Goal: Task Accomplishment & Management: Use online tool/utility

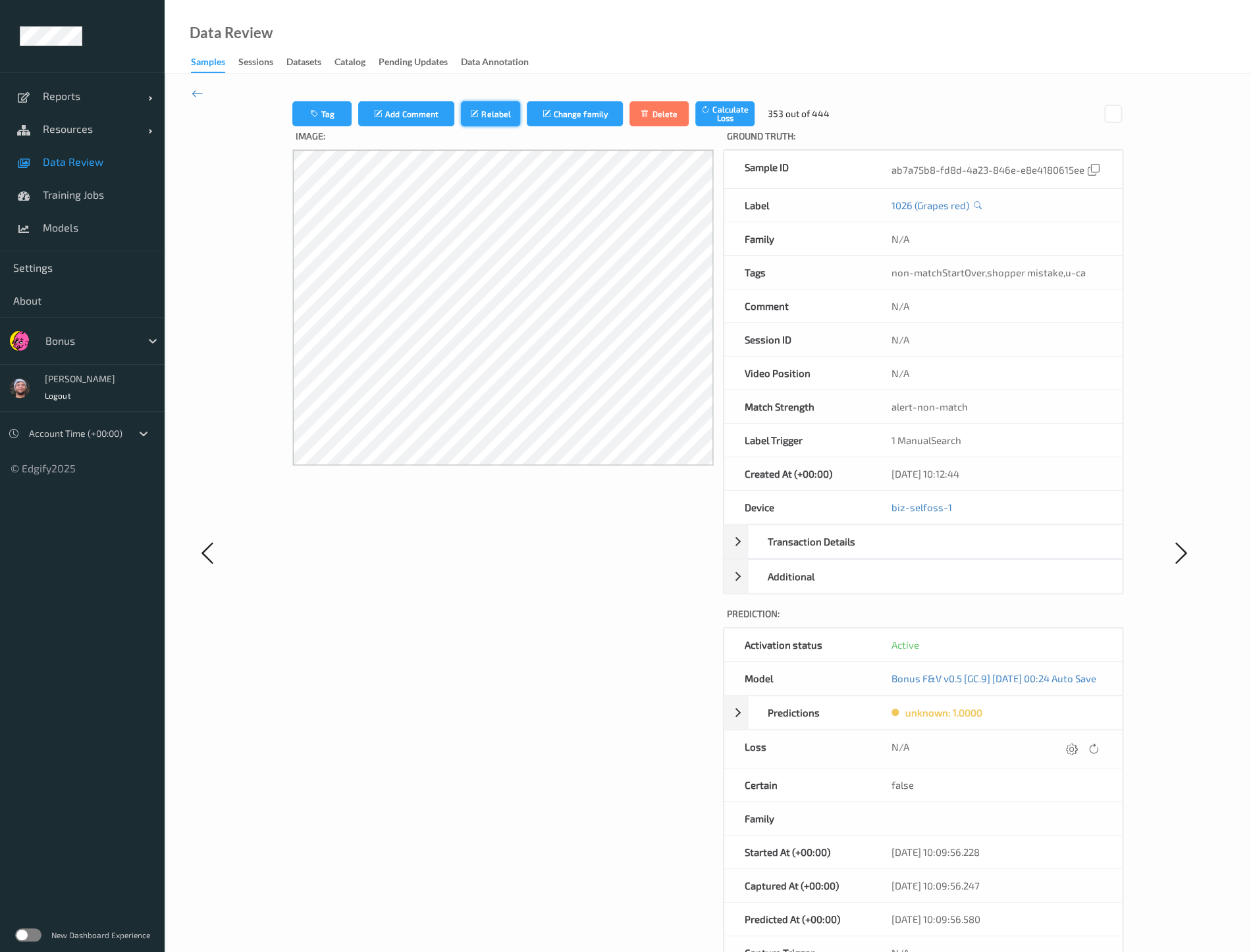
click at [483, 113] on button "Relabel" at bounding box center [490, 114] width 60 height 25
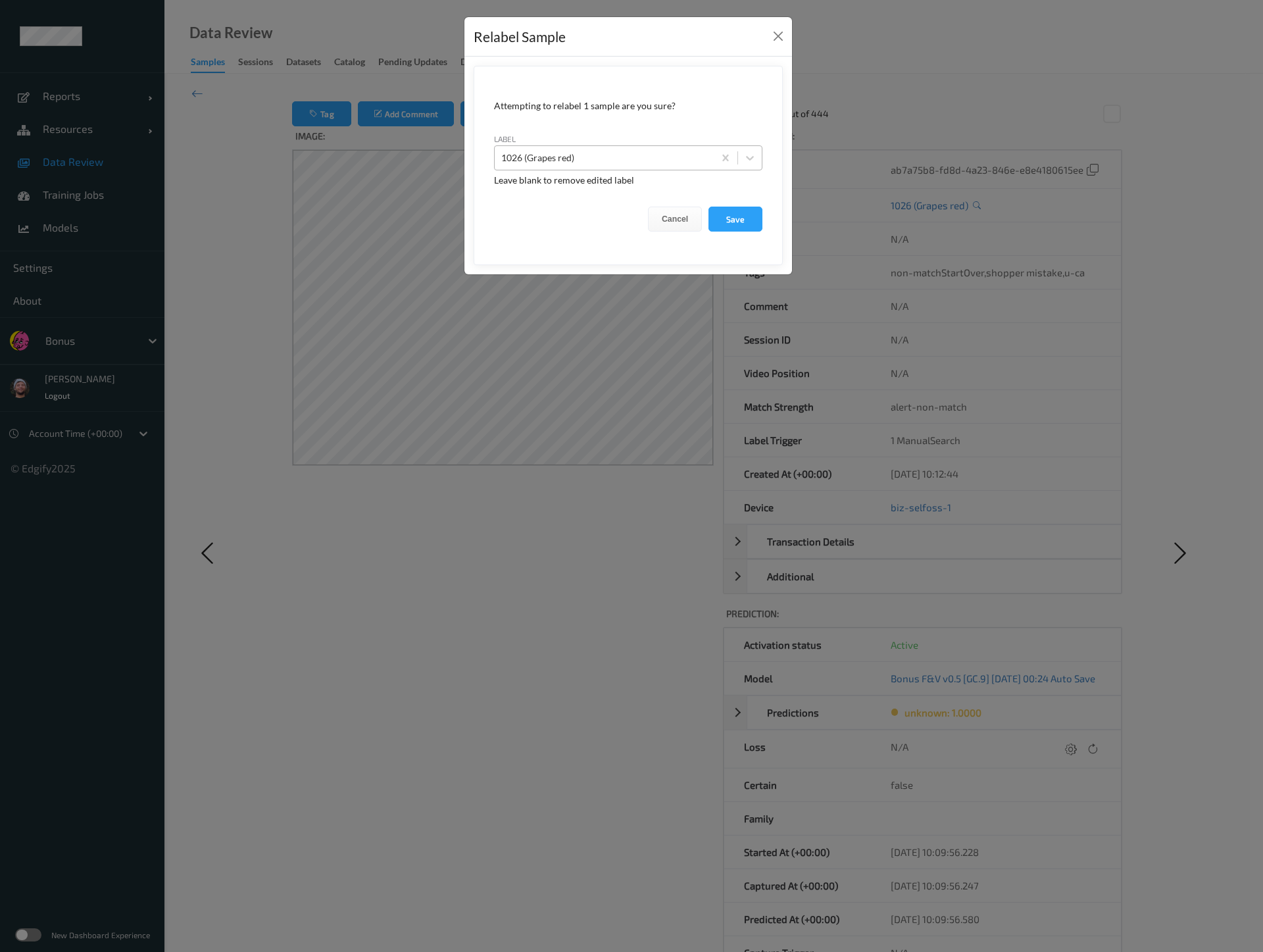
click at [555, 160] on div at bounding box center [604, 158] width 205 height 16
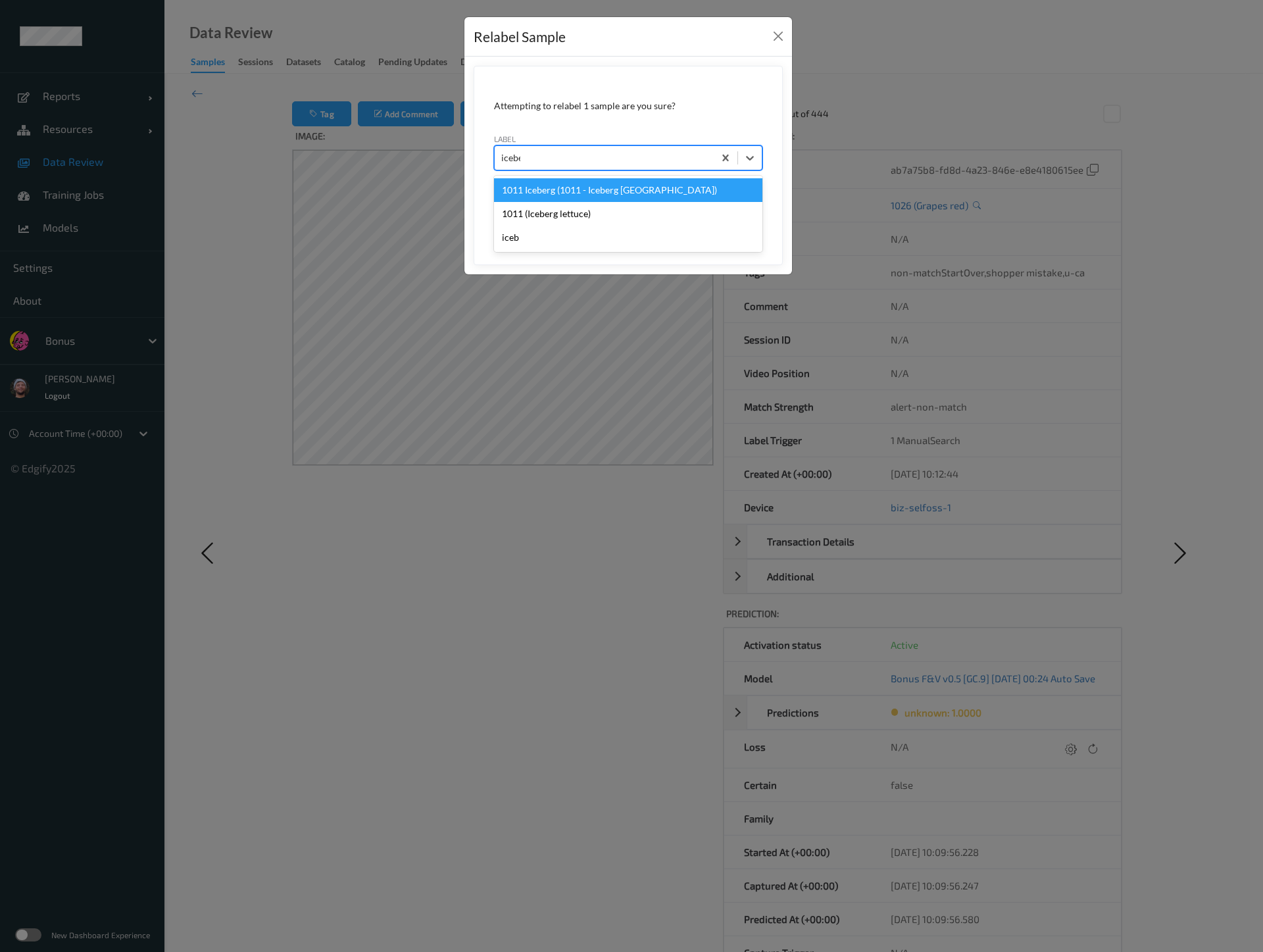
type input "iceber"
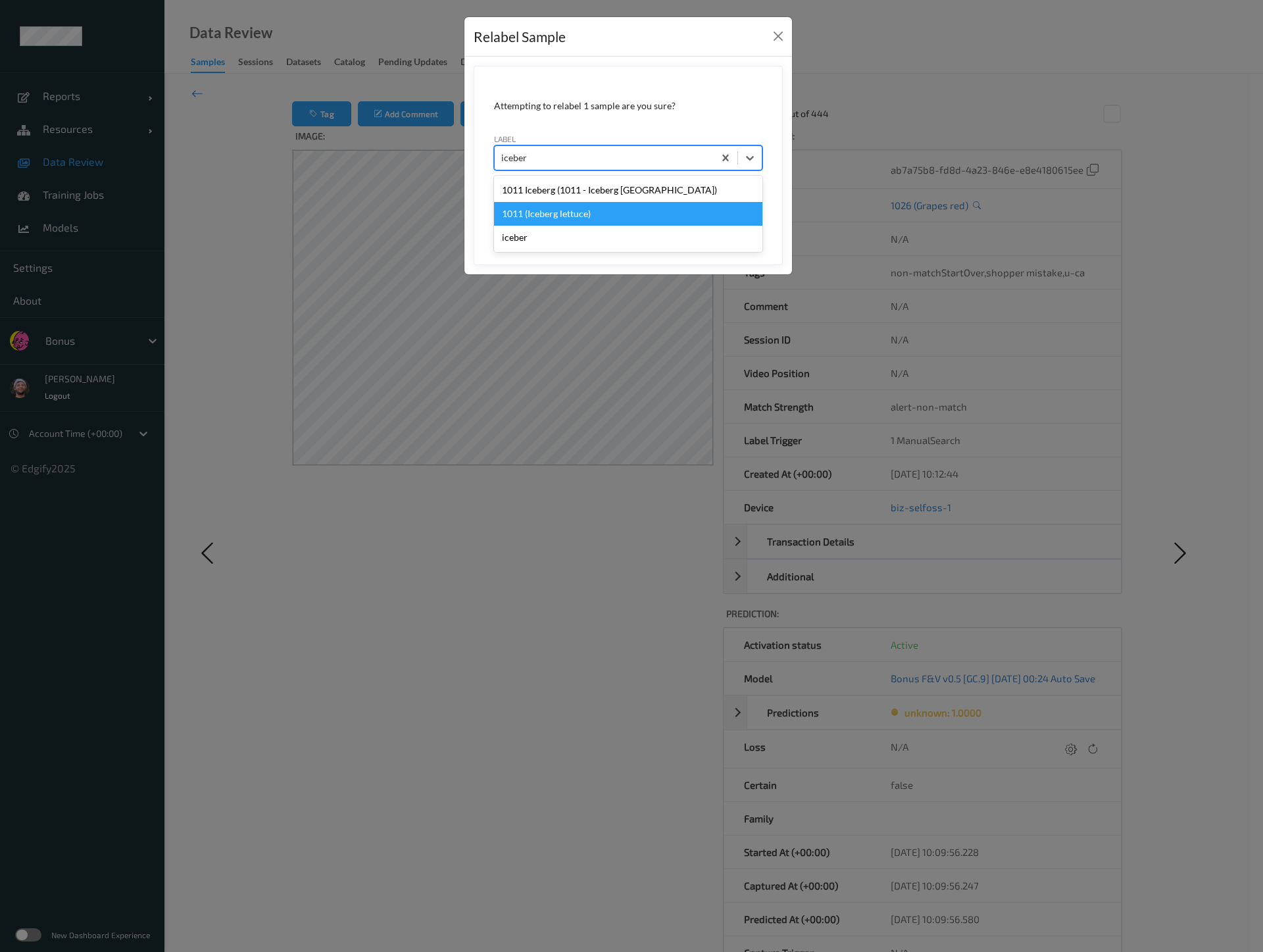
drag, startPoint x: 592, startPoint y: 226, endPoint x: 590, endPoint y: 214, distance: 12.2
click at [590, 214] on div "1011 Iceberg (1011 - Iceberg Spain) 1011 (Iceberg lettuce) iceber" at bounding box center [628, 214] width 268 height 76
click at [590, 214] on div "1011 (Iceberg lettuce)" at bounding box center [628, 213] width 268 height 23
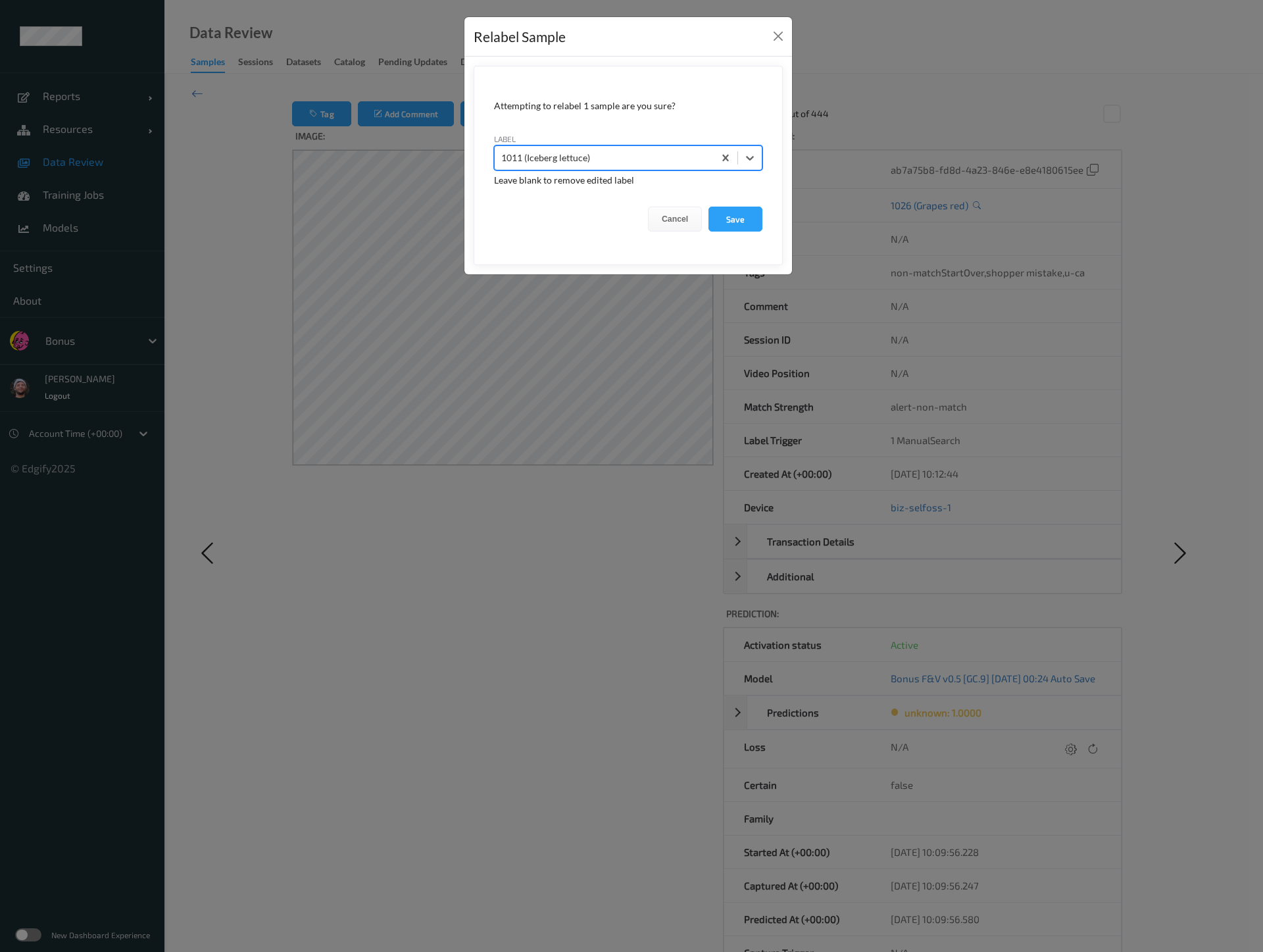
click at [708, 206] on button "Save" at bounding box center [735, 219] width 54 height 25
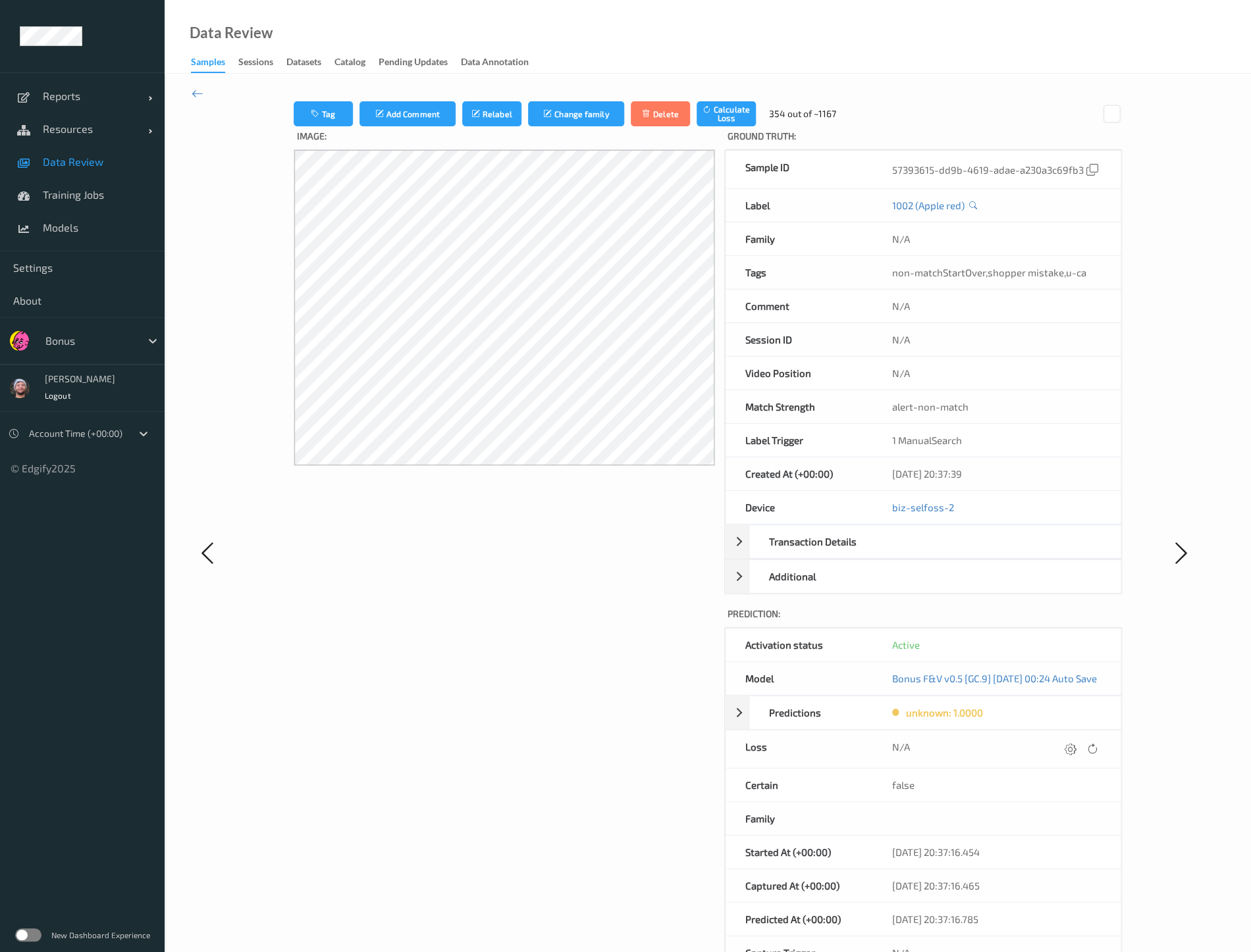
click at [484, 128] on label "Image:" at bounding box center [504, 138] width 421 height 23
click at [483, 122] on button "Relabel" at bounding box center [491, 114] width 60 height 25
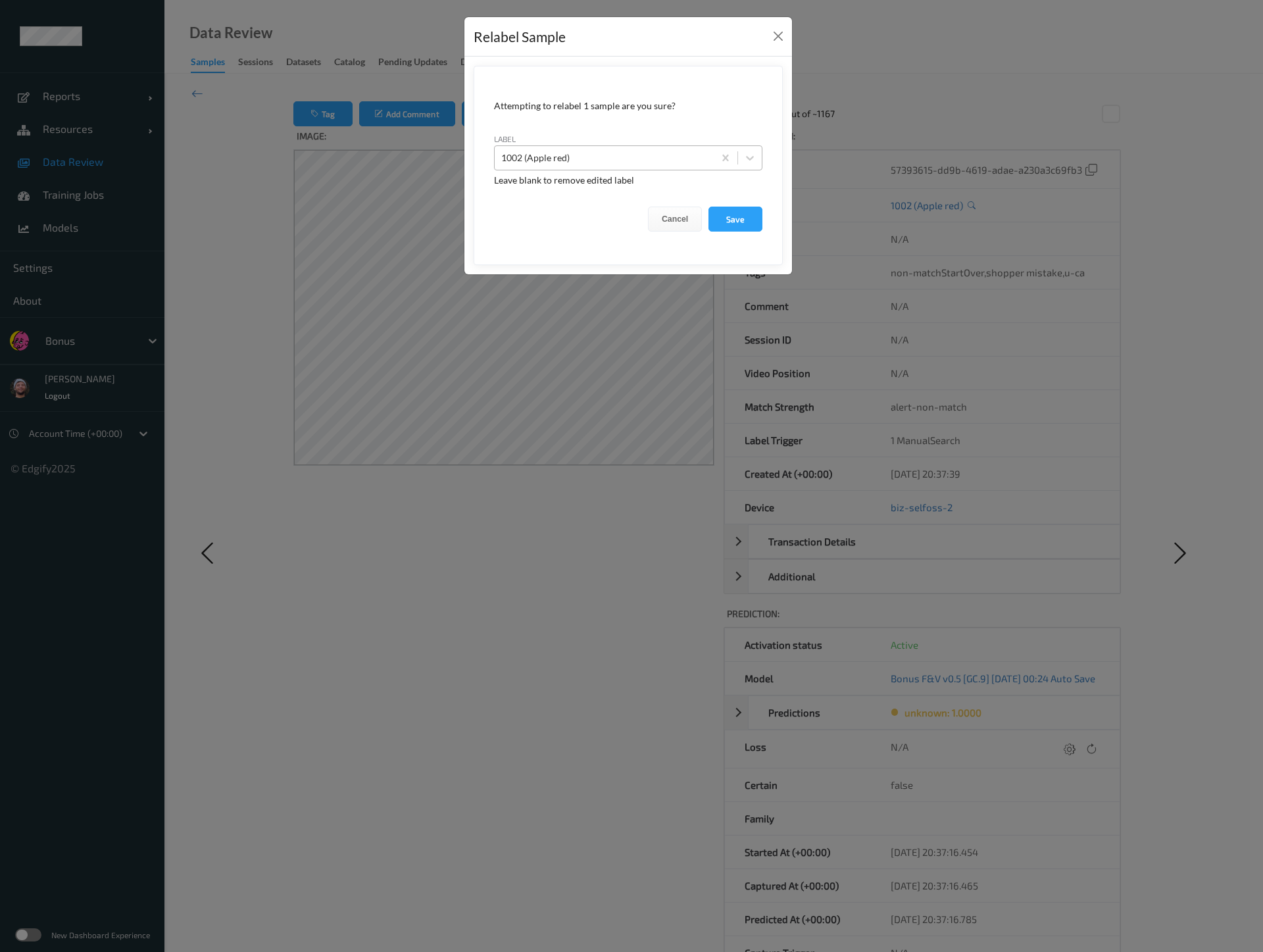
click at [567, 158] on div at bounding box center [604, 158] width 205 height 16
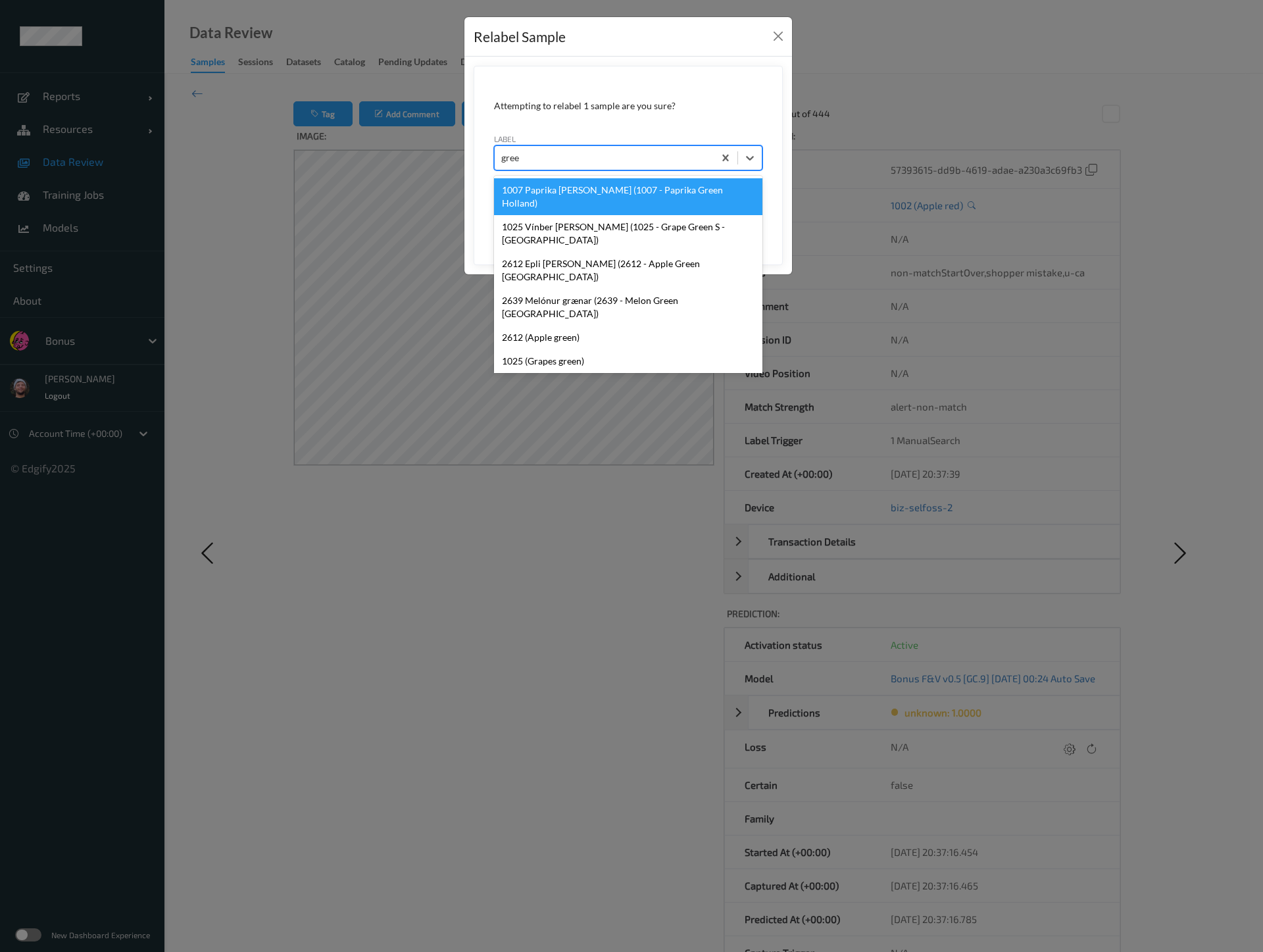
type input "green"
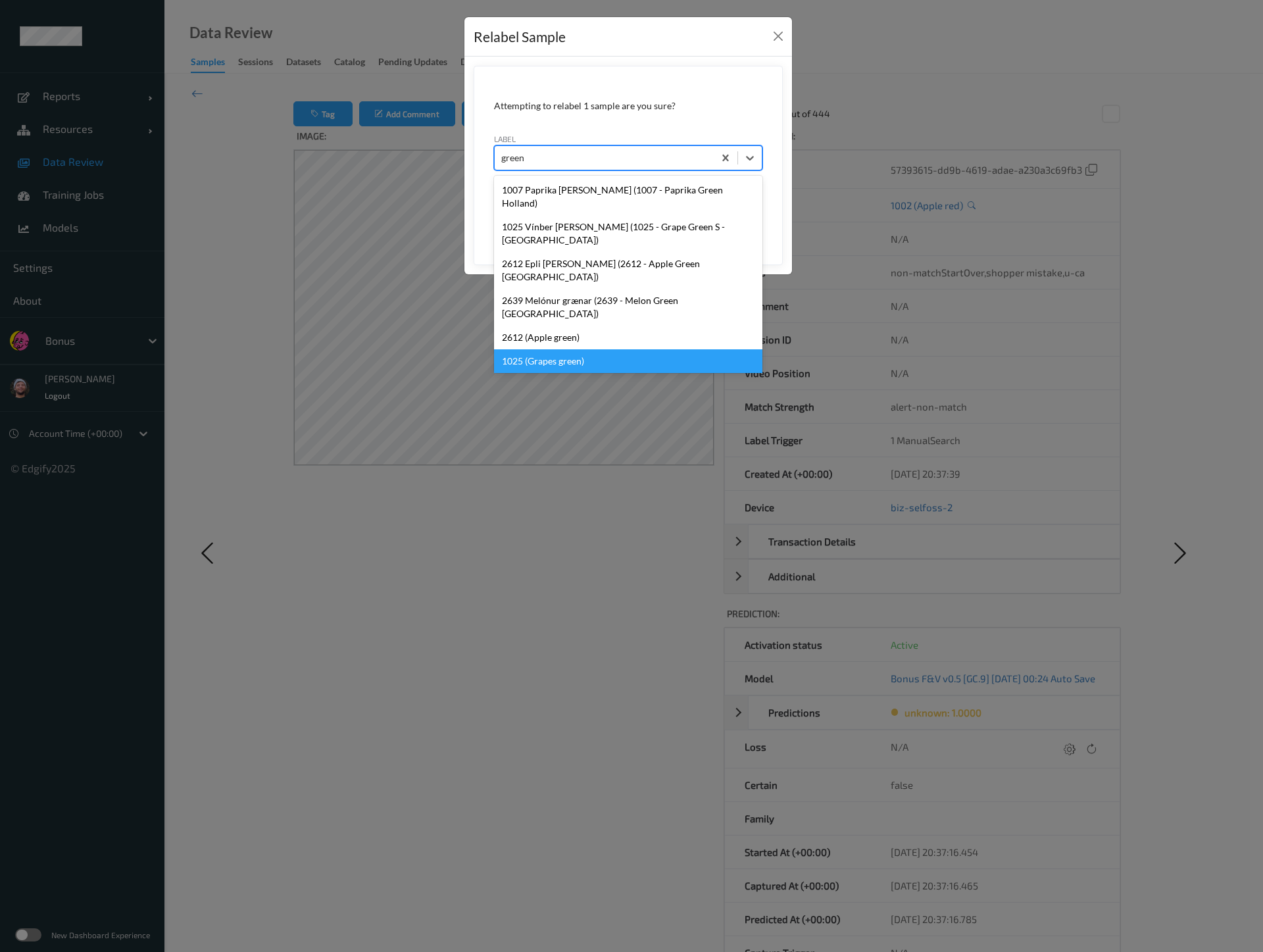
click at [599, 349] on div "1025 (Grapes green)" at bounding box center [628, 361] width 268 height 23
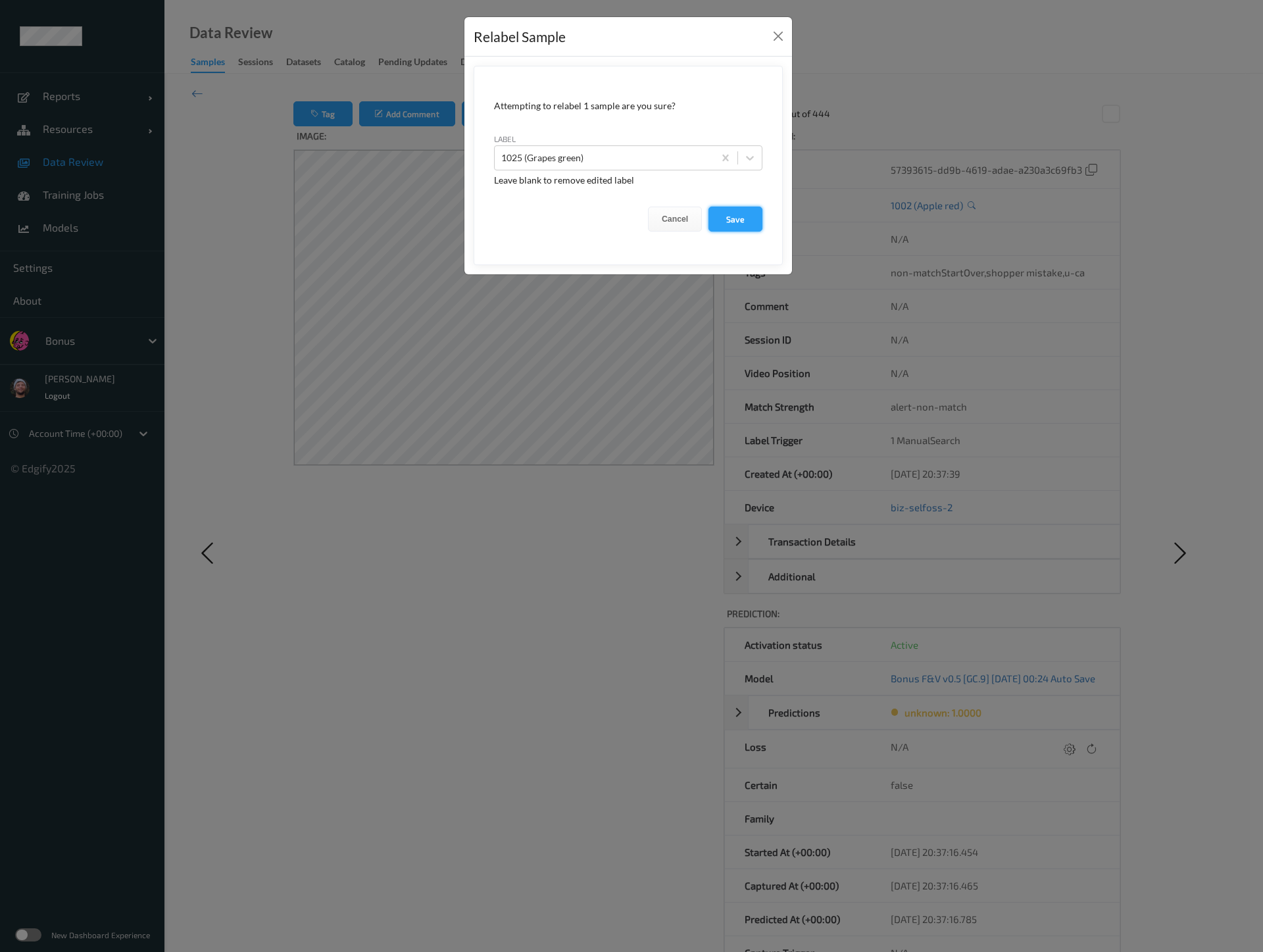
click at [744, 229] on button "Save" at bounding box center [735, 219] width 54 height 25
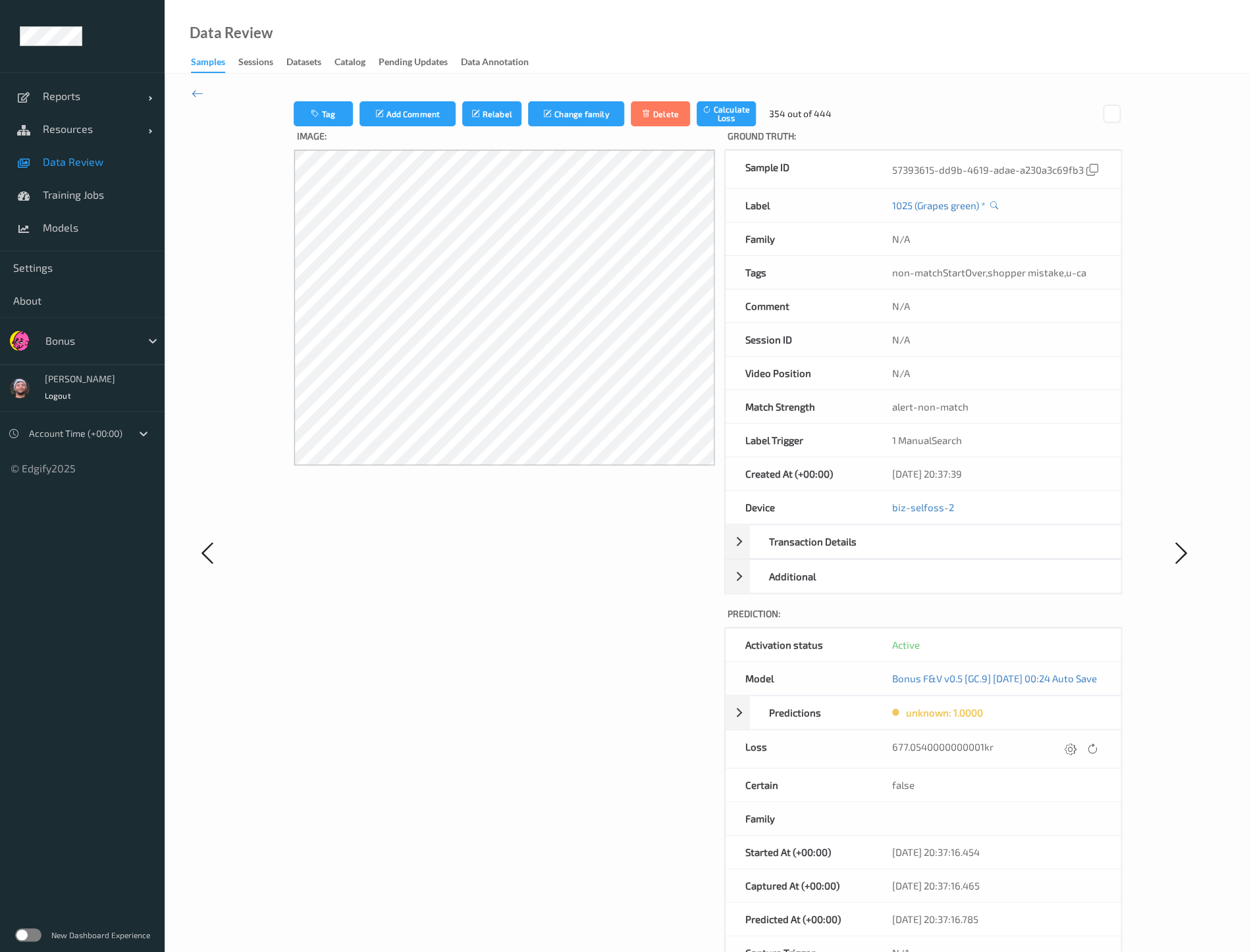
click at [589, 588] on div "Image:" at bounding box center [504, 565] width 421 height 878
click at [469, 115] on icon "submit" at bounding box center [474, 113] width 11 height 9
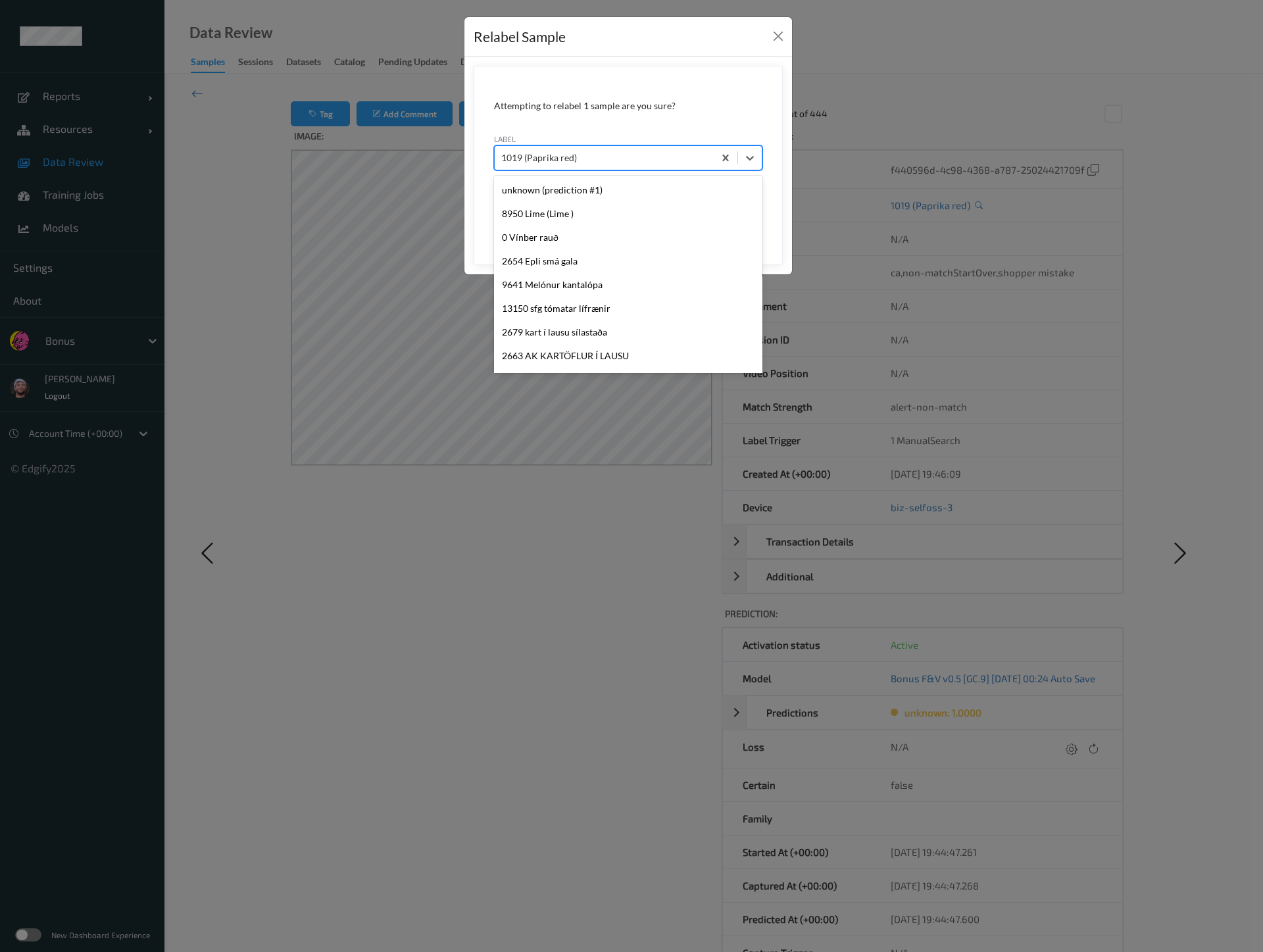
click at [576, 157] on div at bounding box center [604, 158] width 205 height 16
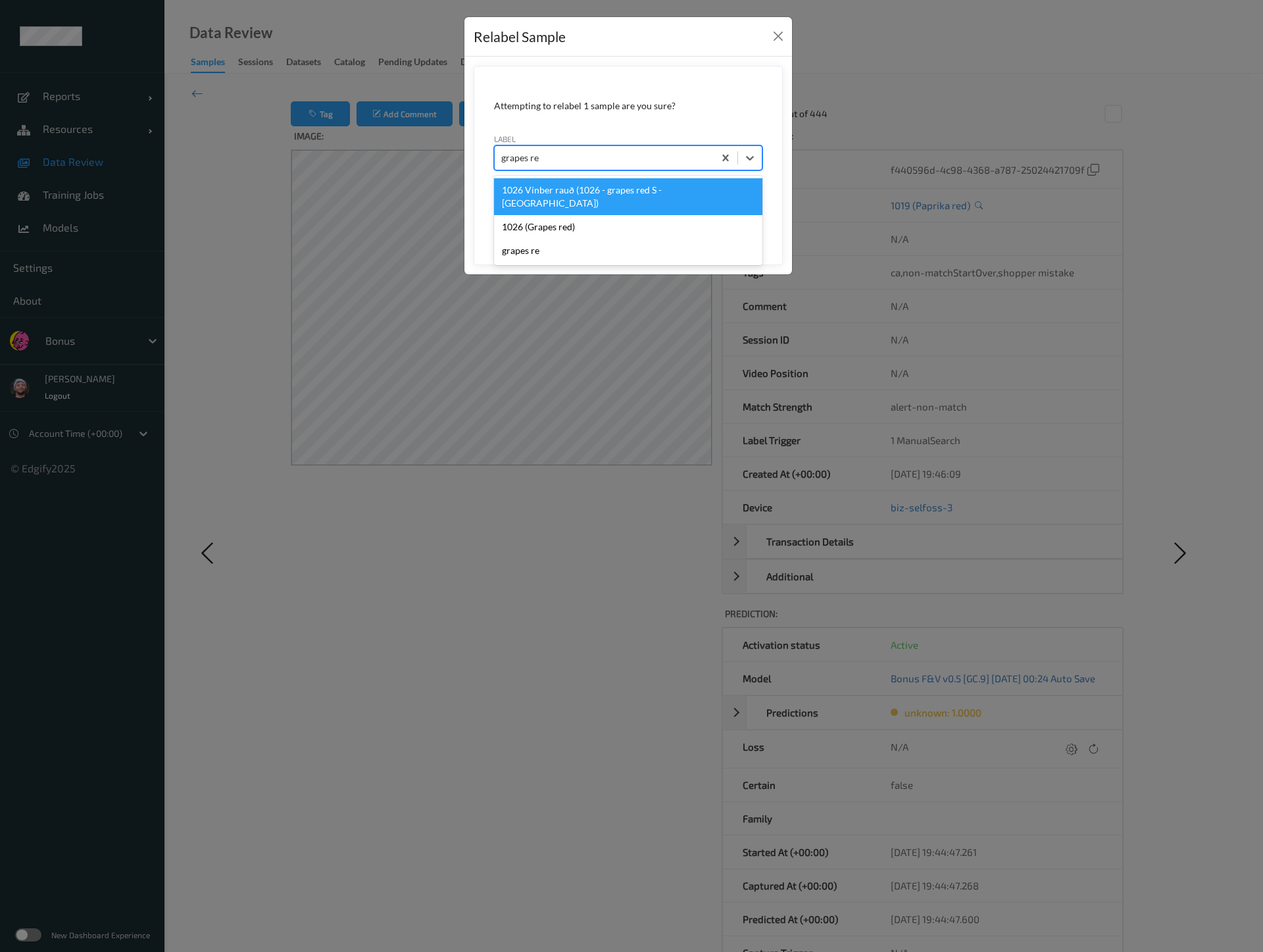
type input "grapes red"
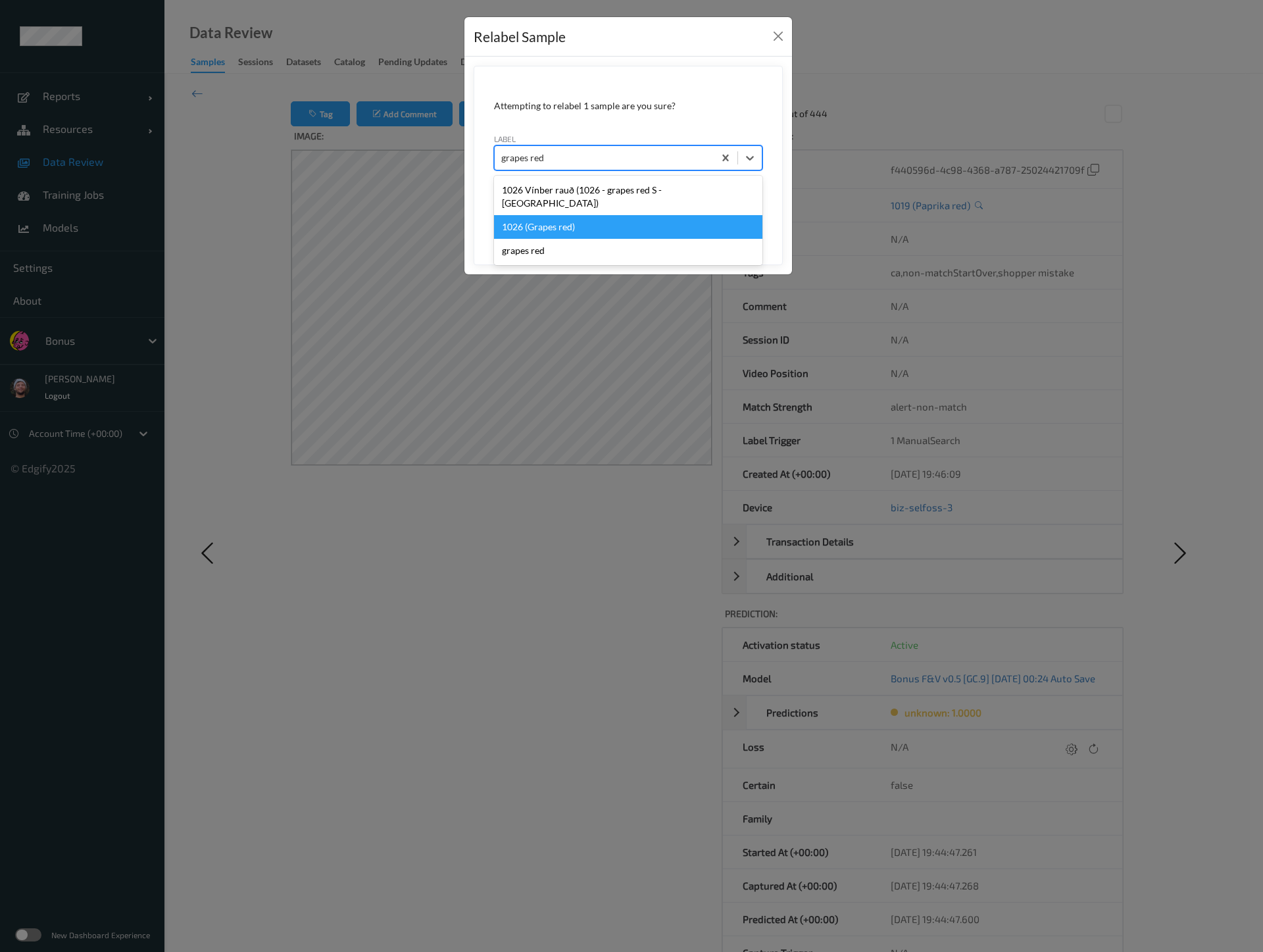
click at [577, 215] on div "1026 (Grapes red)" at bounding box center [628, 227] width 268 height 23
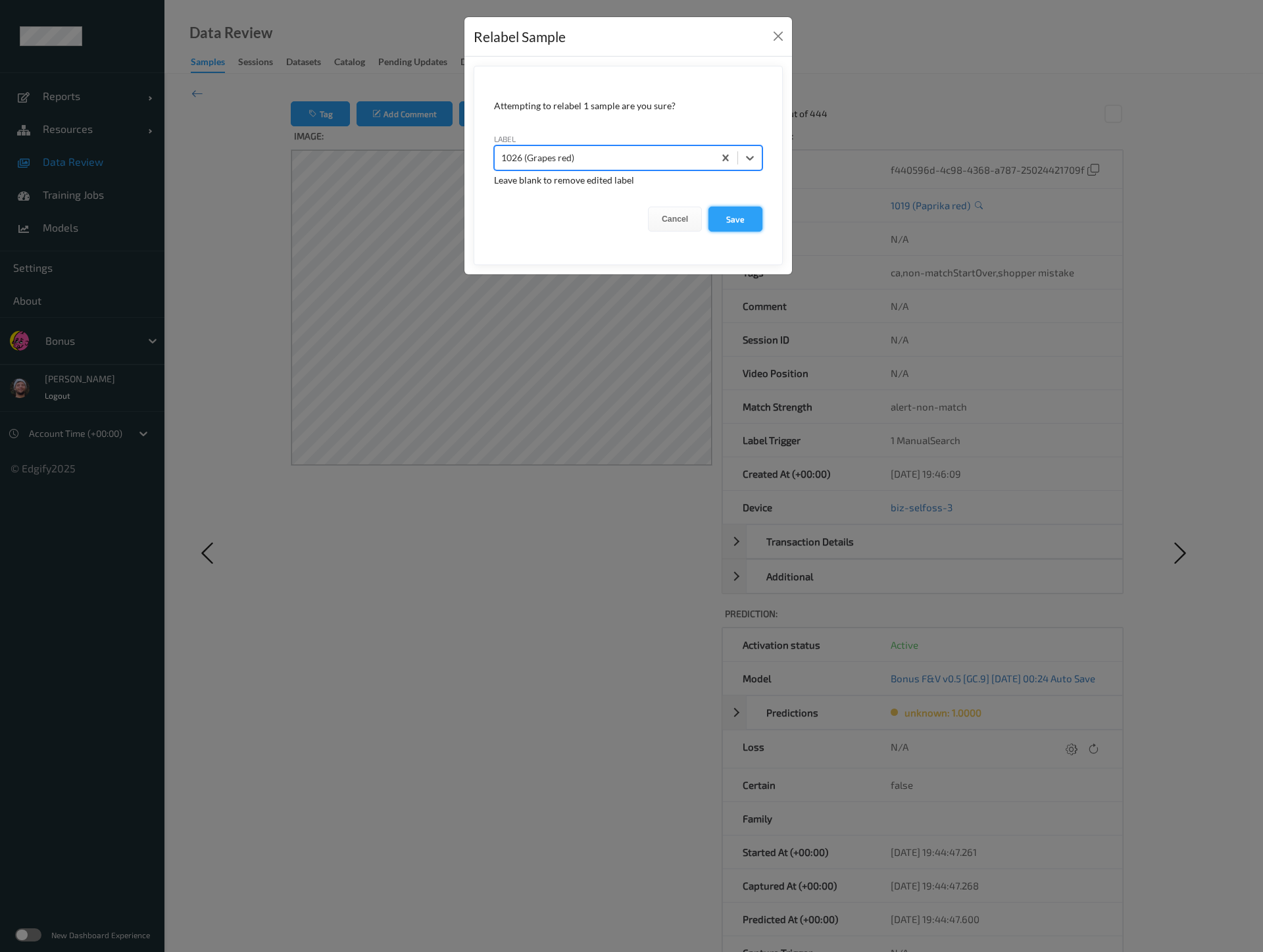
click at [741, 223] on button "Save" at bounding box center [735, 219] width 54 height 25
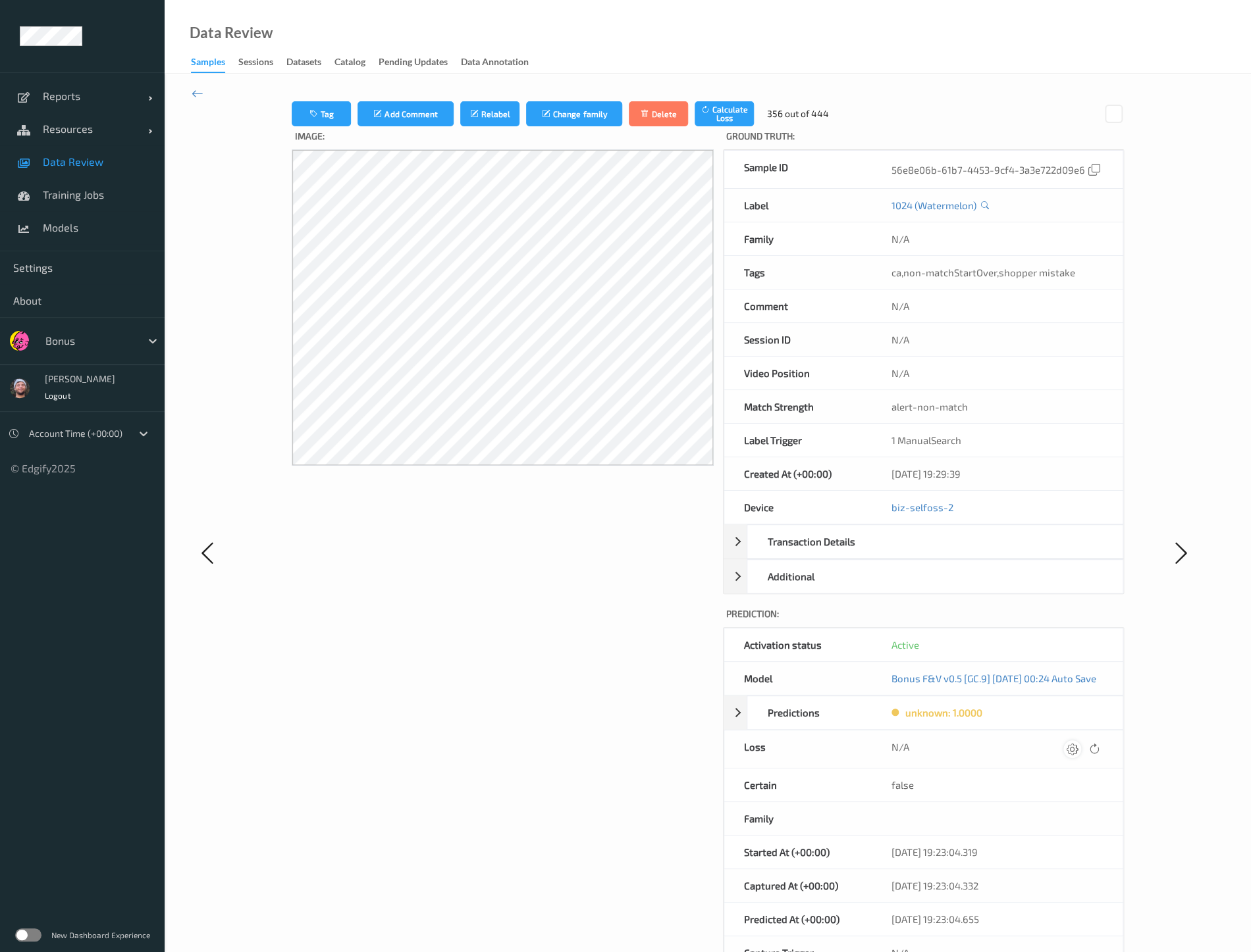
click at [1081, 748] on div at bounding box center [1072, 749] width 18 height 18
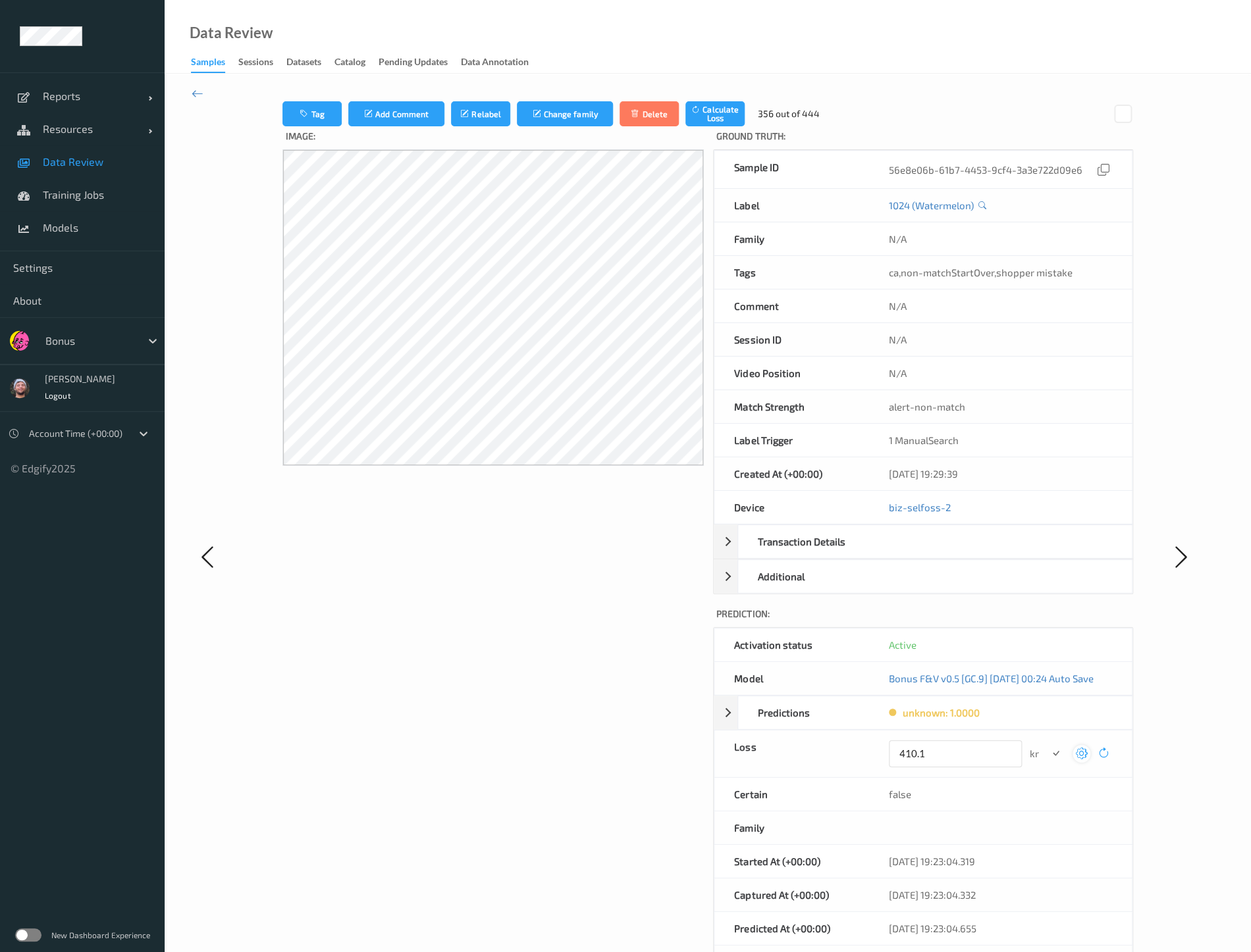
type input "410.1"
click at [1046, 745] on button "submit" at bounding box center [1055, 753] width 18 height 18
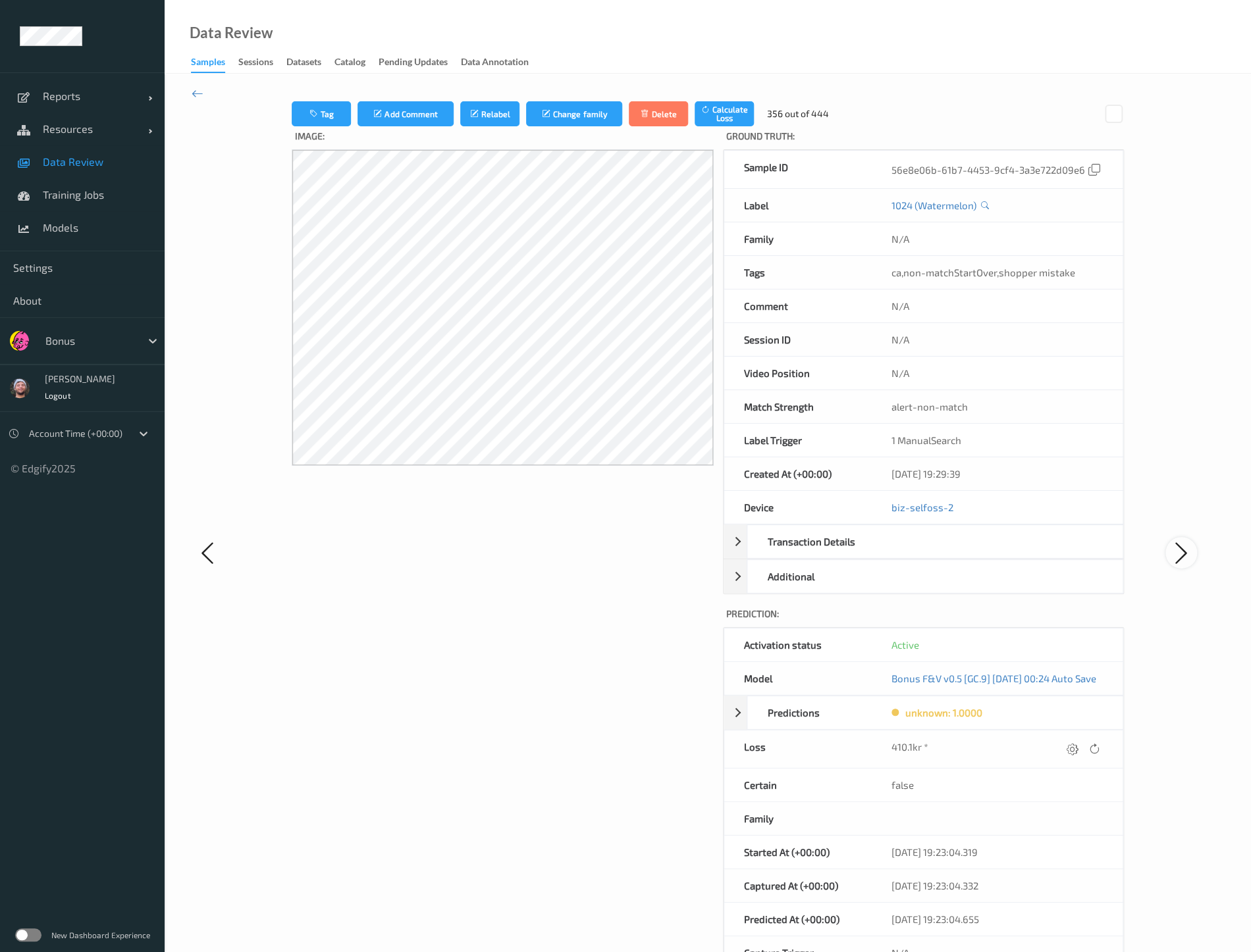
click at [1170, 550] on icon at bounding box center [1181, 553] width 26 height 27
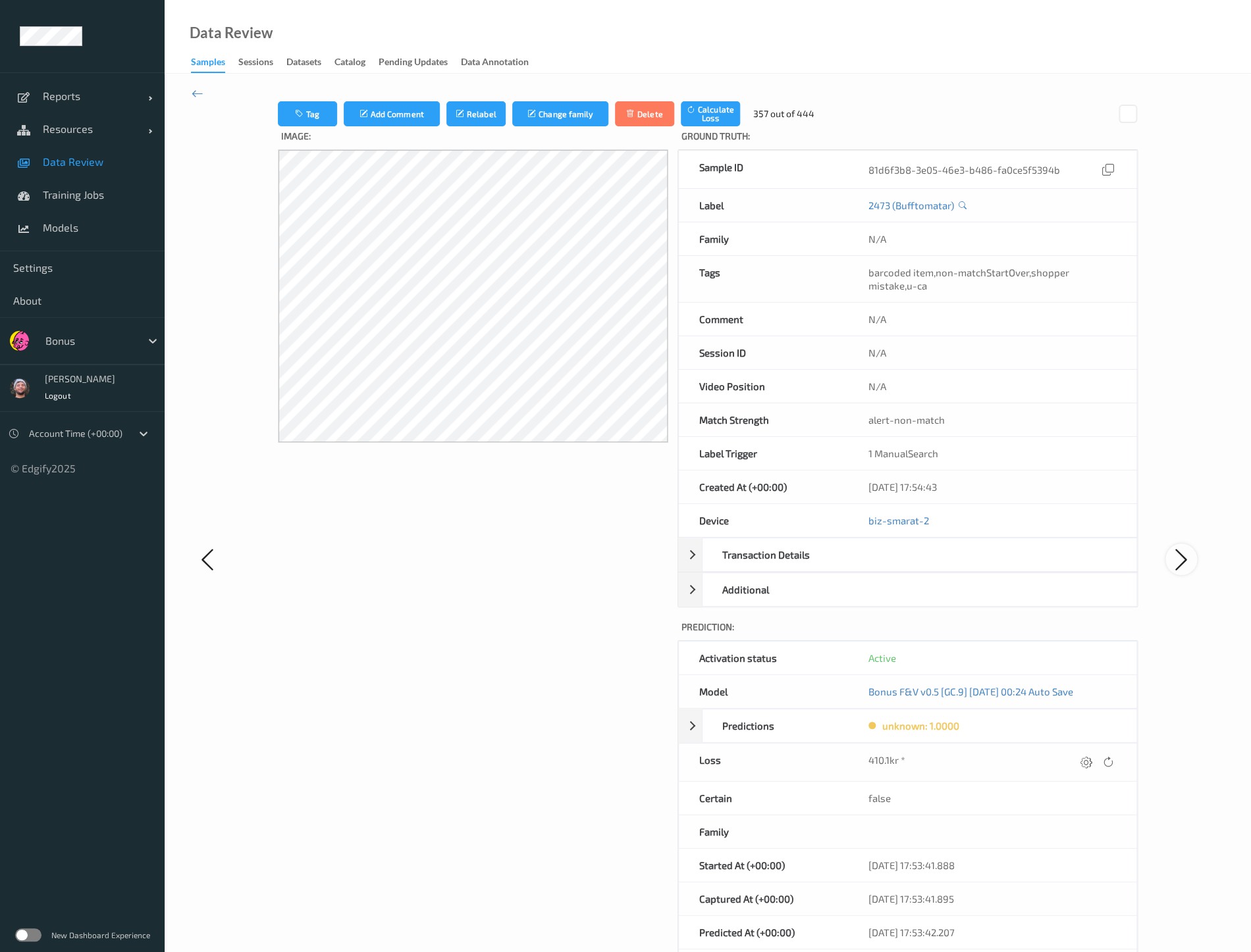
click at [1177, 558] on icon at bounding box center [1181, 560] width 26 height 27
click at [467, 120] on button "Relabel" at bounding box center [476, 114] width 60 height 25
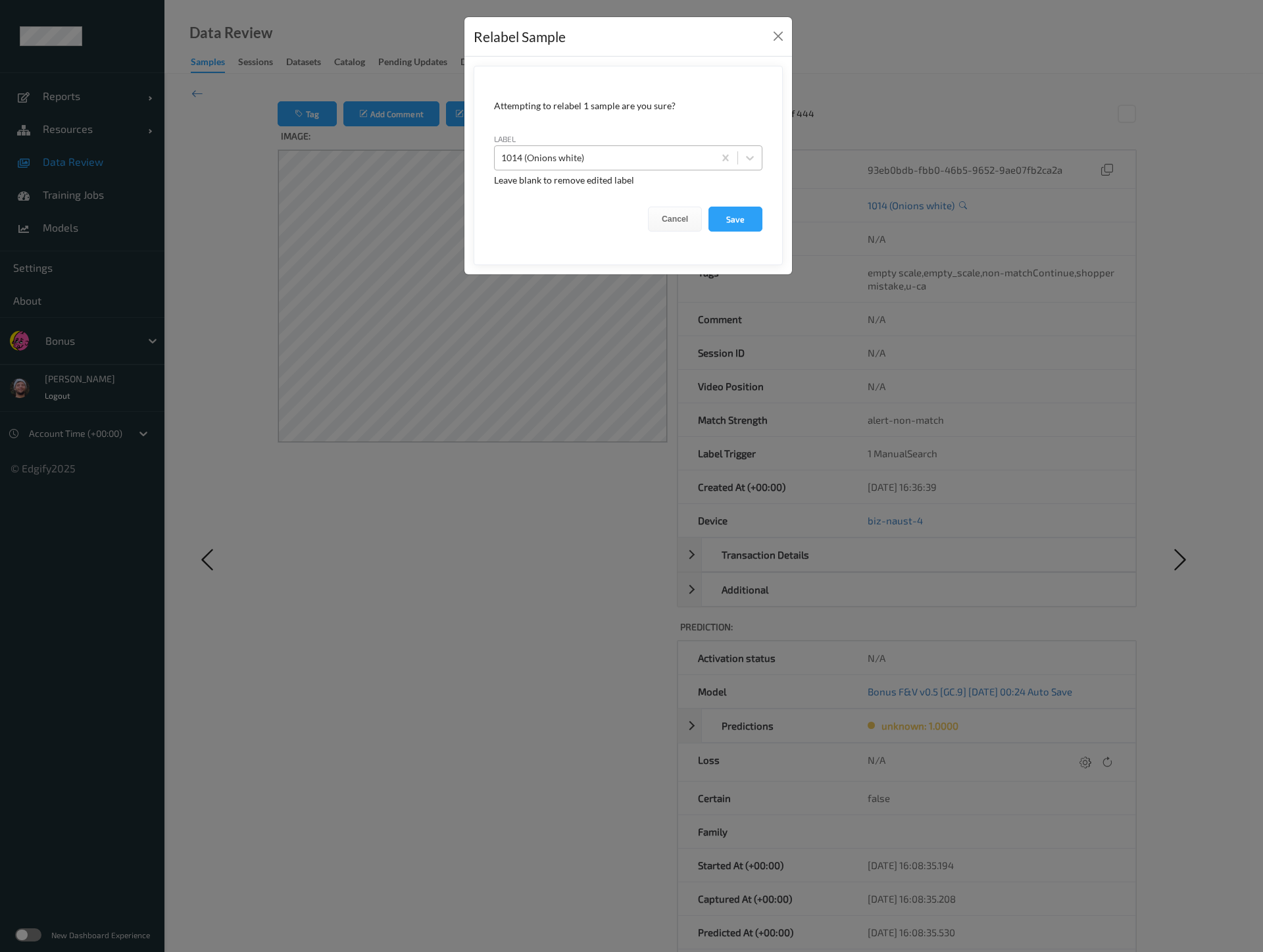
click at [588, 168] on div "1014 (Onions white)" at bounding box center [628, 159] width 268 height 25
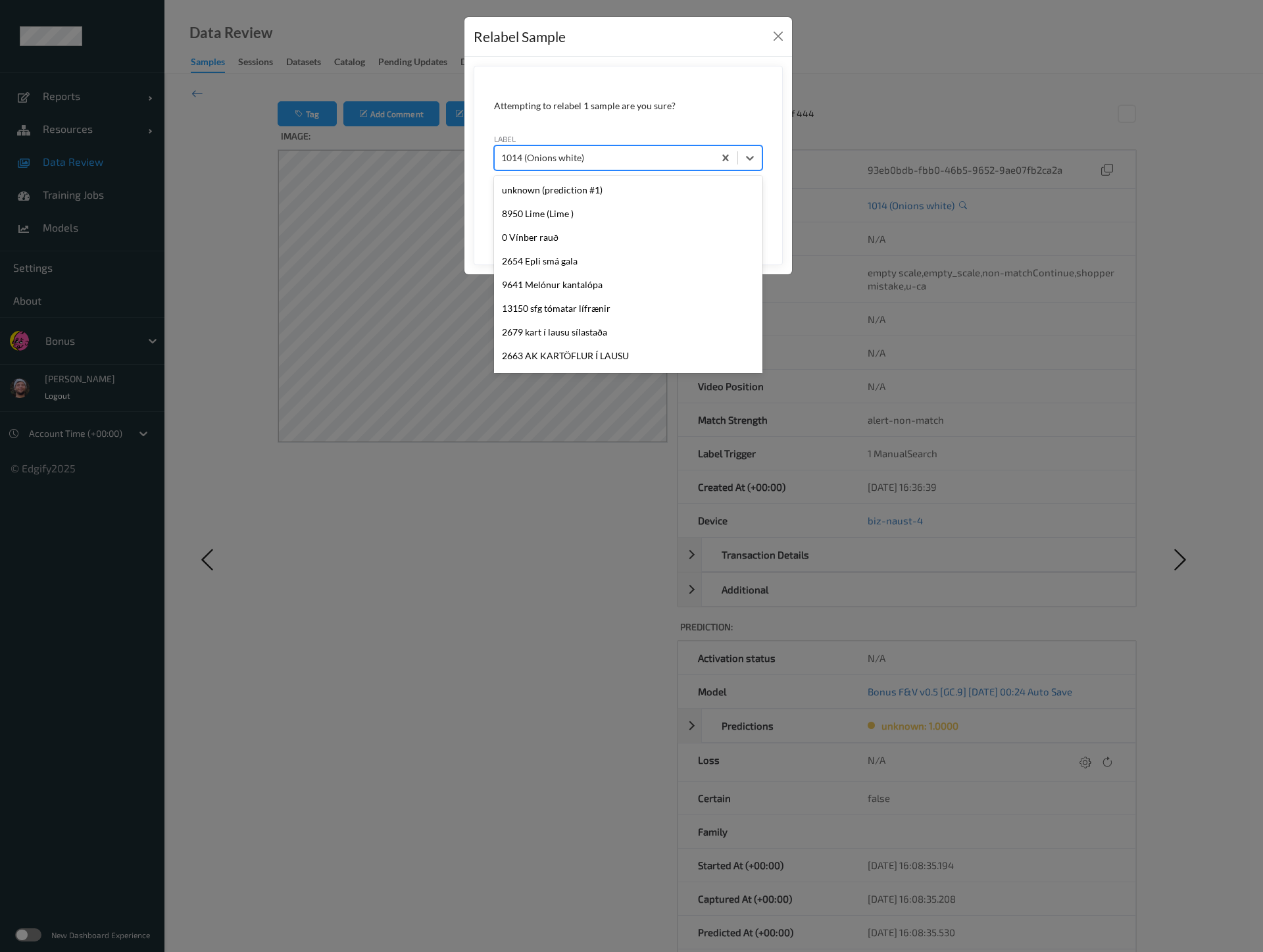
scroll to position [2874, 0]
click at [602, 162] on div at bounding box center [604, 158] width 205 height 16
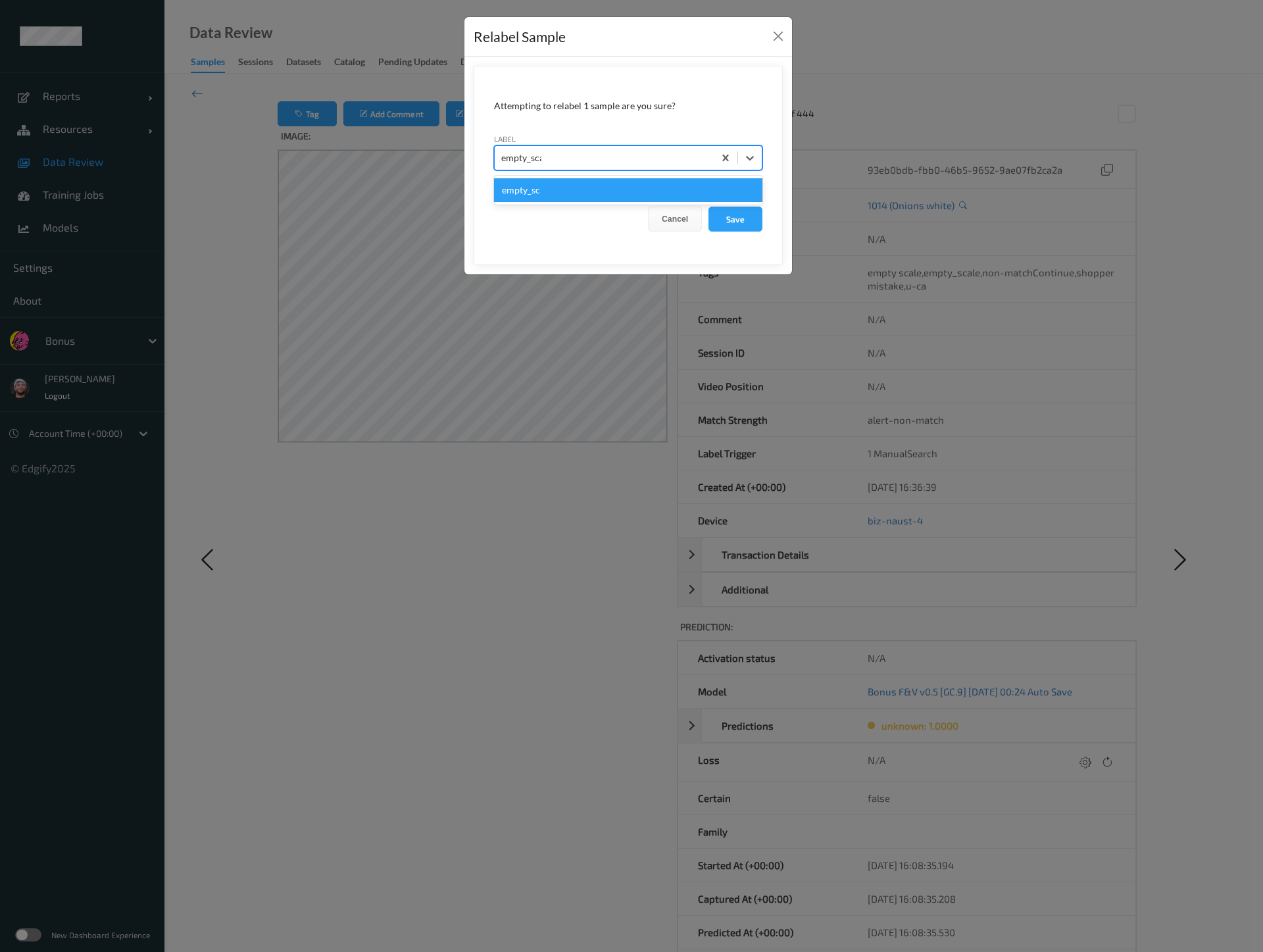
type input "empty_scale"
click at [708, 206] on button "Save" at bounding box center [735, 219] width 54 height 25
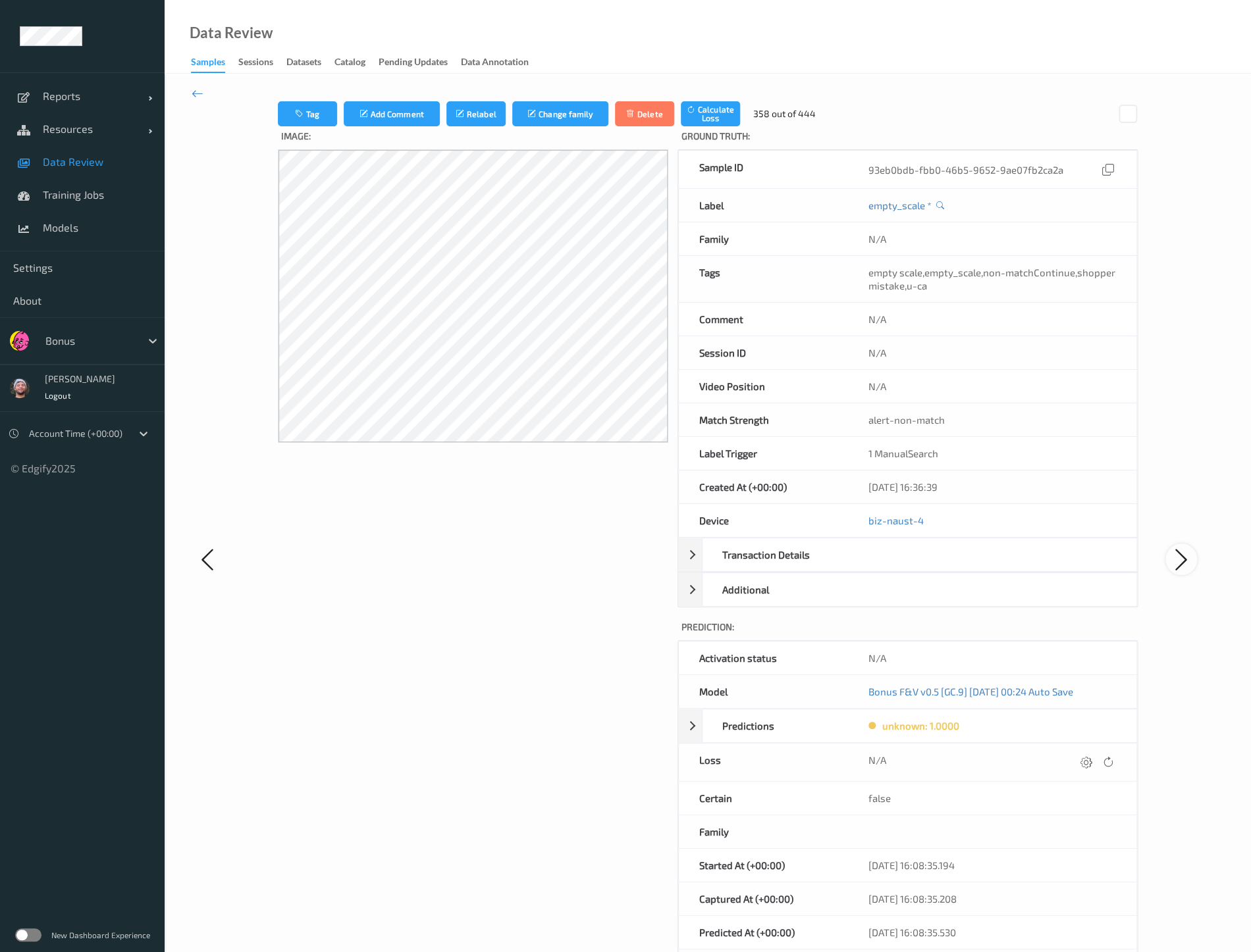
click at [1187, 548] on icon at bounding box center [1181, 560] width 26 height 27
click at [312, 127] on label "Image:" at bounding box center [473, 138] width 391 height 23
click at [300, 113] on icon "button" at bounding box center [300, 113] width 11 height 9
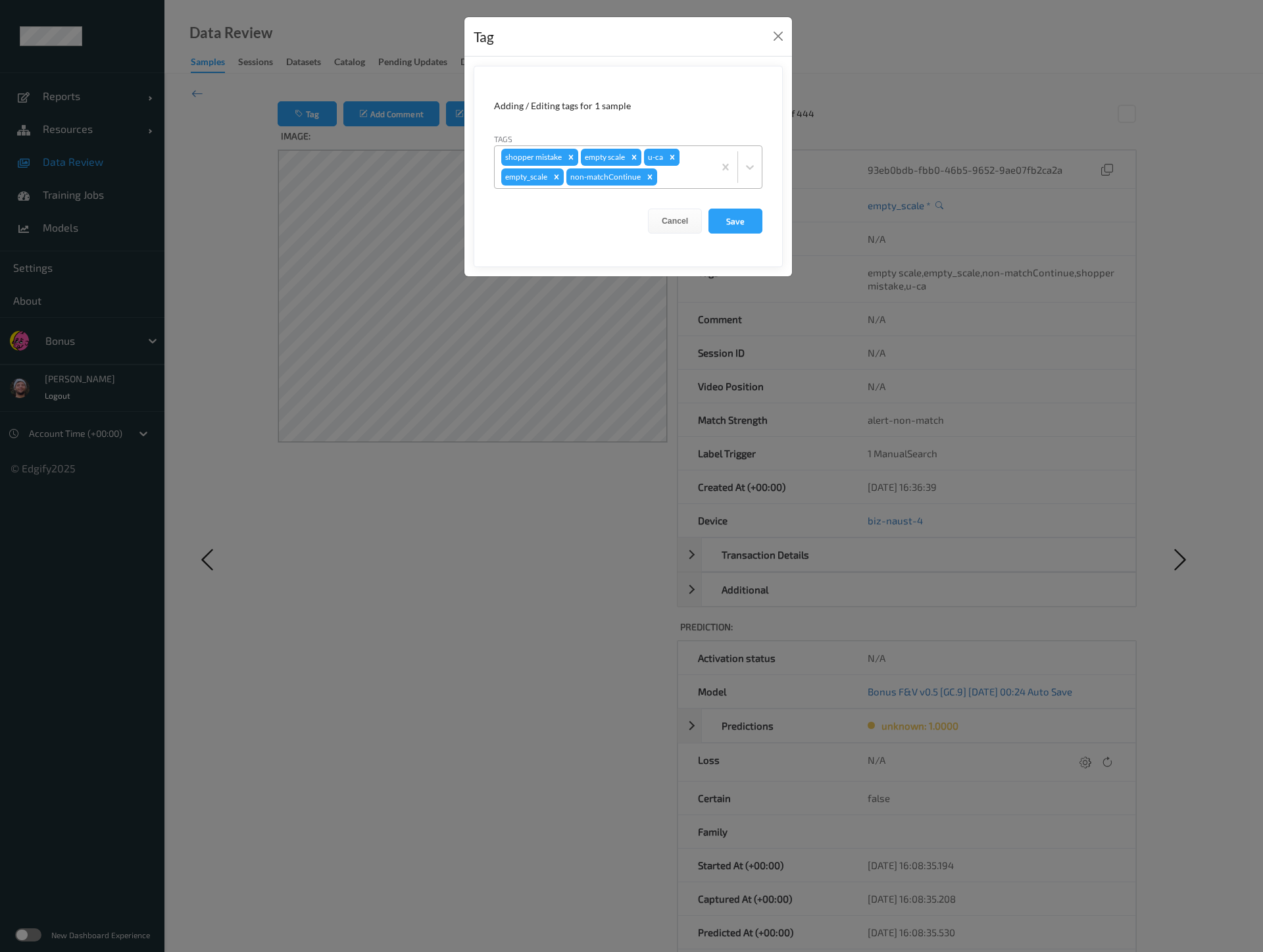
click at [669, 158] on icon "Remove u-ca" at bounding box center [672, 157] width 9 height 9
click at [569, 158] on icon "Remove shopper mistake" at bounding box center [570, 157] width 9 height 9
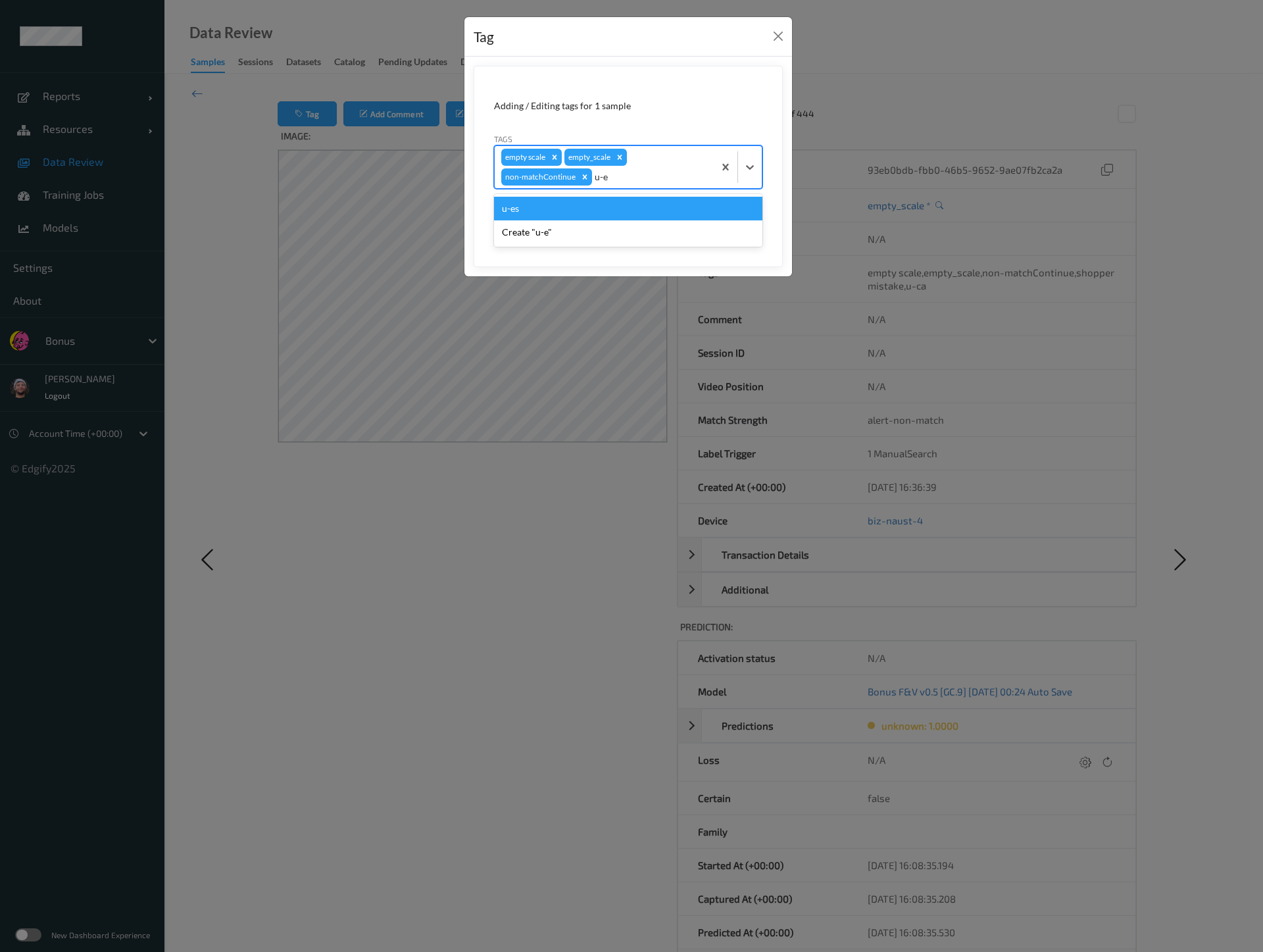
type input "u-es"
click at [732, 224] on button "Save" at bounding box center [735, 221] width 54 height 25
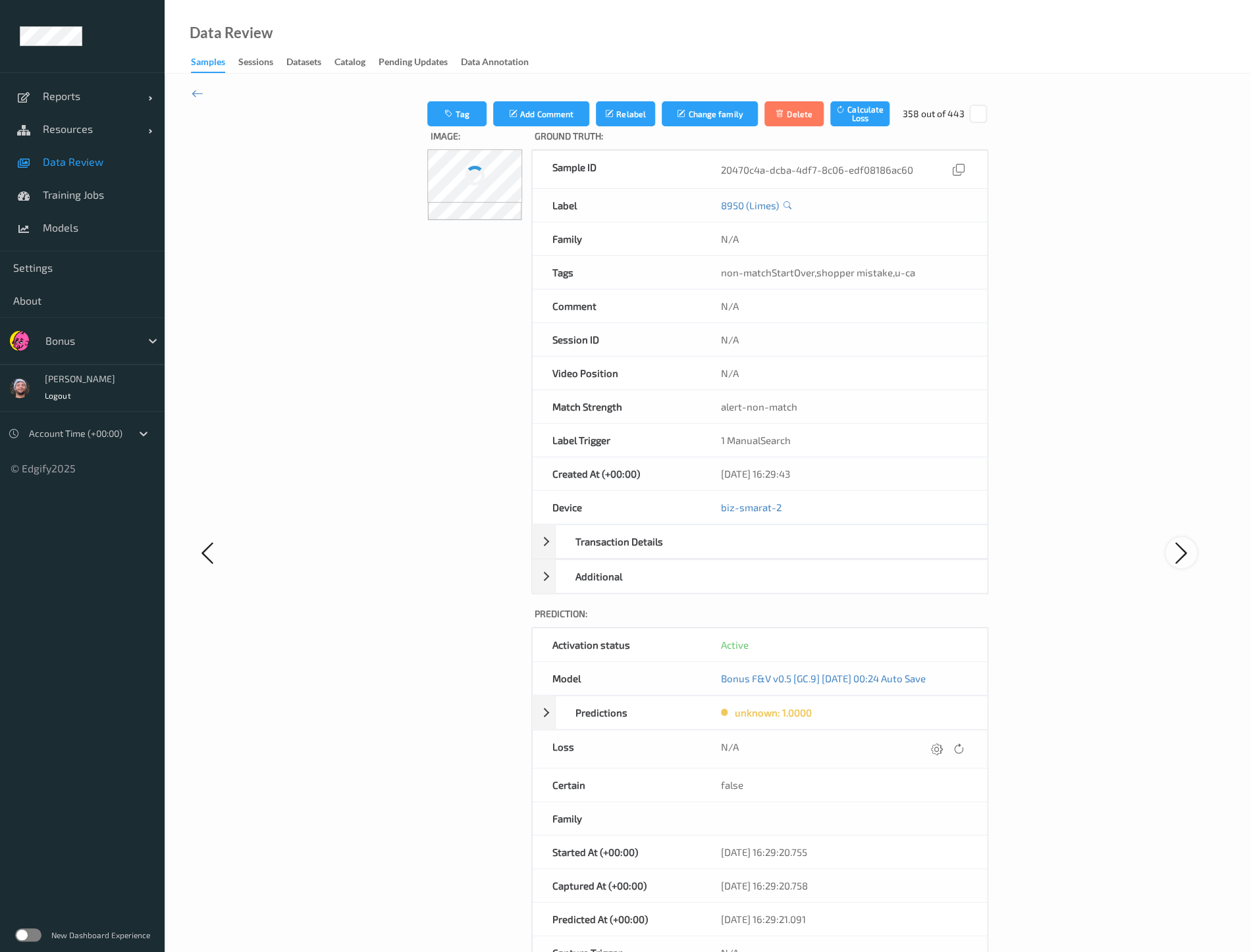
click at [1177, 550] on icon at bounding box center [1181, 553] width 26 height 27
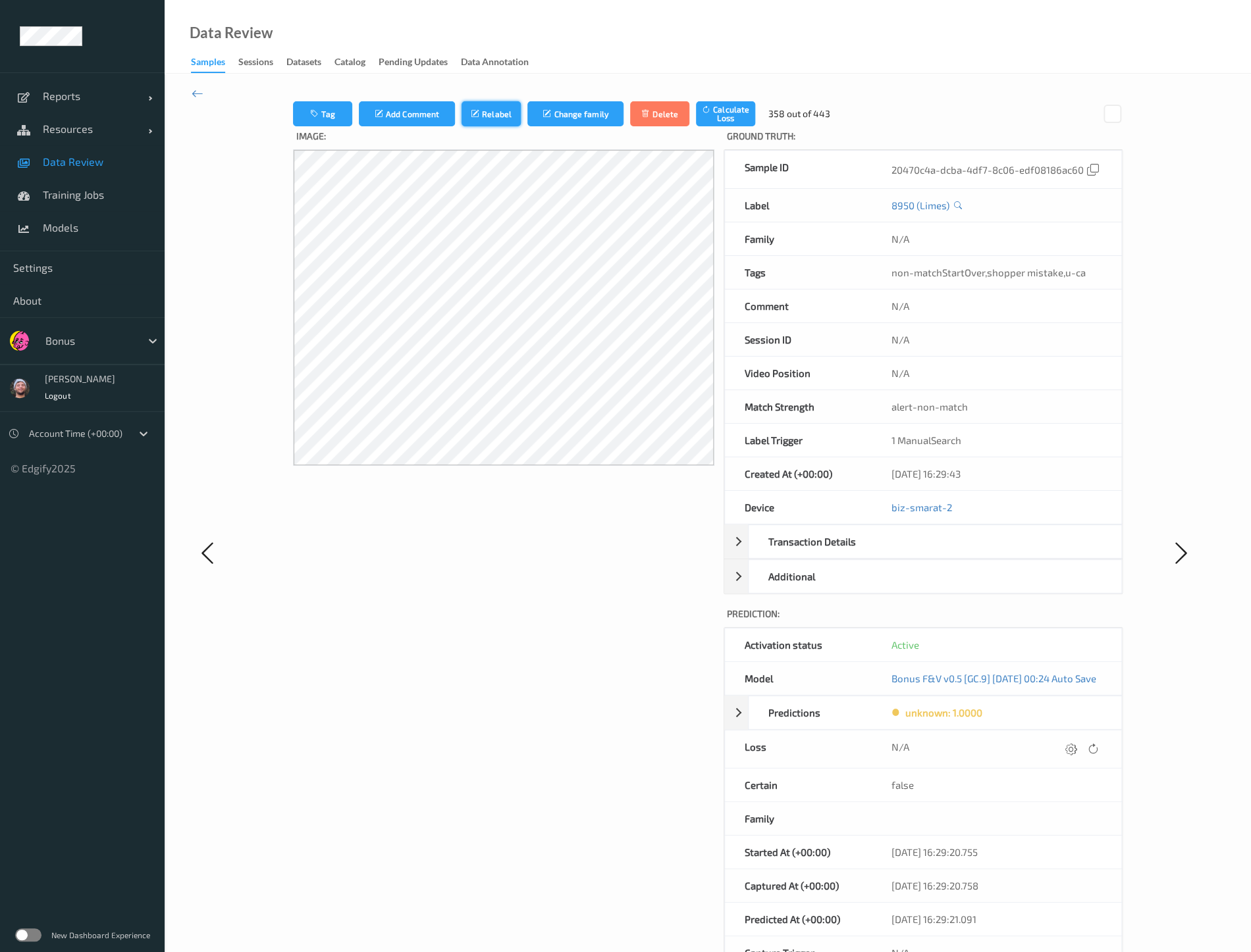
click at [486, 103] on button "Relabel" at bounding box center [490, 114] width 60 height 25
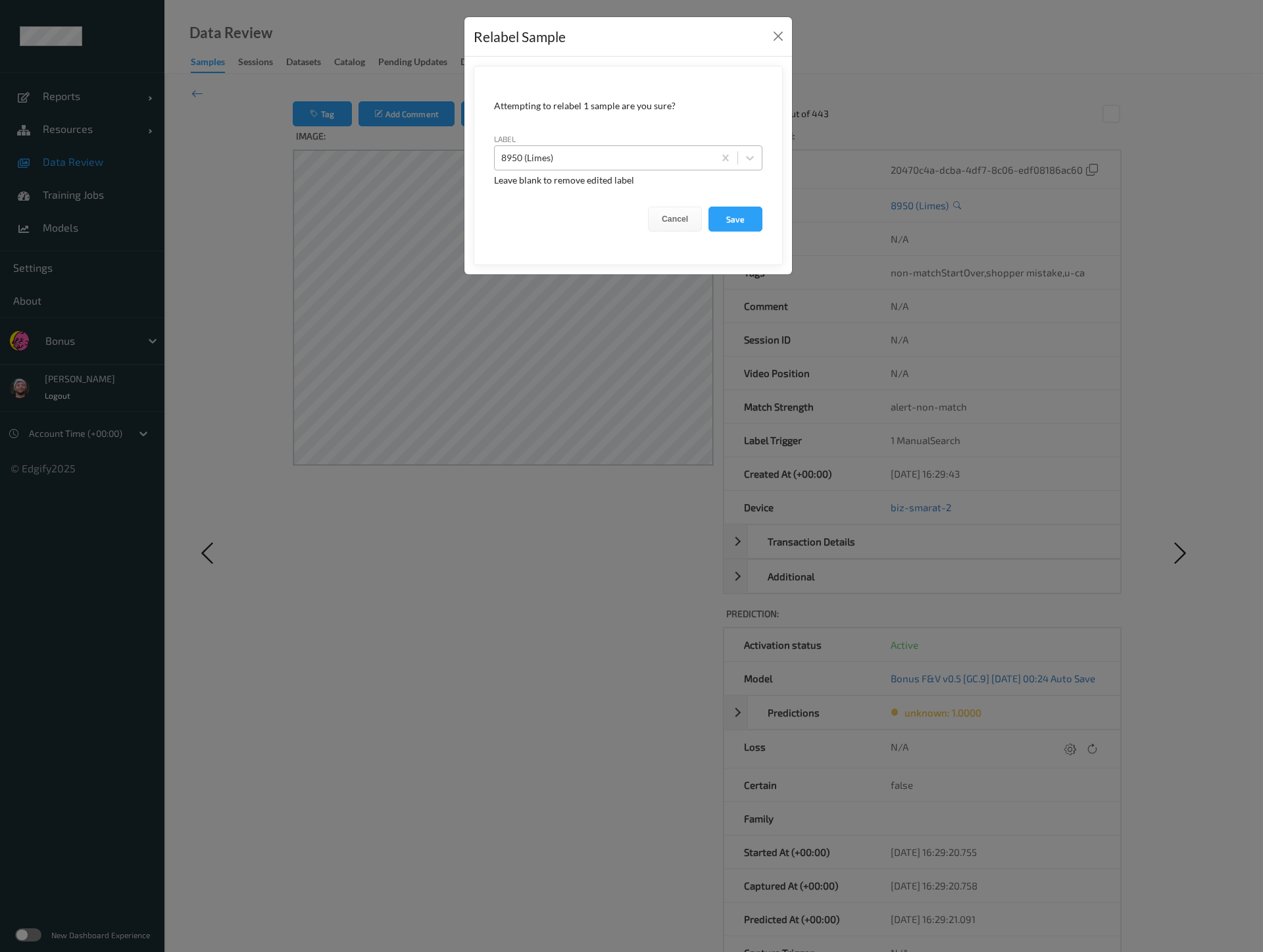
click at [596, 158] on div at bounding box center [604, 158] width 205 height 16
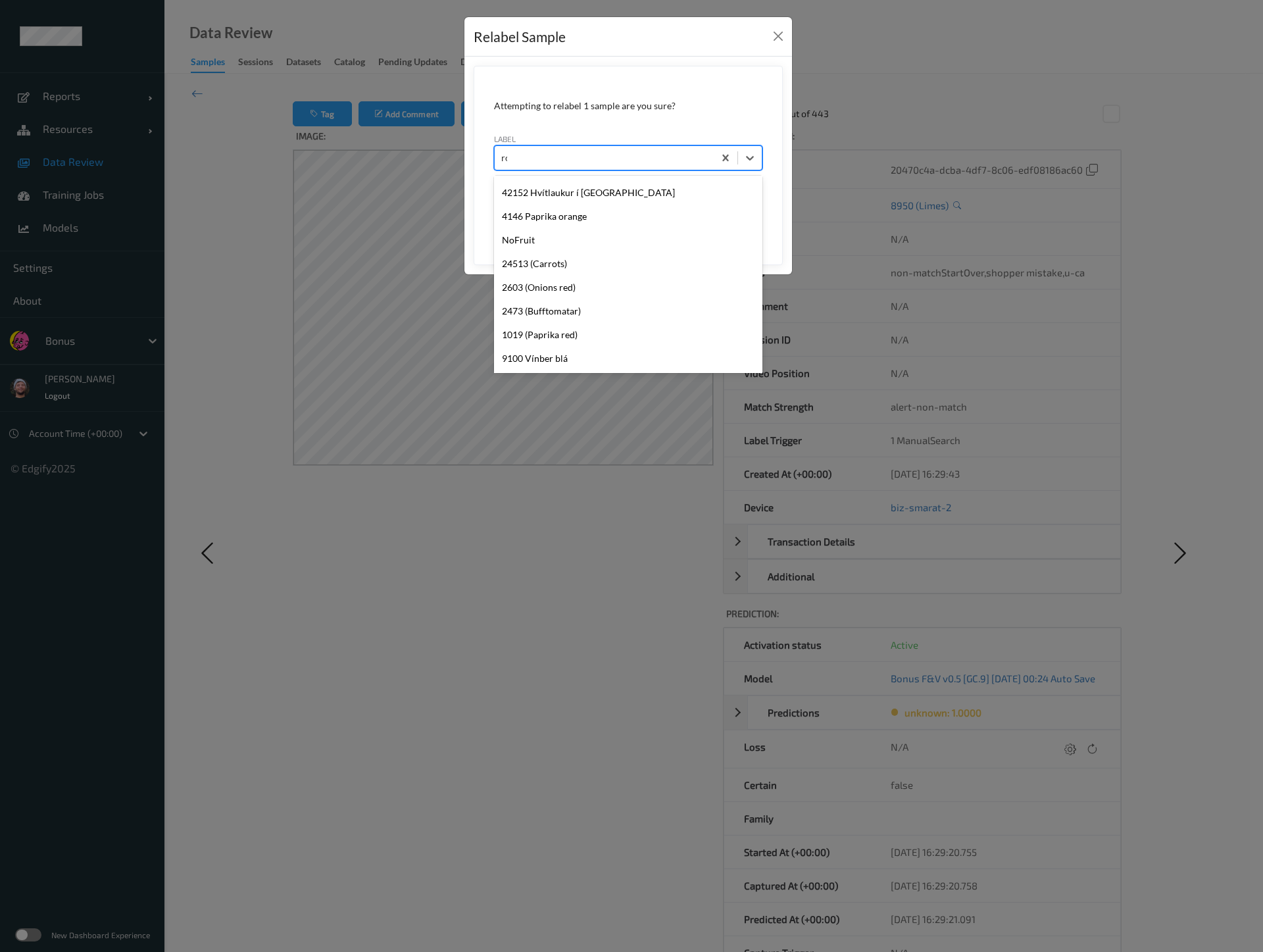
scroll to position [168, 0]
type input "root"
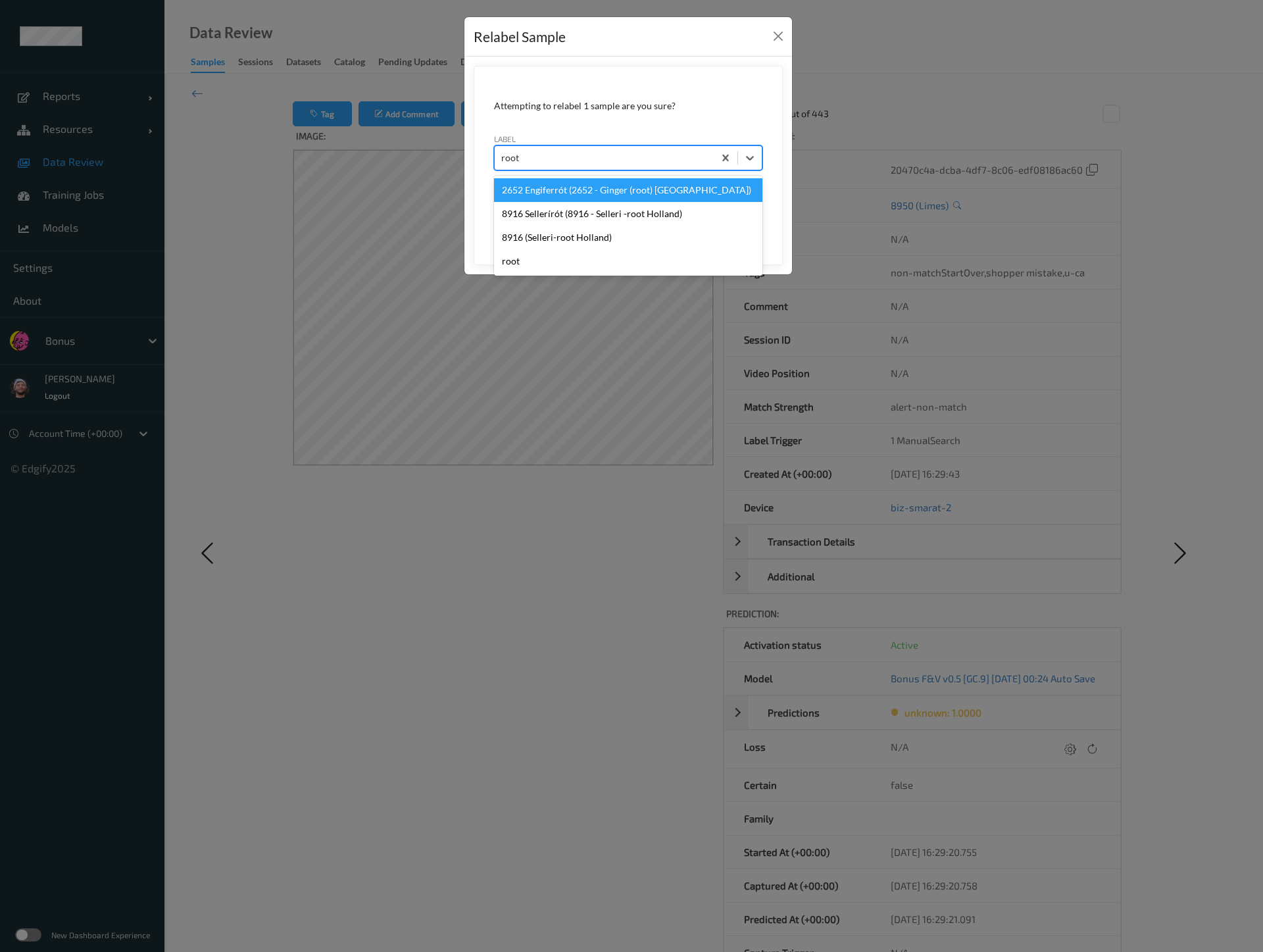
scroll to position [0, 0]
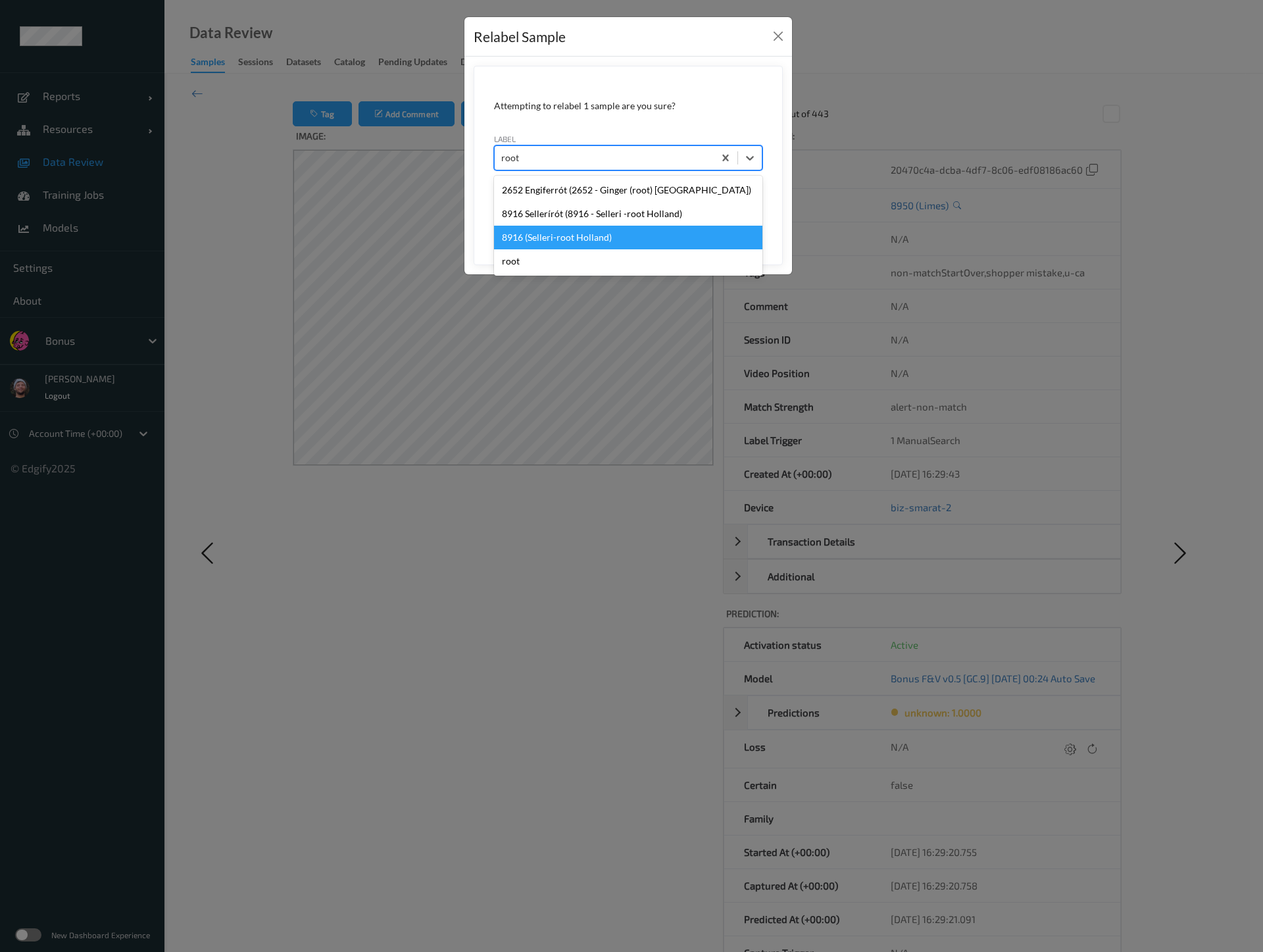
click at [606, 229] on div "8916 (Selleri-root Holland)" at bounding box center [628, 238] width 268 height 23
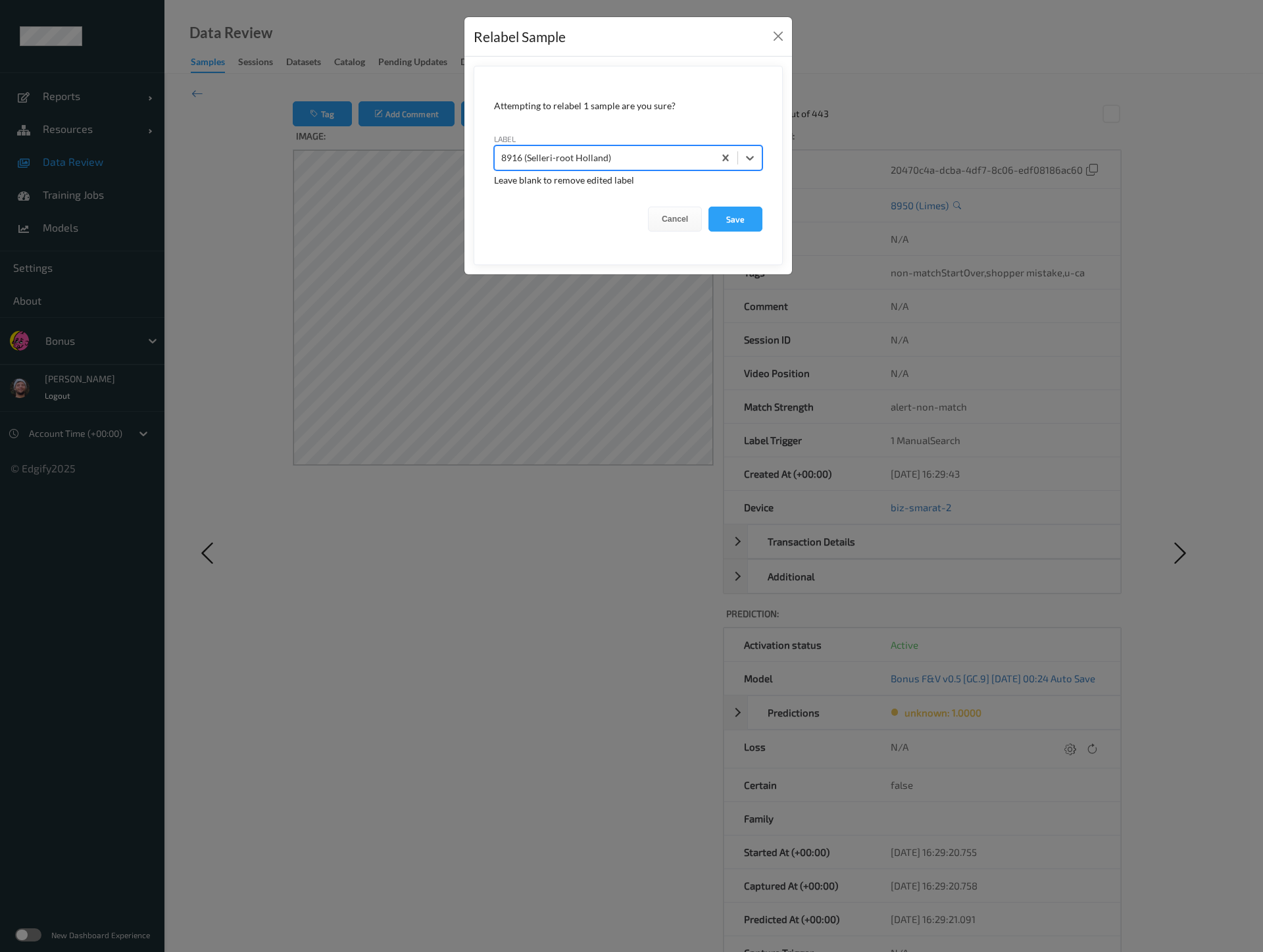
click at [708, 206] on button "Save" at bounding box center [735, 219] width 54 height 25
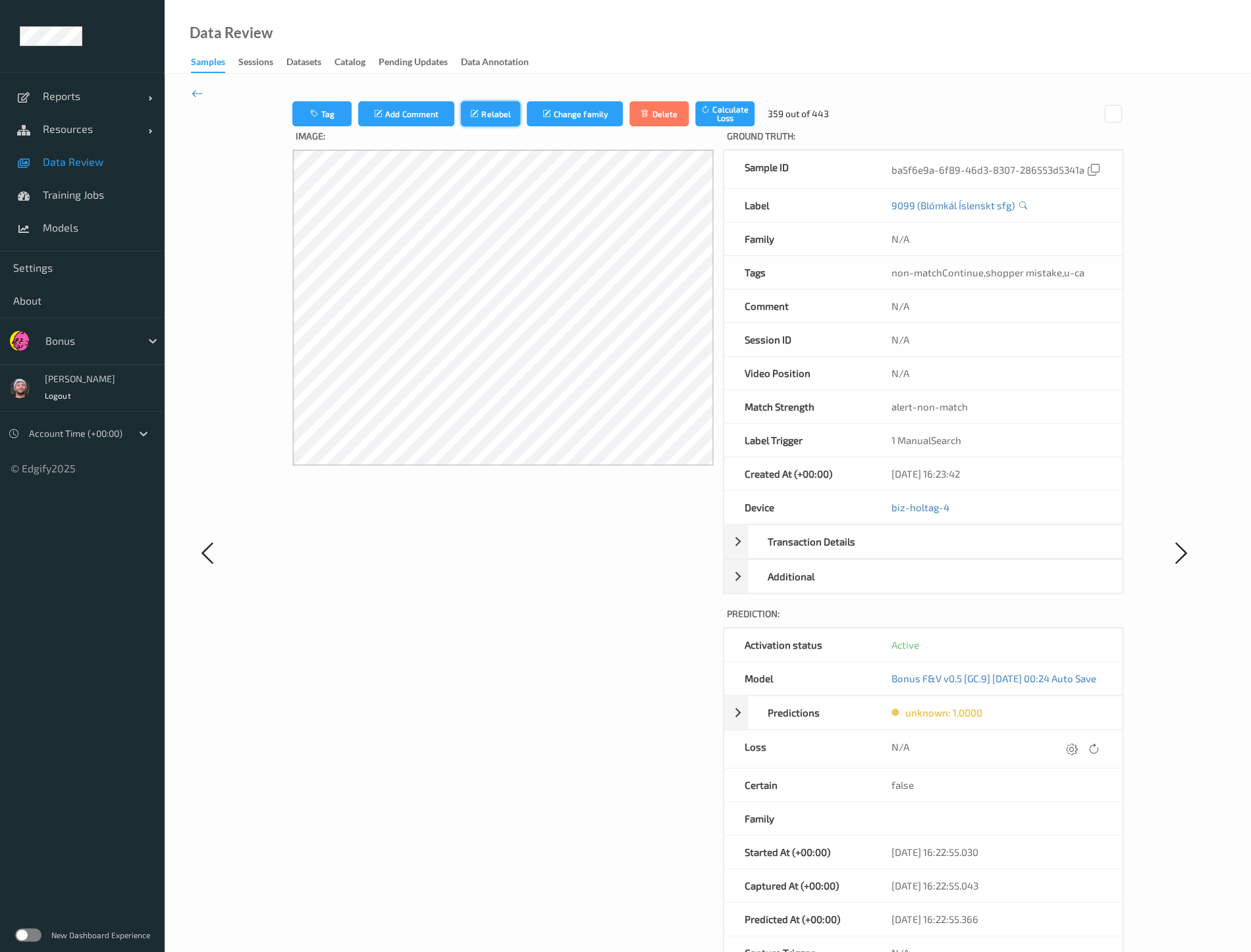
click at [482, 119] on button "Relabel" at bounding box center [490, 114] width 60 height 25
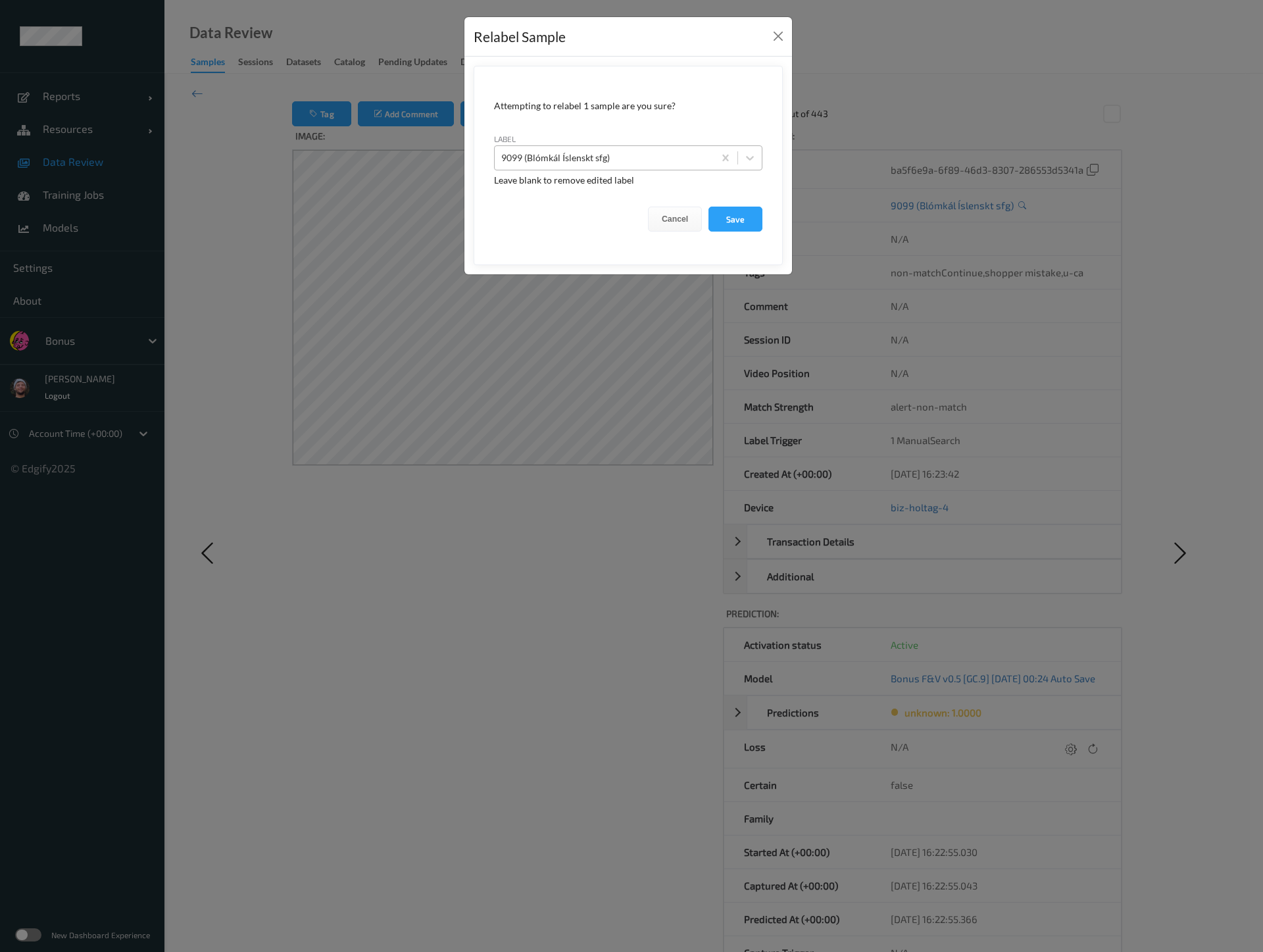
click at [551, 166] on div "9099 (Blómkál Íslenskt sfg)" at bounding box center [605, 159] width 219 height 22
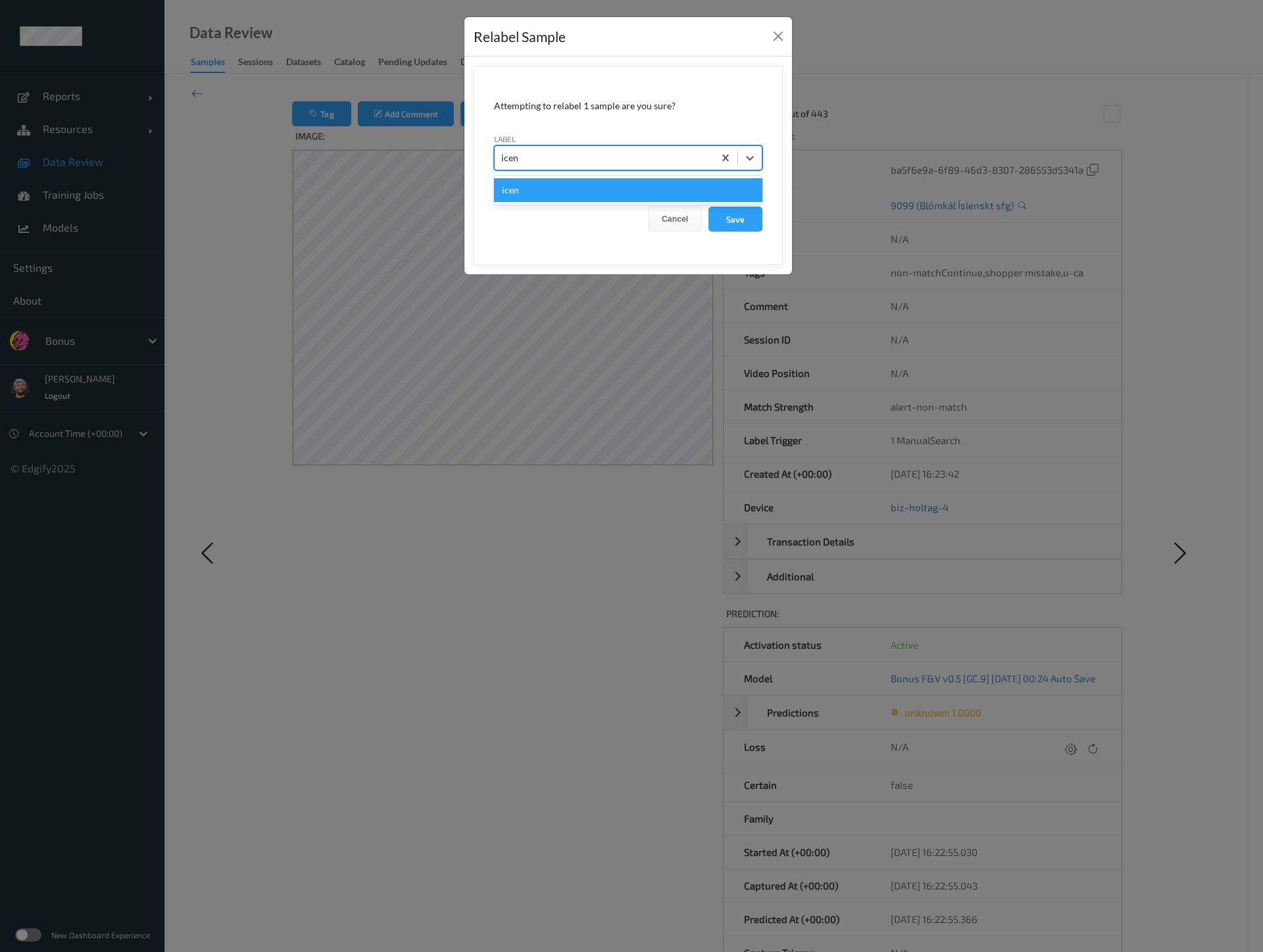
type input "ice"
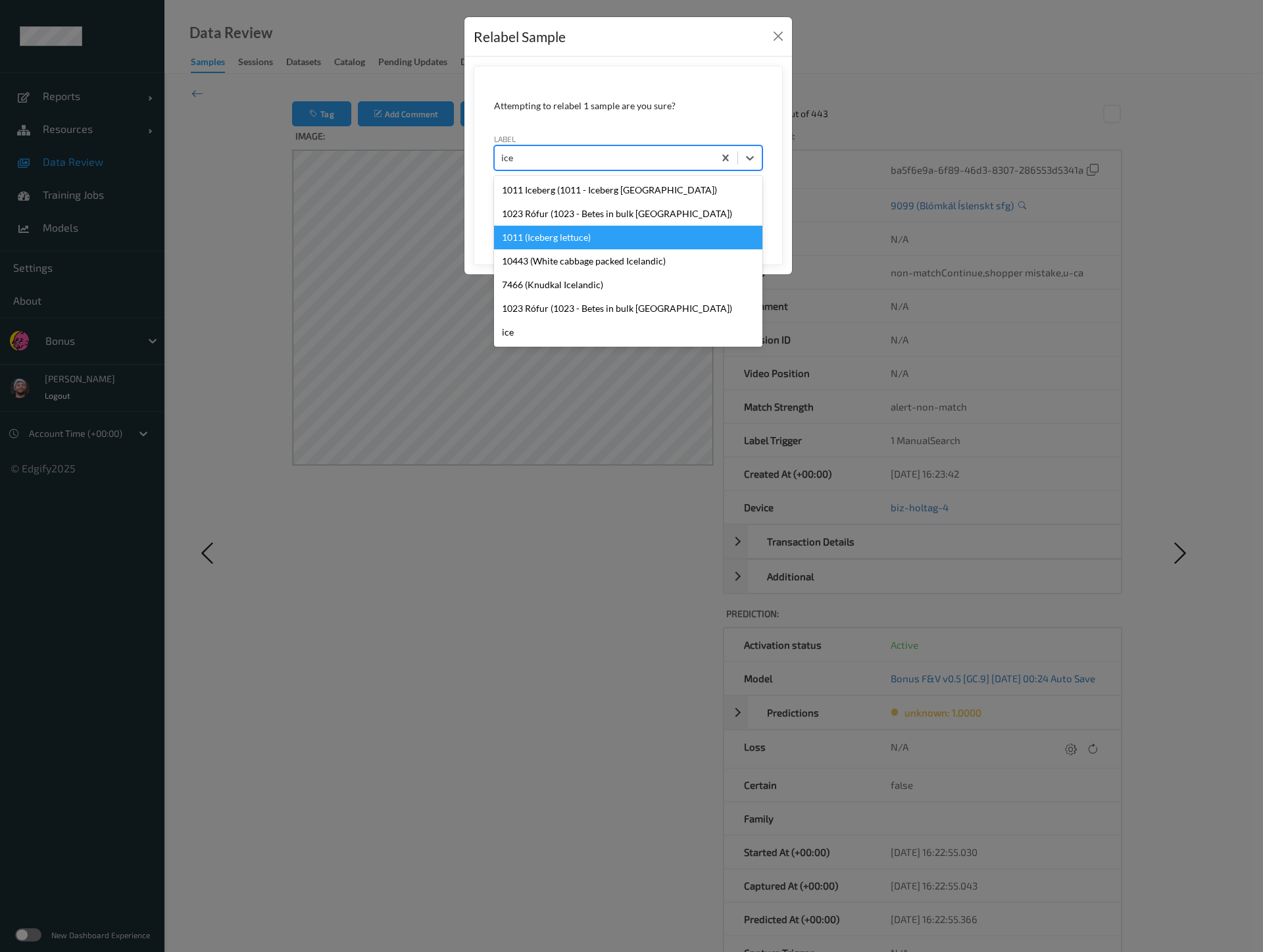
click at [578, 240] on div "1011 (Iceberg lettuce)" at bounding box center [628, 238] width 268 height 23
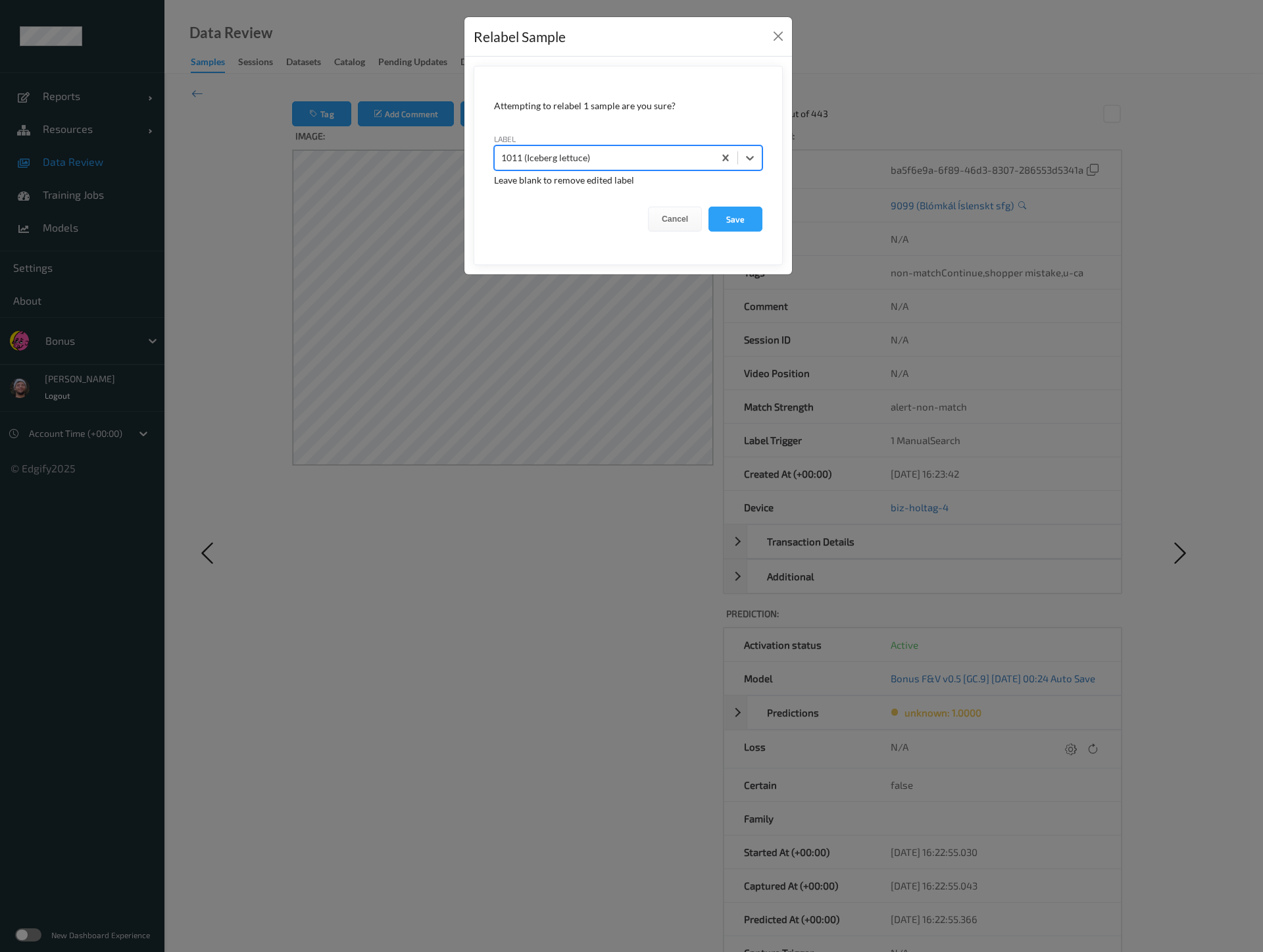
click at [708, 206] on button "Save" at bounding box center [735, 219] width 54 height 25
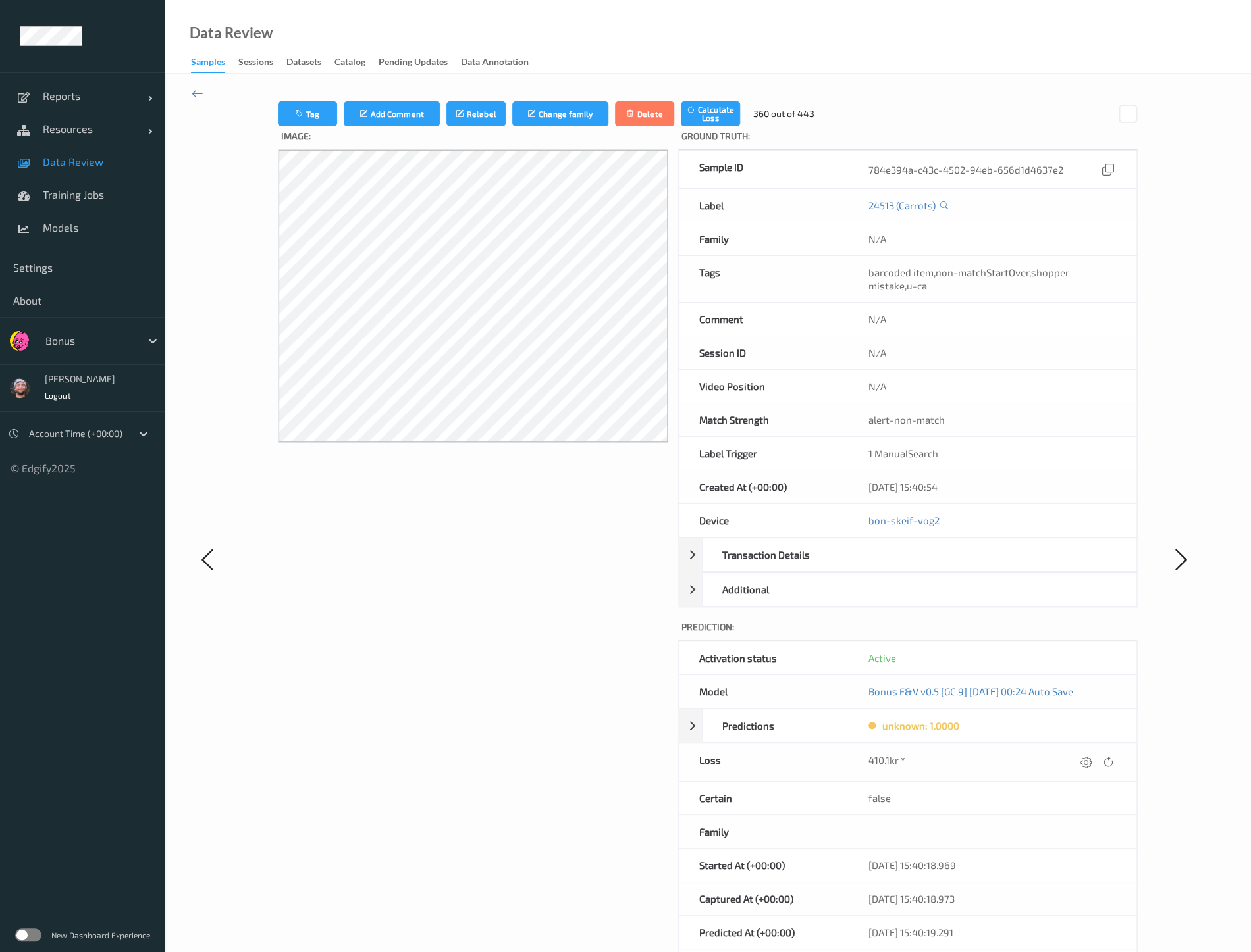
click at [456, 100] on div "Tag Add Comment Relabel Change family Delete Calculate Loss 360 out of 443 Imag…" at bounding box center [708, 559] width 1087 height 971
click at [467, 109] on button "Relabel" at bounding box center [476, 114] width 60 height 25
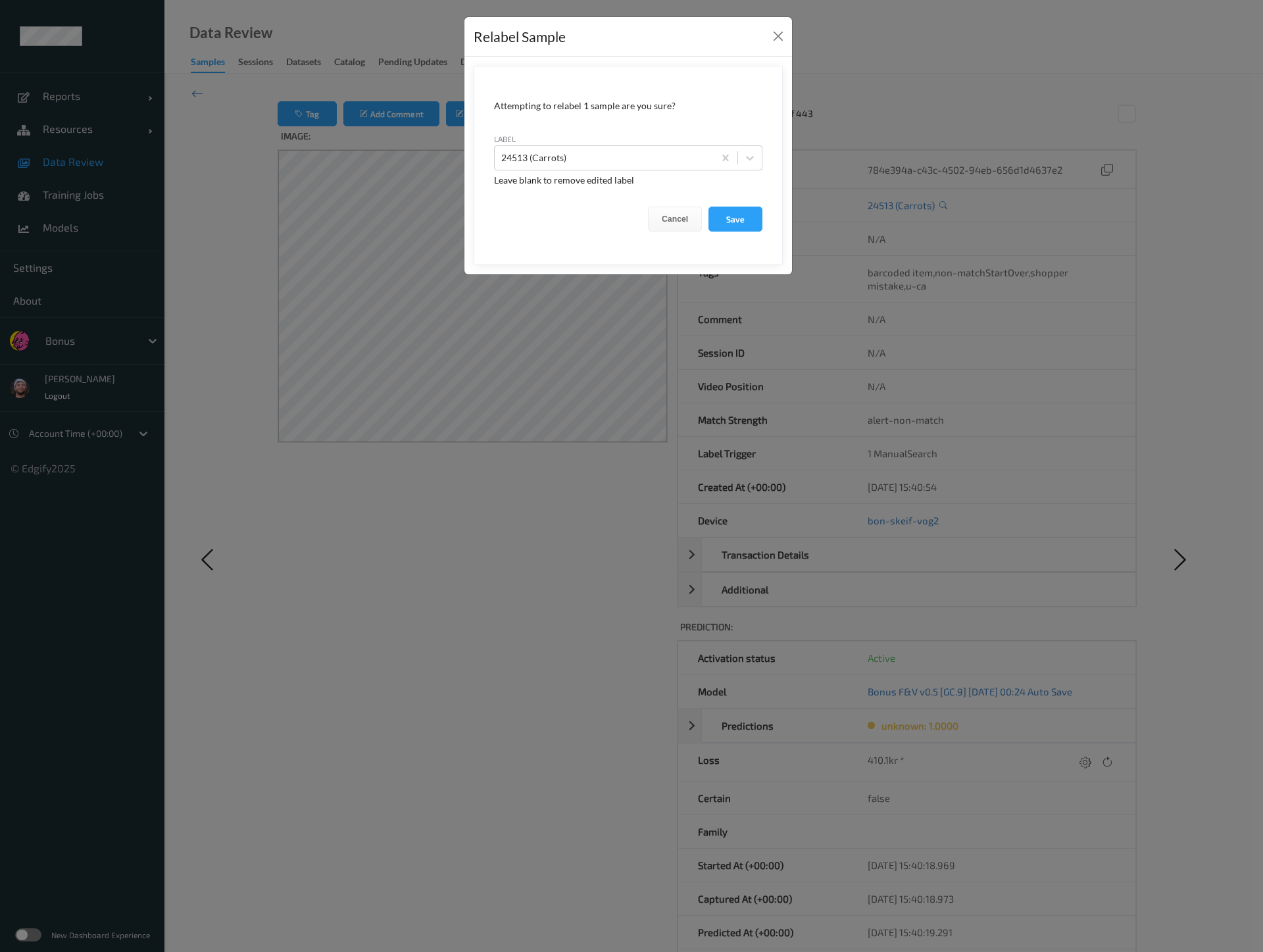
click at [579, 363] on div "Relabel Sample Attempting to relabel 1 sample are you sure? label 24513 (Carrot…" at bounding box center [631, 476] width 1263 height 952
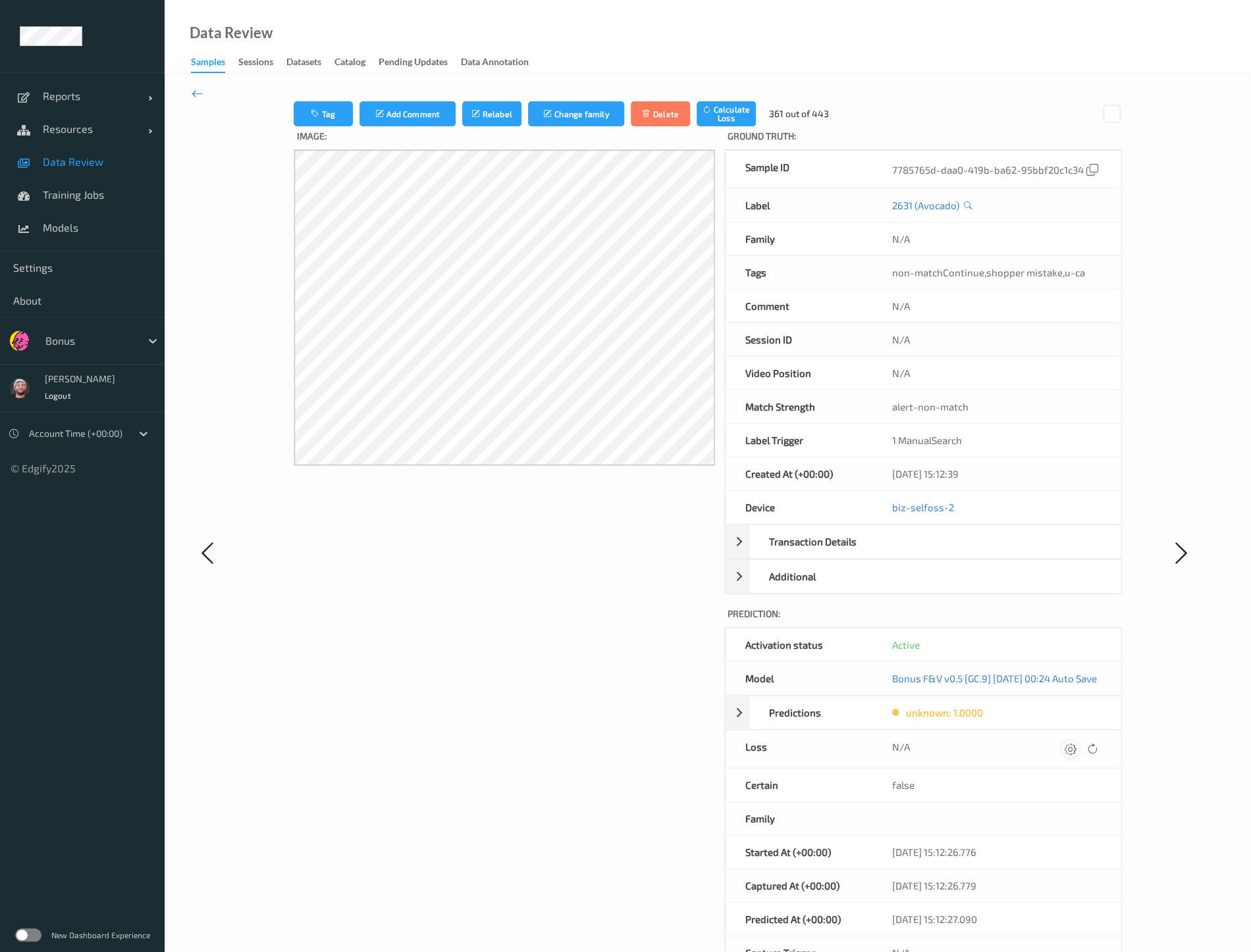
click at [1079, 741] on div at bounding box center [1070, 749] width 18 height 18
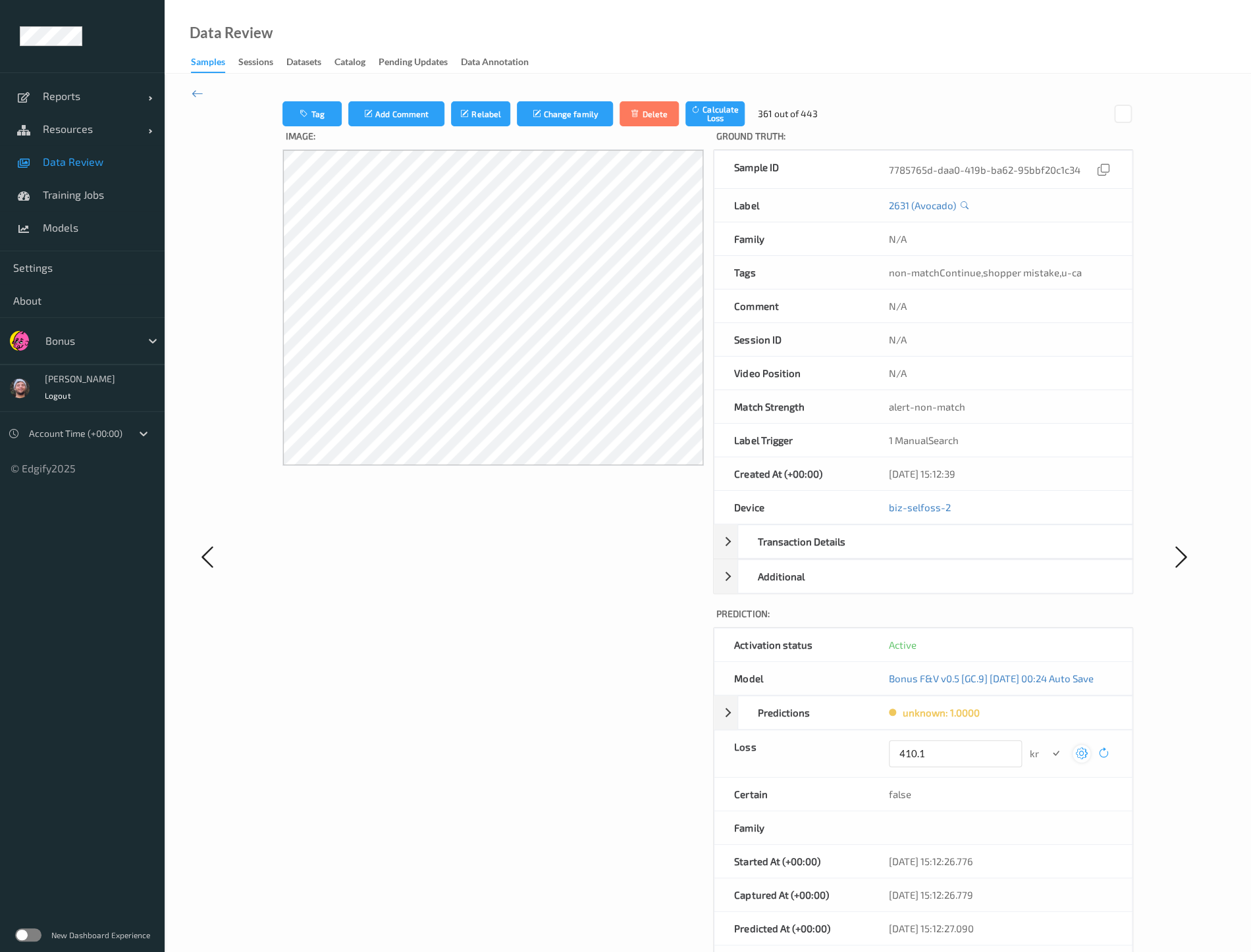
click at [1046, 745] on button "submit" at bounding box center [1055, 753] width 18 height 18
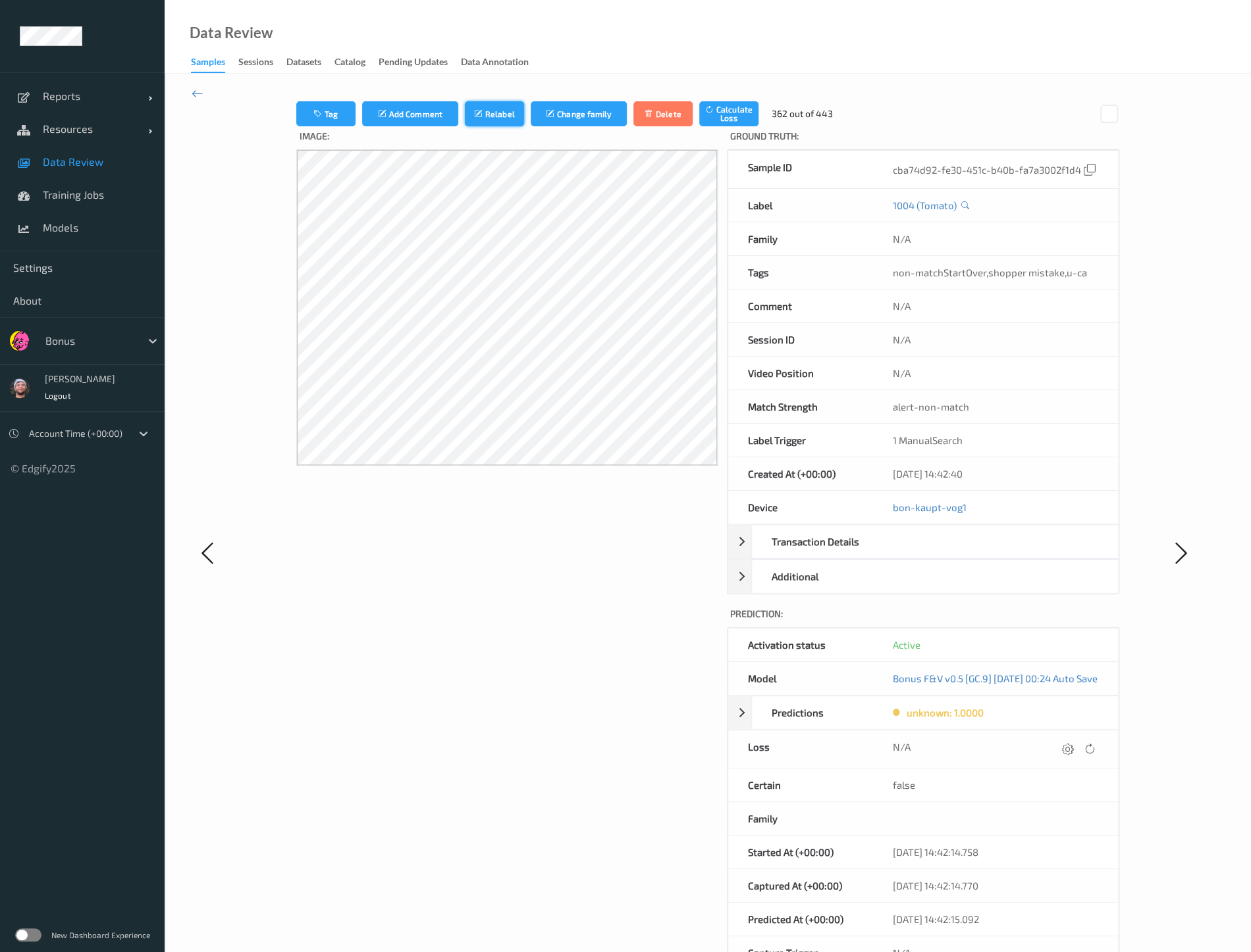
click at [482, 103] on button "Relabel" at bounding box center [494, 114] width 60 height 25
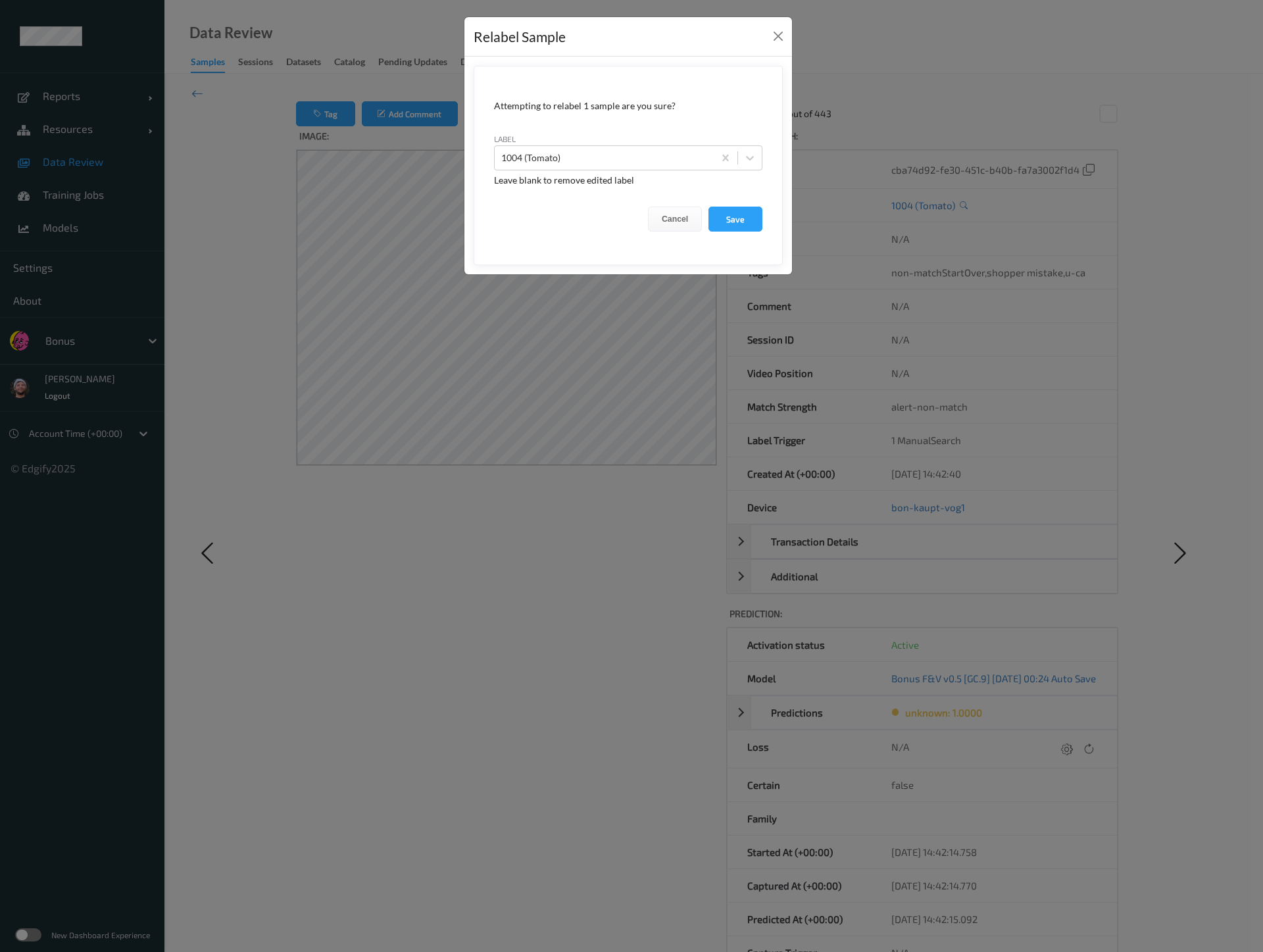
click at [652, 254] on form "Attempting to relabel 1 sample are you sure? label 1004 (Tomato) Leave blank to…" at bounding box center [628, 165] width 309 height 200
click at [286, 135] on div "Relabel Sample Attempting to relabel 1 sample are you sure? label 1004 (Tomato)…" at bounding box center [631, 476] width 1263 height 952
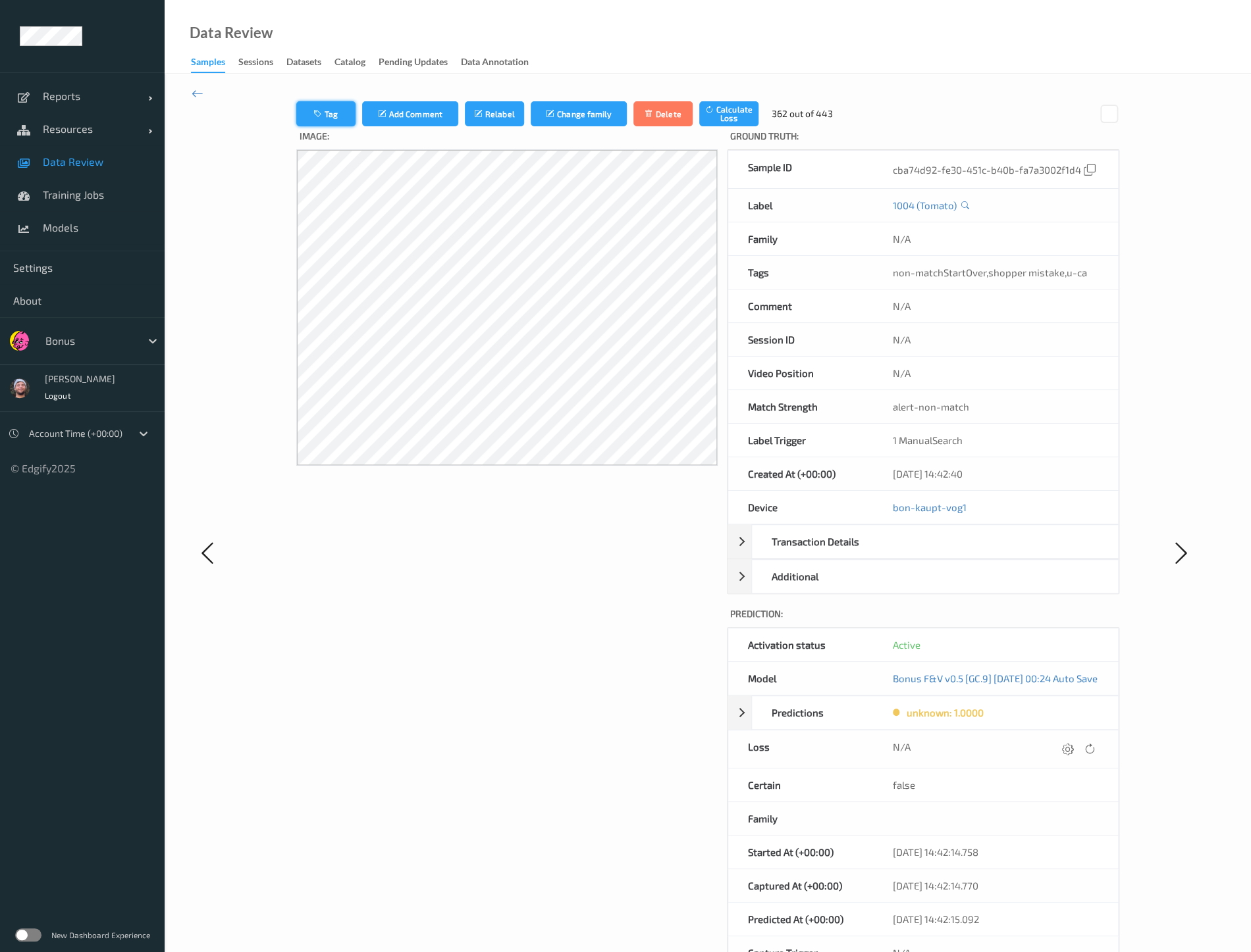
click at [297, 124] on button "Tag" at bounding box center [326, 114] width 60 height 25
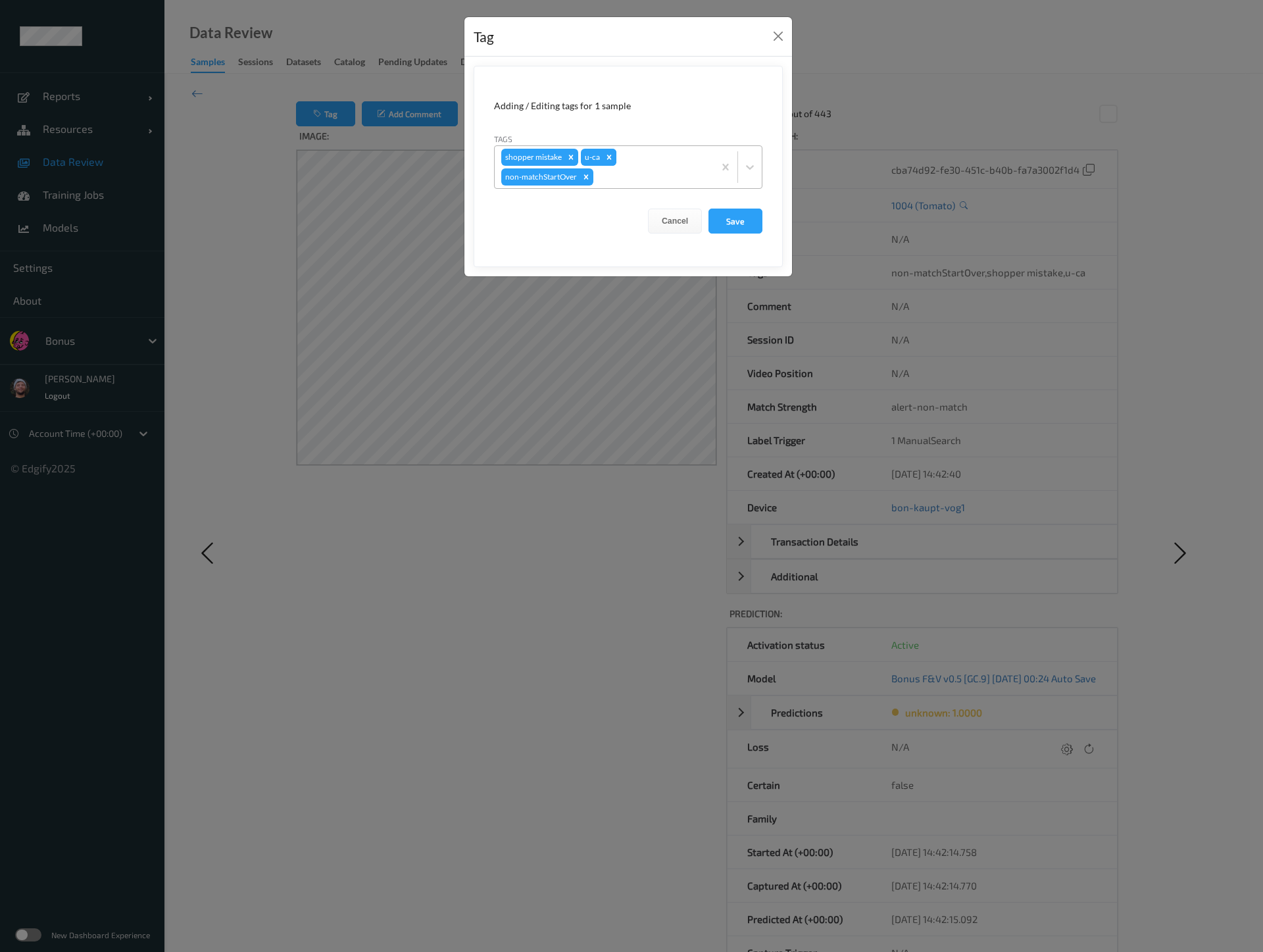
click at [609, 156] on icon "Remove u-ca" at bounding box center [609, 157] width 9 height 9
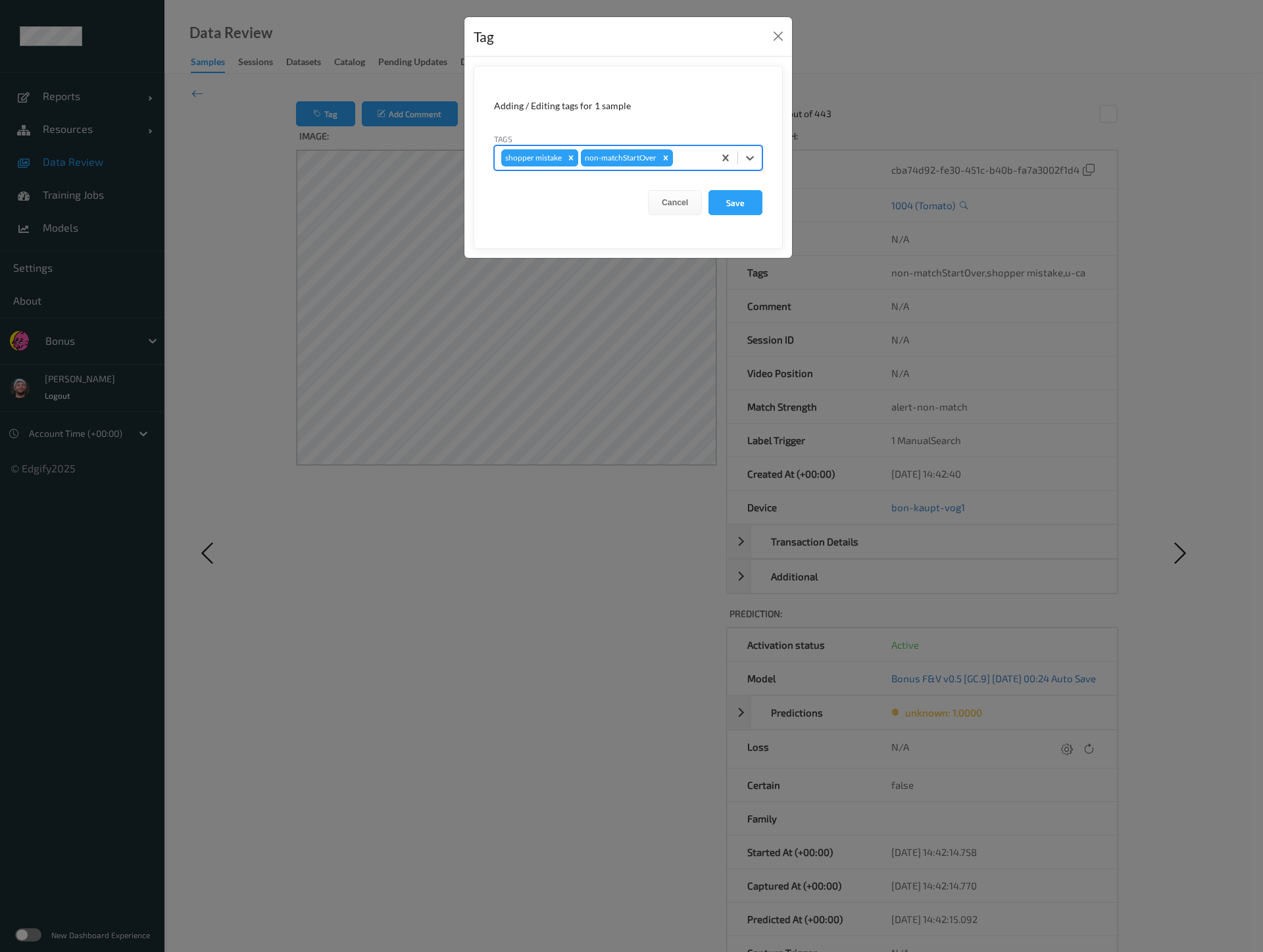
click at [571, 160] on icon "Remove shopper mistake" at bounding box center [570, 158] width 9 height 9
type input "pi"
click at [708, 190] on button "Save" at bounding box center [735, 203] width 54 height 25
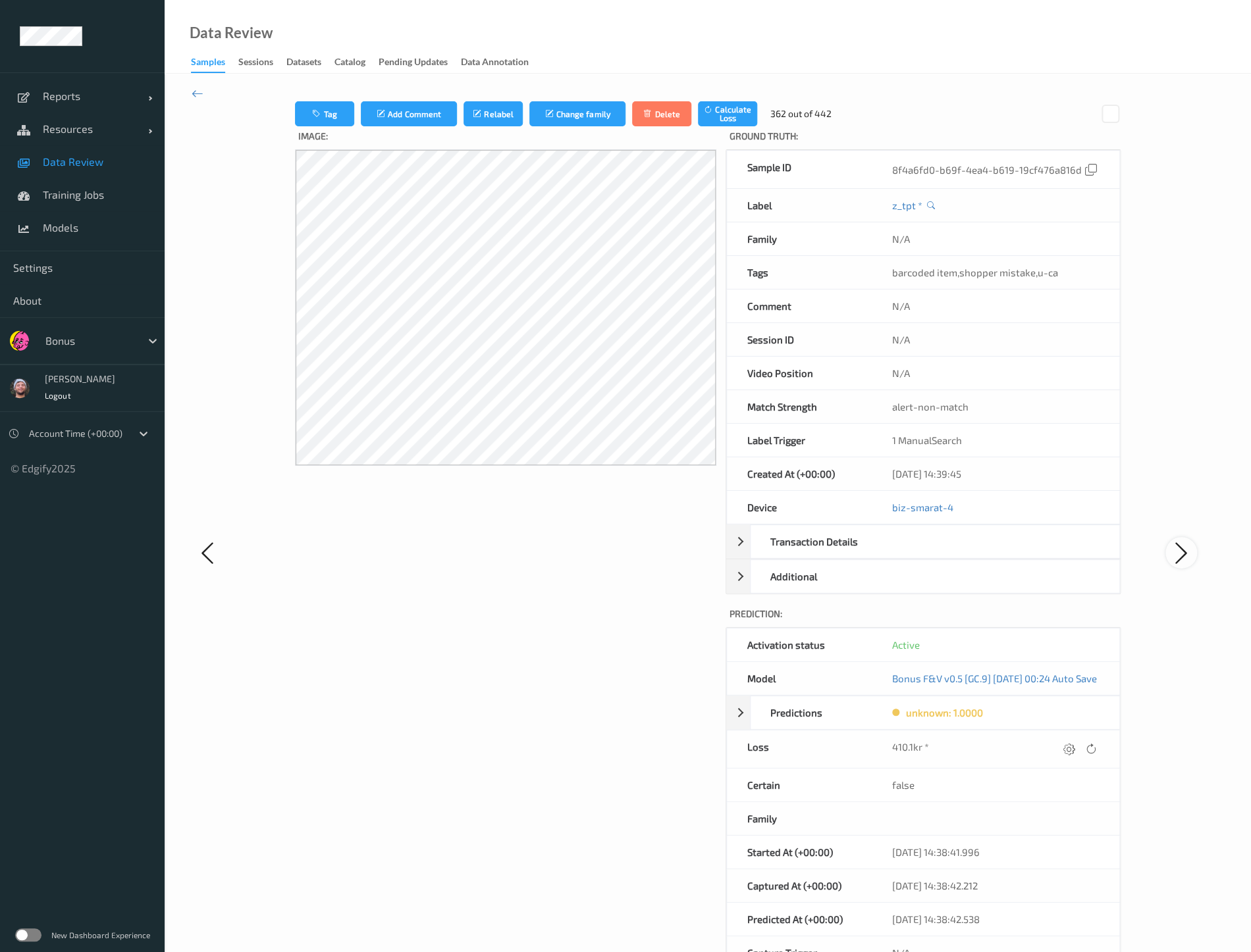
click at [1184, 539] on icon at bounding box center [1181, 553] width 26 height 27
click at [469, 106] on button "Relabel" at bounding box center [492, 114] width 60 height 25
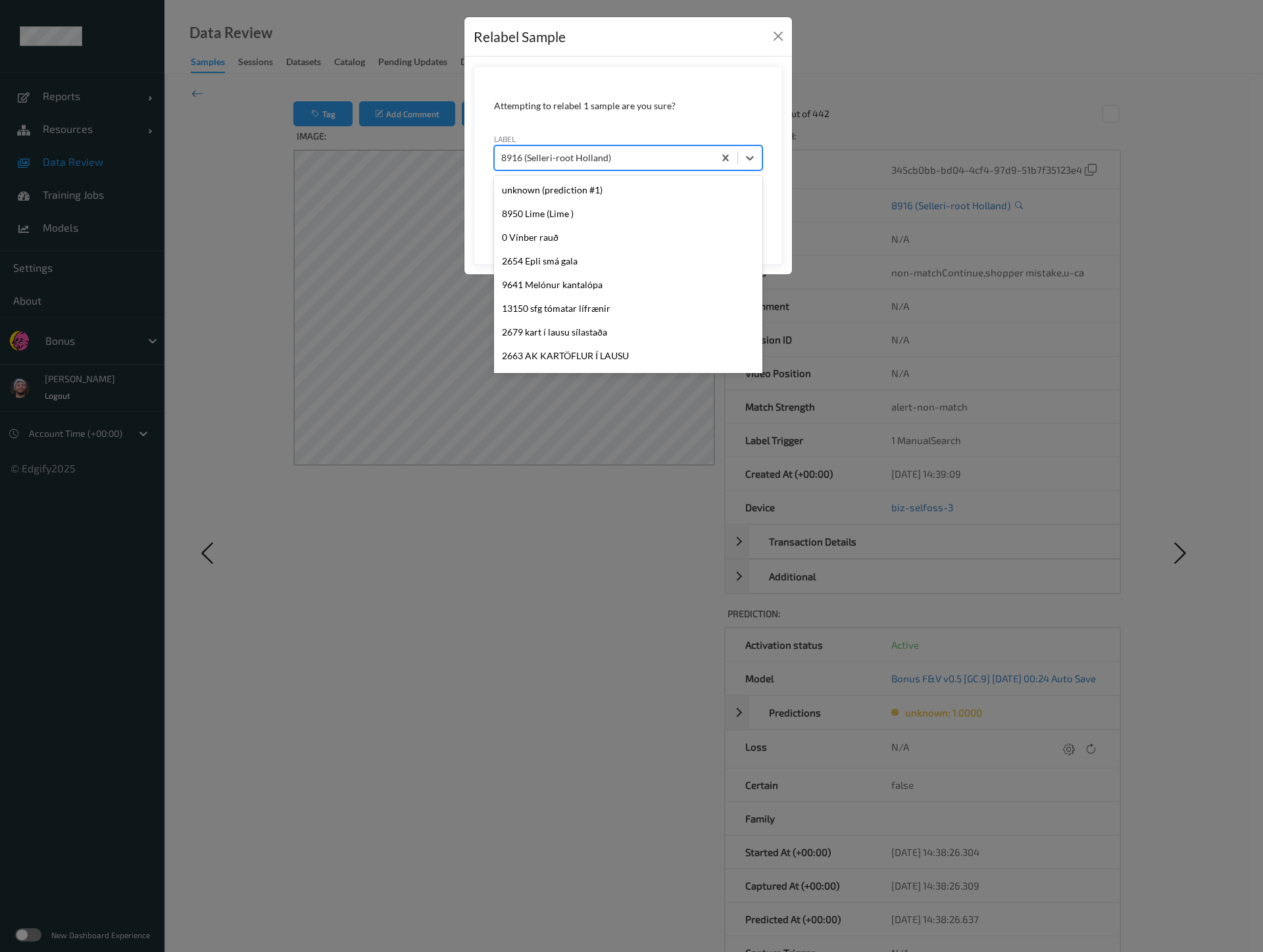
click at [603, 159] on div at bounding box center [604, 158] width 205 height 16
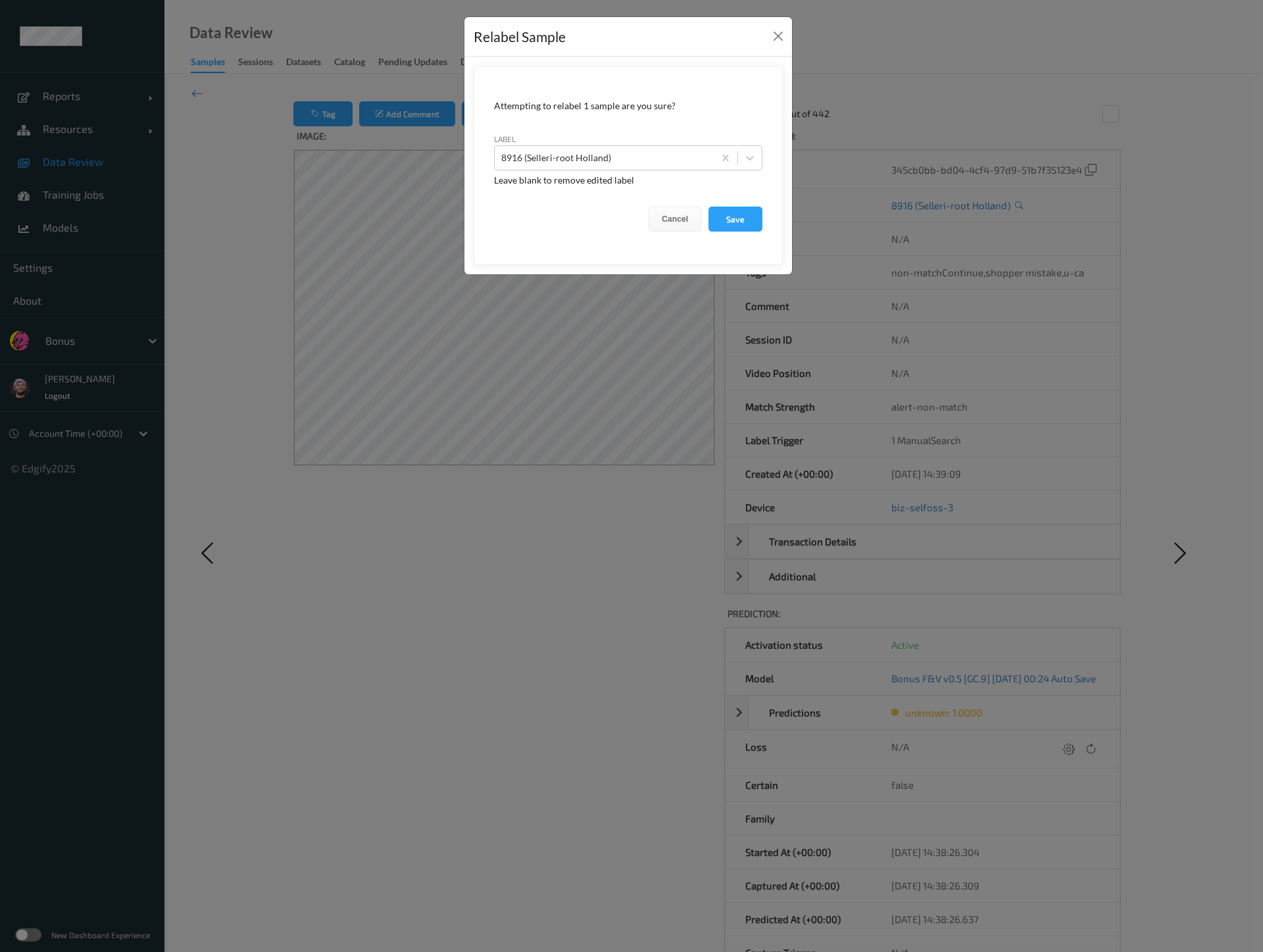
click at [606, 508] on div "Relabel Sample Attempting to relabel 1 sample are you sure? label 8916 (Selleri…" at bounding box center [631, 476] width 1263 height 952
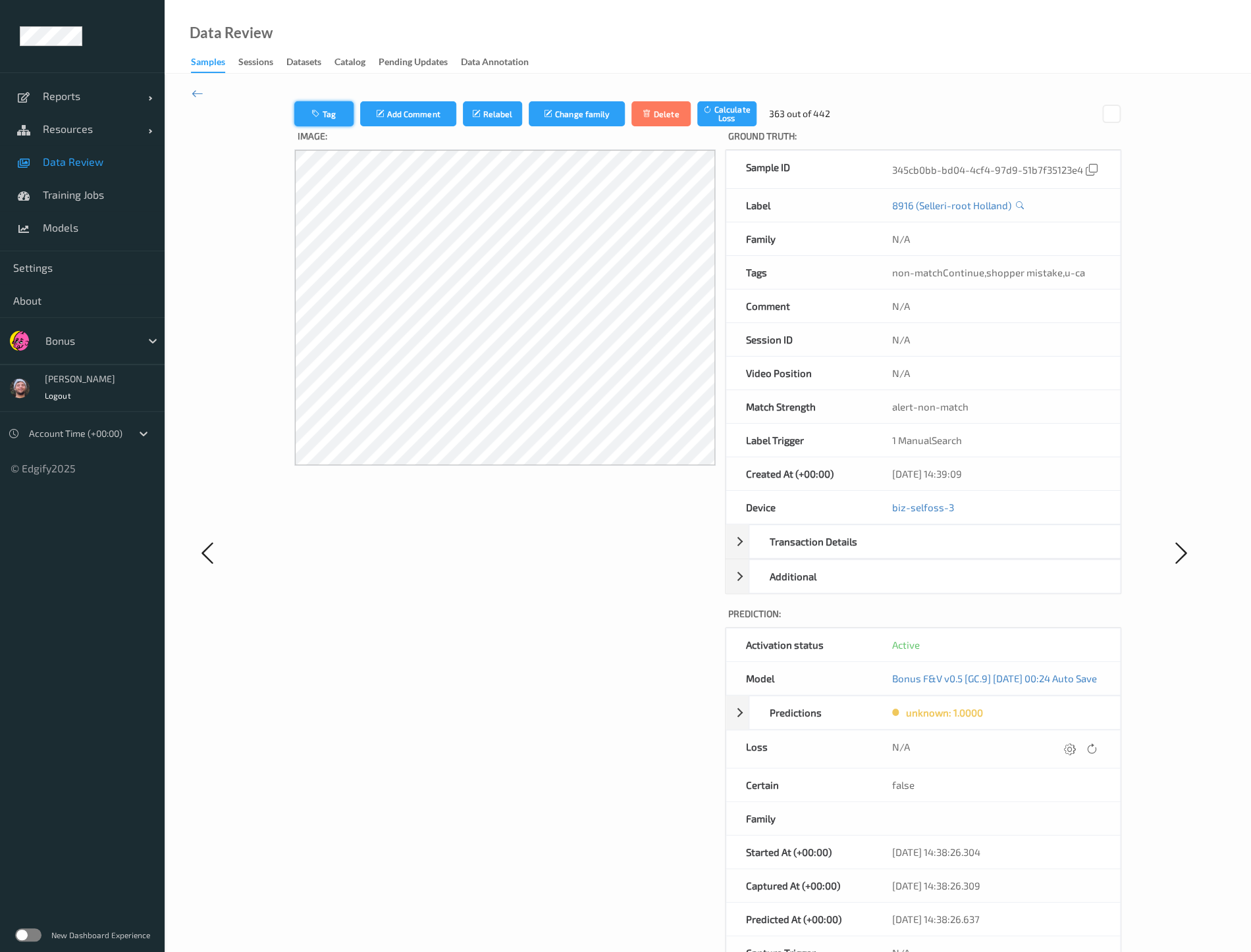
click at [298, 121] on button "Tag" at bounding box center [324, 114] width 60 height 25
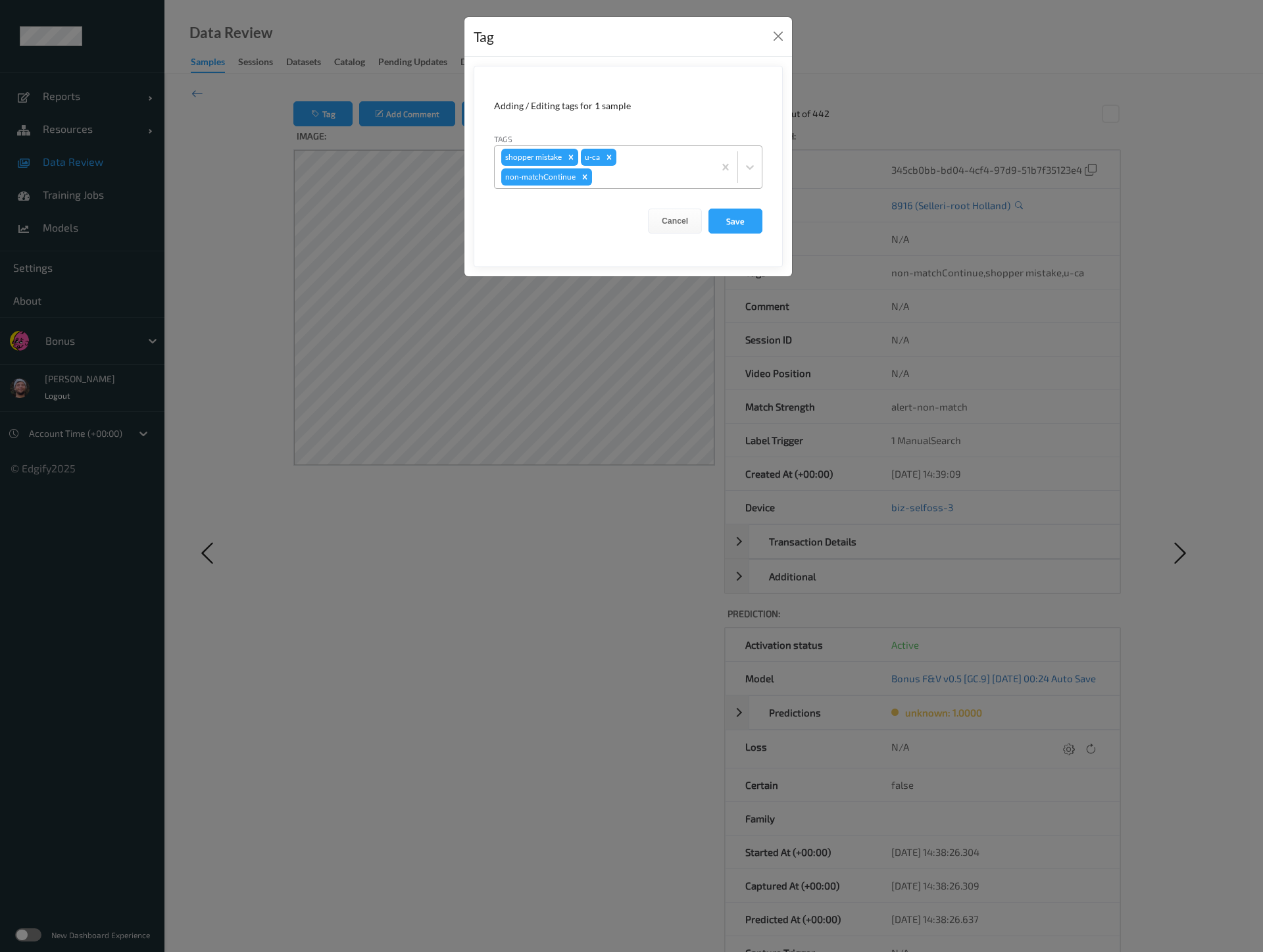
click at [595, 176] on div at bounding box center [651, 177] width 113 height 16
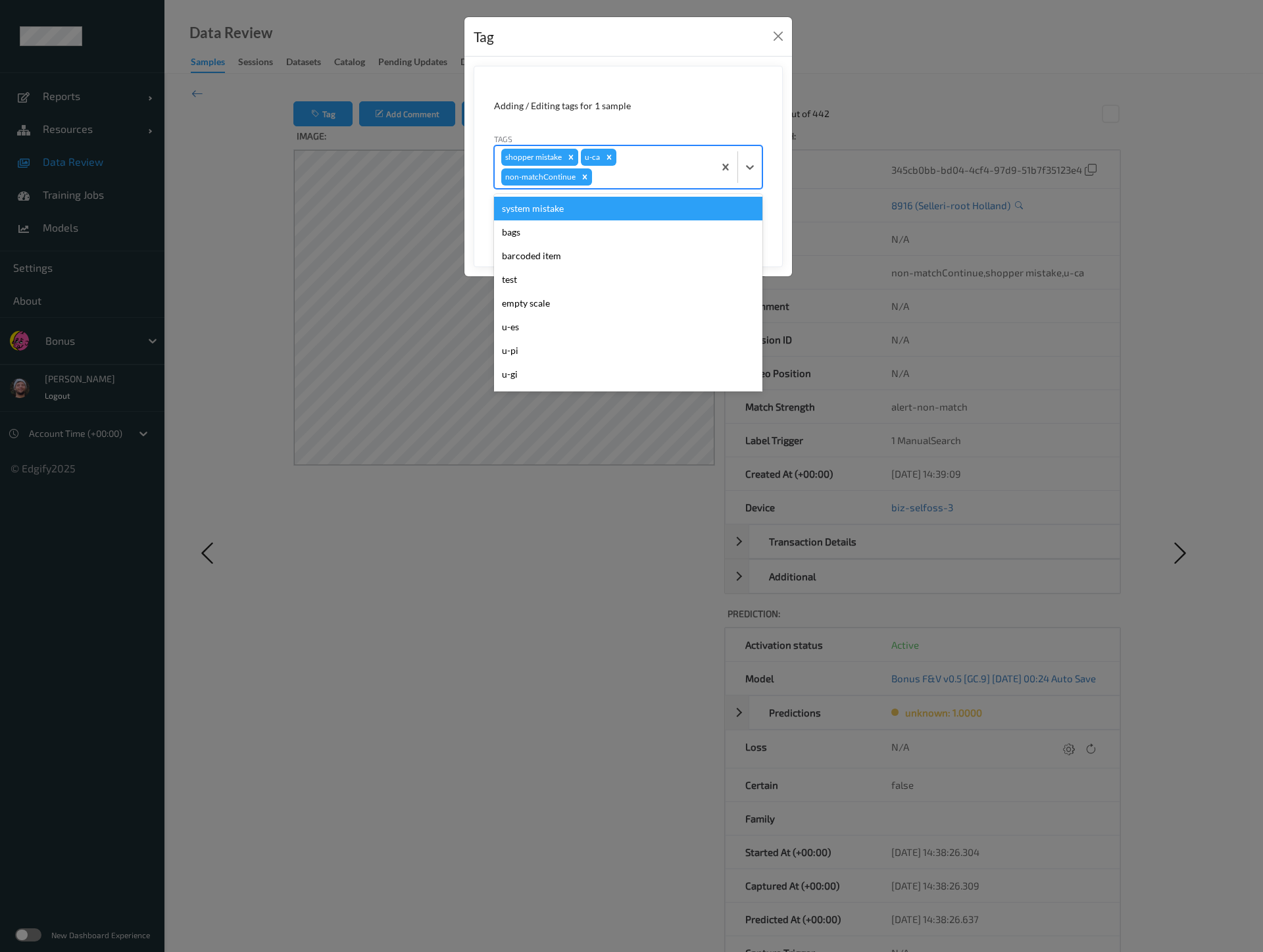
click at [565, 162] on div "Remove shopper mistake" at bounding box center [570, 157] width 15 height 17
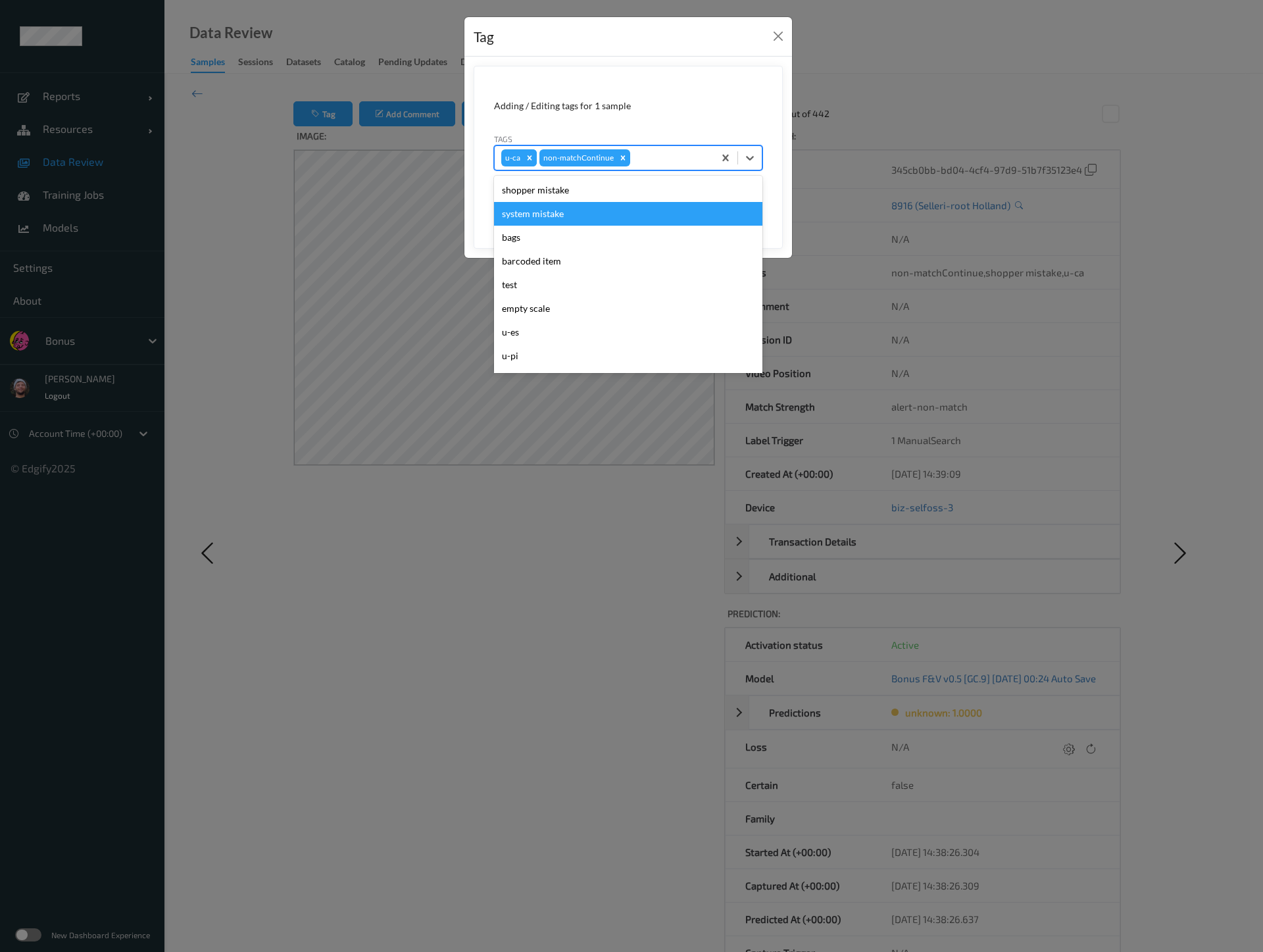
click at [525, 156] on icon "Remove u-ca" at bounding box center [529, 158] width 9 height 9
type input "pi"
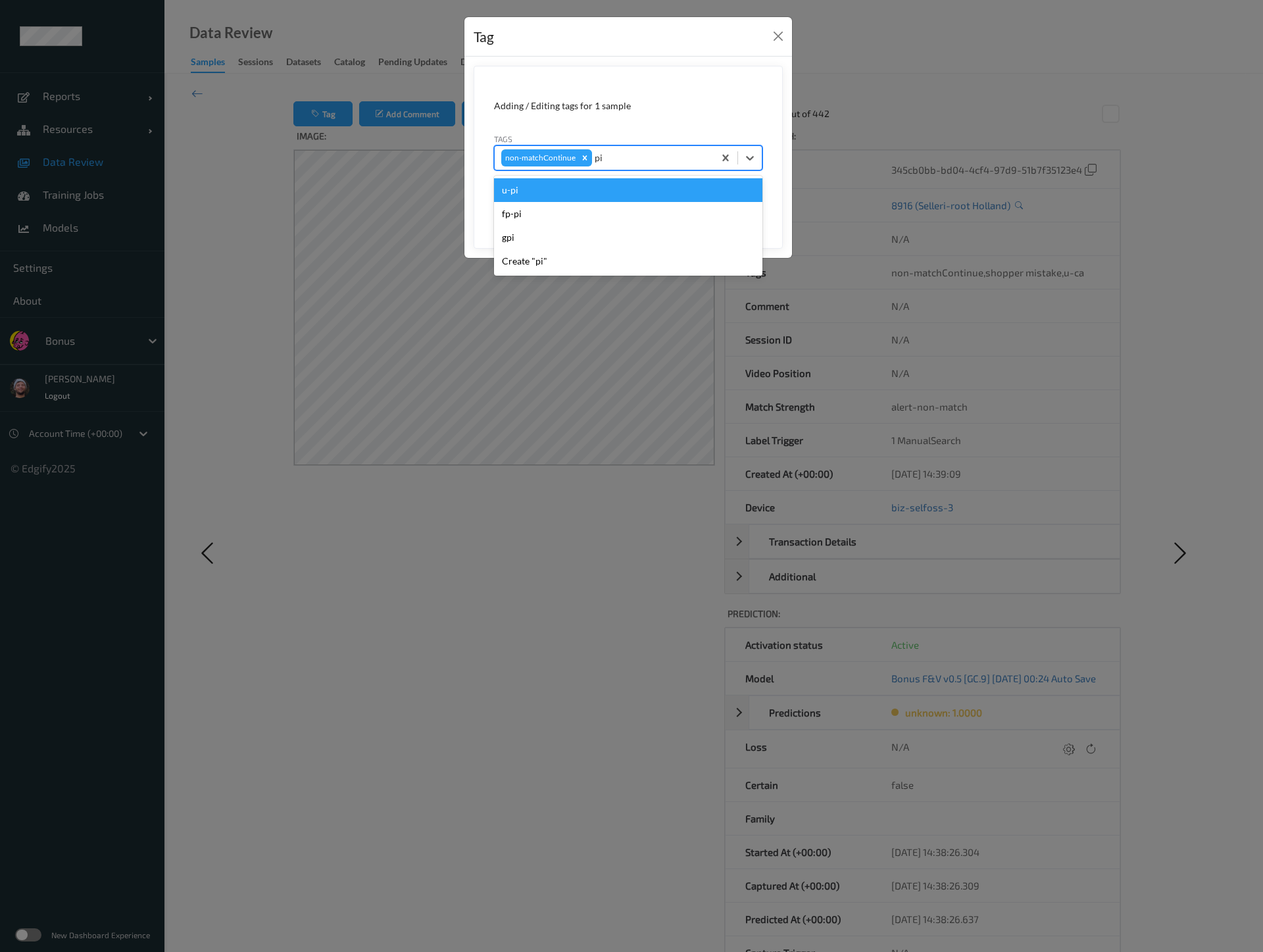
click at [540, 197] on div "u-pi" at bounding box center [628, 190] width 268 height 23
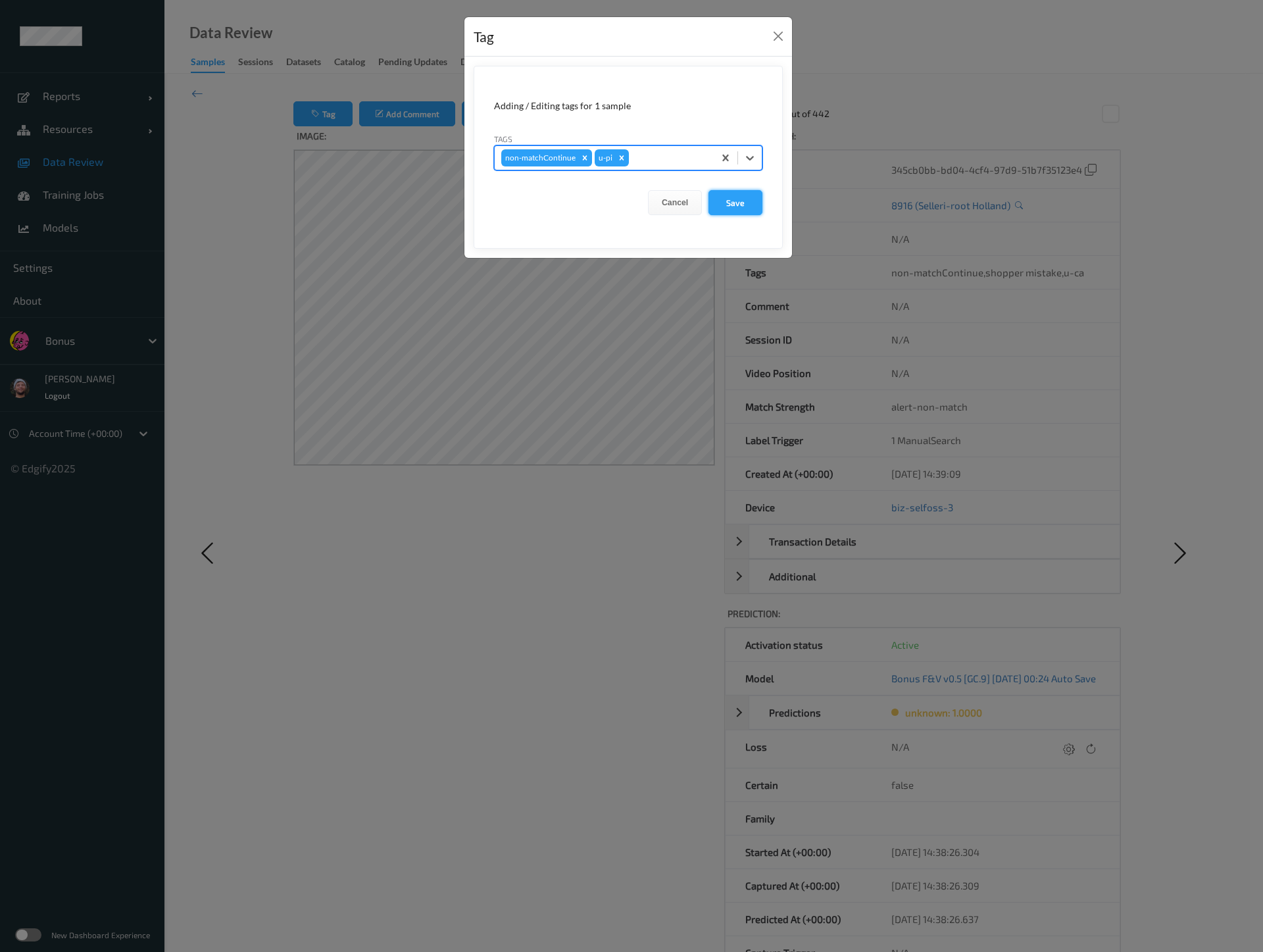
click at [718, 204] on button "Save" at bounding box center [735, 203] width 54 height 25
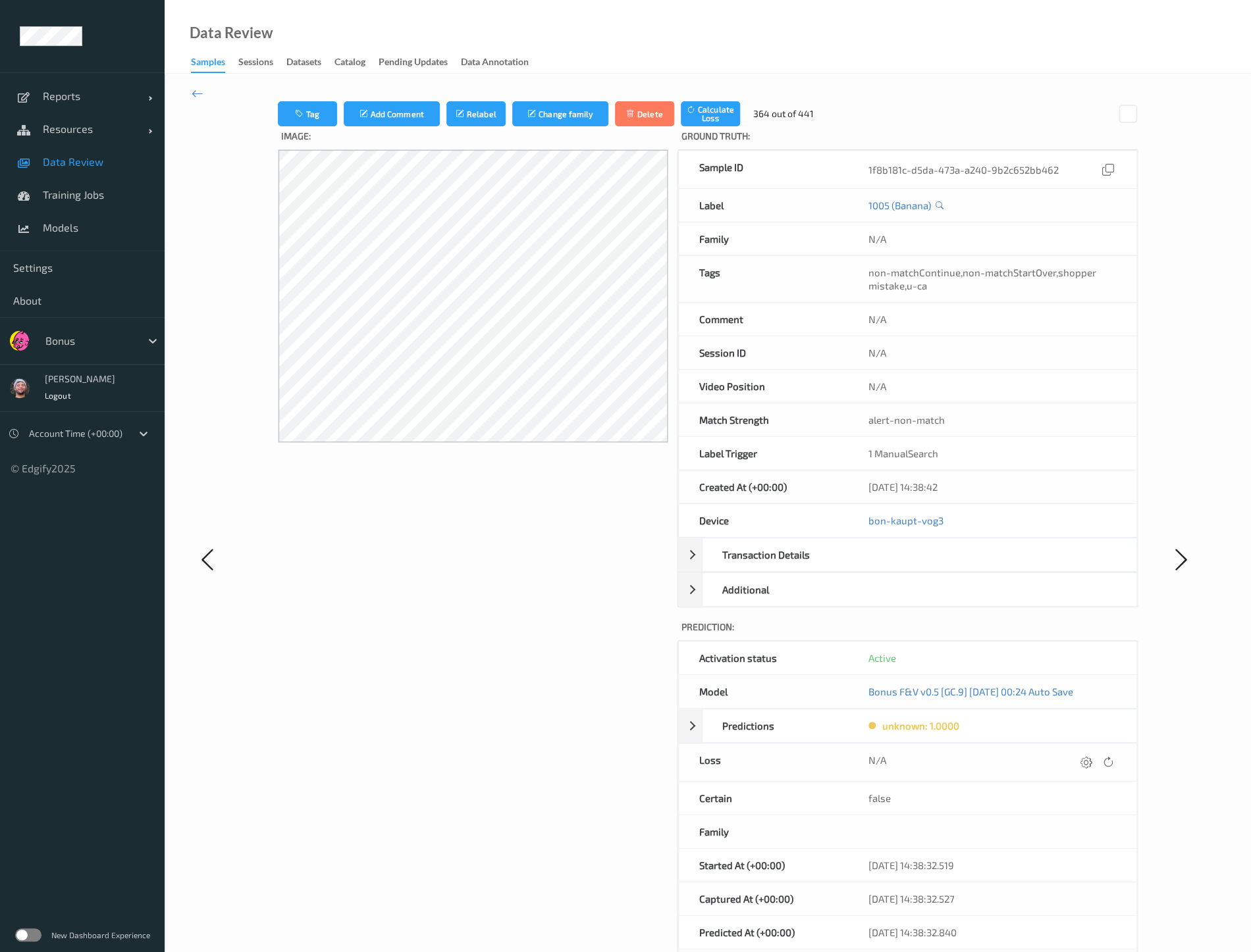
click at [333, 126] on label "Image:" at bounding box center [473, 138] width 391 height 23
click at [327, 117] on button "Tag" at bounding box center [307, 114] width 60 height 25
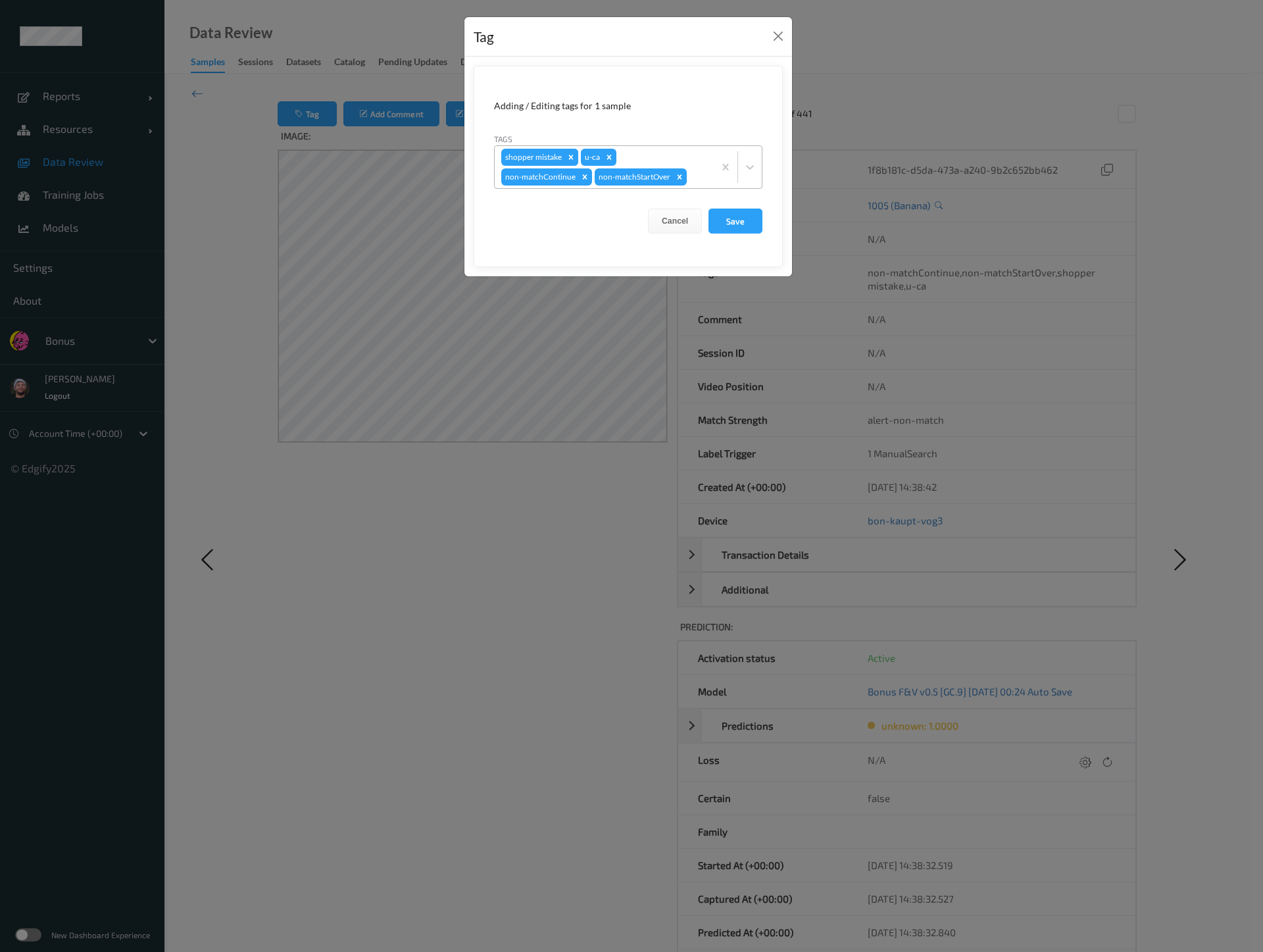
click at [571, 158] on icon "Remove shopper mistake" at bounding box center [571, 157] width 5 height 5
click at [526, 157] on icon "Remove u-ca" at bounding box center [529, 157] width 9 height 9
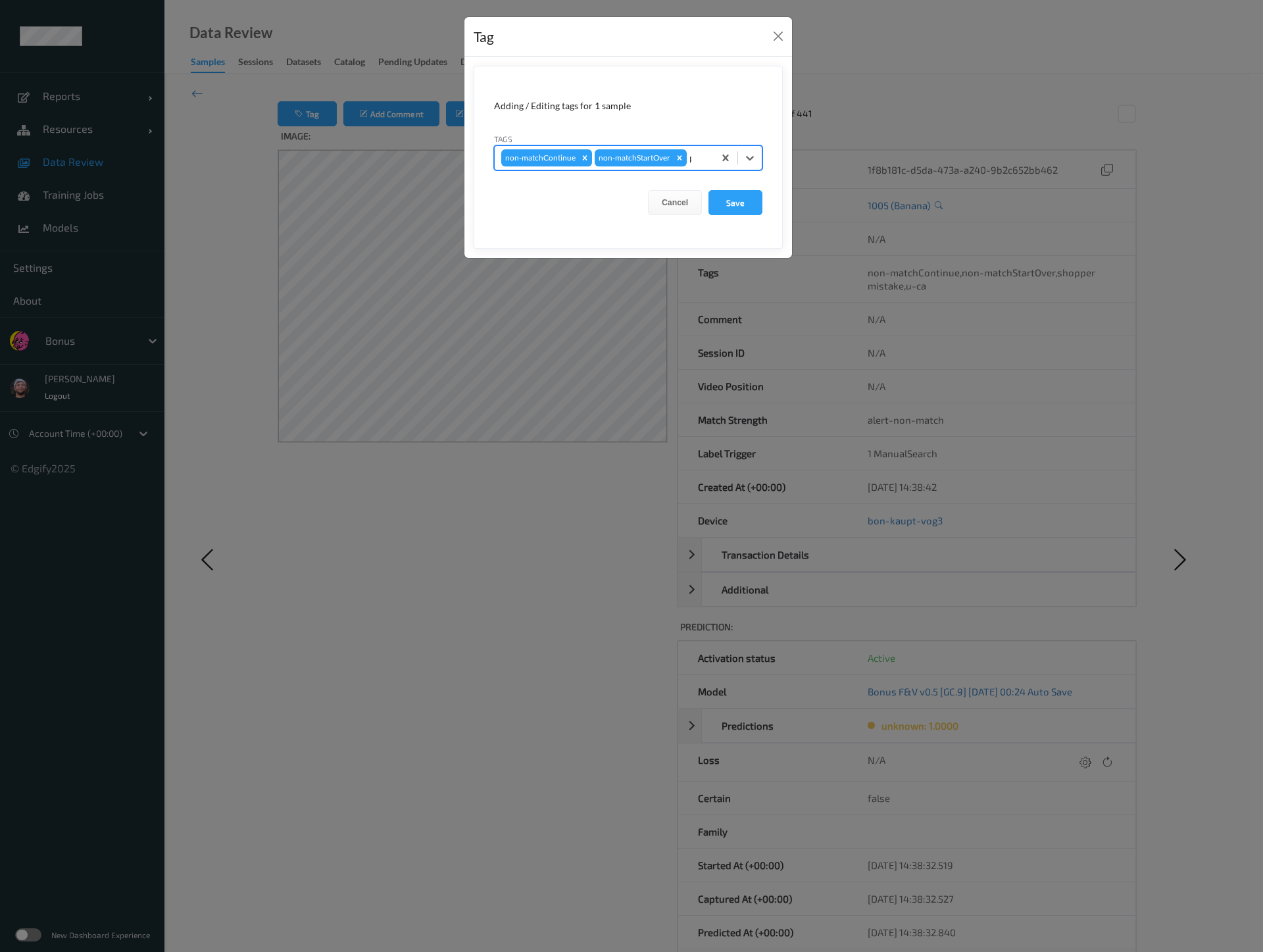
type input "pi"
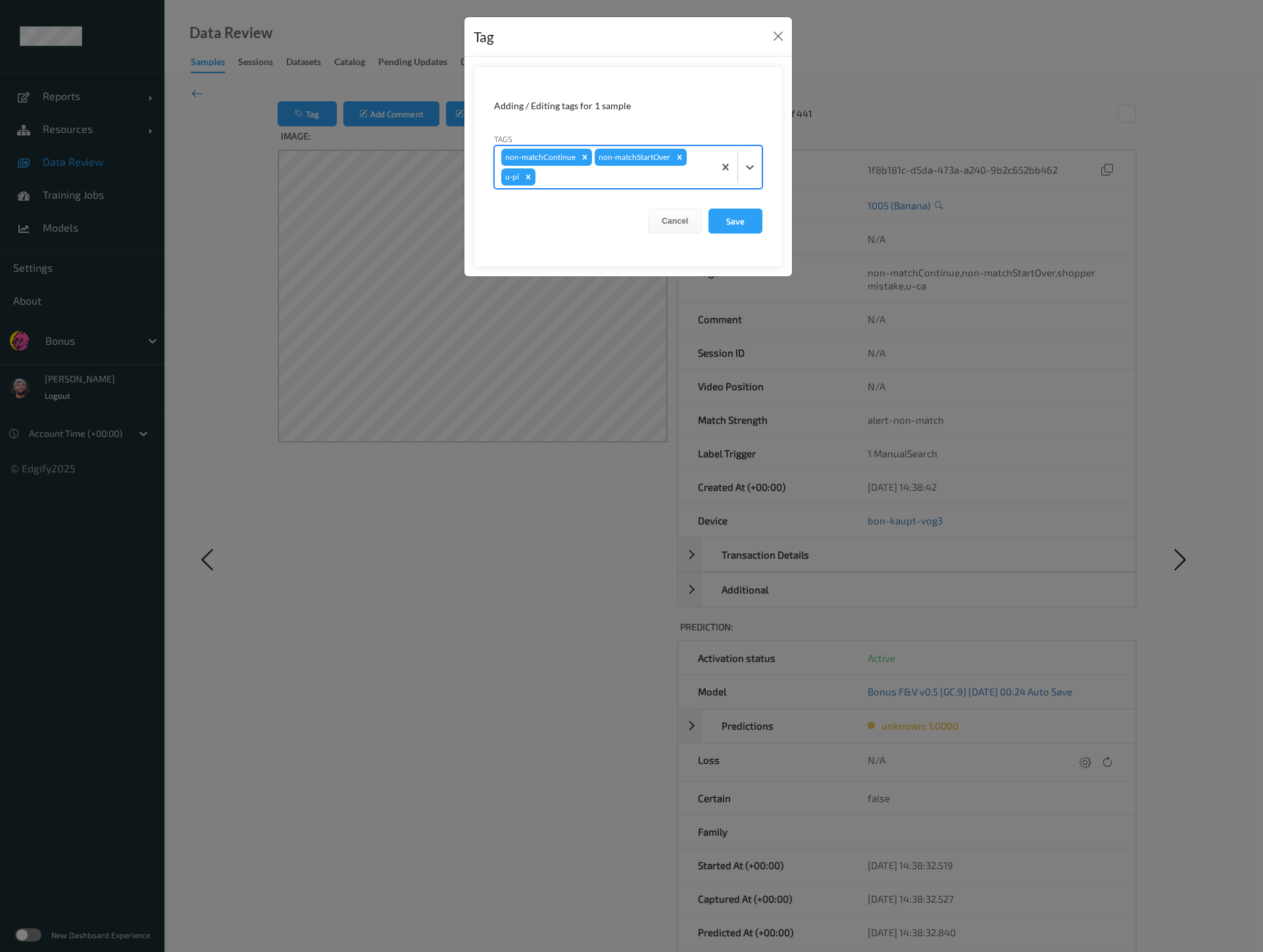
click at [708, 208] on button "Save" at bounding box center [735, 221] width 54 height 25
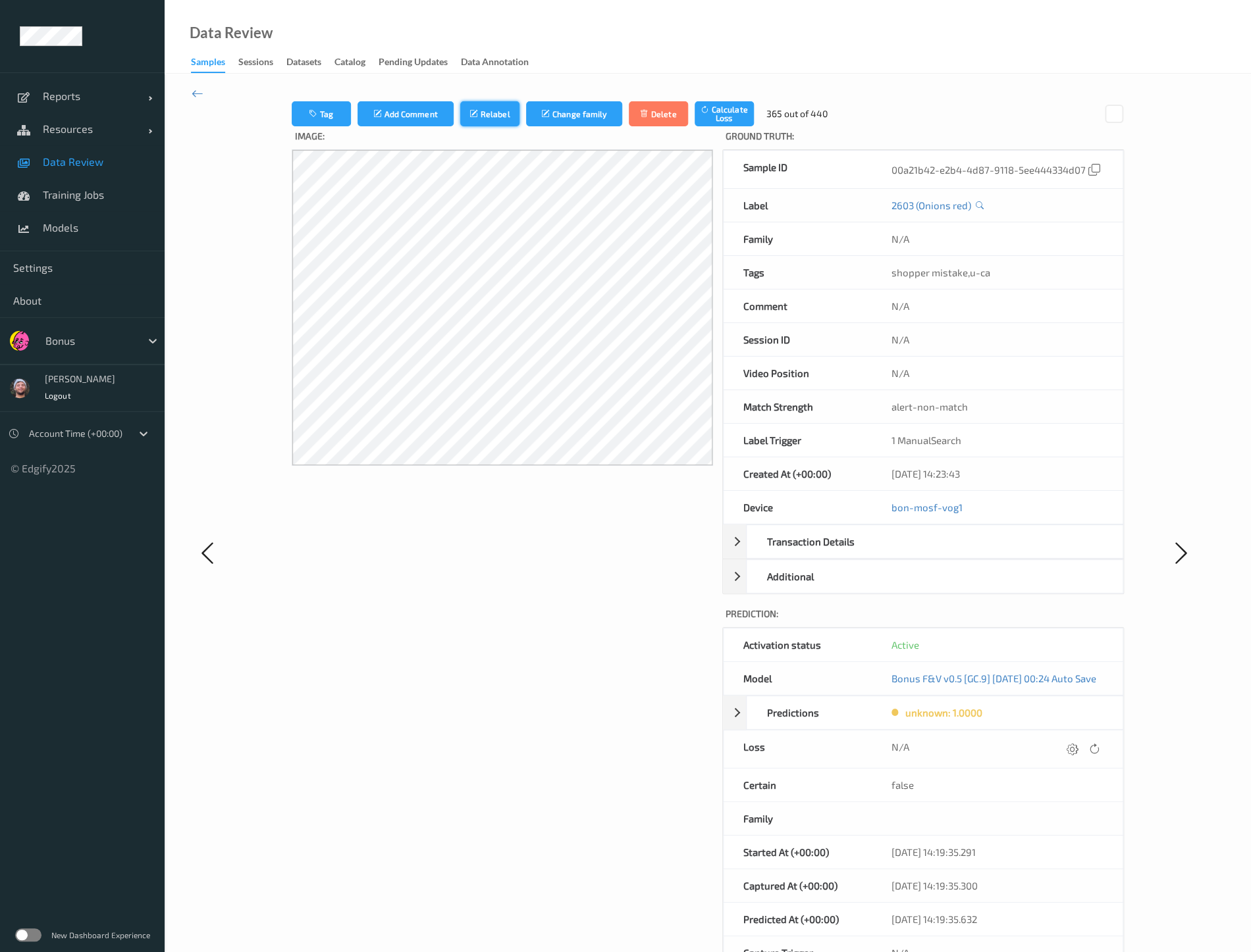
click at [480, 114] on button "Relabel" at bounding box center [489, 114] width 60 height 25
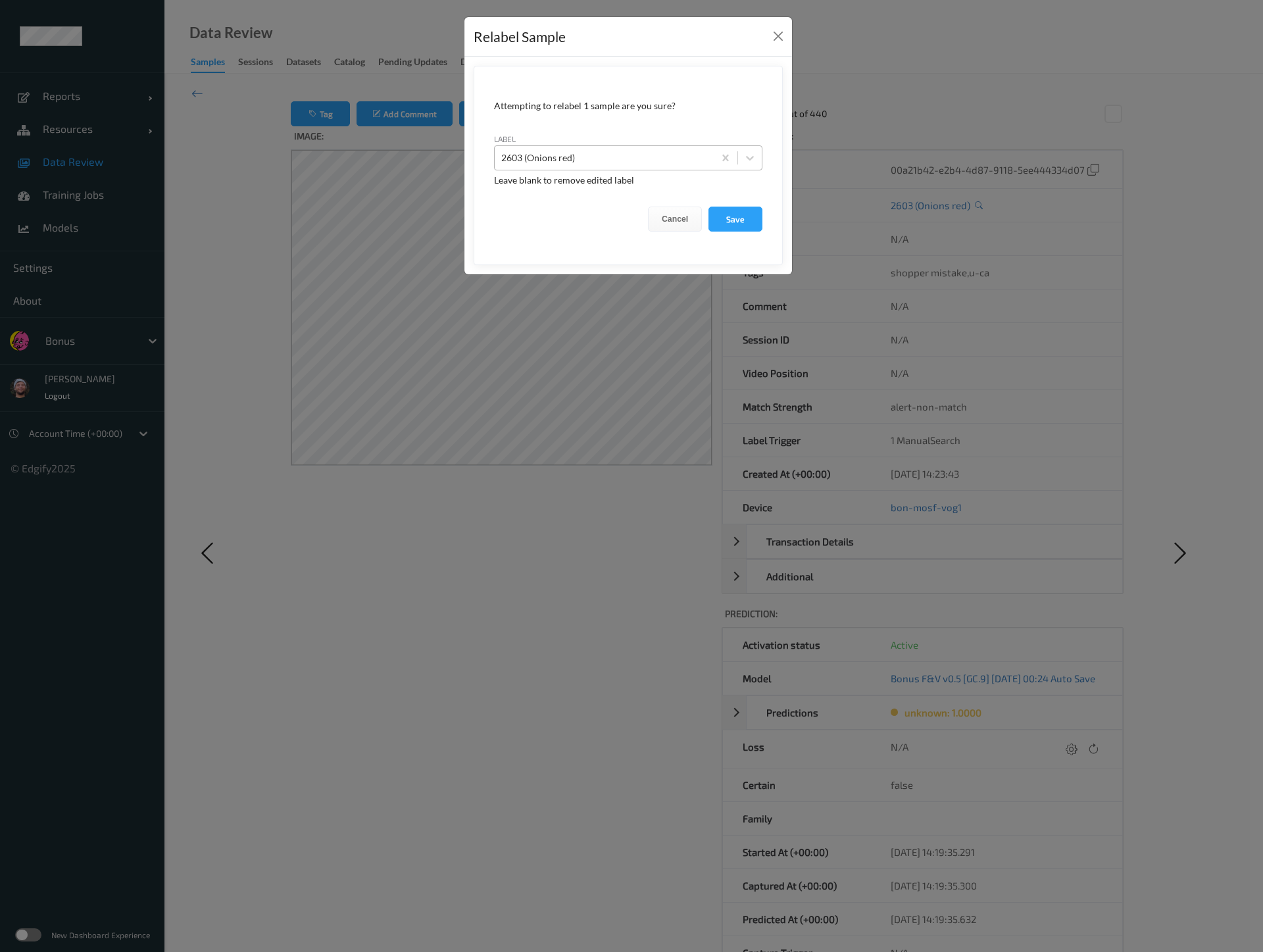
click at [546, 163] on div at bounding box center [604, 158] width 205 height 16
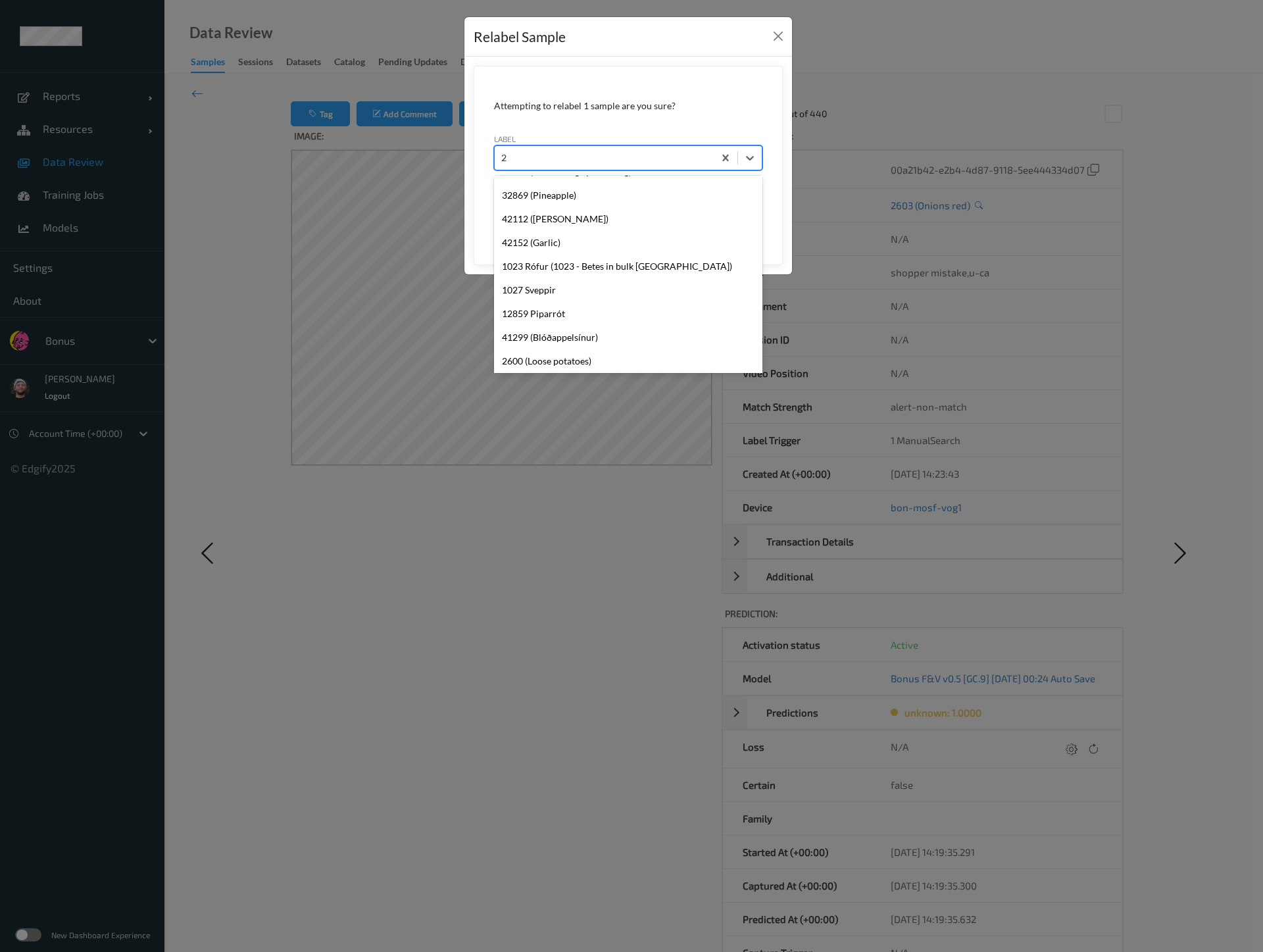
scroll to position [656, 0]
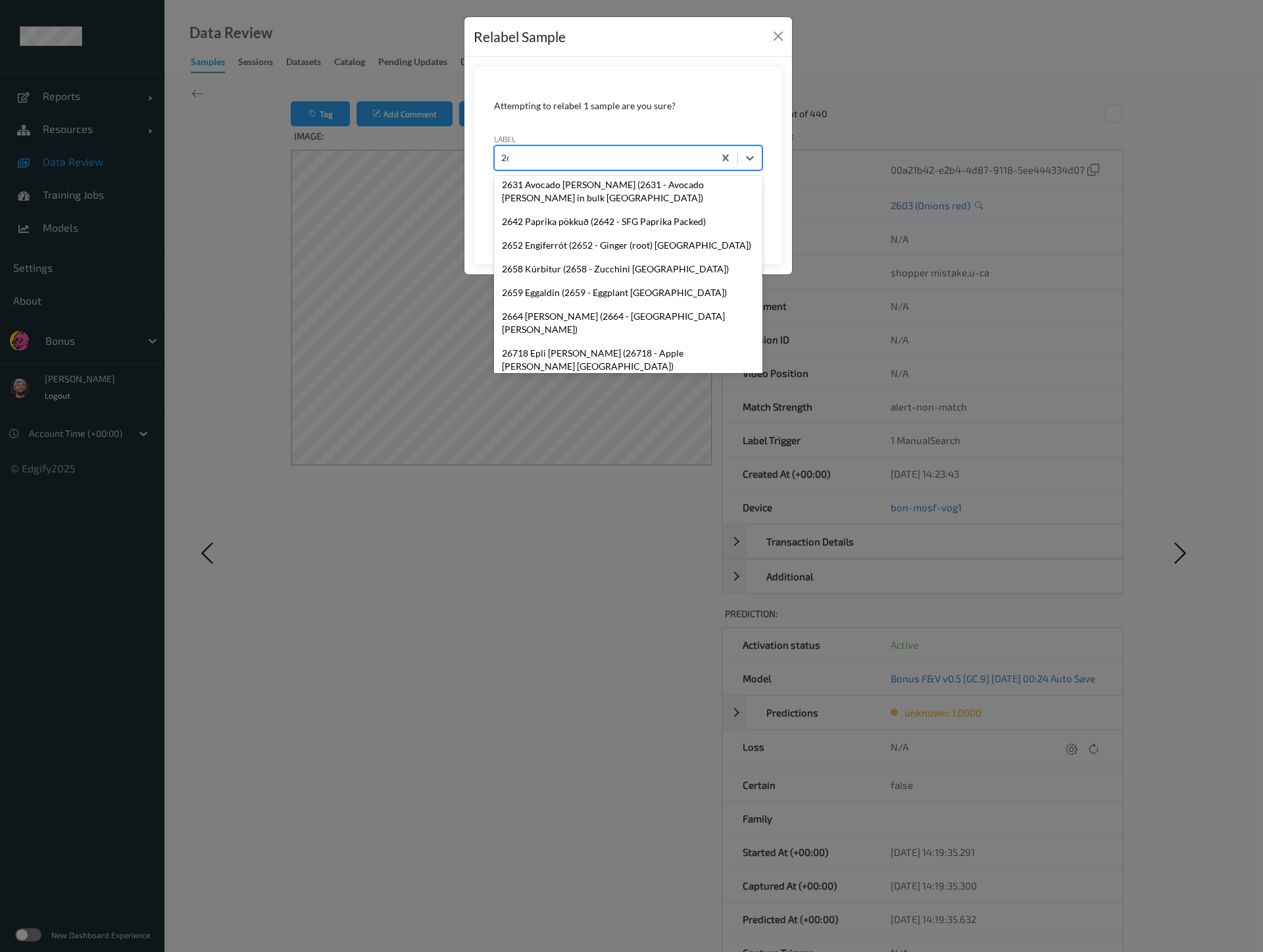
type input "2612"
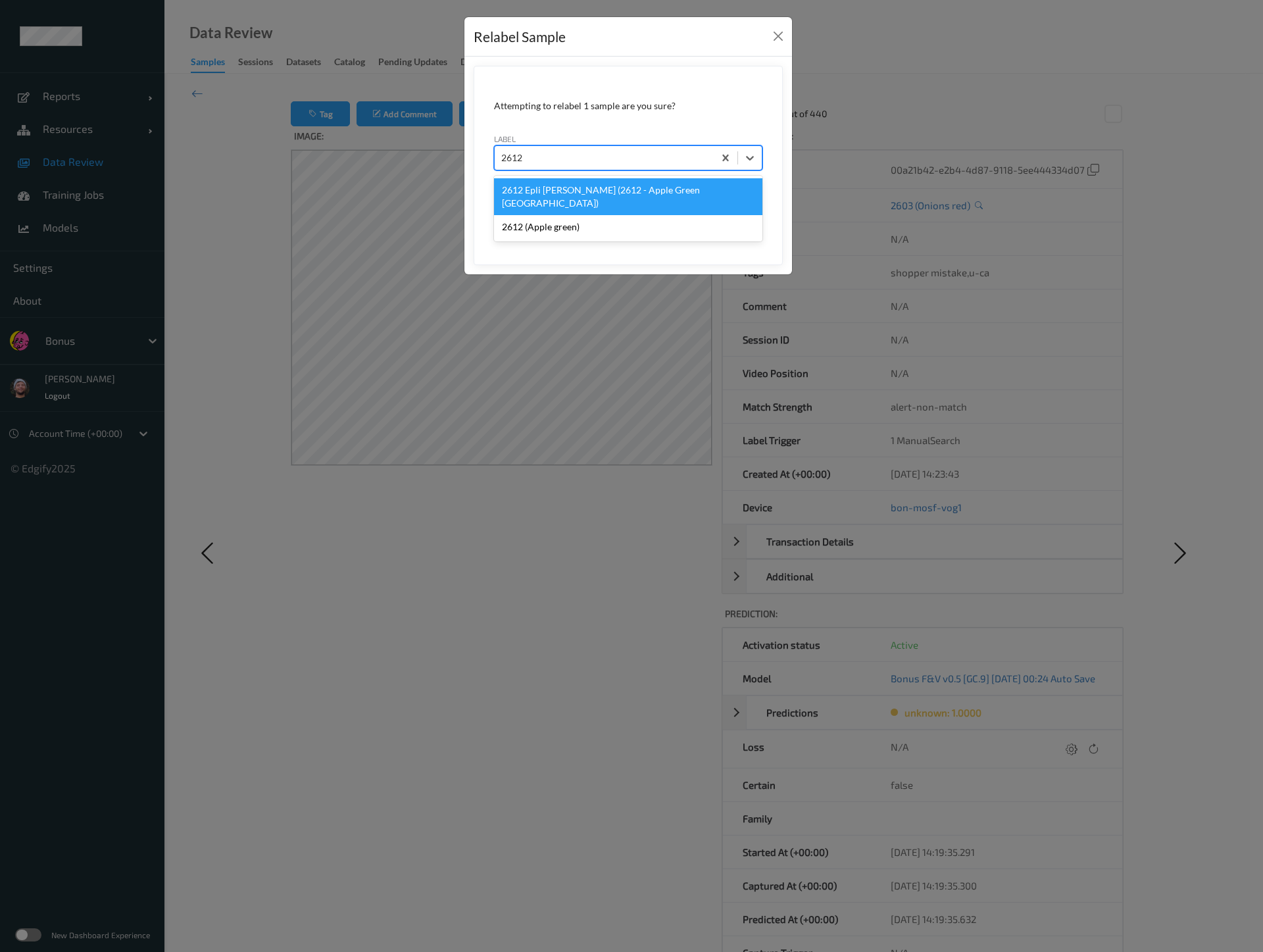
scroll to position [0, 0]
click at [571, 215] on div "2612 (Apple green)" at bounding box center [628, 227] width 268 height 23
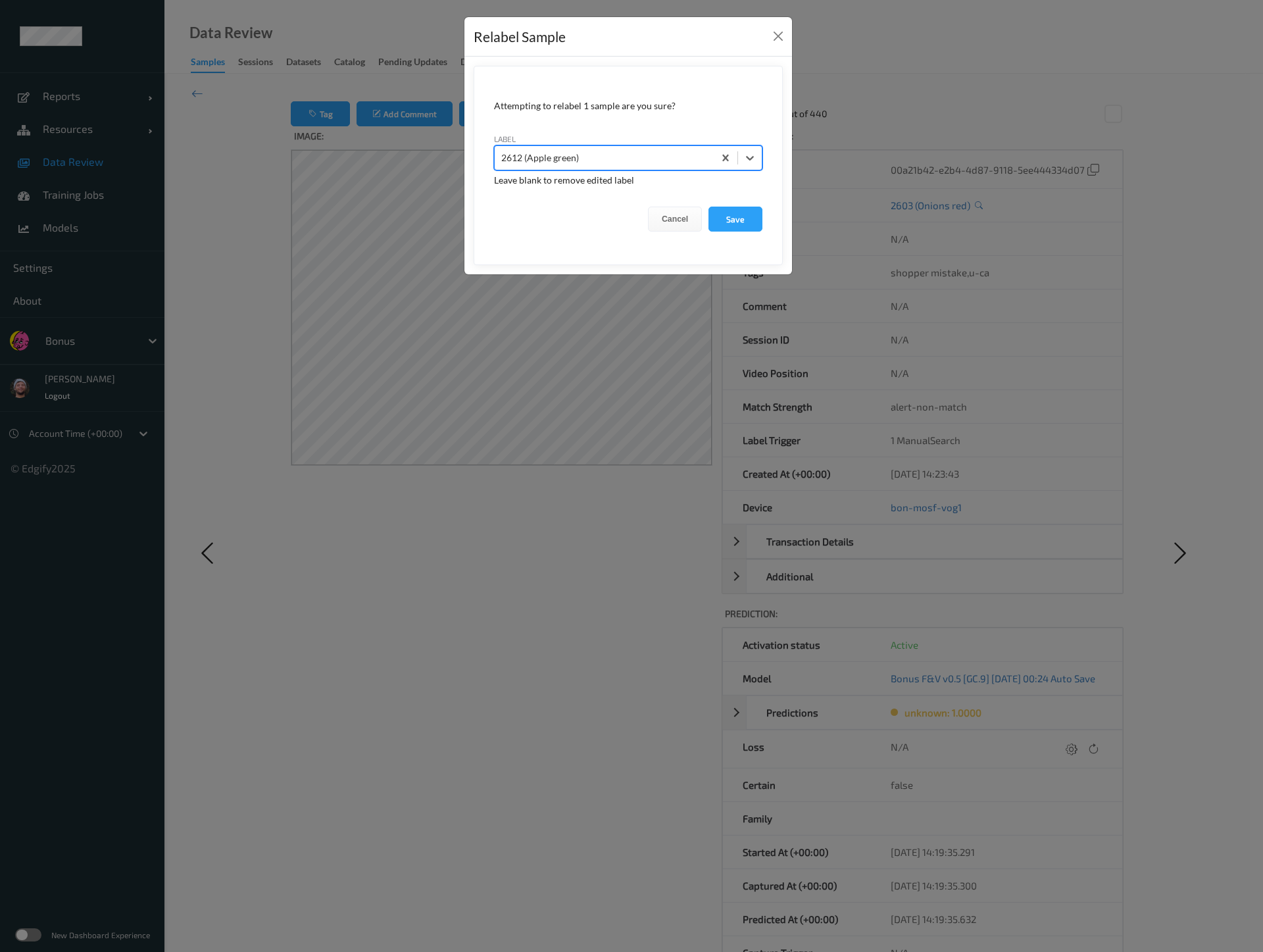
click at [708, 206] on button "Save" at bounding box center [735, 219] width 54 height 25
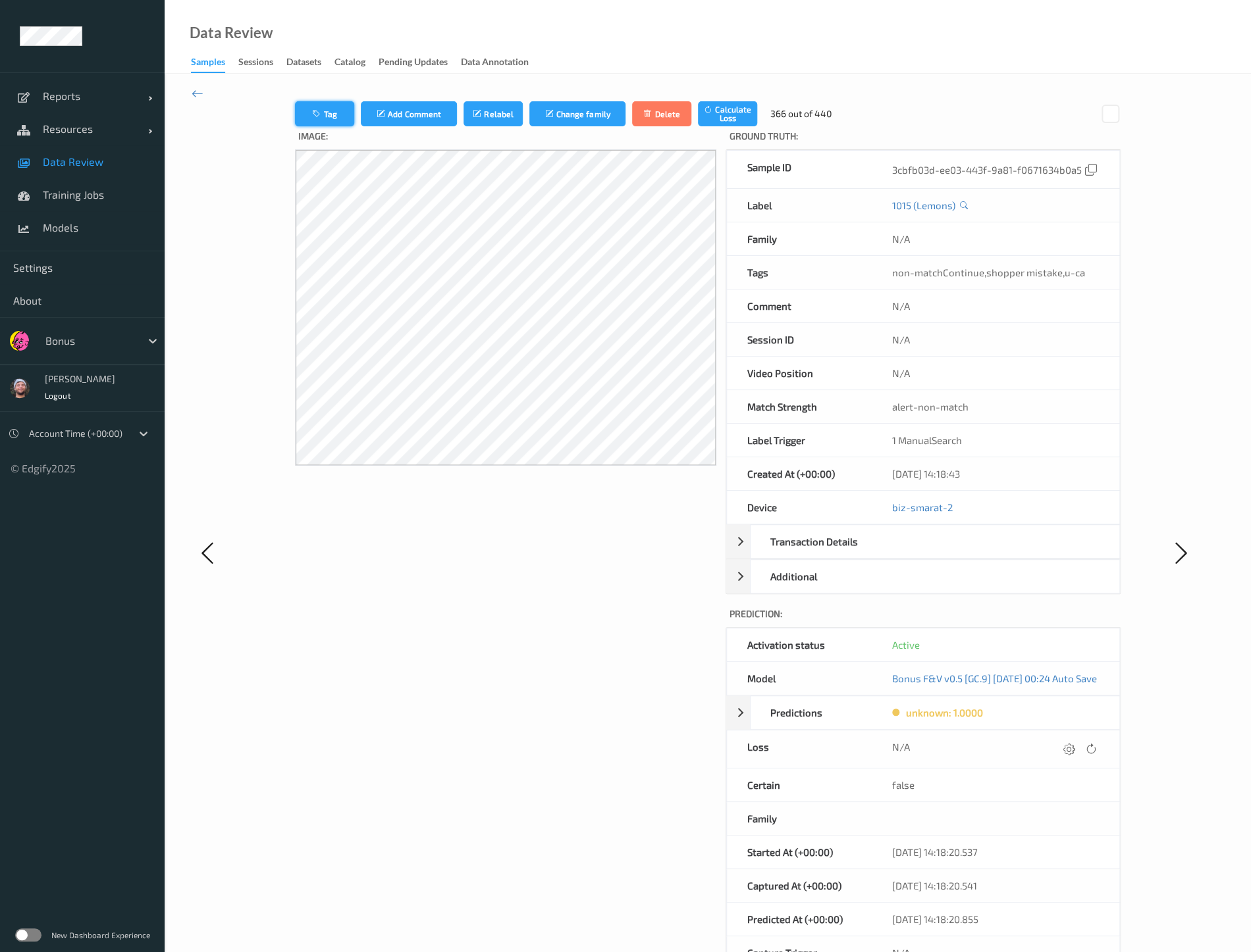
click at [331, 121] on button "Tag" at bounding box center [324, 114] width 60 height 25
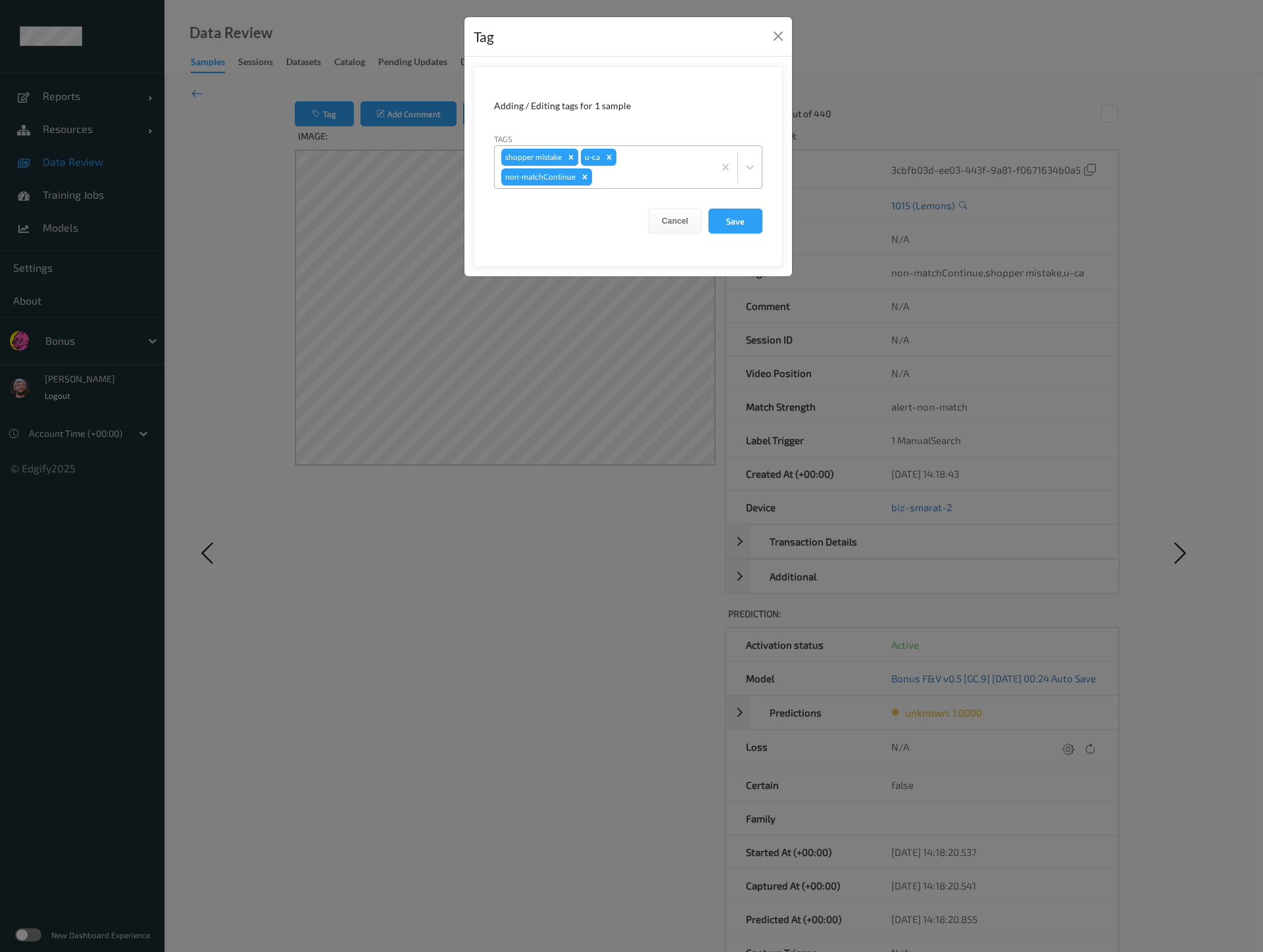
click at [571, 154] on icon "Remove shopper mistake" at bounding box center [570, 157] width 9 height 9
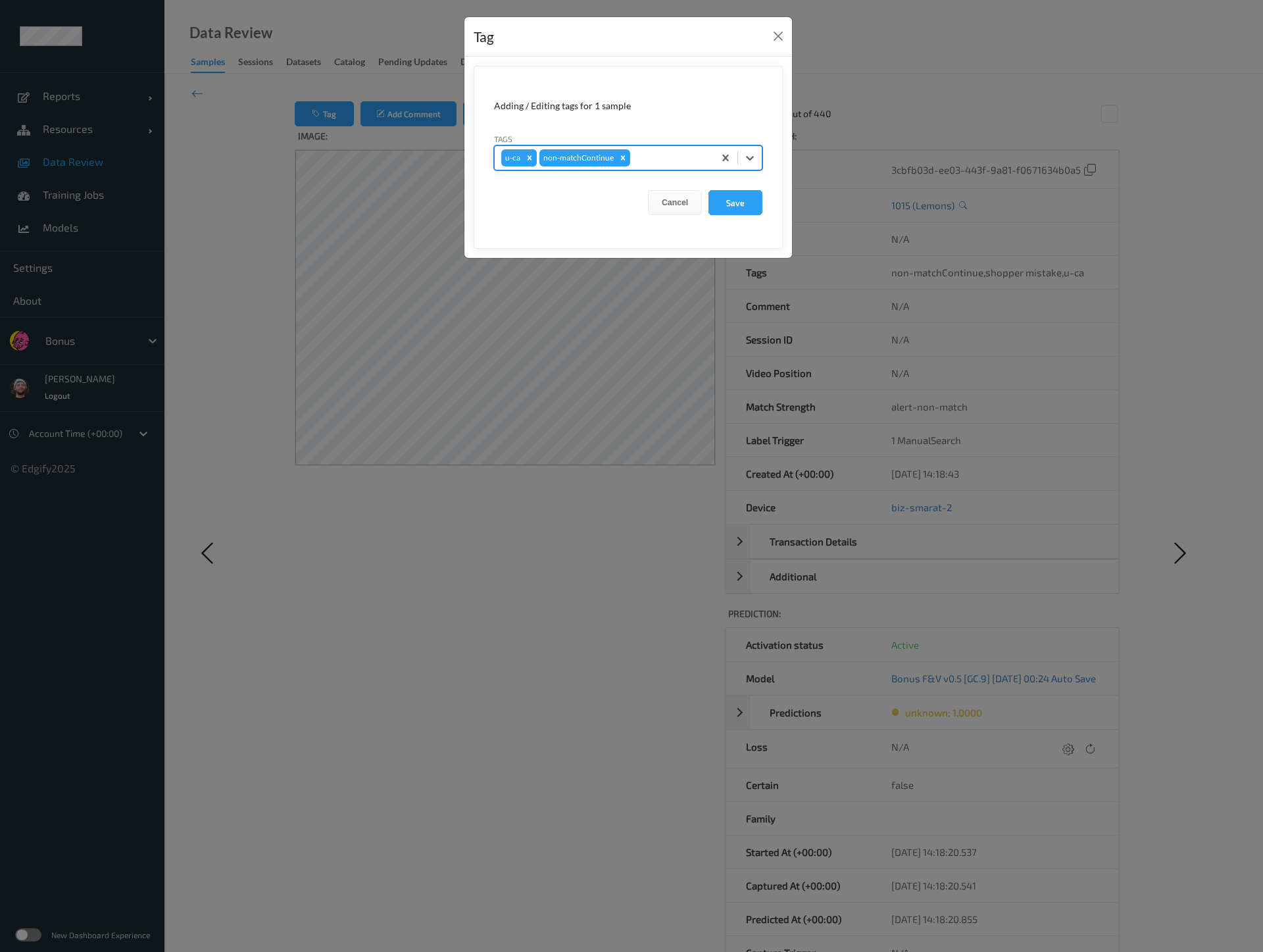
click at [526, 154] on icon "Remove u-ca" at bounding box center [529, 158] width 9 height 9
type input "pi"
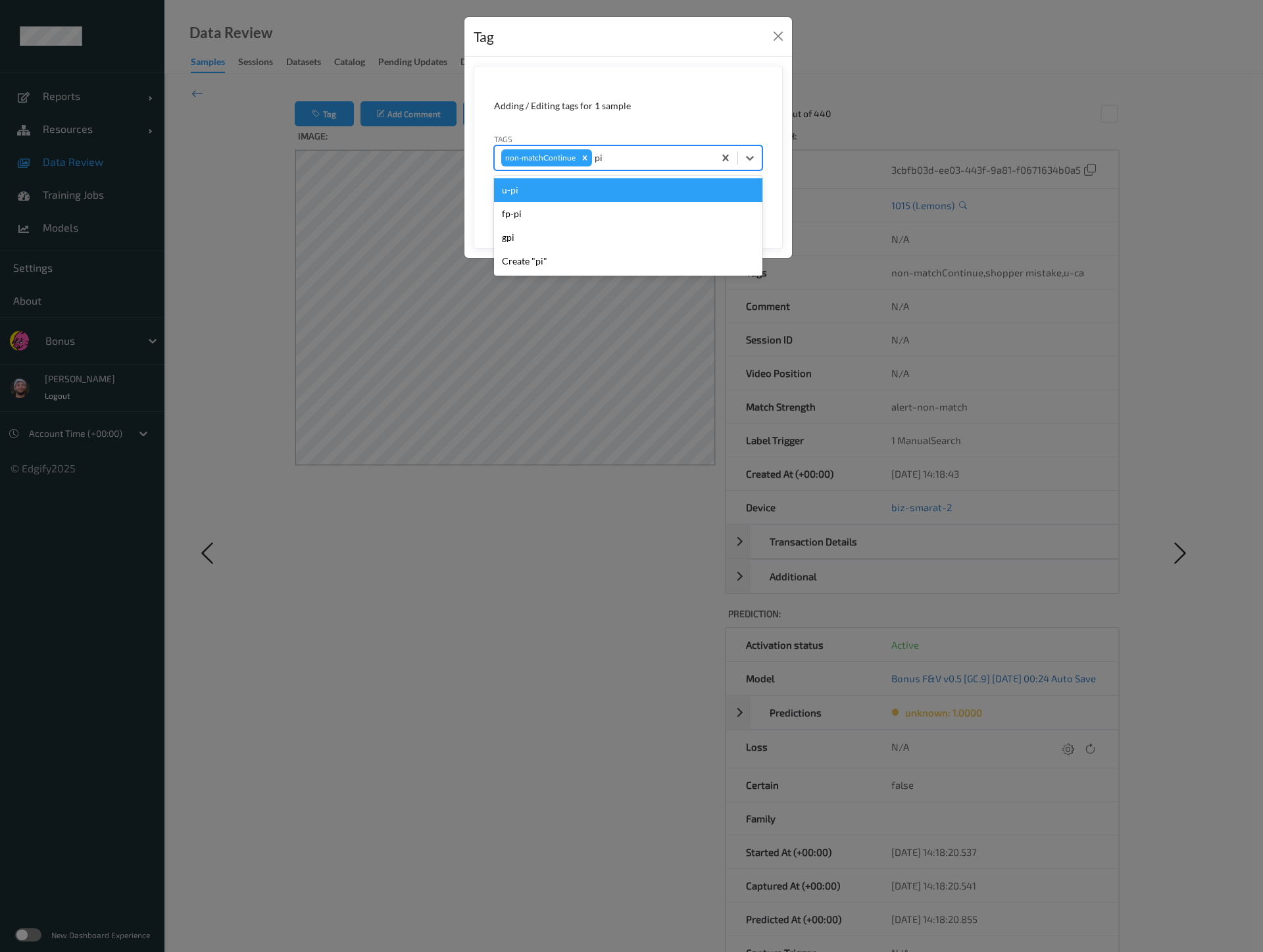
click at [546, 191] on div "u-pi" at bounding box center [628, 190] width 268 height 23
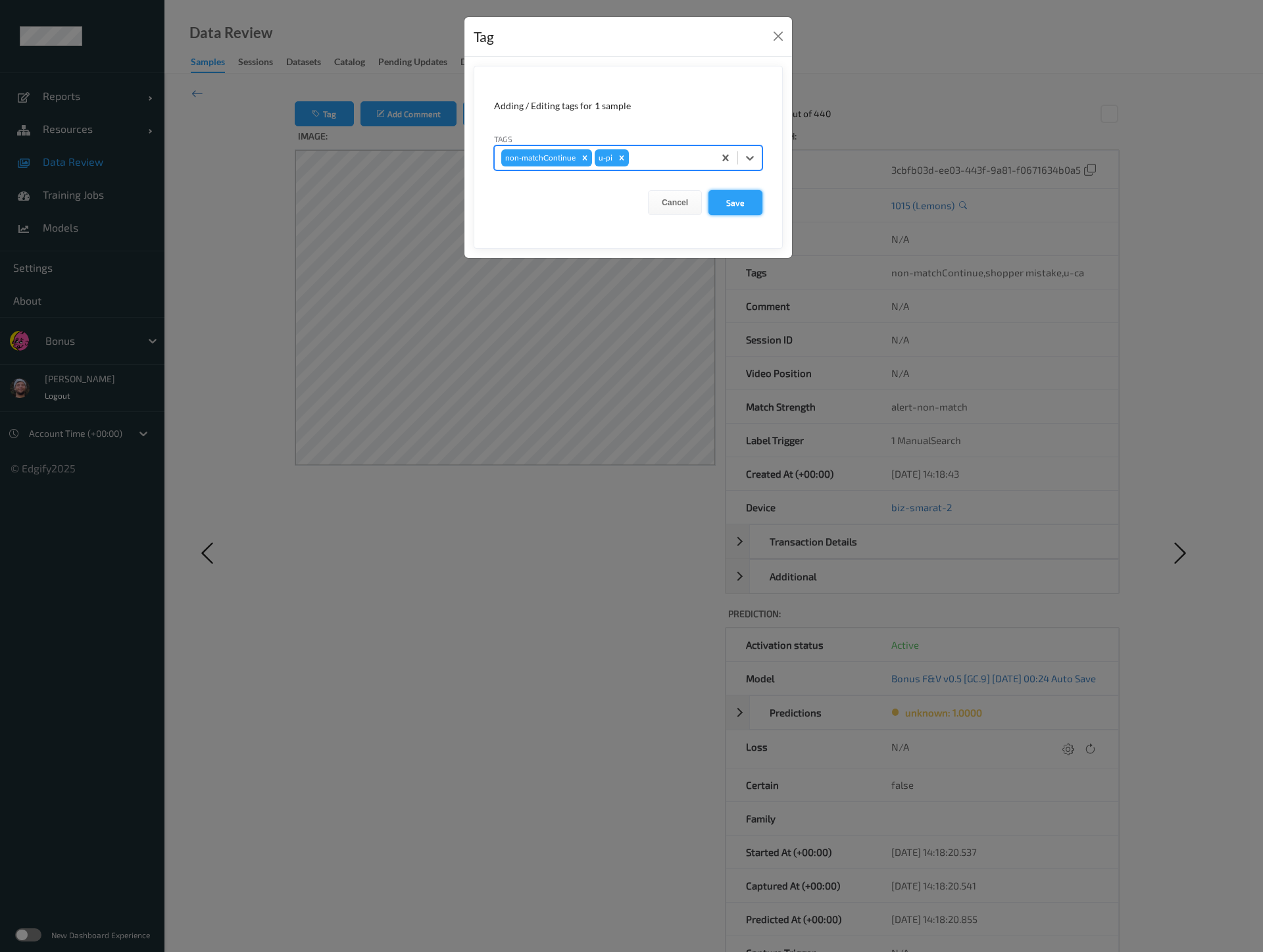
click at [752, 202] on button "Save" at bounding box center [735, 203] width 54 height 25
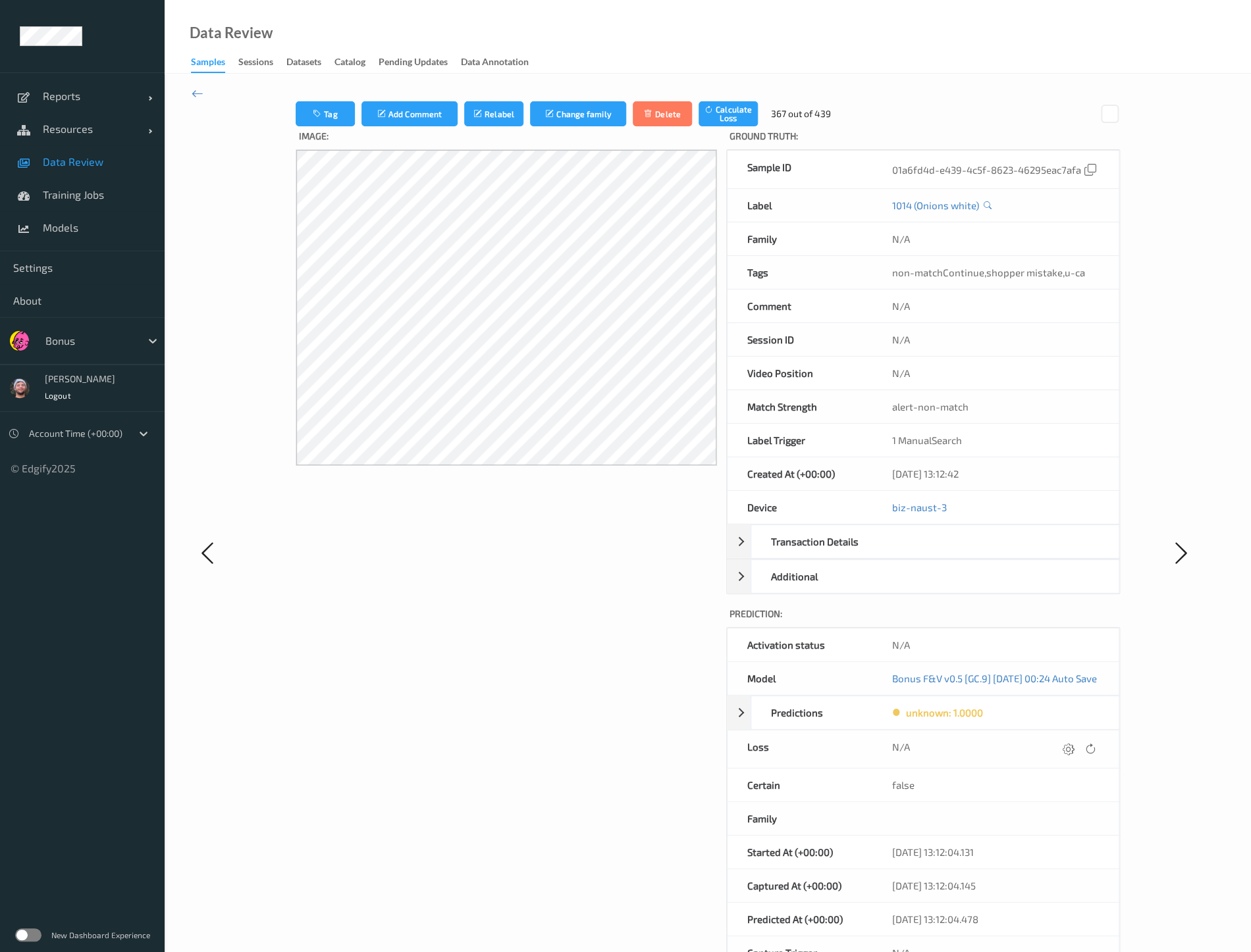
click at [327, 126] on label "Image:" at bounding box center [506, 138] width 421 height 23
click at [316, 113] on button "Tag" at bounding box center [325, 114] width 60 height 25
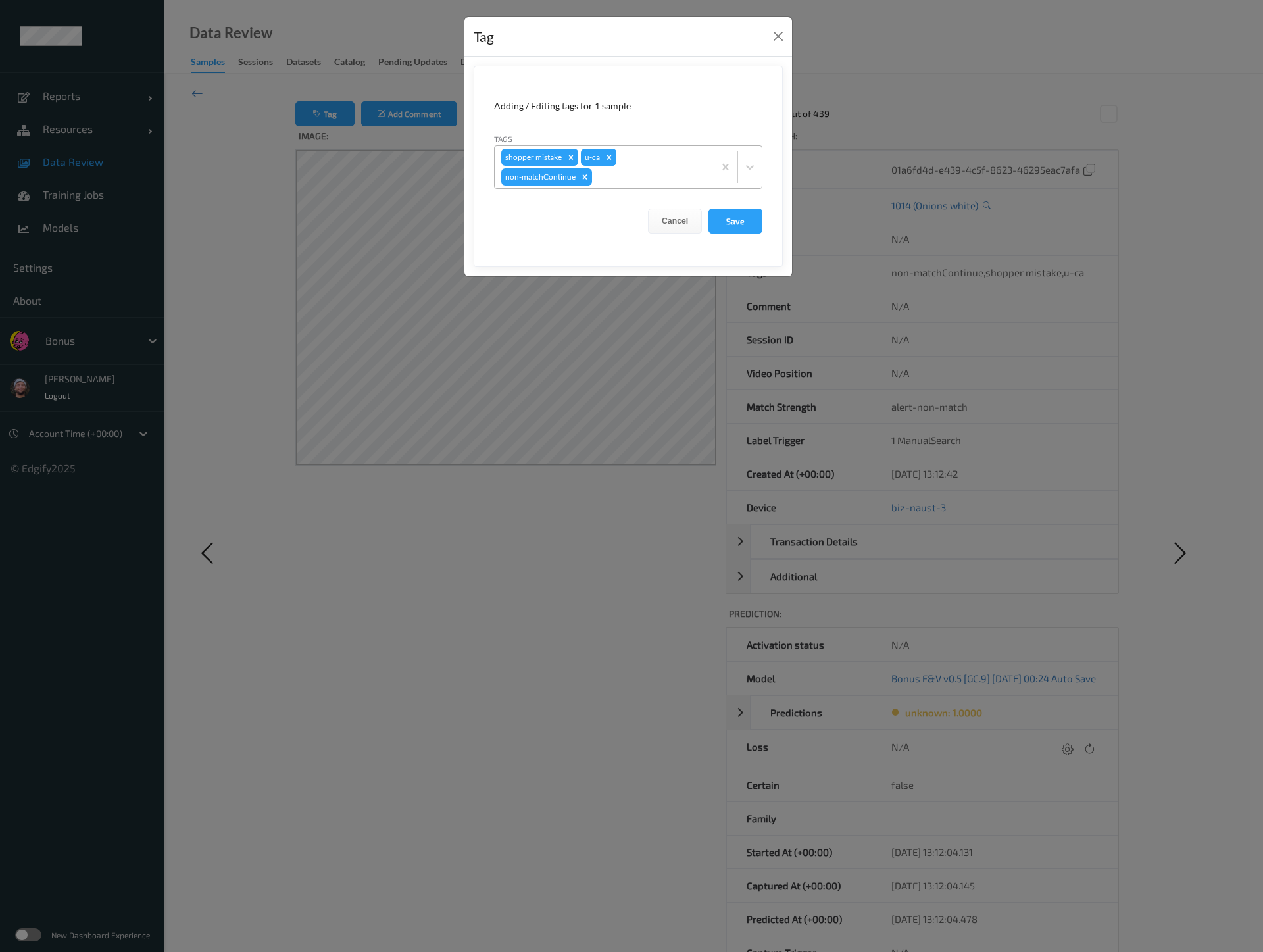
click at [609, 159] on icon "Remove u-ca" at bounding box center [609, 157] width 9 height 9
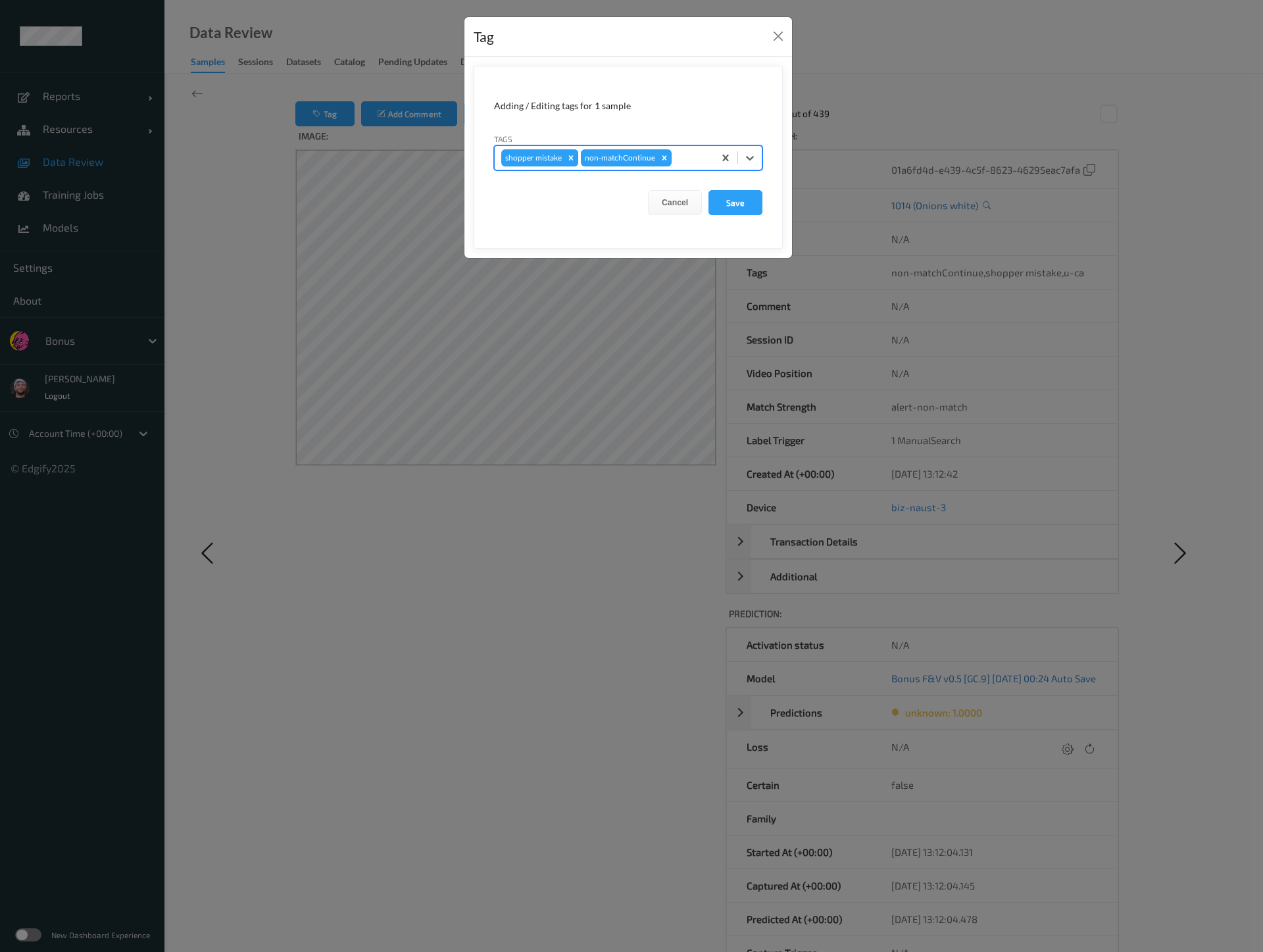
click at [566, 157] on icon "Remove shopper mistake" at bounding box center [570, 158] width 9 height 9
type input "pi"
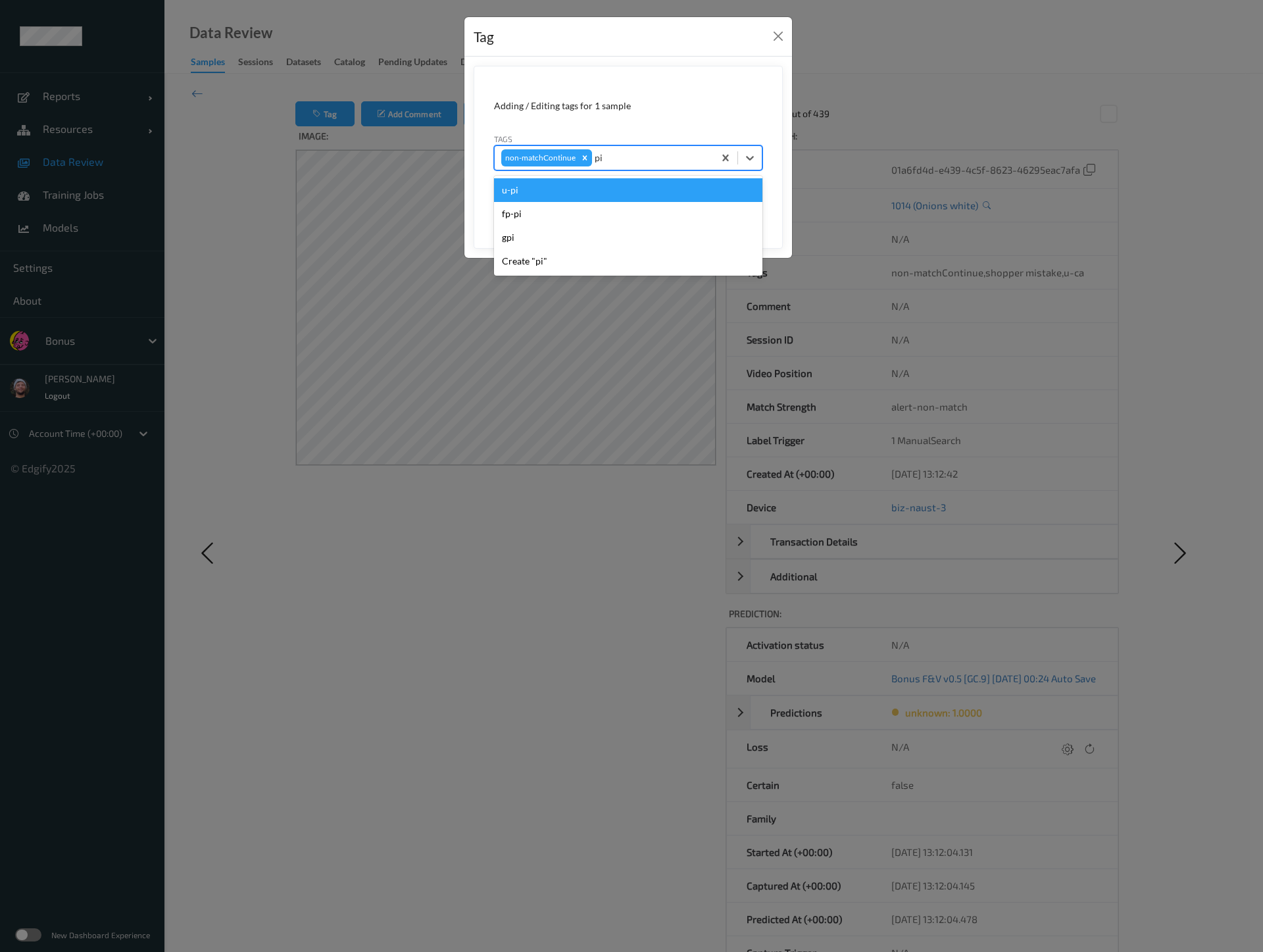
click at [594, 188] on div "u-pi" at bounding box center [628, 190] width 268 height 23
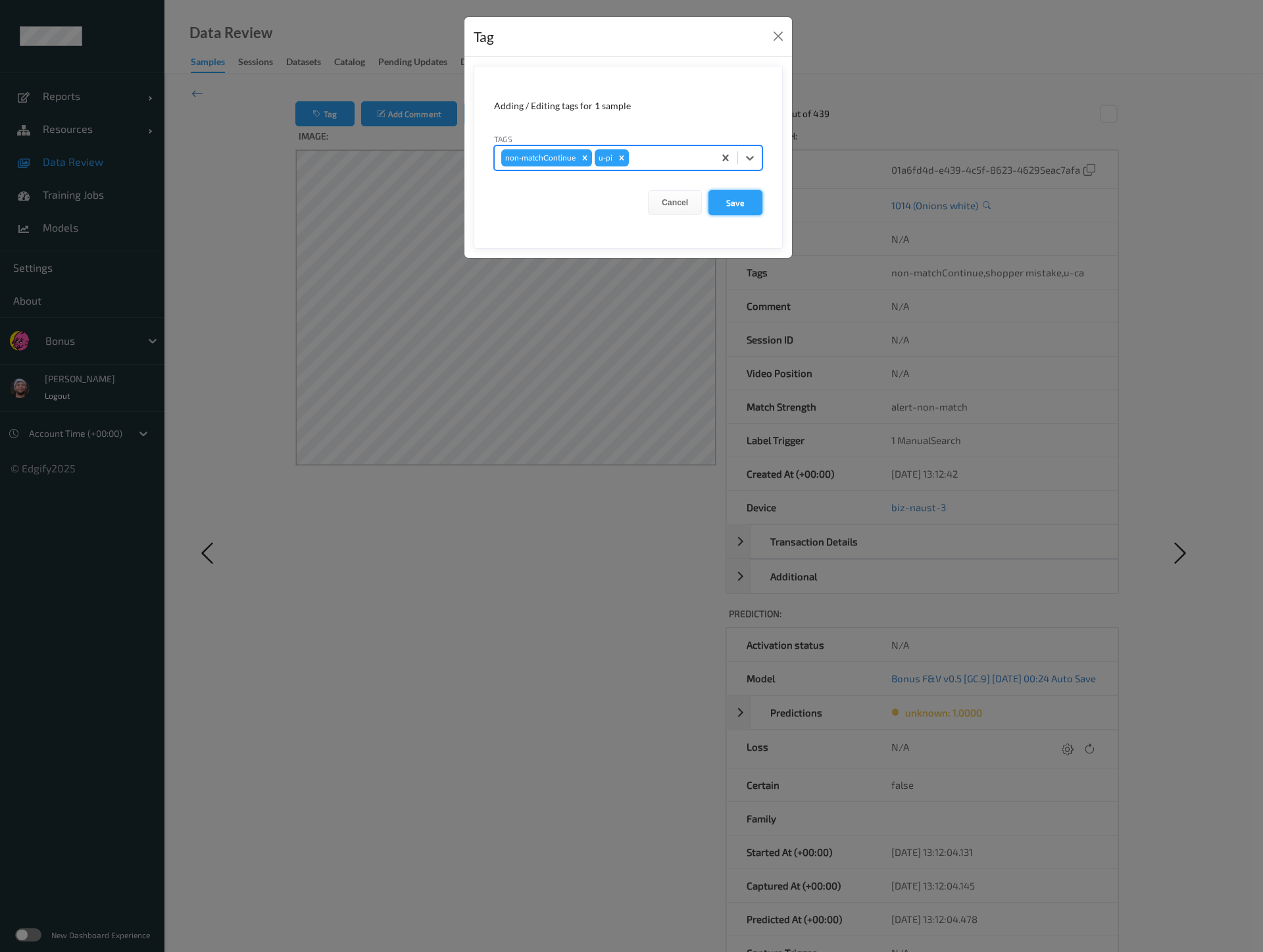
click at [716, 196] on button "Save" at bounding box center [735, 203] width 54 height 25
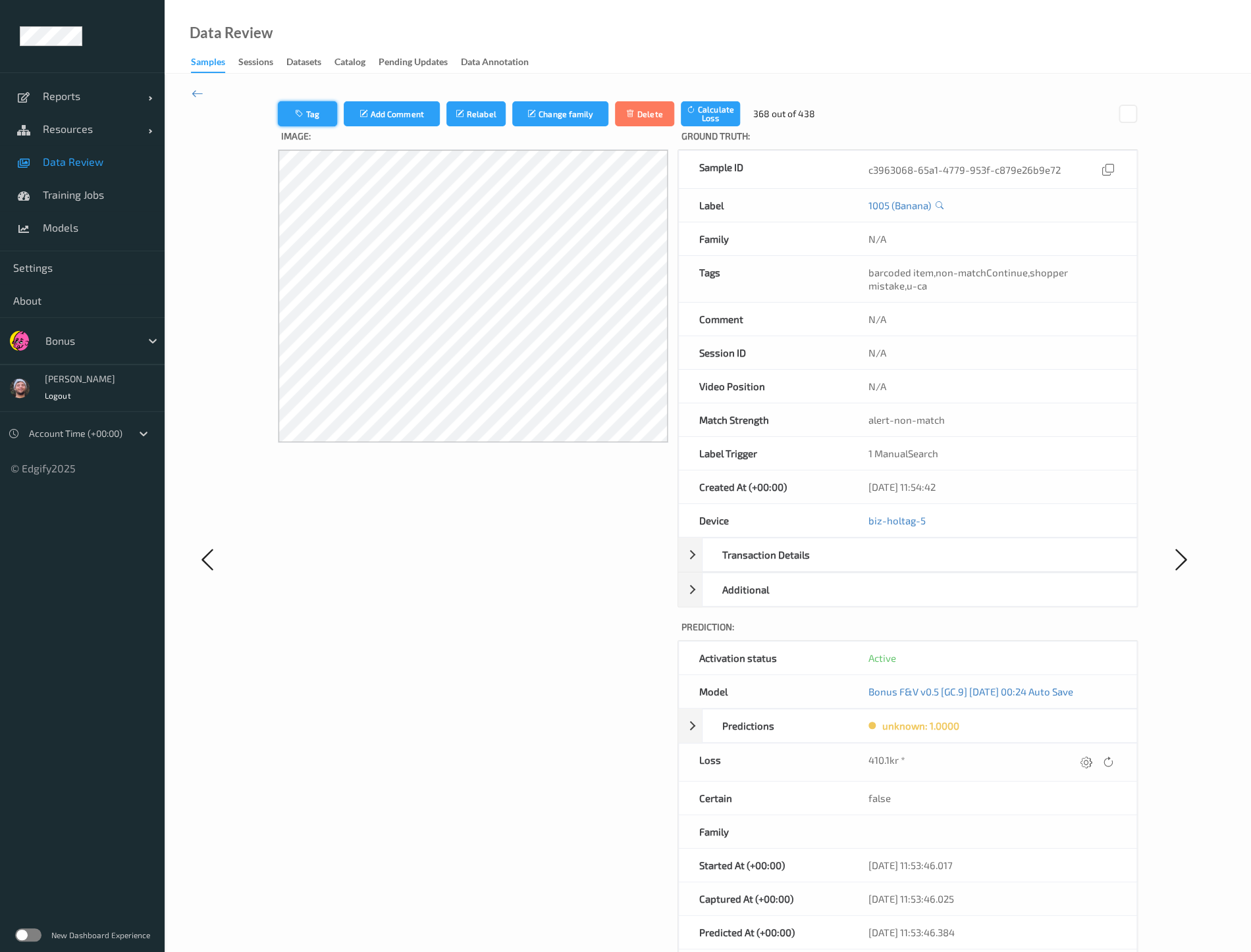
click at [325, 108] on button "Tag" at bounding box center [307, 114] width 60 height 25
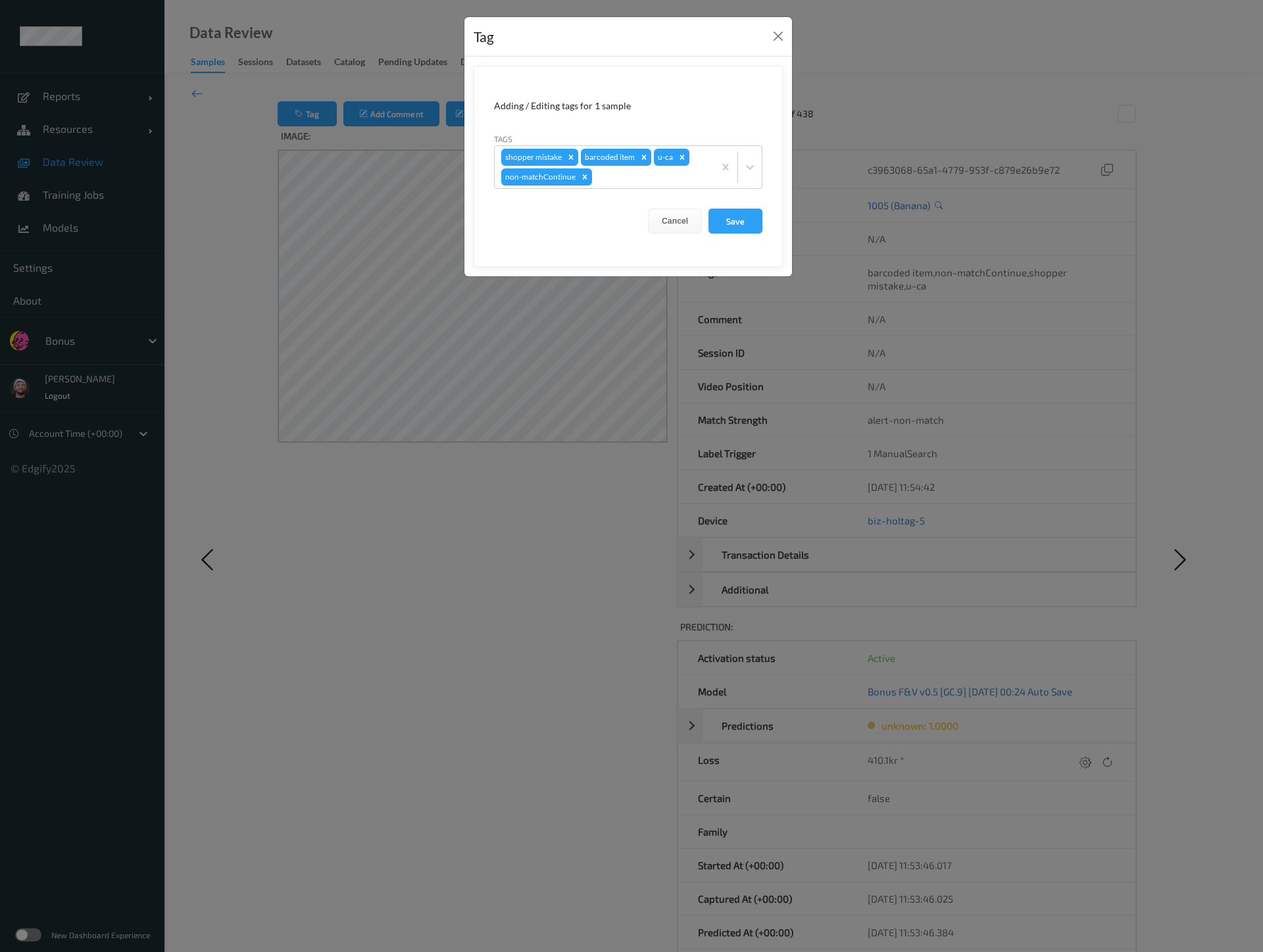
click at [546, 444] on div "Tag Adding / Editing tags for 1 sample Tags shopper mistake barcoded item u-ca …" at bounding box center [631, 476] width 1263 height 952
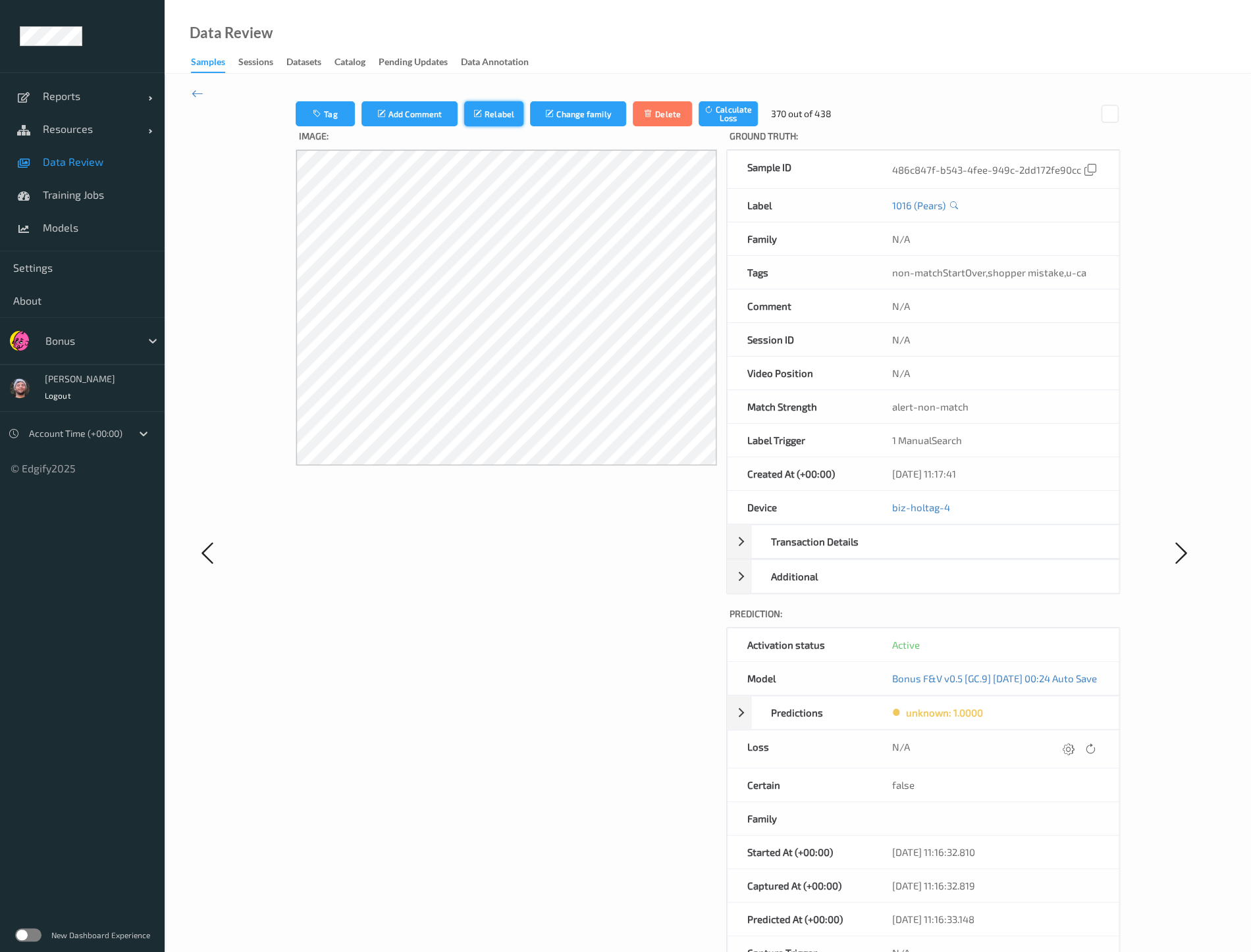
click at [464, 104] on button "Relabel" at bounding box center [493, 114] width 60 height 25
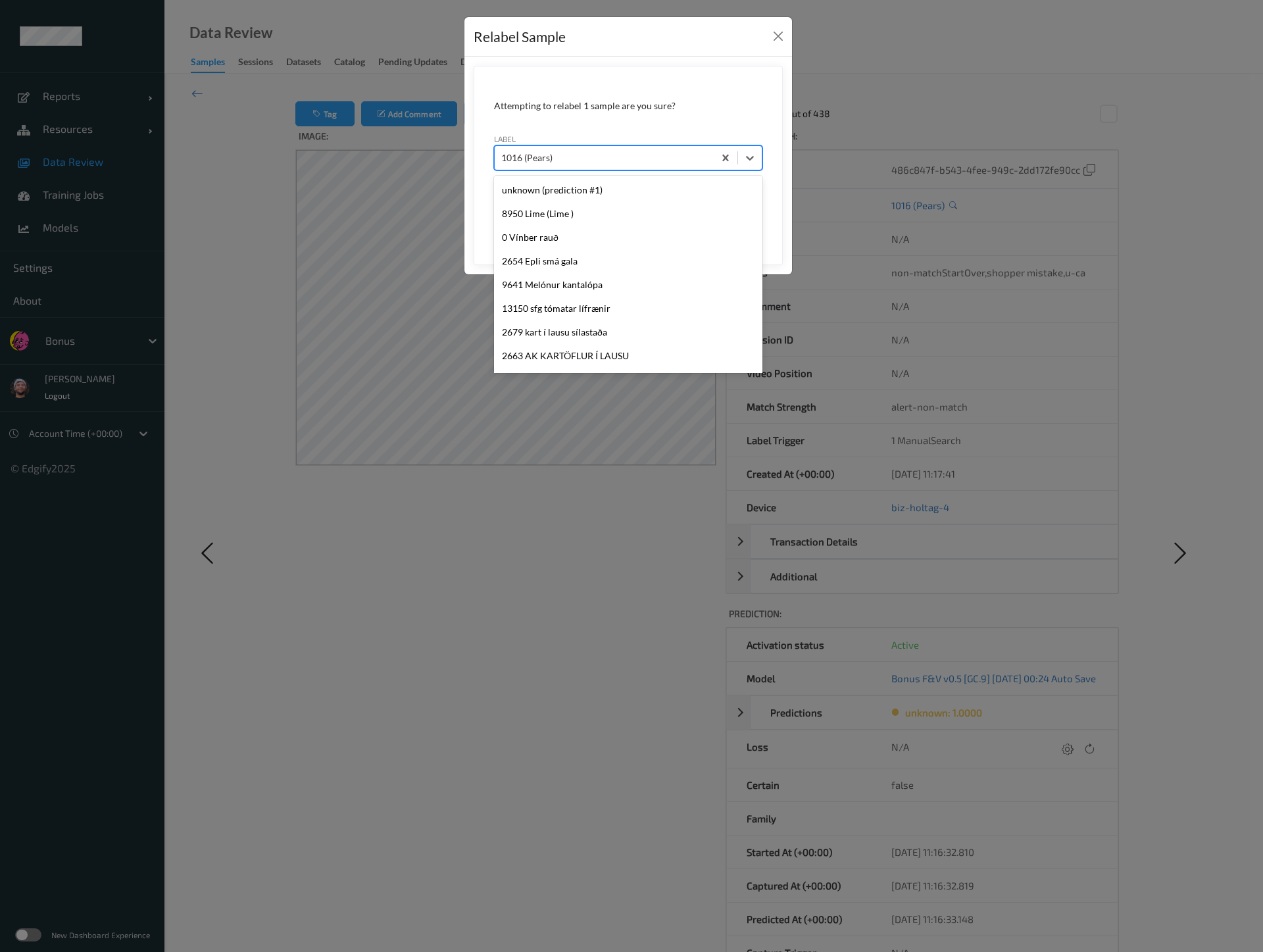
click at [537, 154] on div at bounding box center [604, 158] width 205 height 16
type input "1026"
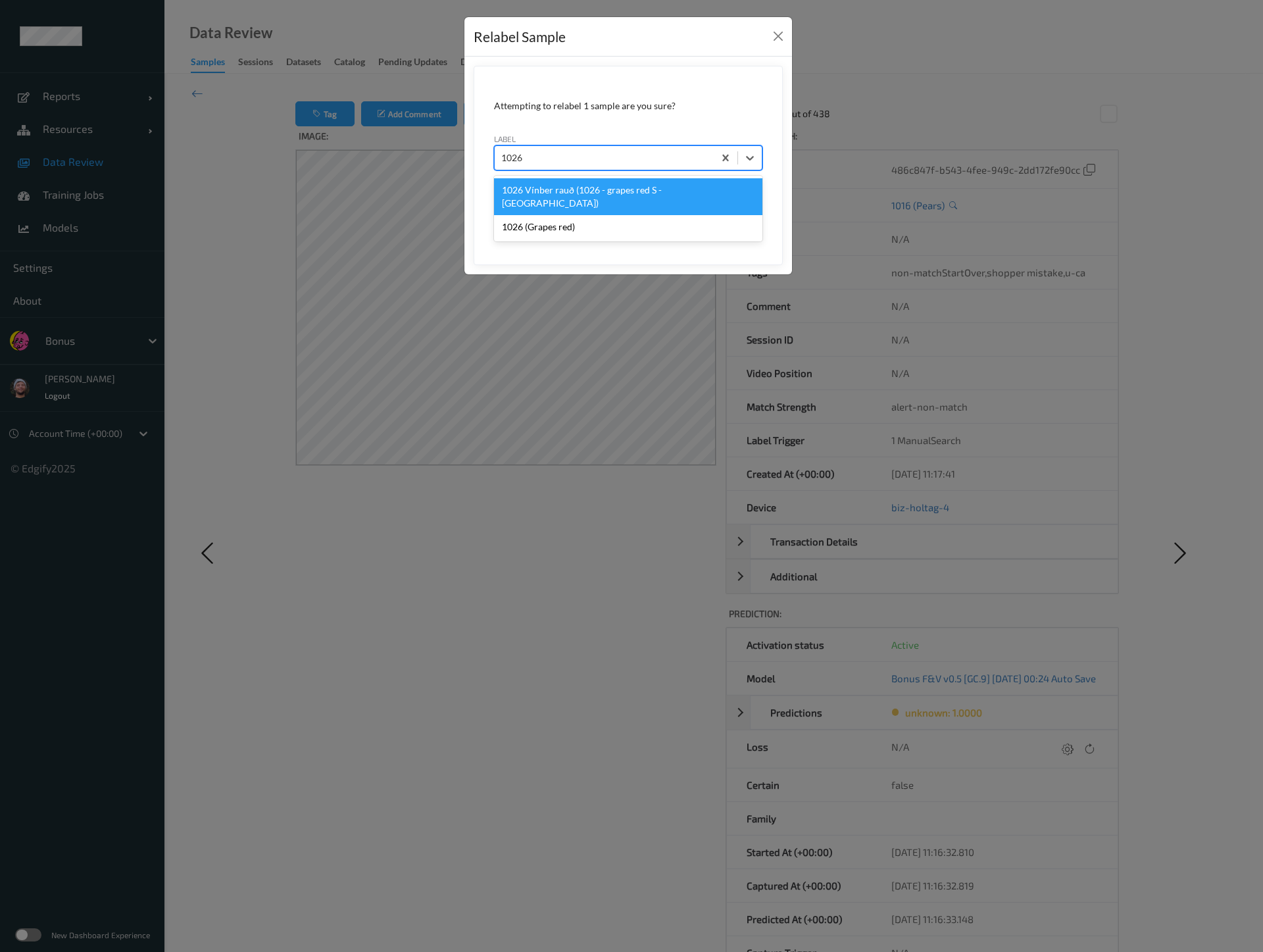
scroll to position [0, 0]
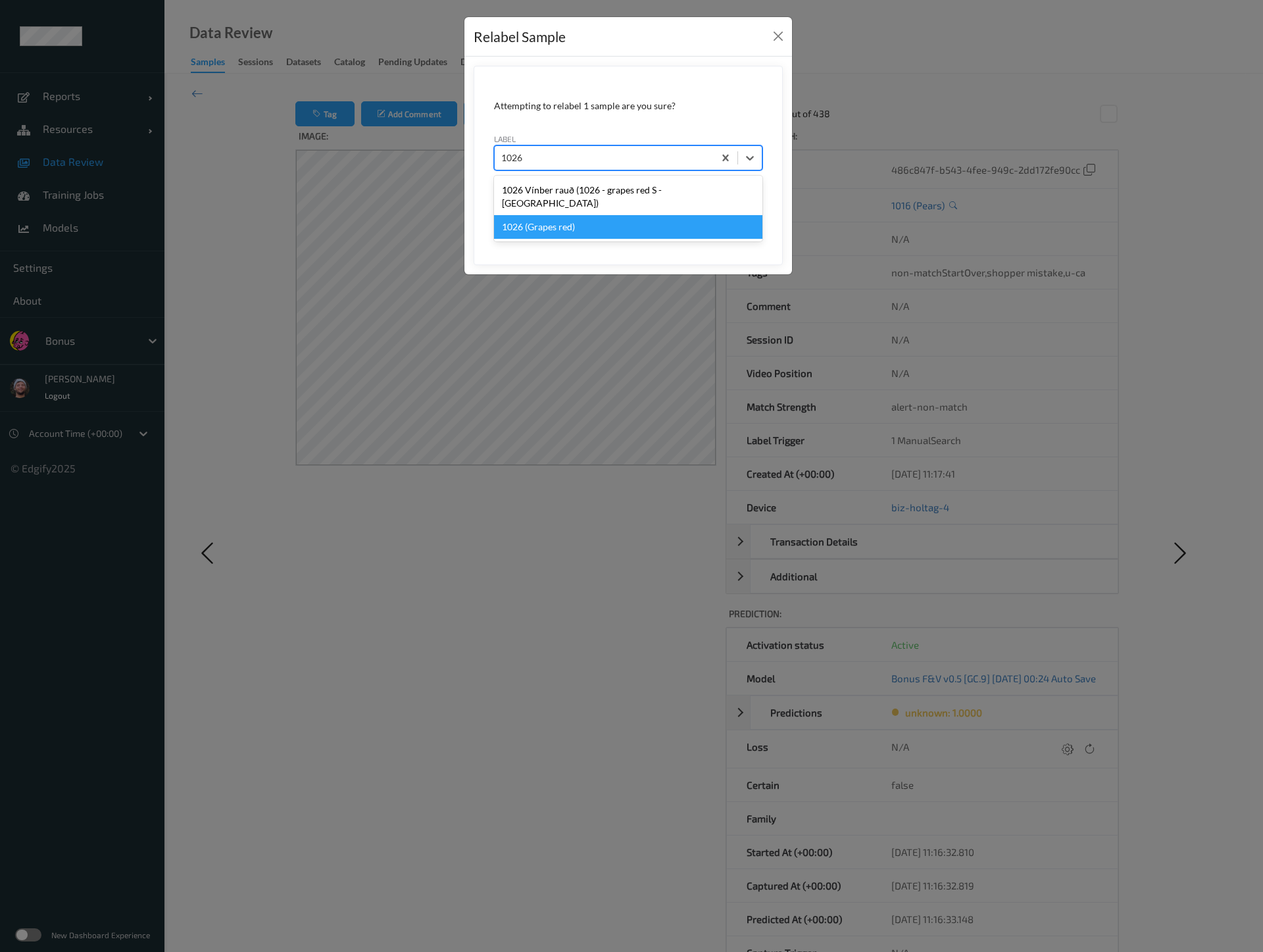
click at [552, 215] on div "1026 (Grapes red)" at bounding box center [628, 227] width 268 height 23
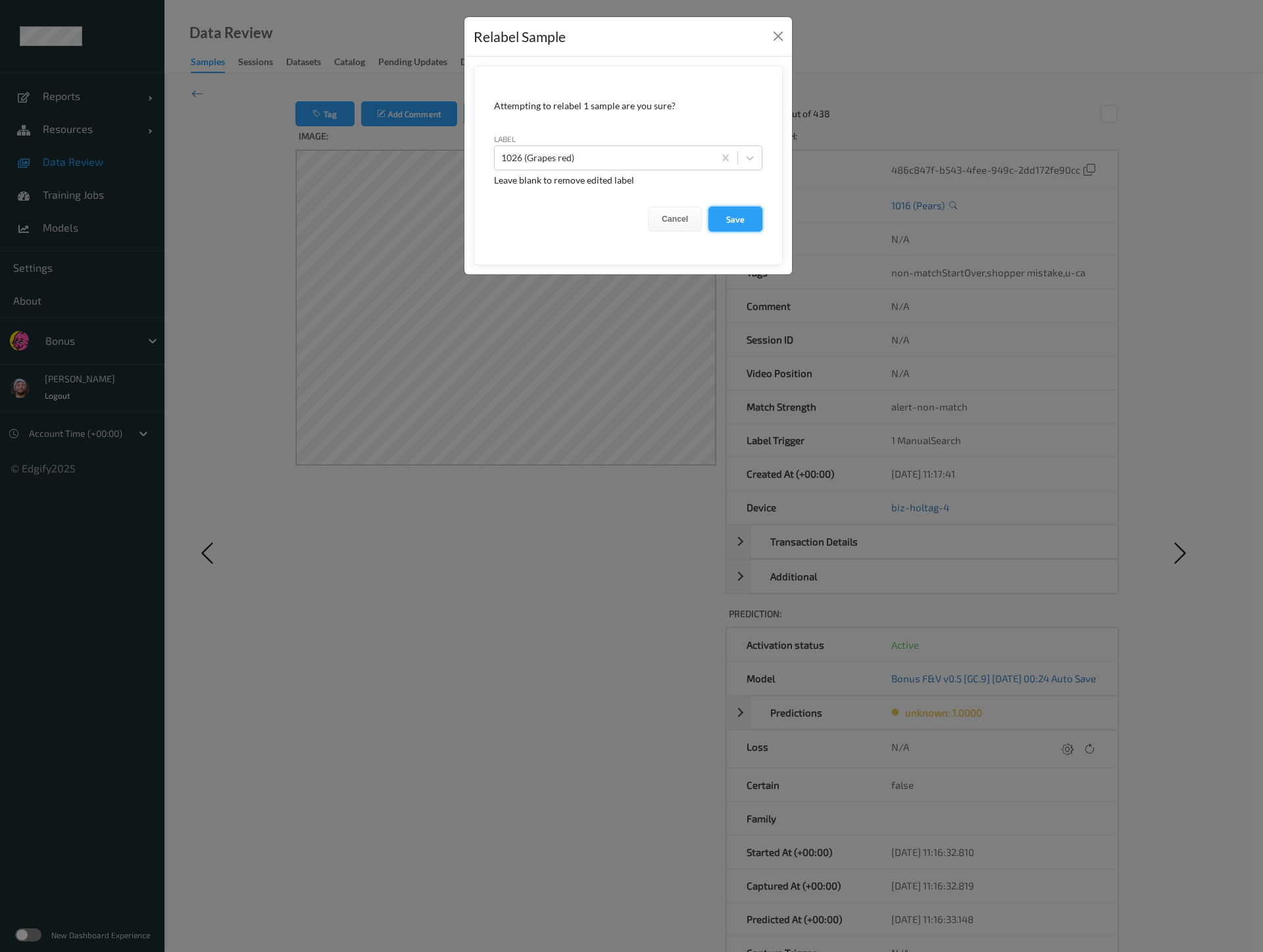
click at [730, 213] on button "Save" at bounding box center [735, 219] width 54 height 25
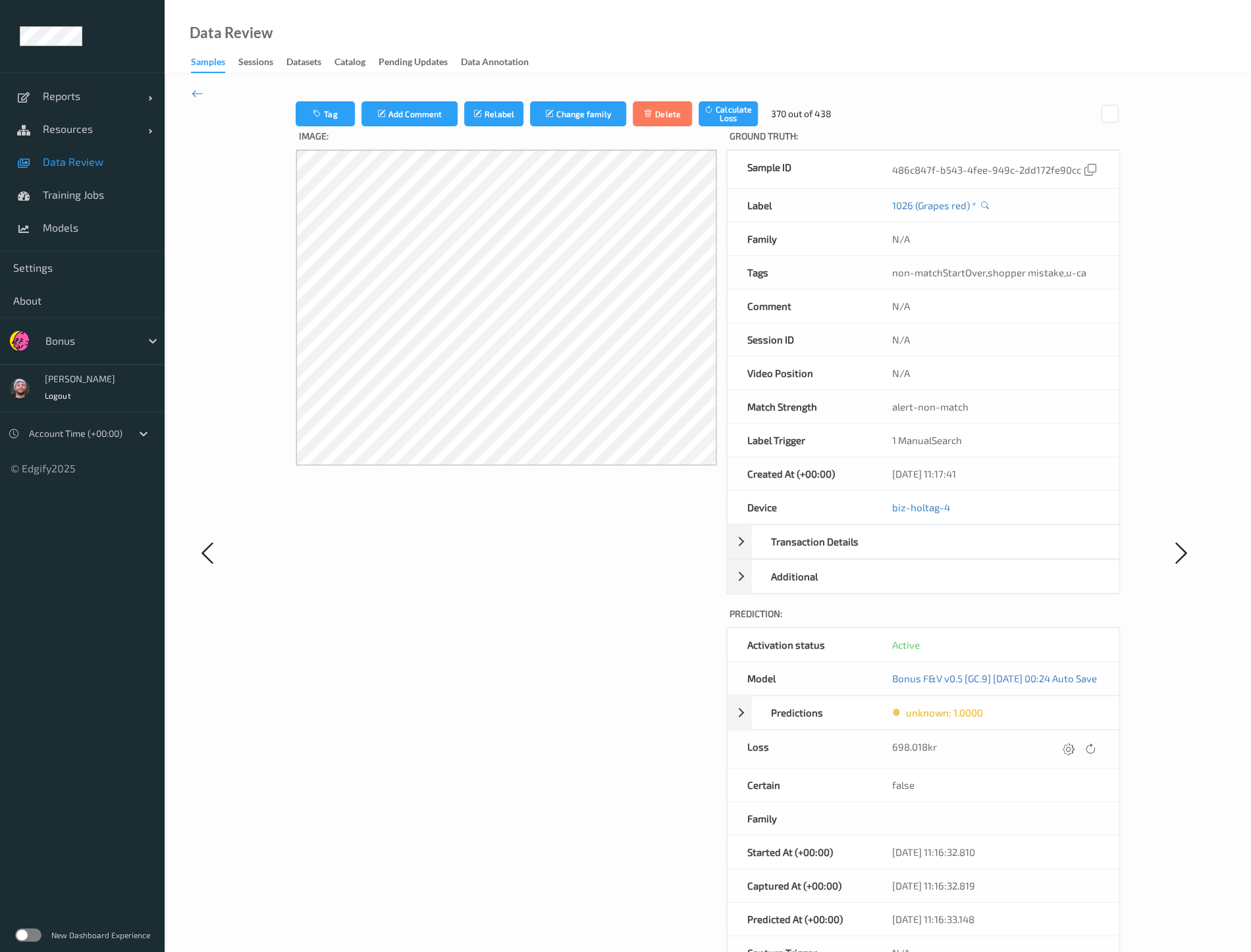
click at [474, 747] on div "Image:" at bounding box center [506, 565] width 421 height 878
click at [469, 121] on button "Relabel" at bounding box center [493, 114] width 60 height 25
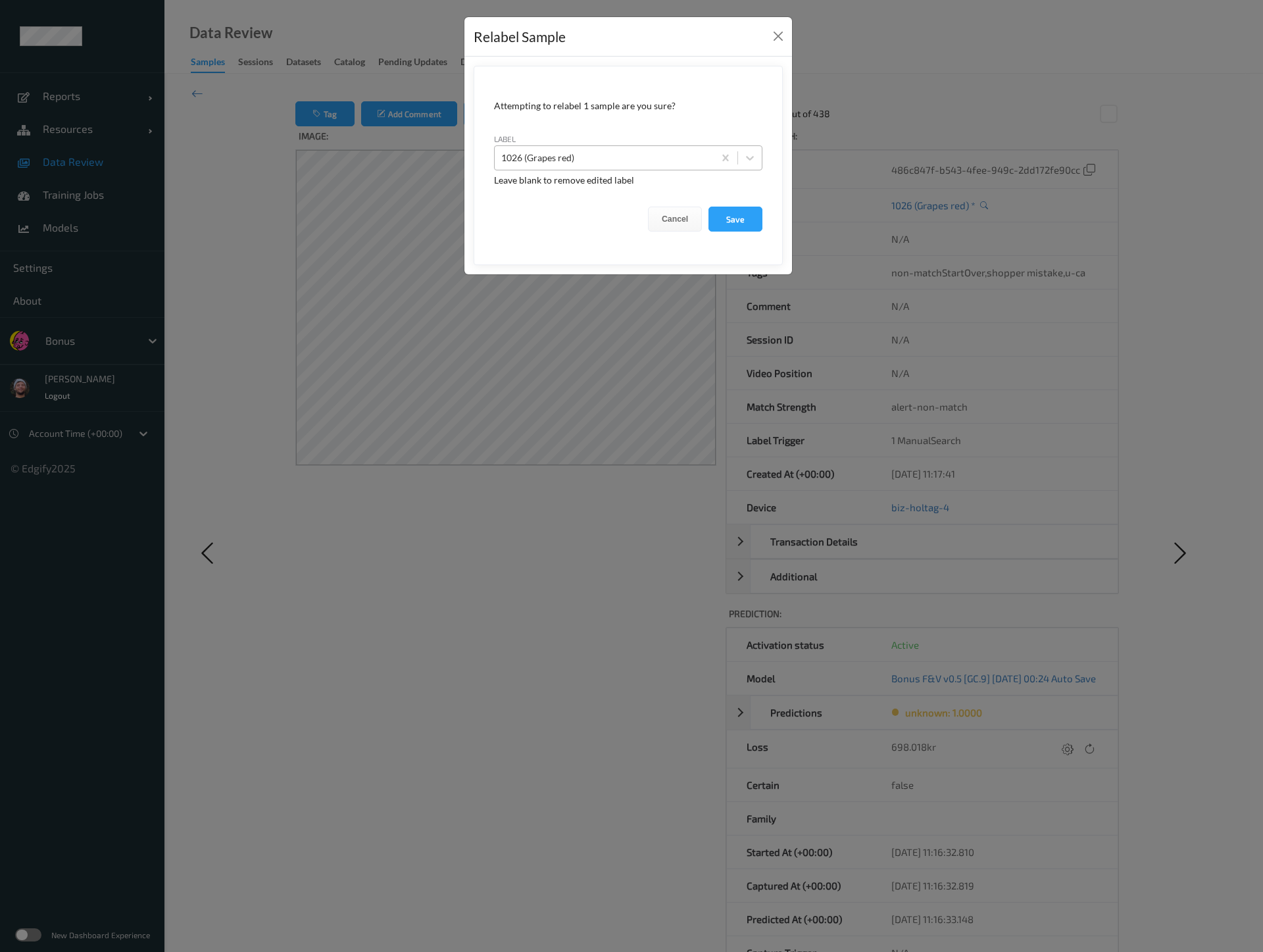
click at [565, 161] on div at bounding box center [604, 158] width 205 height 16
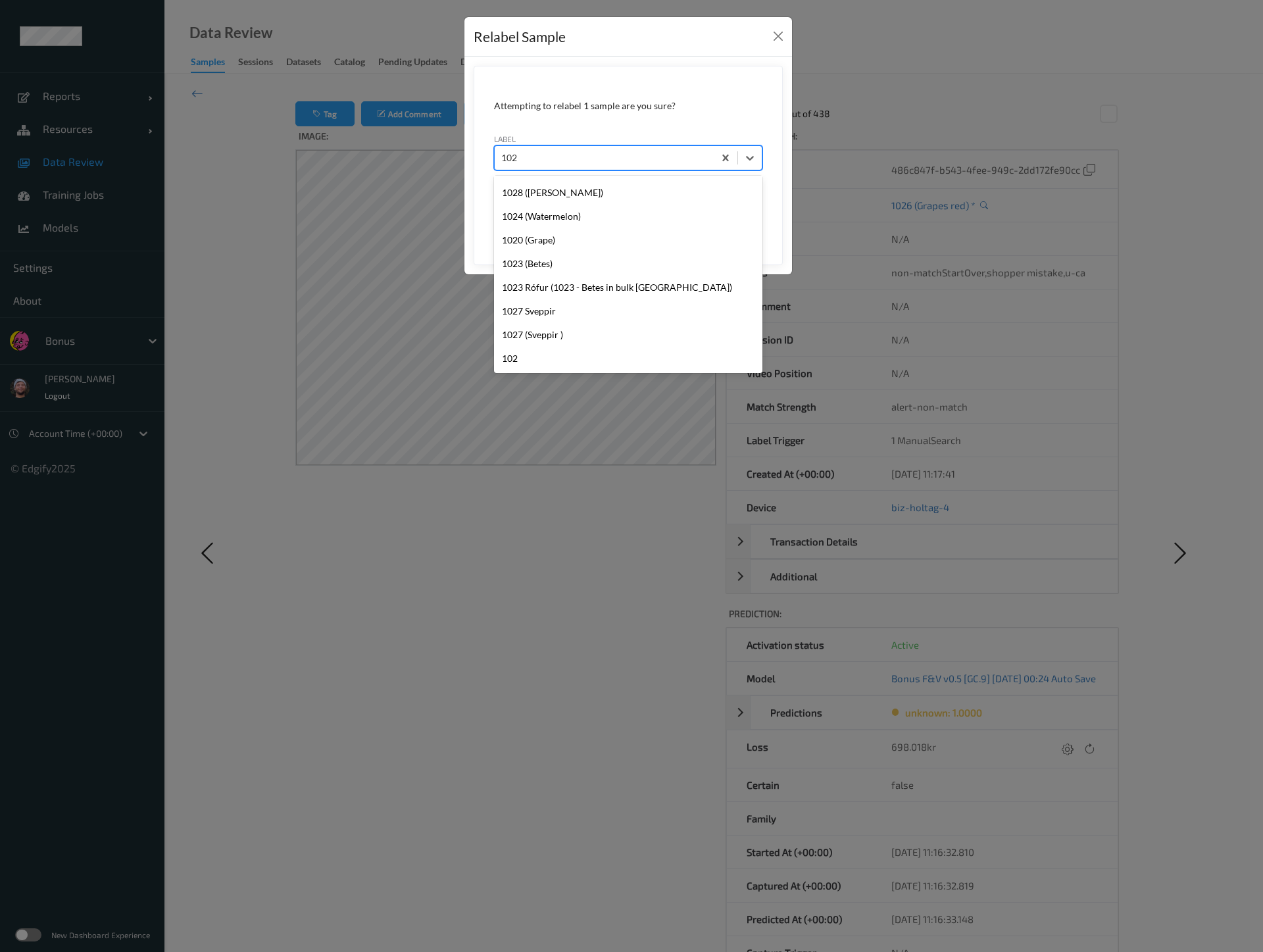
scroll to position [73, 0]
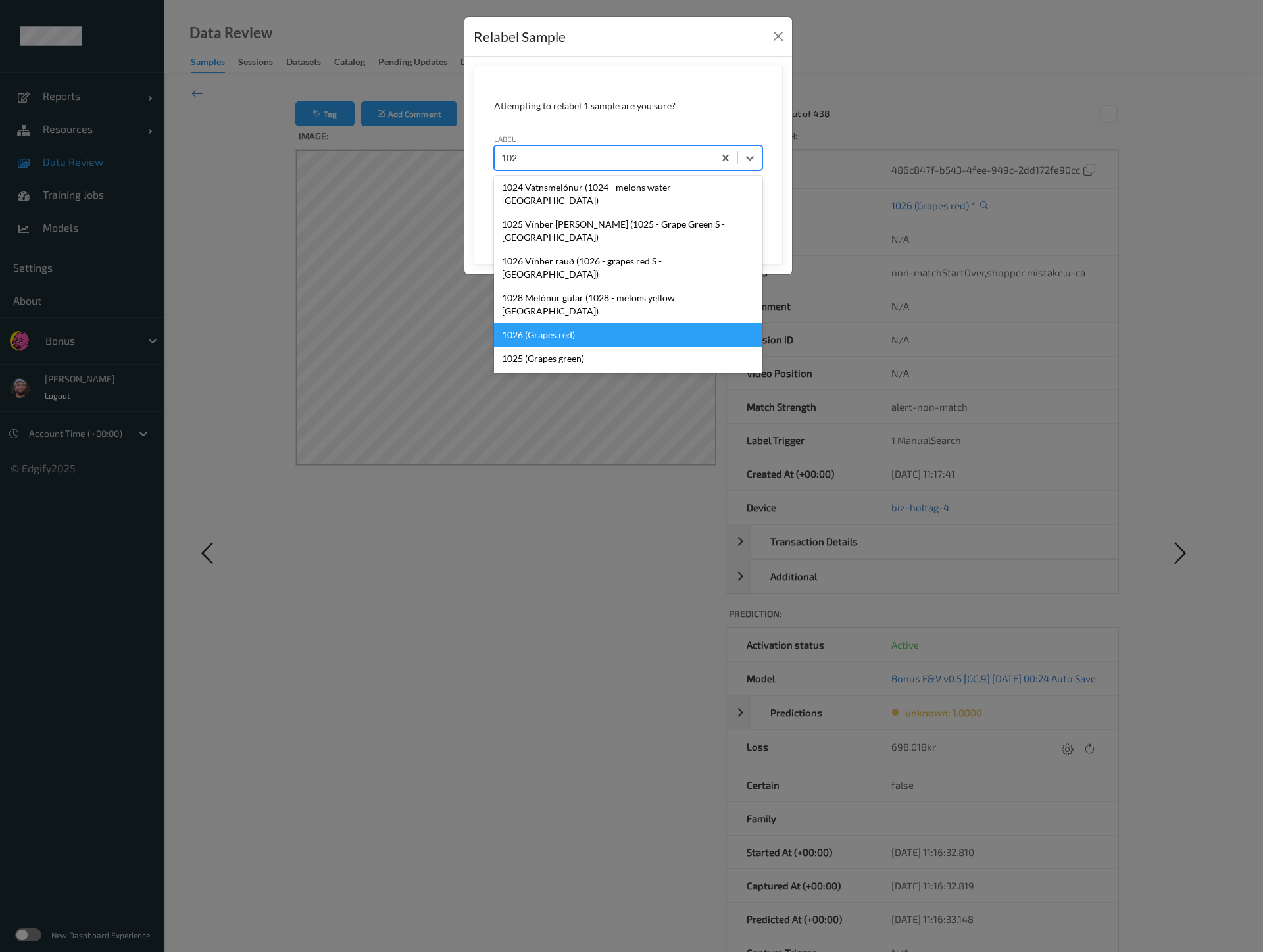
type input "1025"
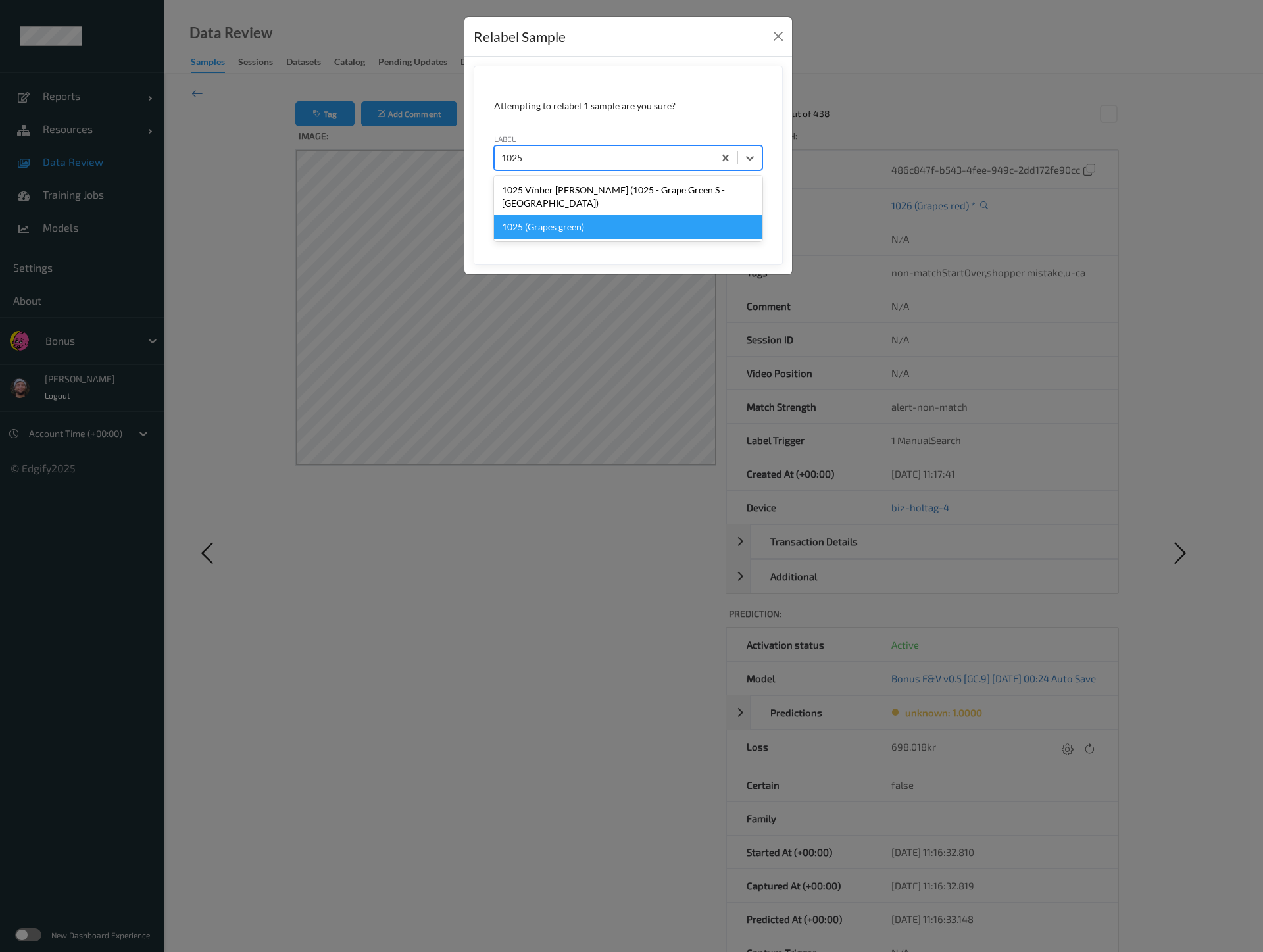
click at [679, 215] on div "1025 (Grapes green)" at bounding box center [628, 227] width 268 height 23
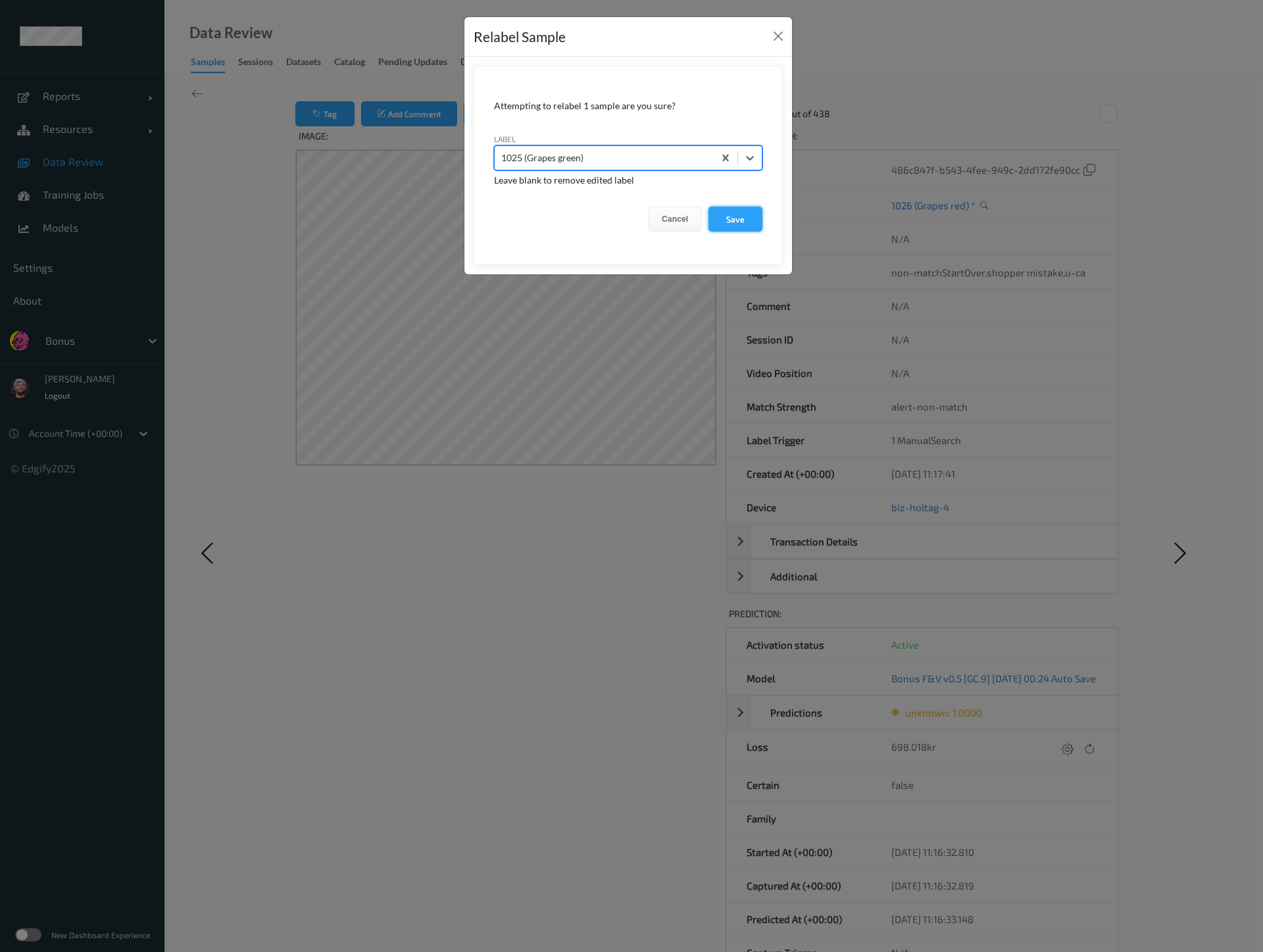
click at [718, 213] on button "Save" at bounding box center [735, 219] width 54 height 25
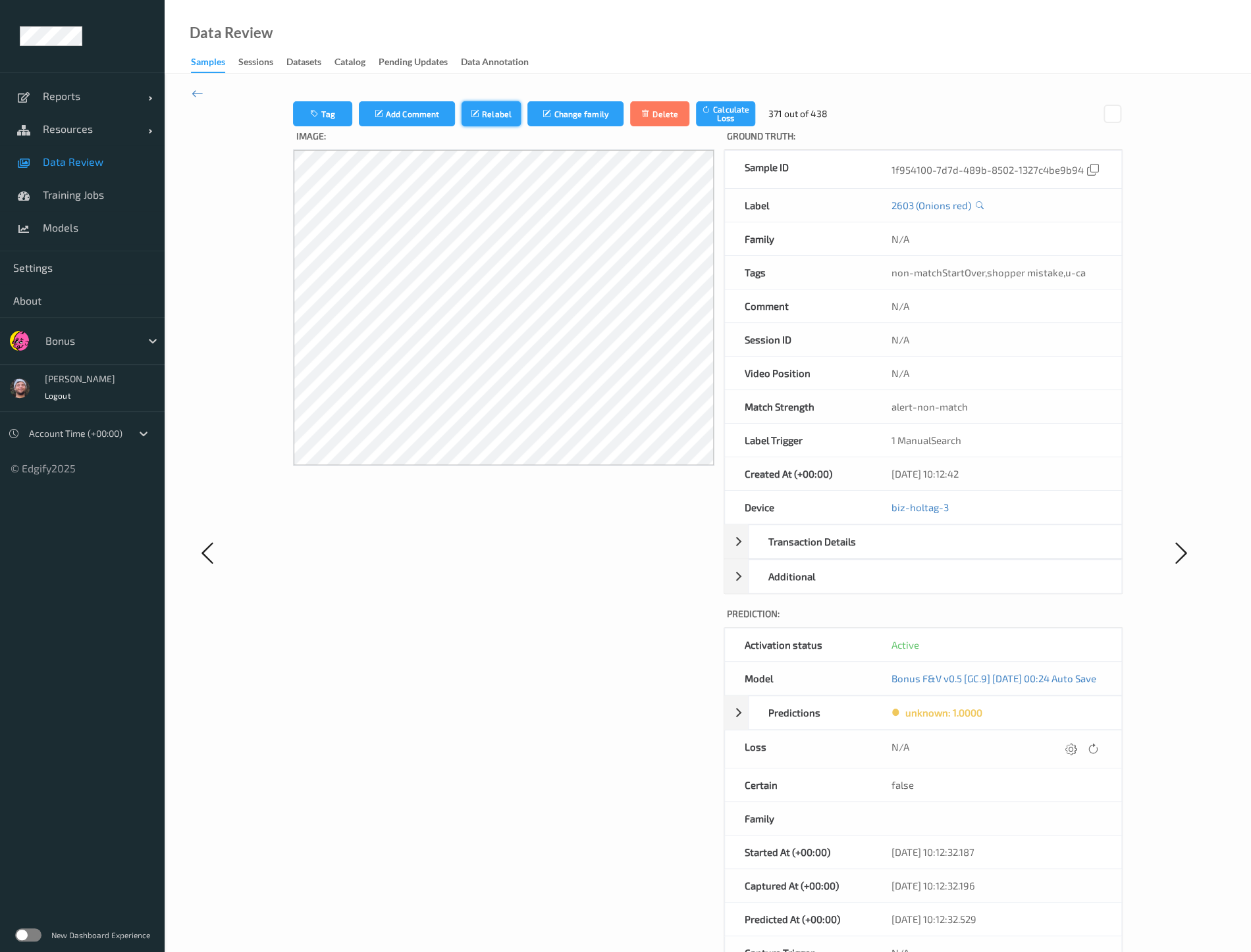
click at [461, 115] on button "Relabel" at bounding box center [490, 114] width 60 height 25
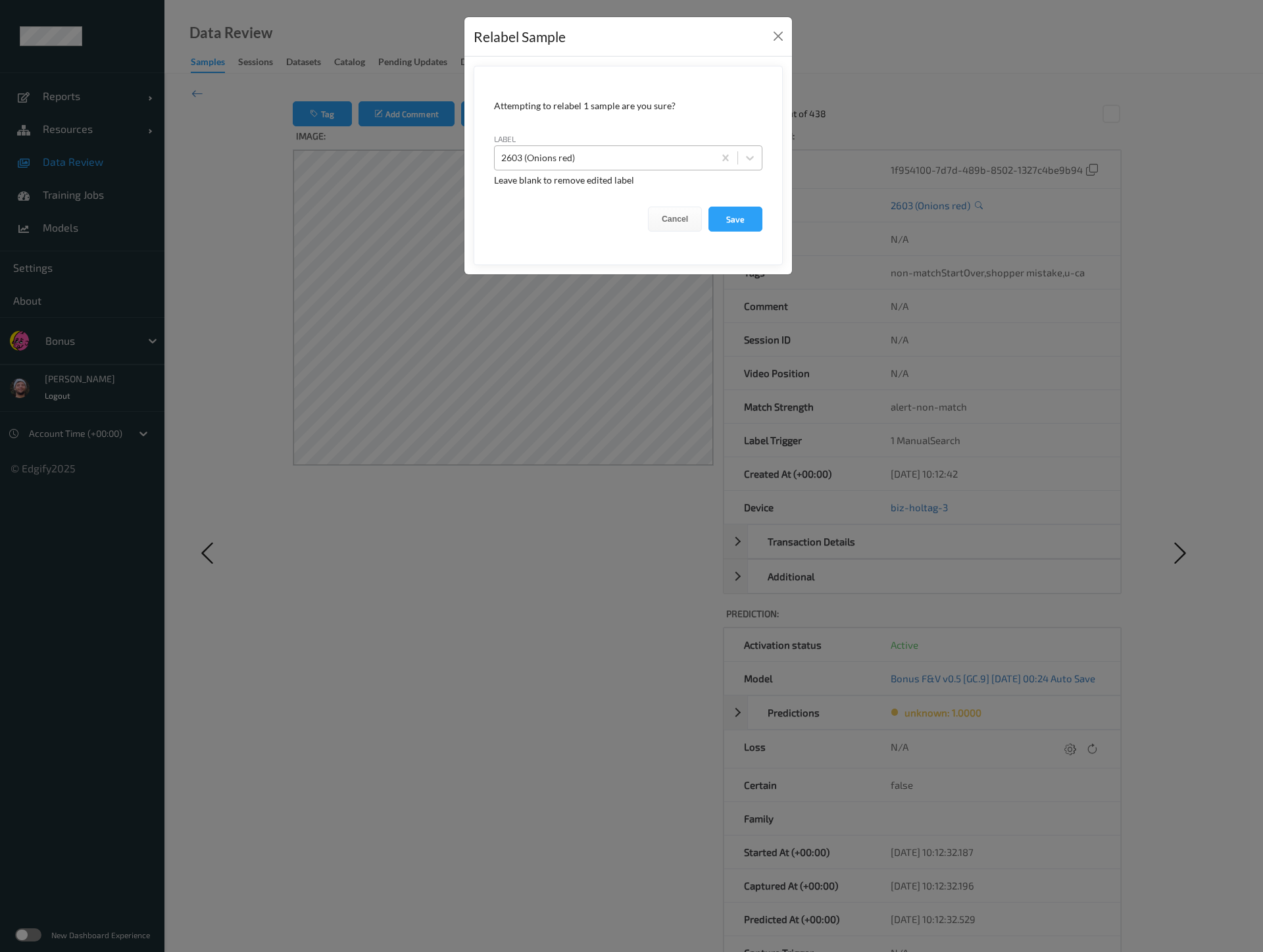
click at [541, 152] on div at bounding box center [604, 158] width 205 height 16
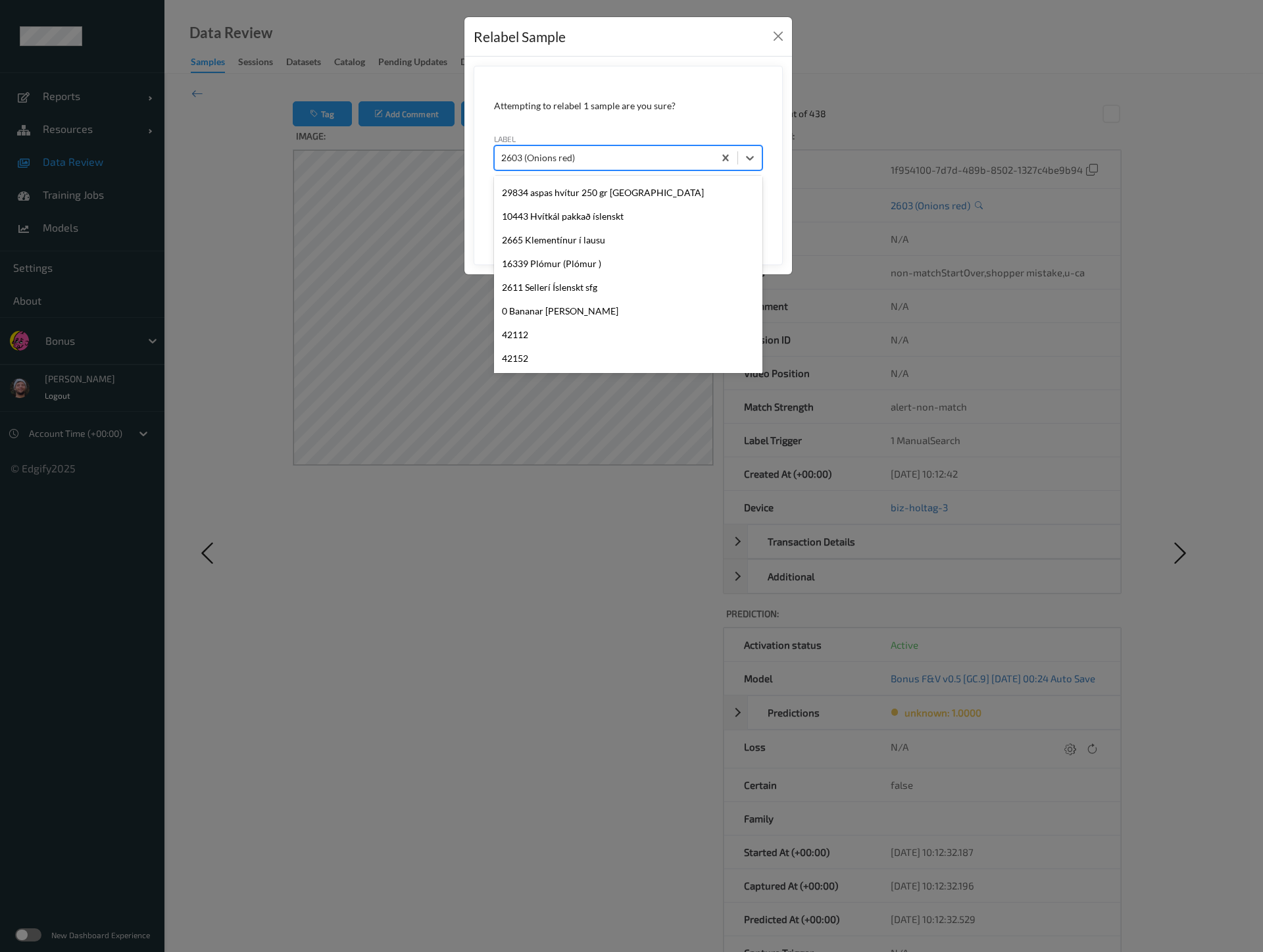
scroll to position [656, 0]
type input "2618"
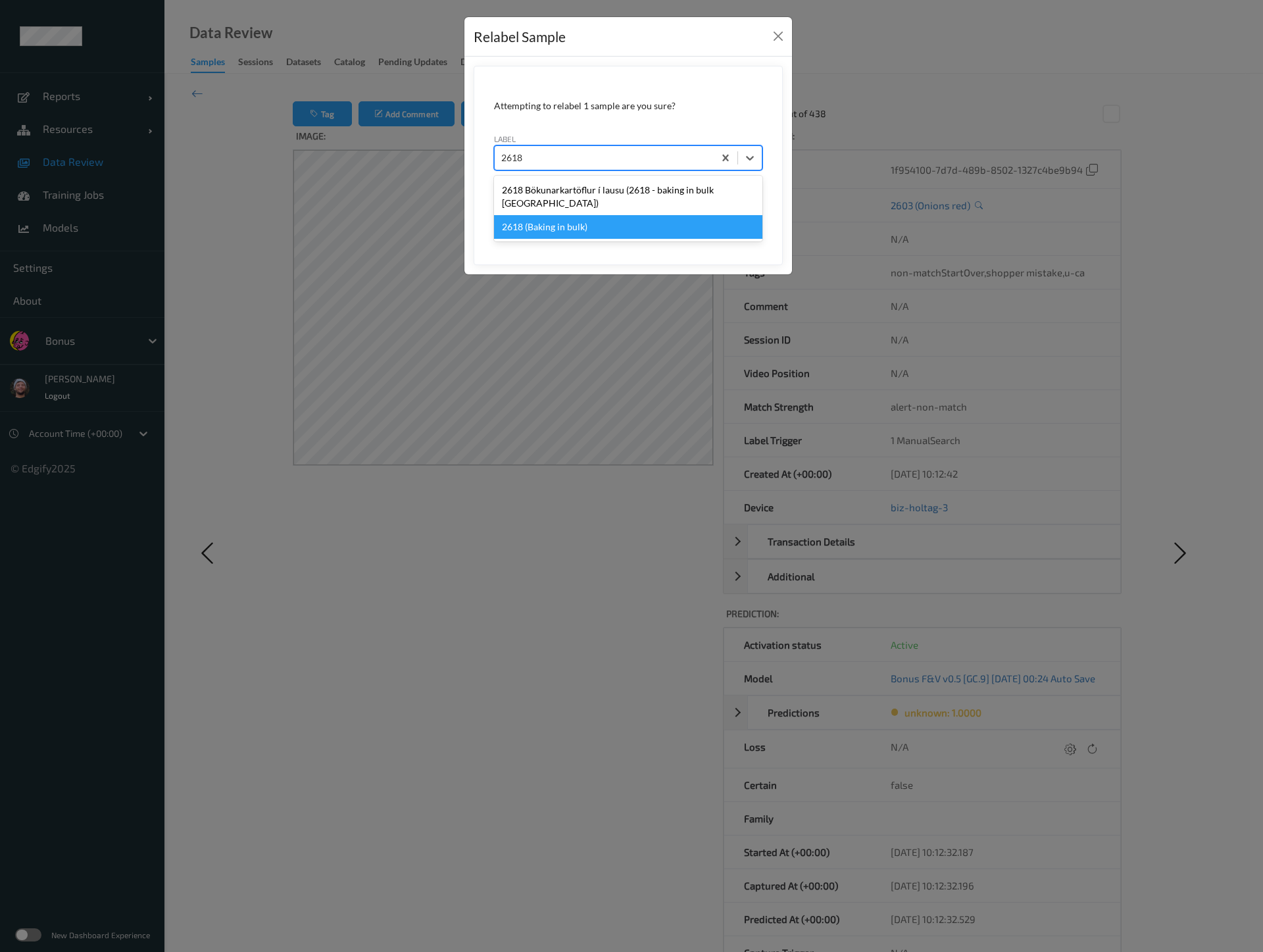
click at [585, 215] on div "2618 (Baking in bulk)" at bounding box center [628, 227] width 268 height 23
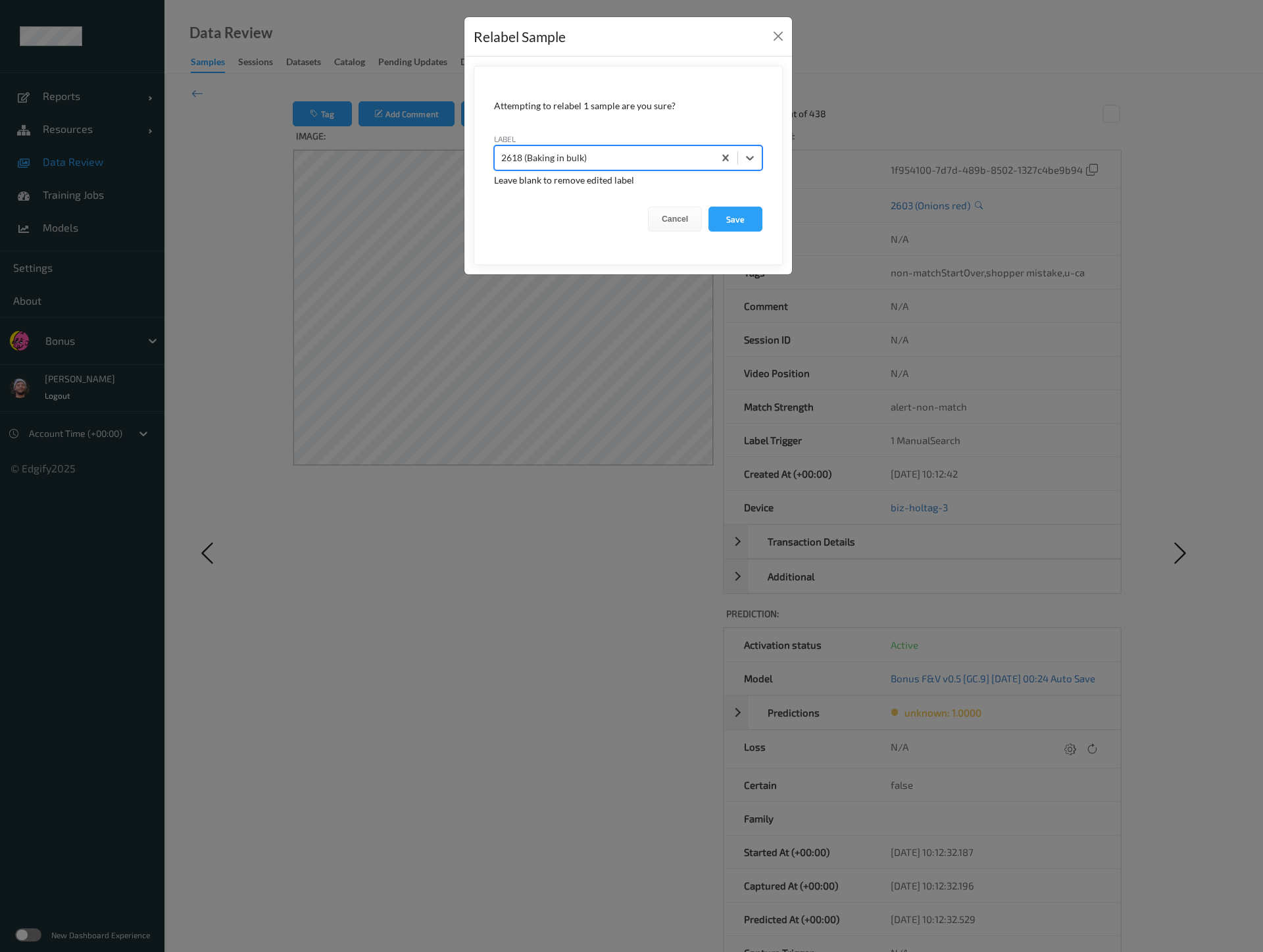
click at [708, 206] on button "Save" at bounding box center [735, 219] width 54 height 25
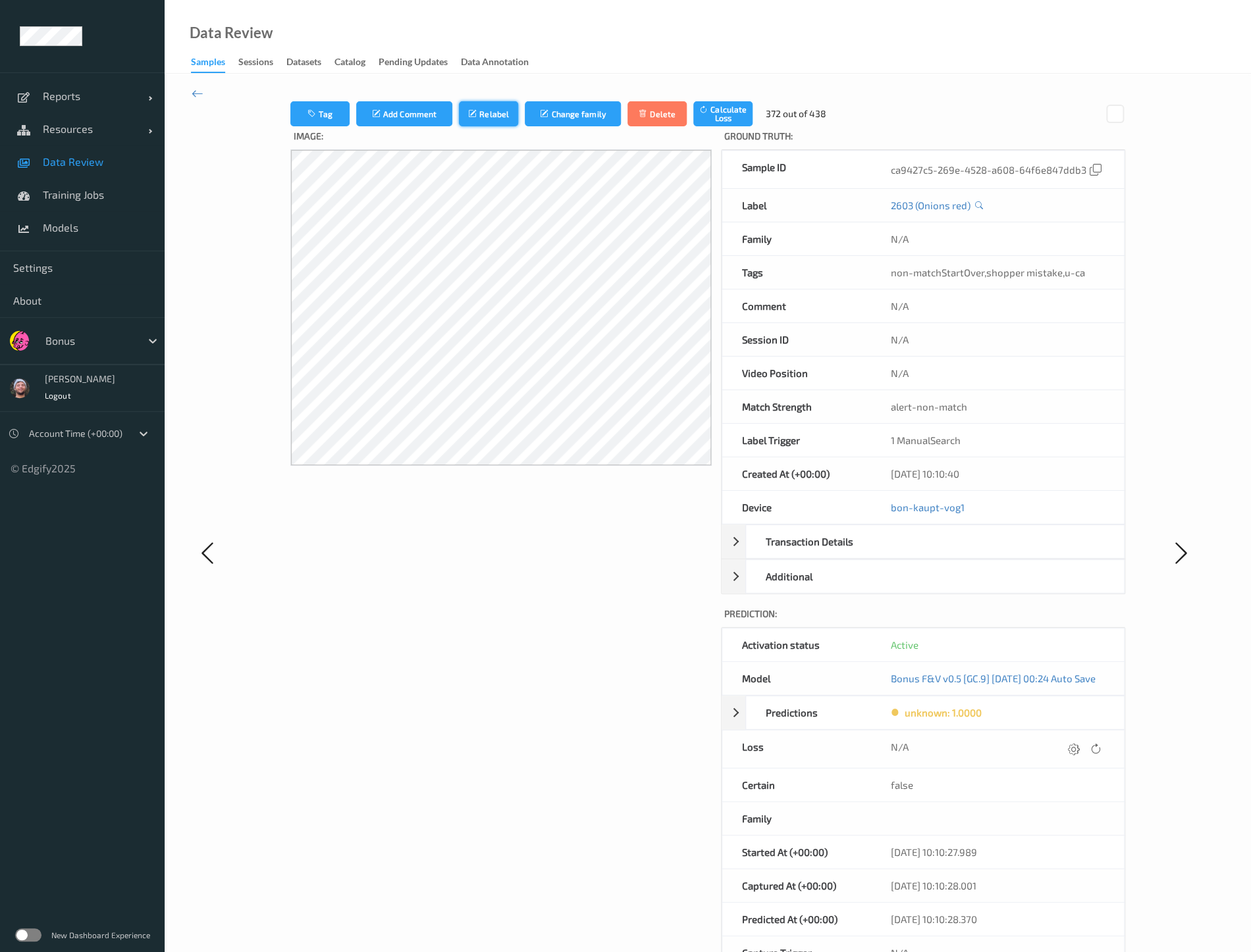
click at [474, 111] on button "Relabel" at bounding box center [488, 114] width 60 height 25
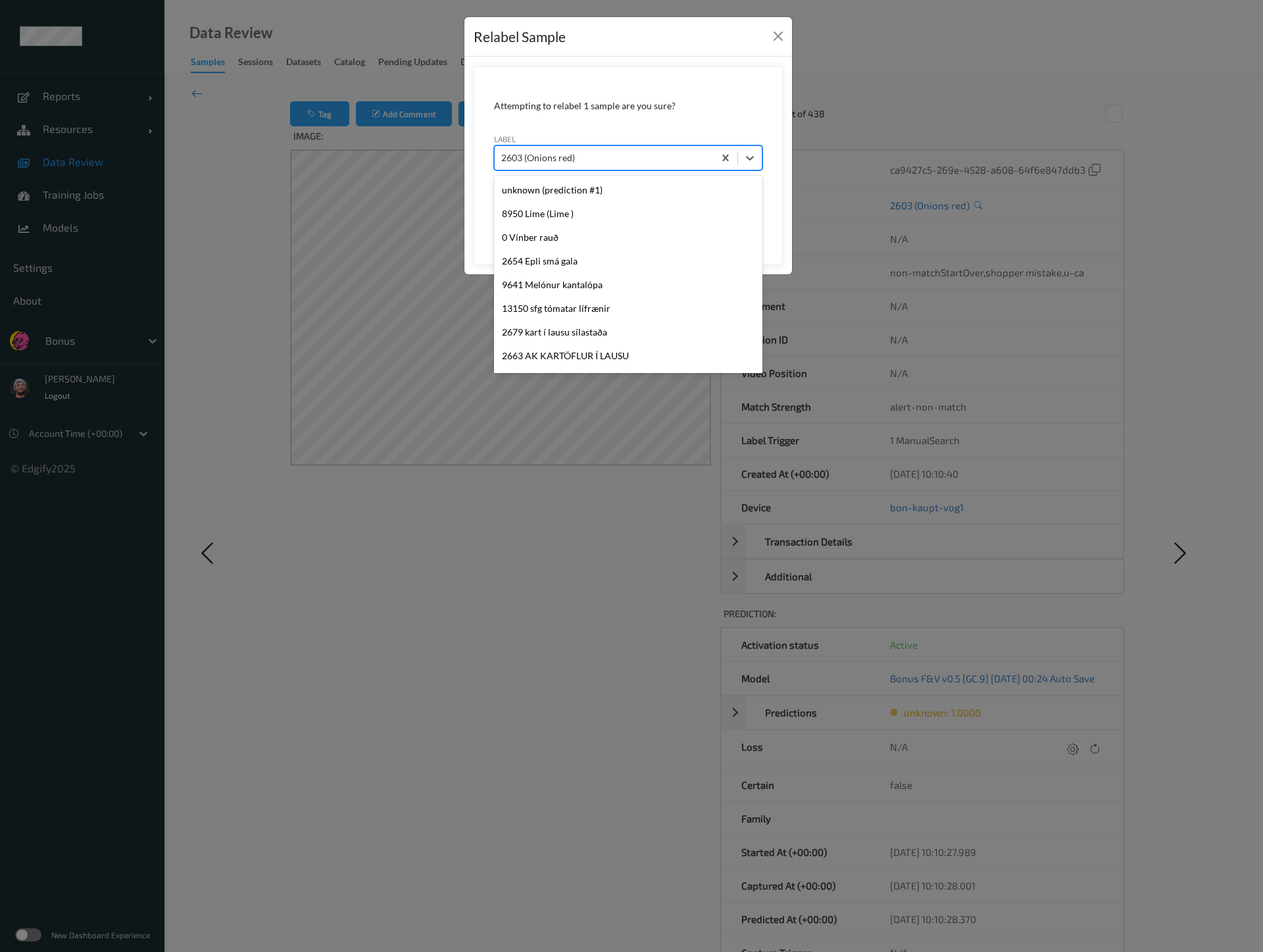
click at [547, 160] on div at bounding box center [604, 158] width 205 height 16
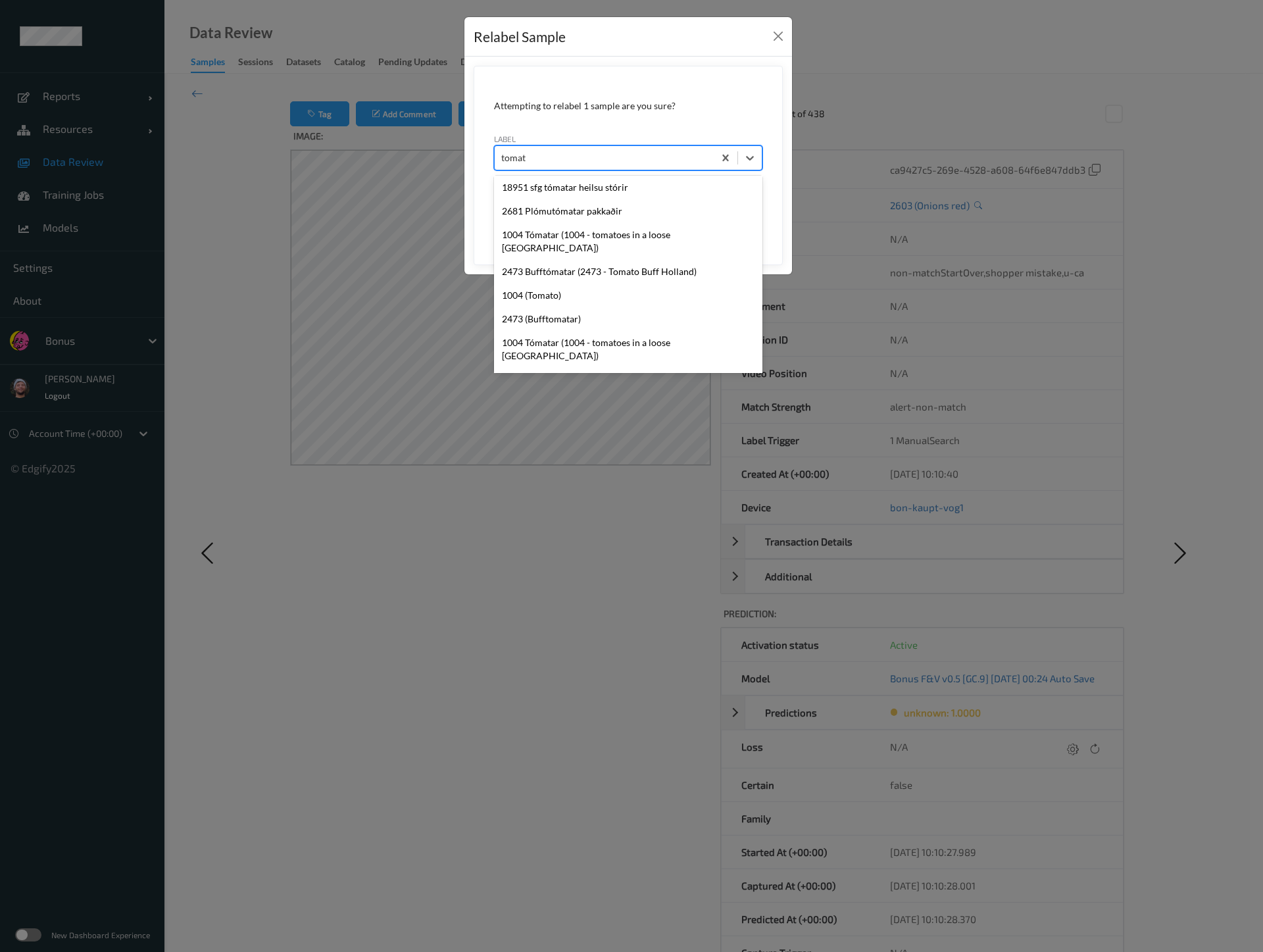
type input "tomato"
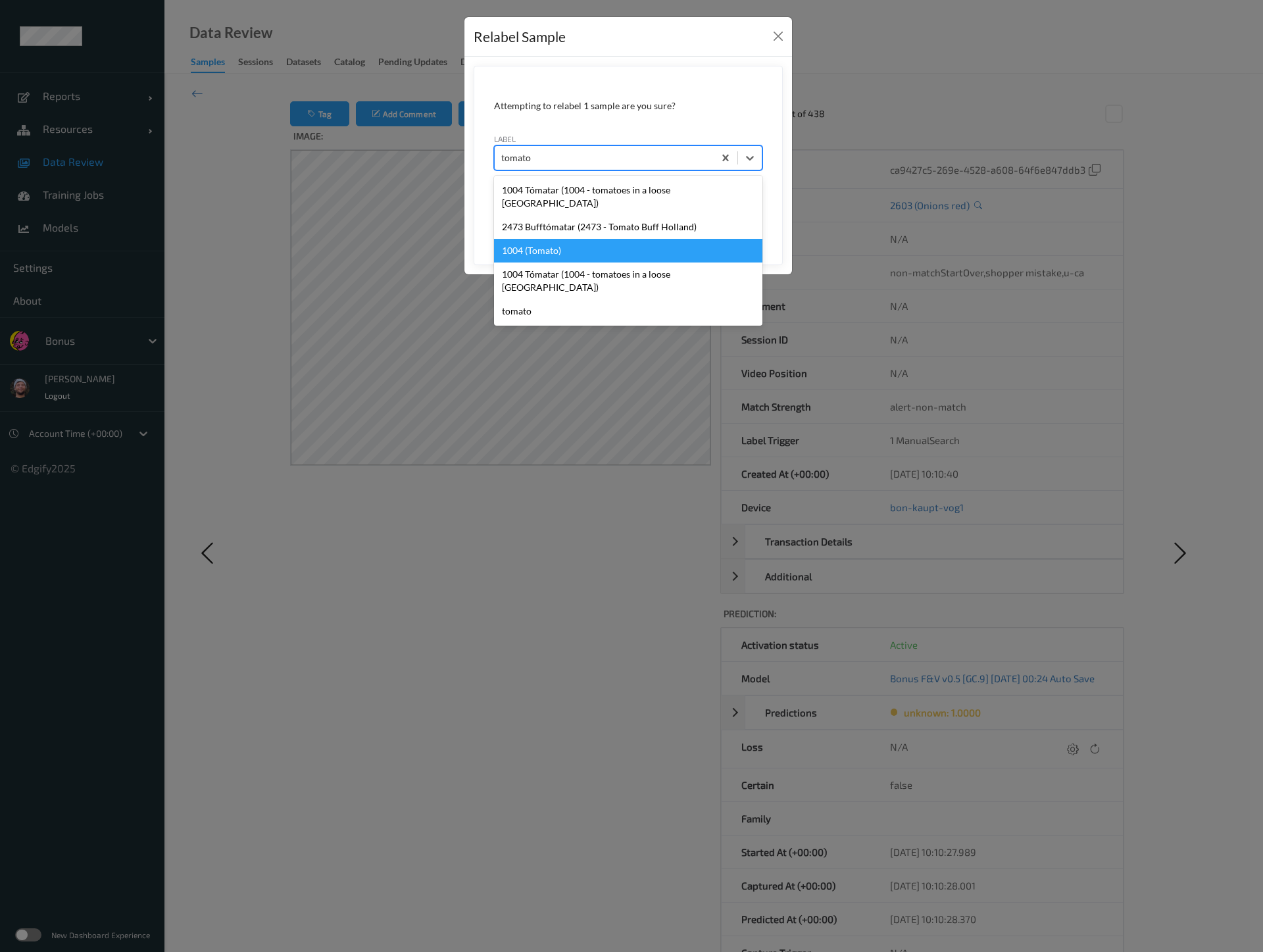
click at [579, 241] on div "1004 (Tomato)" at bounding box center [628, 250] width 268 height 23
click at [708, 206] on button "Save" at bounding box center [735, 219] width 54 height 25
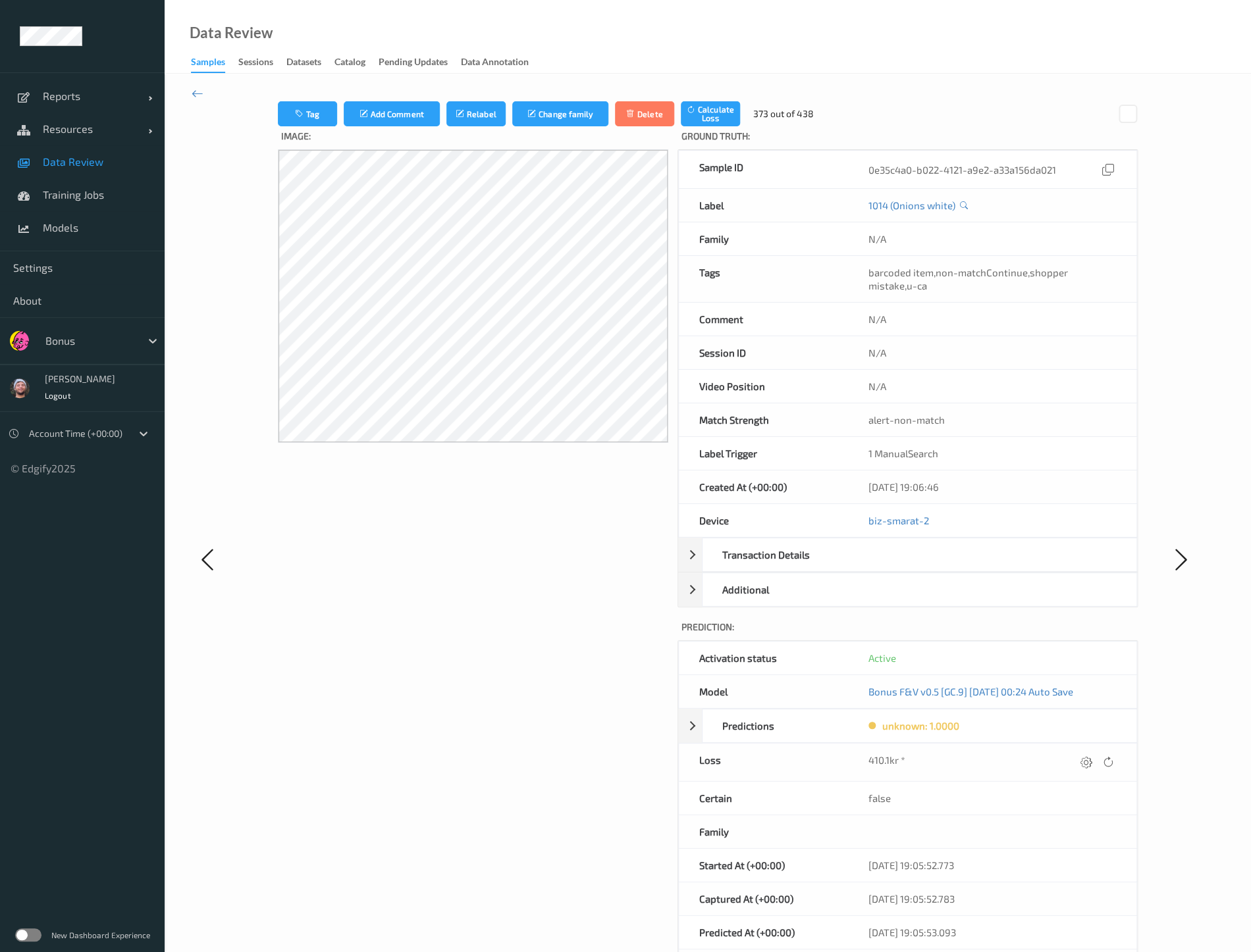
click at [467, 575] on div "Image:" at bounding box center [473, 571] width 391 height 891
click at [594, 657] on div "Image:" at bounding box center [473, 571] width 391 height 891
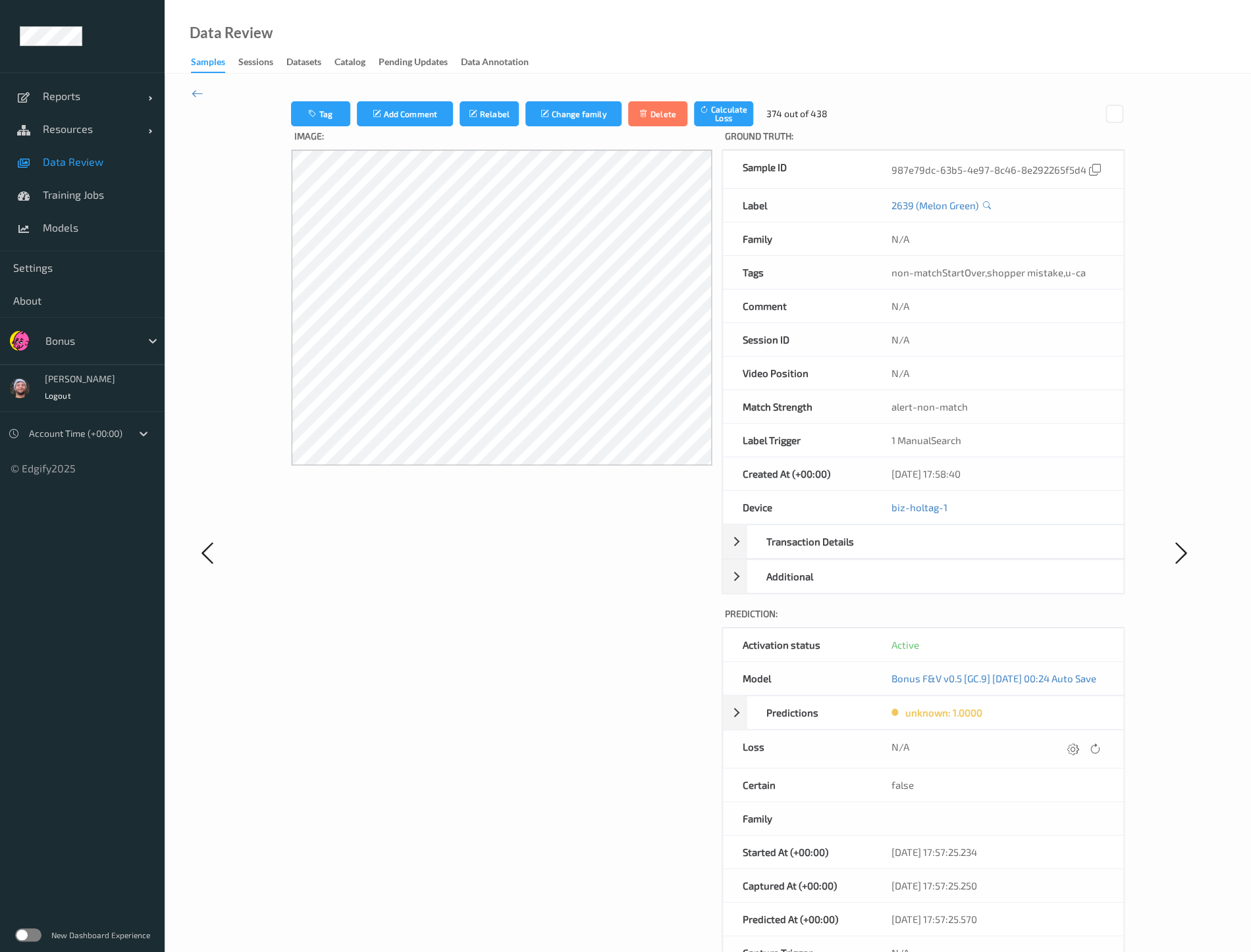
click at [490, 640] on div "Image:" at bounding box center [501, 565] width 421 height 878
click at [611, 560] on div "Image:" at bounding box center [501, 565] width 421 height 878
click at [313, 113] on button "Tag" at bounding box center [320, 114] width 60 height 25
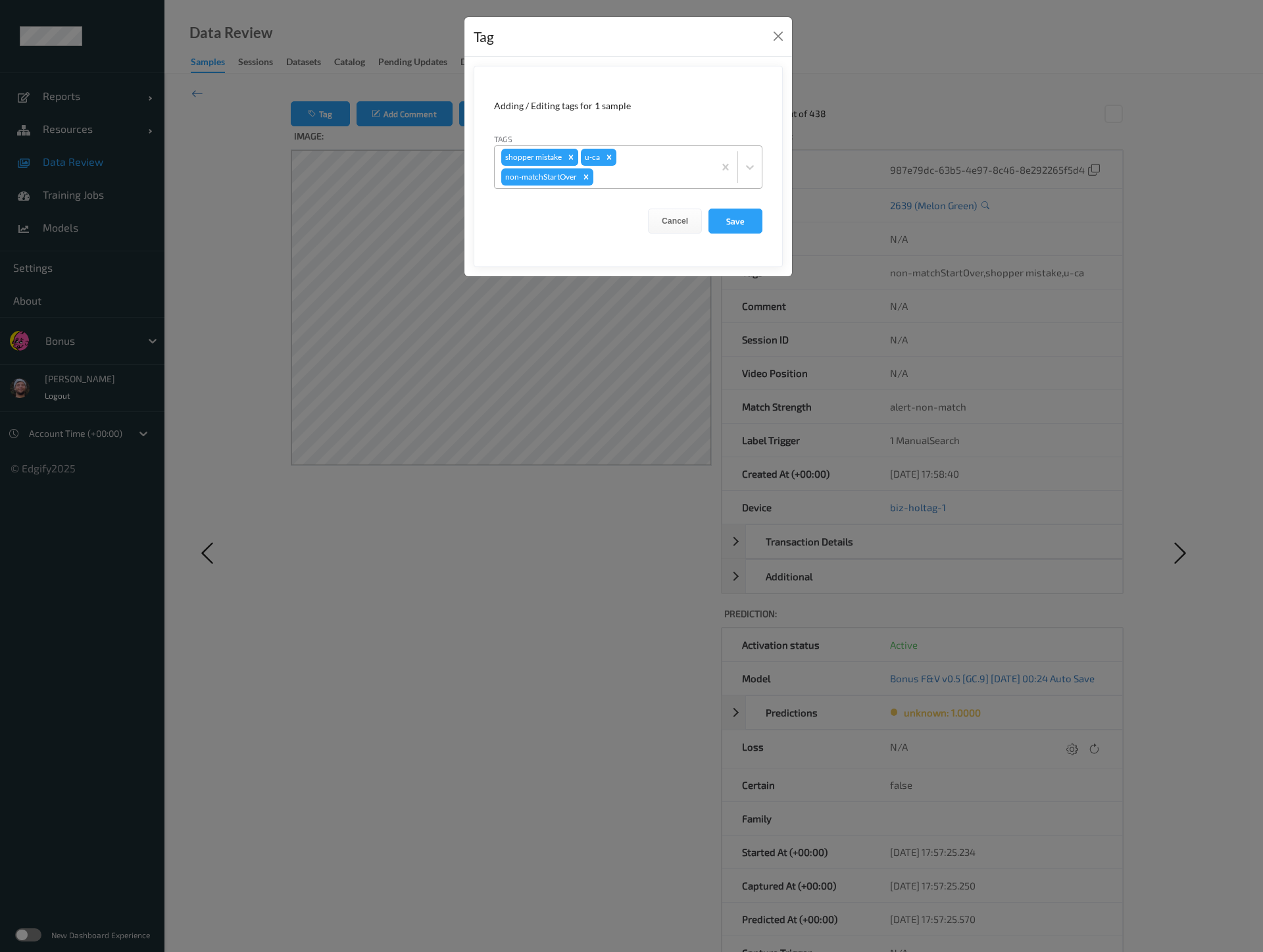
click at [571, 157] on icon "Remove shopper mistake" at bounding box center [570, 157] width 9 height 9
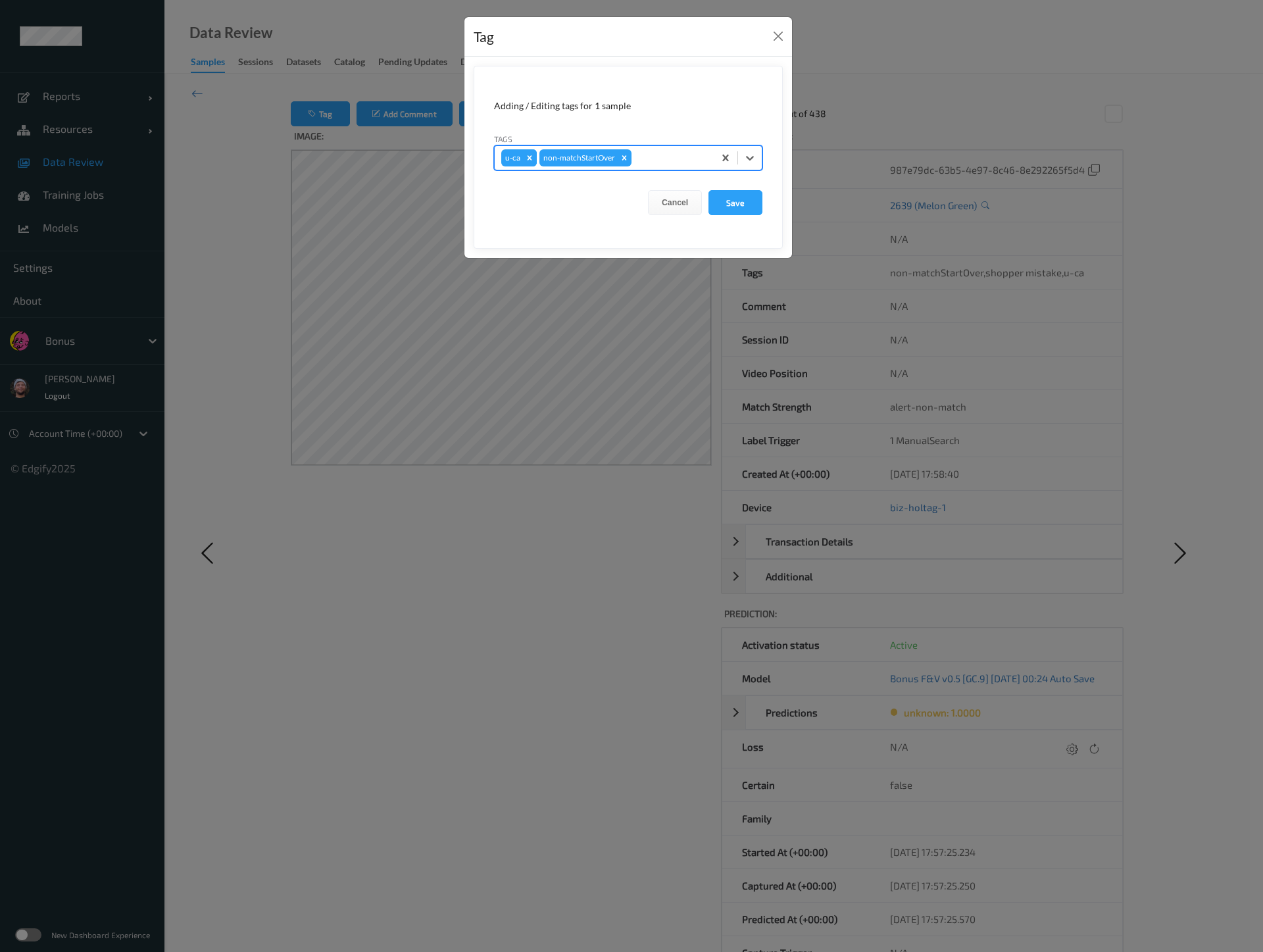
click at [527, 159] on icon "Remove u-ca" at bounding box center [529, 158] width 5 height 5
type input "gi"
click at [708, 190] on button "Save" at bounding box center [735, 203] width 54 height 25
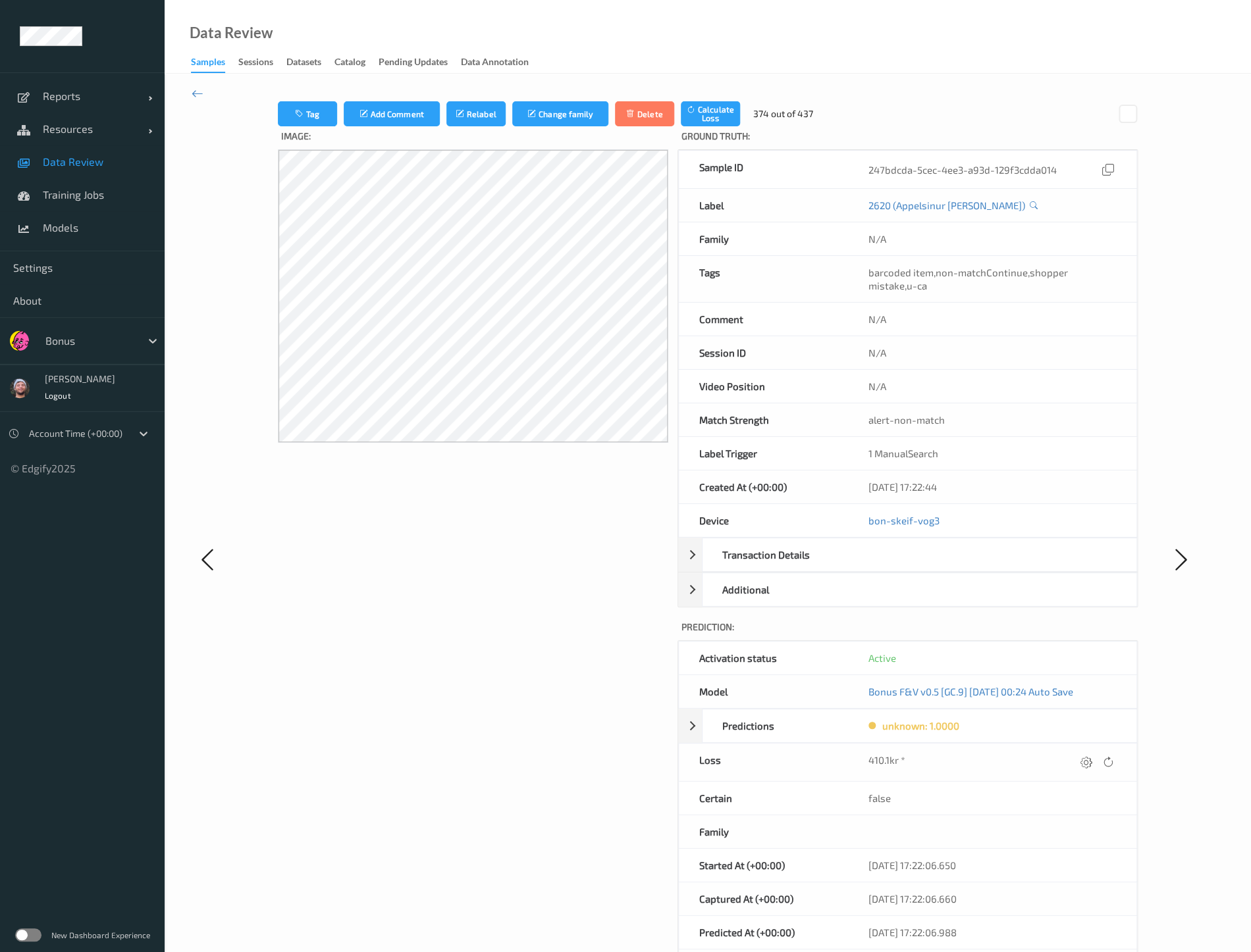
click at [480, 663] on div "Image:" at bounding box center [473, 571] width 391 height 891
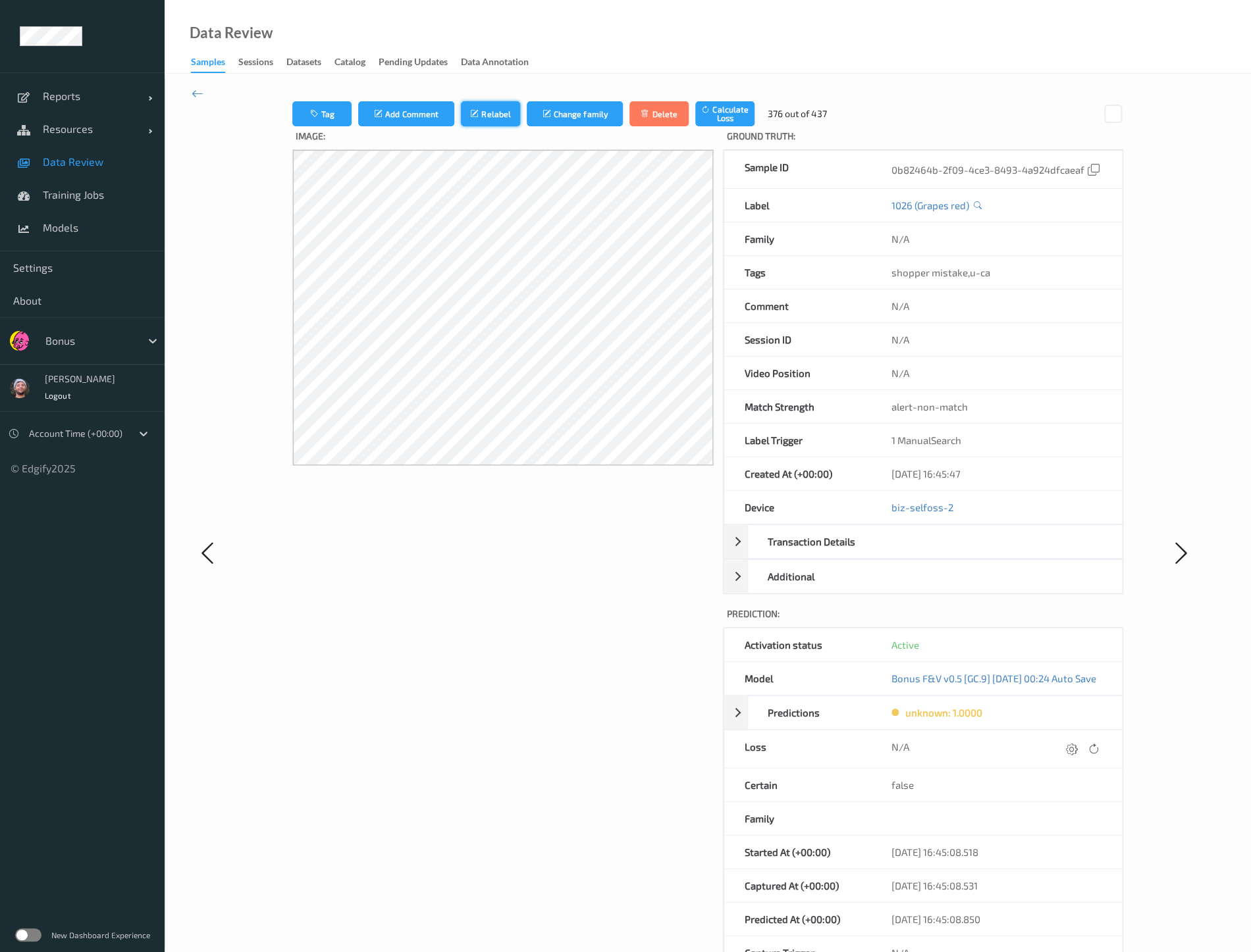
click at [461, 121] on button "Relabel" at bounding box center [490, 114] width 60 height 25
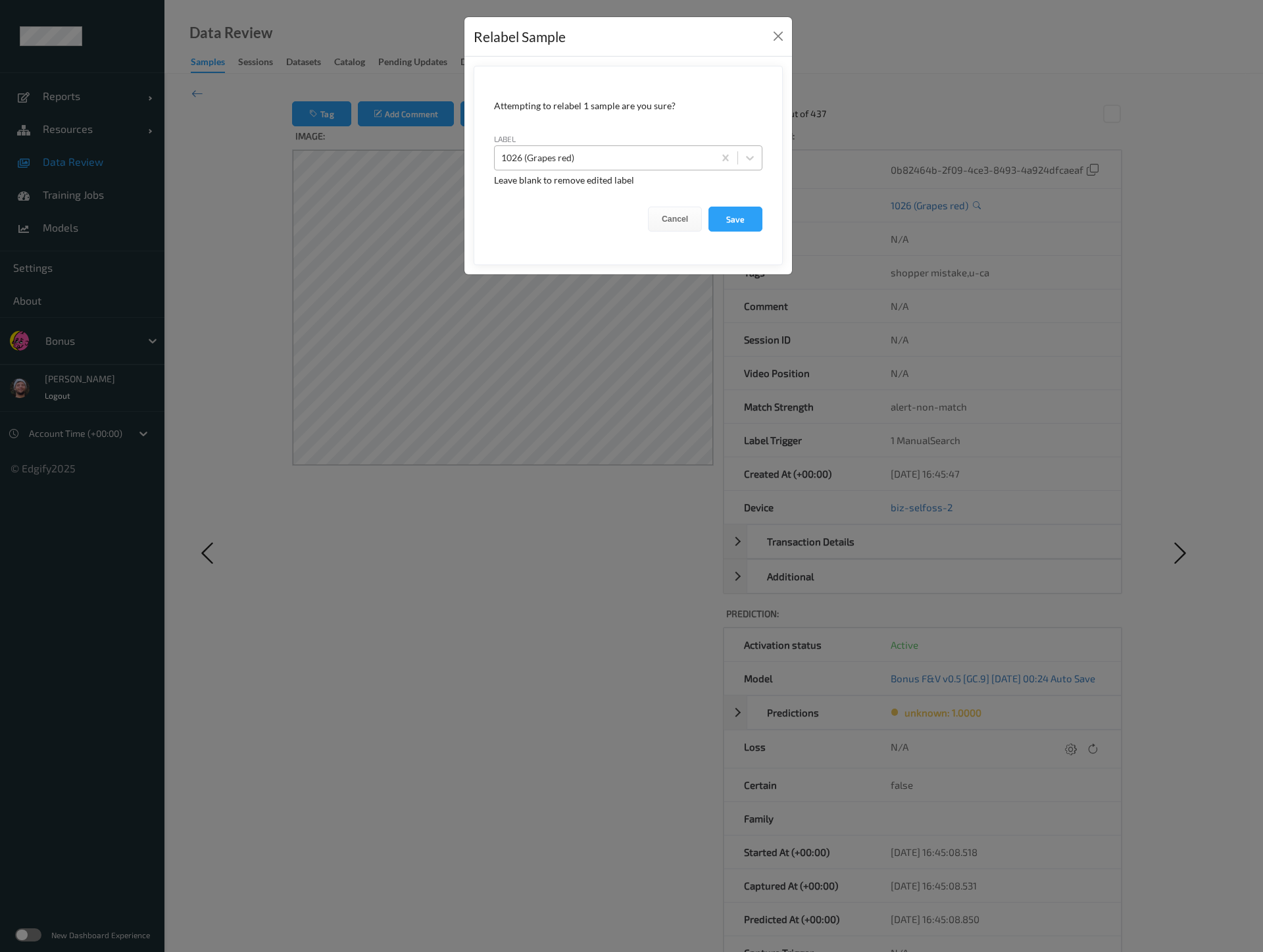
click at [537, 163] on div at bounding box center [604, 158] width 205 height 16
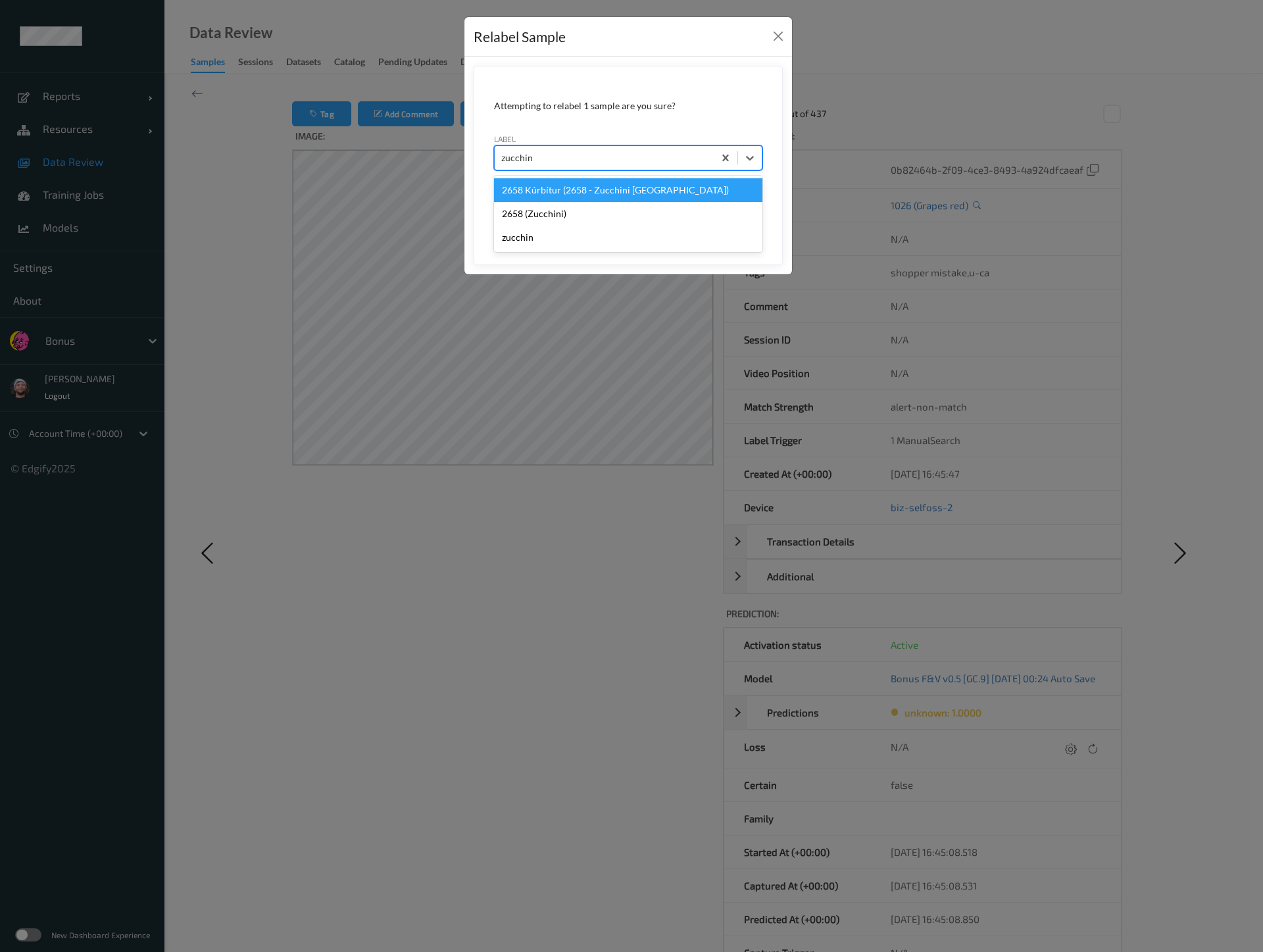
type input "zucchini"
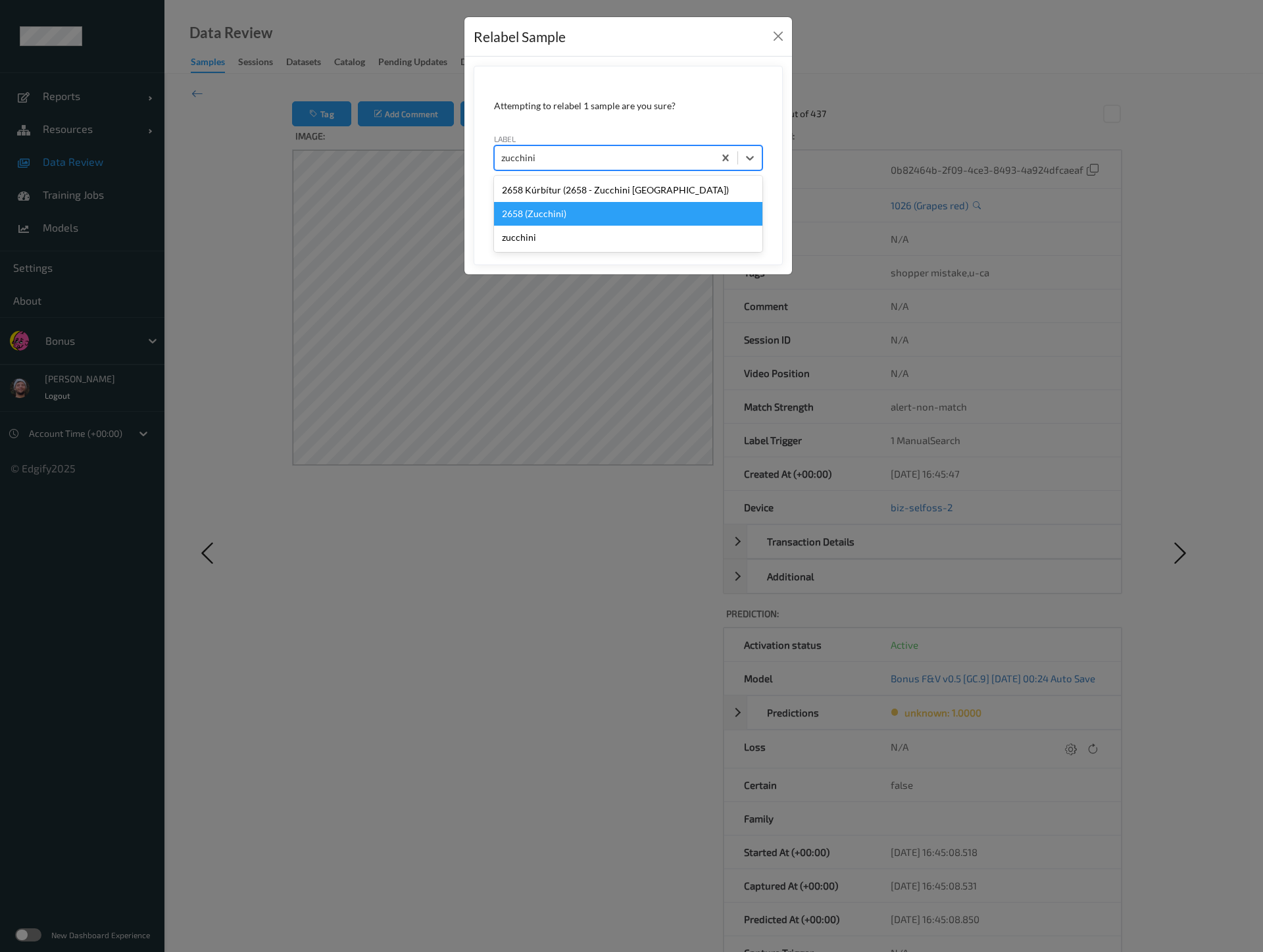
click at [567, 211] on div "2658 (Zucchini)" at bounding box center [628, 213] width 268 height 23
click at [708, 206] on button "Save" at bounding box center [735, 219] width 54 height 25
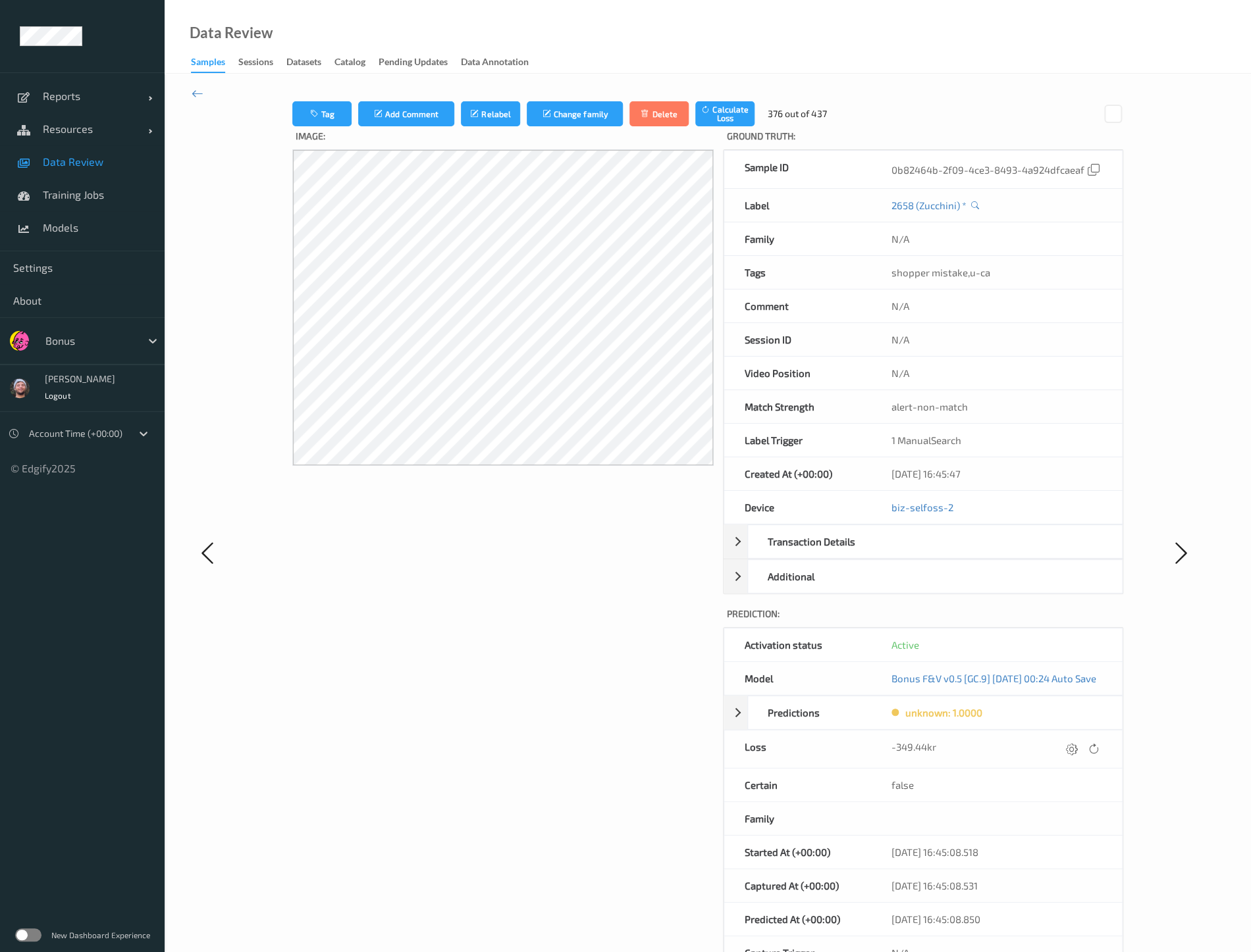
click at [433, 592] on div "Image:" at bounding box center [503, 565] width 421 height 878
click at [470, 115] on icon "submit" at bounding box center [475, 113] width 11 height 9
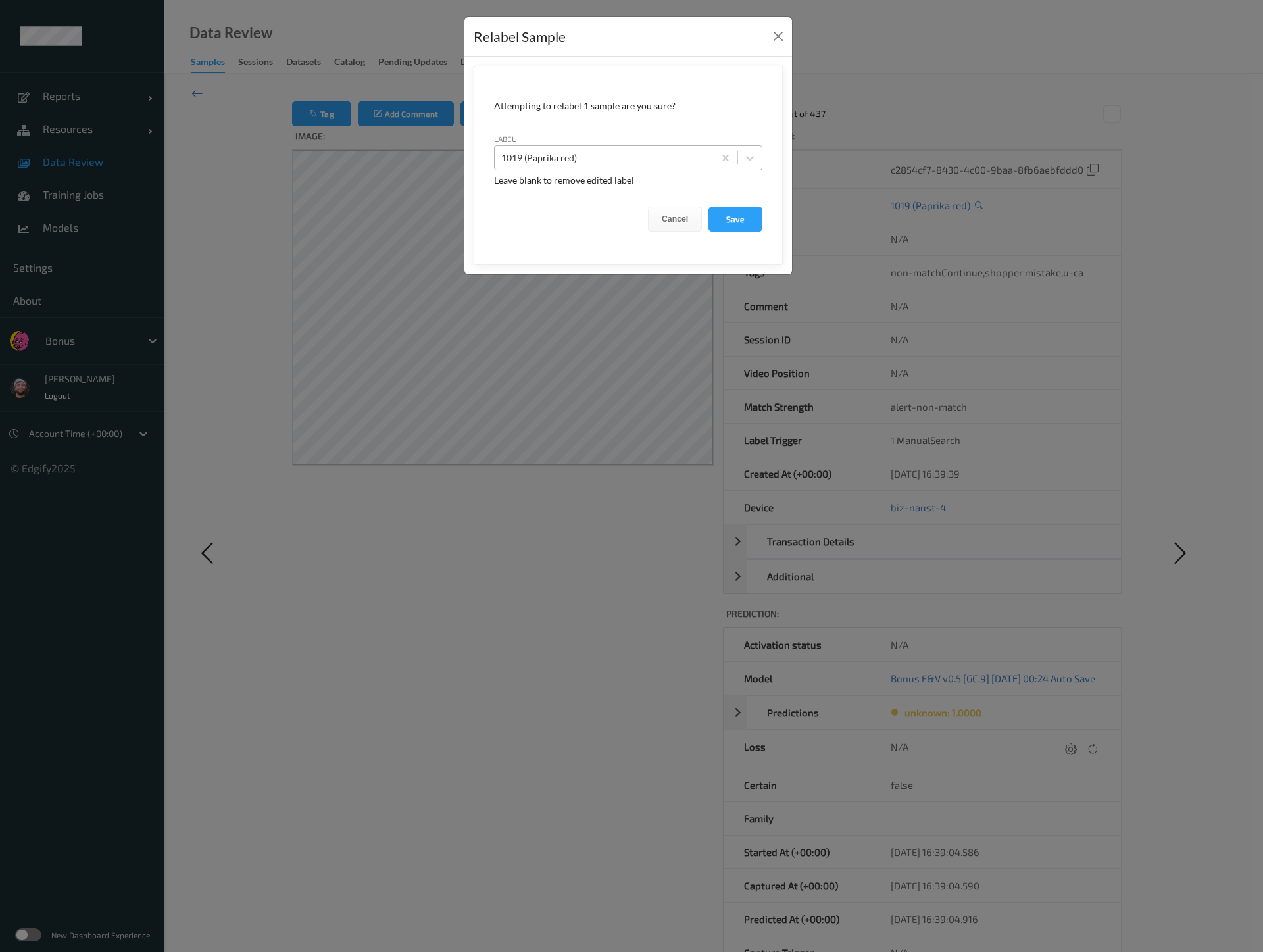
click at [566, 146] on div "1019 (Paprika red)" at bounding box center [628, 159] width 268 height 25
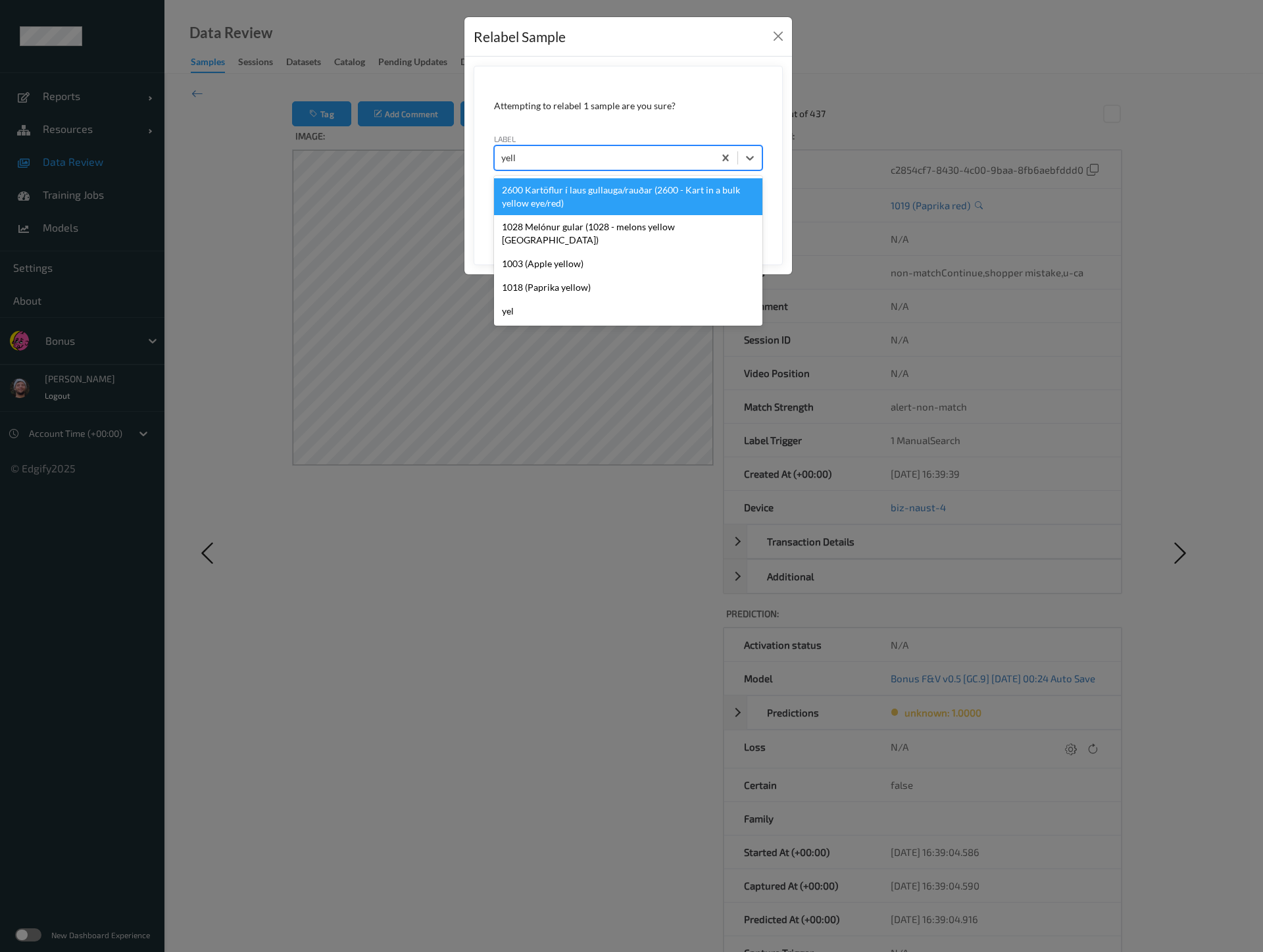
type input "yellow"
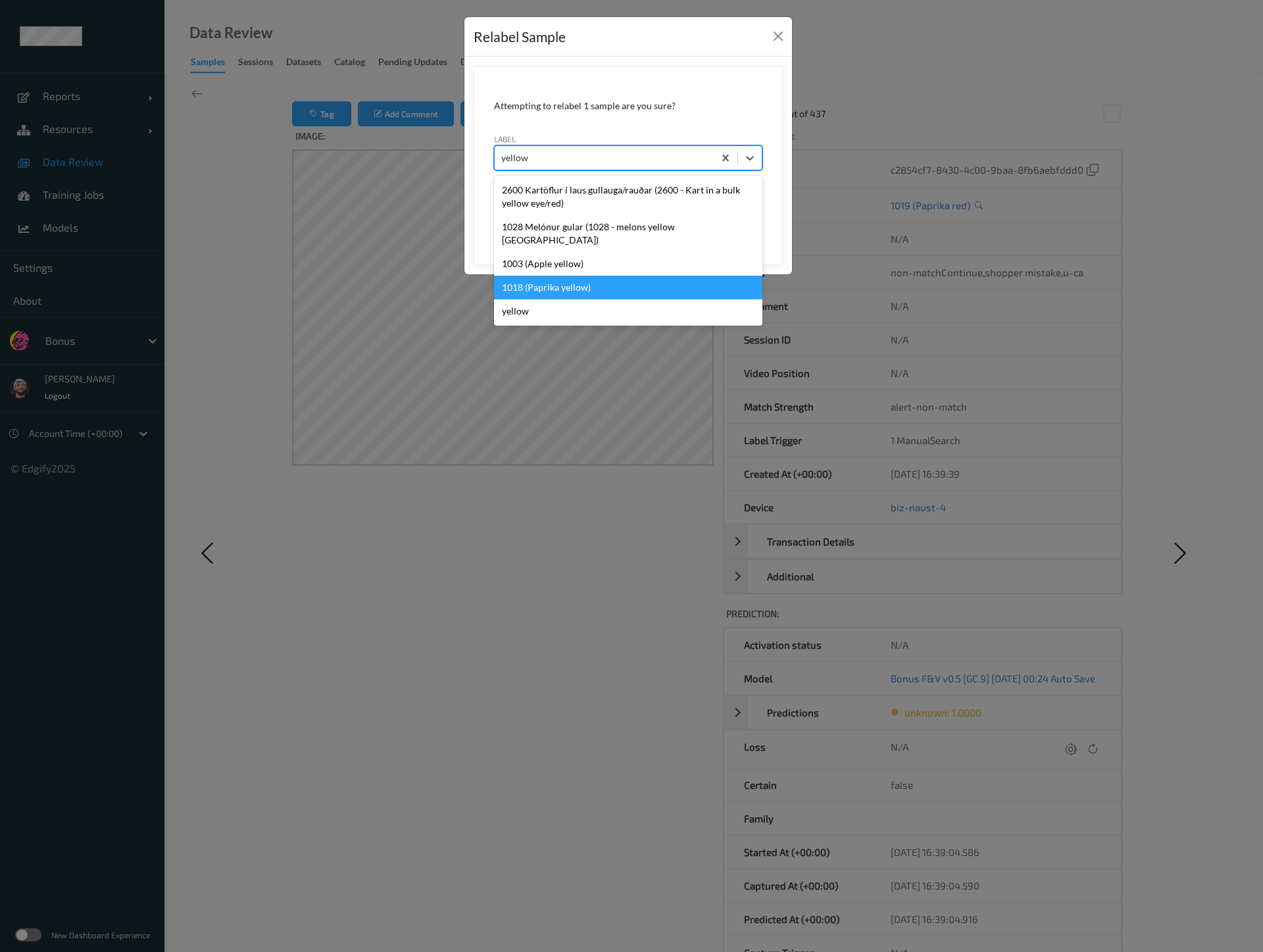
click at [604, 276] on div "1018 (Paprika yellow)" at bounding box center [628, 288] width 268 height 23
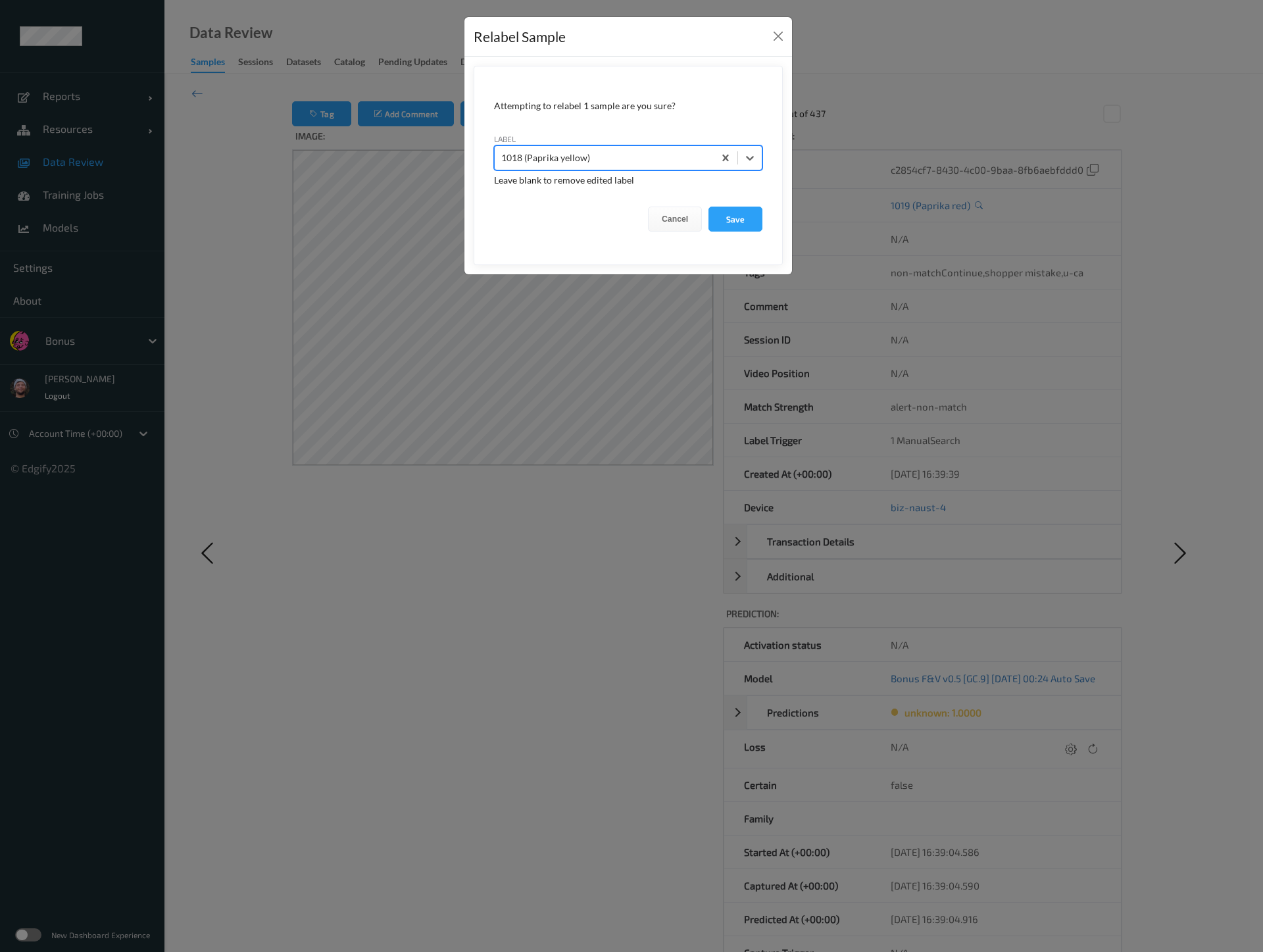
click at [708, 206] on button "Save" at bounding box center [735, 219] width 54 height 25
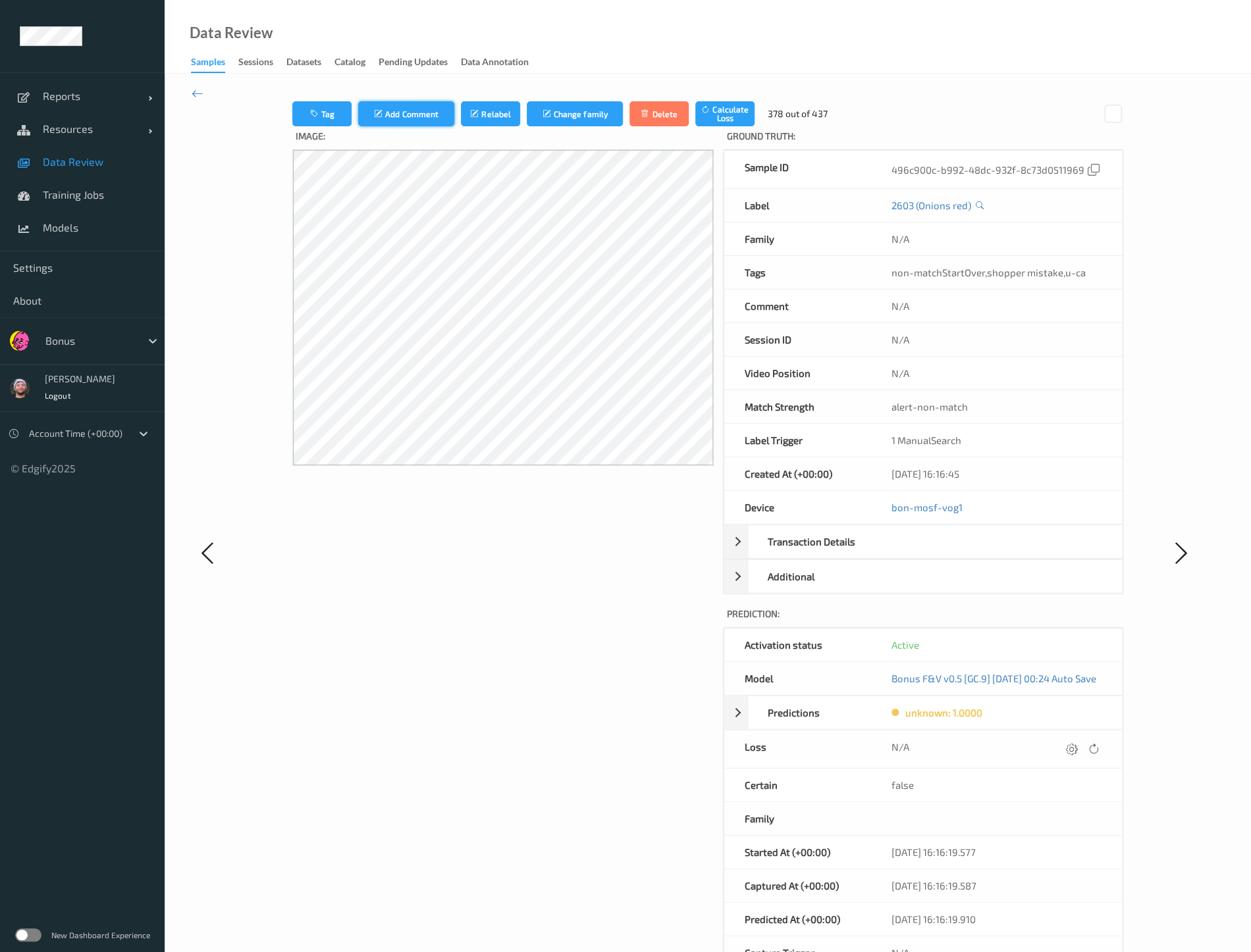
click at [358, 123] on button "Add Comment" at bounding box center [406, 114] width 96 height 25
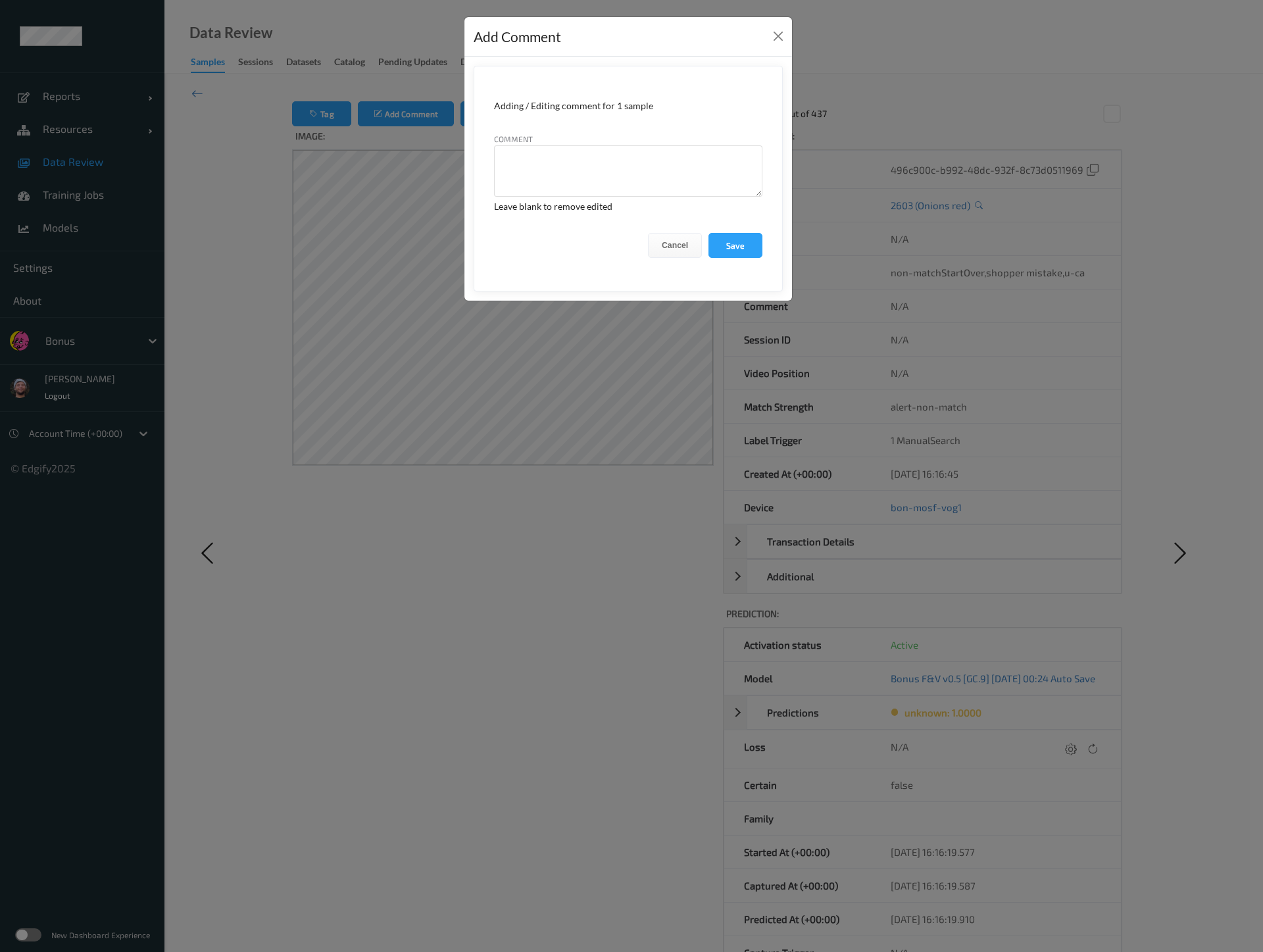
click at [327, 118] on div "Add Comment Adding / Editing comment for 1 sample Comment Leave blank to remove…" at bounding box center [631, 476] width 1263 height 952
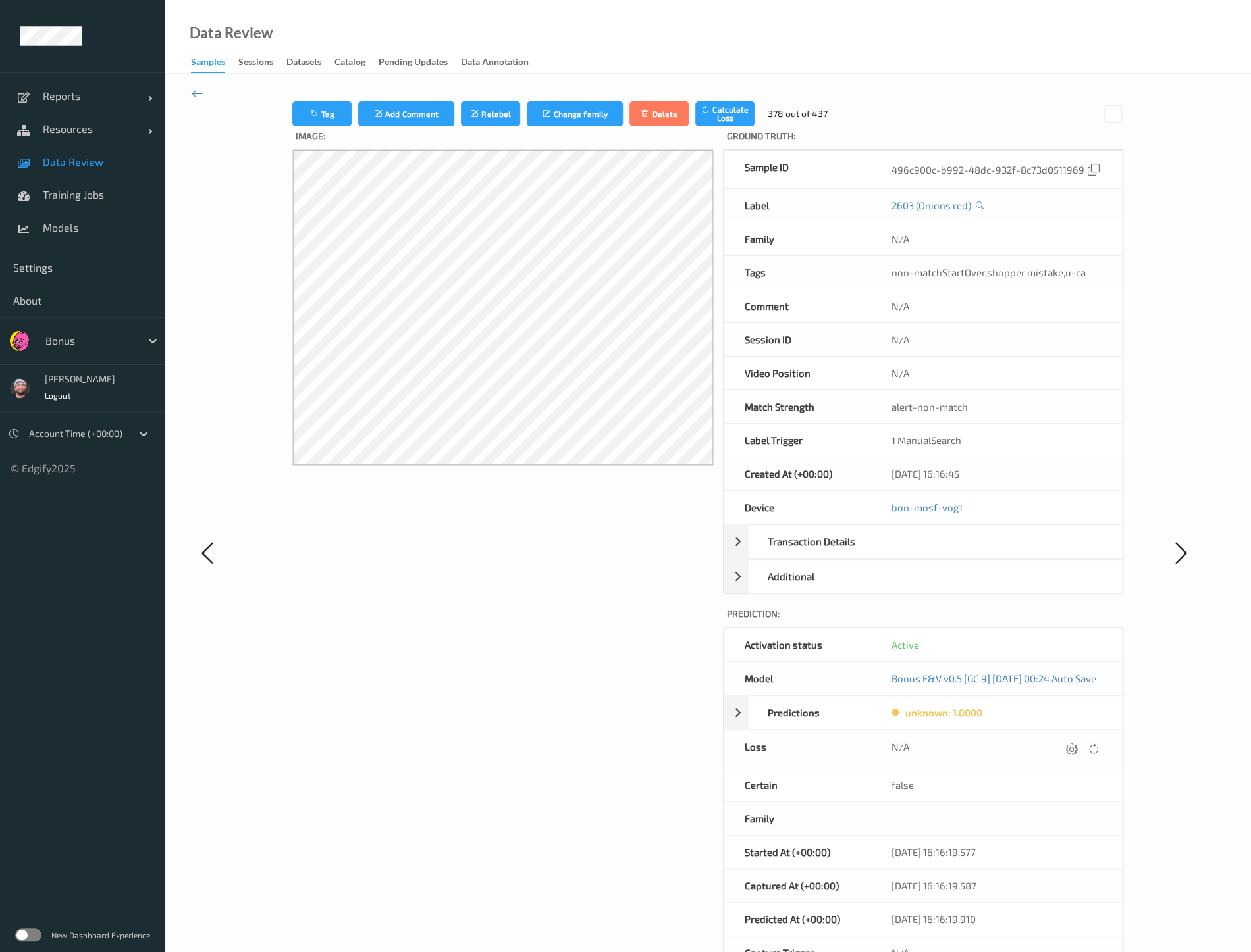
click at [327, 118] on button "Tag" at bounding box center [322, 114] width 60 height 25
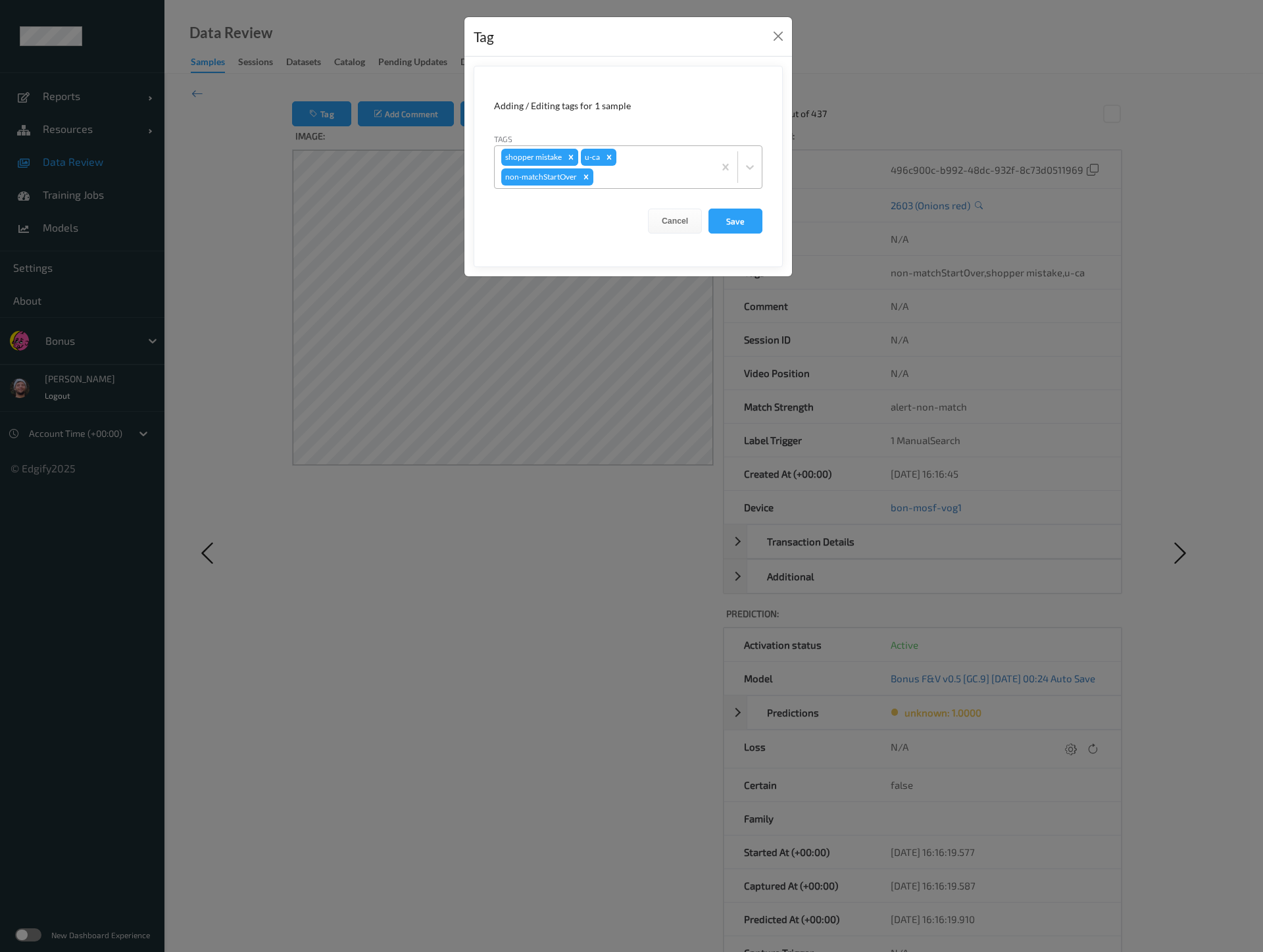
click at [567, 149] on div "Remove shopper mistake" at bounding box center [570, 157] width 15 height 17
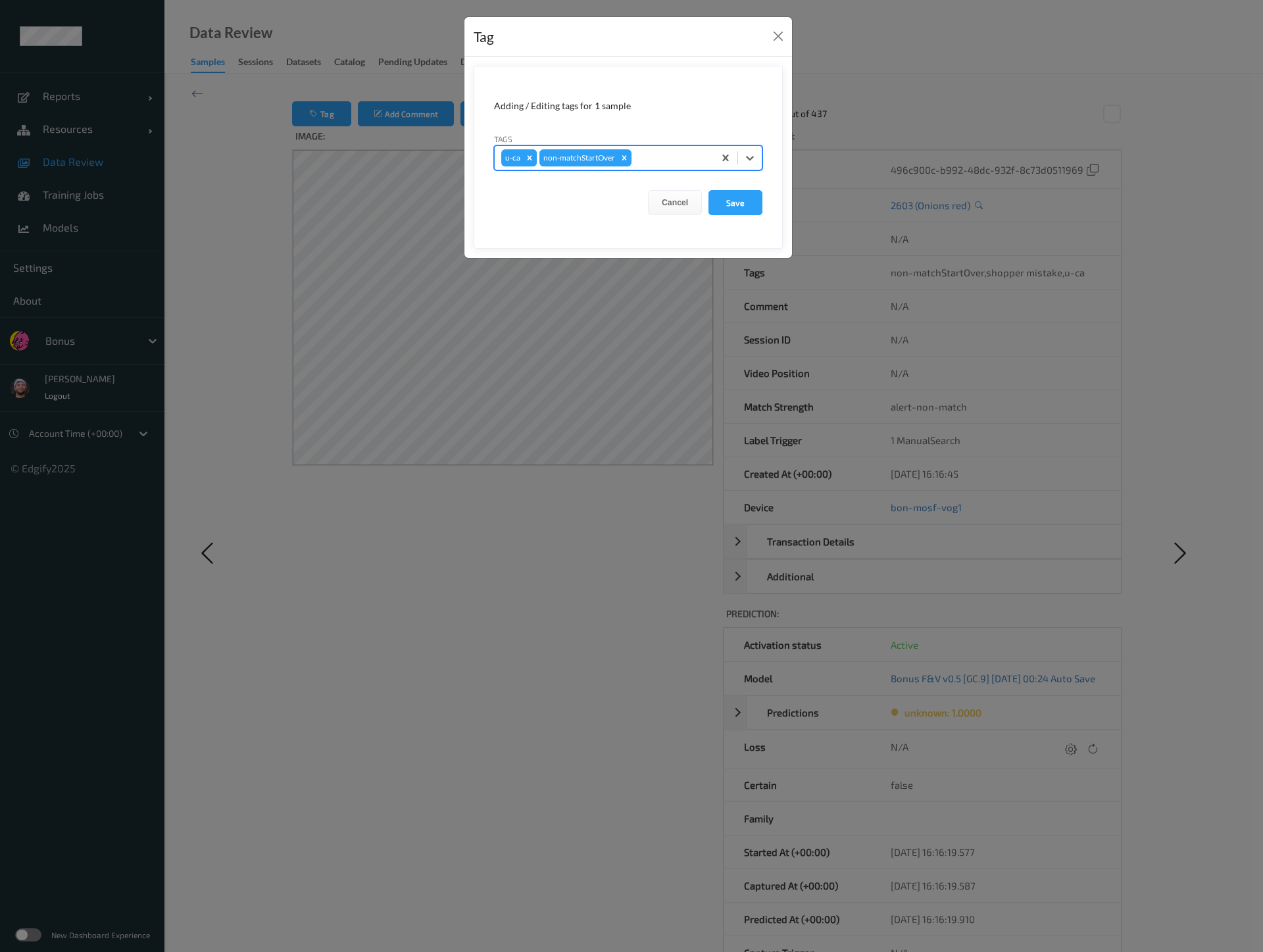
click at [527, 157] on icon "Remove u-ca" at bounding box center [529, 158] width 9 height 9
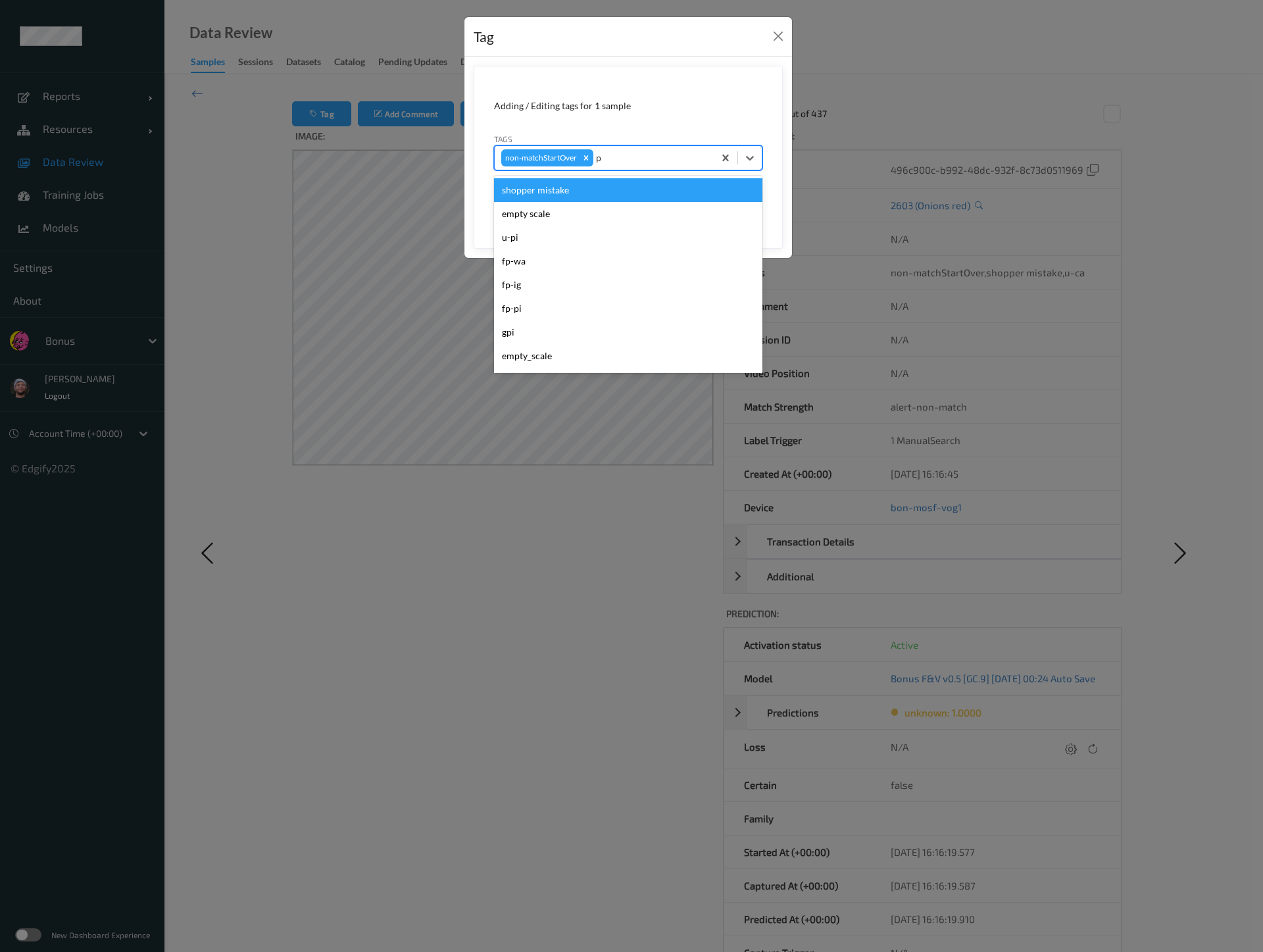
type input "pi"
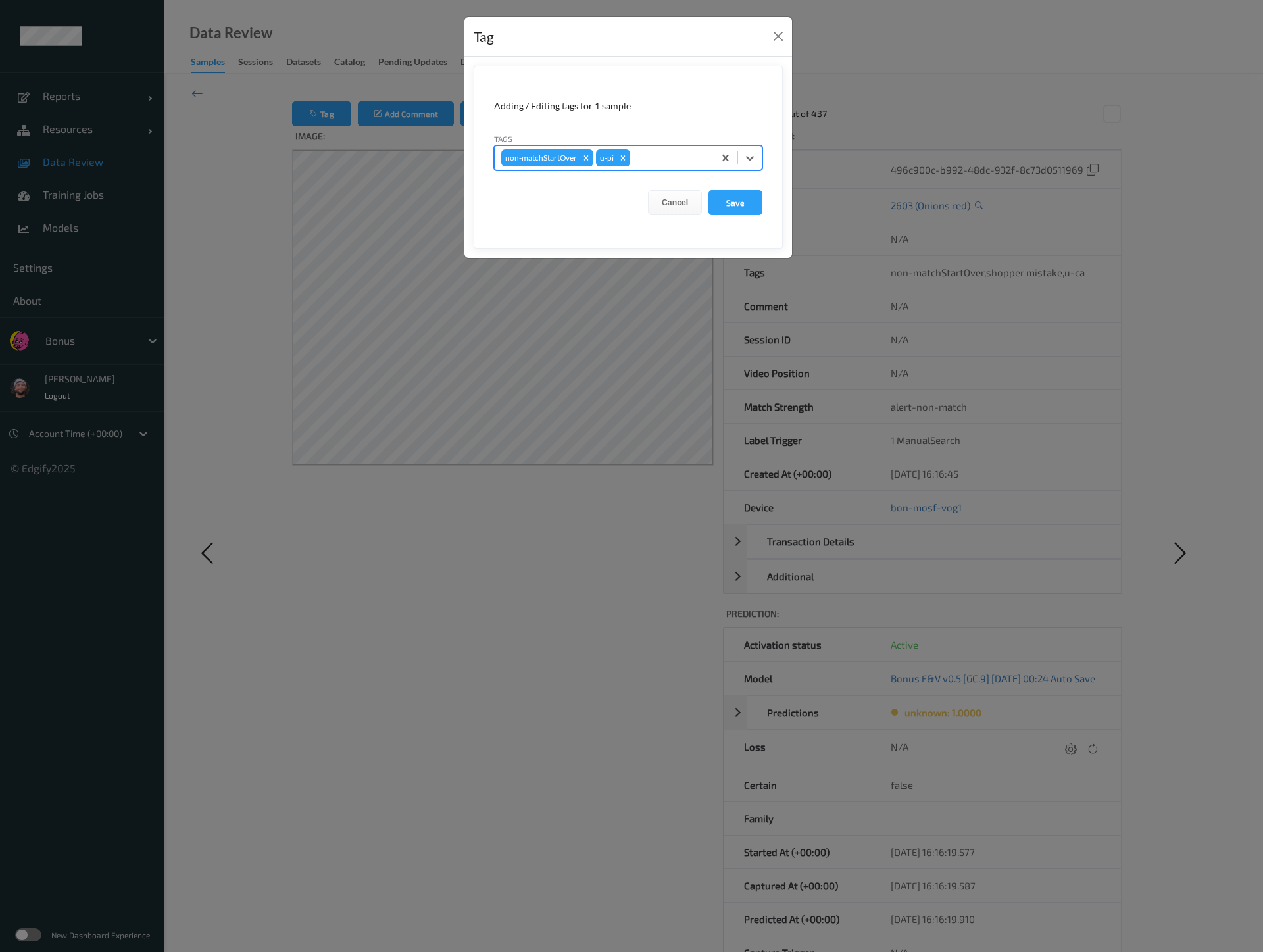
click at [708, 190] on button "Save" at bounding box center [735, 203] width 54 height 25
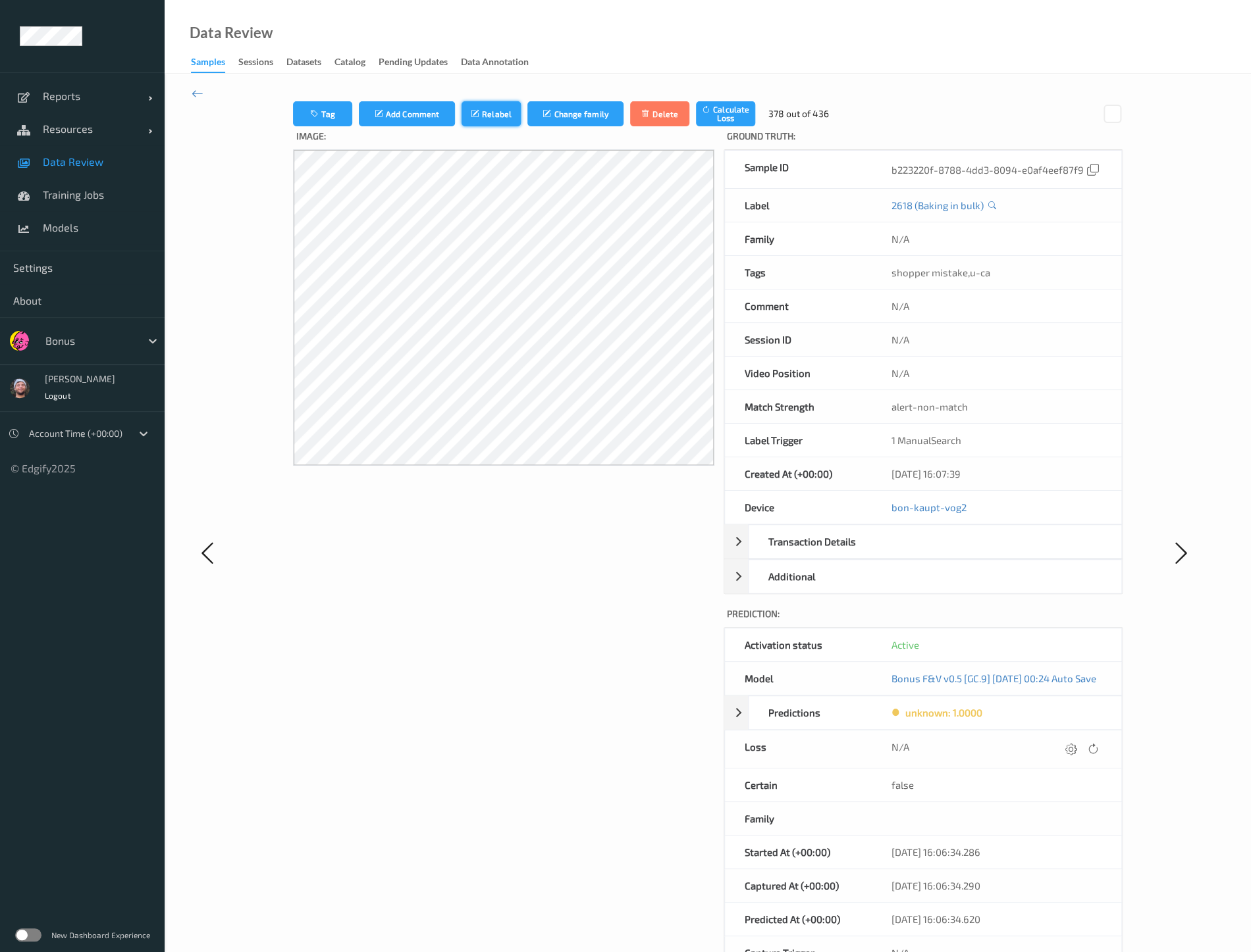
click at [471, 110] on icon "submit" at bounding box center [476, 113] width 11 height 9
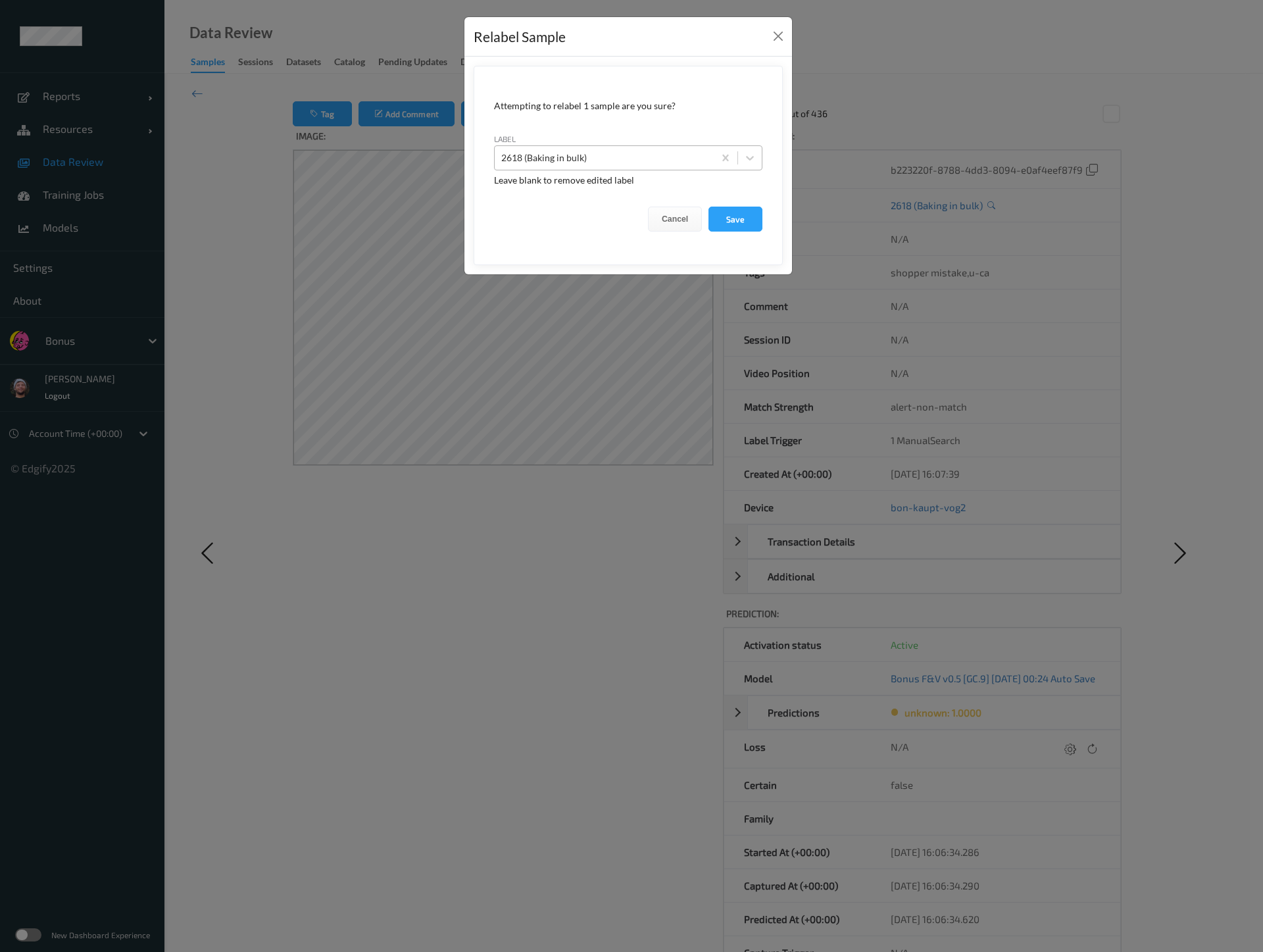
click at [548, 159] on div at bounding box center [604, 158] width 205 height 16
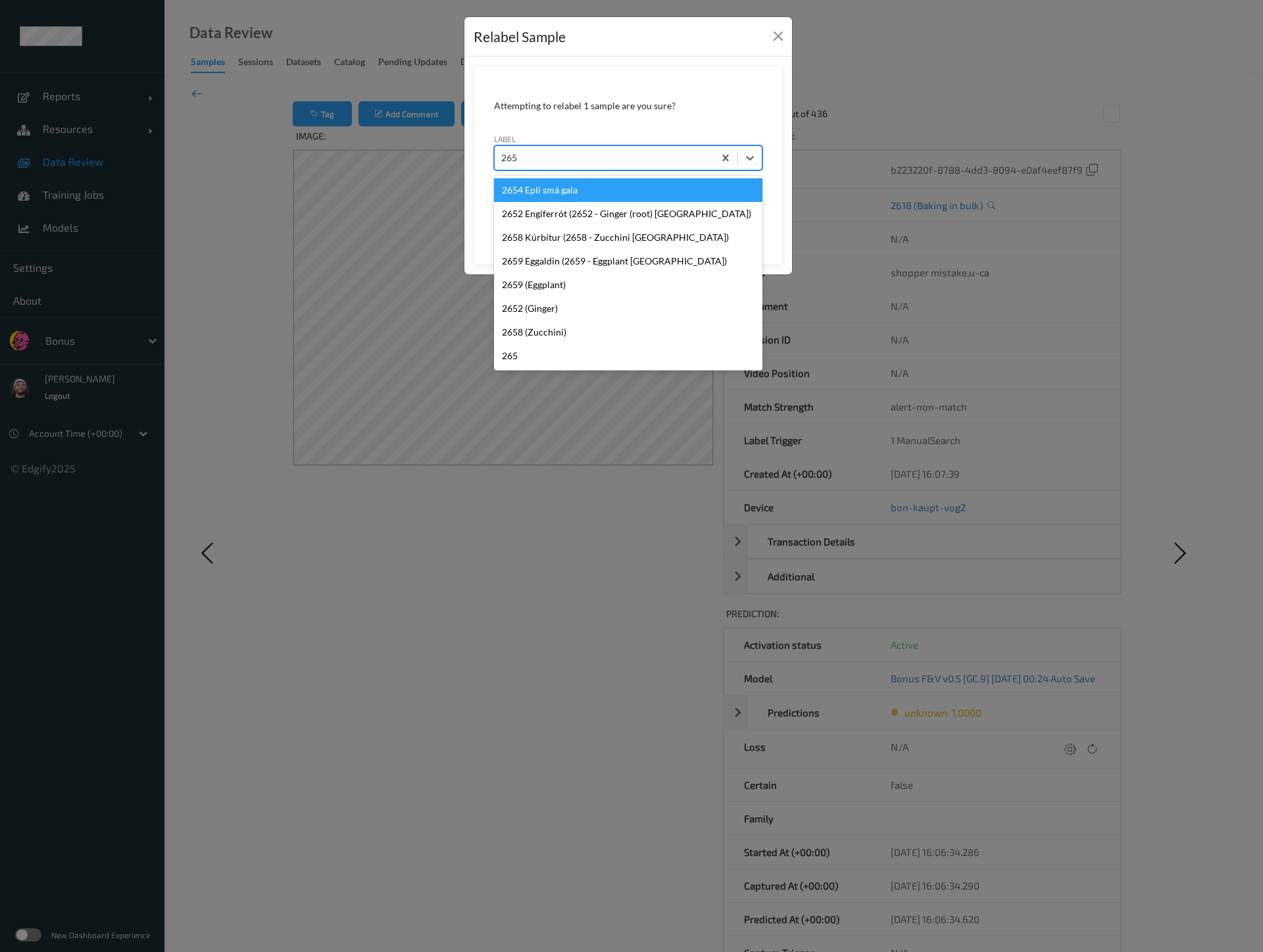
type input "2658"
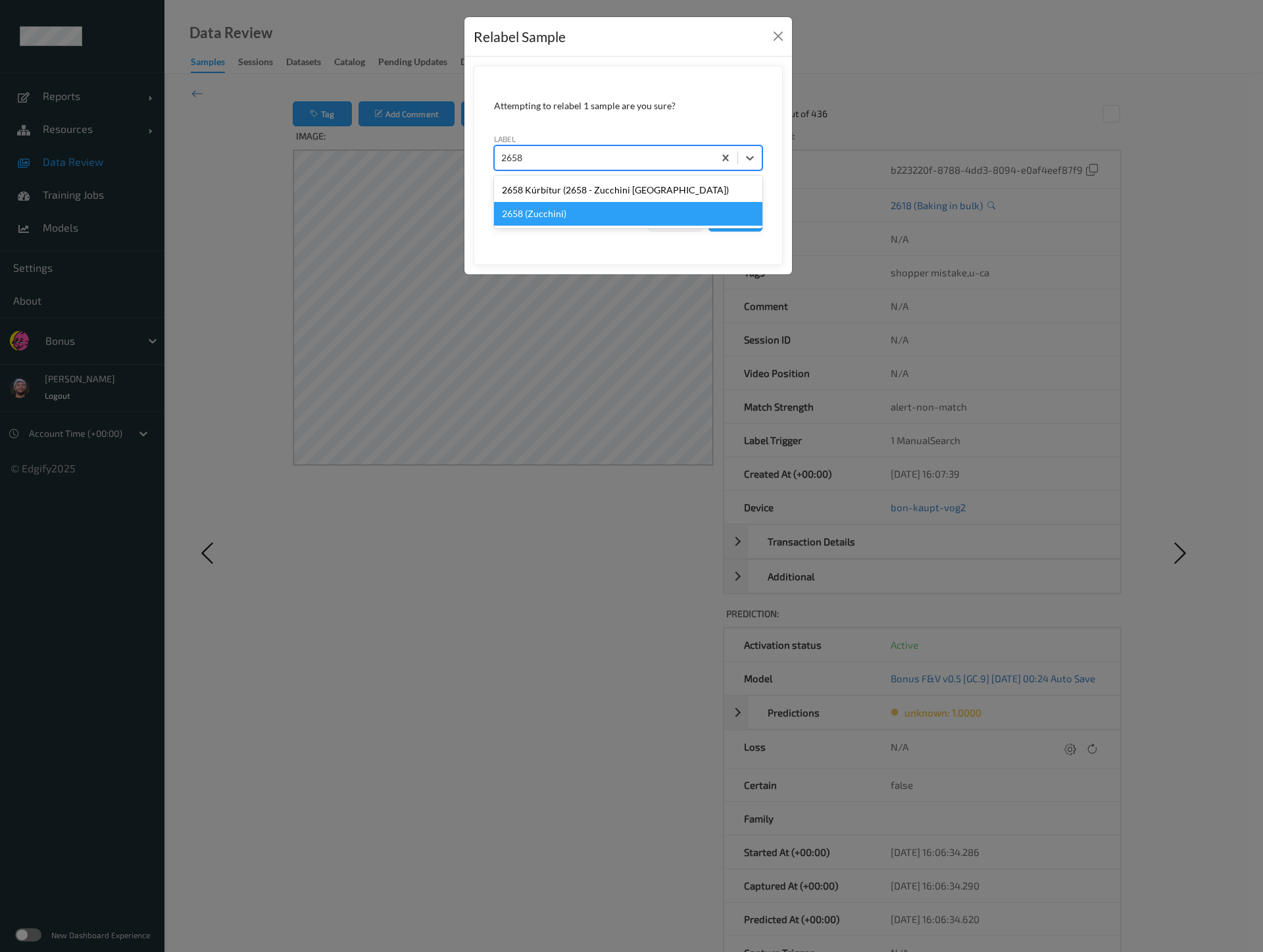
click at [575, 217] on div "2658 (Zucchini)" at bounding box center [628, 213] width 268 height 23
click at [728, 208] on button "Save" at bounding box center [735, 219] width 54 height 25
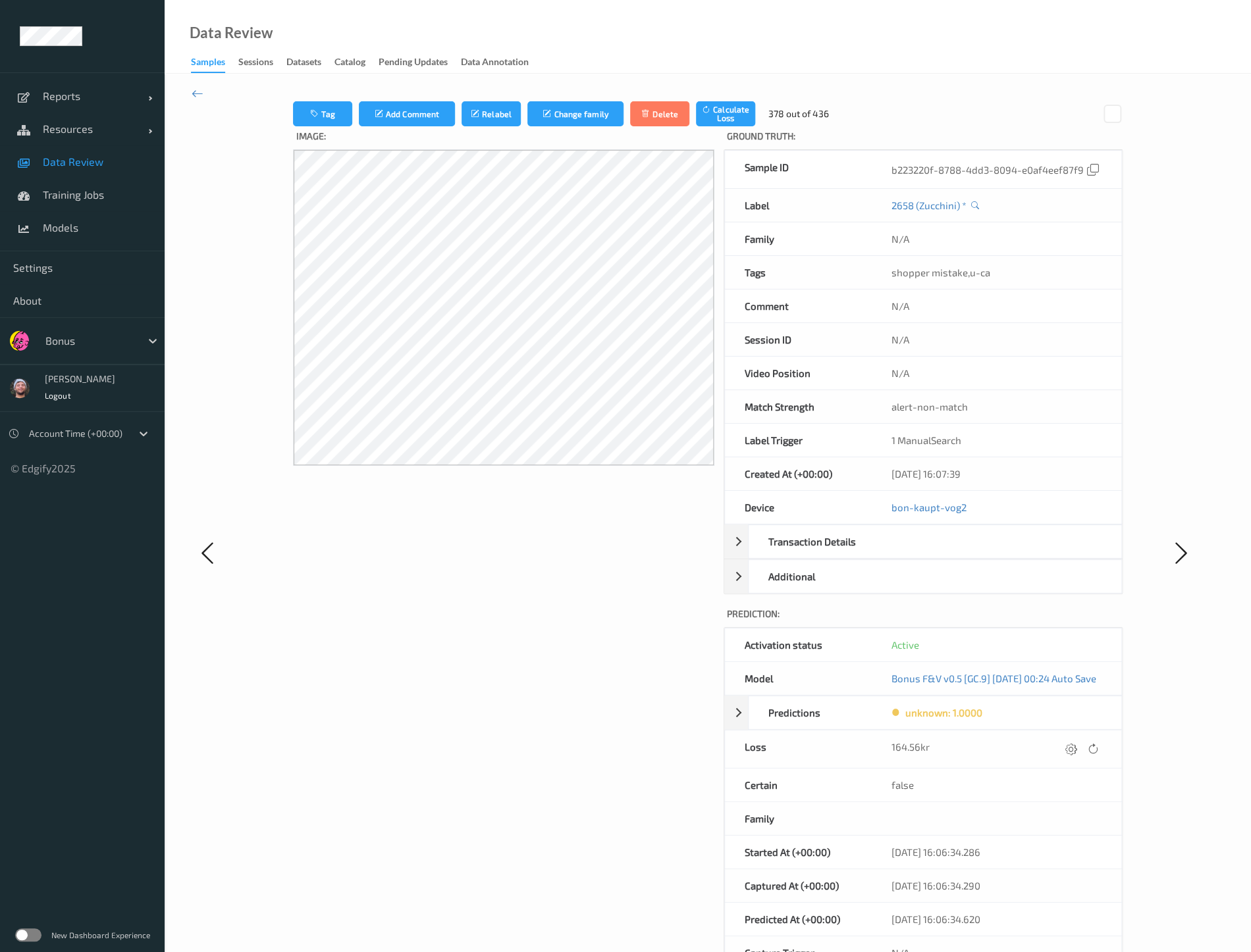
click at [339, 507] on div "Image:" at bounding box center [503, 565] width 421 height 878
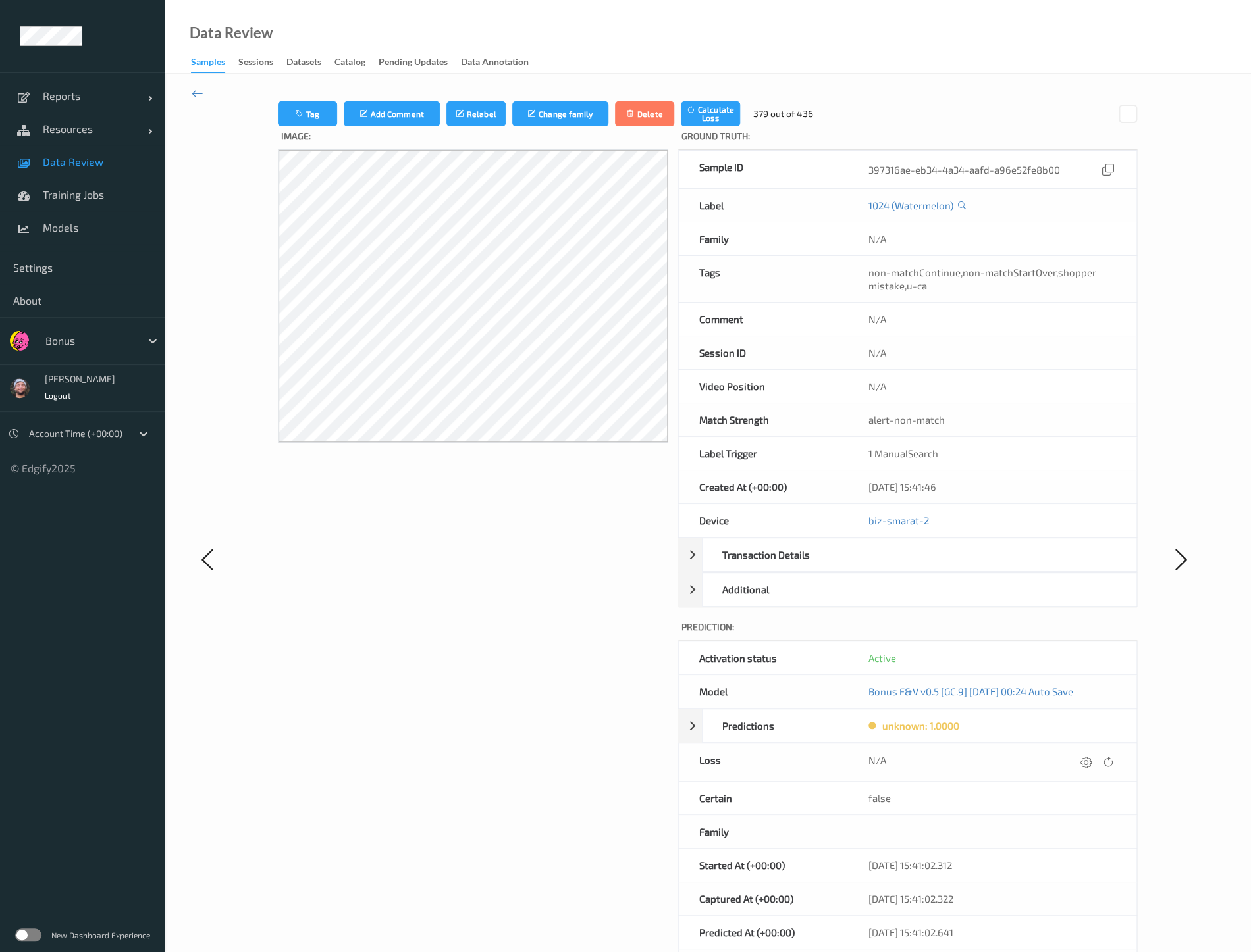
click at [1080, 750] on div "N/A" at bounding box center [993, 762] width 289 height 37
click at [1081, 756] on icon at bounding box center [1087, 762] width 12 height 12
click at [1051, 758] on button "submit" at bounding box center [1060, 767] width 18 height 18
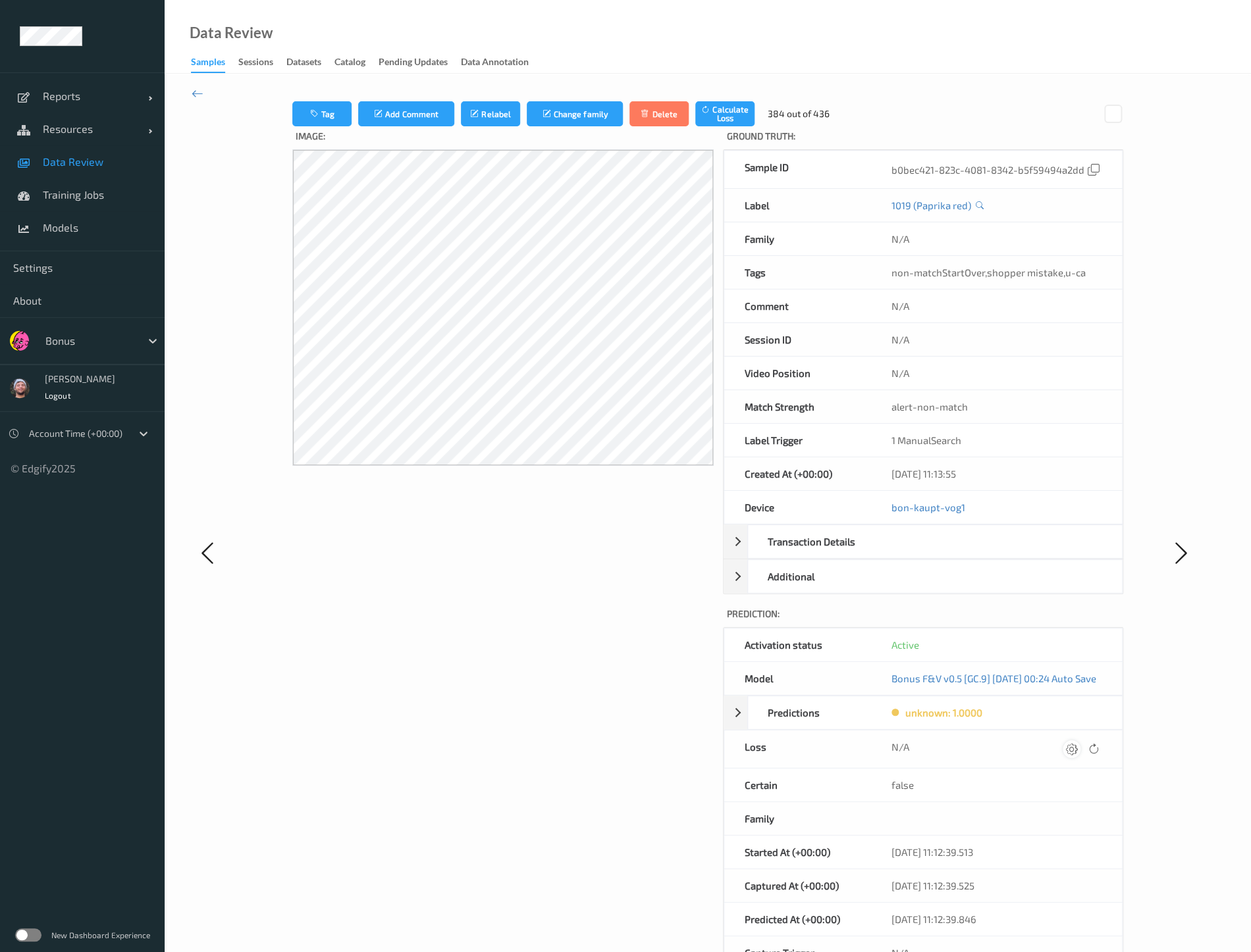
click at [1077, 752] on icon at bounding box center [1071, 748] width 12 height 12
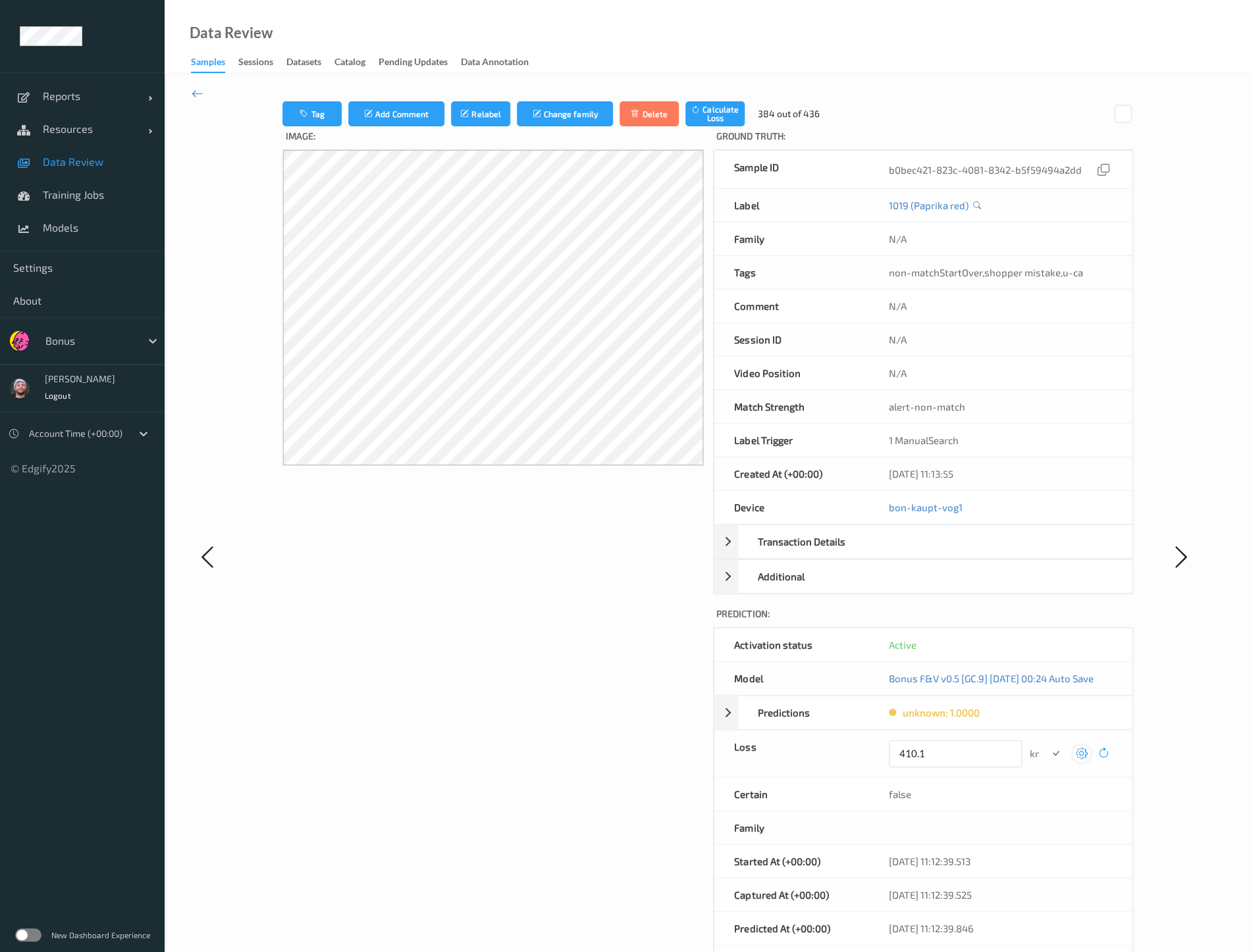
click at [1080, 748] on icon at bounding box center [1081, 753] width 12 height 12
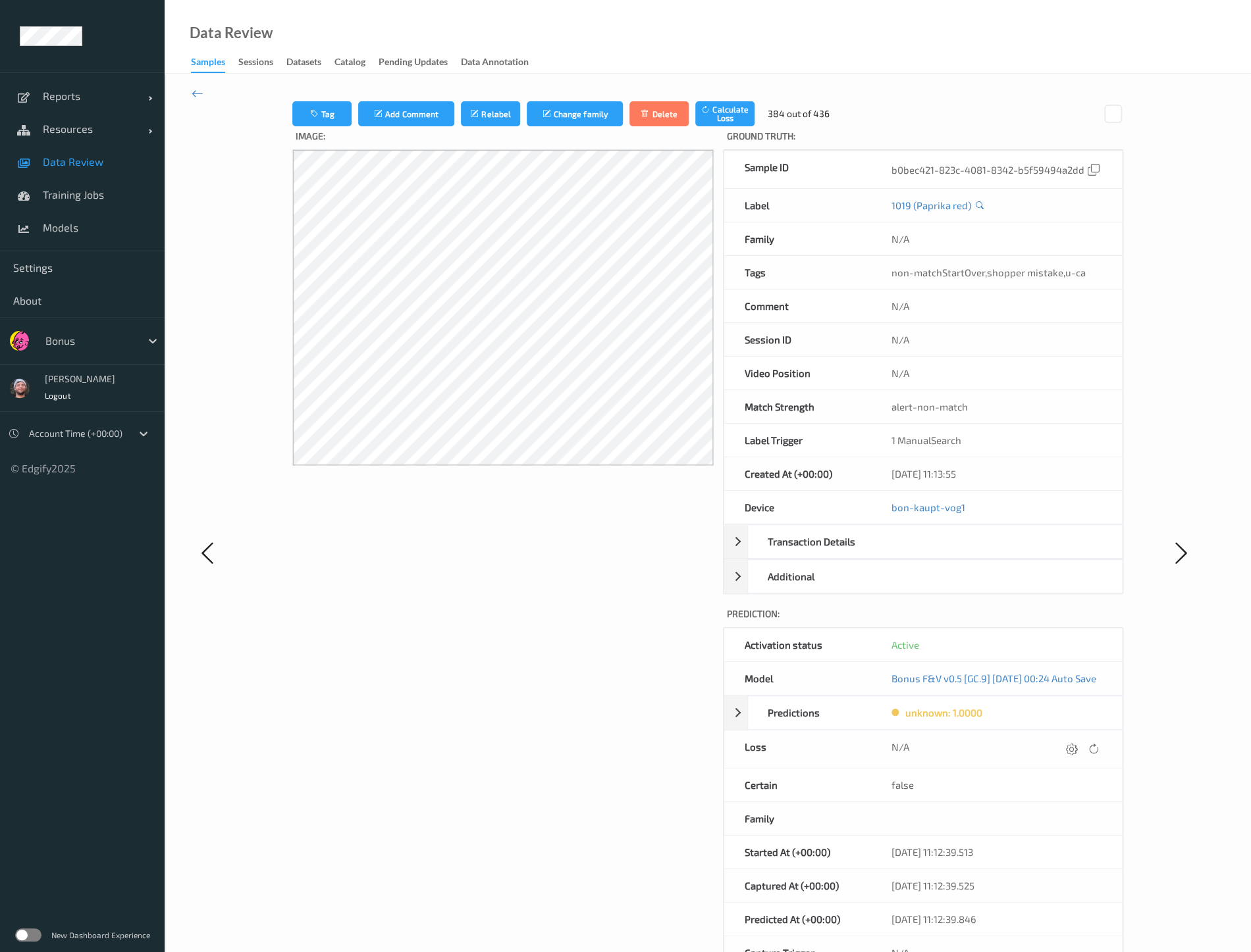
click at [976, 205] on icon at bounding box center [980, 205] width 8 height 9
click at [478, 119] on button "Relabel" at bounding box center [490, 114] width 60 height 25
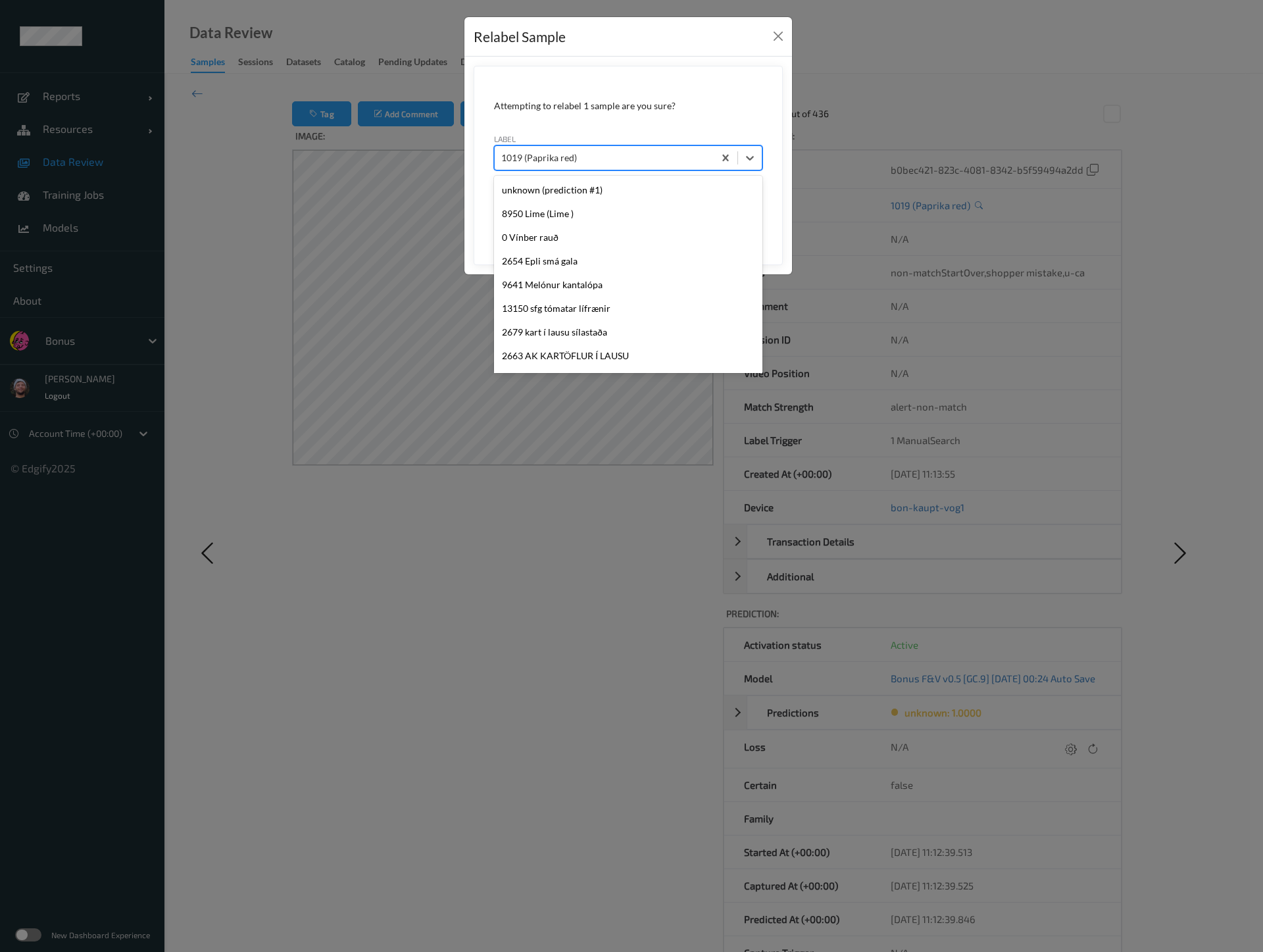
click at [632, 159] on div at bounding box center [604, 158] width 205 height 16
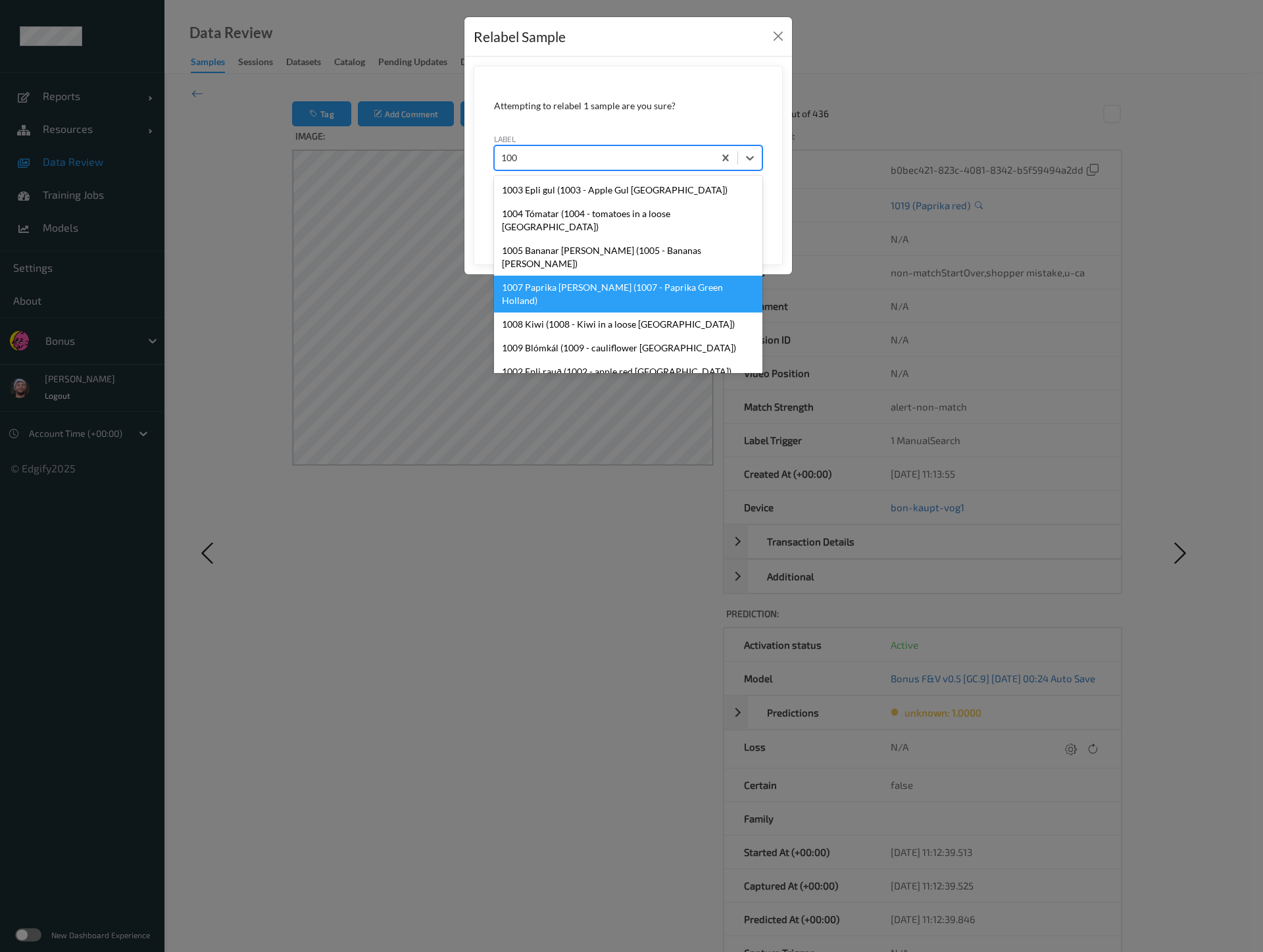
type input "1007"
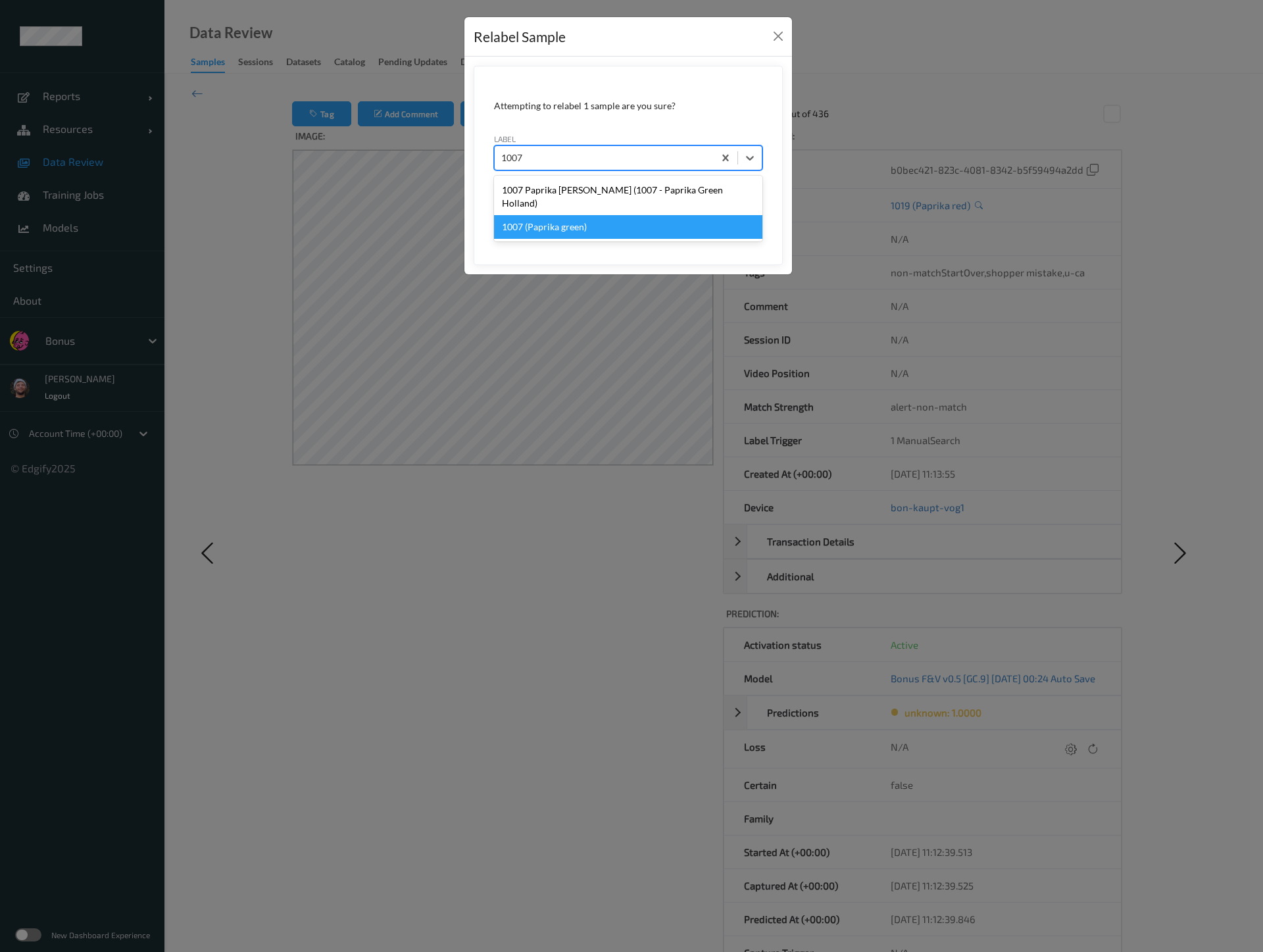
click at [615, 215] on div "1007 (Paprika green)" at bounding box center [628, 227] width 268 height 23
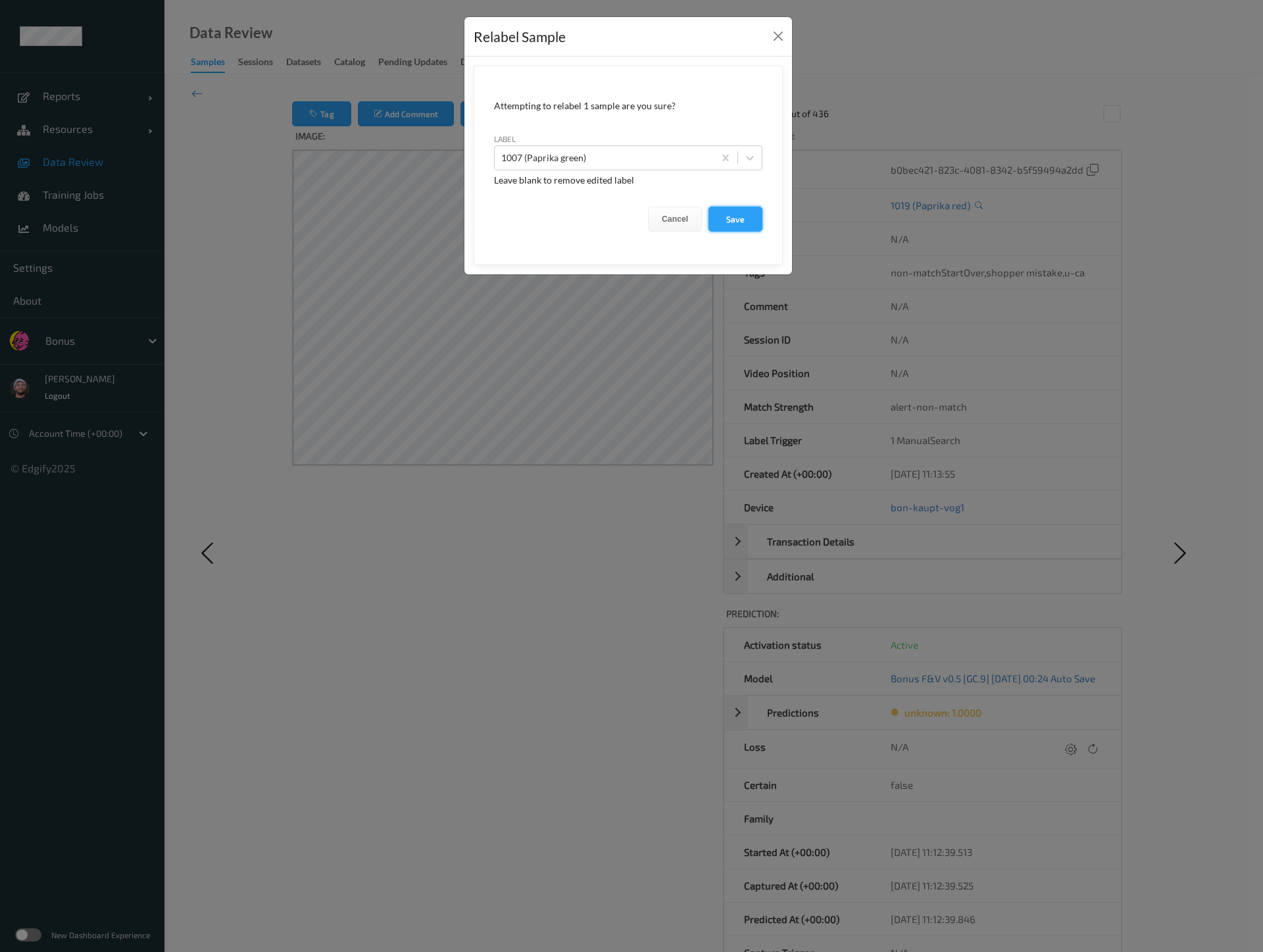
click at [739, 224] on button "Save" at bounding box center [735, 219] width 54 height 25
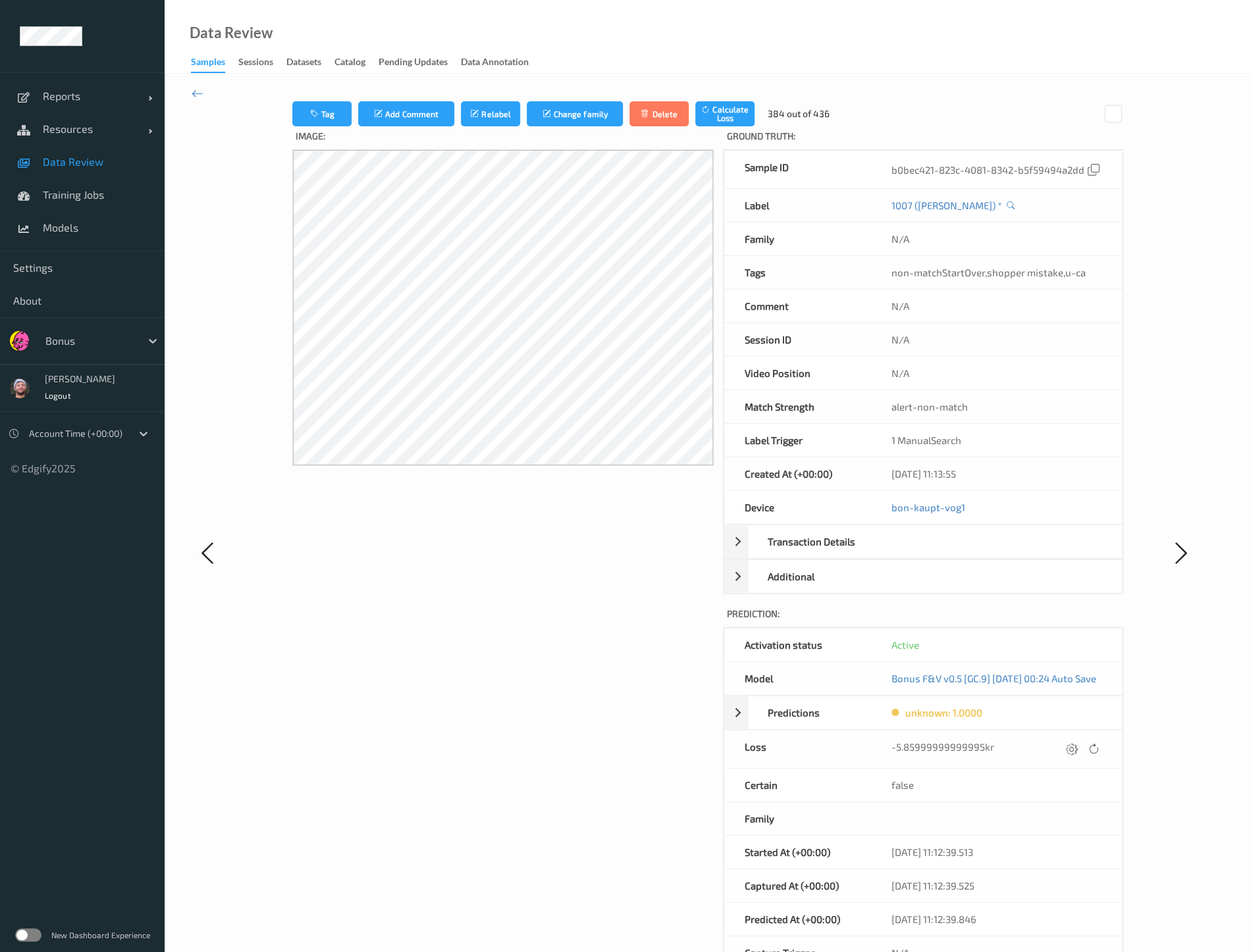
click at [654, 602] on div "Image:" at bounding box center [503, 565] width 421 height 878
click at [387, 579] on div "Image:" at bounding box center [503, 565] width 421 height 878
click at [630, 616] on div "Image:" at bounding box center [503, 565] width 421 height 878
click at [329, 119] on button "Tag" at bounding box center [322, 114] width 60 height 25
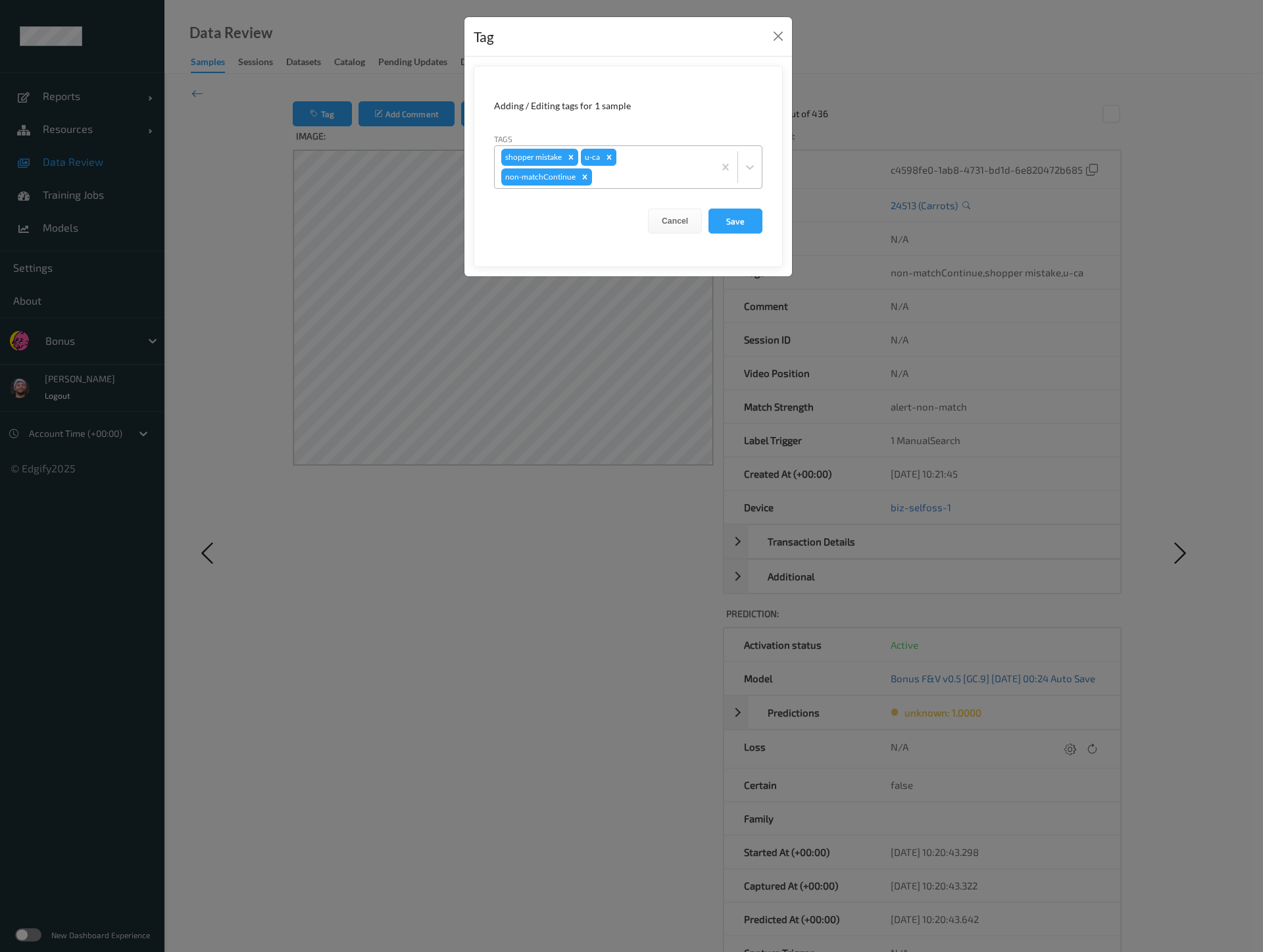
click at [603, 160] on div "Remove u-ca" at bounding box center [609, 157] width 15 height 17
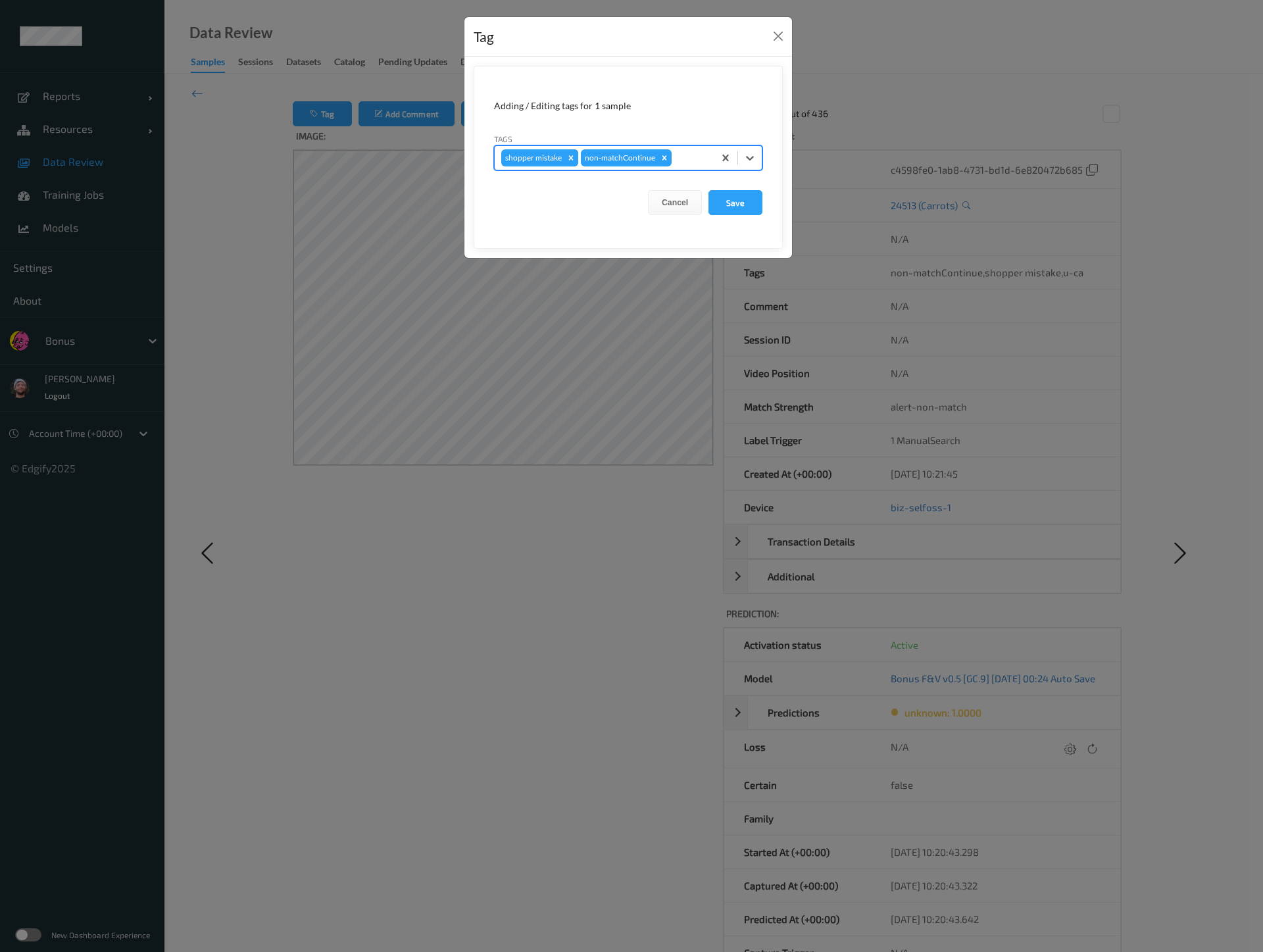
click at [570, 159] on icon "Remove shopper mistake" at bounding box center [571, 158] width 5 height 5
type input "pi"
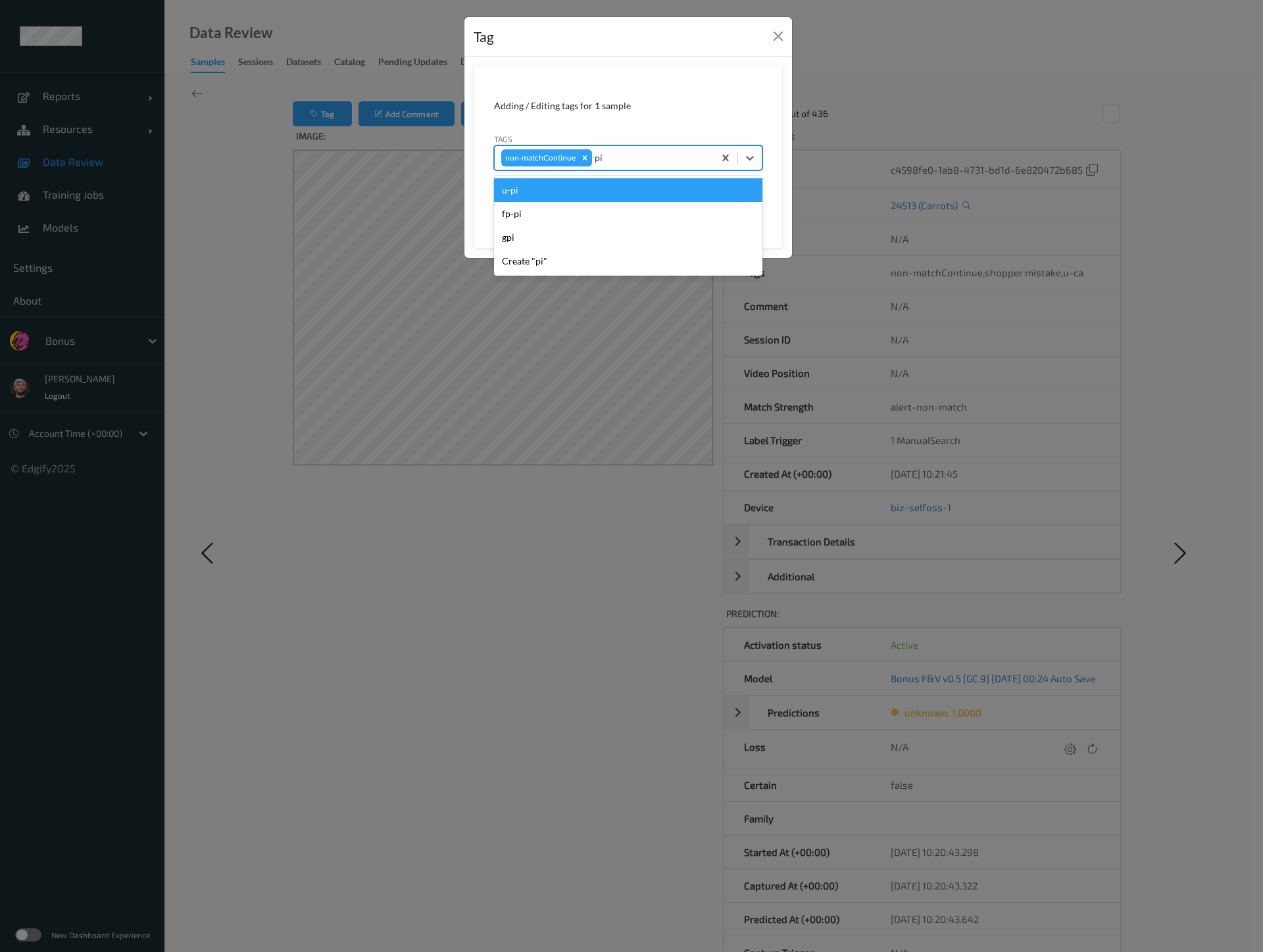
click at [615, 192] on div "u-pi" at bounding box center [628, 190] width 268 height 23
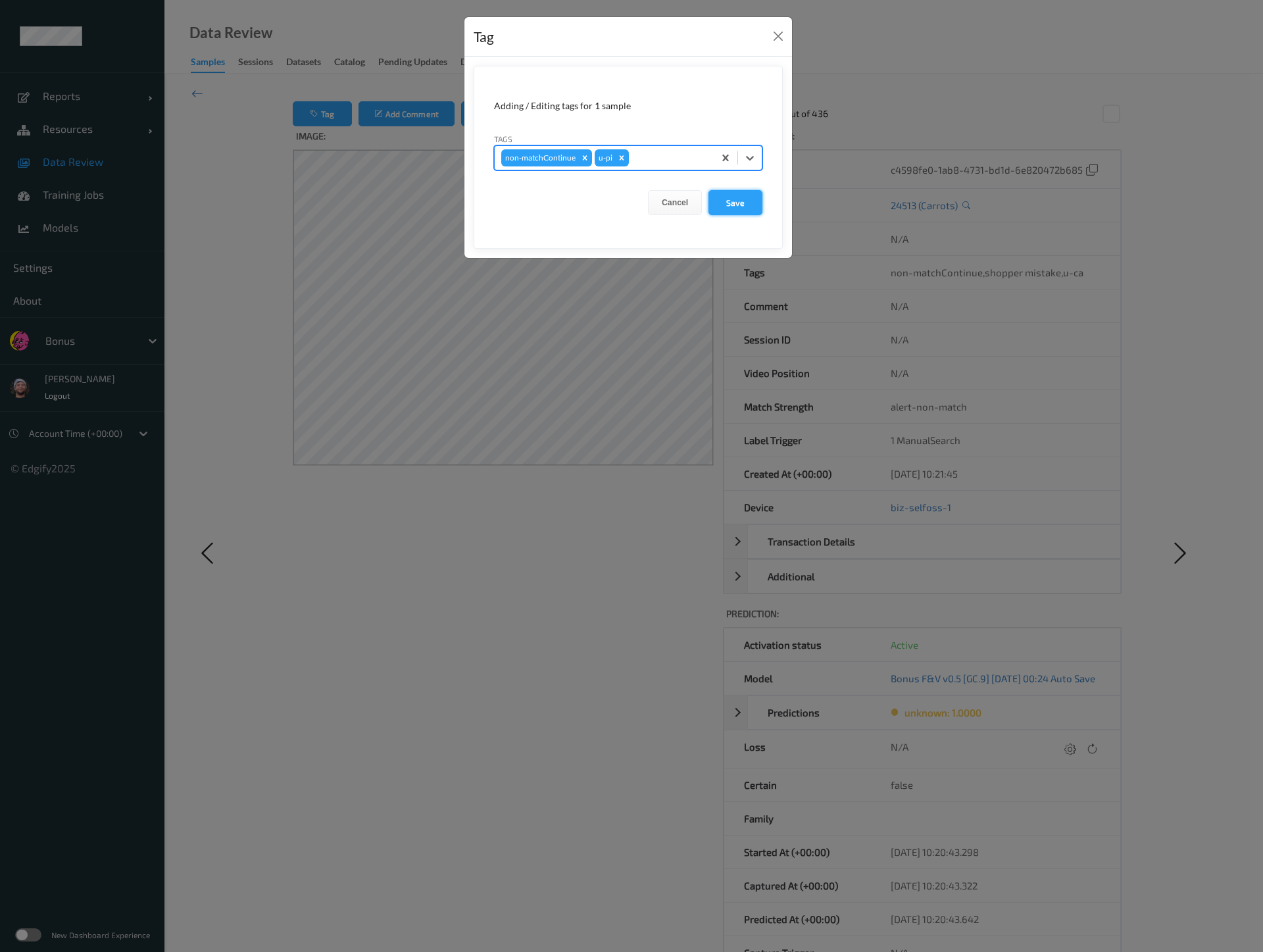
click at [726, 200] on button "Save" at bounding box center [735, 203] width 54 height 25
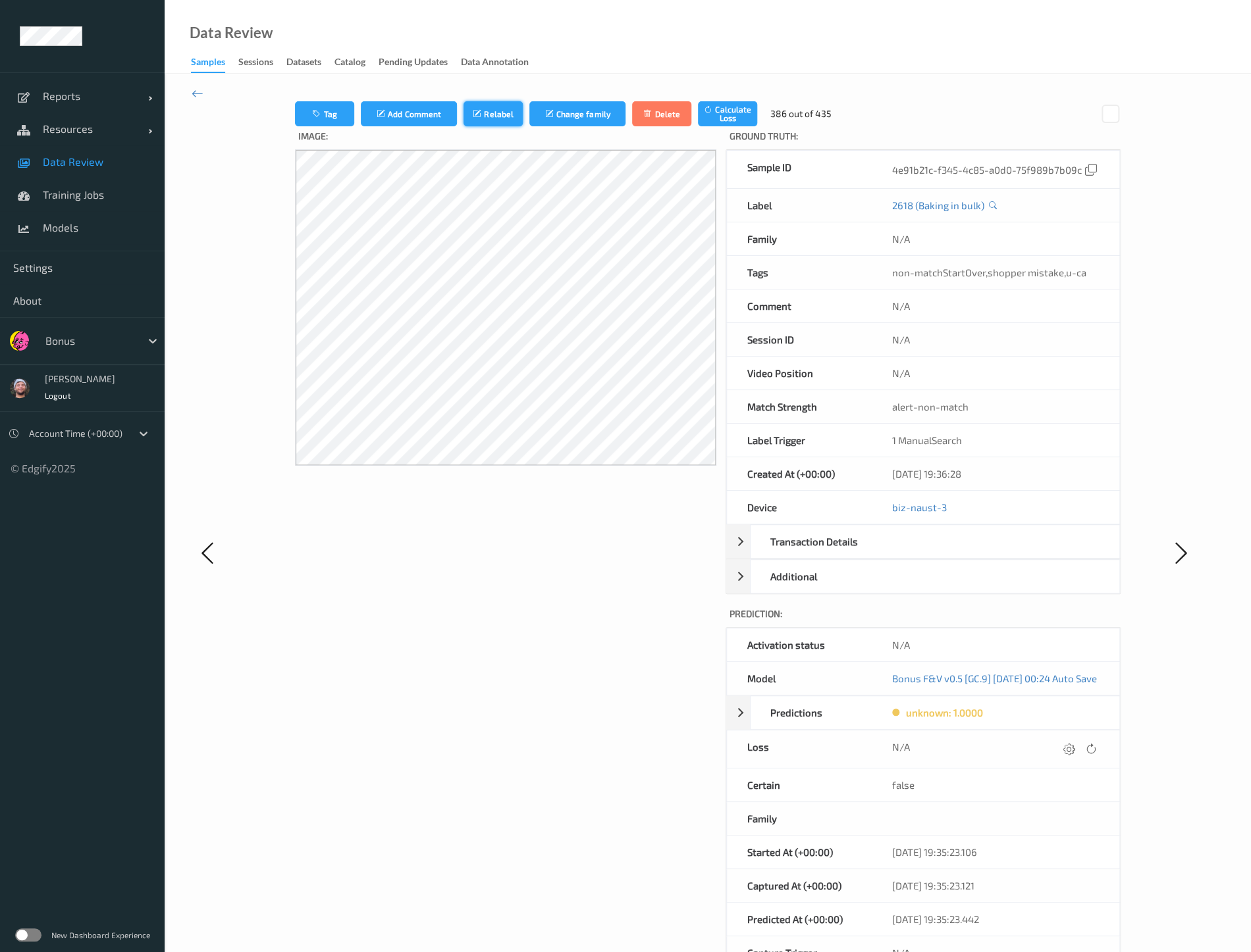
click at [500, 103] on button "Relabel" at bounding box center [492, 114] width 60 height 25
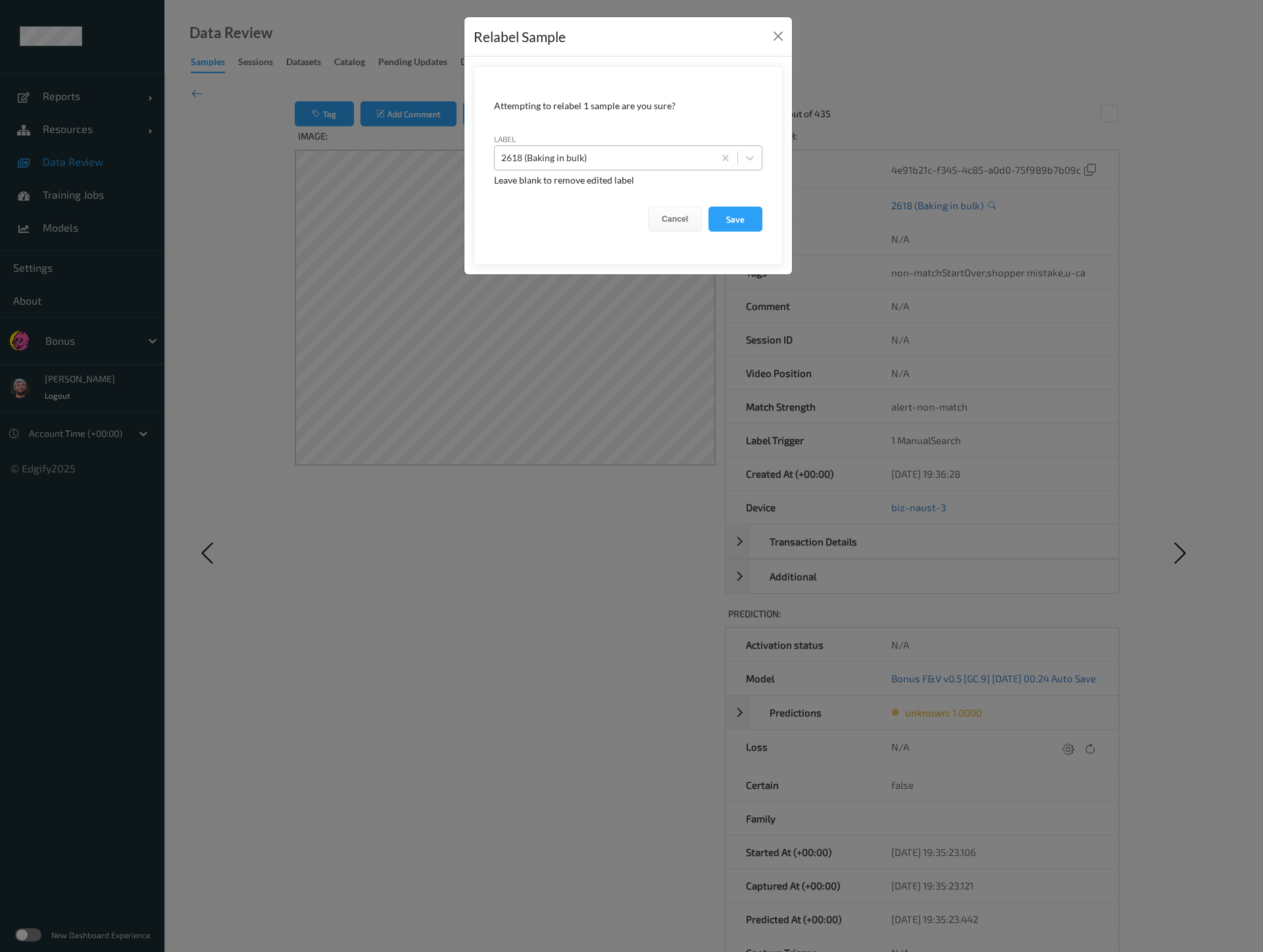
click at [577, 150] on div at bounding box center [604, 158] width 205 height 16
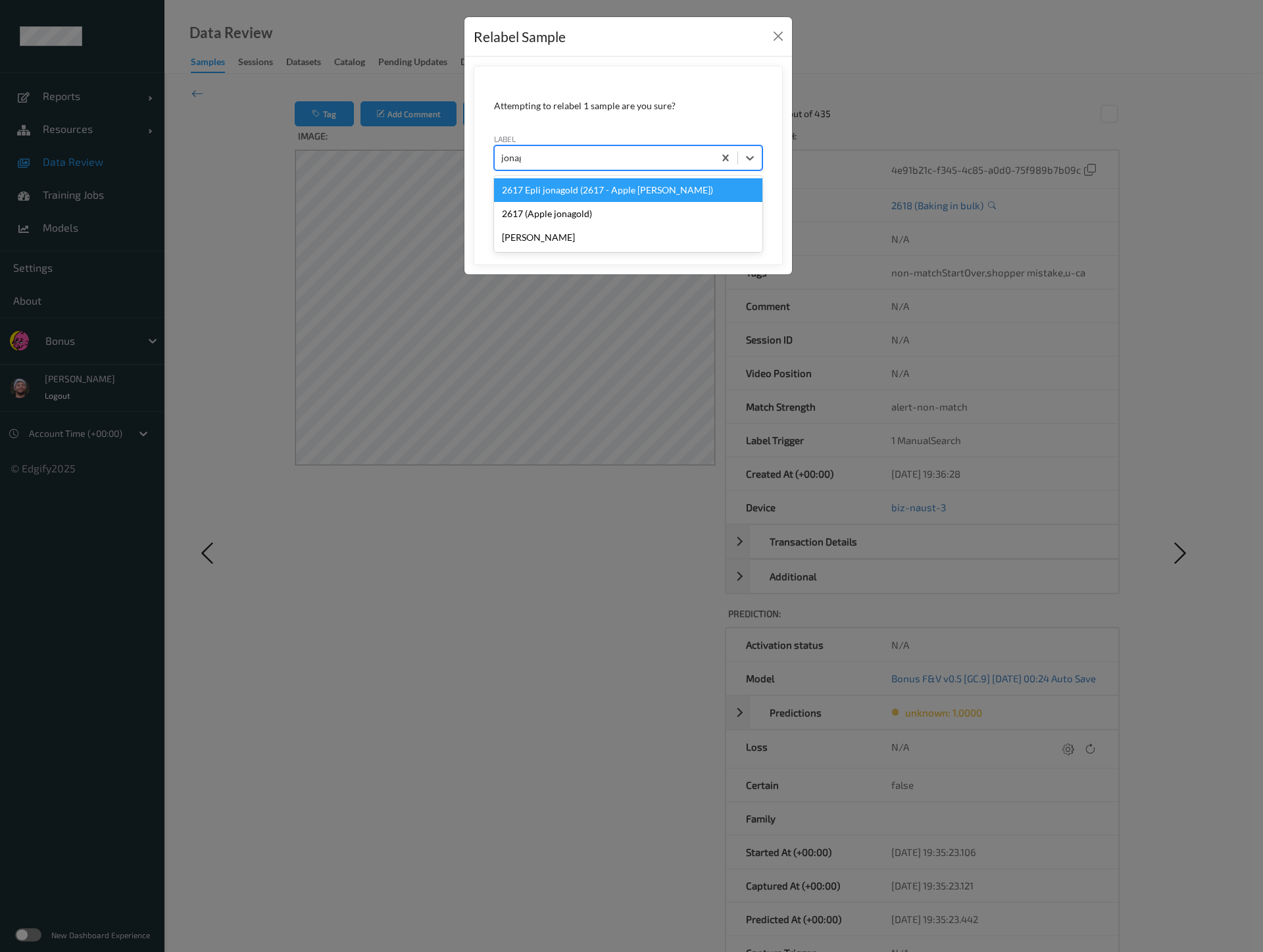
type input "jonago"
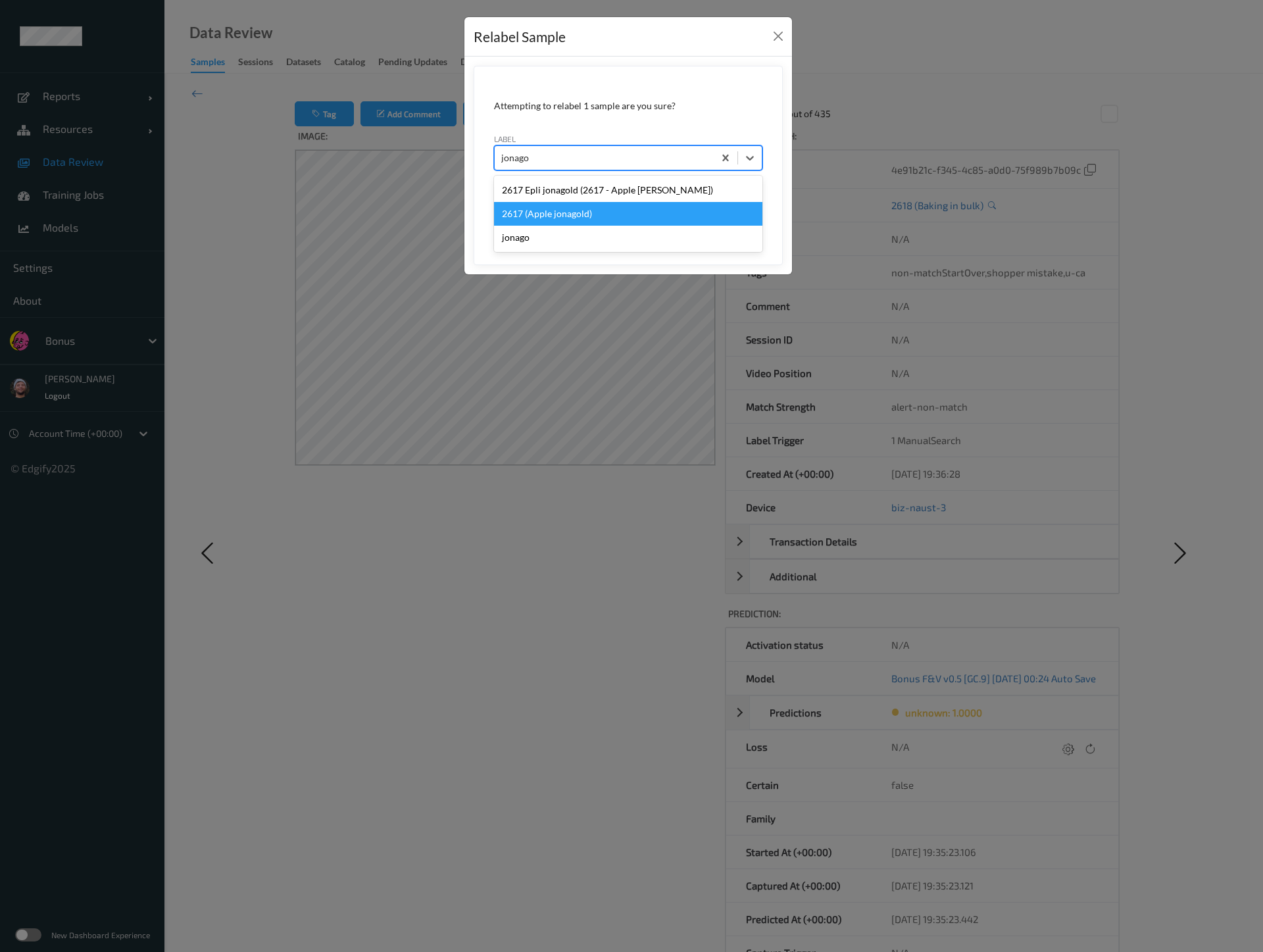
click at [591, 214] on div "2617 (Apple jonagold)" at bounding box center [628, 213] width 268 height 23
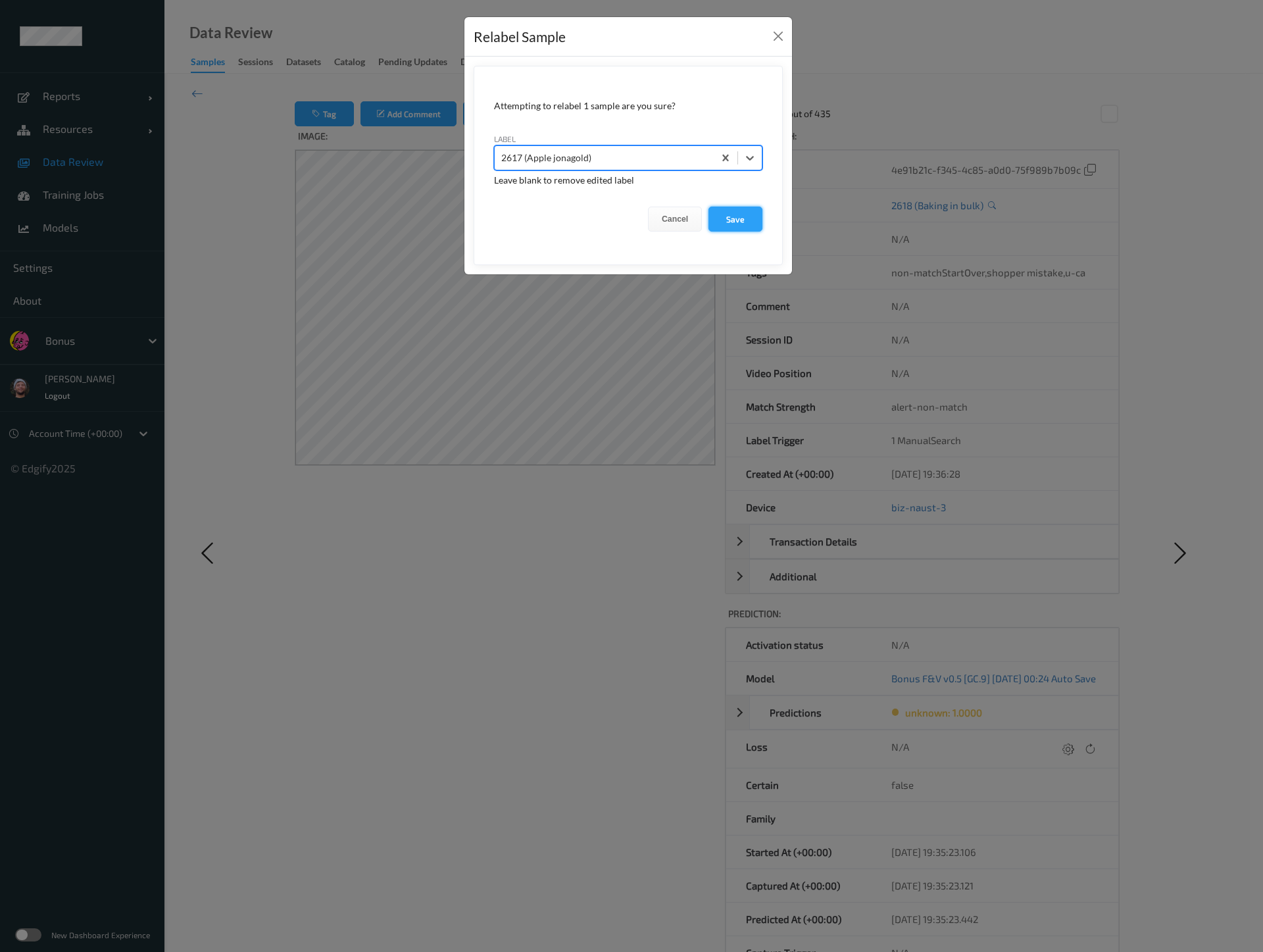
click at [712, 218] on button "Save" at bounding box center [735, 219] width 54 height 25
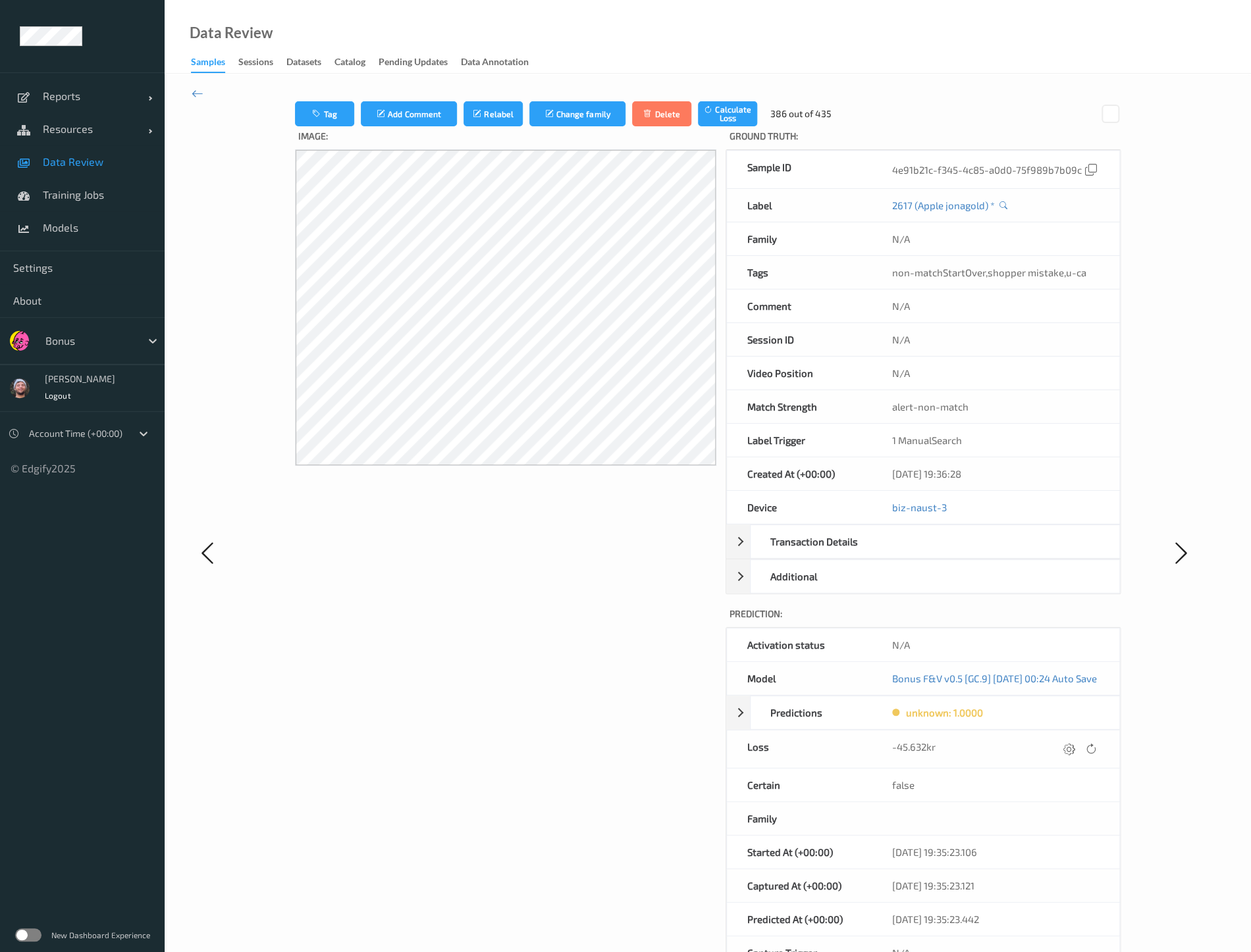
click at [378, 706] on div "Image:" at bounding box center [505, 565] width 421 height 878
click at [469, 123] on button "Relabel" at bounding box center [494, 114] width 60 height 25
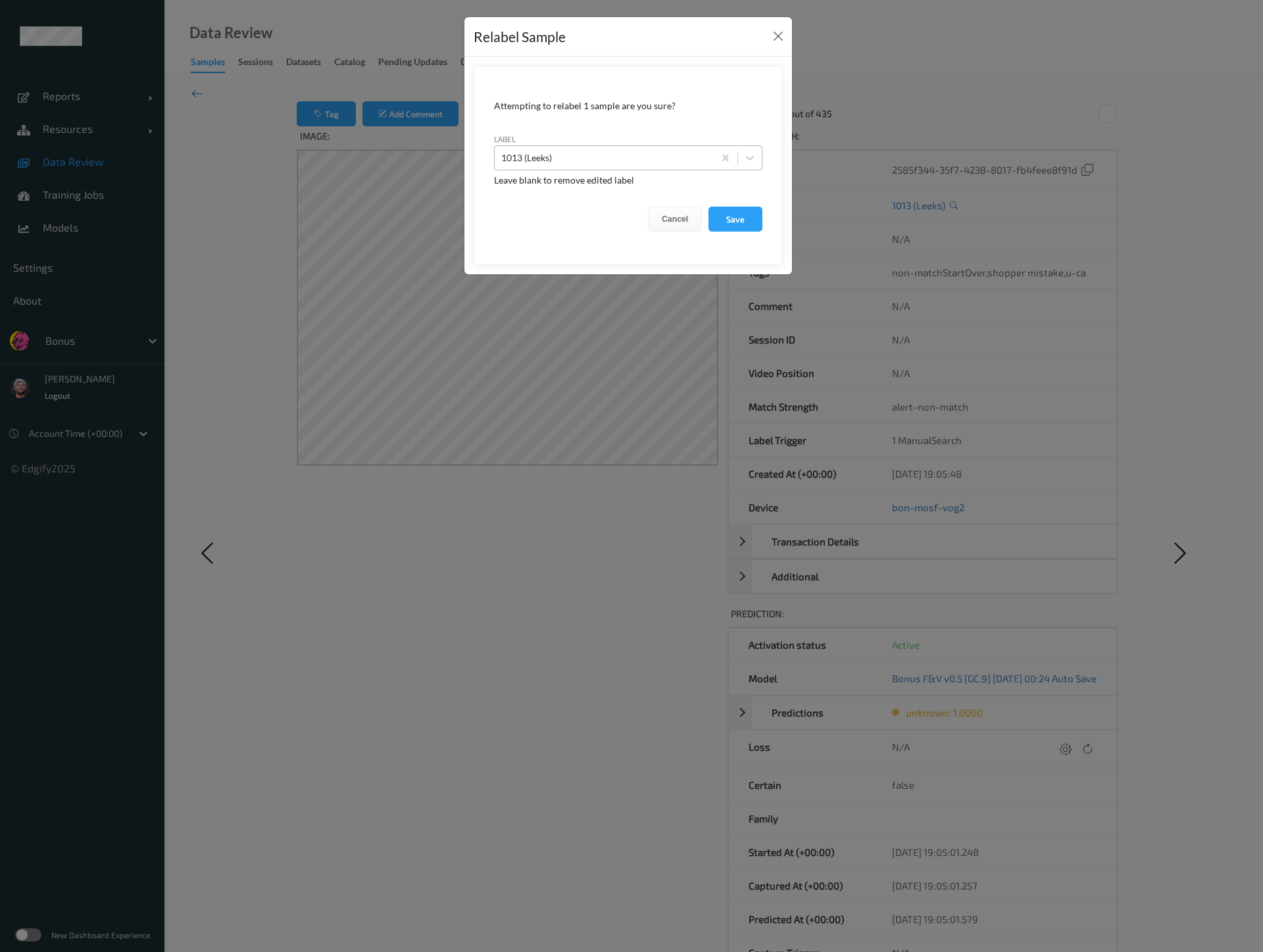
click at [560, 161] on div at bounding box center [604, 158] width 205 height 16
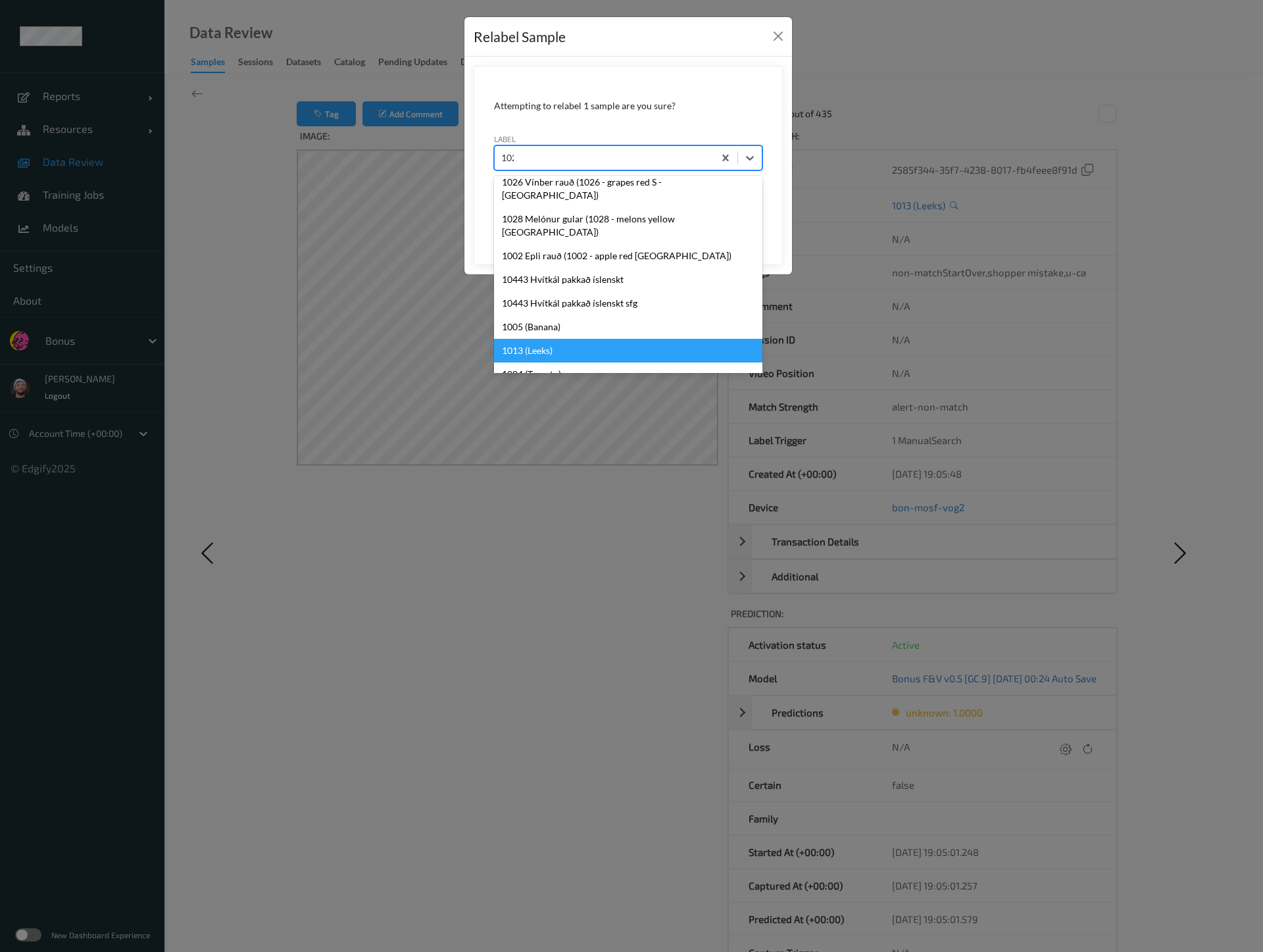
scroll to position [210, 0]
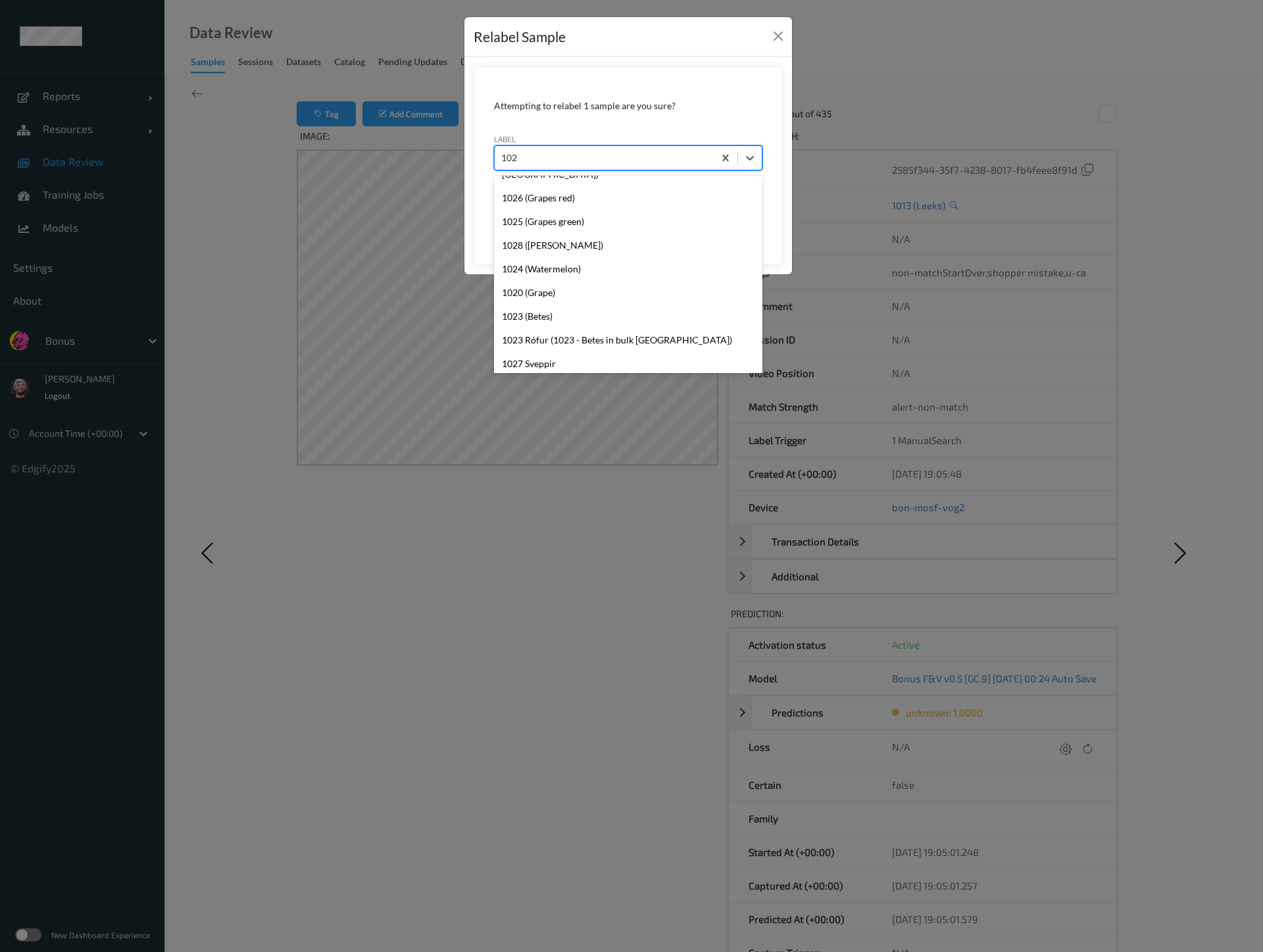
type input "1026"
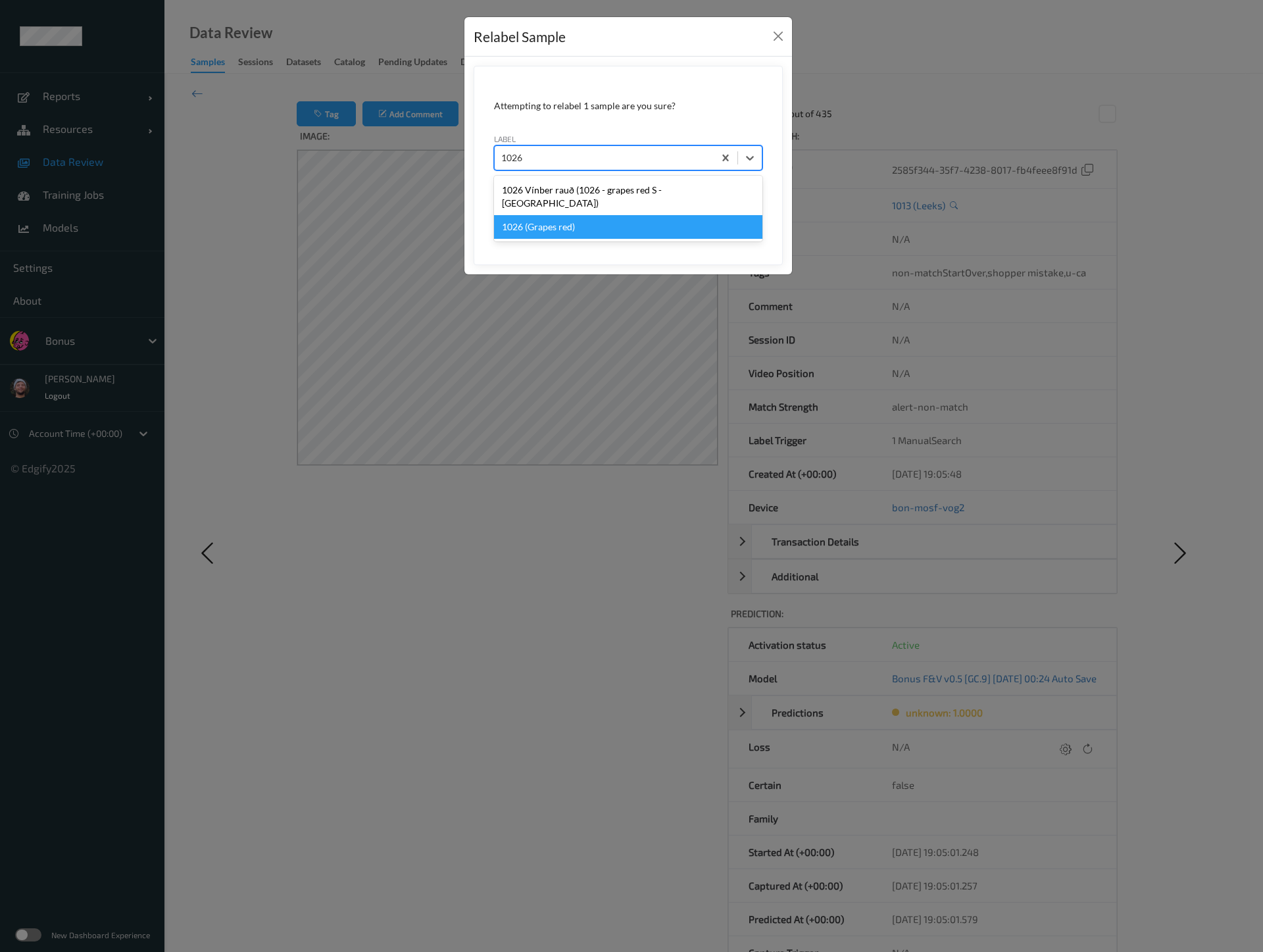
click at [565, 215] on div "1026 (Grapes red)" at bounding box center [628, 227] width 268 height 23
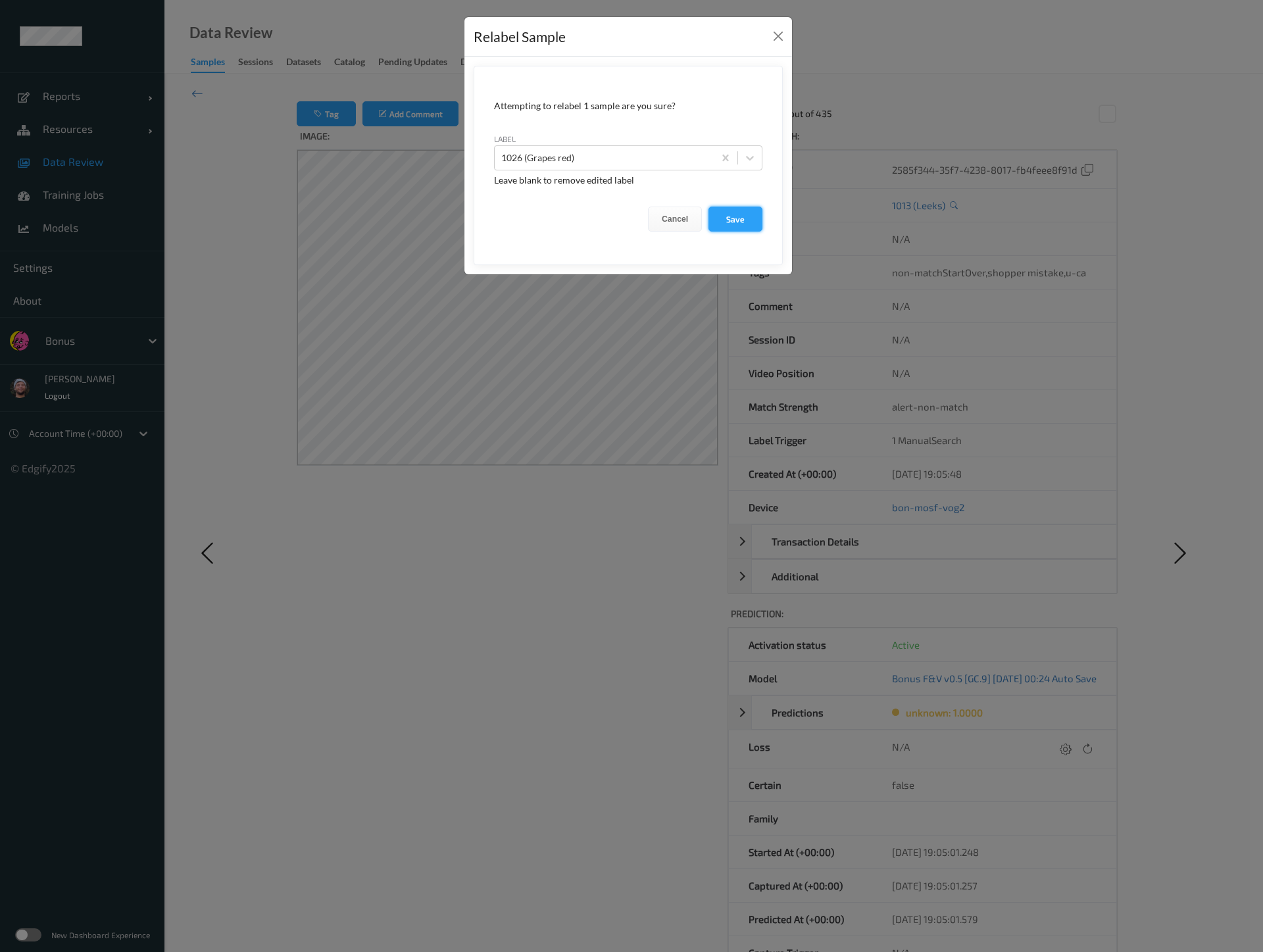
click at [730, 211] on button "Save" at bounding box center [735, 219] width 54 height 25
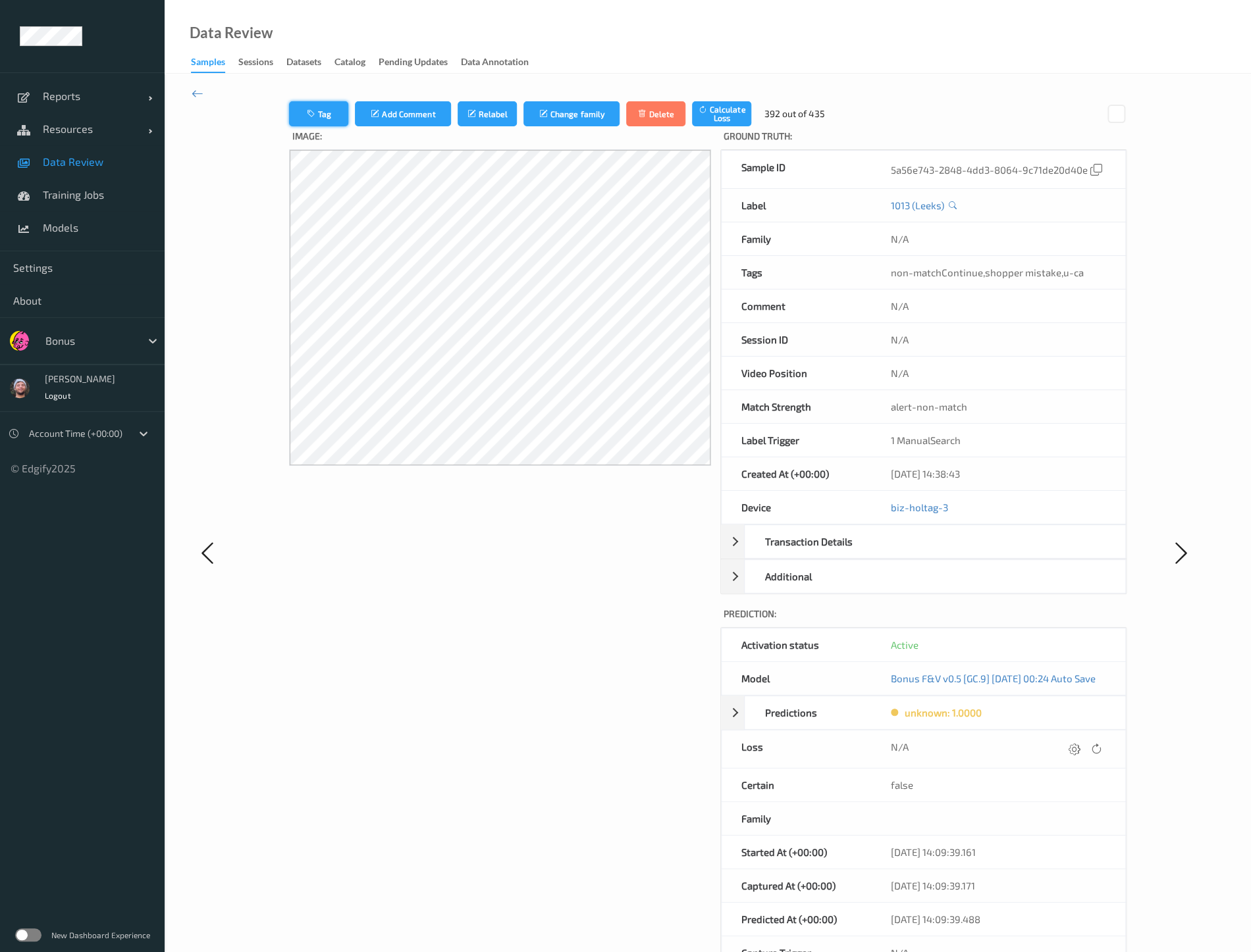
drag, startPoint x: 345, startPoint y: 119, endPoint x: 305, endPoint y: 117, distance: 40.0
click at [305, 117] on div "Tag Add Comment Relabel Change family Delete Calculate Loss" at bounding box center [520, 114] width 462 height 25
click at [306, 117] on icon "button" at bounding box center [311, 113] width 11 height 9
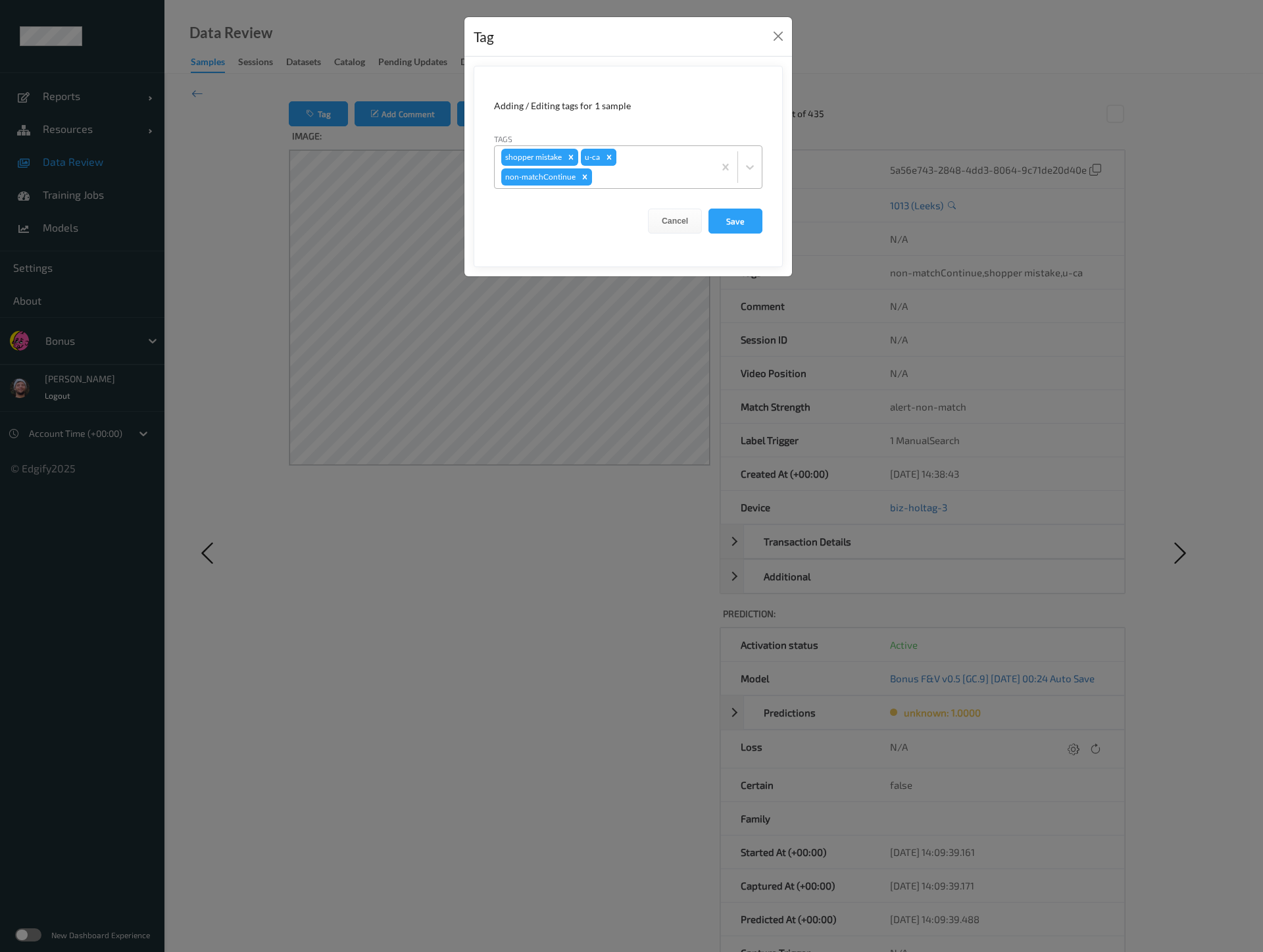
click at [606, 157] on icon "Remove u-ca" at bounding box center [609, 157] width 9 height 9
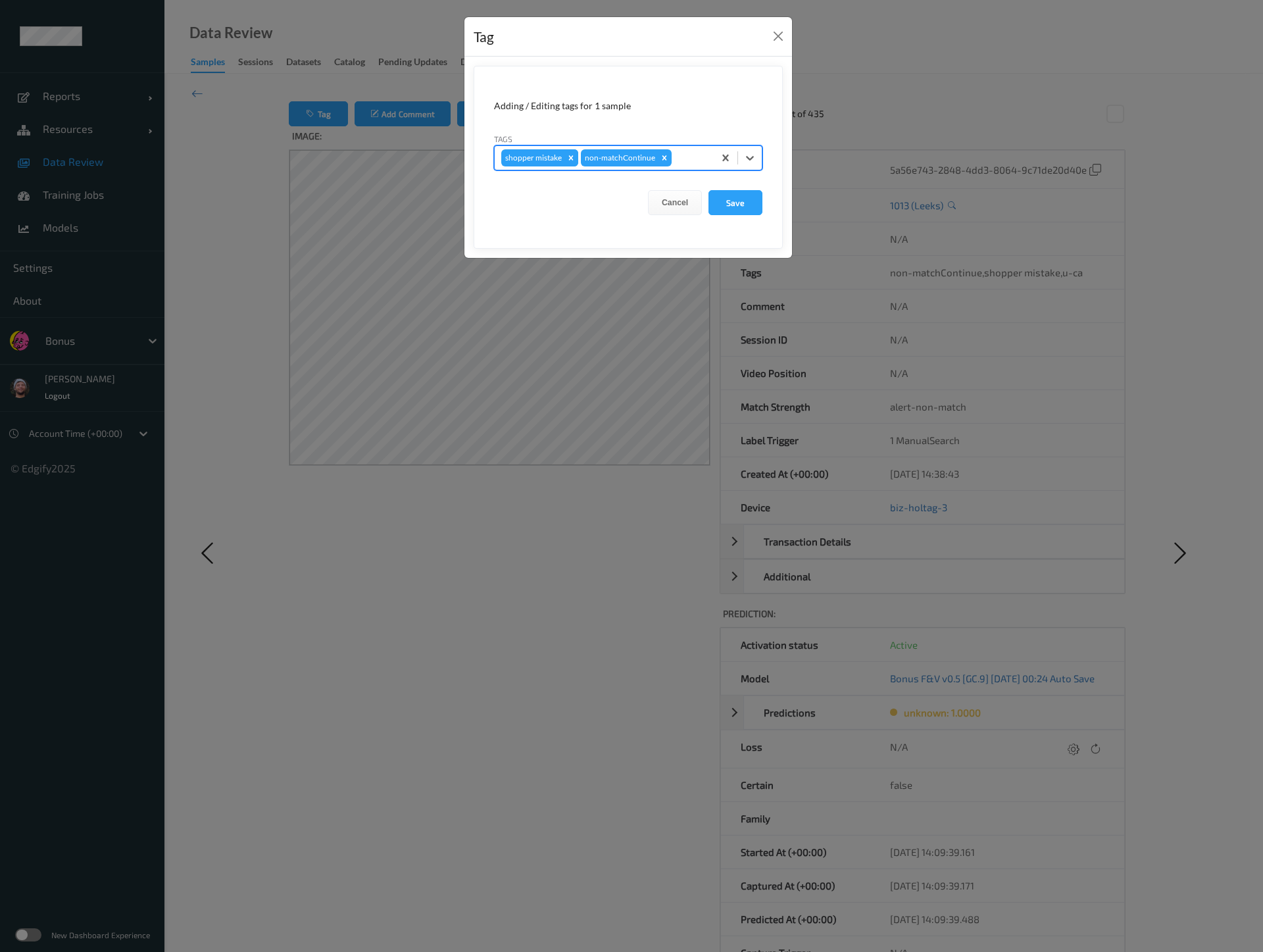
click at [573, 159] on icon "Remove shopper mistake" at bounding box center [570, 158] width 9 height 9
type input "pi"
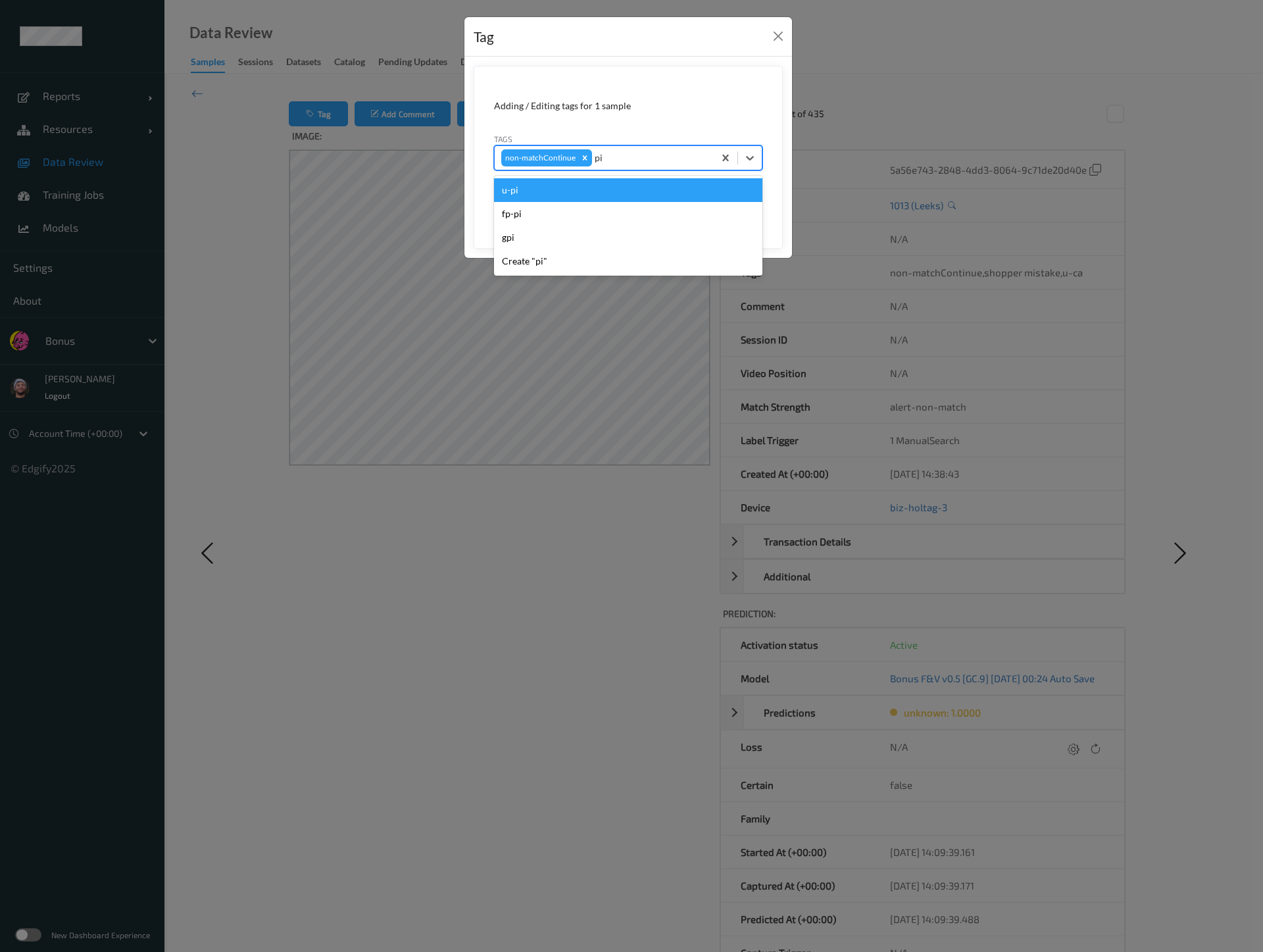
click at [613, 201] on div "u-pi" at bounding box center [628, 190] width 268 height 23
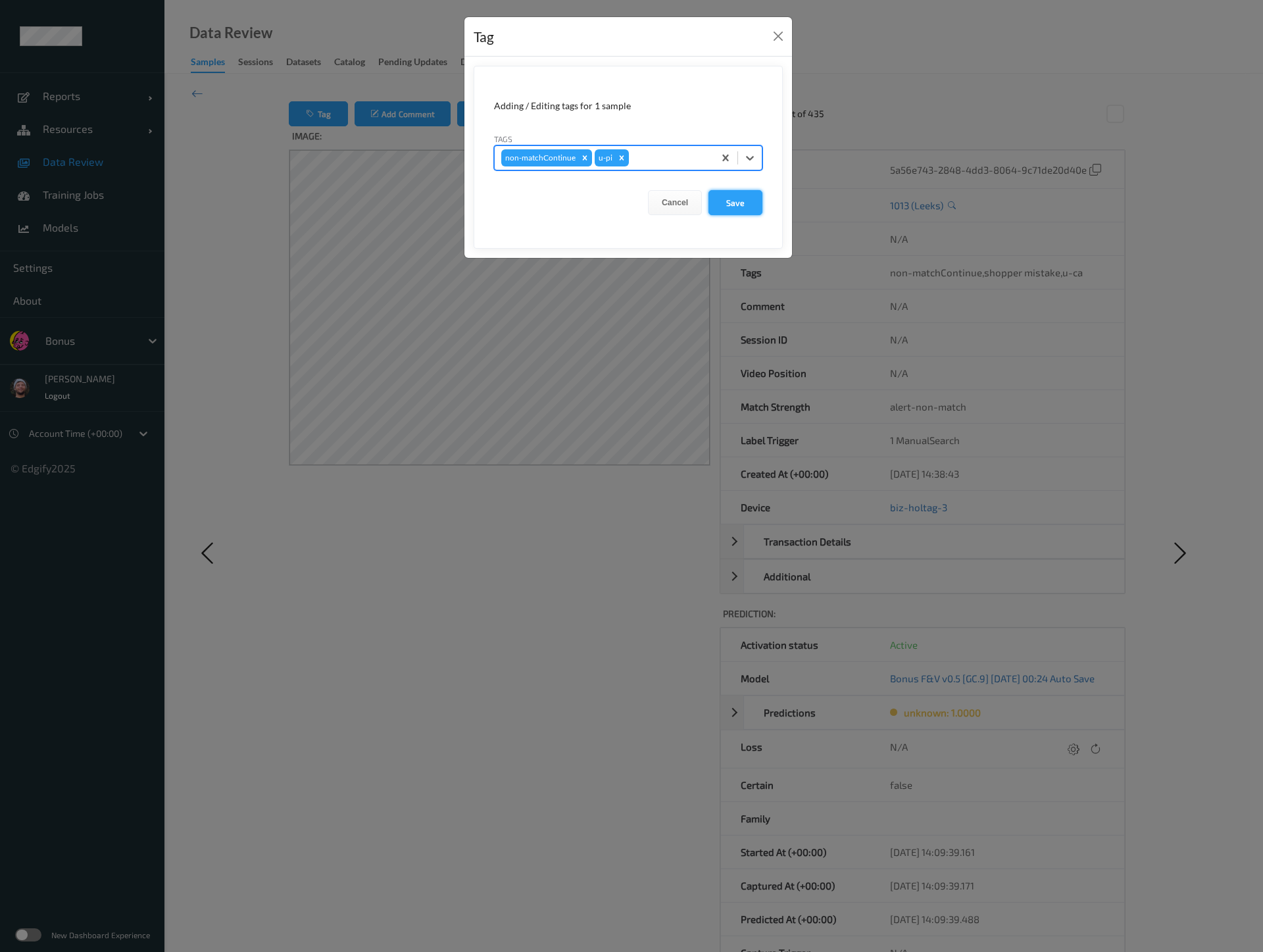
click at [752, 208] on button "Save" at bounding box center [735, 203] width 54 height 25
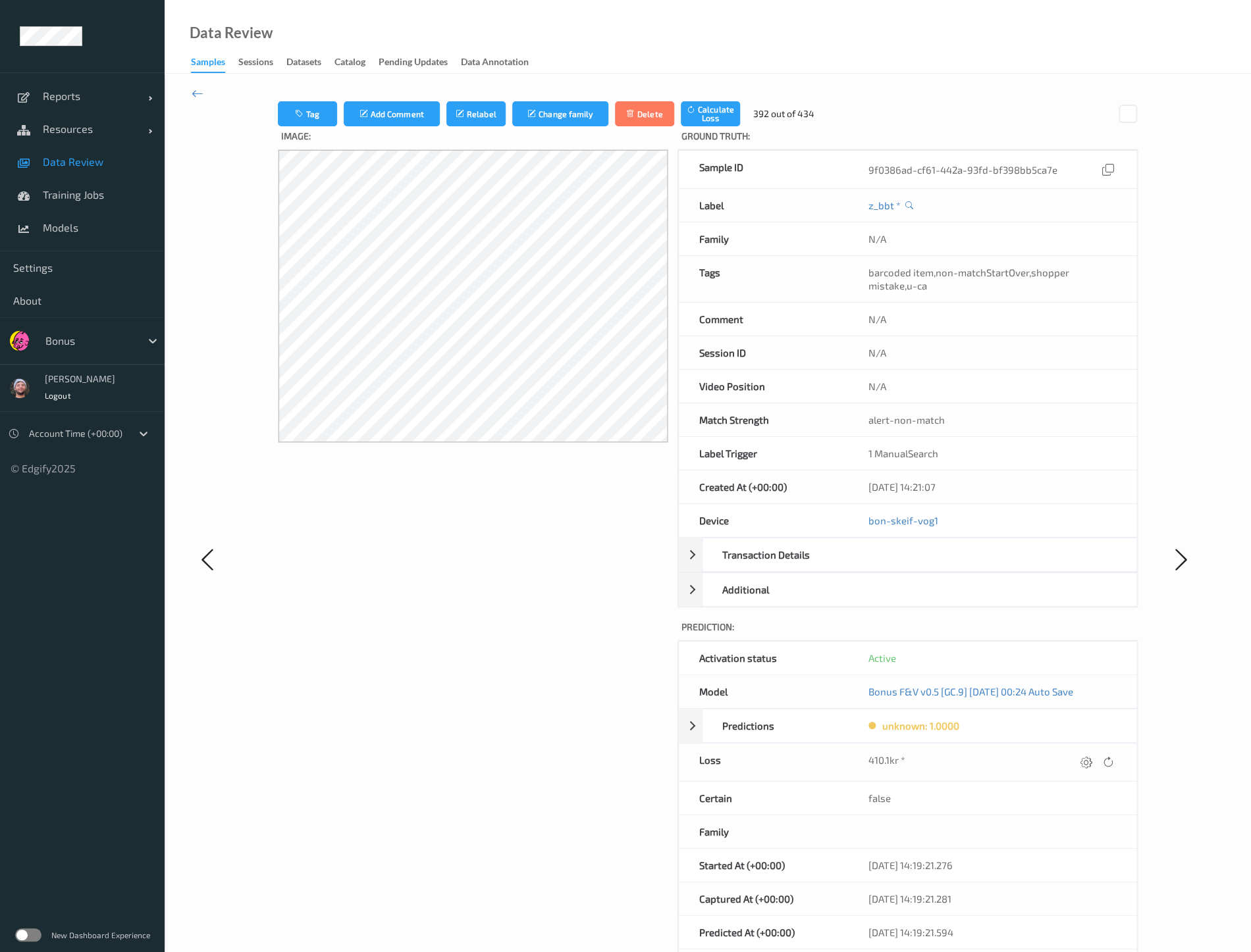
click at [358, 708] on div "Image:" at bounding box center [473, 571] width 391 height 891
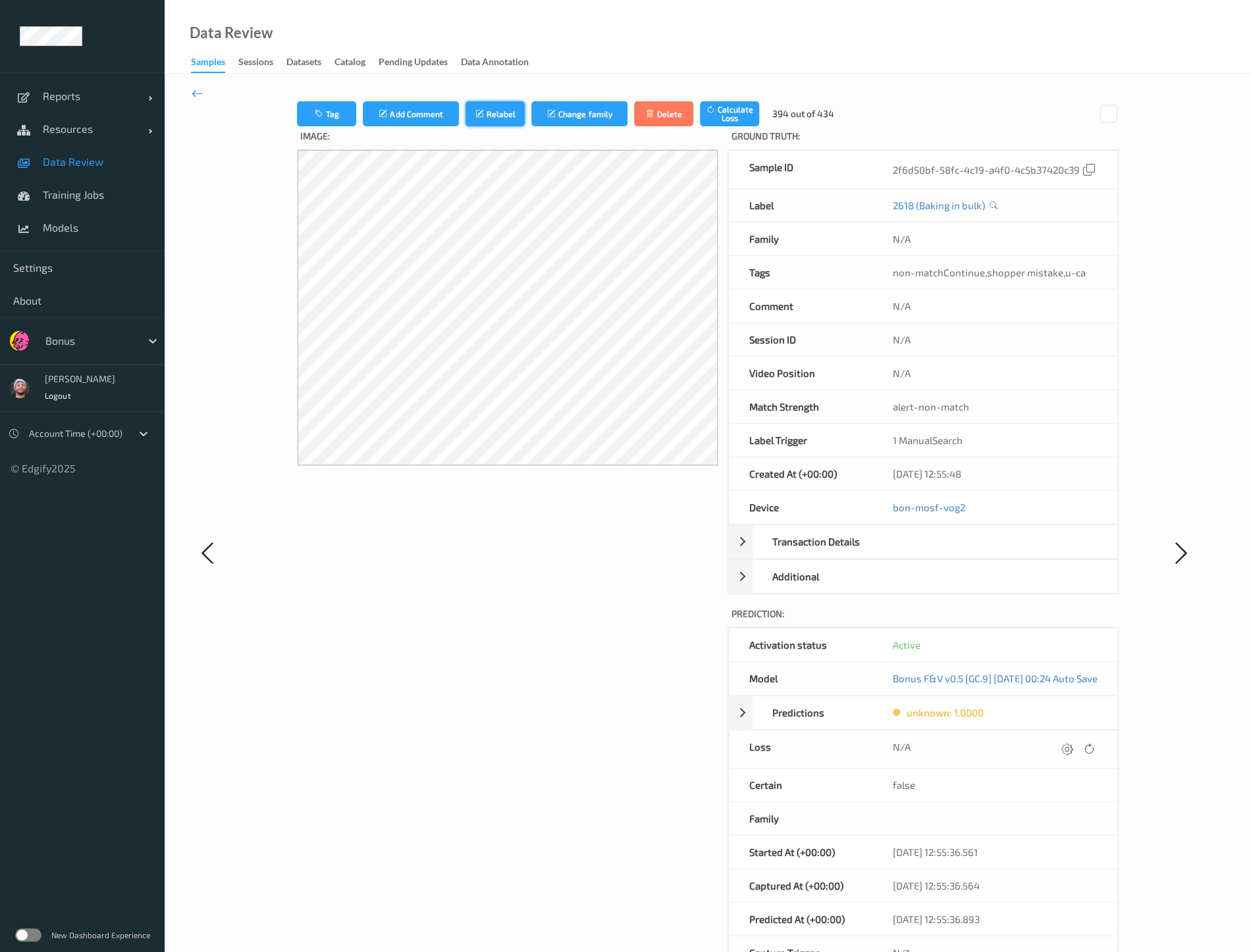
click at [465, 118] on button "Relabel" at bounding box center [494, 114] width 60 height 25
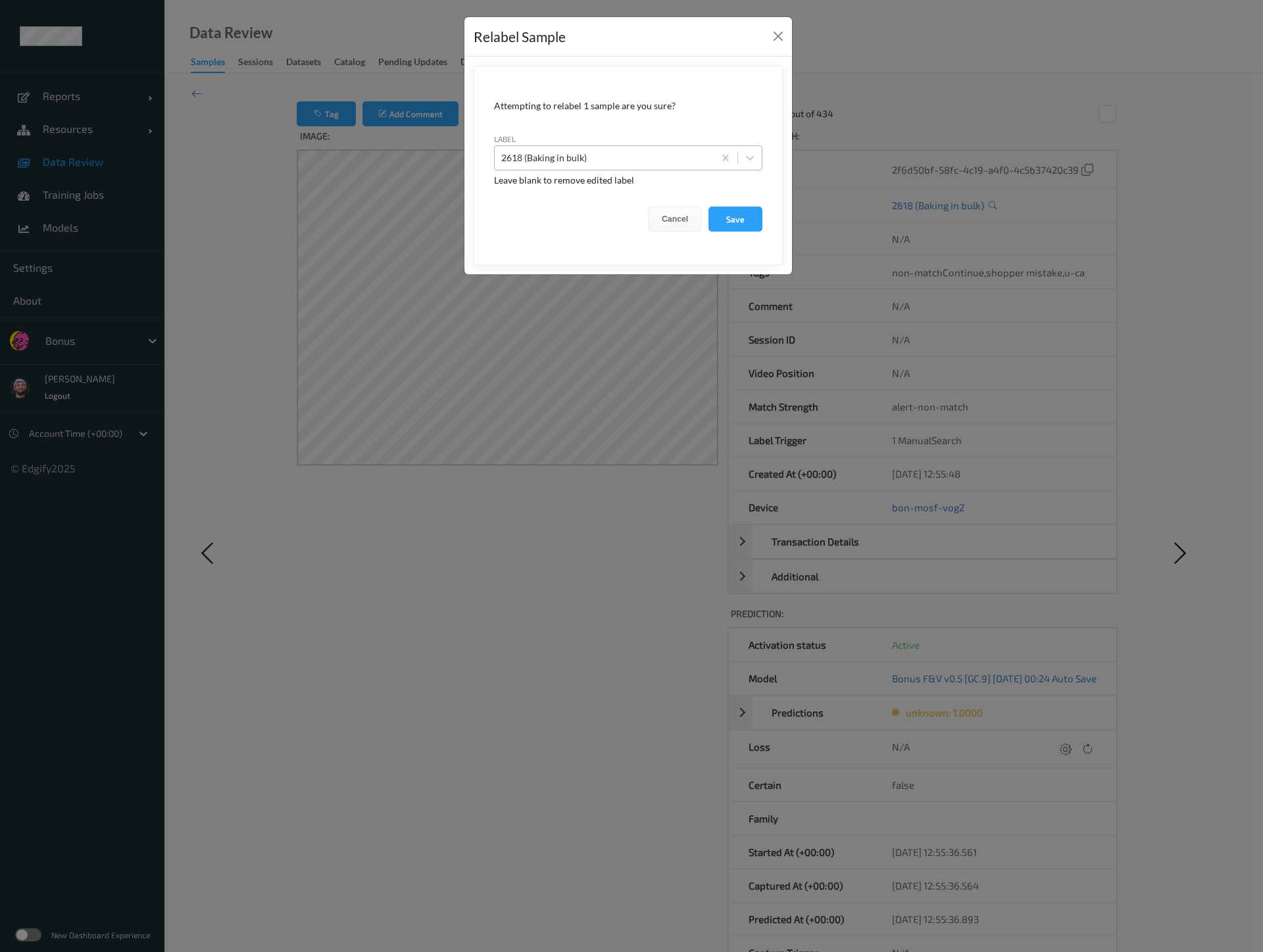
click at [565, 159] on div at bounding box center [604, 158] width 205 height 16
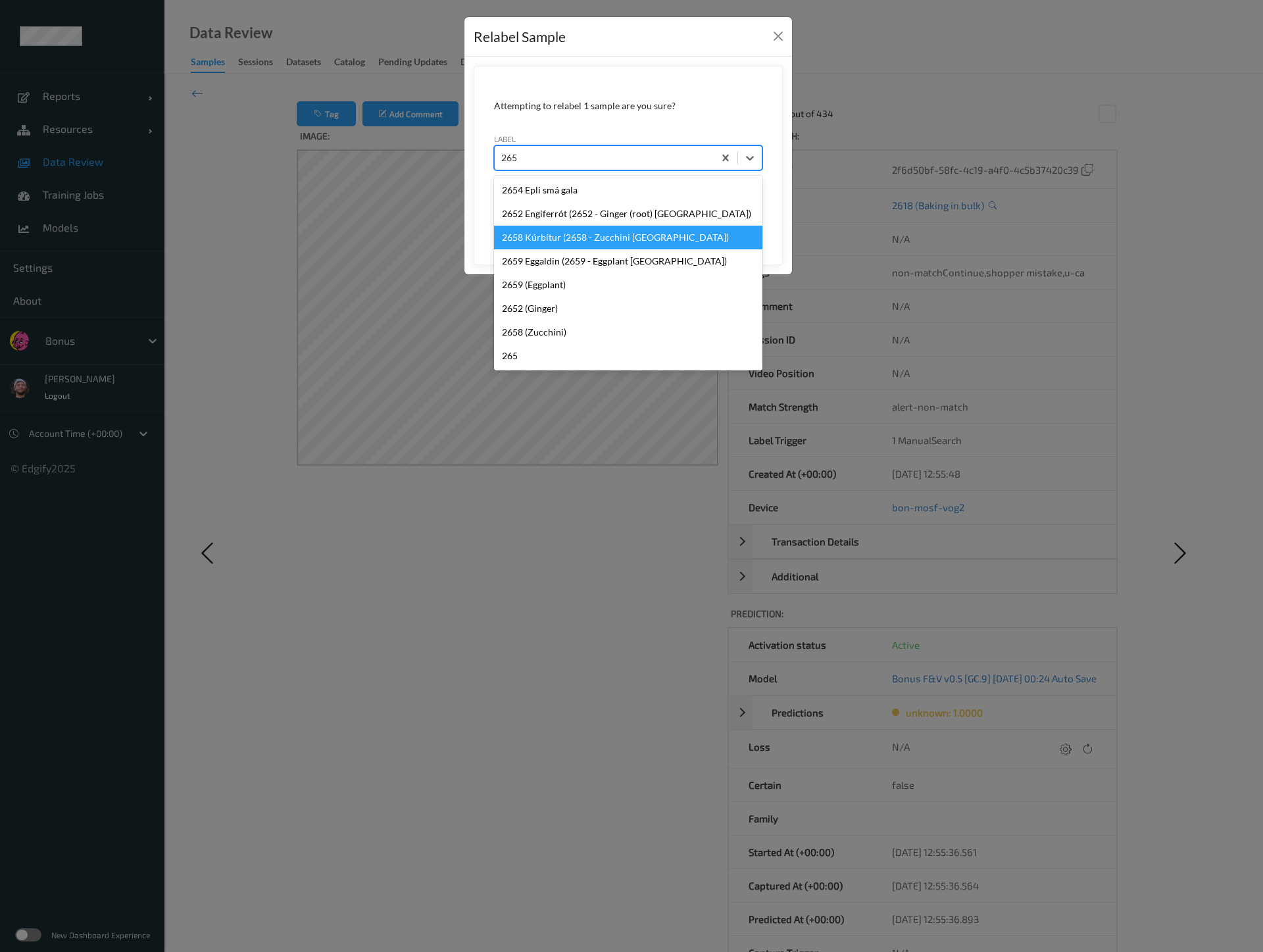
type input "2658"
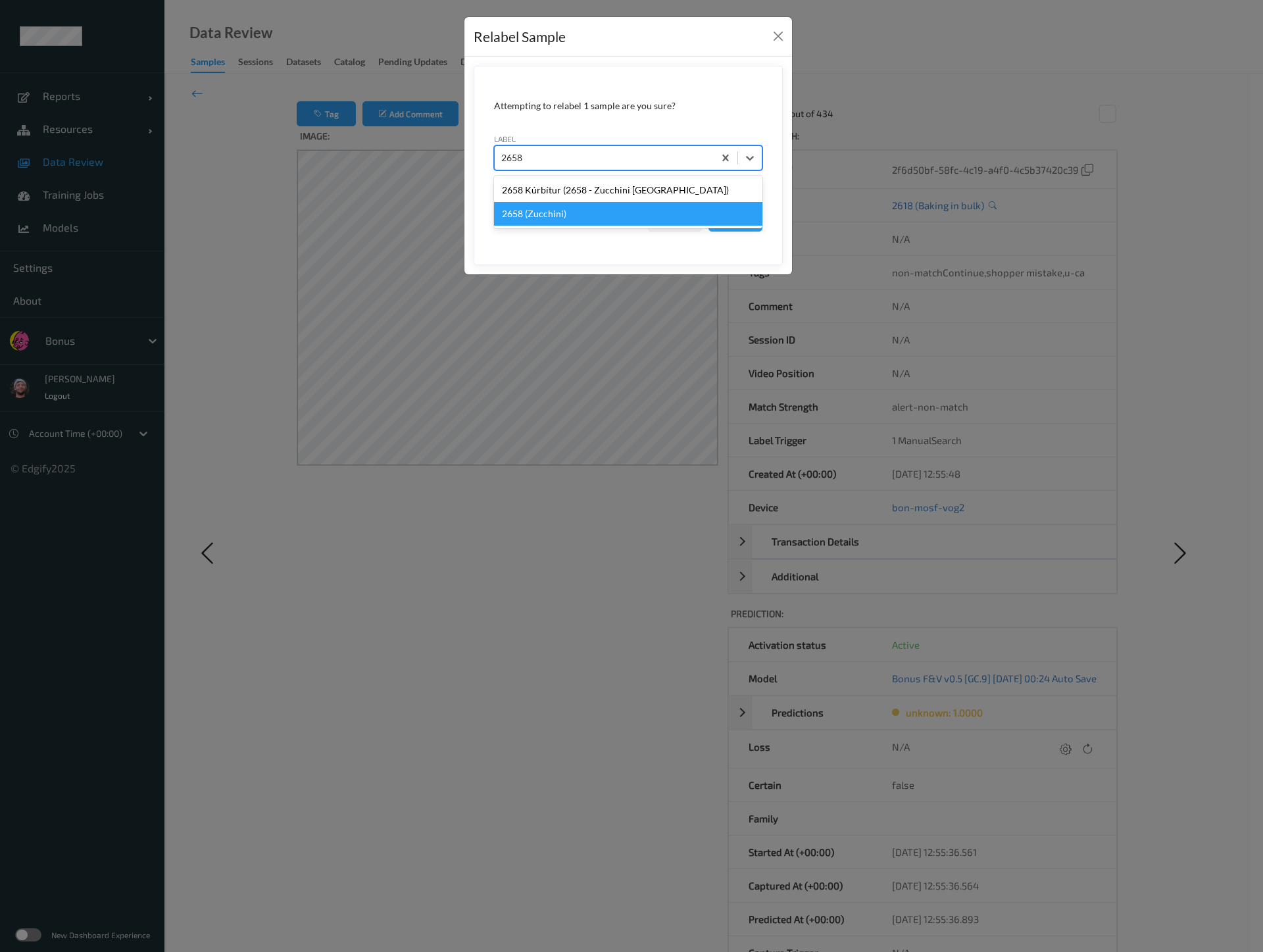
click at [579, 212] on div "2658 (Zucchini)" at bounding box center [628, 213] width 268 height 23
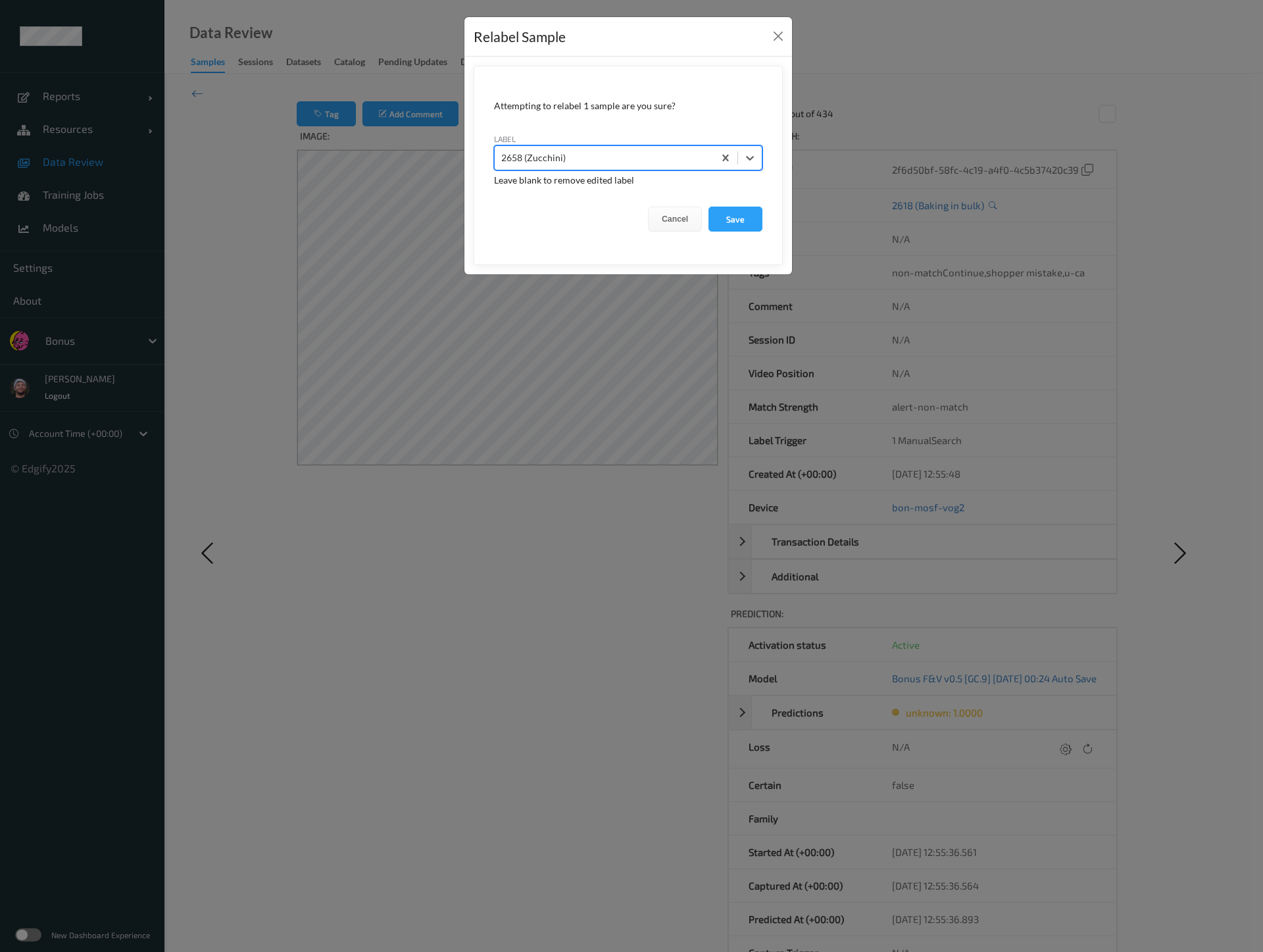
click at [708, 206] on button "Save" at bounding box center [735, 219] width 54 height 25
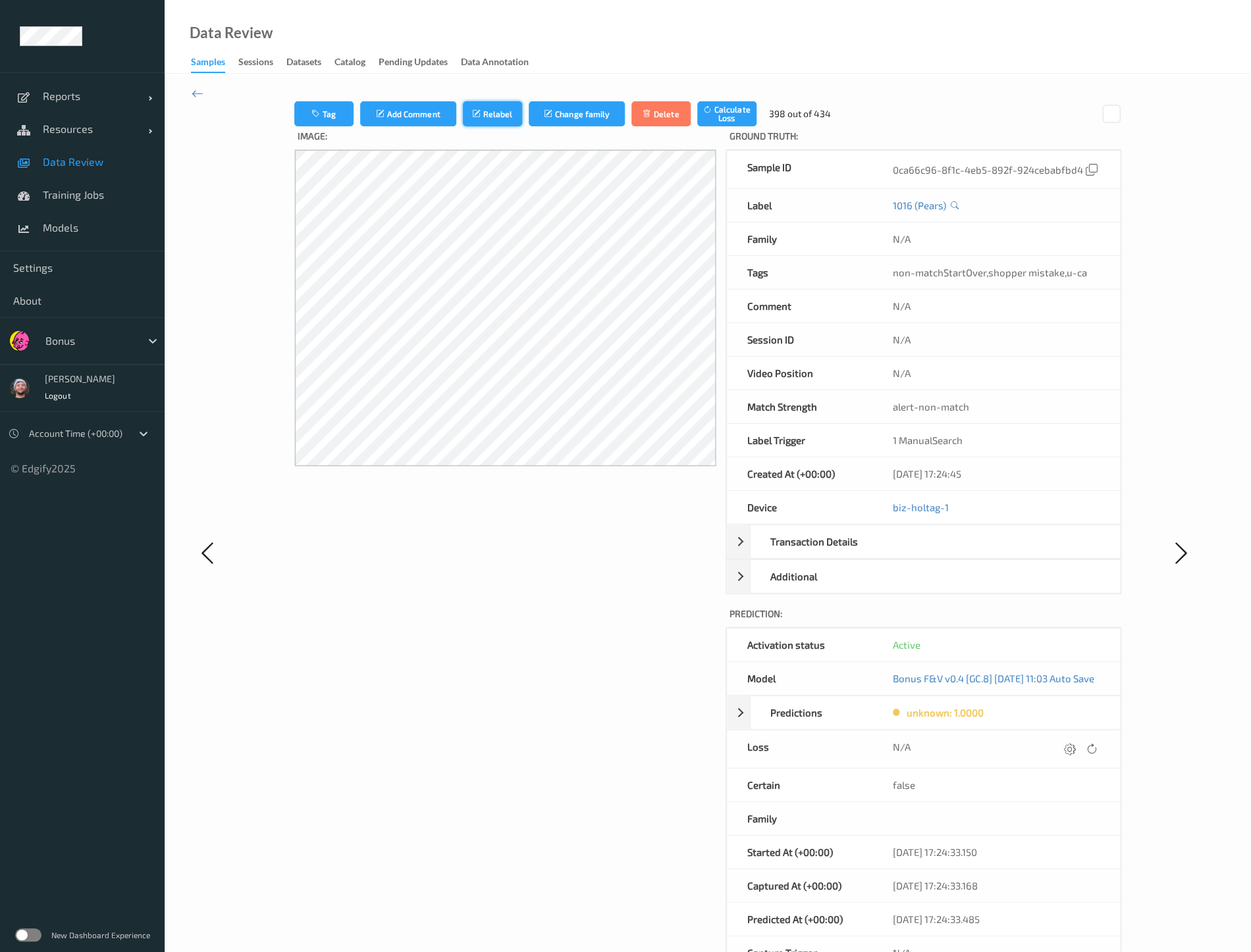
click at [486, 121] on button "Relabel" at bounding box center [492, 114] width 60 height 25
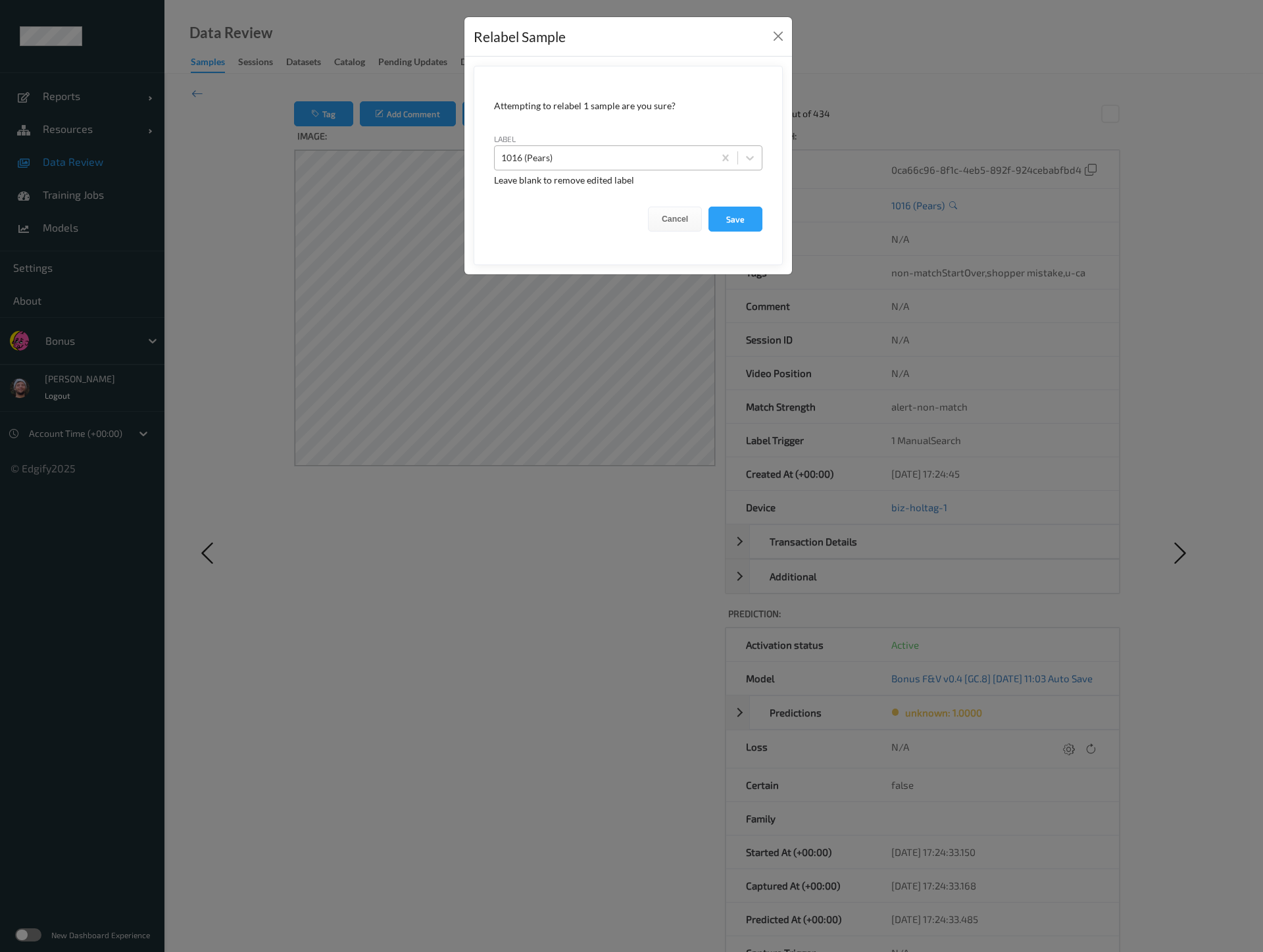
click at [546, 159] on div at bounding box center [604, 158] width 205 height 16
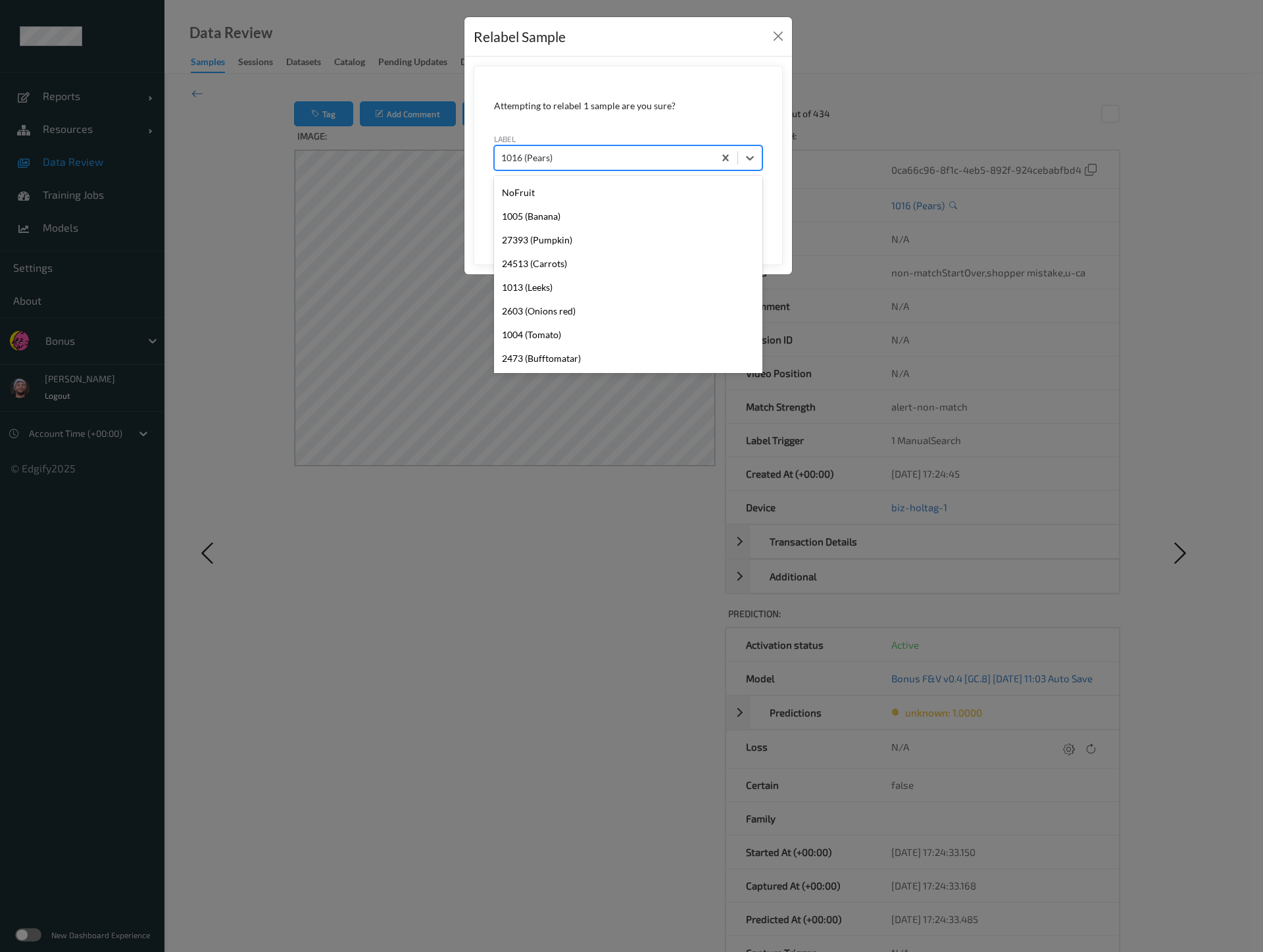
scroll to position [121, 0]
type input "1026"
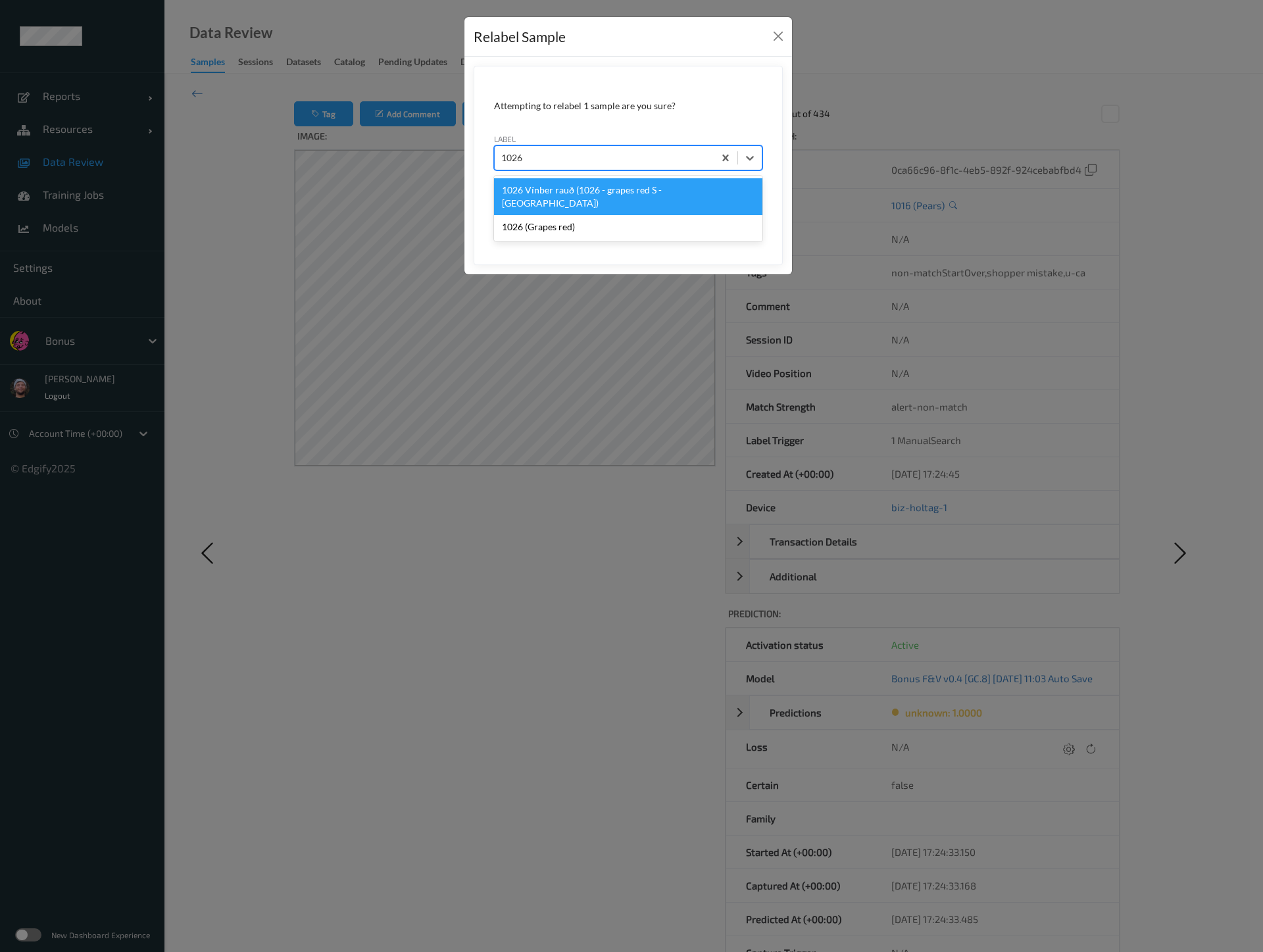
scroll to position [0, 0]
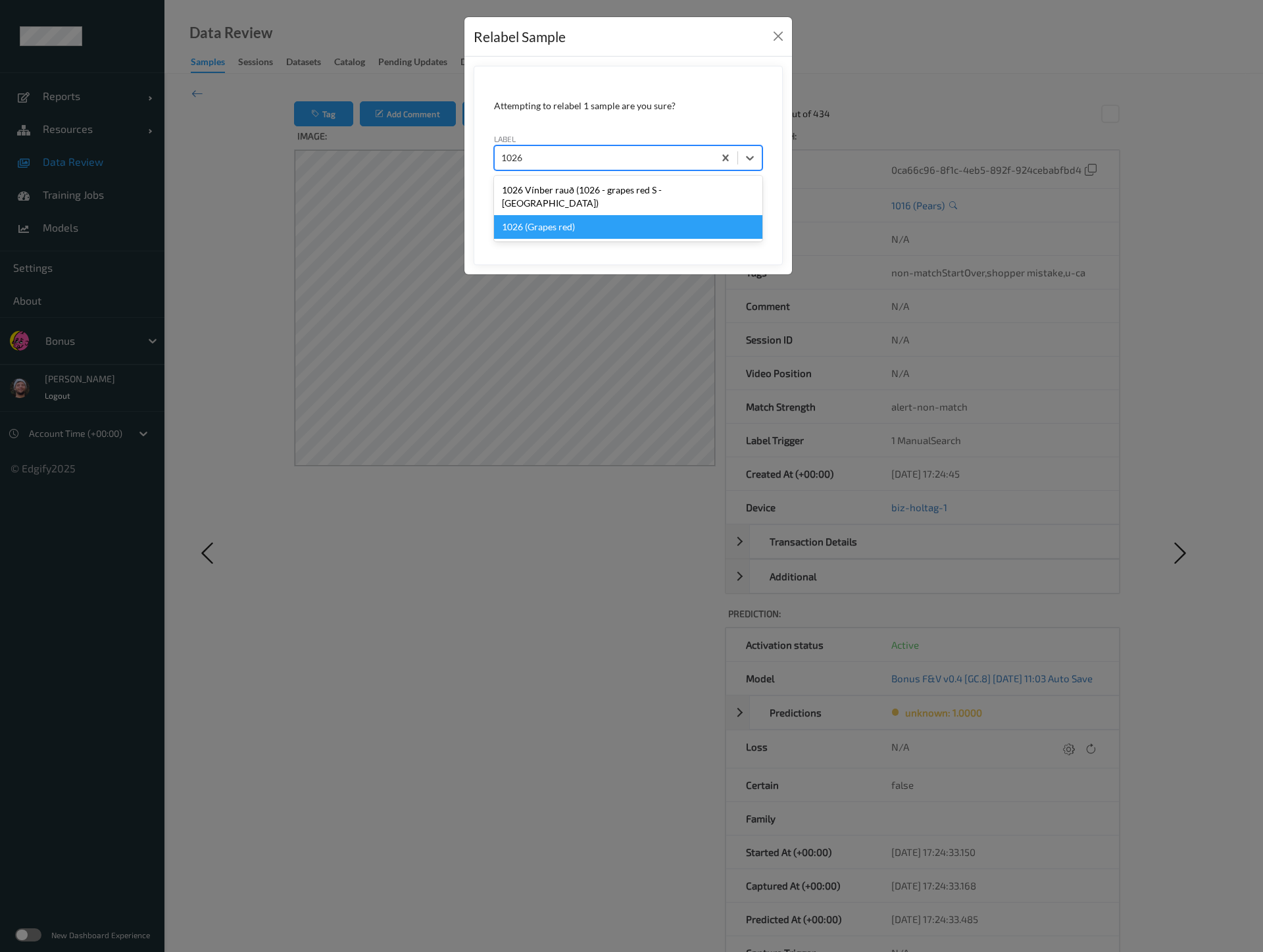
click at [551, 215] on div "1026 (Grapes red)" at bounding box center [628, 227] width 268 height 23
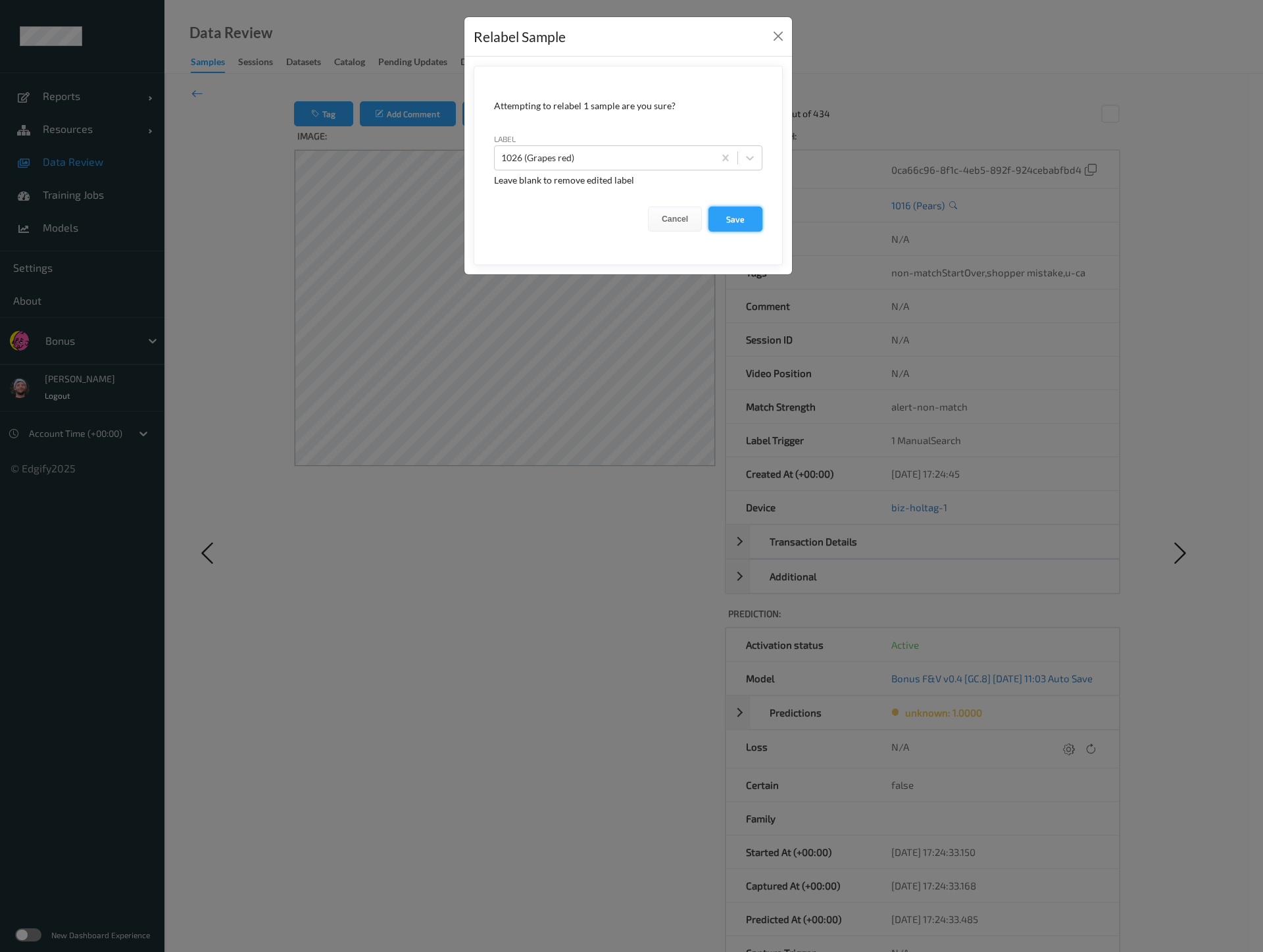
click at [750, 224] on button "Save" at bounding box center [735, 219] width 54 height 25
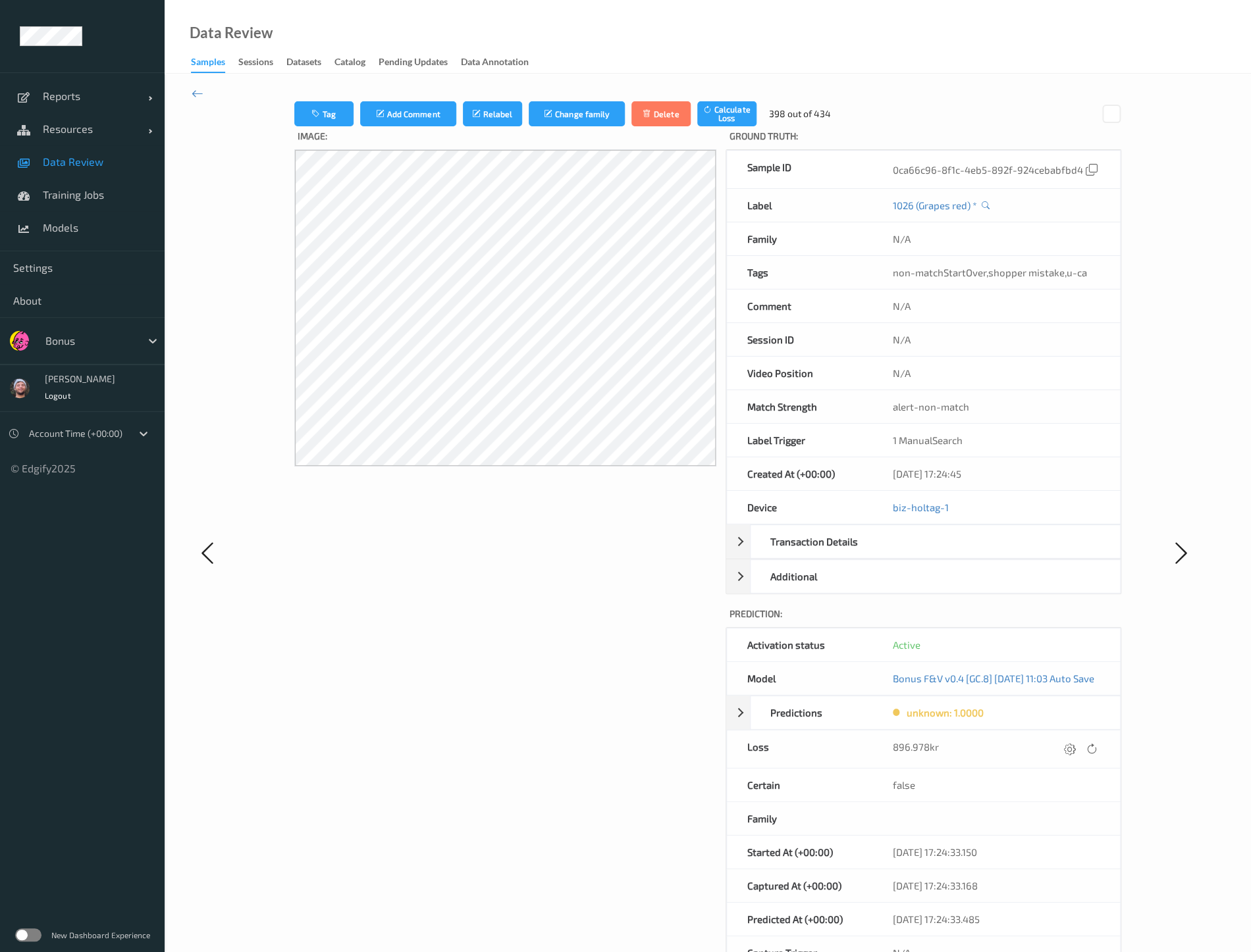
click at [682, 532] on div "Image:" at bounding box center [506, 565] width 423 height 878
click at [1079, 745] on div at bounding box center [1069, 749] width 18 height 18
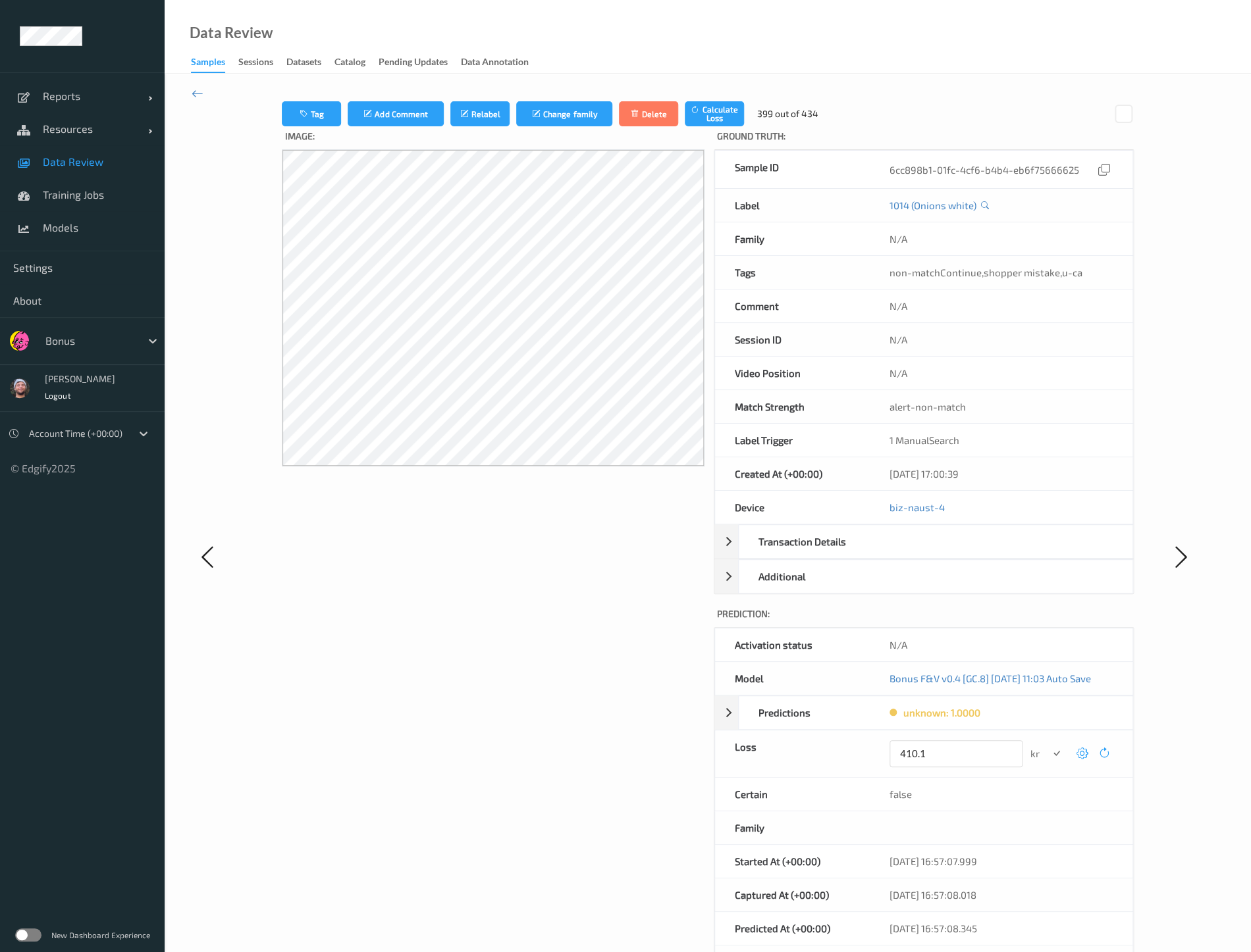
click at [1047, 745] on button "submit" at bounding box center [1056, 753] width 18 height 18
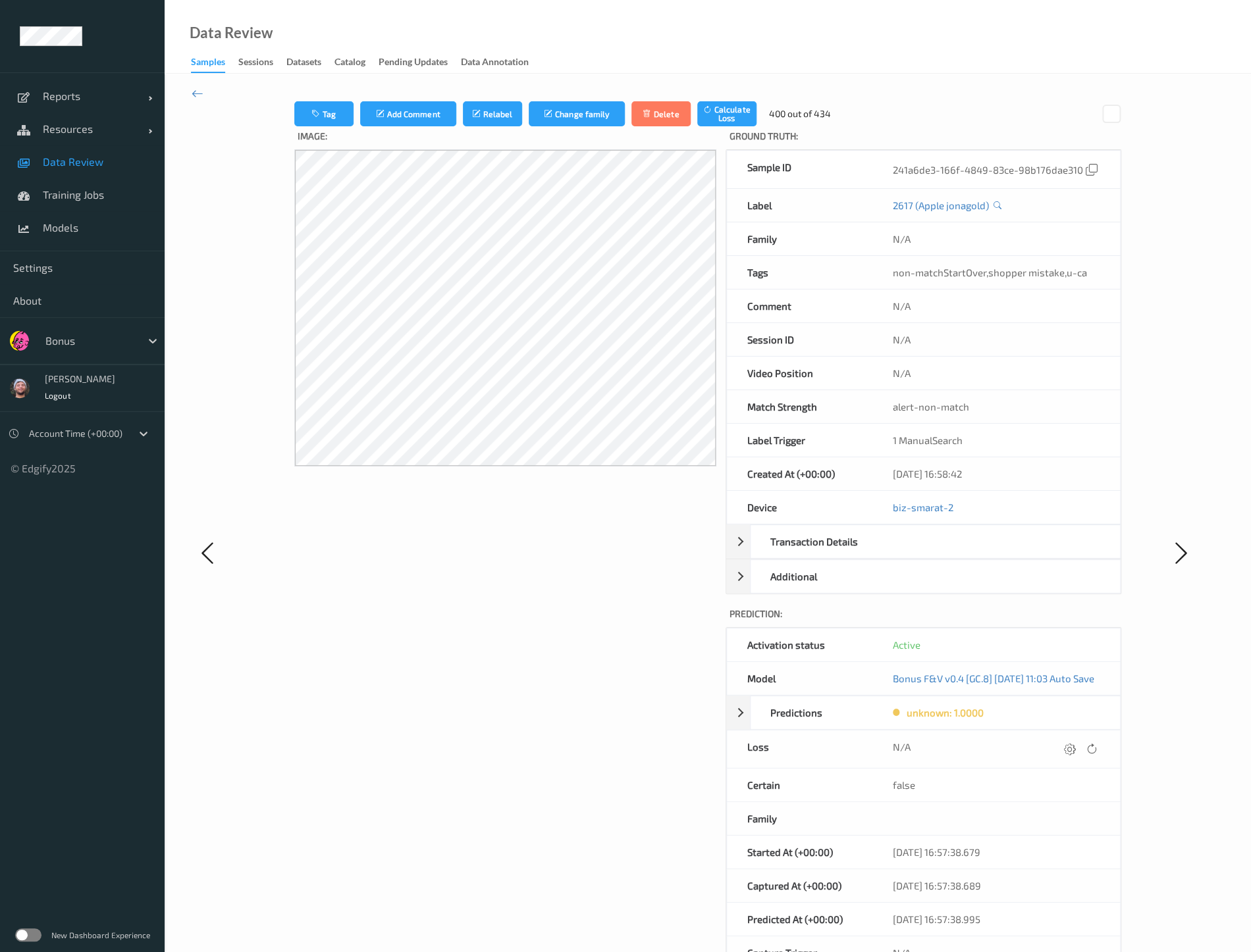
click at [482, 125] on button "Relabel" at bounding box center [492, 114] width 60 height 25
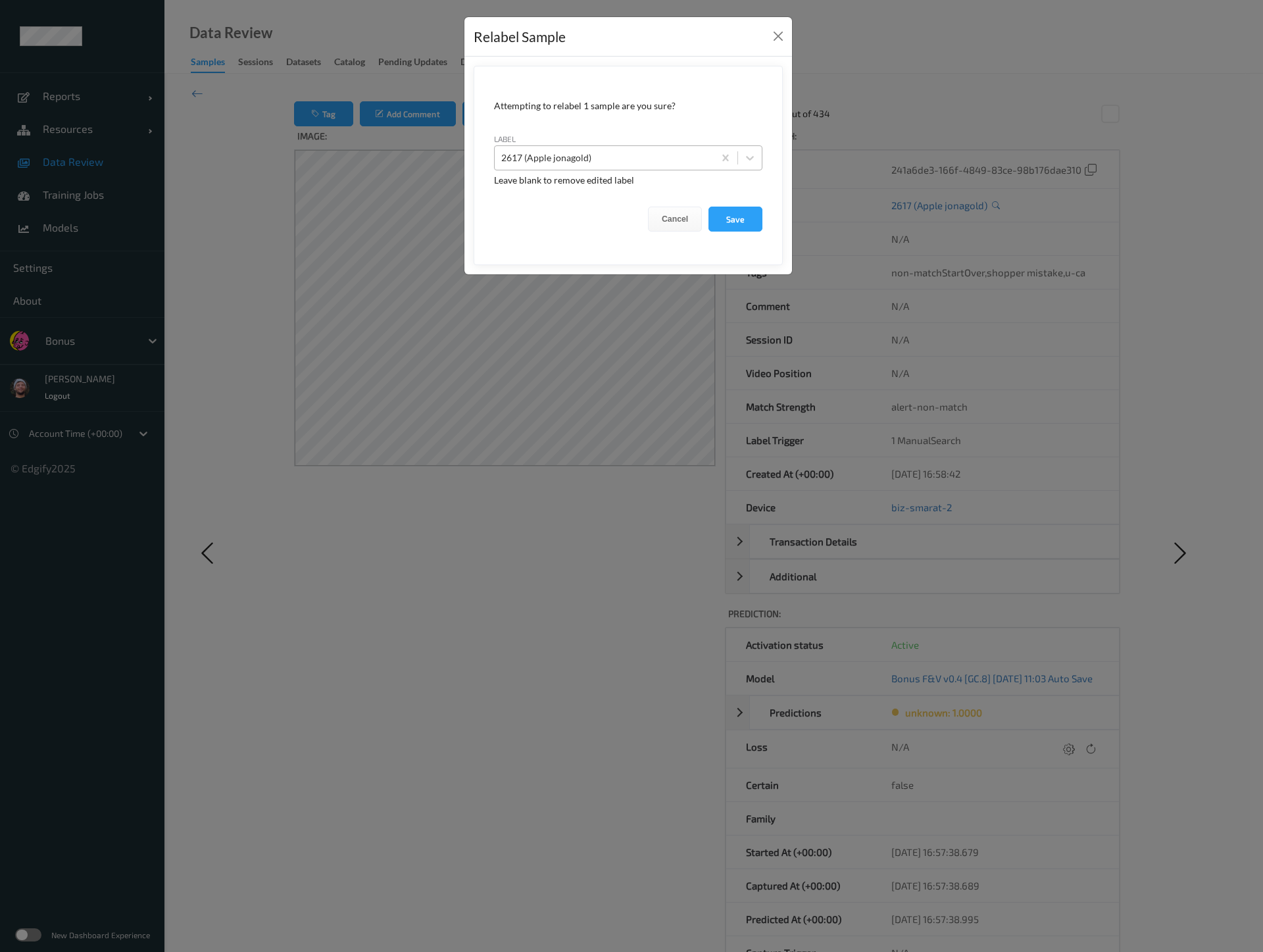
click at [519, 155] on div at bounding box center [604, 158] width 205 height 16
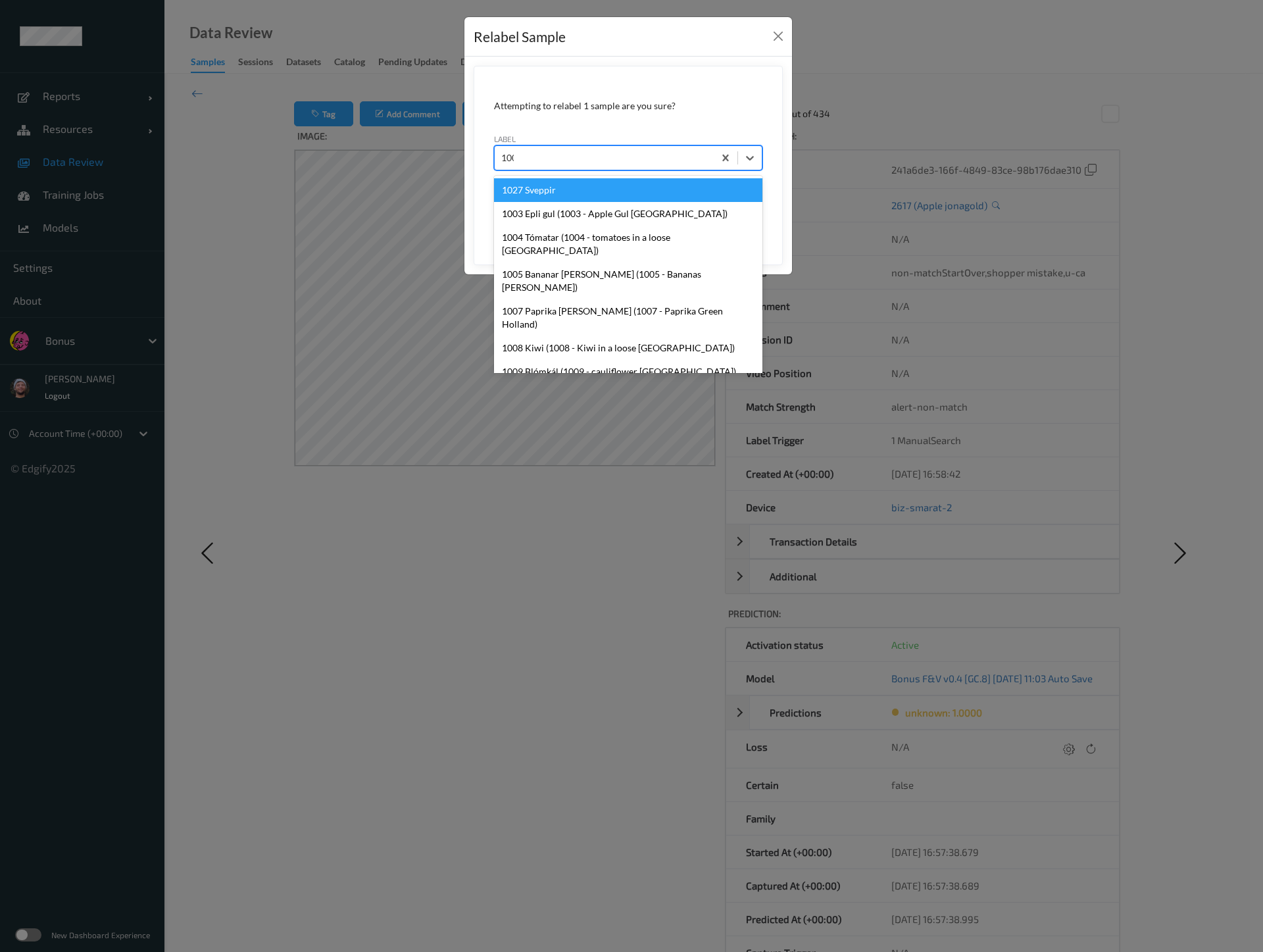
type input "1008"
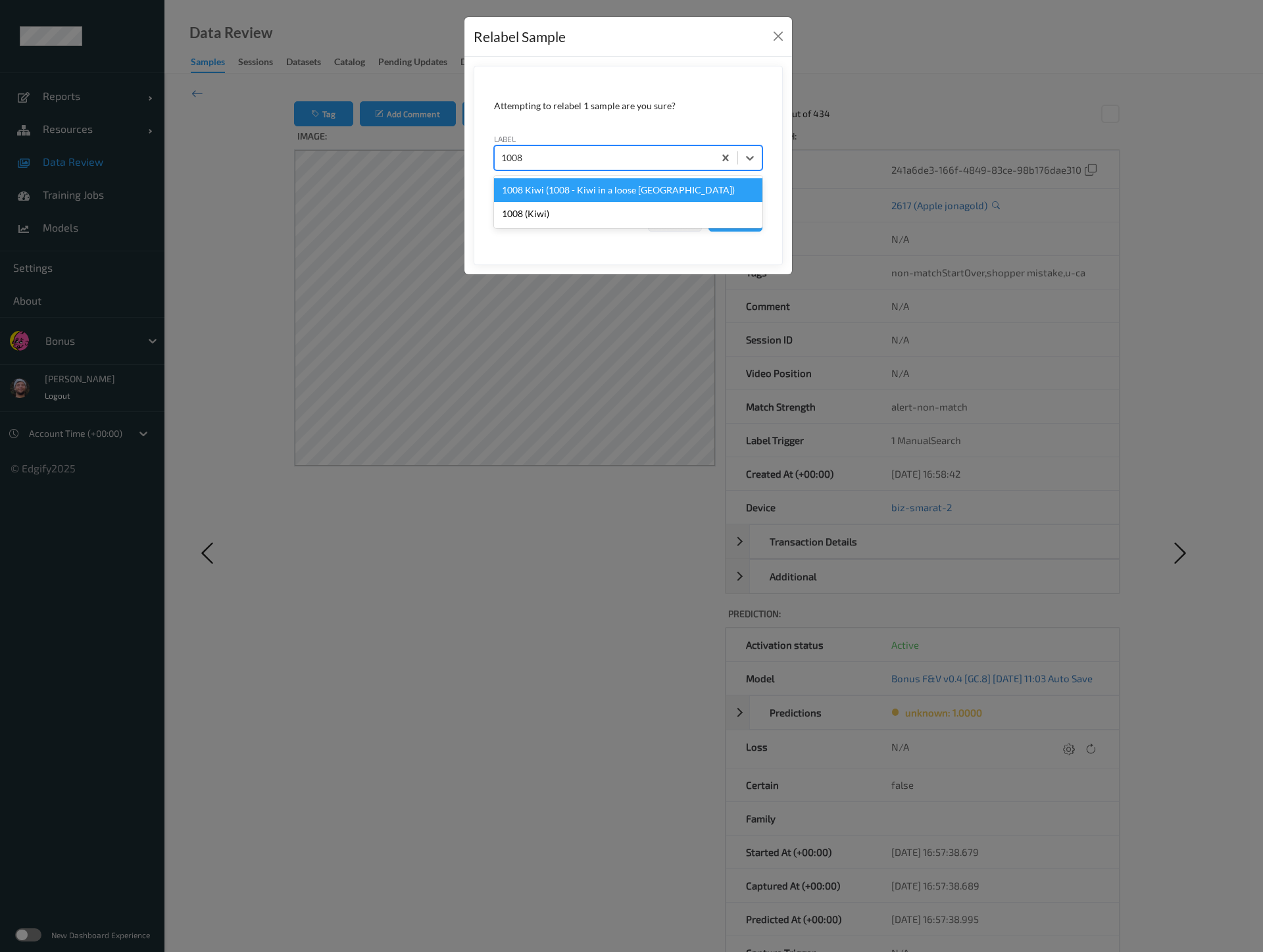
click at [536, 213] on div "1008 (Kiwi)" at bounding box center [628, 213] width 268 height 23
click at [730, 216] on button "Save" at bounding box center [735, 219] width 54 height 25
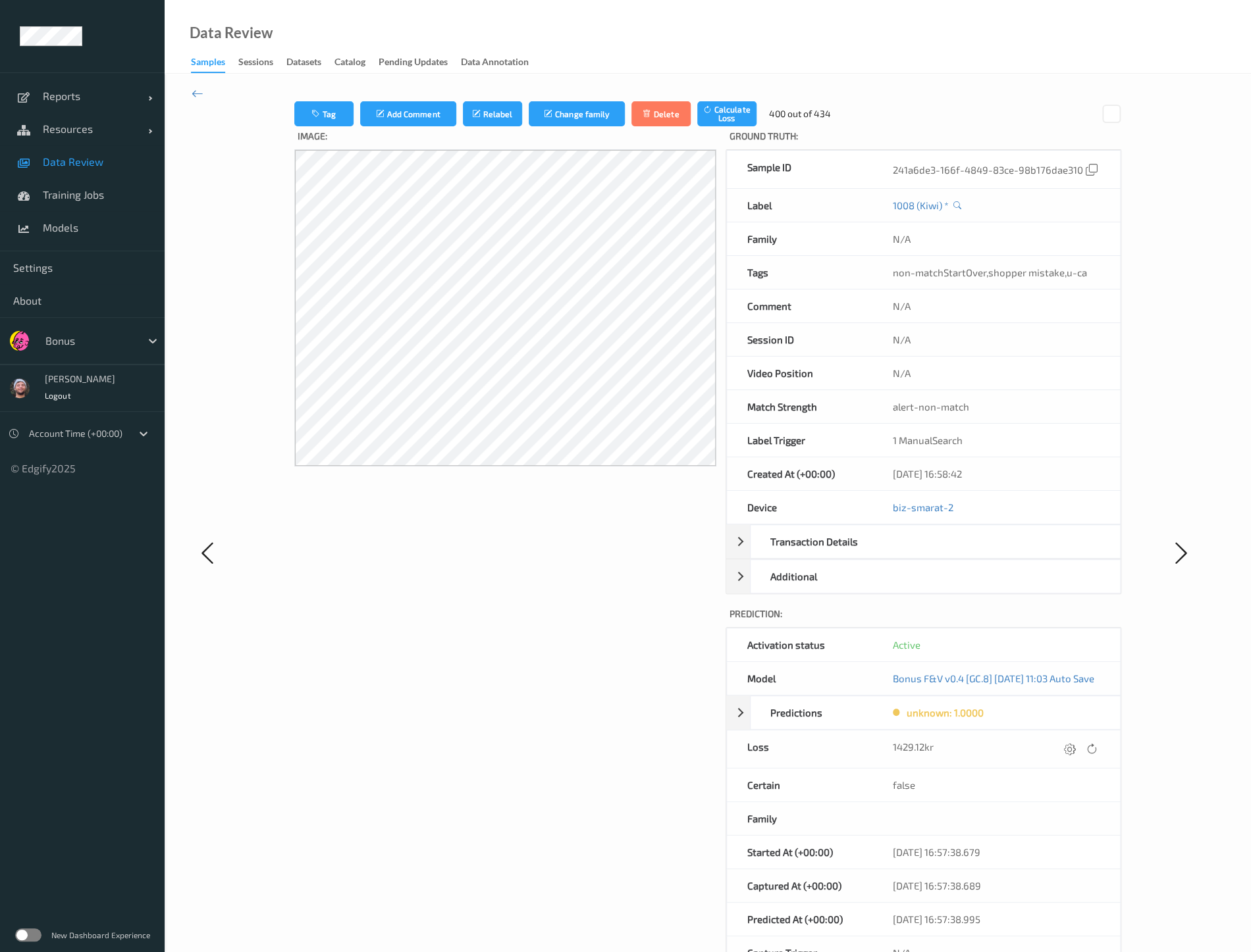
click at [777, 84] on div "Tag Add Comment Relabel Change family Delete Calculate Loss 400 out of 434 Imag…" at bounding box center [708, 552] width 1087 height 957
click at [502, 112] on button "Relabel" at bounding box center [495, 114] width 60 height 25
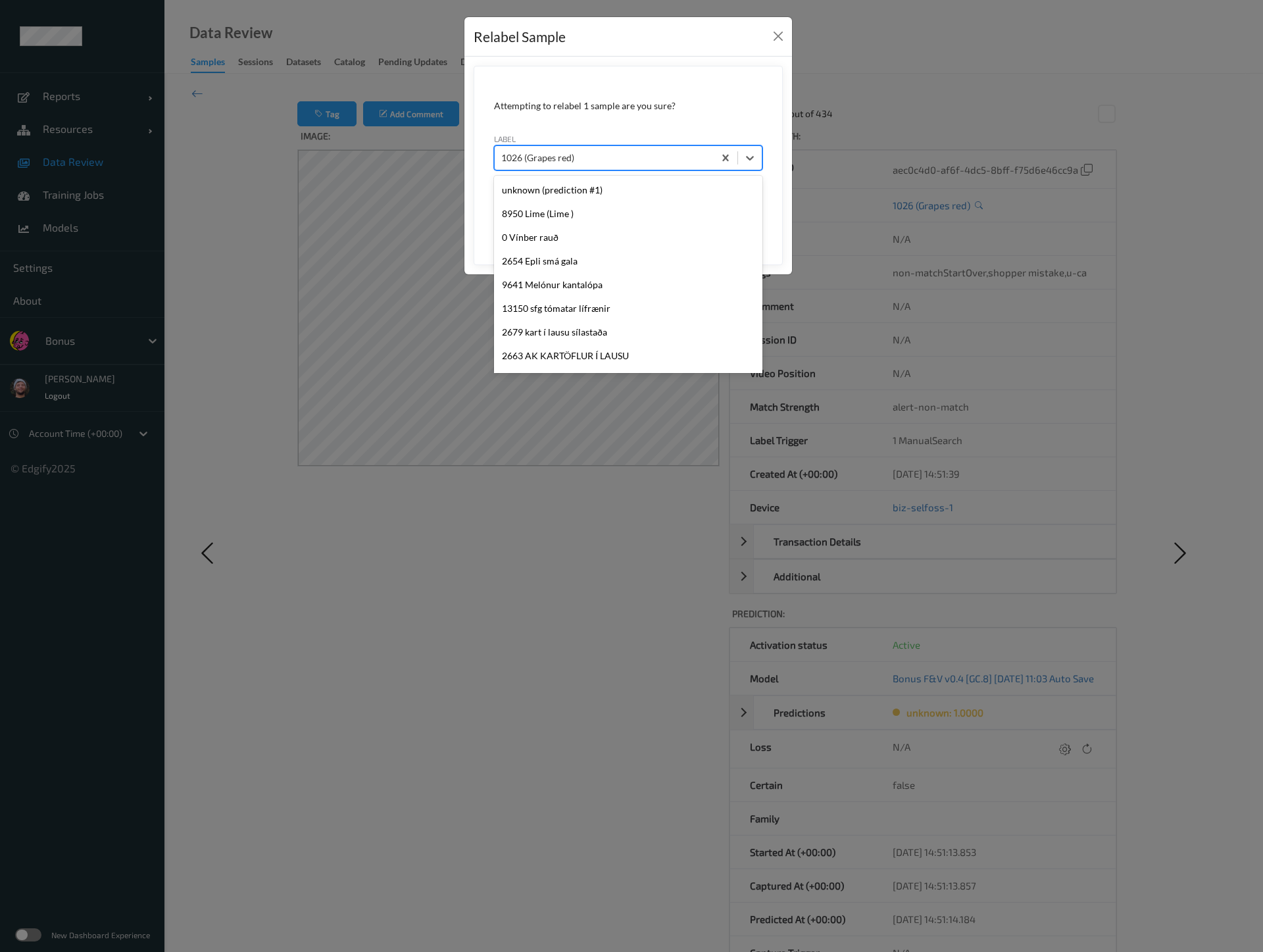
click at [626, 154] on div at bounding box center [604, 158] width 205 height 16
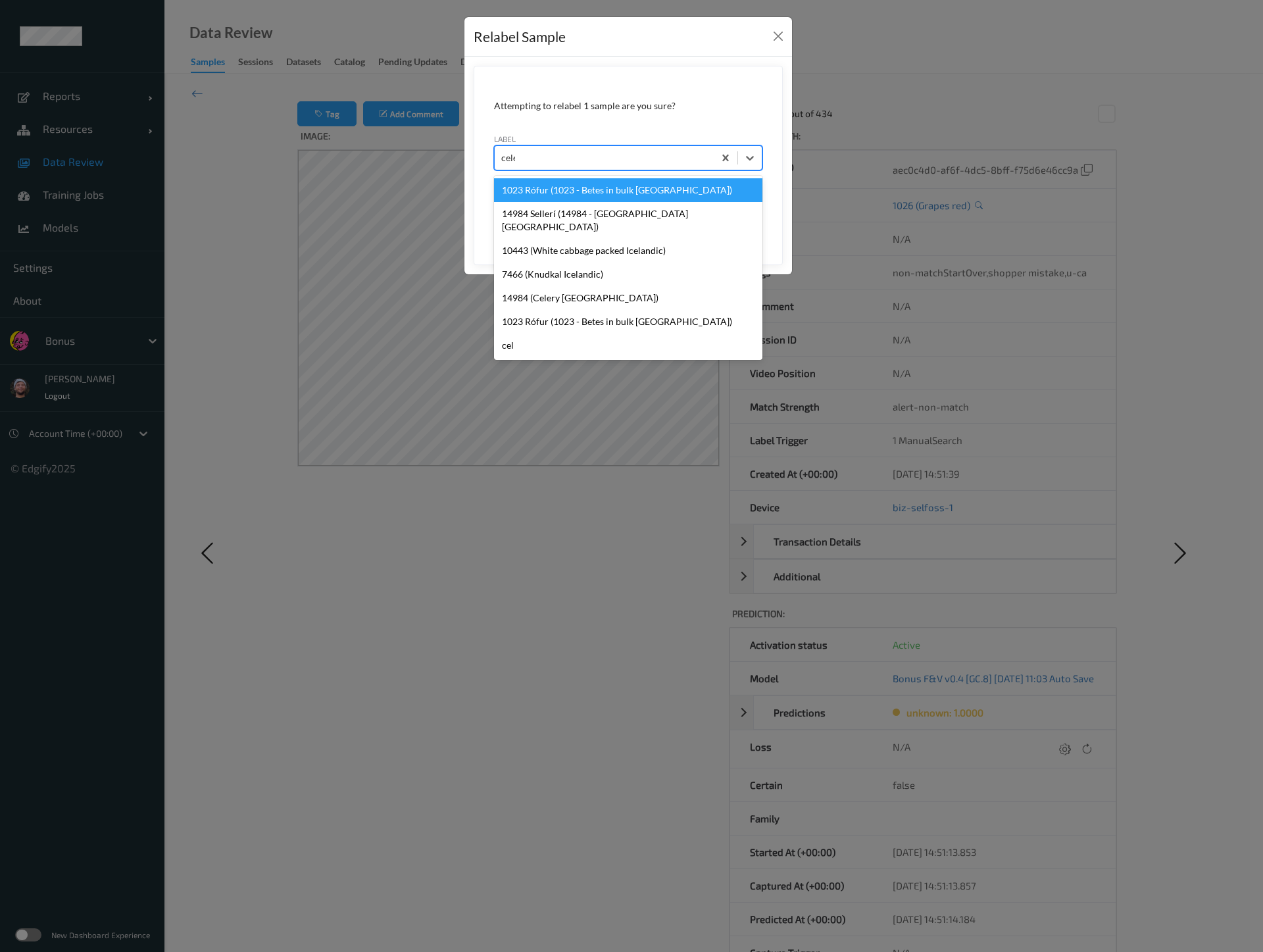
type input "celer"
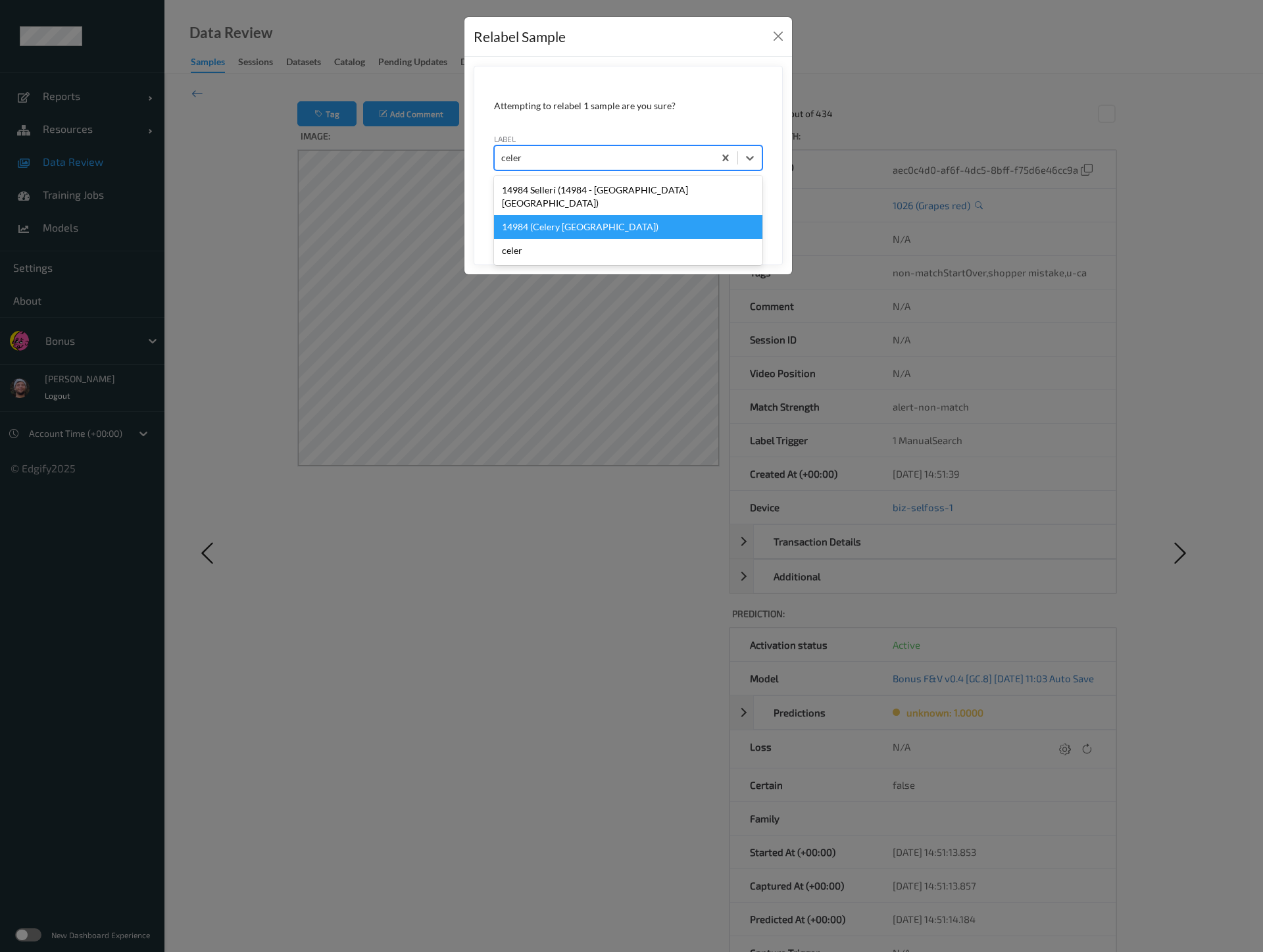
click at [625, 218] on div "14984 (Celery Spain)" at bounding box center [628, 227] width 268 height 23
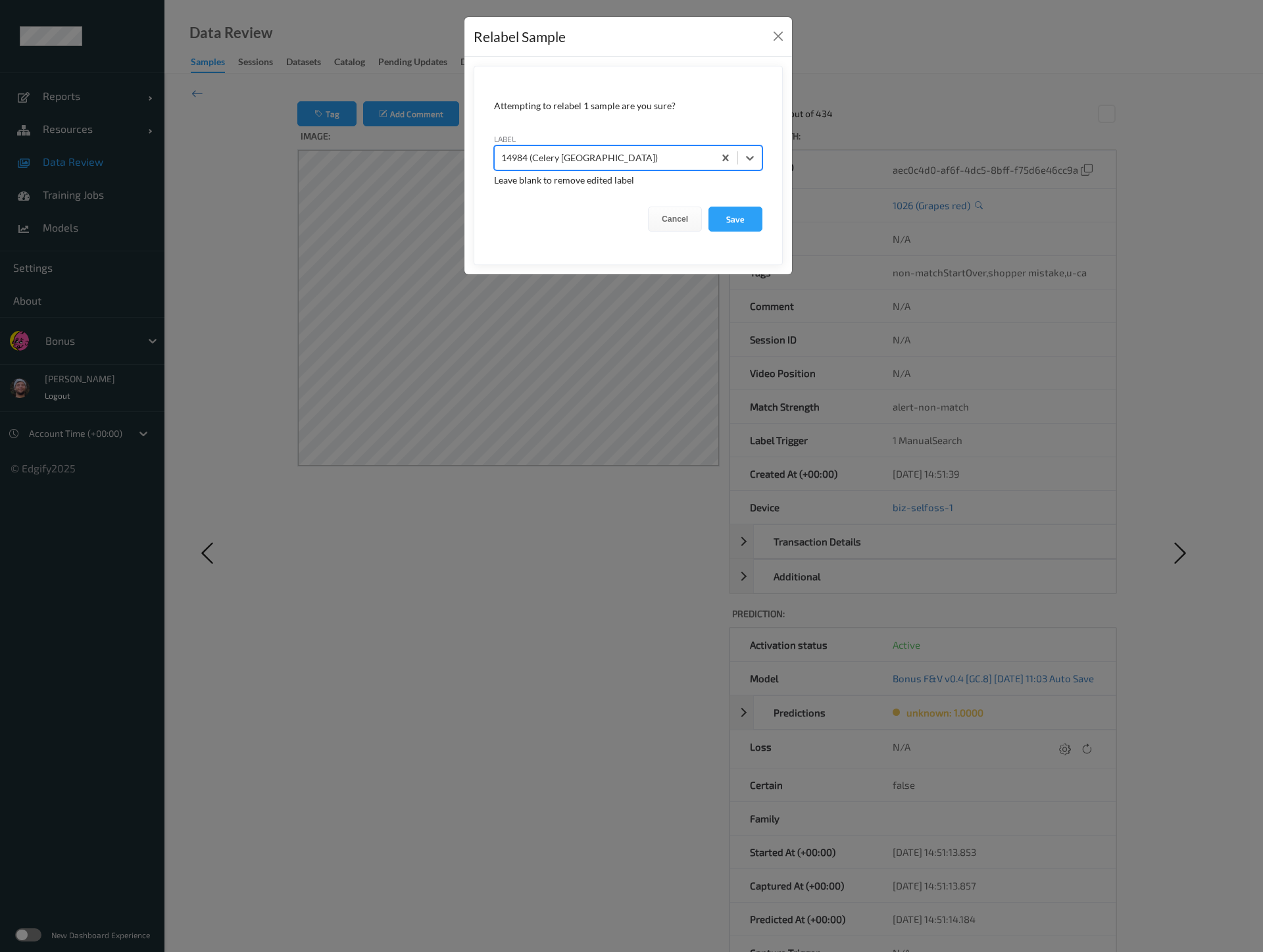
click at [708, 206] on button "Save" at bounding box center [735, 219] width 54 height 25
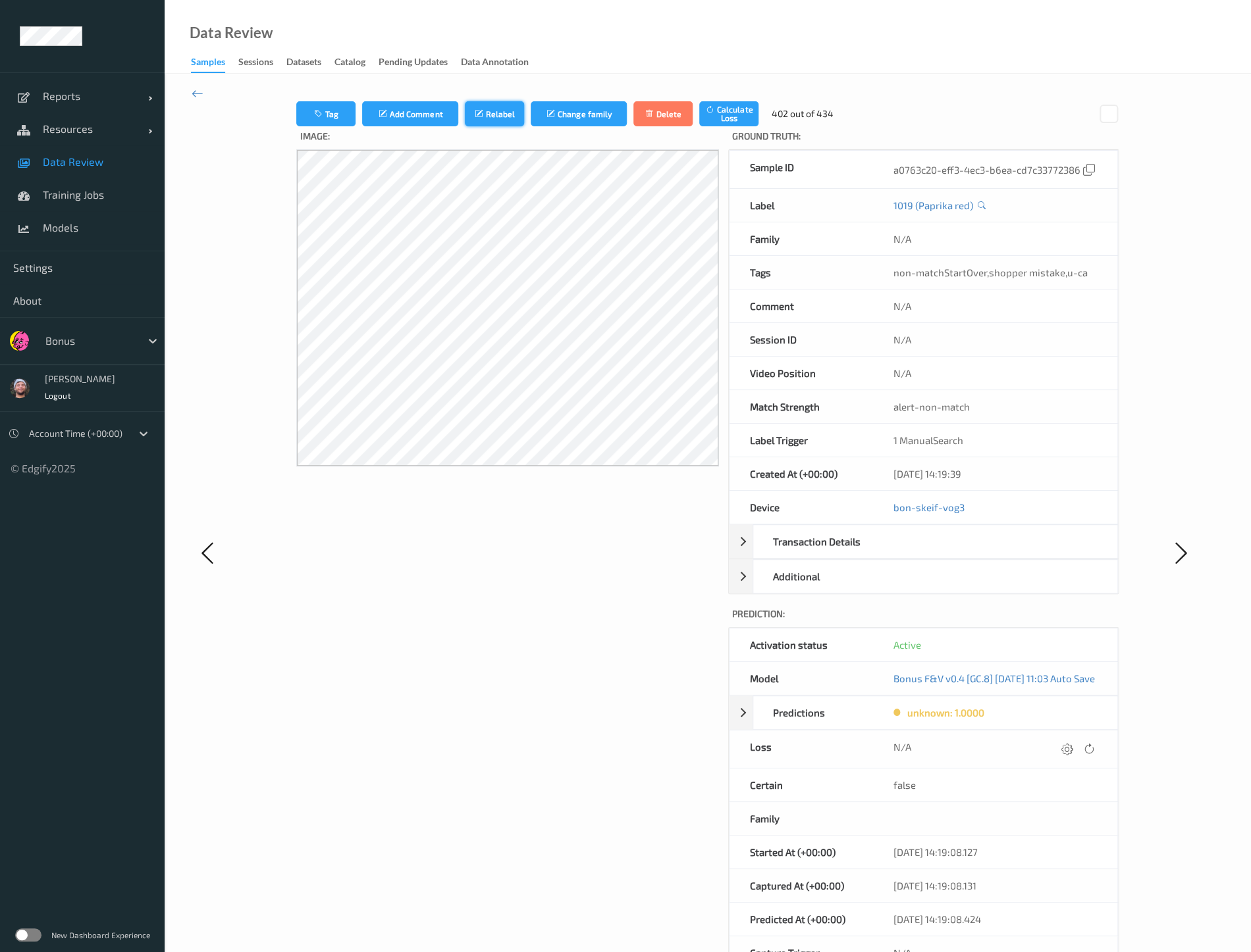
click at [482, 115] on button "Relabel" at bounding box center [494, 114] width 60 height 25
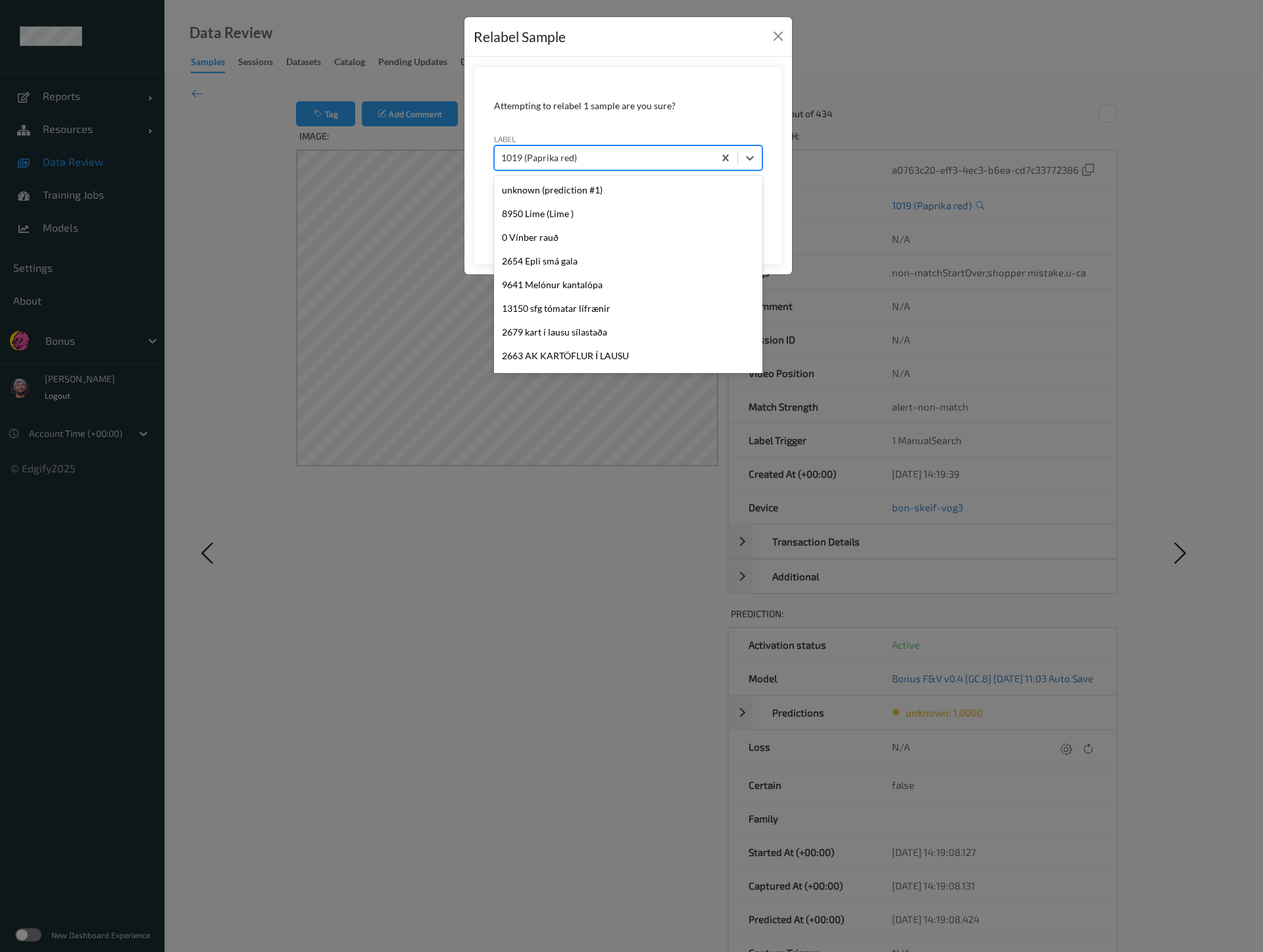
click at [566, 159] on div at bounding box center [604, 158] width 205 height 16
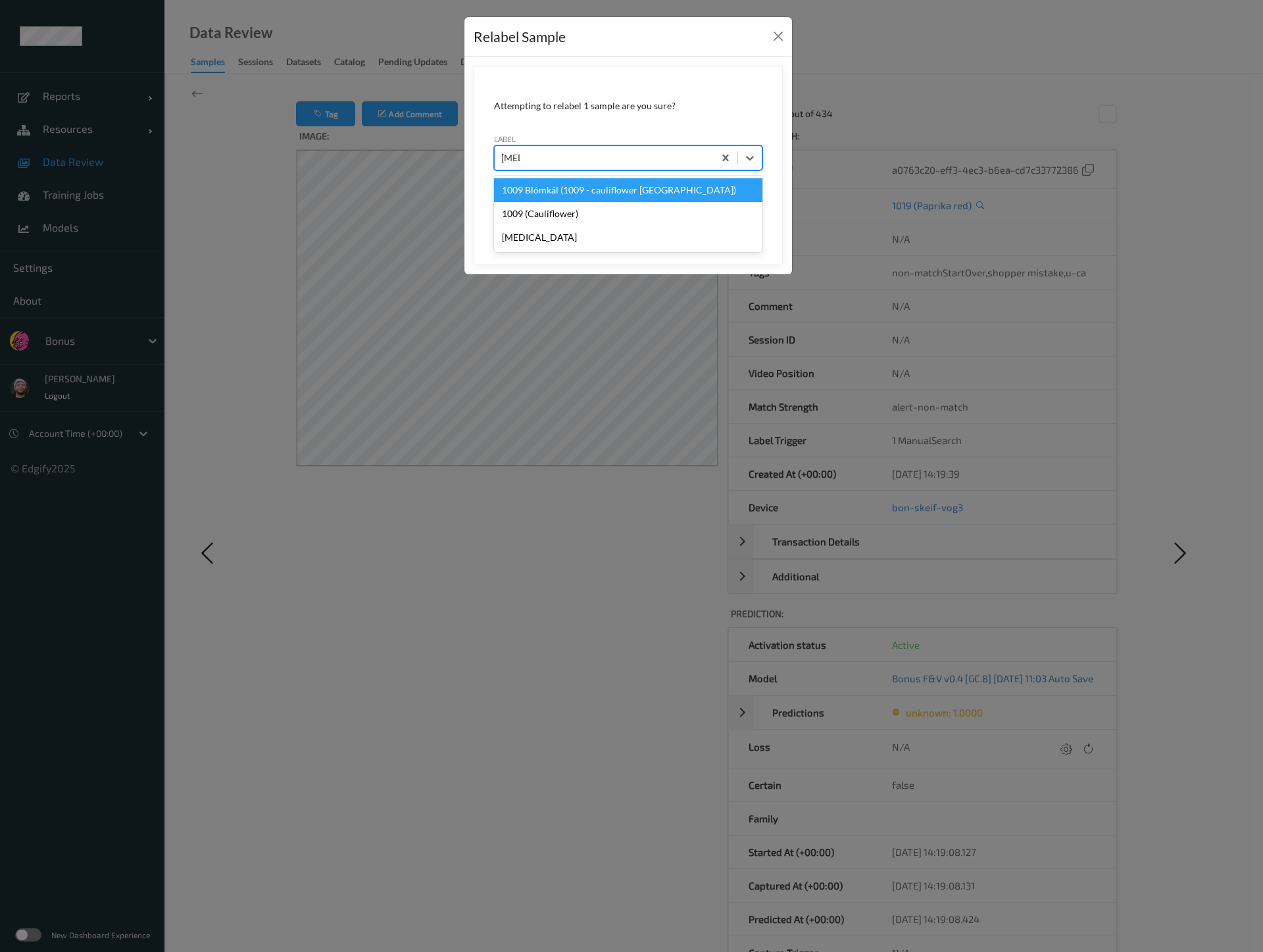
type input "cauli"
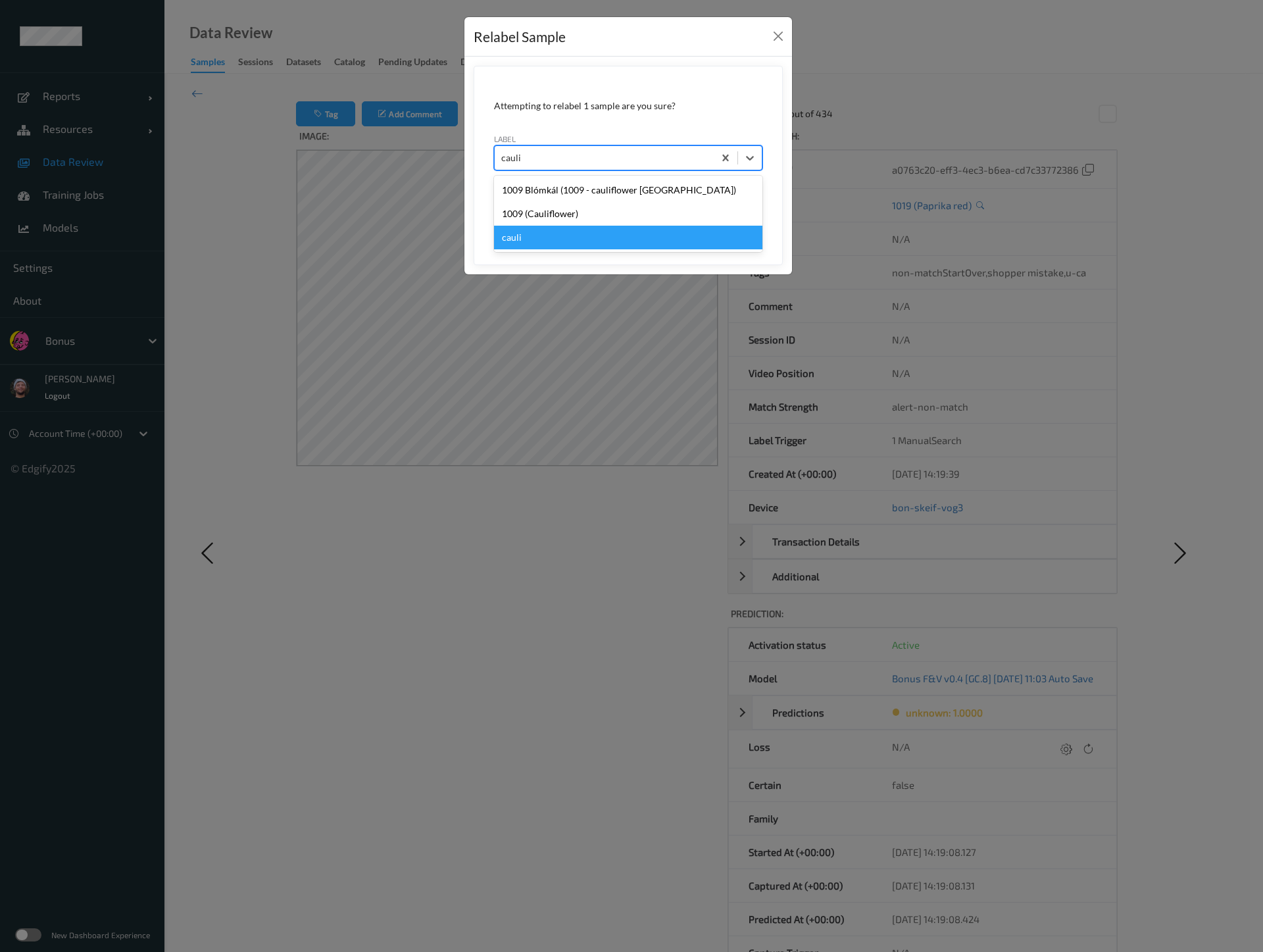
click at [568, 226] on div "cauli" at bounding box center [628, 238] width 268 height 23
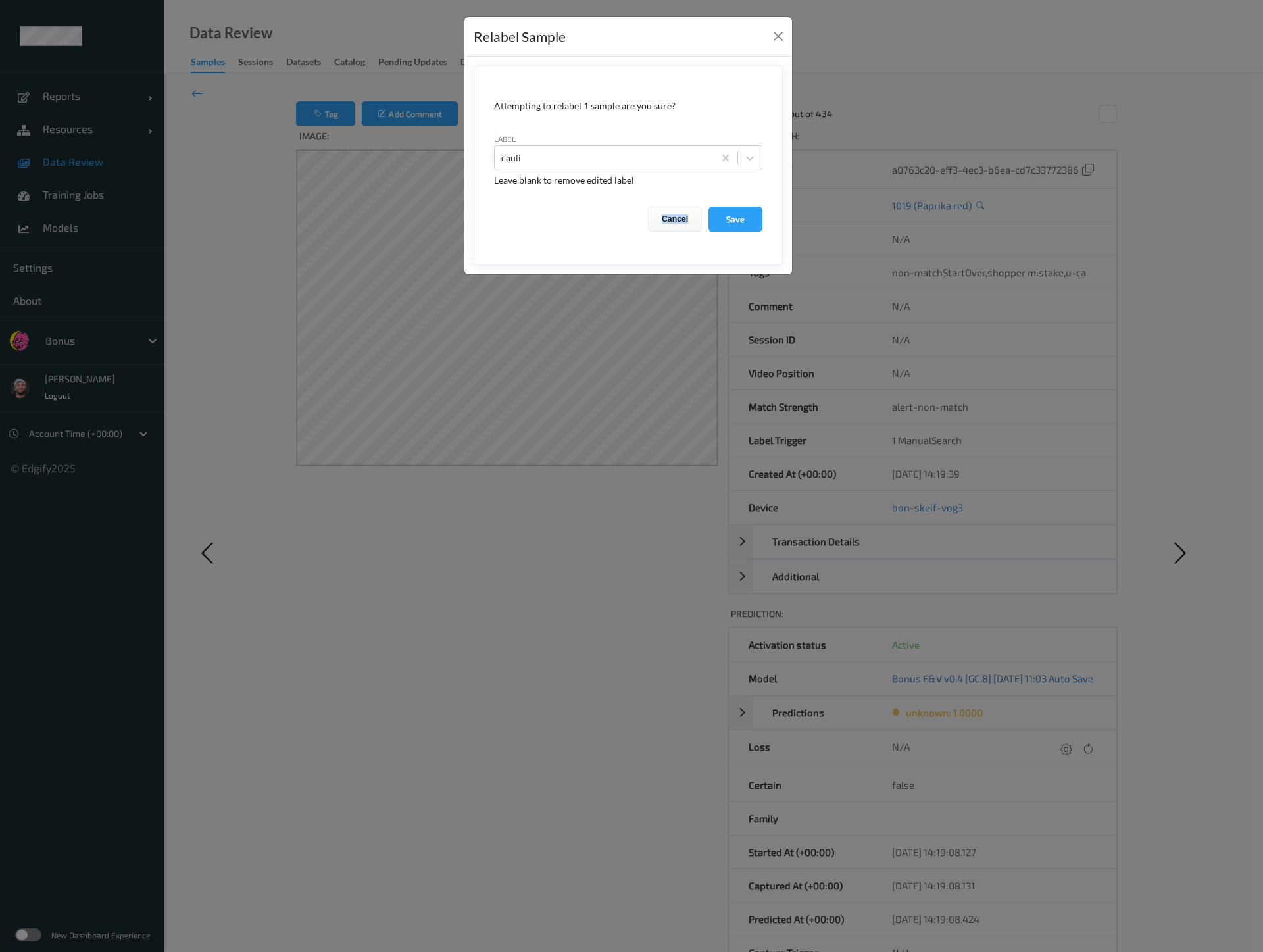
drag, startPoint x: 568, startPoint y: 225, endPoint x: 561, endPoint y: 202, distance: 24.0
click at [564, 202] on form "Attempting to relabel 1 sample are you sure? label cauli Leave blank to remove …" at bounding box center [628, 165] width 309 height 200
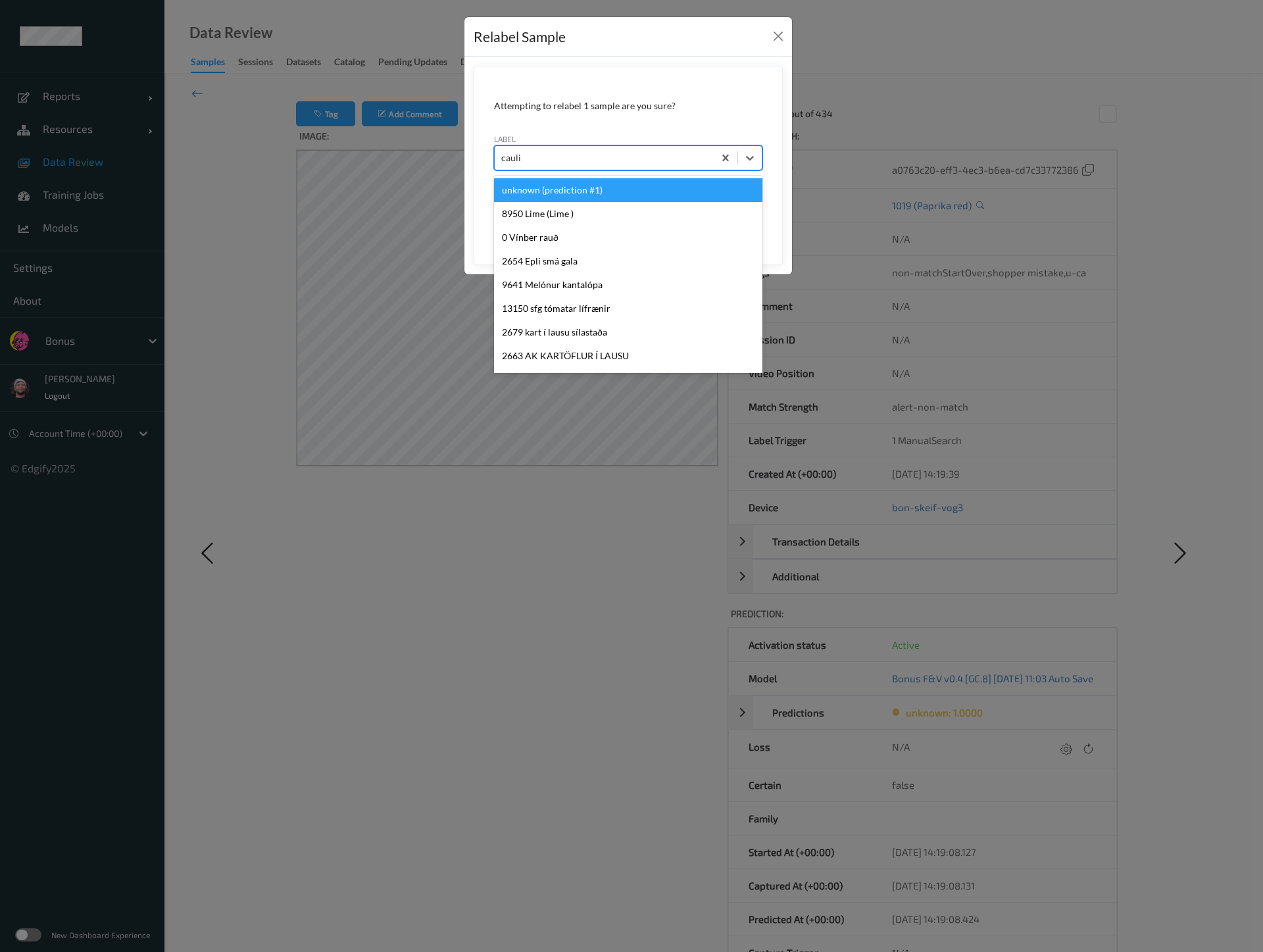
click at [551, 159] on div at bounding box center [604, 158] width 205 height 16
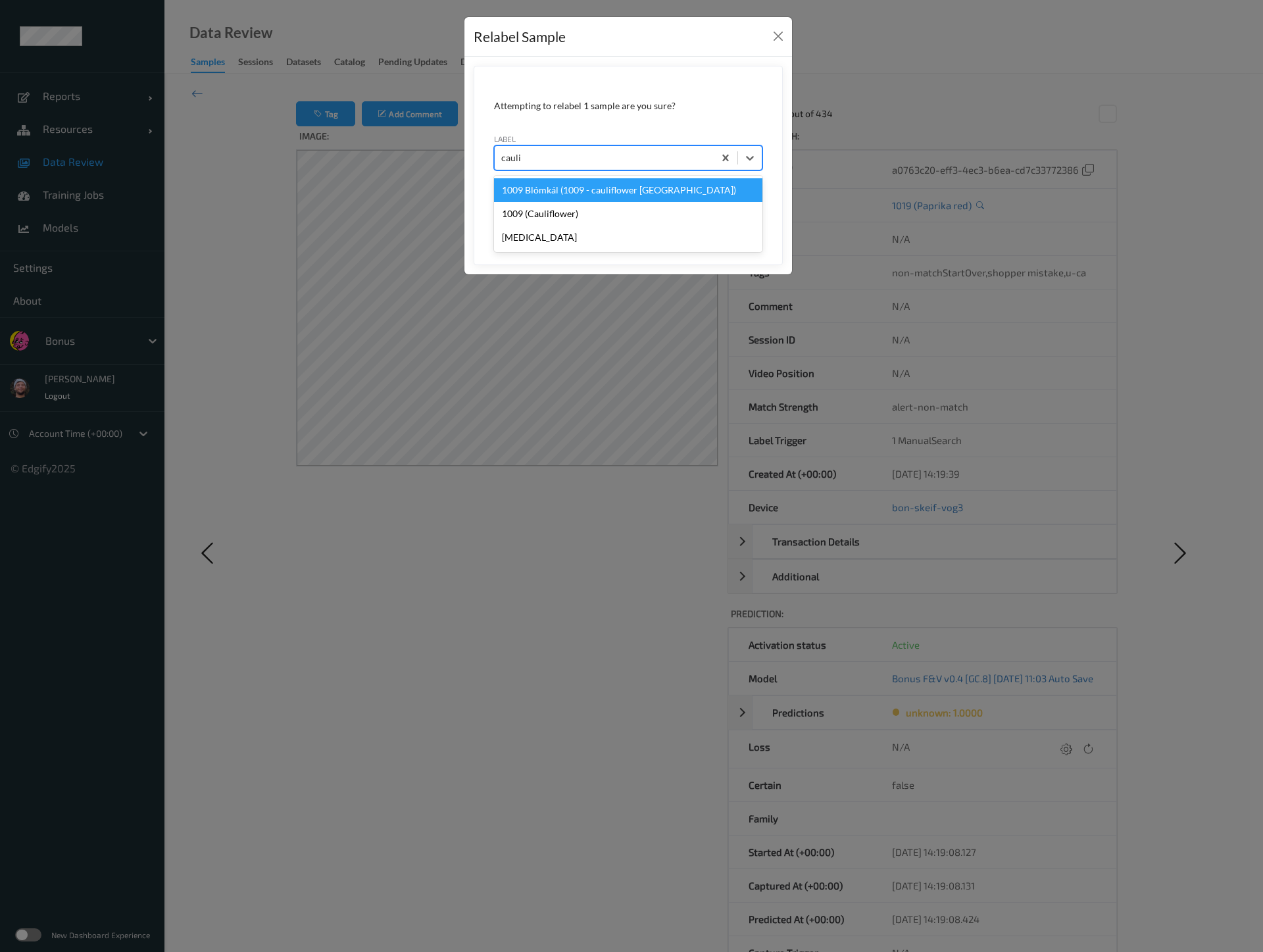
type input "caulif"
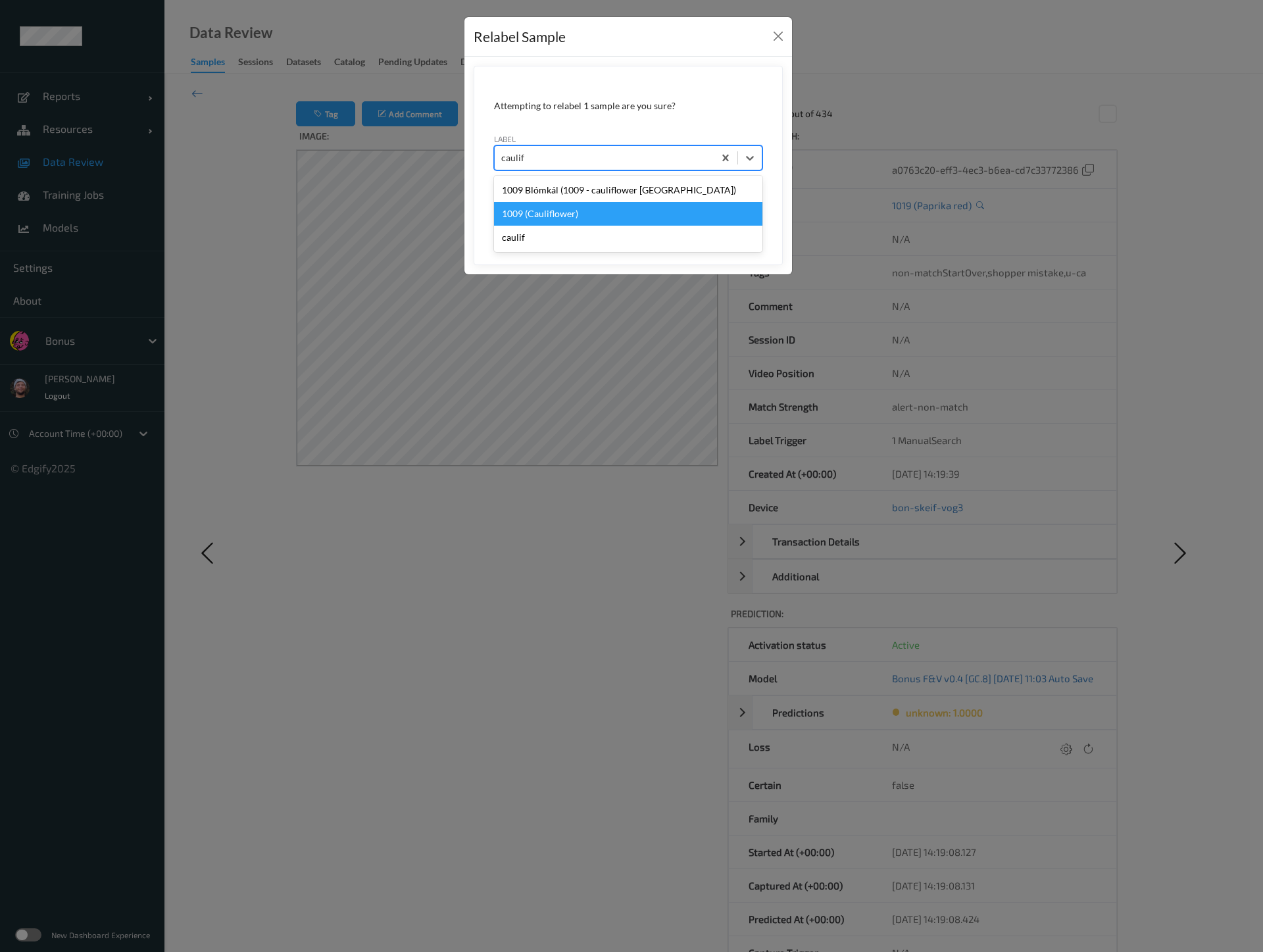
click at [557, 213] on div "1009 (Cauliflower)" at bounding box center [628, 213] width 268 height 23
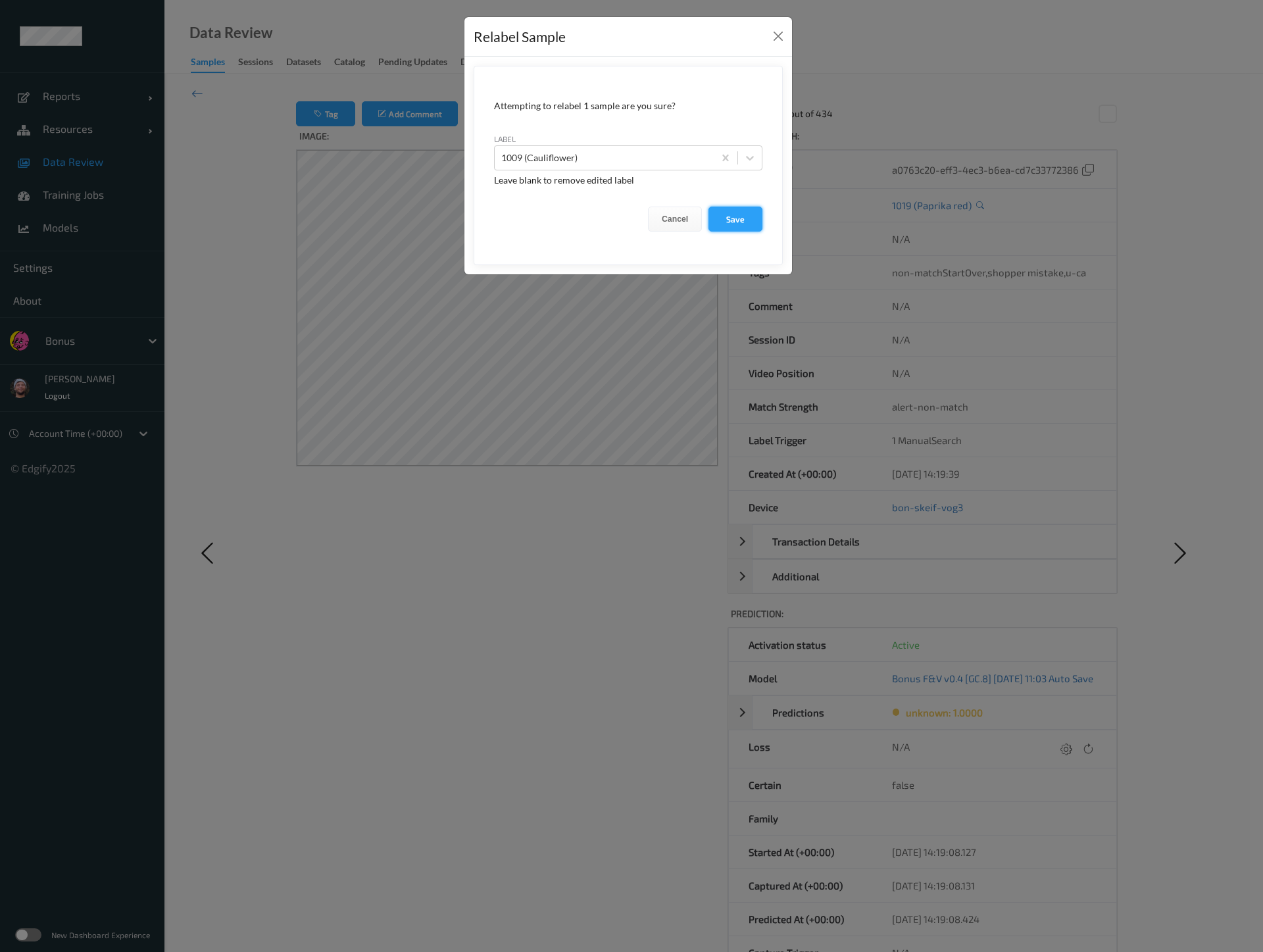
click at [714, 228] on button "Save" at bounding box center [735, 219] width 54 height 25
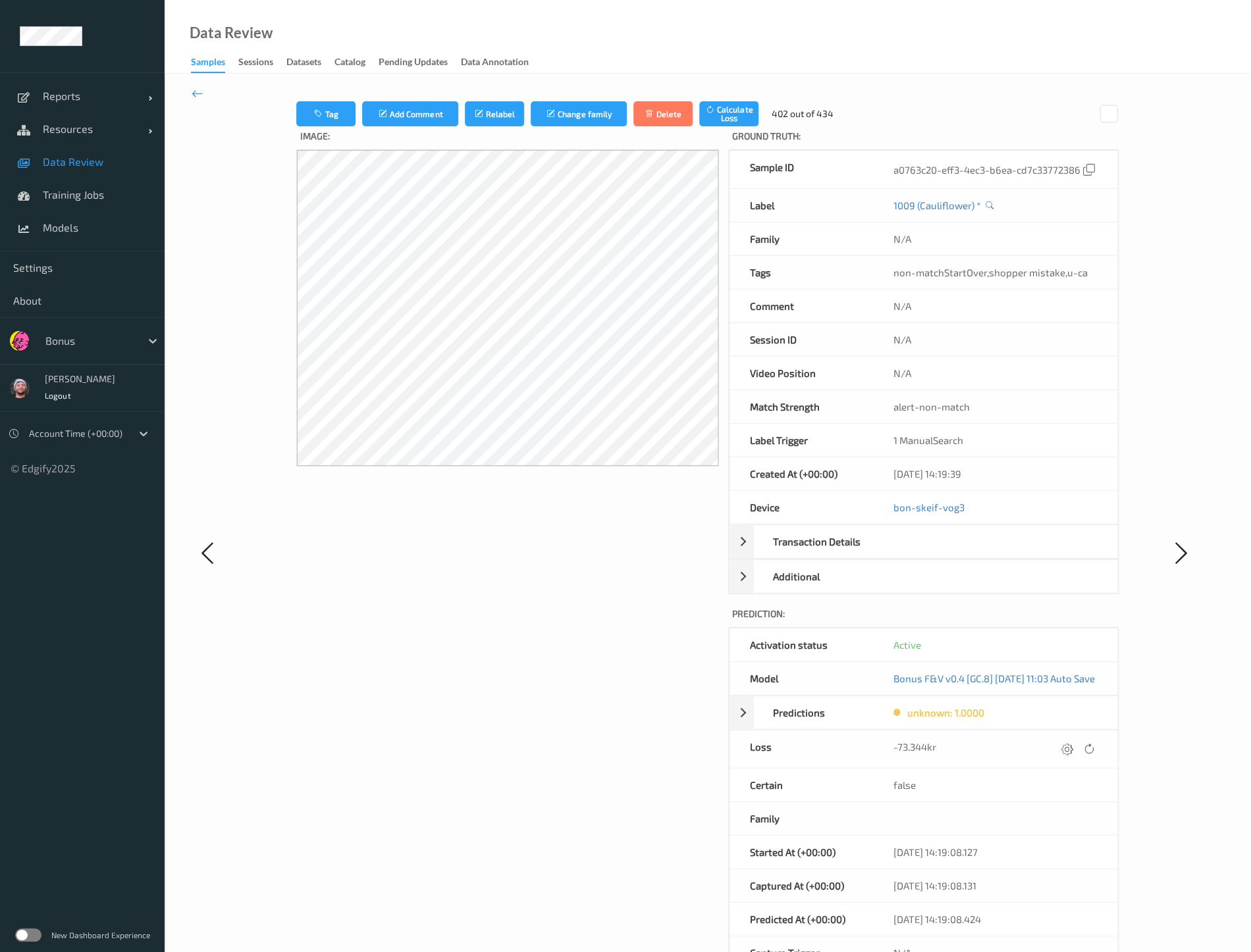
click at [383, 677] on div "Image:" at bounding box center [508, 565] width 423 height 878
click at [461, 551] on div "Image:" at bounding box center [508, 565] width 423 height 878
click at [458, 128] on label "Image:" at bounding box center [508, 138] width 423 height 23
click at [465, 123] on button "Relabel" at bounding box center [494, 114] width 60 height 25
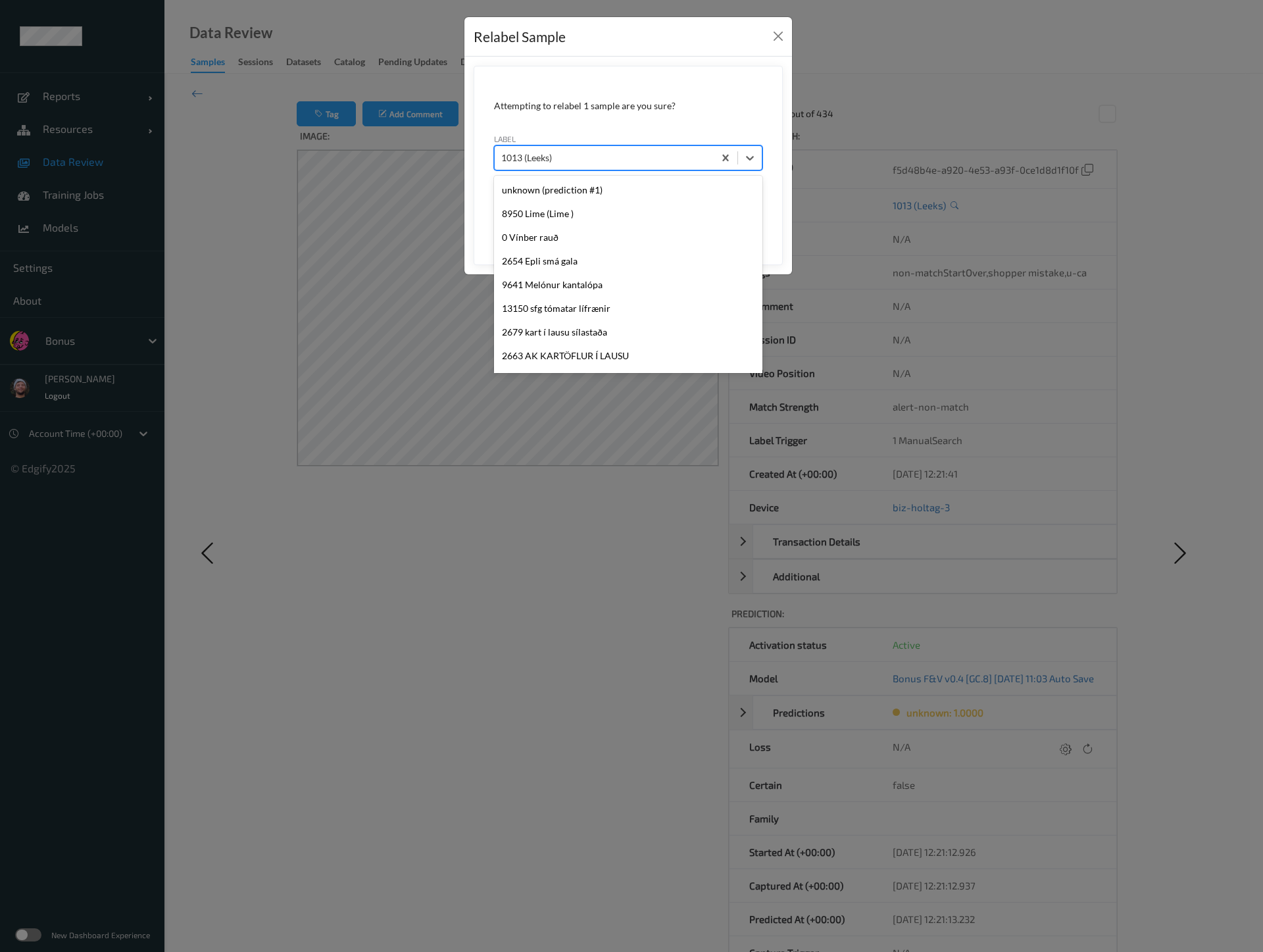
click at [573, 161] on div at bounding box center [604, 158] width 205 height 16
type input "1026"
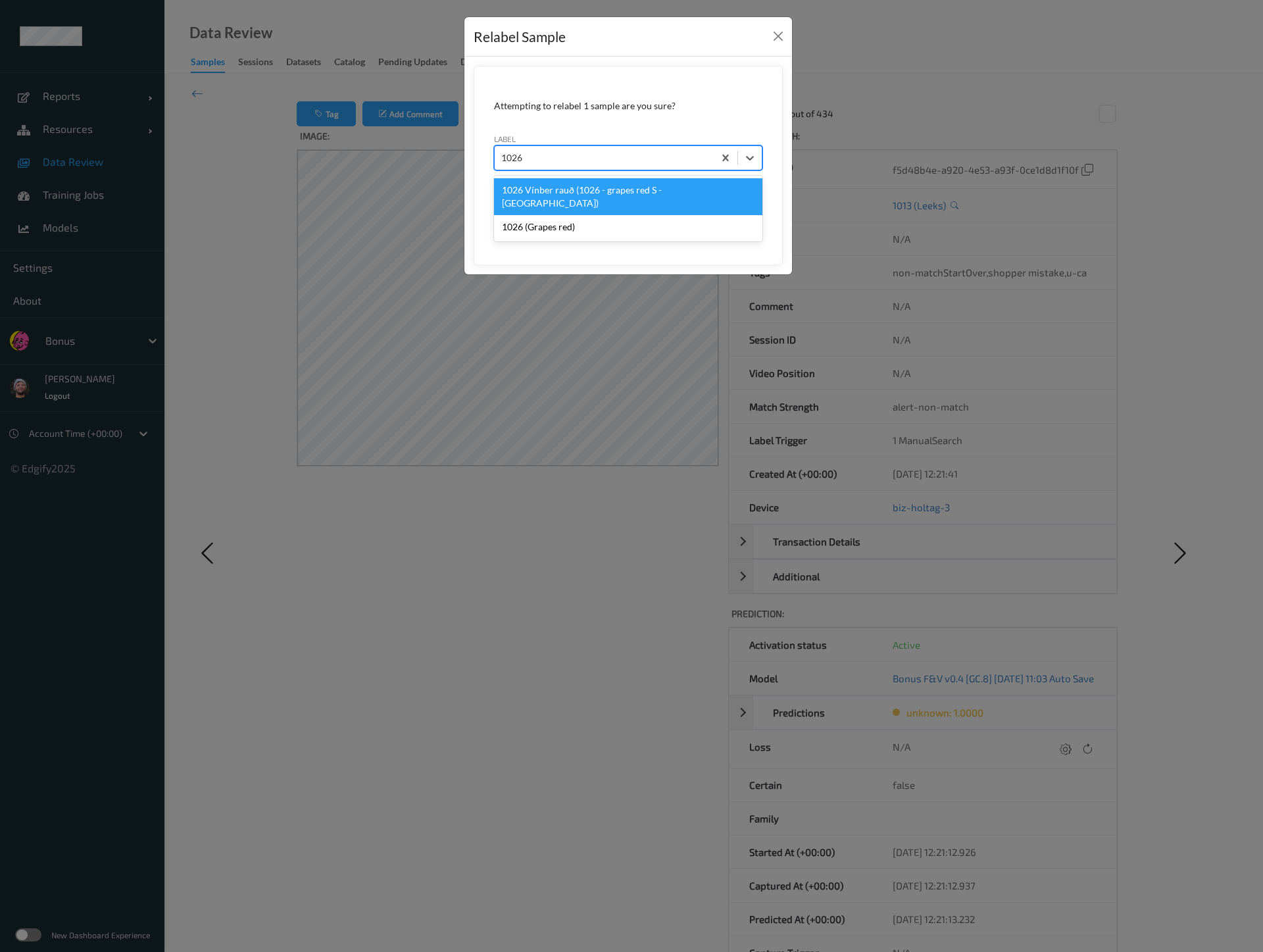
scroll to position [0, 0]
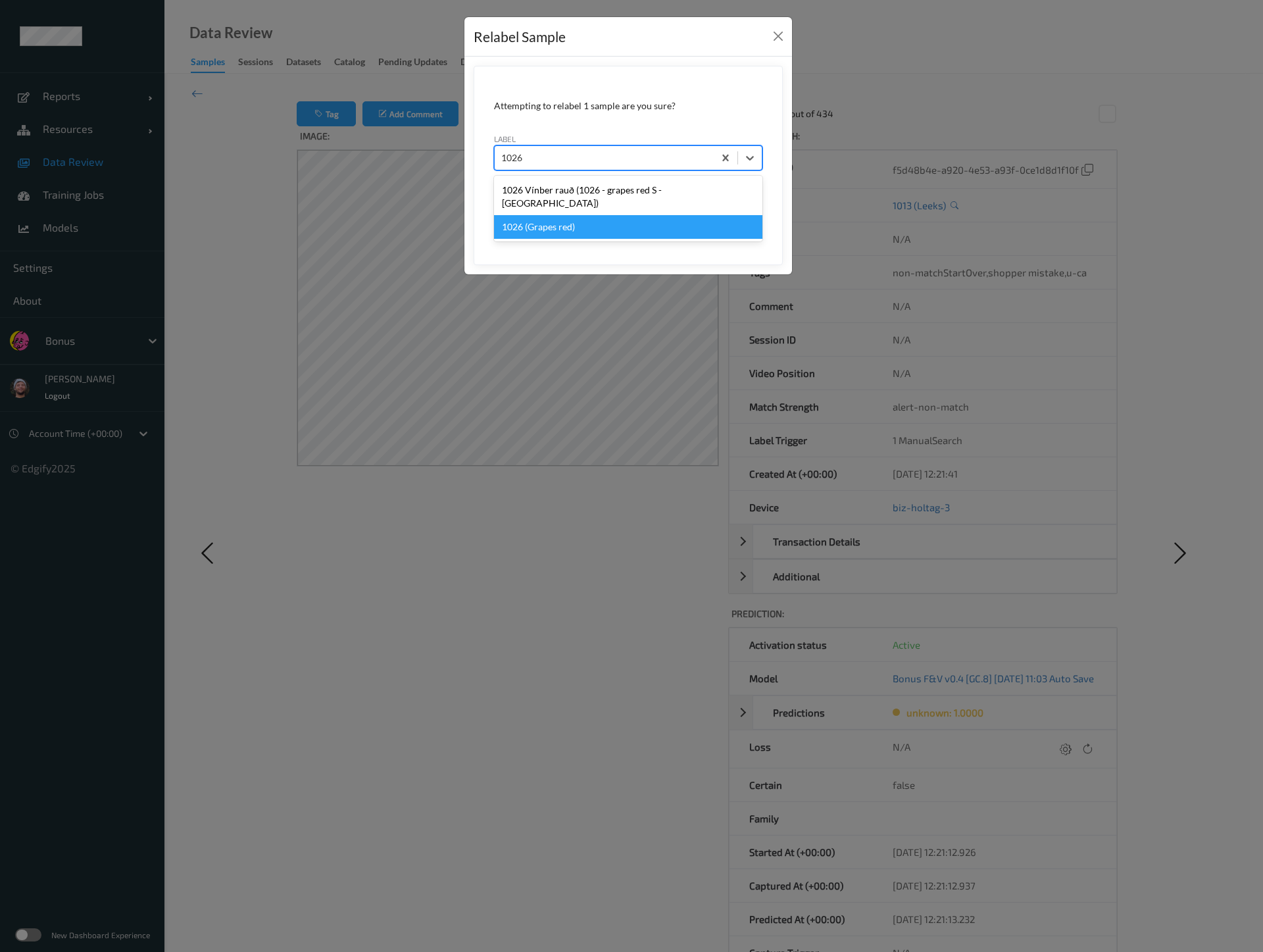
click at [584, 215] on div "1026 (Grapes red)" at bounding box center [628, 227] width 268 height 23
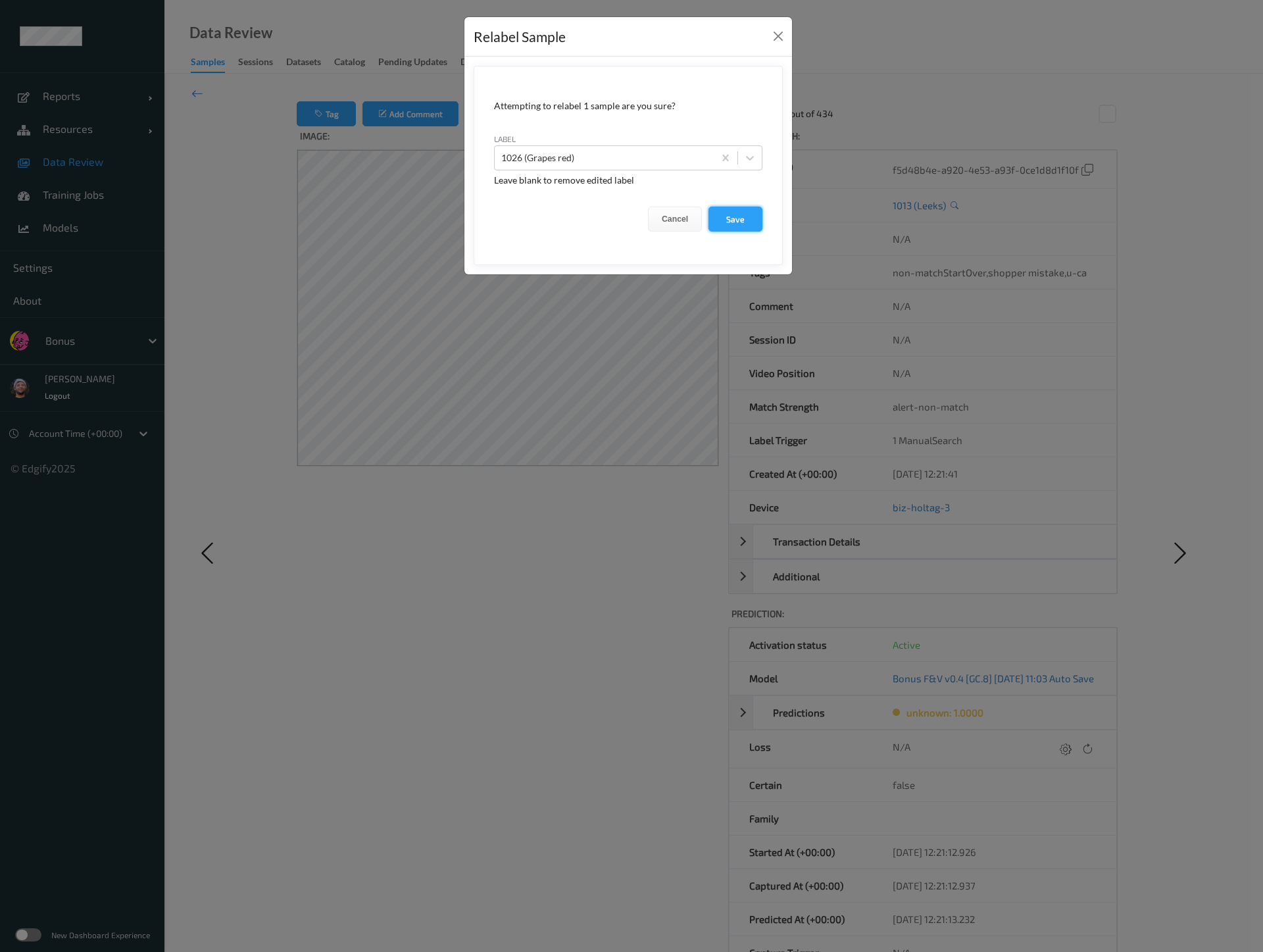
drag, startPoint x: 703, startPoint y: 213, endPoint x: 720, endPoint y: 218, distance: 17.7
click at [720, 218] on div "Cancel Save" at bounding box center [628, 219] width 268 height 25
click at [720, 218] on button "Save" at bounding box center [735, 219] width 54 height 25
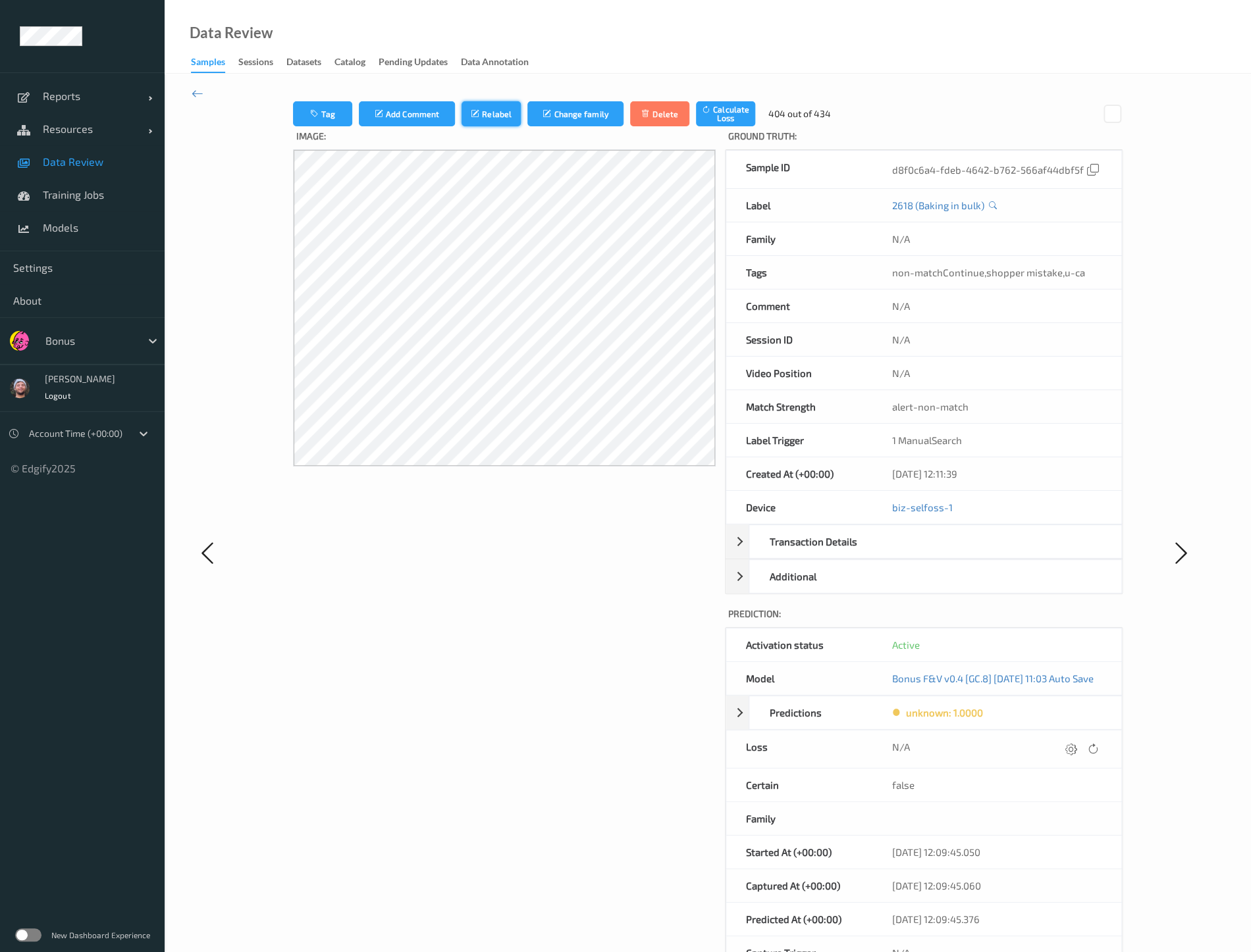
click at [472, 108] on button "Relabel" at bounding box center [490, 114] width 60 height 25
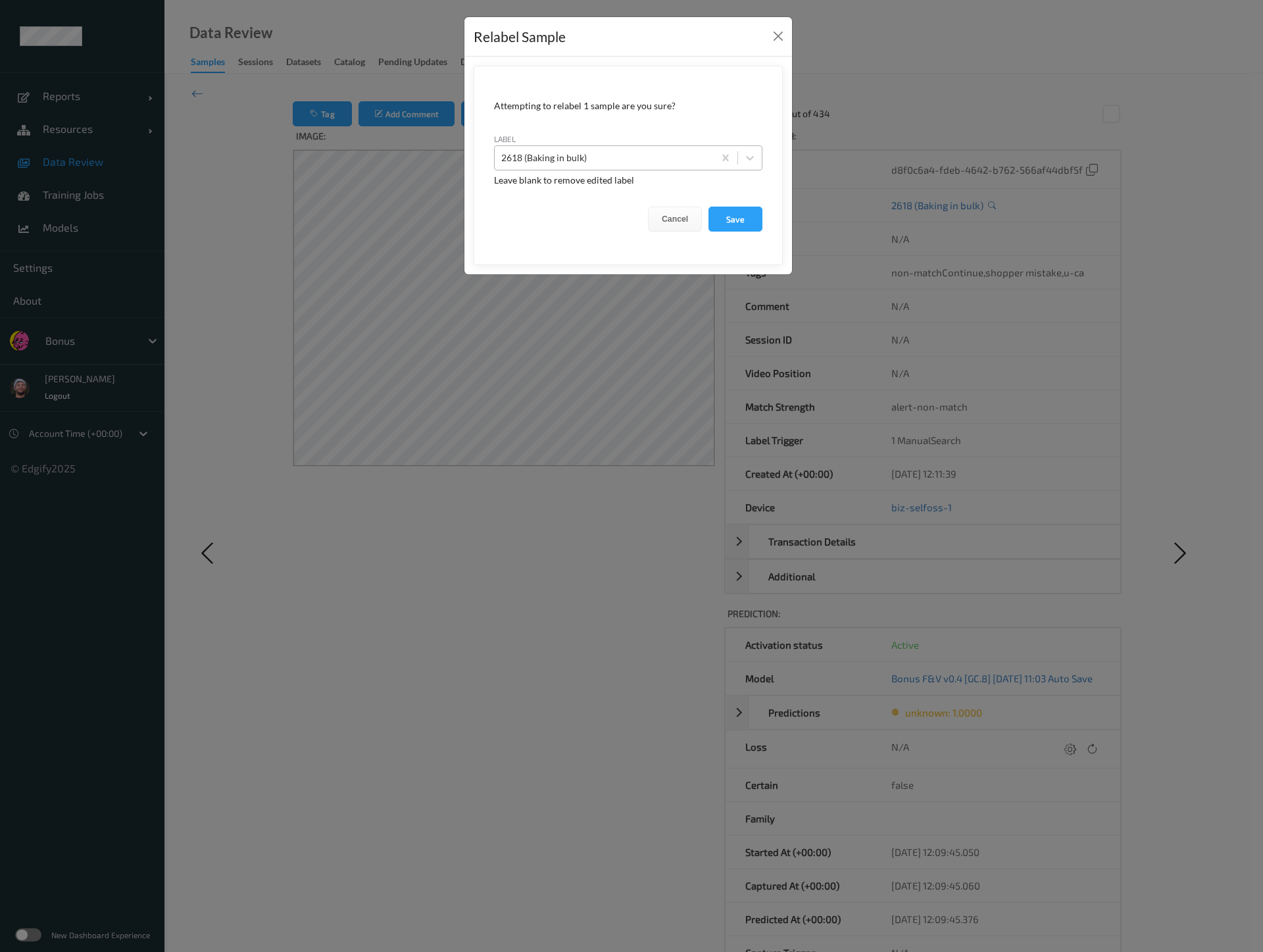
click at [536, 156] on div at bounding box center [604, 158] width 205 height 16
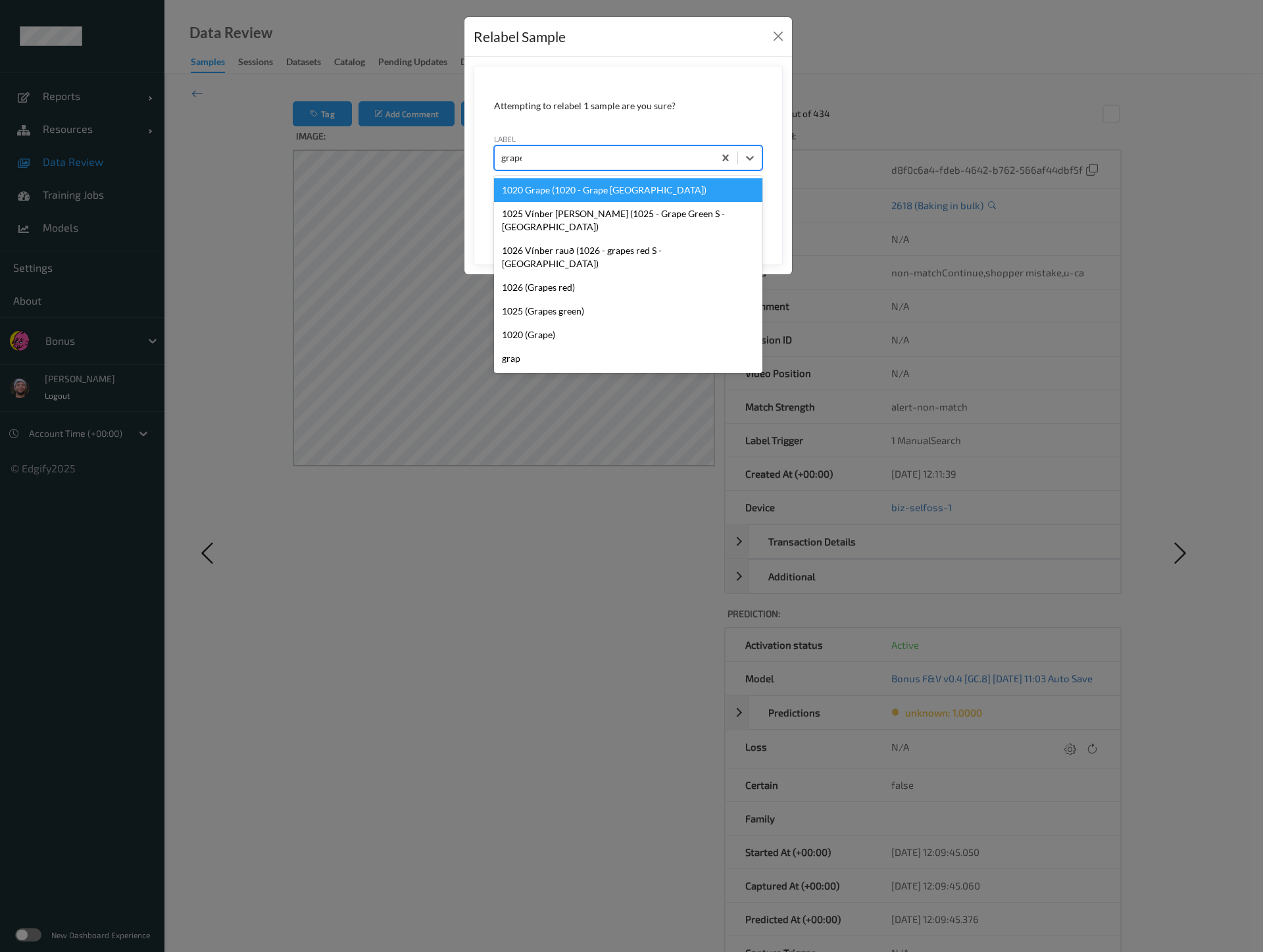
type input "grapes"
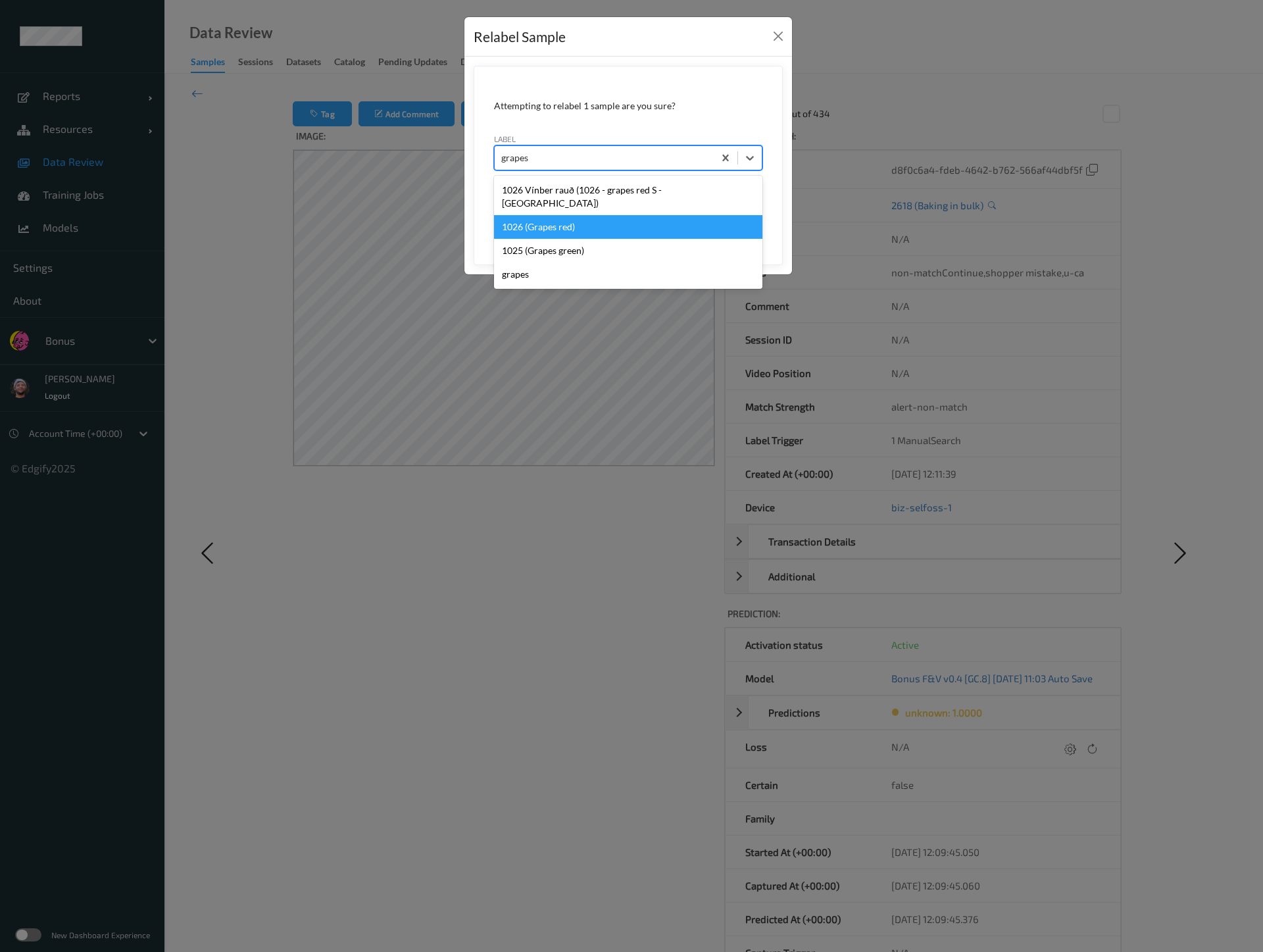
click at [552, 215] on div "1026 (Grapes red)" at bounding box center [628, 227] width 268 height 23
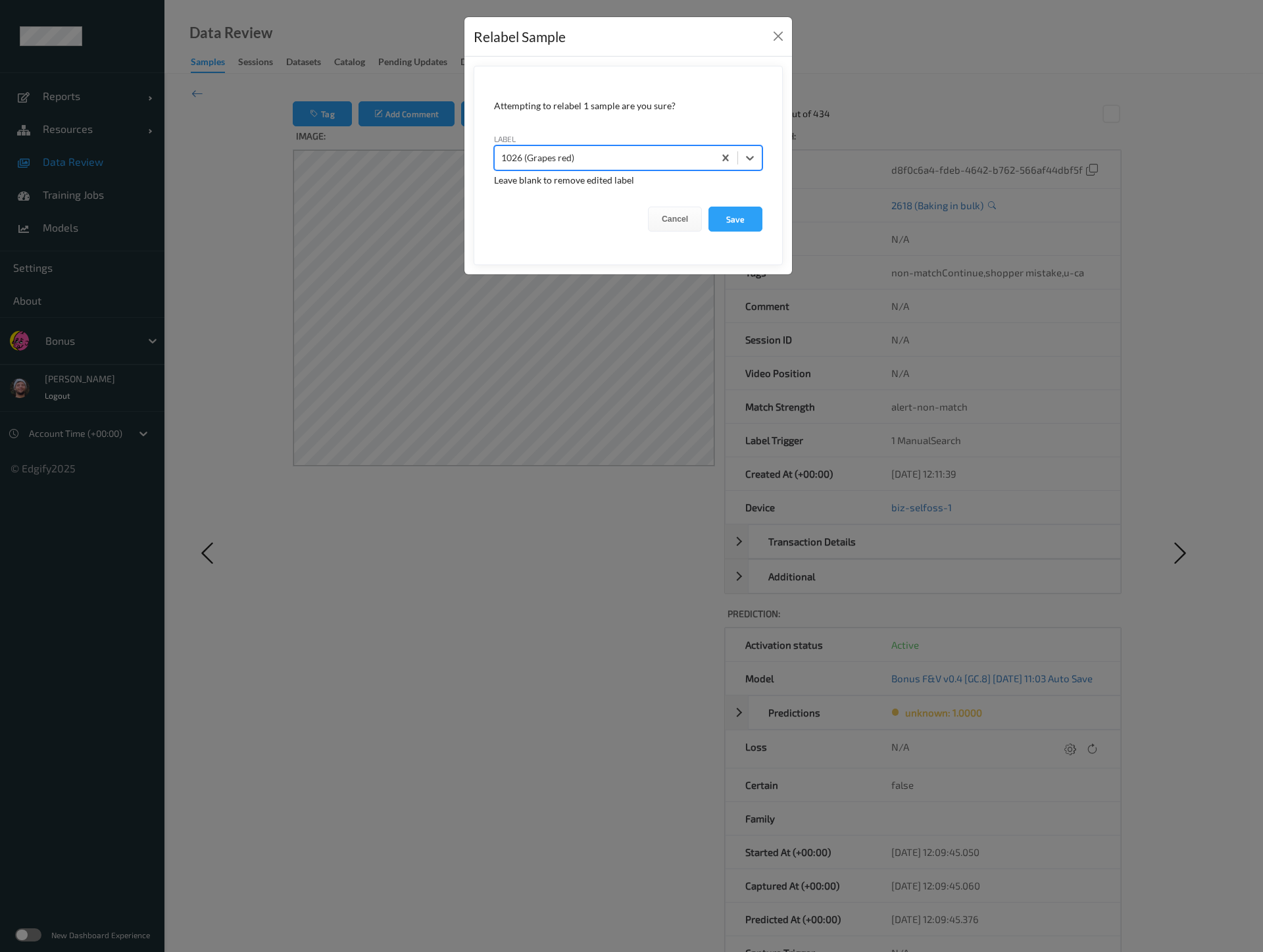
click at [708, 206] on button "Save" at bounding box center [735, 219] width 54 height 25
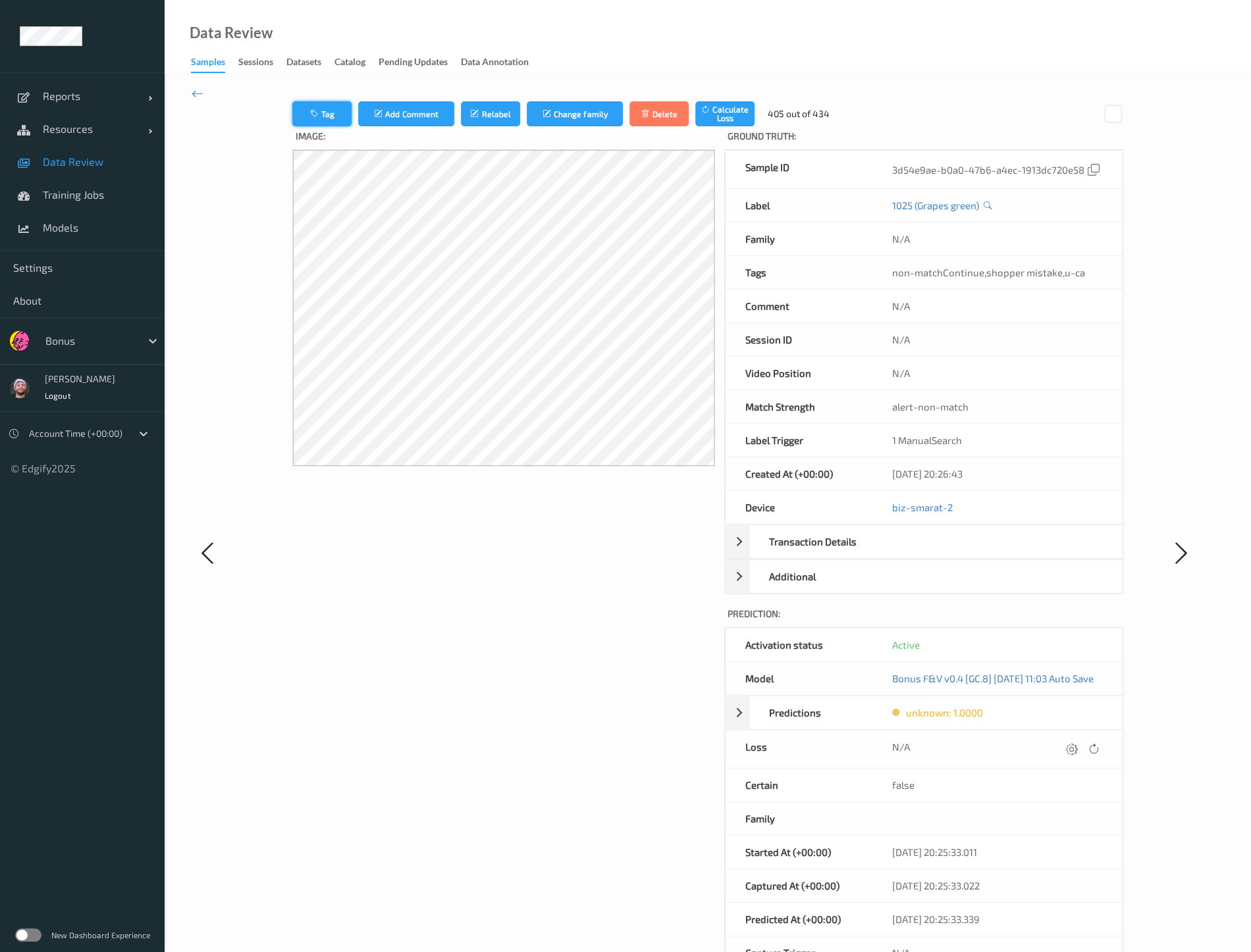
click at [327, 116] on button "Tag" at bounding box center [322, 114] width 60 height 25
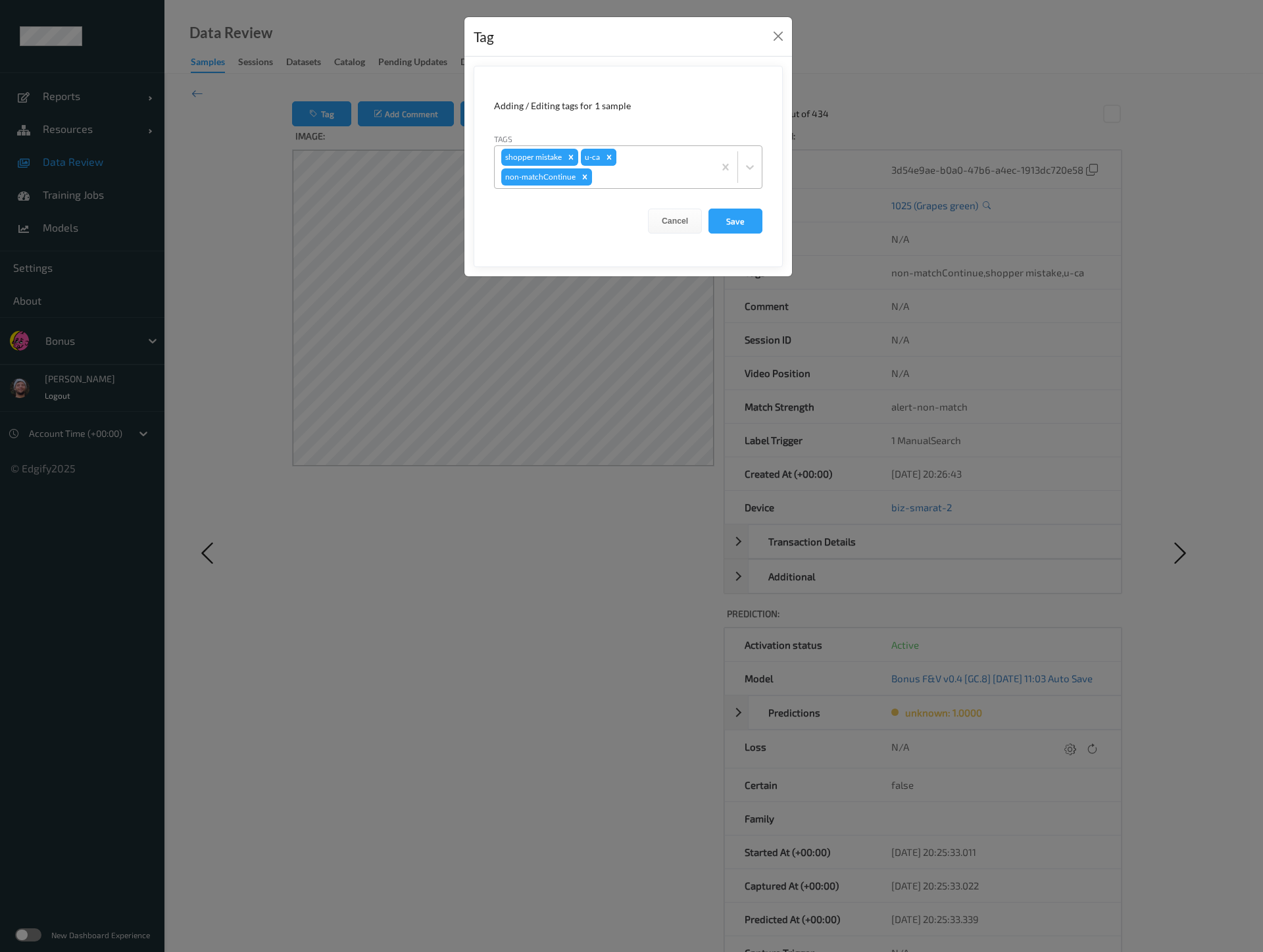
click at [605, 159] on icon "Remove u-ca" at bounding box center [609, 157] width 9 height 9
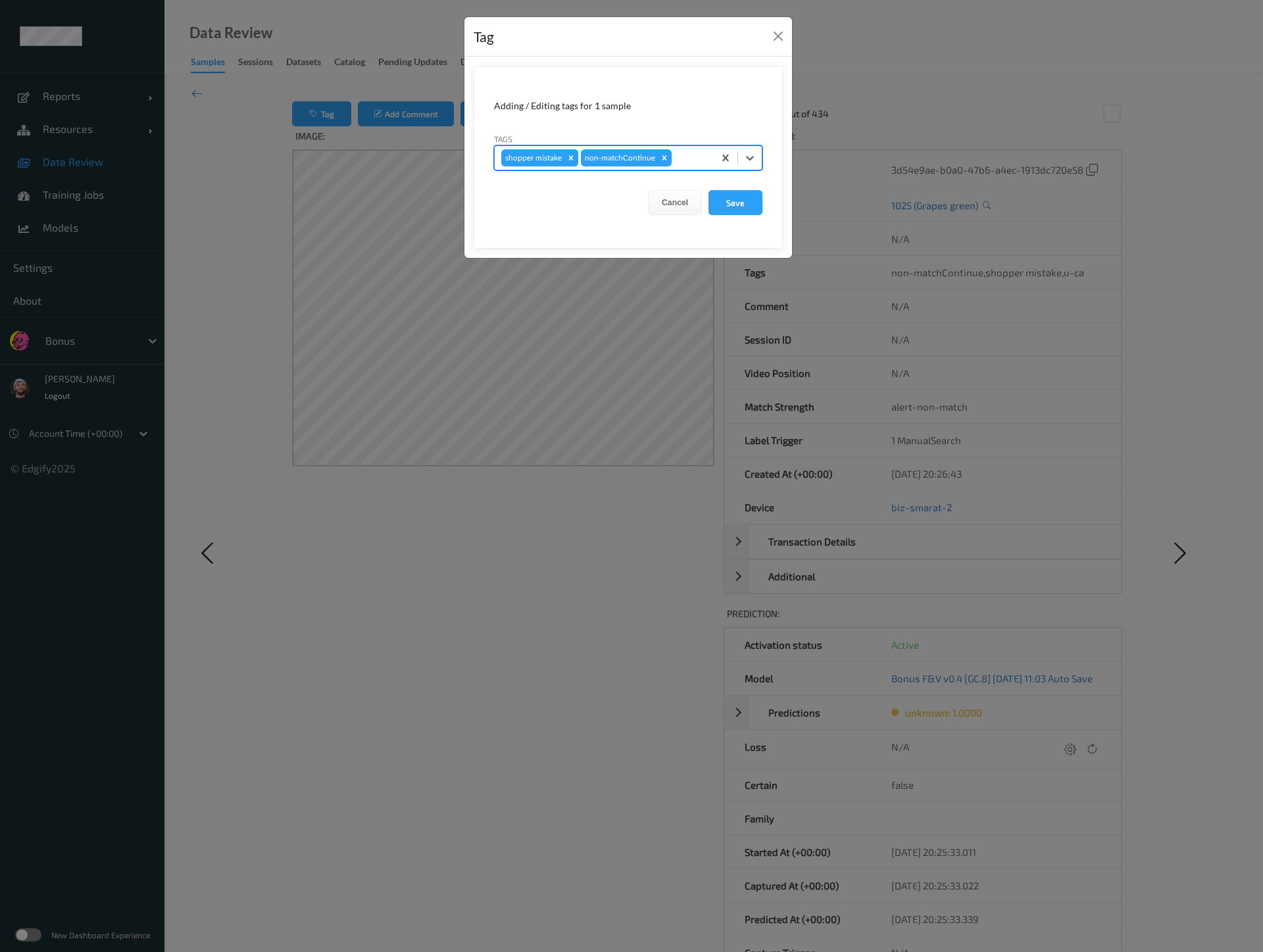
click at [572, 158] on icon "Remove shopper mistake" at bounding box center [570, 158] width 9 height 9
type input "pi"
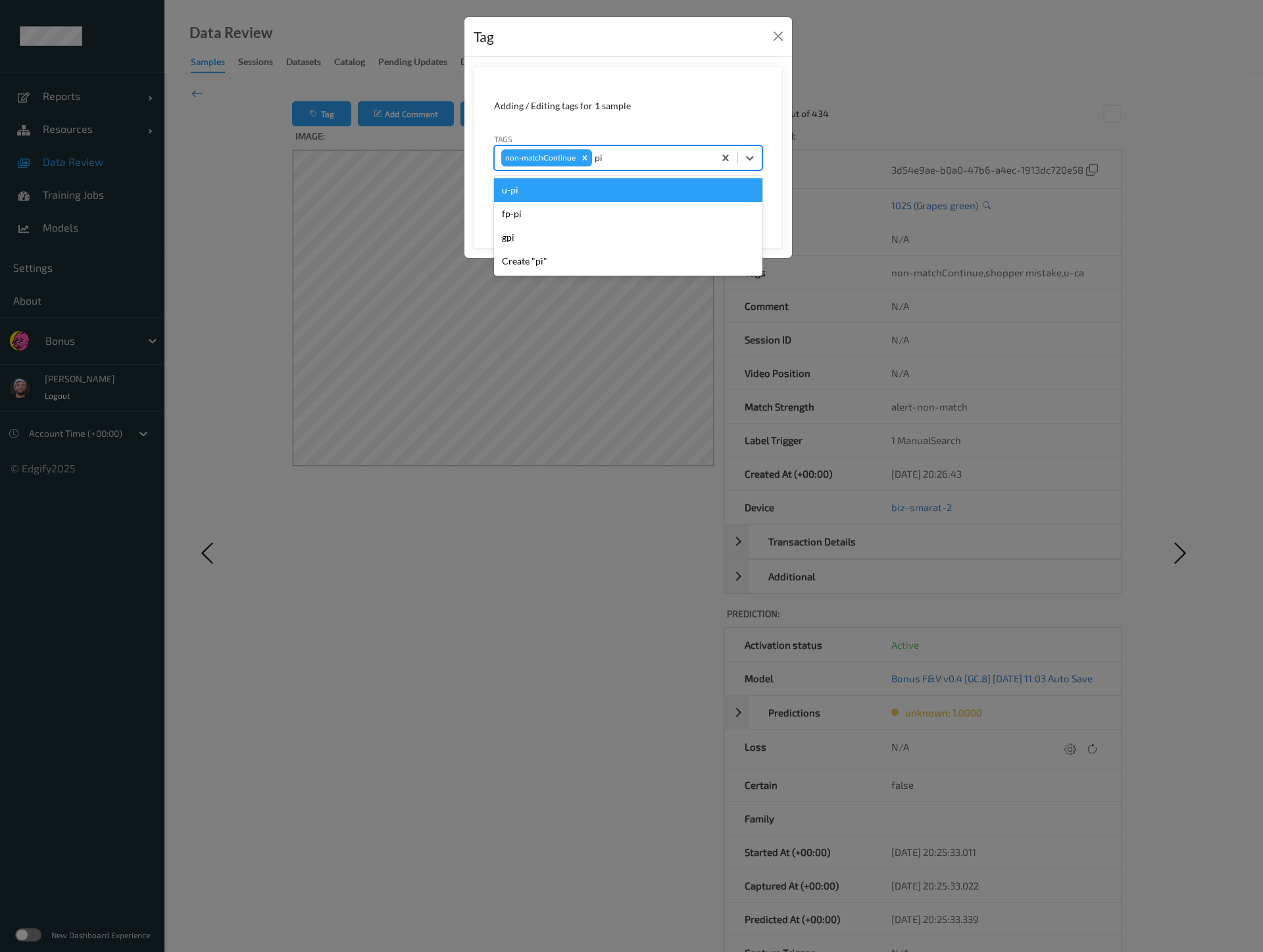
click at [581, 182] on div "u-pi" at bounding box center [628, 190] width 268 height 23
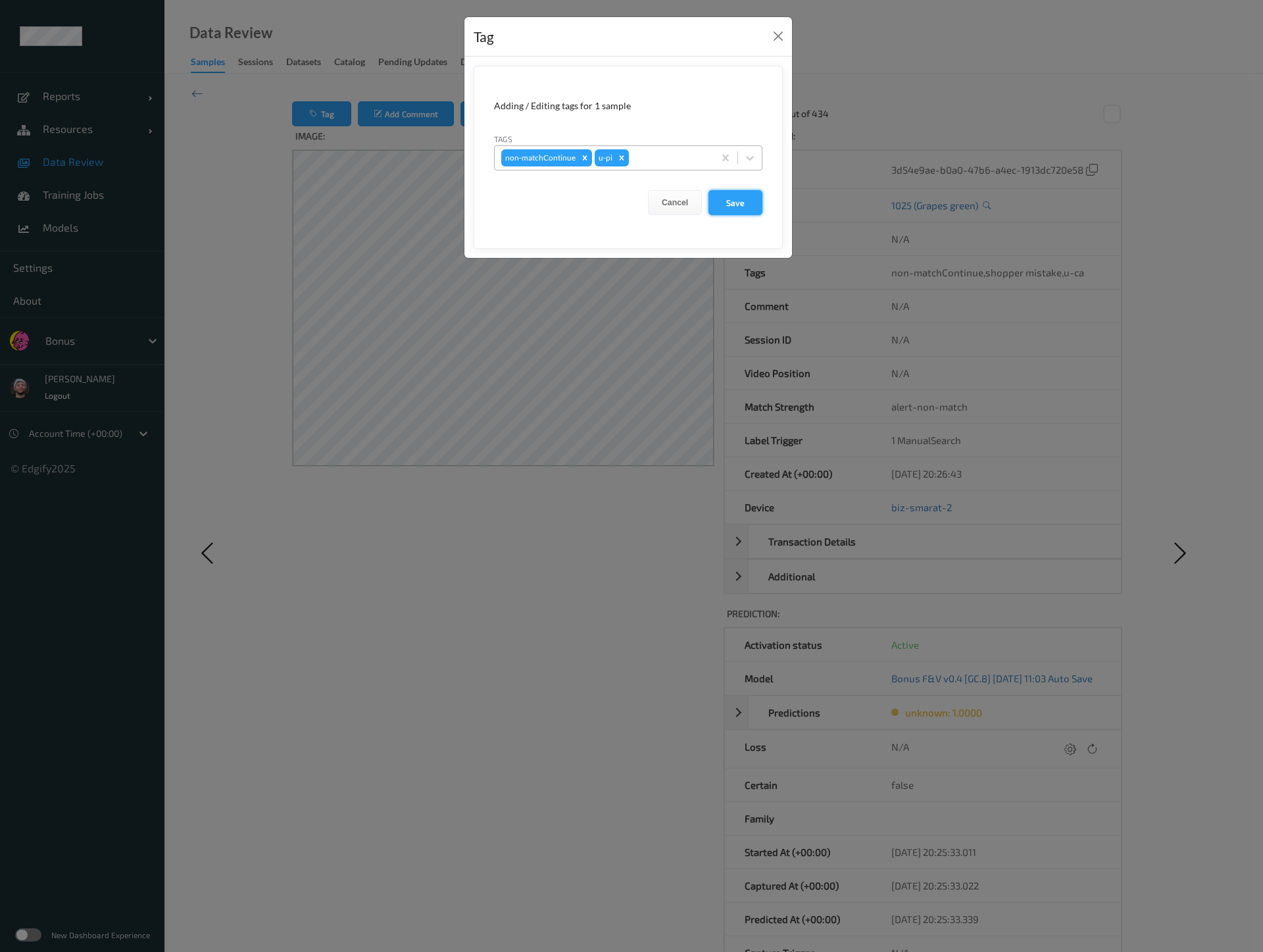
click at [748, 197] on button "Save" at bounding box center [735, 203] width 54 height 25
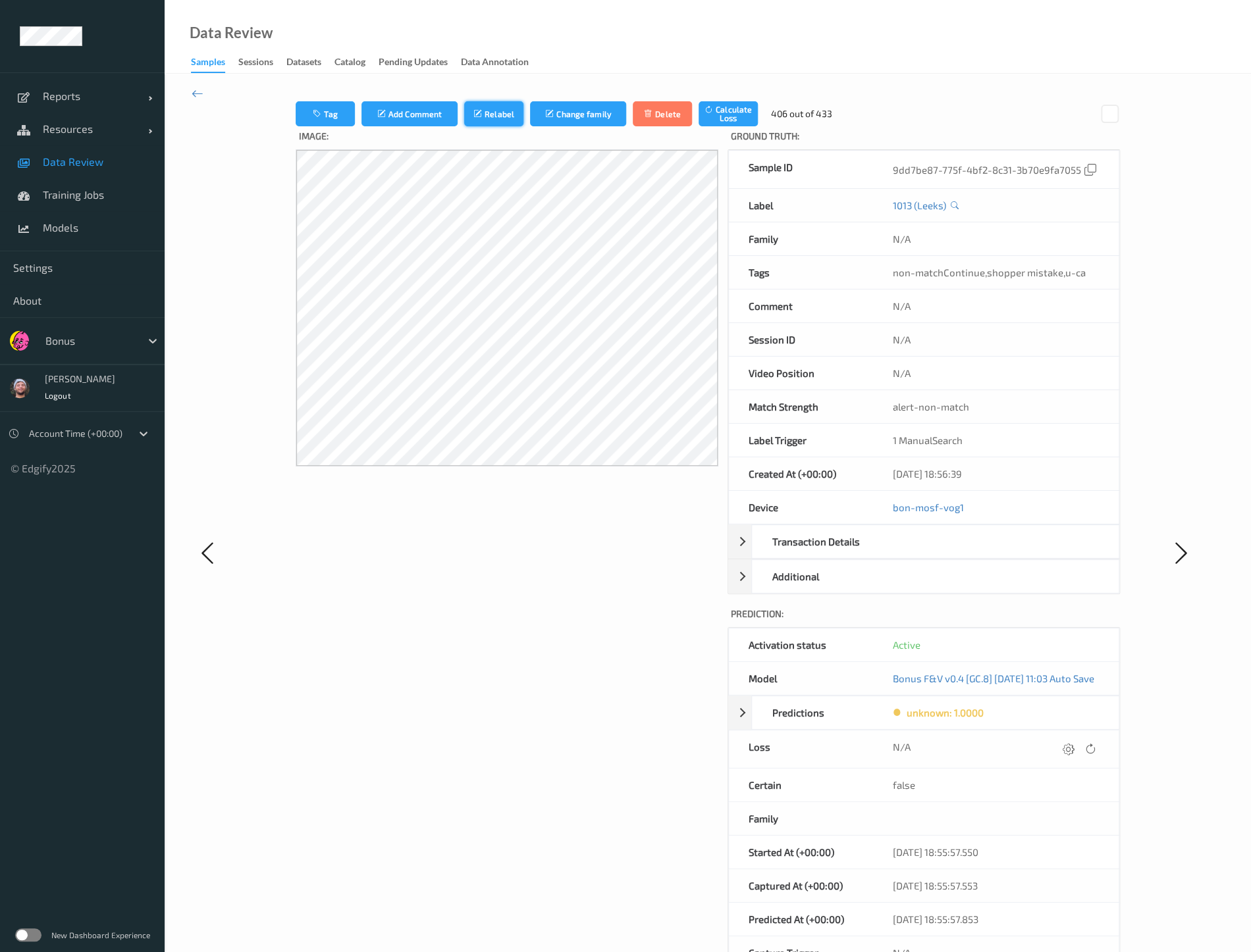
click at [464, 106] on button "Relabel" at bounding box center [493, 114] width 60 height 25
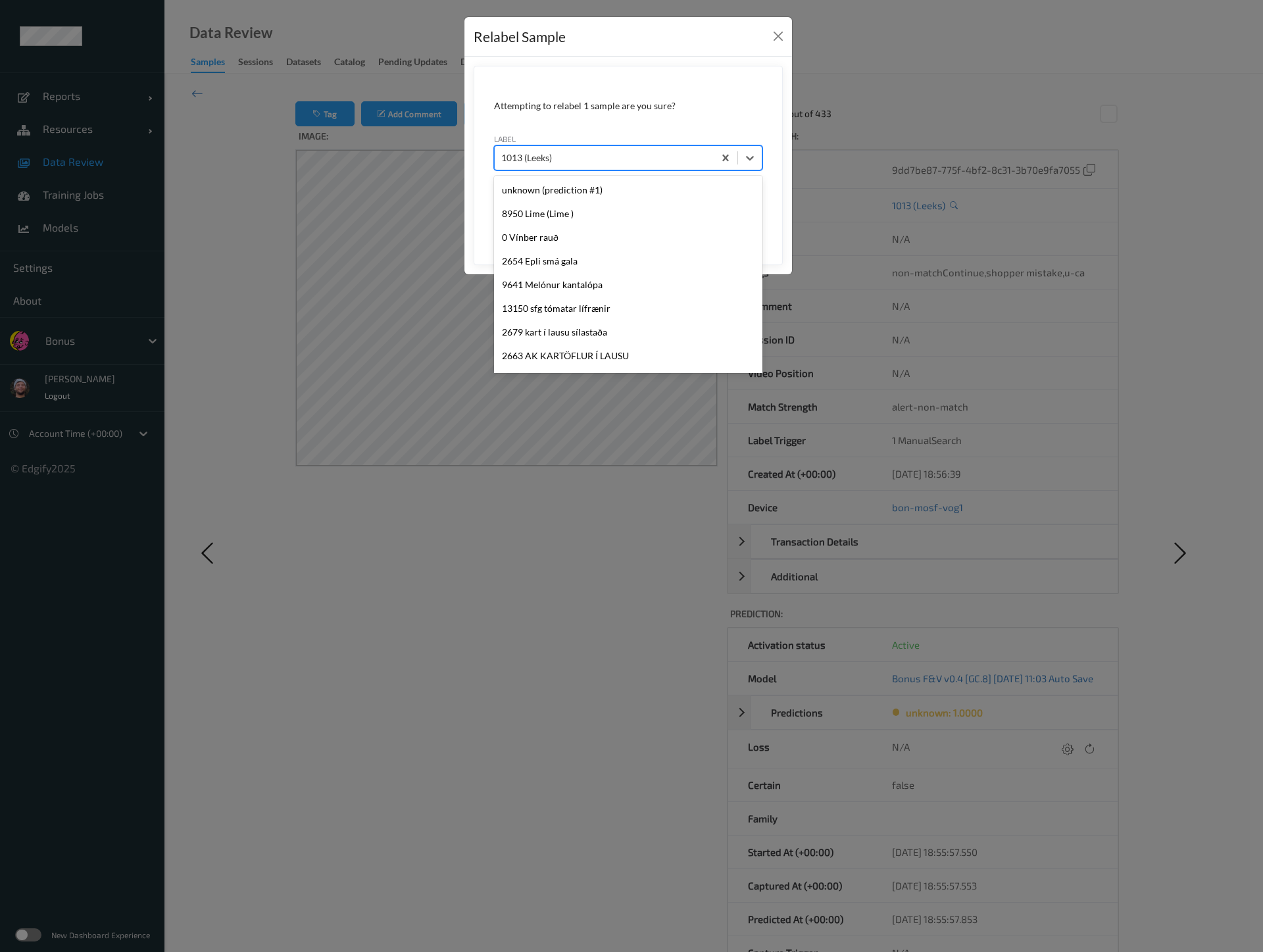
click at [533, 159] on div at bounding box center [604, 158] width 205 height 16
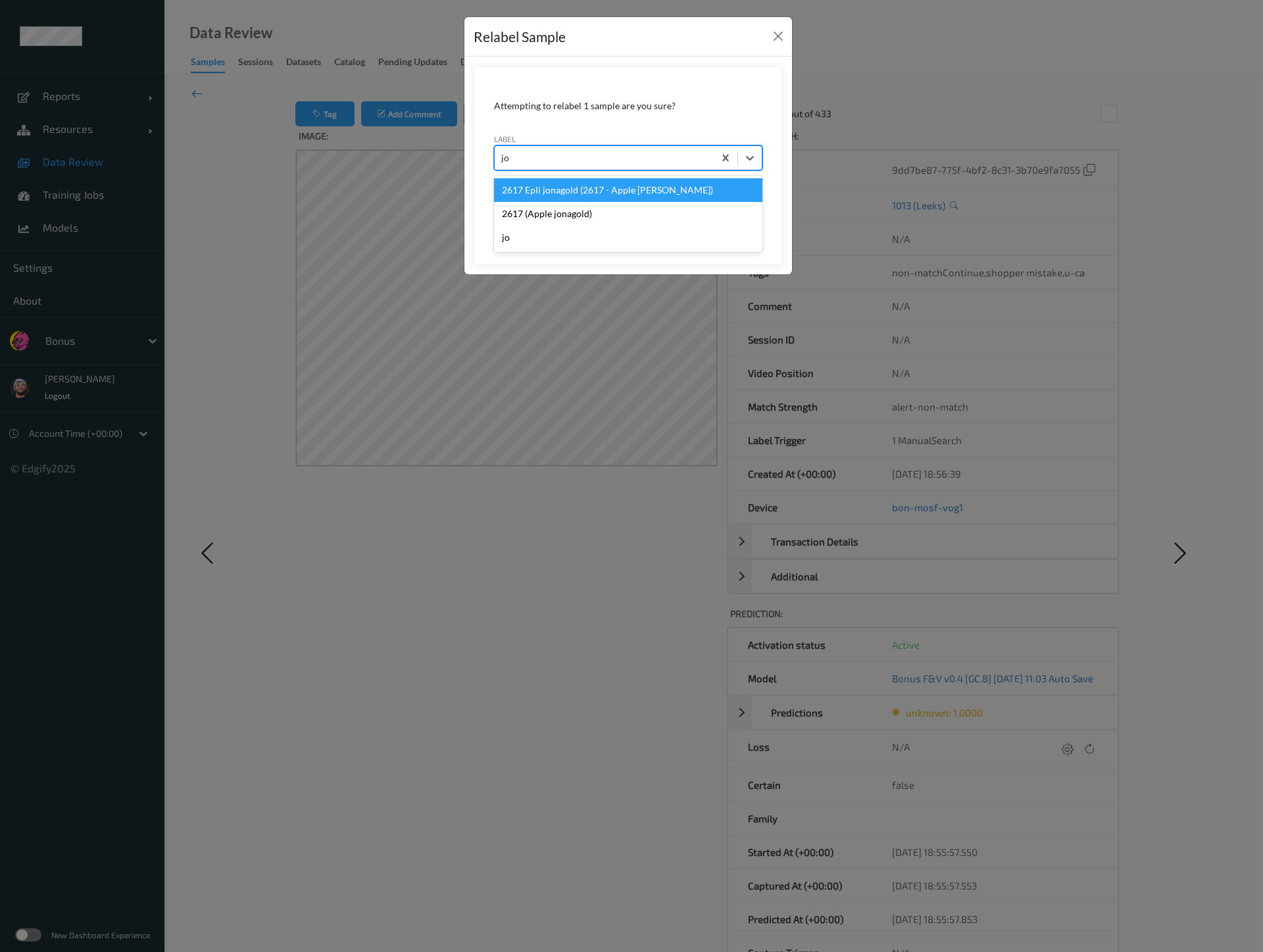
type input "jon"
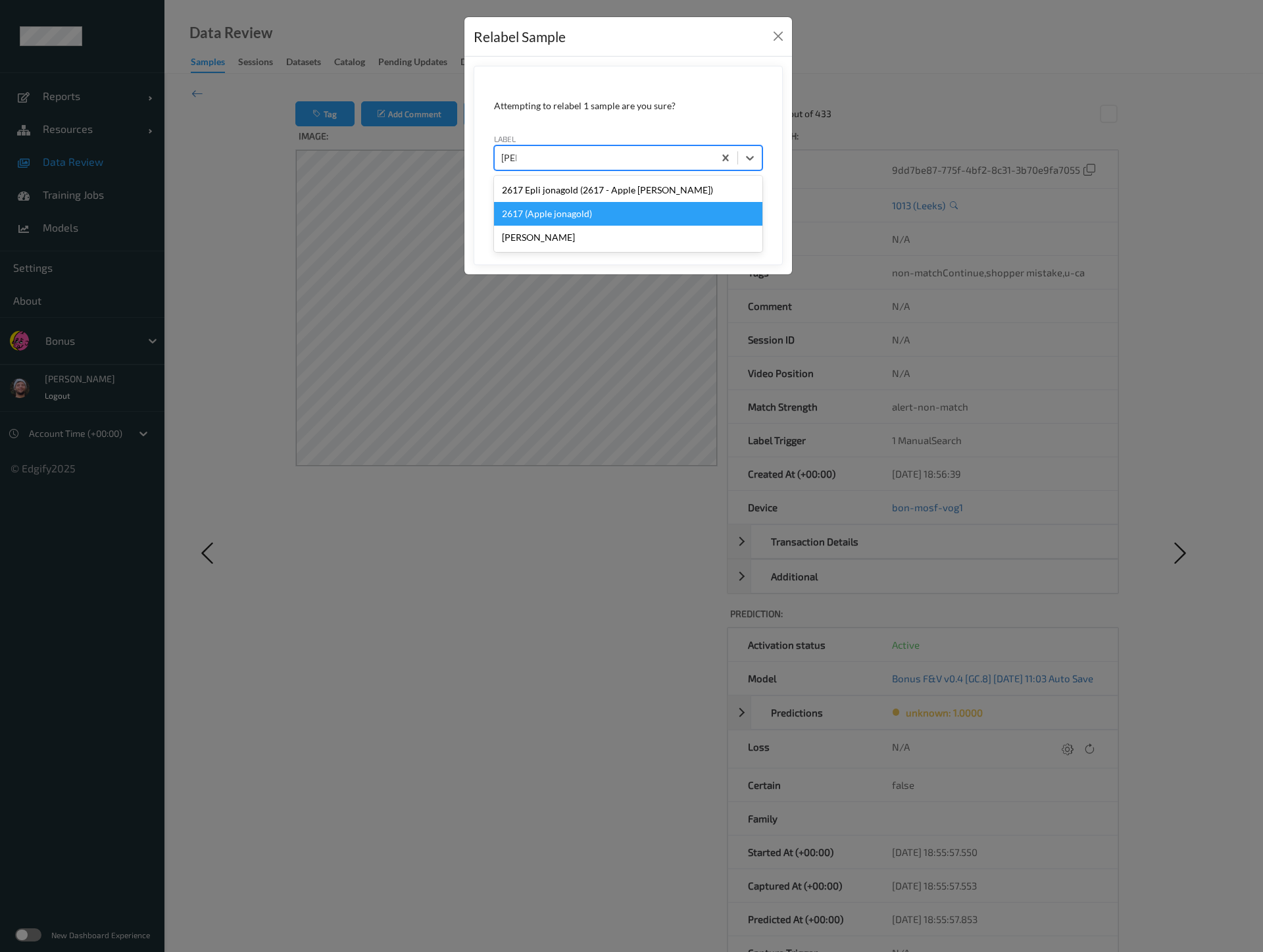
click at [537, 208] on div "2617 (Apple jonagold)" at bounding box center [628, 213] width 268 height 23
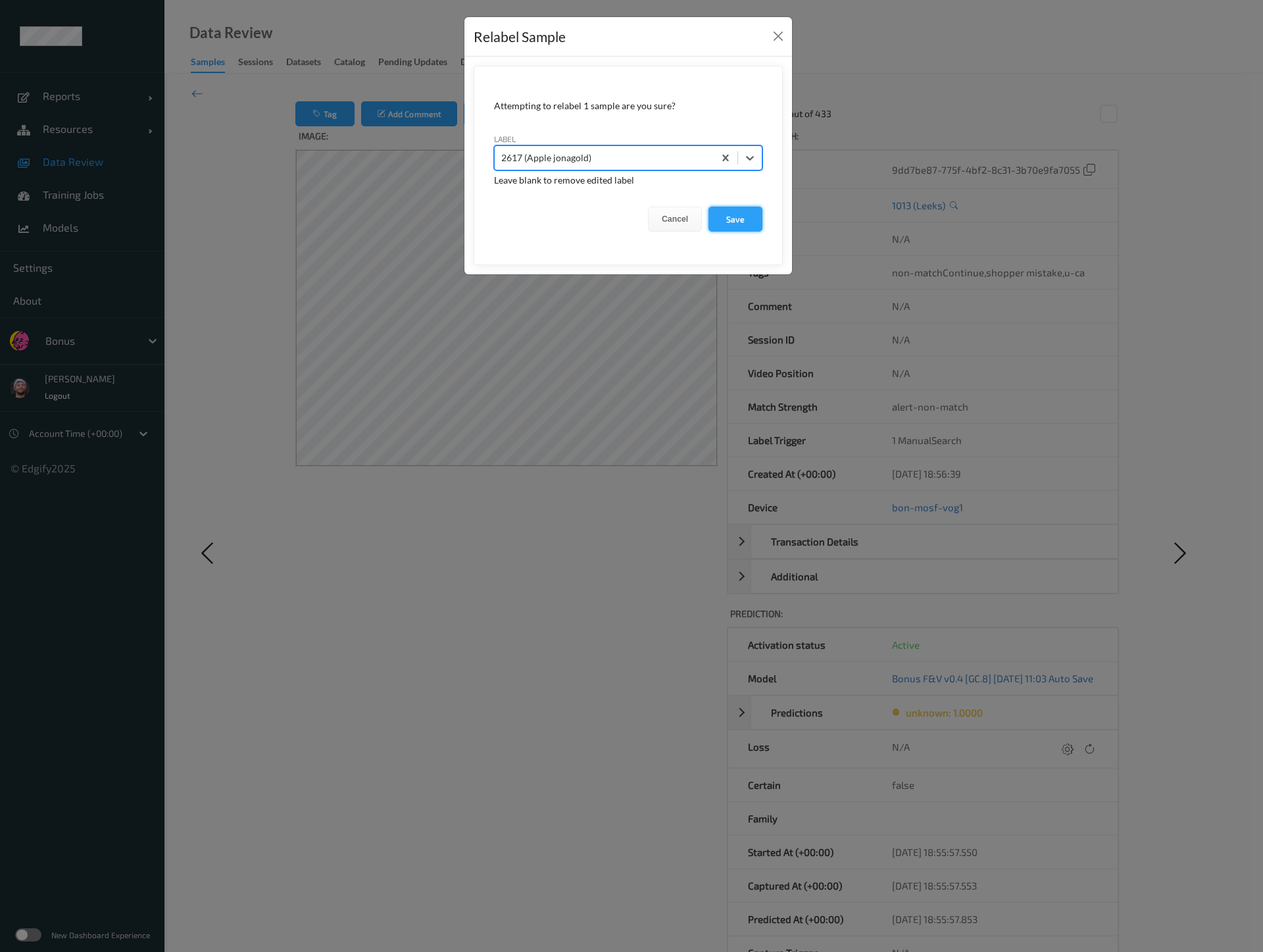
click at [729, 215] on button "Save" at bounding box center [735, 219] width 54 height 25
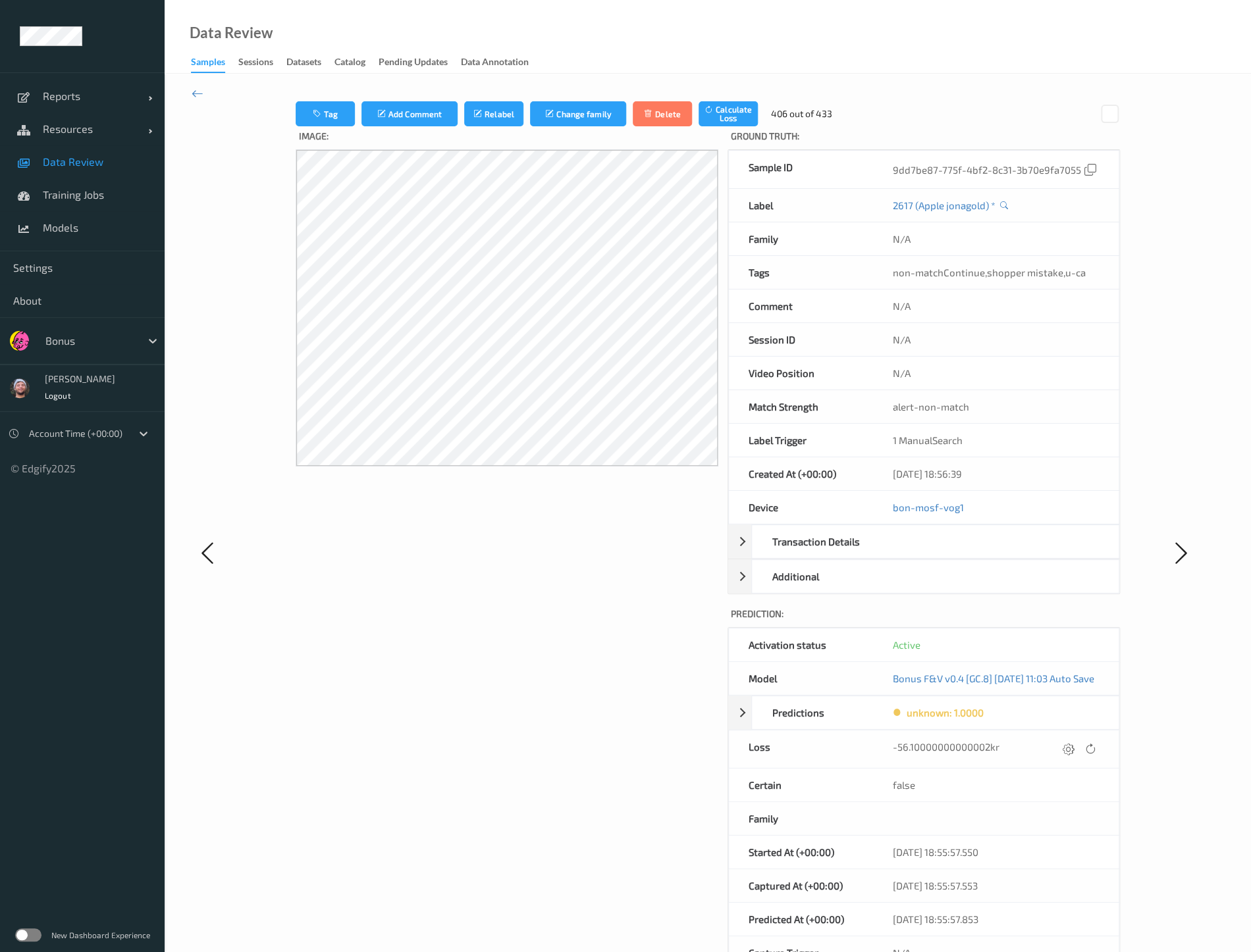
click at [520, 612] on div "Image:" at bounding box center [507, 565] width 423 height 878
click at [499, 113] on button "Relabel" at bounding box center [489, 114] width 60 height 25
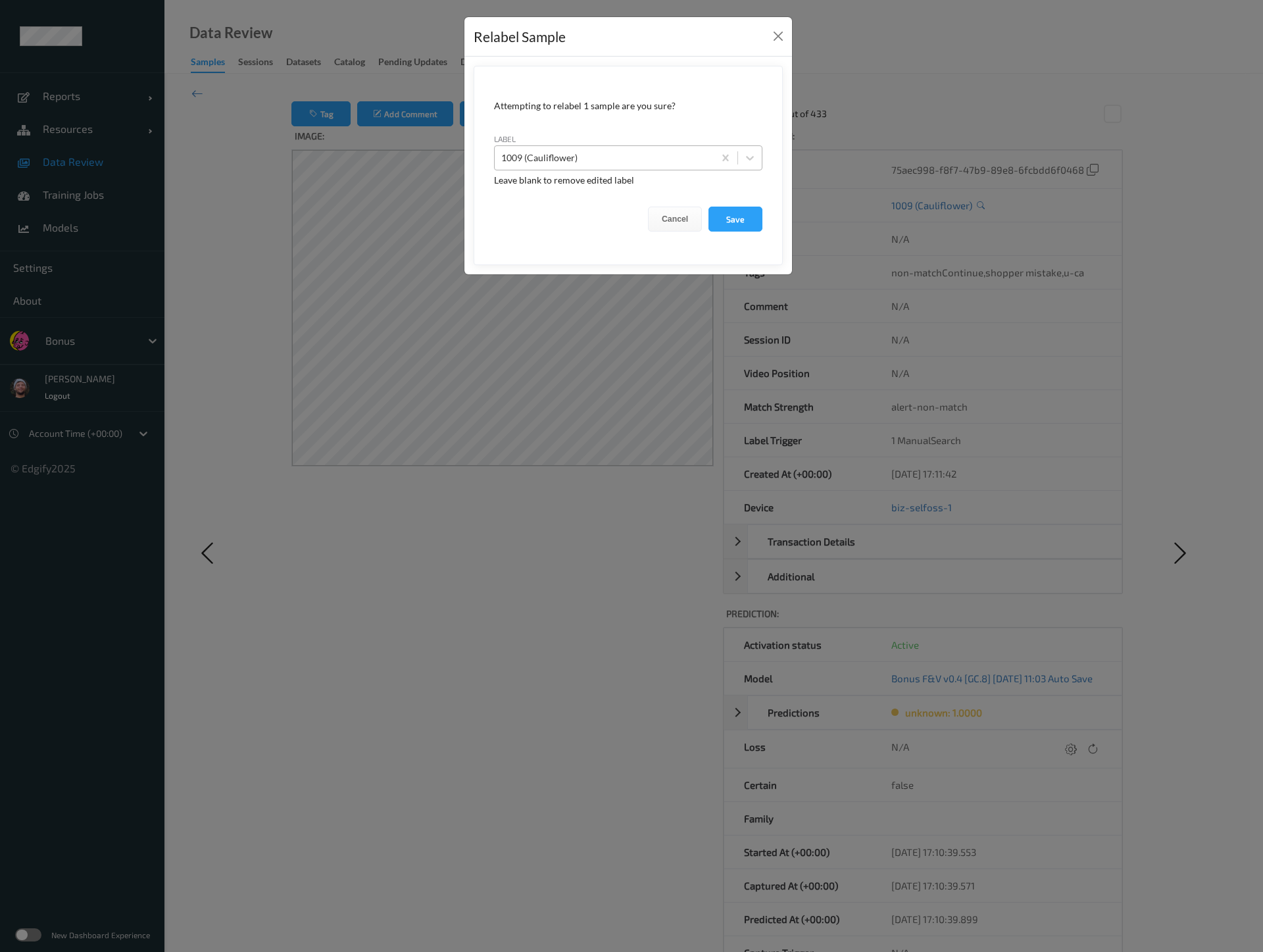
click at [581, 158] on div at bounding box center [604, 158] width 205 height 16
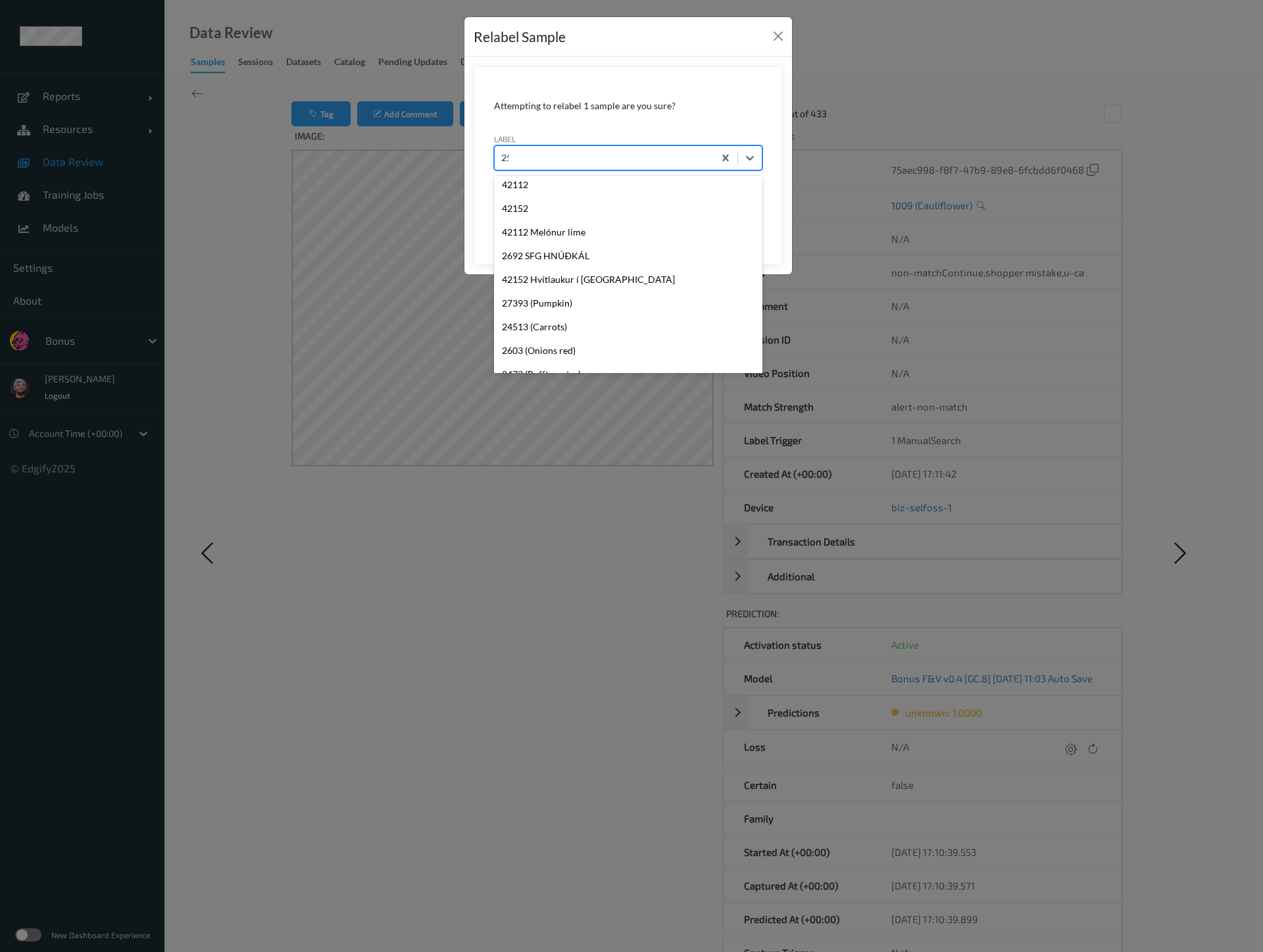
scroll to position [73, 0]
type input "2599"
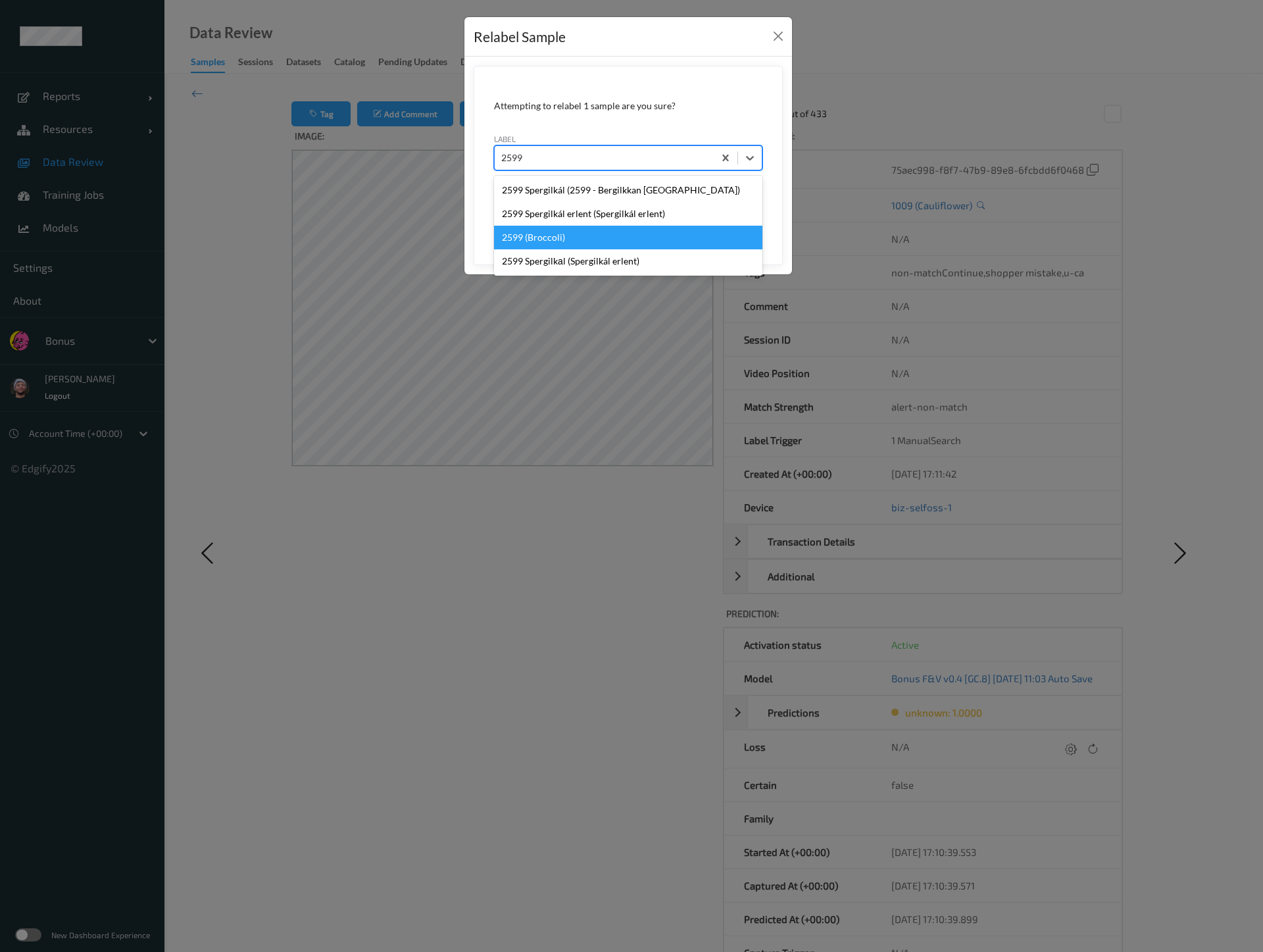
click at [584, 240] on div "2599 (Broccoli)" at bounding box center [628, 238] width 268 height 23
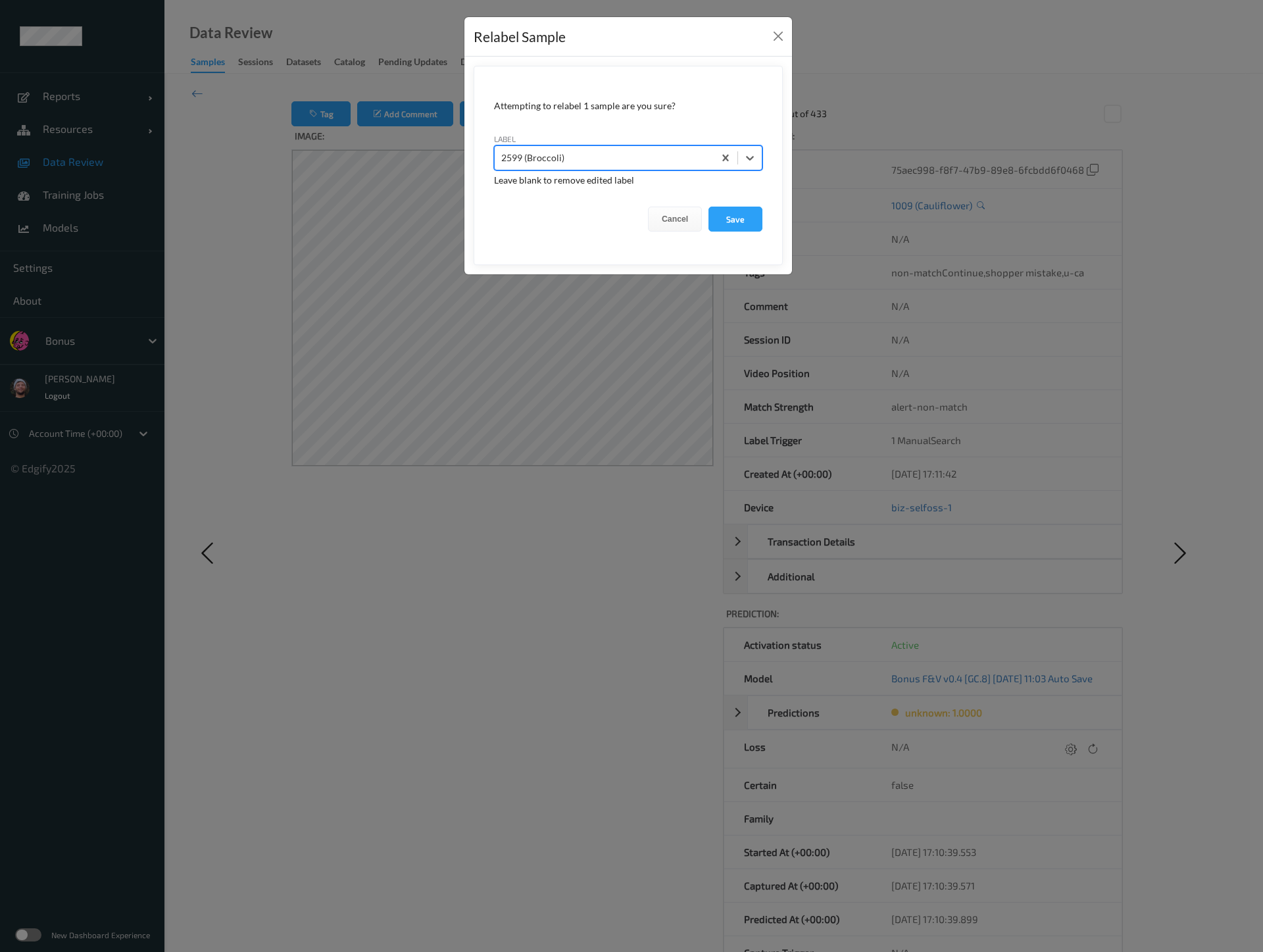
click at [708, 206] on button "Save" at bounding box center [735, 219] width 54 height 25
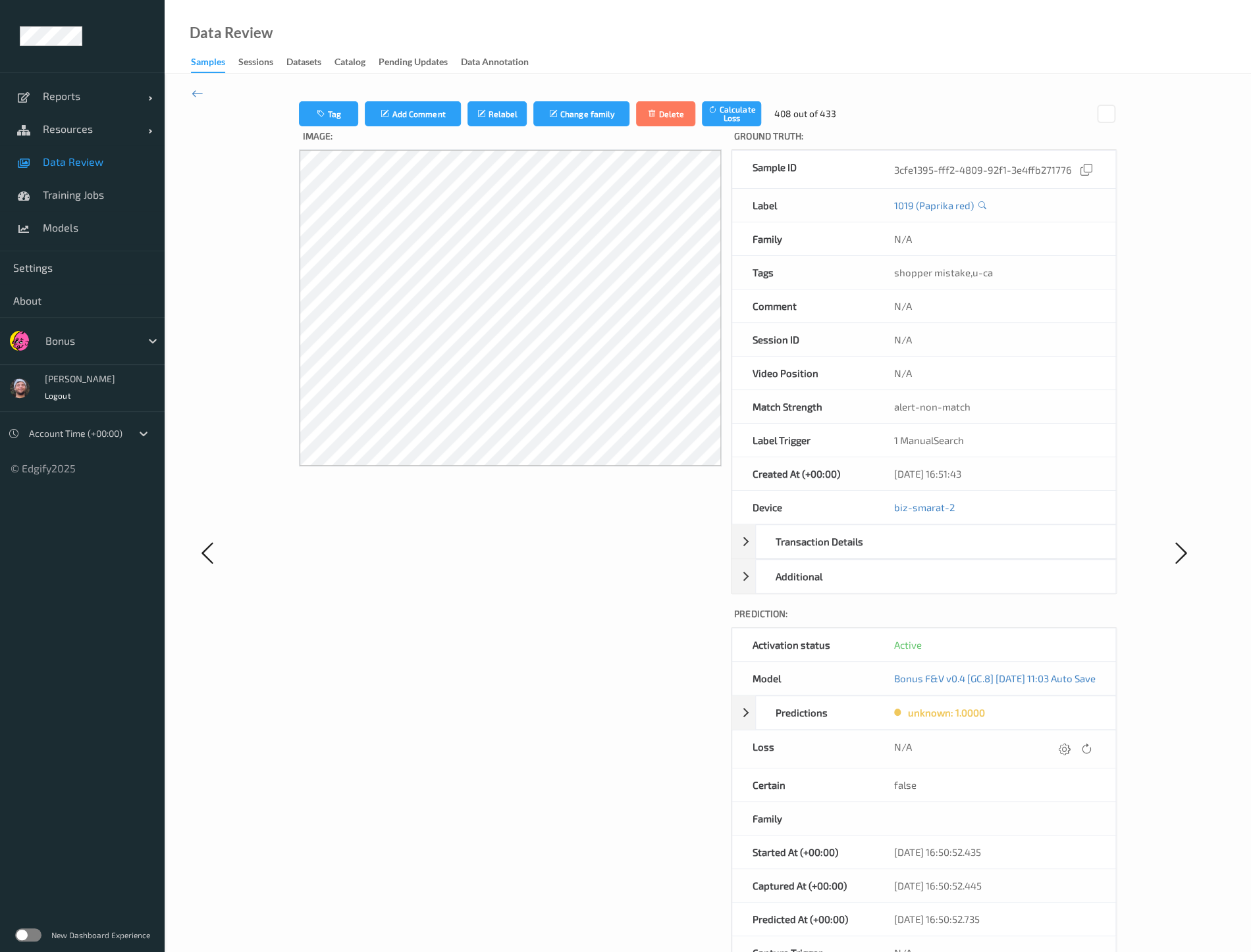
click at [367, 735] on div "Image:" at bounding box center [510, 565] width 423 height 878
click at [478, 119] on button "Relabel" at bounding box center [496, 114] width 60 height 25
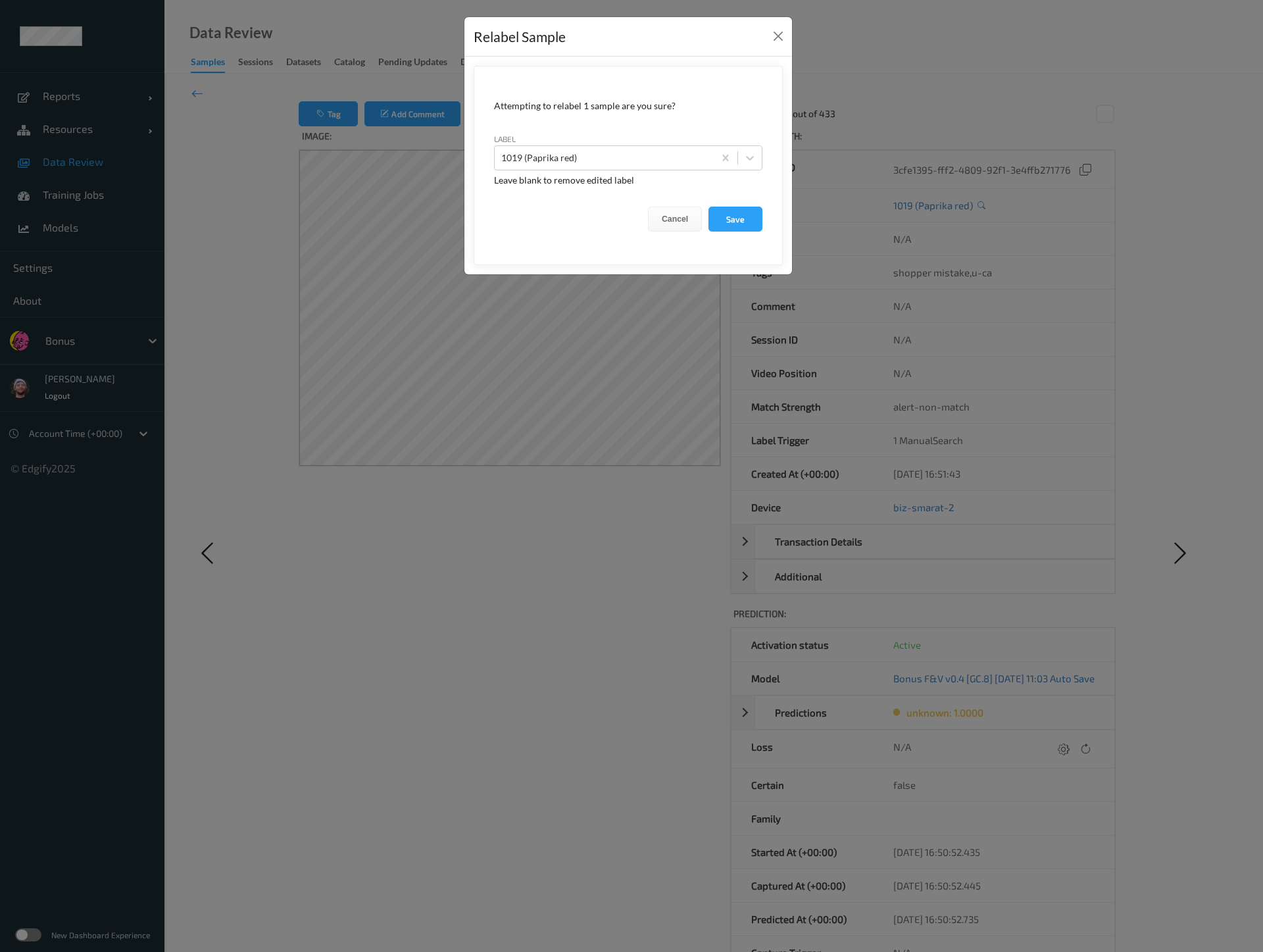
click at [454, 343] on div "Relabel Sample Attempting to relabel 1 sample are you sure? label 1019 (Paprika…" at bounding box center [631, 476] width 1263 height 952
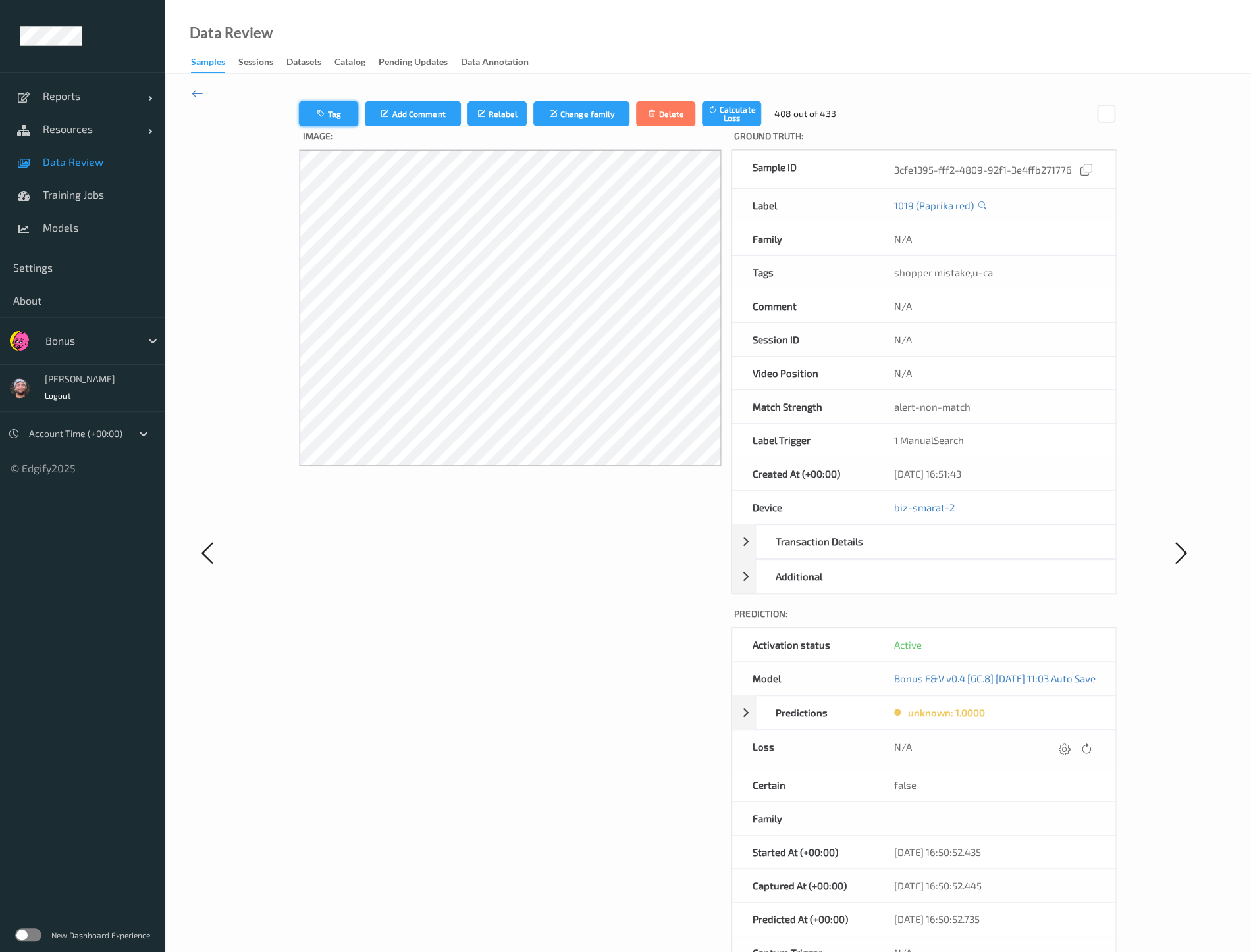
click at [314, 115] on button "Tag" at bounding box center [328, 114] width 60 height 25
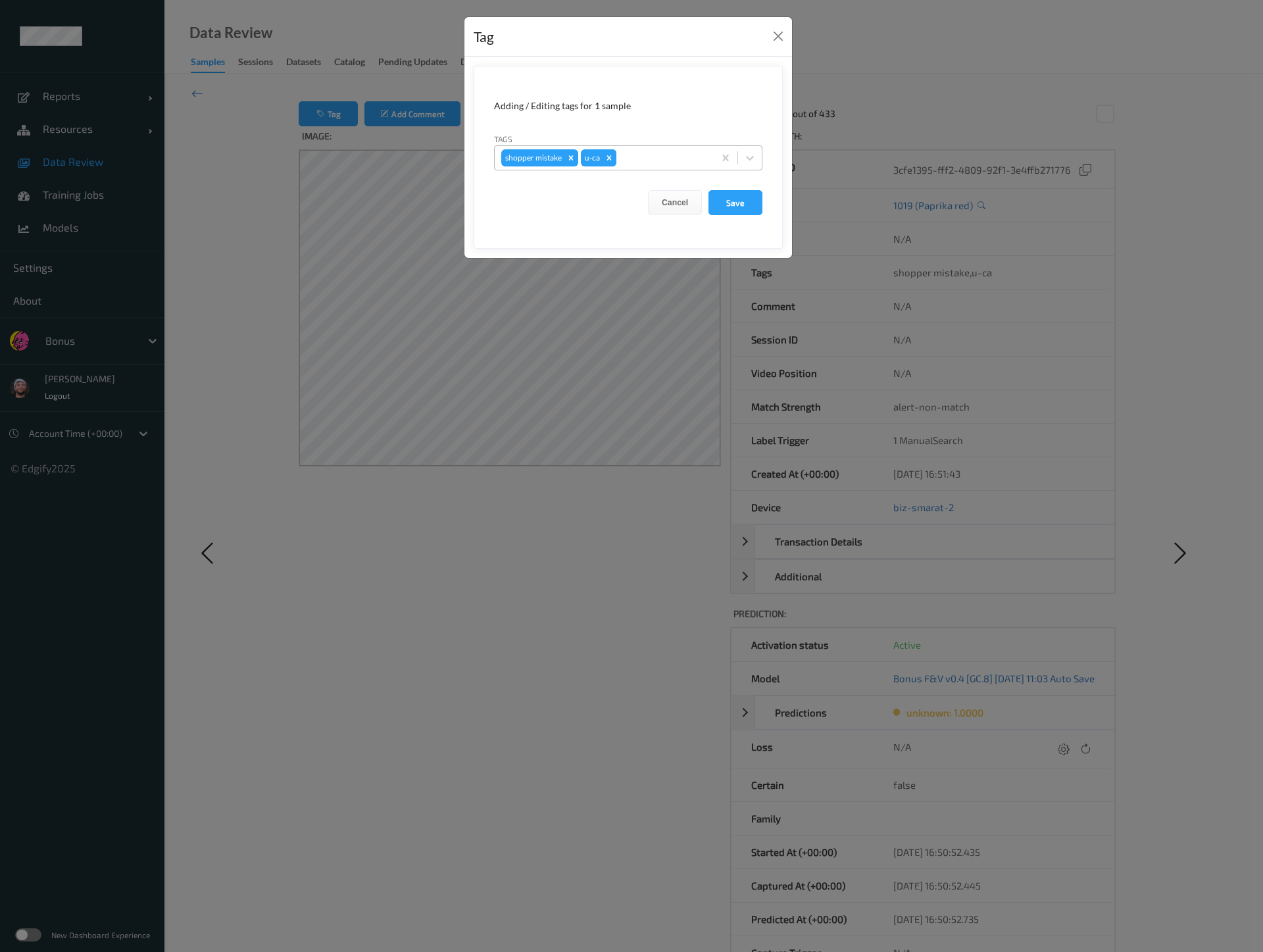
click at [614, 160] on div "Remove u-ca" at bounding box center [609, 158] width 15 height 17
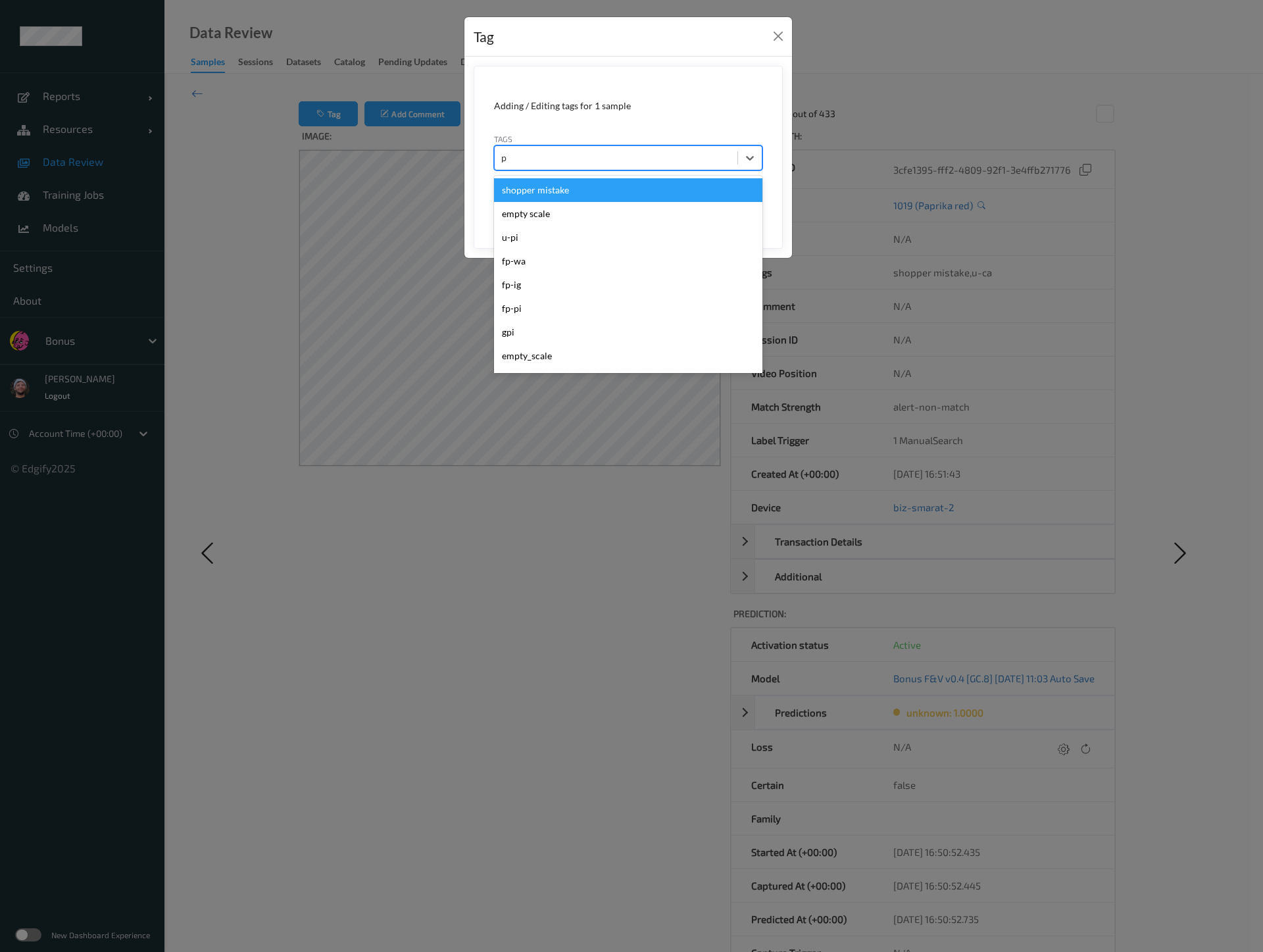
type input "pi"
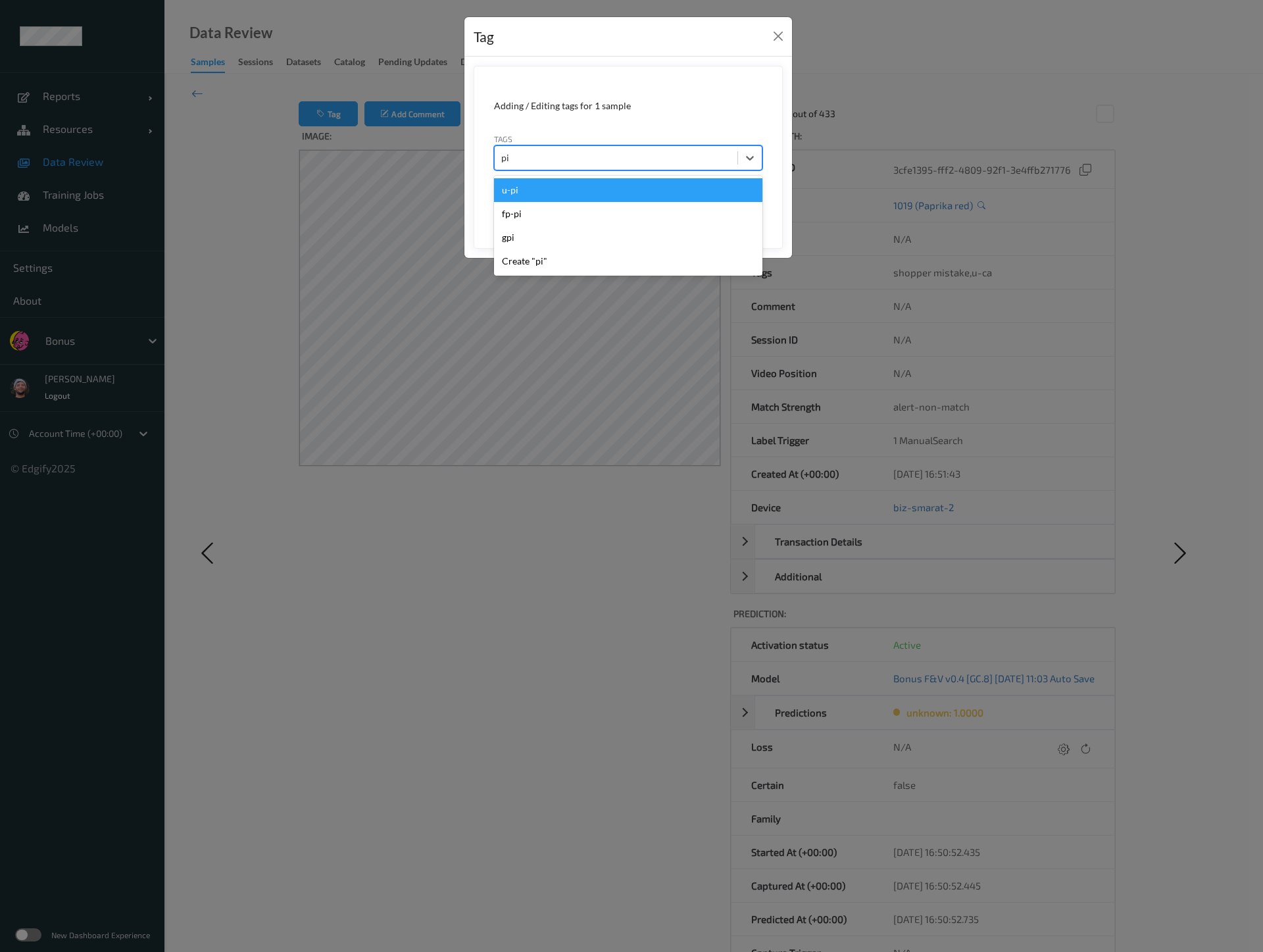
click at [607, 188] on div "u-pi" at bounding box center [628, 190] width 268 height 23
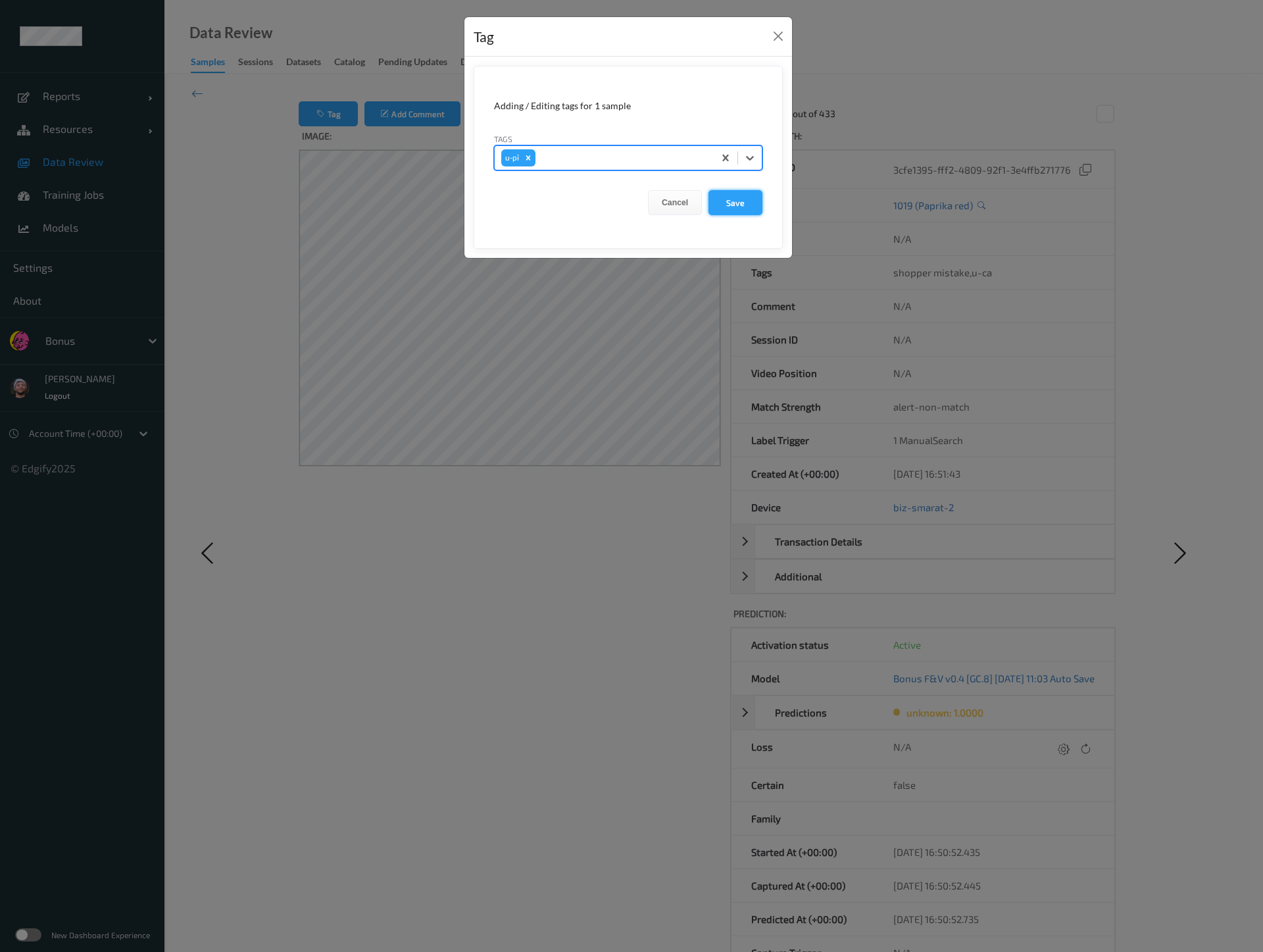
click at [737, 198] on button "Save" at bounding box center [735, 203] width 54 height 25
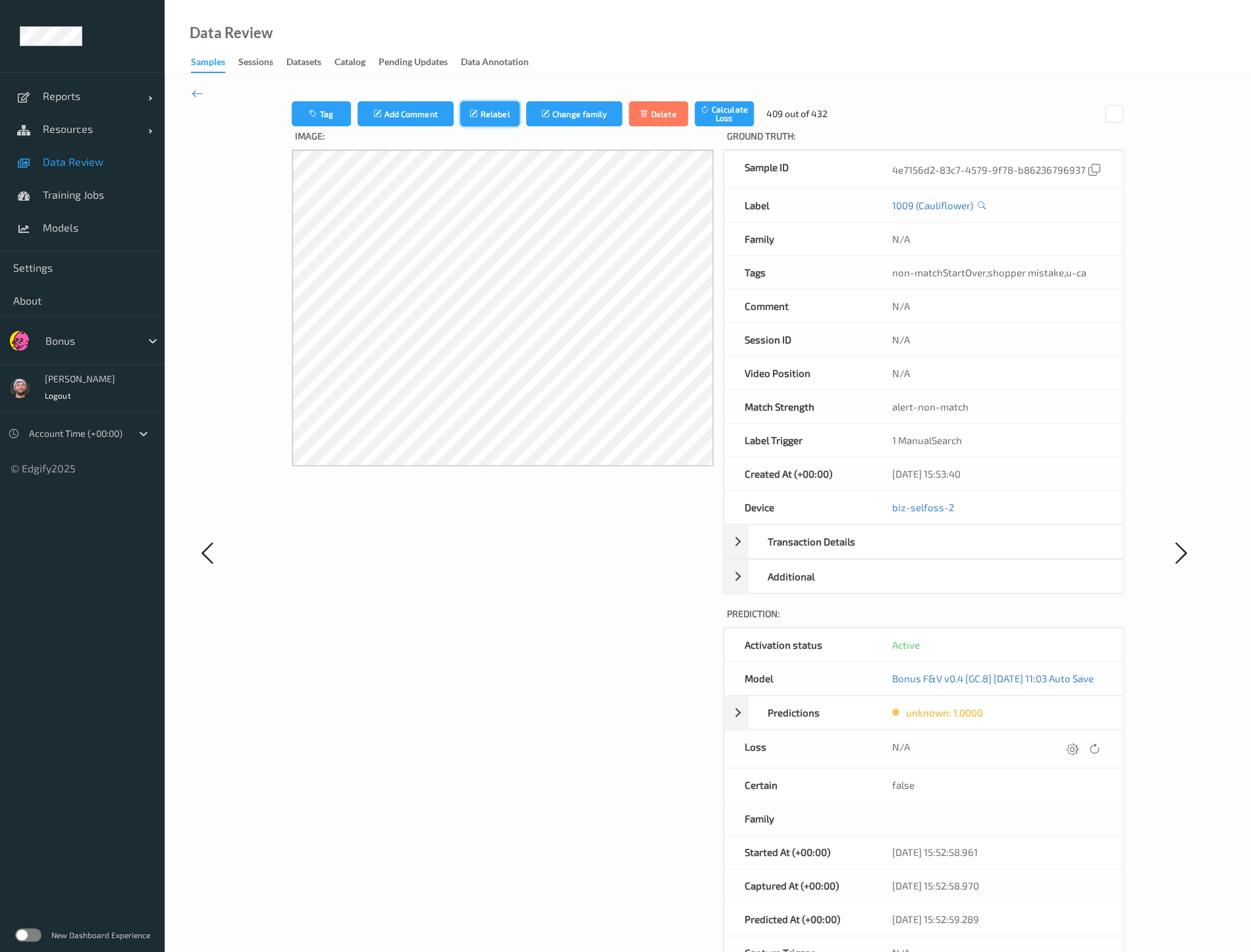
click at [488, 123] on button "Relabel" at bounding box center [489, 114] width 60 height 25
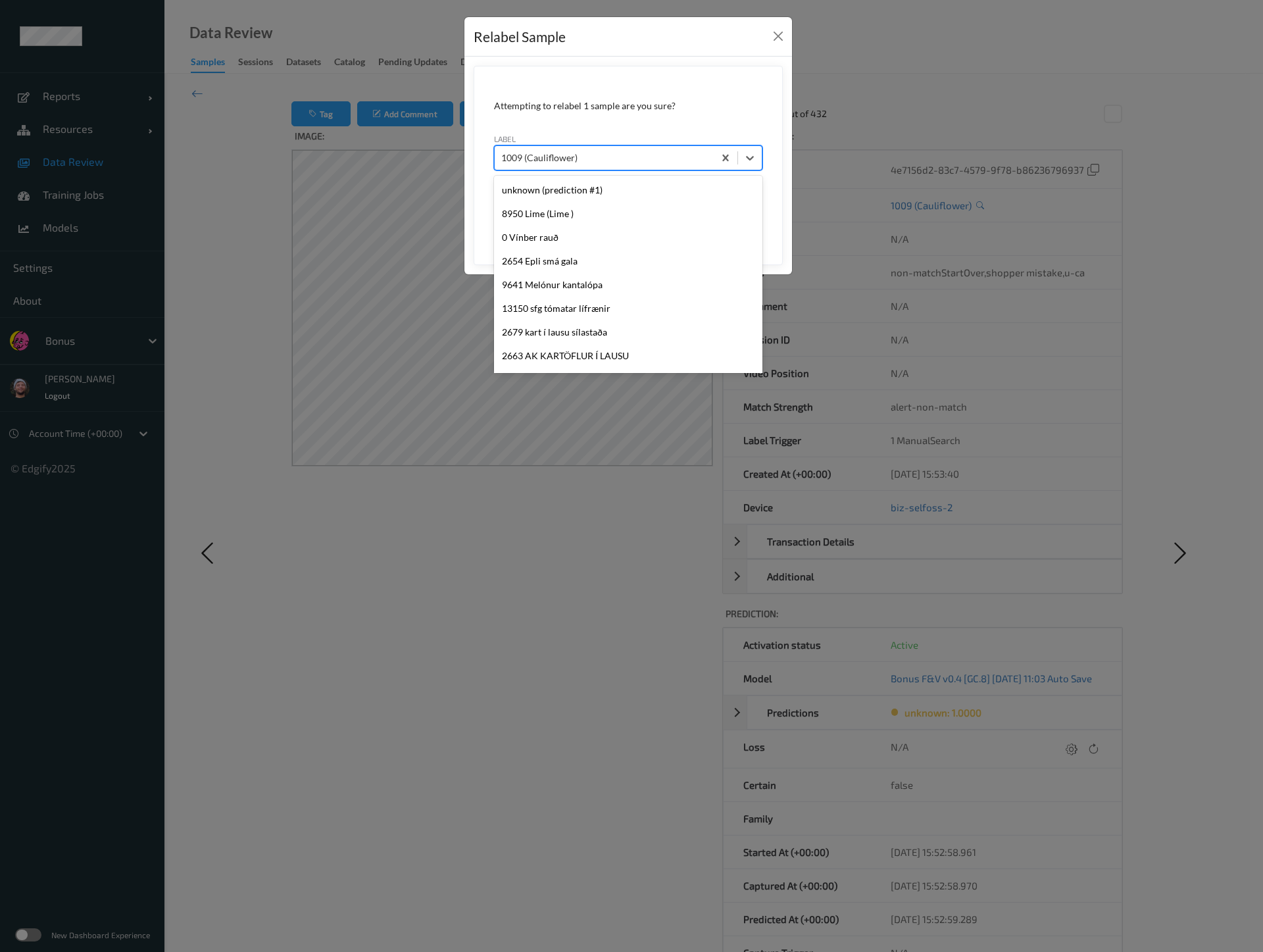
click at [551, 156] on div at bounding box center [604, 158] width 205 height 16
type input "2618"
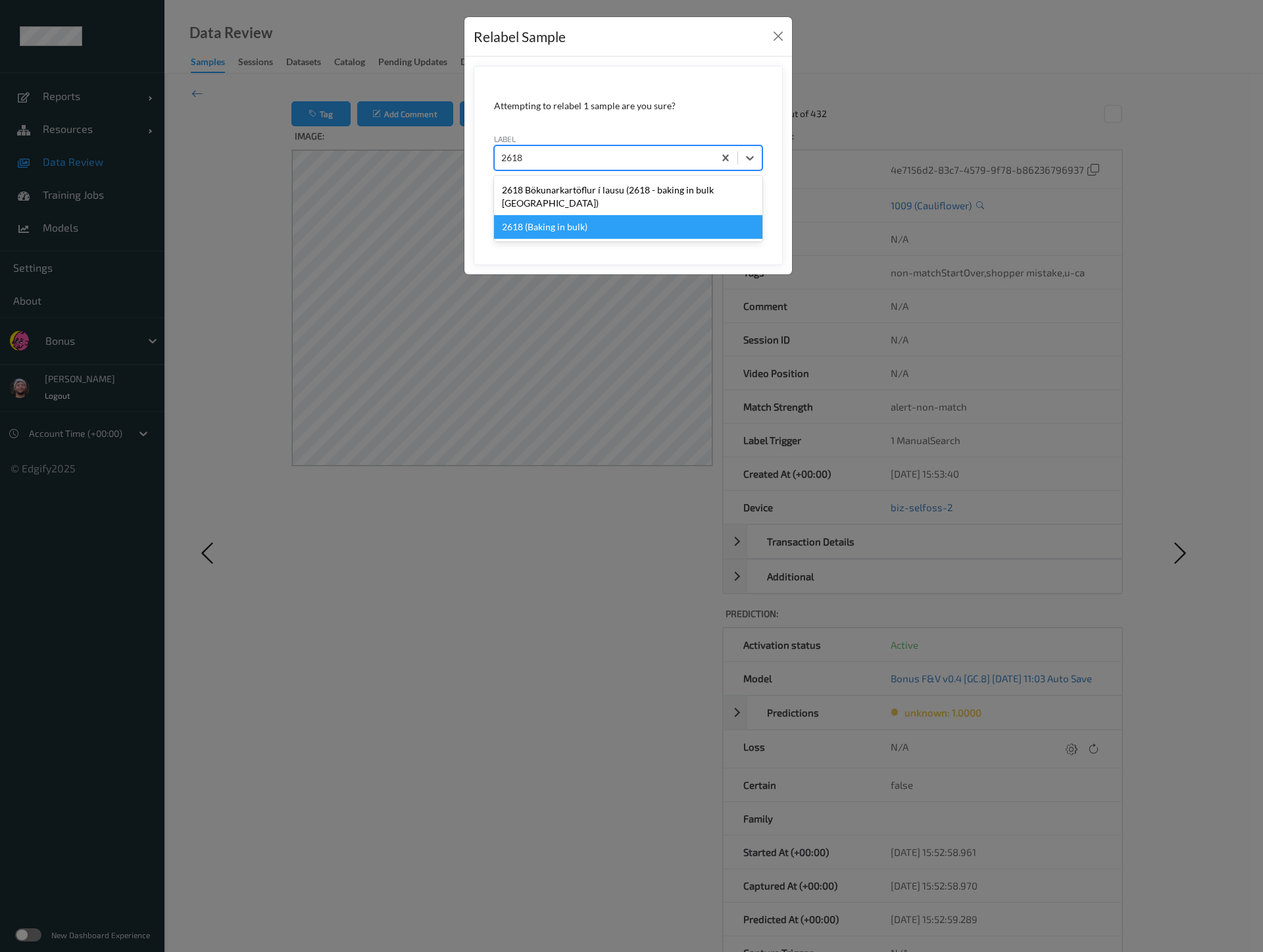
click at [571, 215] on div "2618 (Baking in bulk)" at bounding box center [628, 227] width 268 height 23
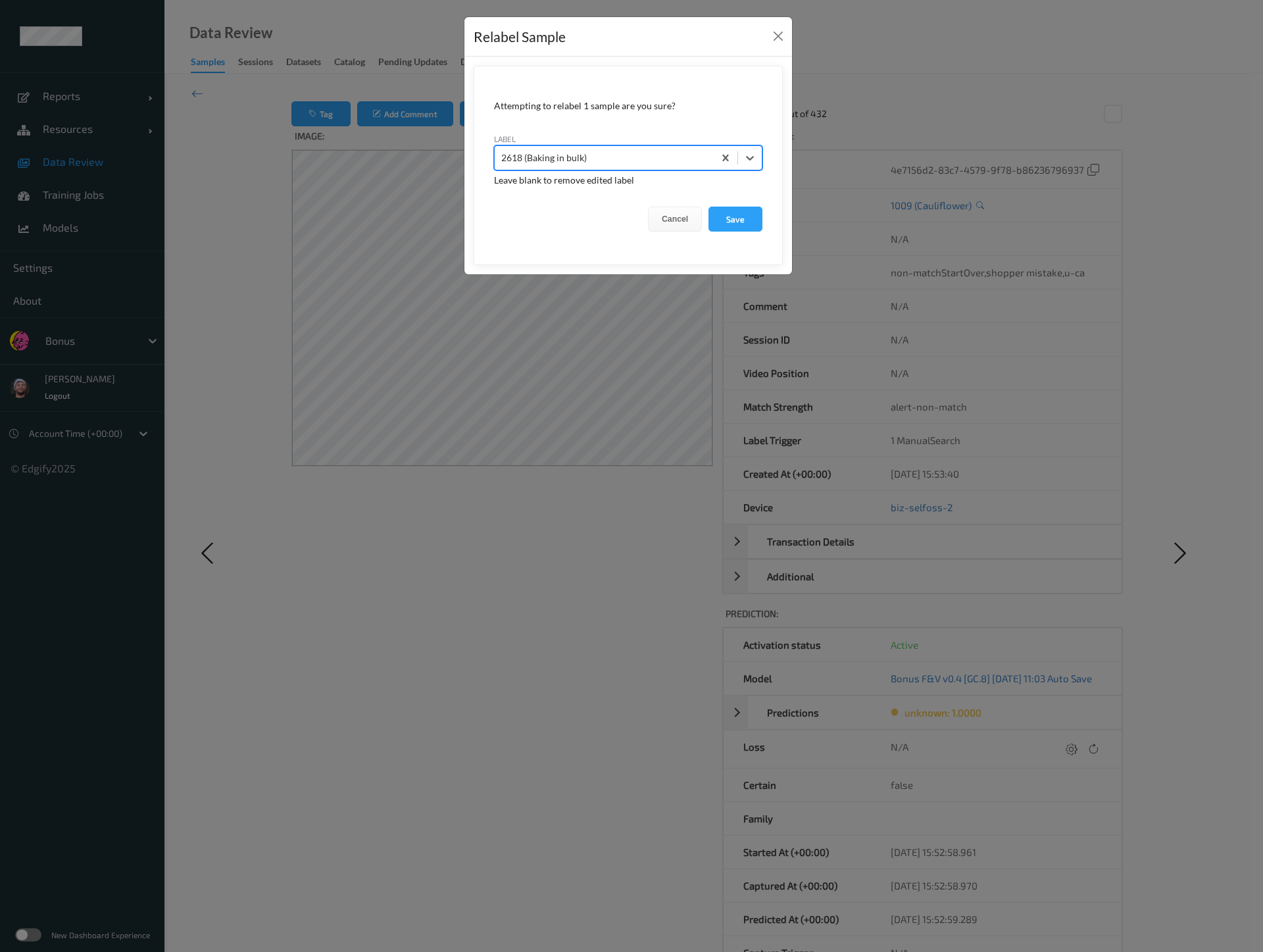
click at [708, 206] on button "Save" at bounding box center [735, 219] width 54 height 25
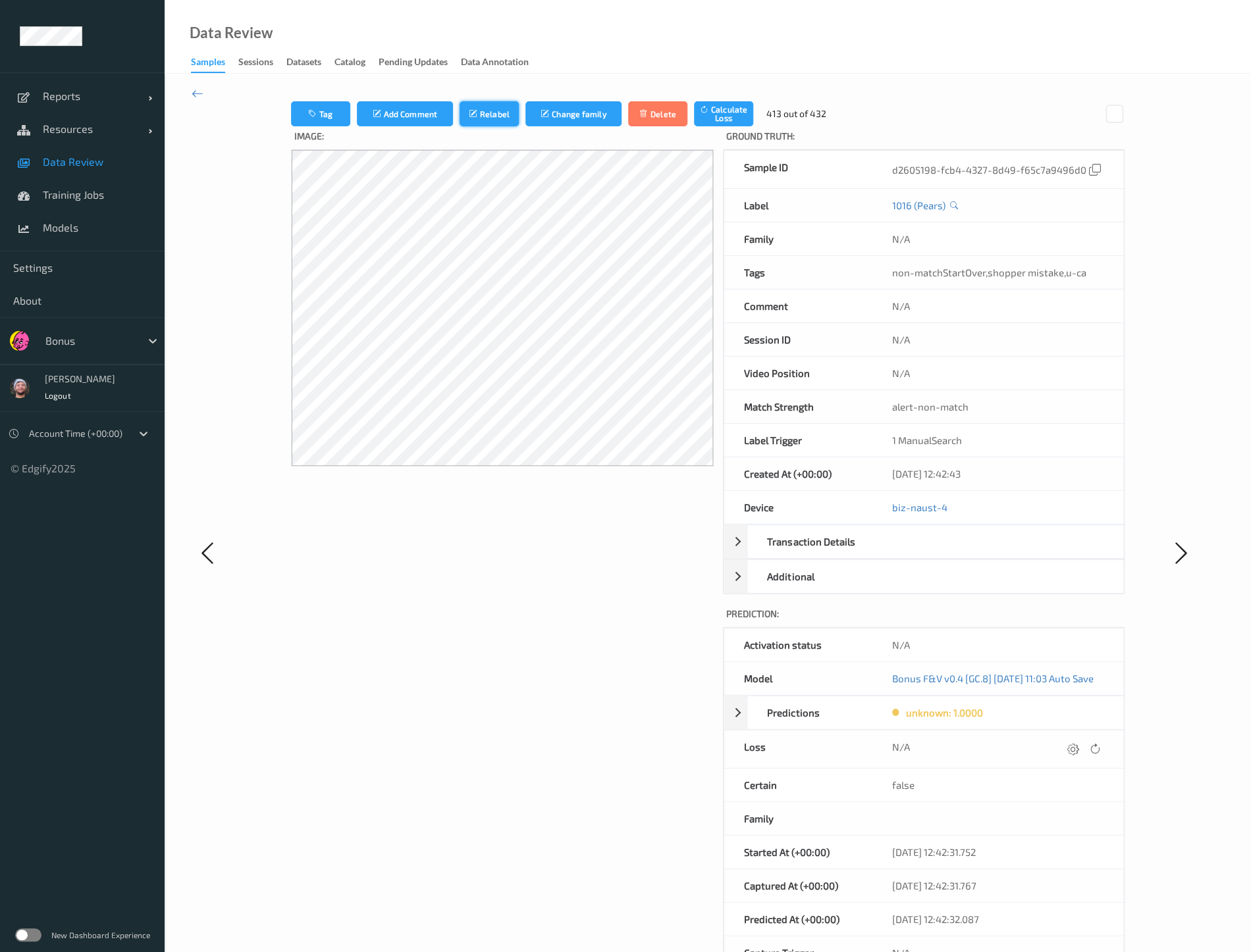
click at [469, 110] on icon "submit" at bounding box center [474, 113] width 11 height 9
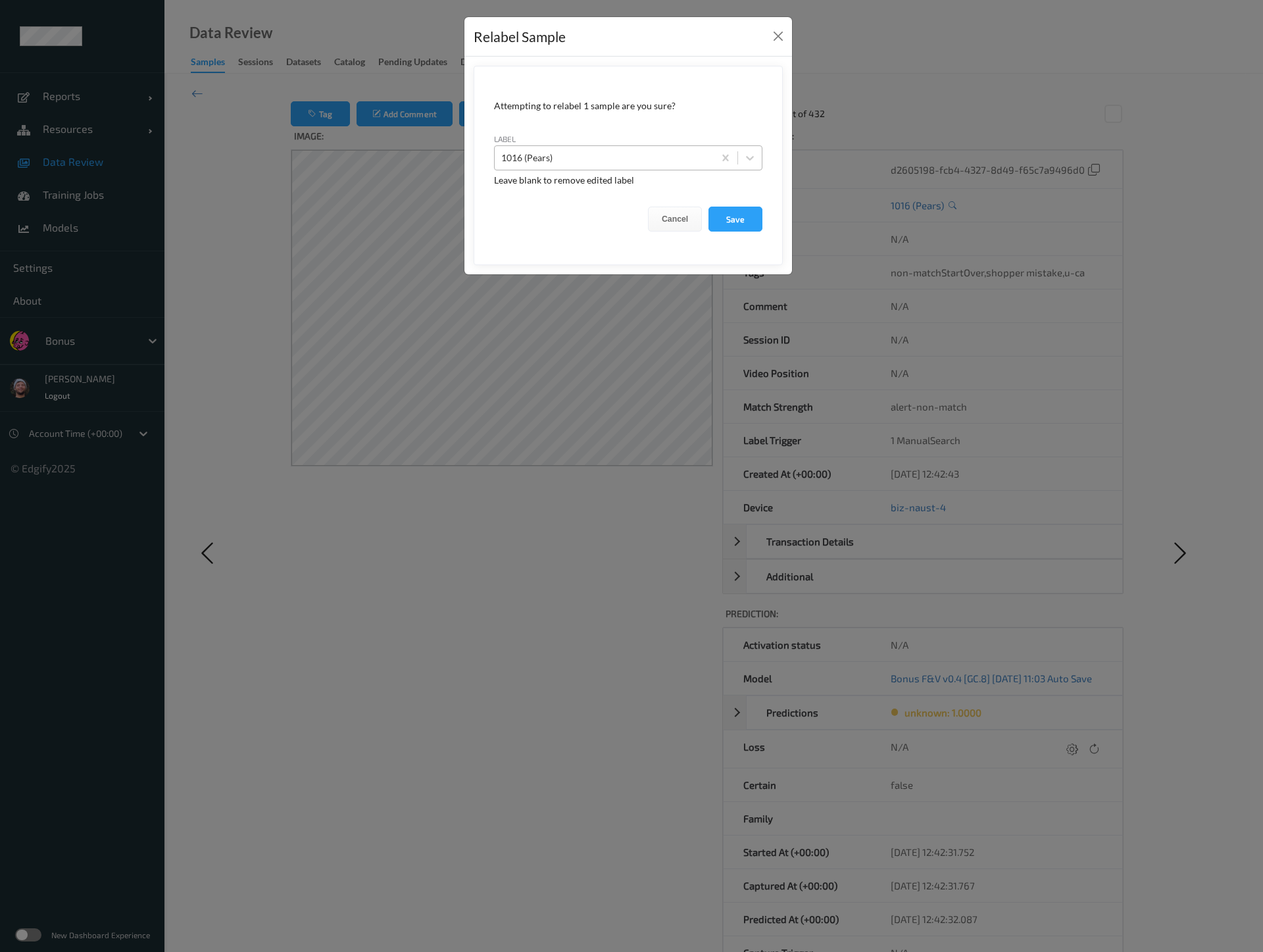
click at [559, 155] on div at bounding box center [604, 158] width 205 height 16
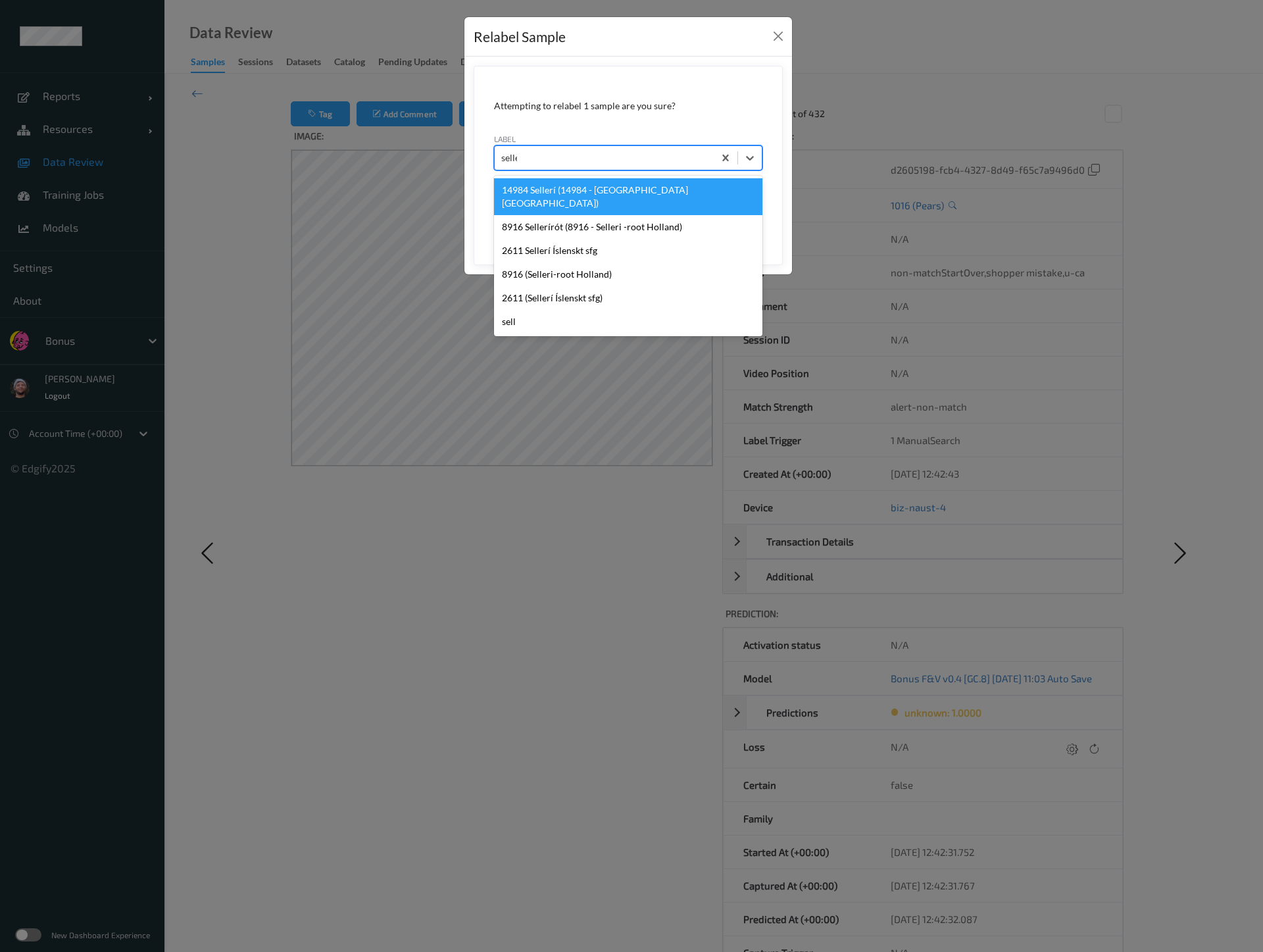
type input "seller"
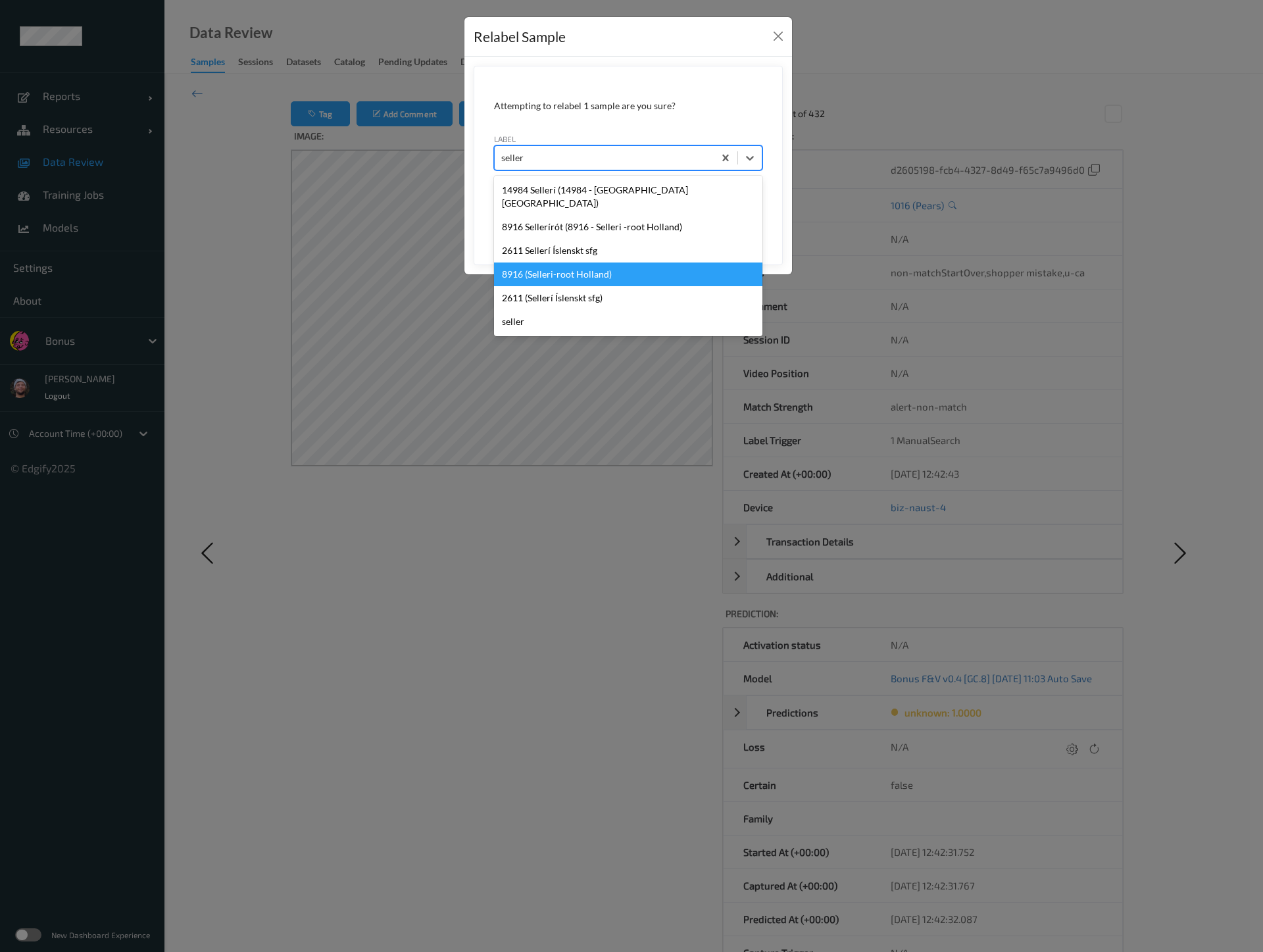
click at [611, 262] on div "8916 (Selleri-root Holland)" at bounding box center [628, 274] width 268 height 23
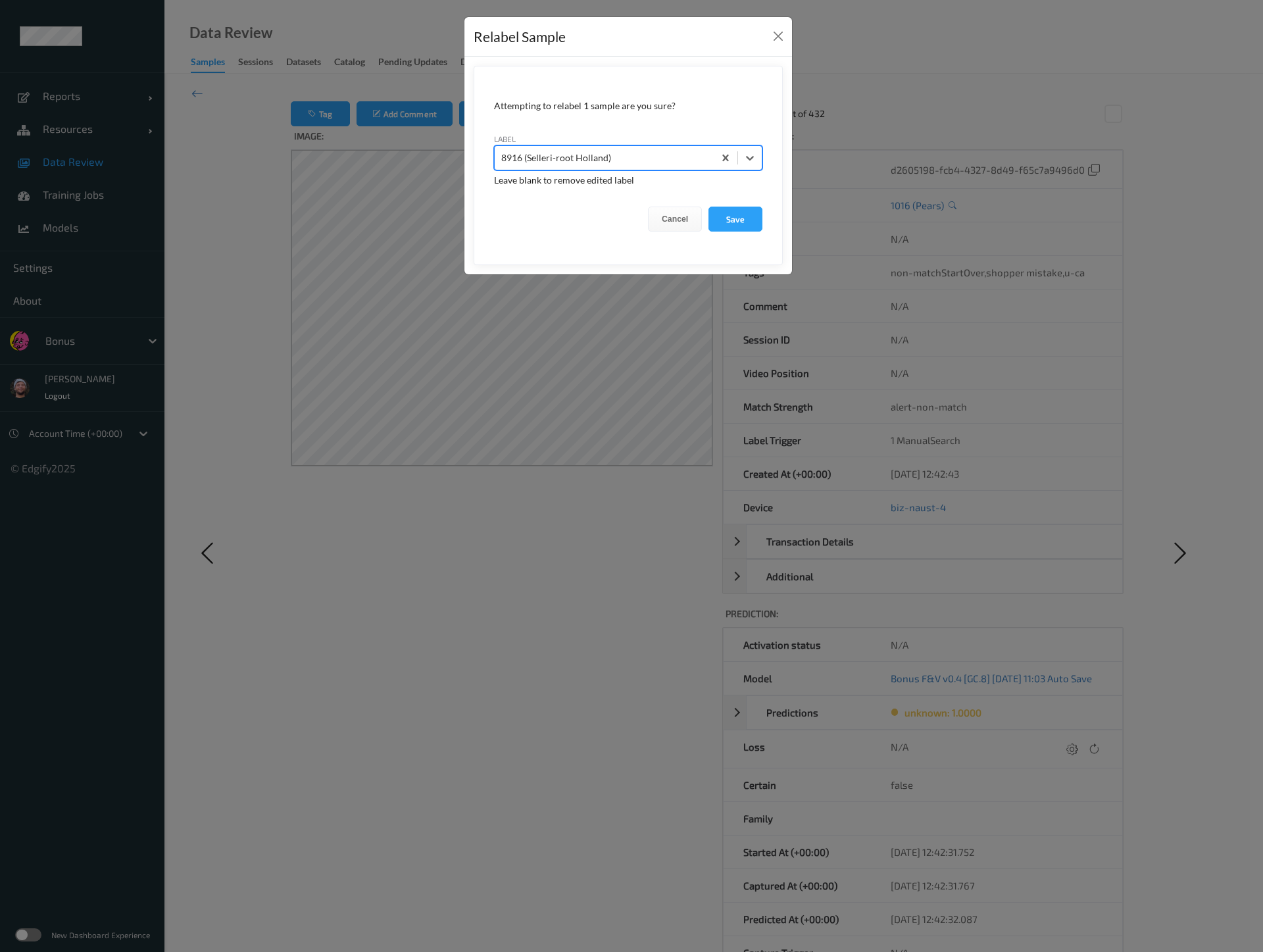
click at [708, 206] on button "Save" at bounding box center [735, 219] width 54 height 25
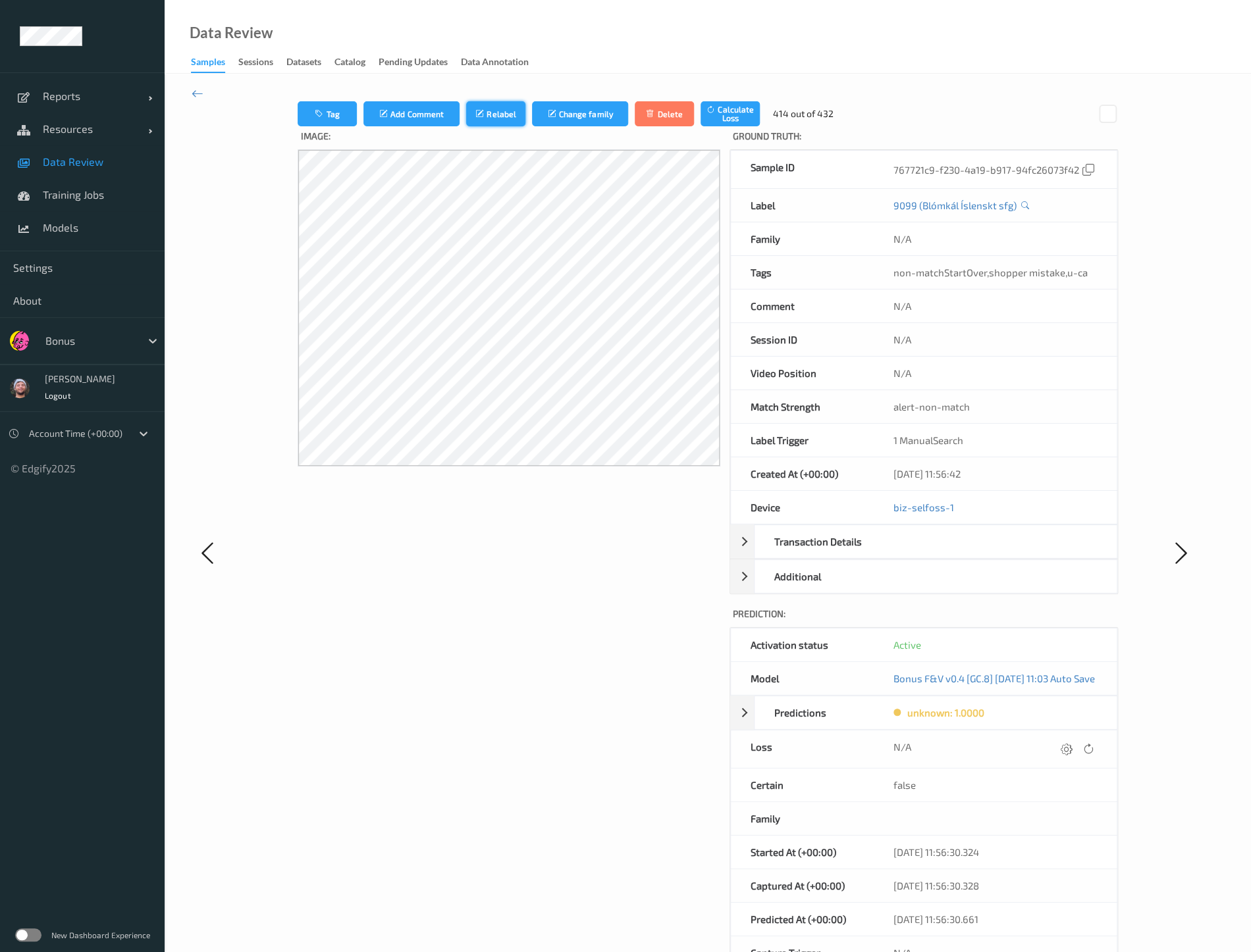
click at [478, 123] on button "Relabel" at bounding box center [495, 114] width 60 height 25
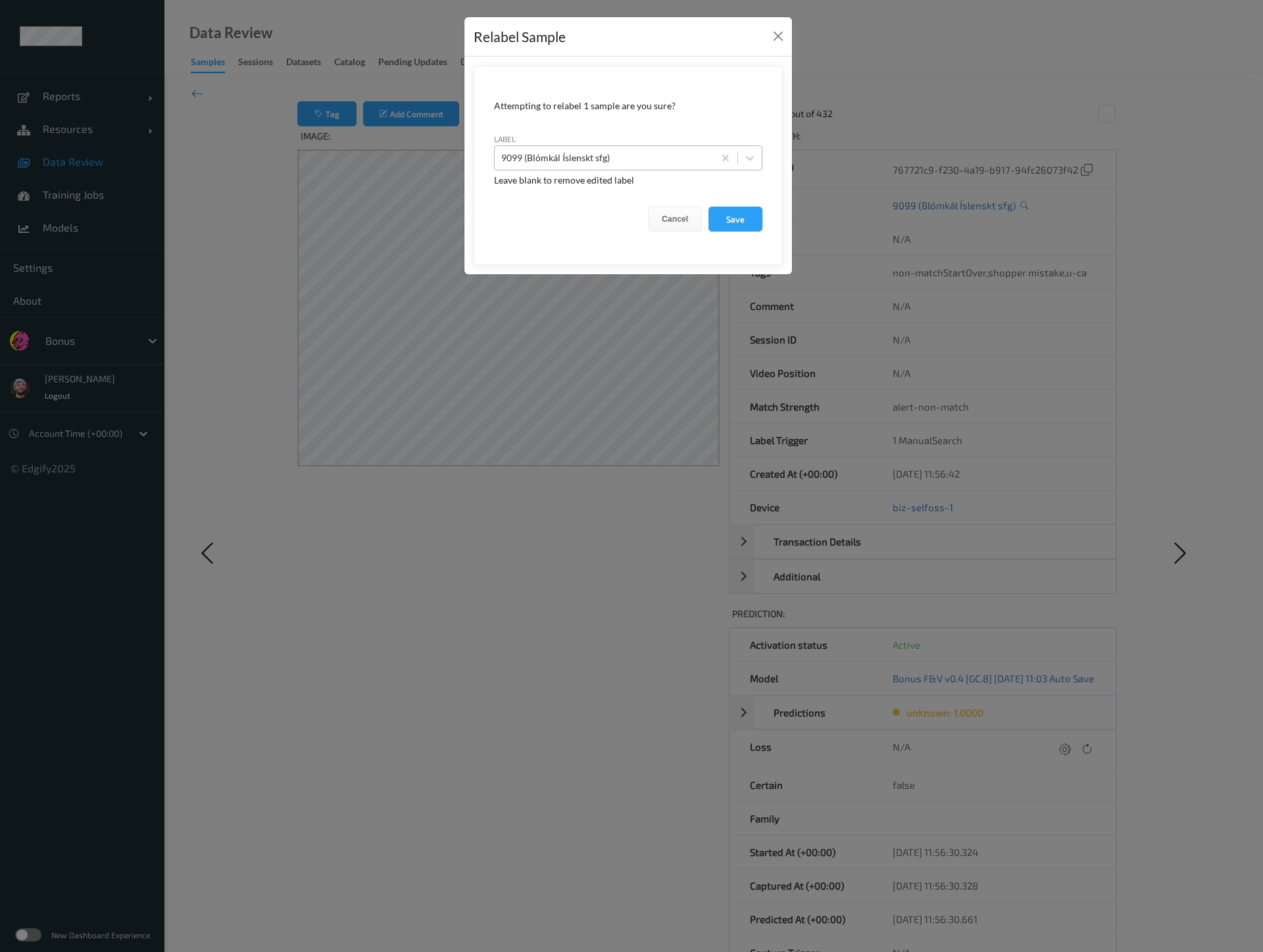
click at [553, 156] on div at bounding box center [604, 158] width 205 height 16
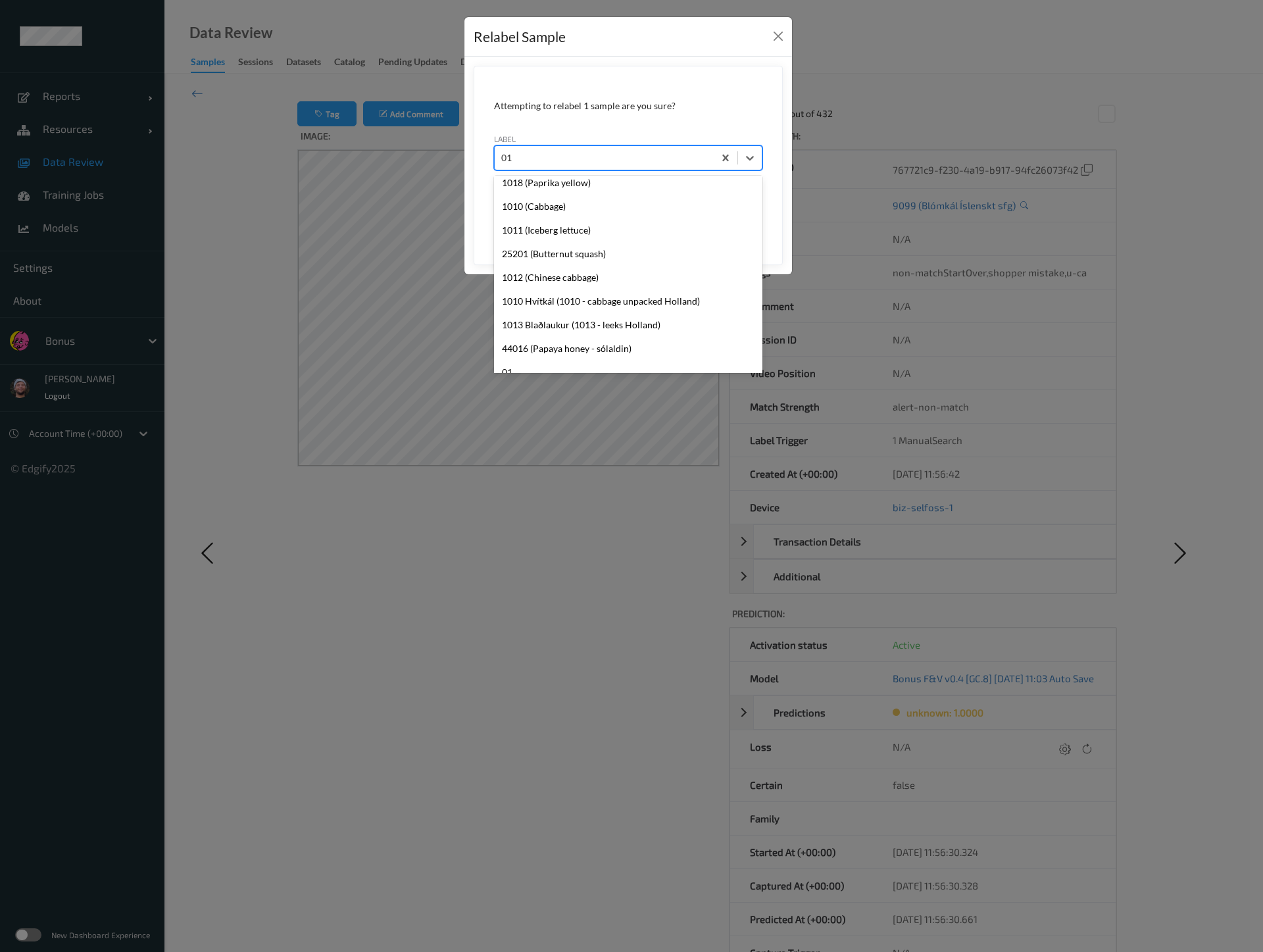
type input "0"
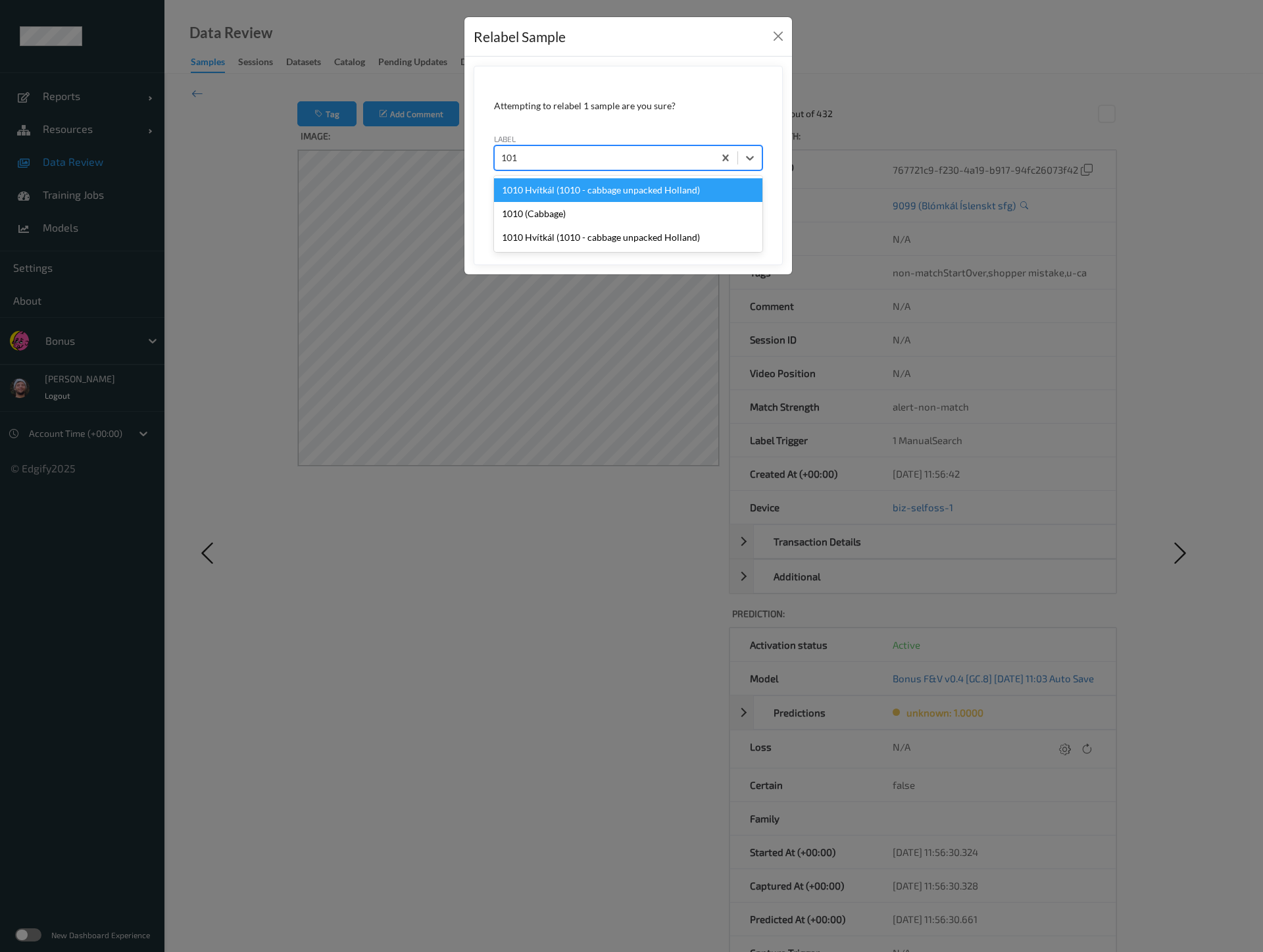
type input "1014"
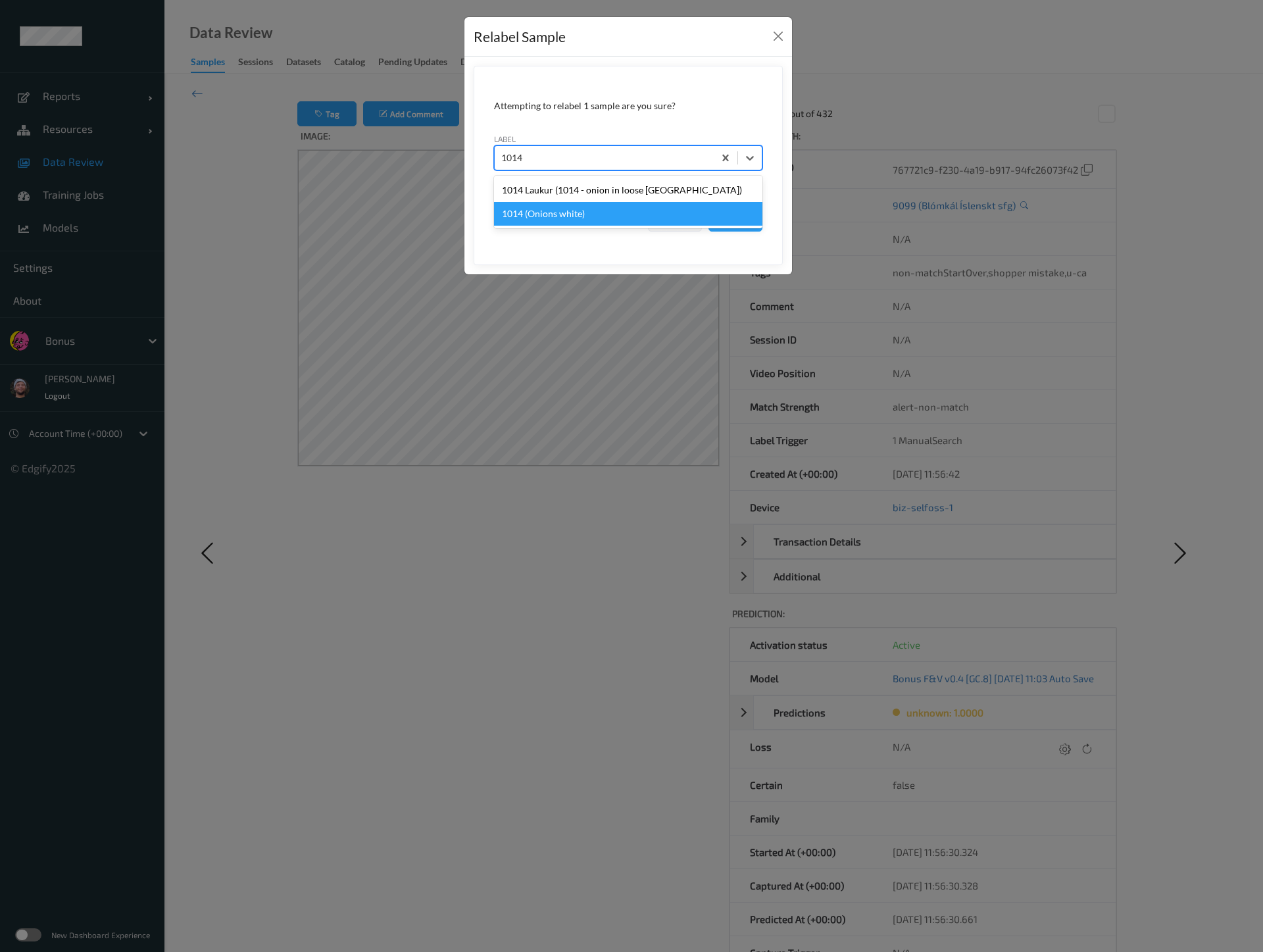
click at [569, 217] on div "1014 (Onions white)" at bounding box center [628, 213] width 268 height 23
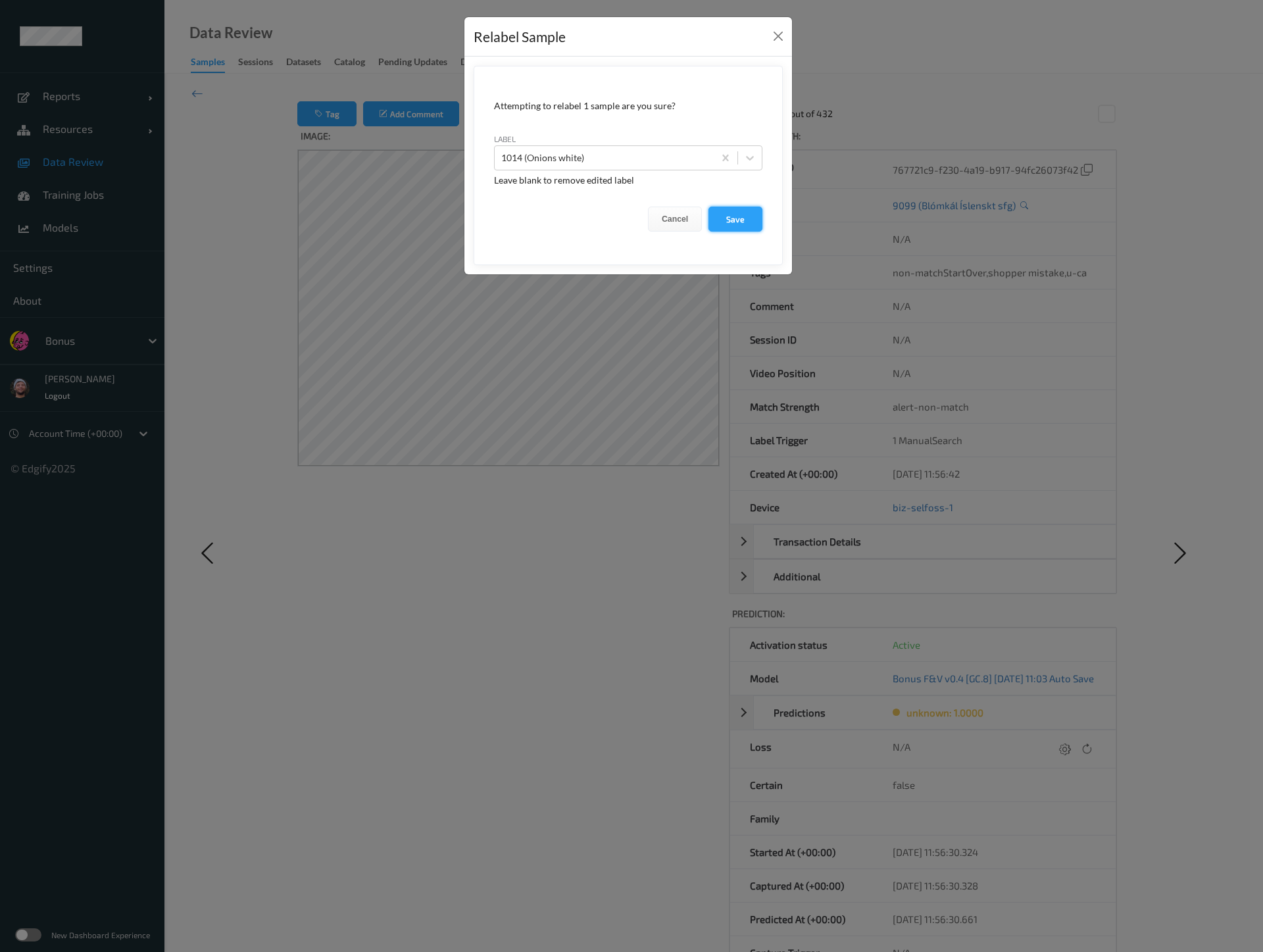
click at [732, 214] on button "Save" at bounding box center [735, 219] width 54 height 25
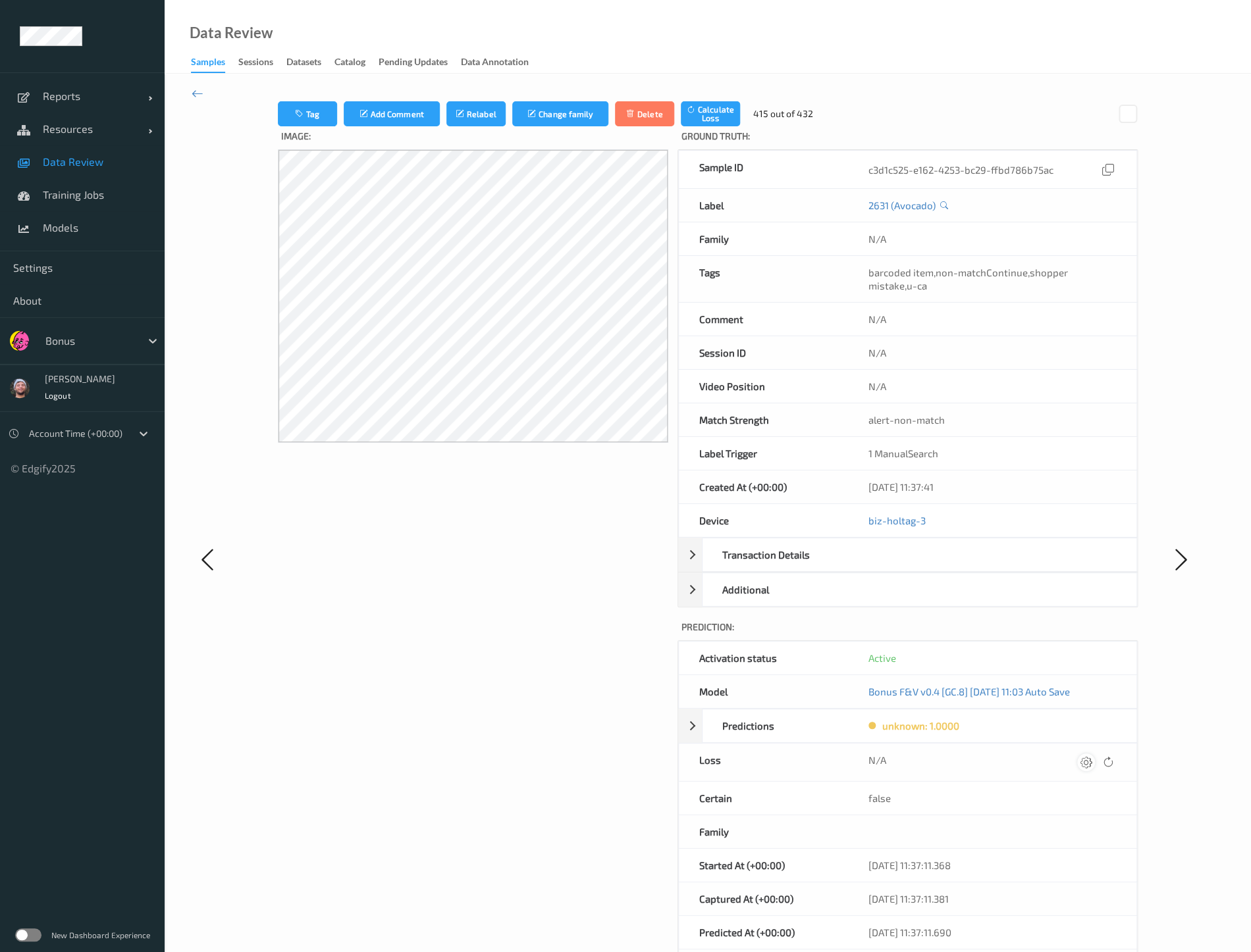
click at [1091, 758] on div at bounding box center [1086, 762] width 18 height 18
click at [1051, 758] on button "submit" at bounding box center [1060, 767] width 18 height 18
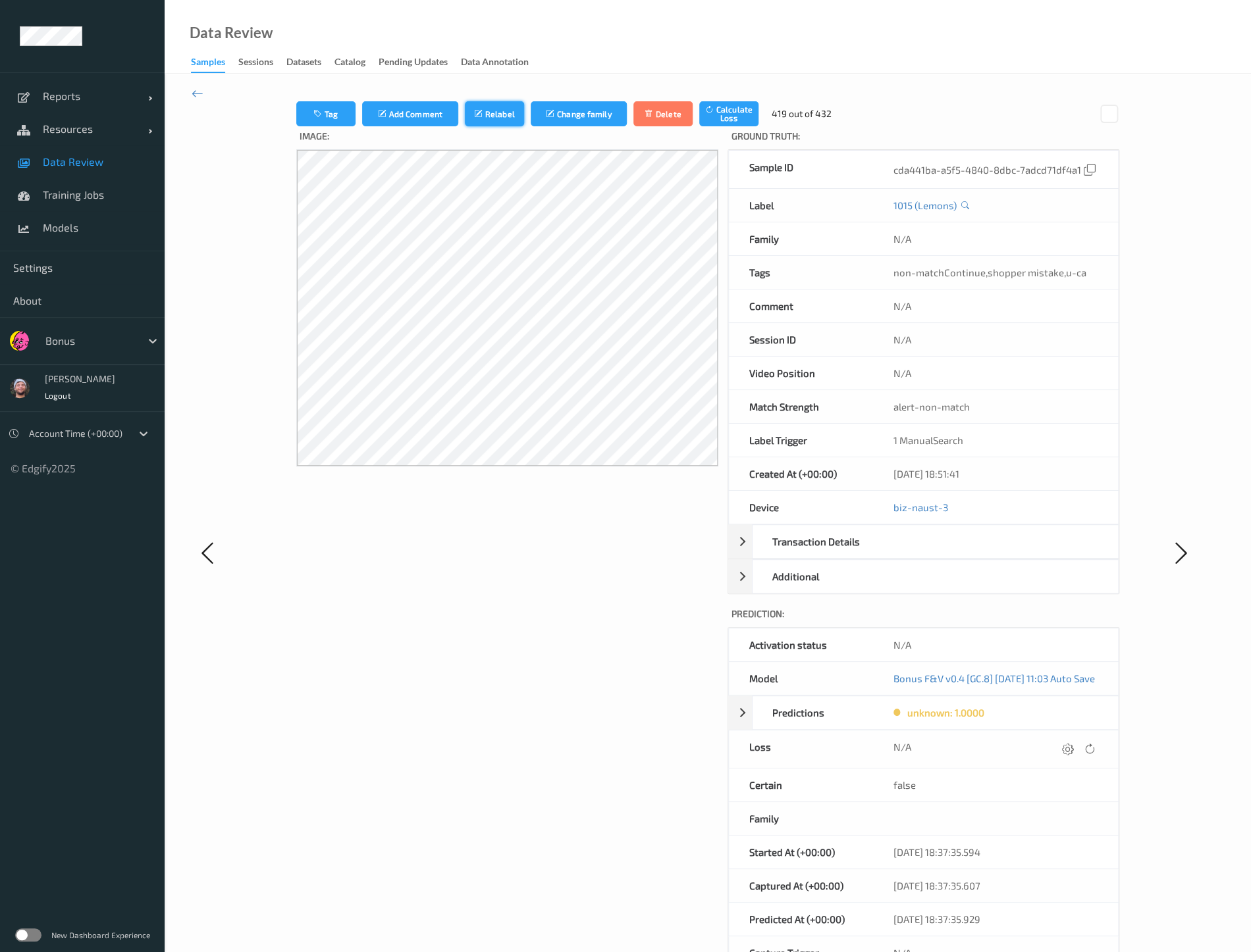
click at [503, 118] on button "Relabel" at bounding box center [494, 114] width 60 height 25
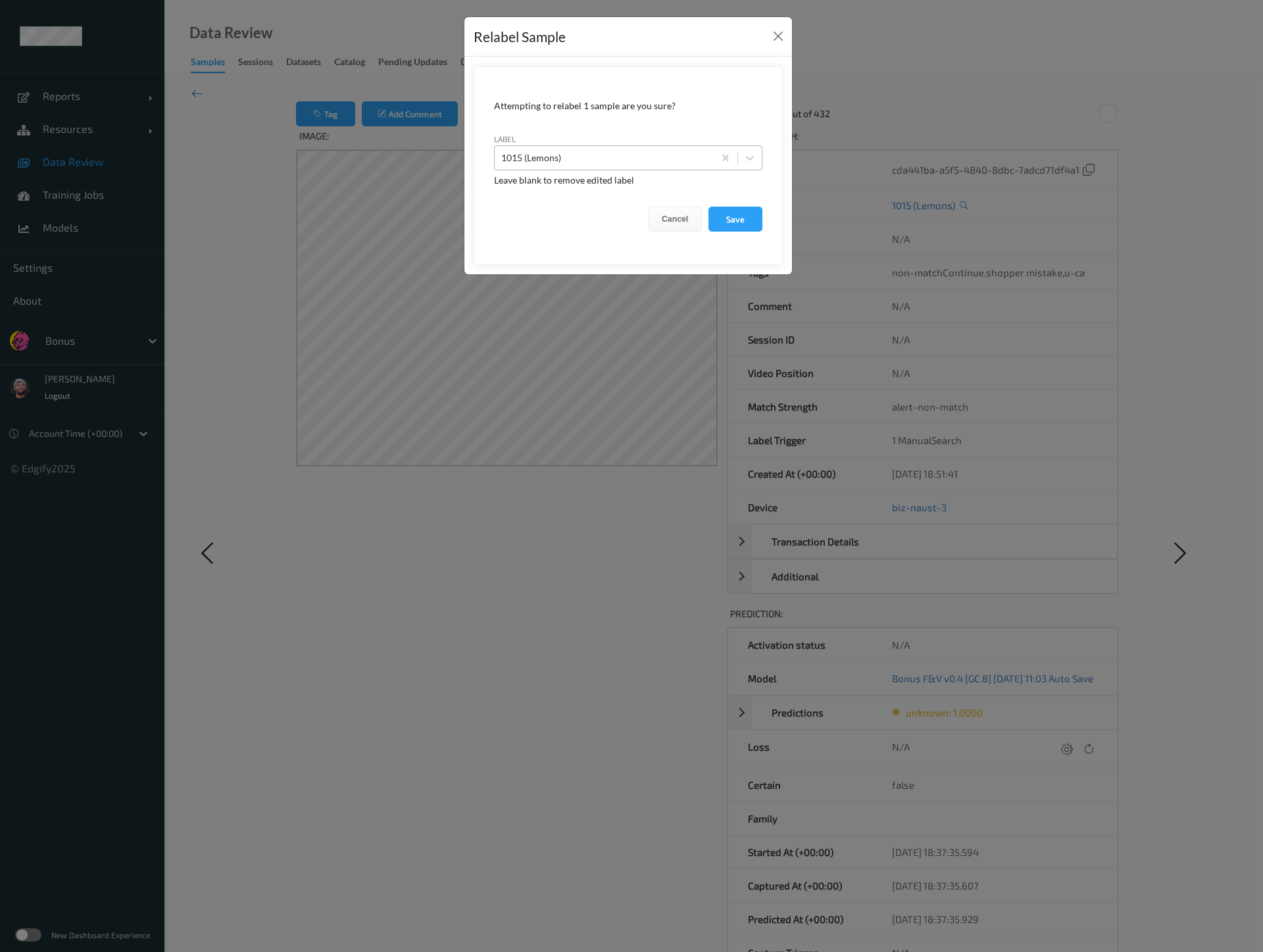
click at [604, 167] on div "1015 (Lemons)" at bounding box center [605, 159] width 219 height 22
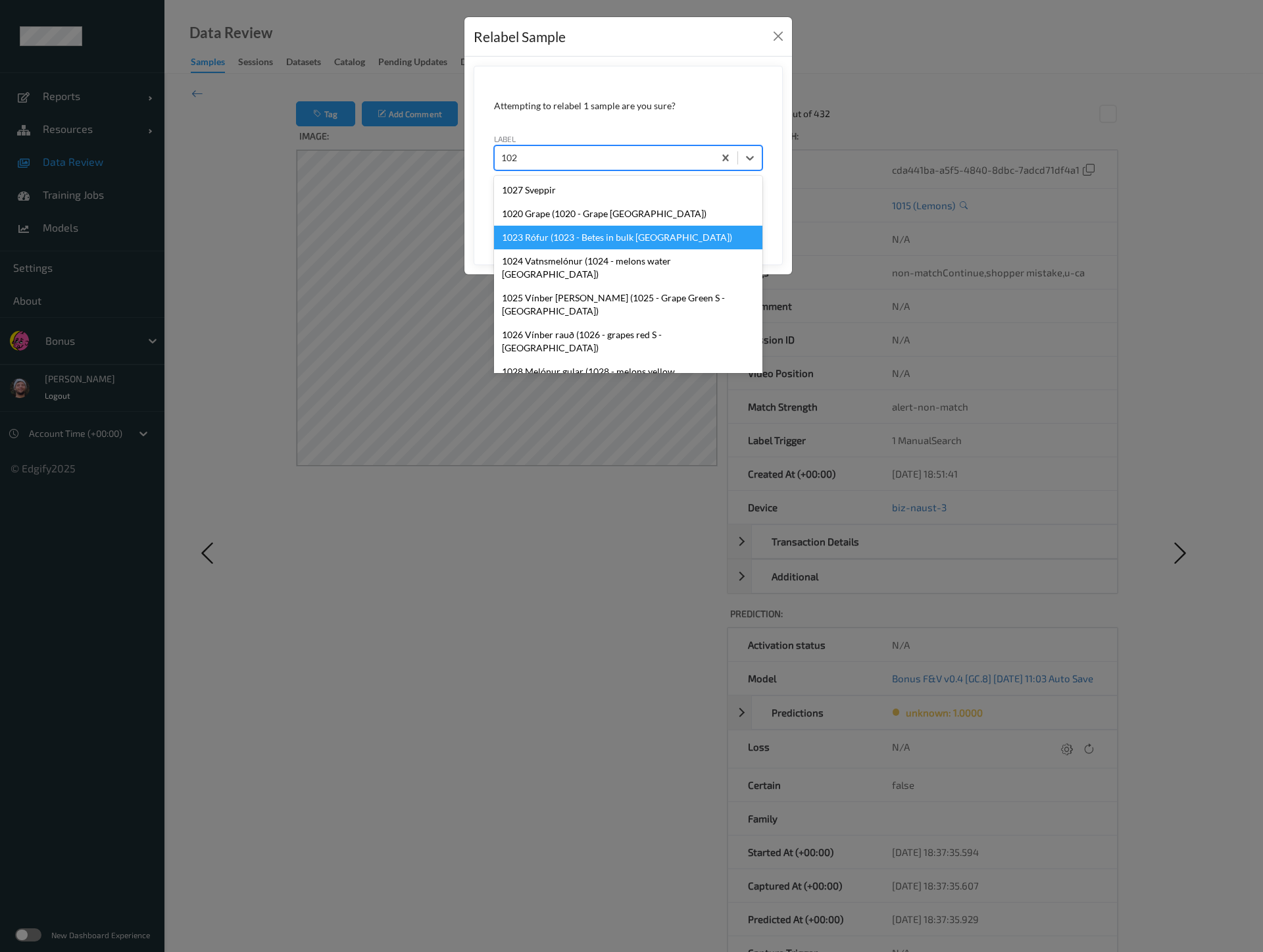
type input "1026"
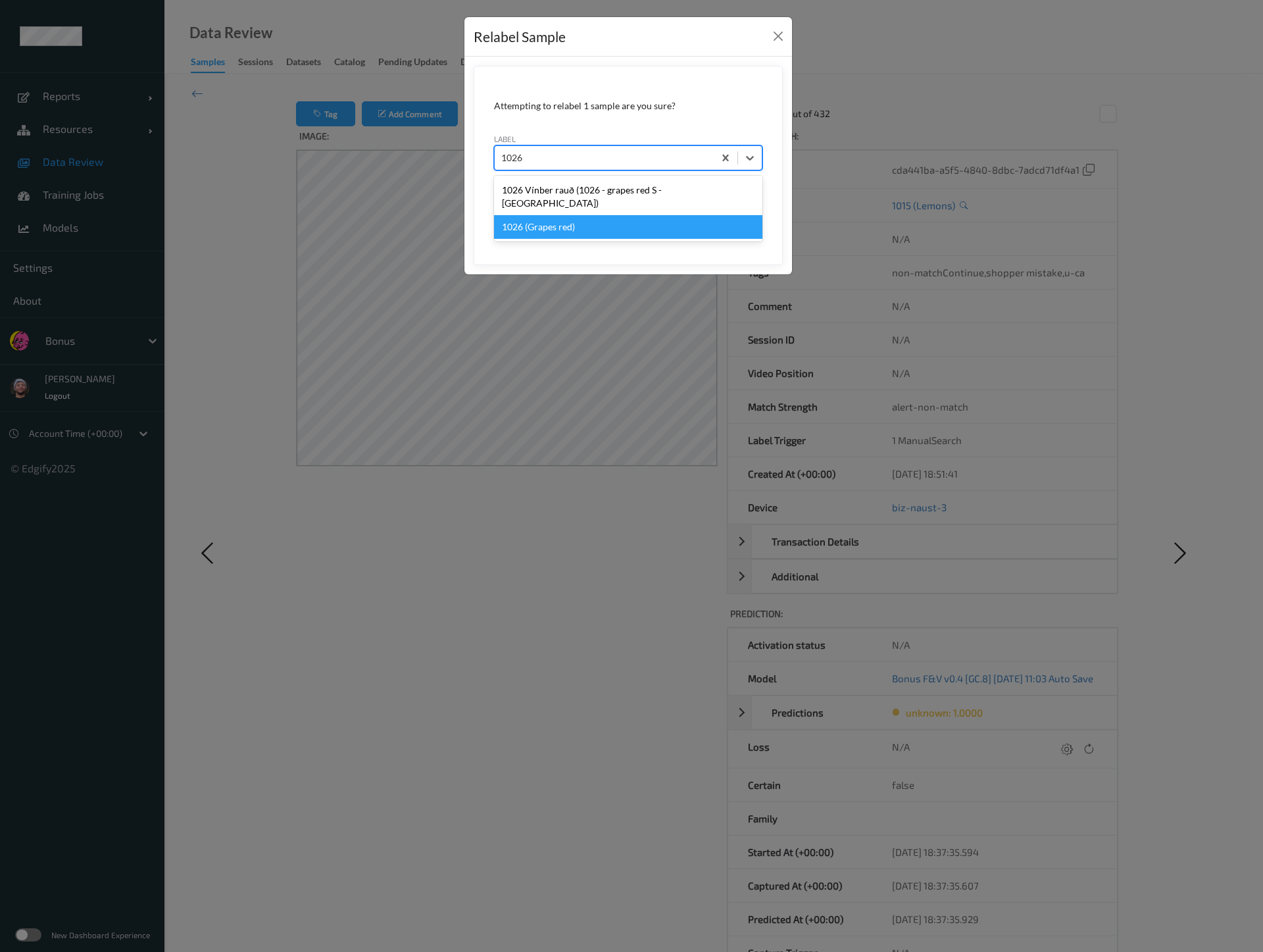
click at [608, 218] on div "1026 (Grapes red)" at bounding box center [628, 227] width 268 height 23
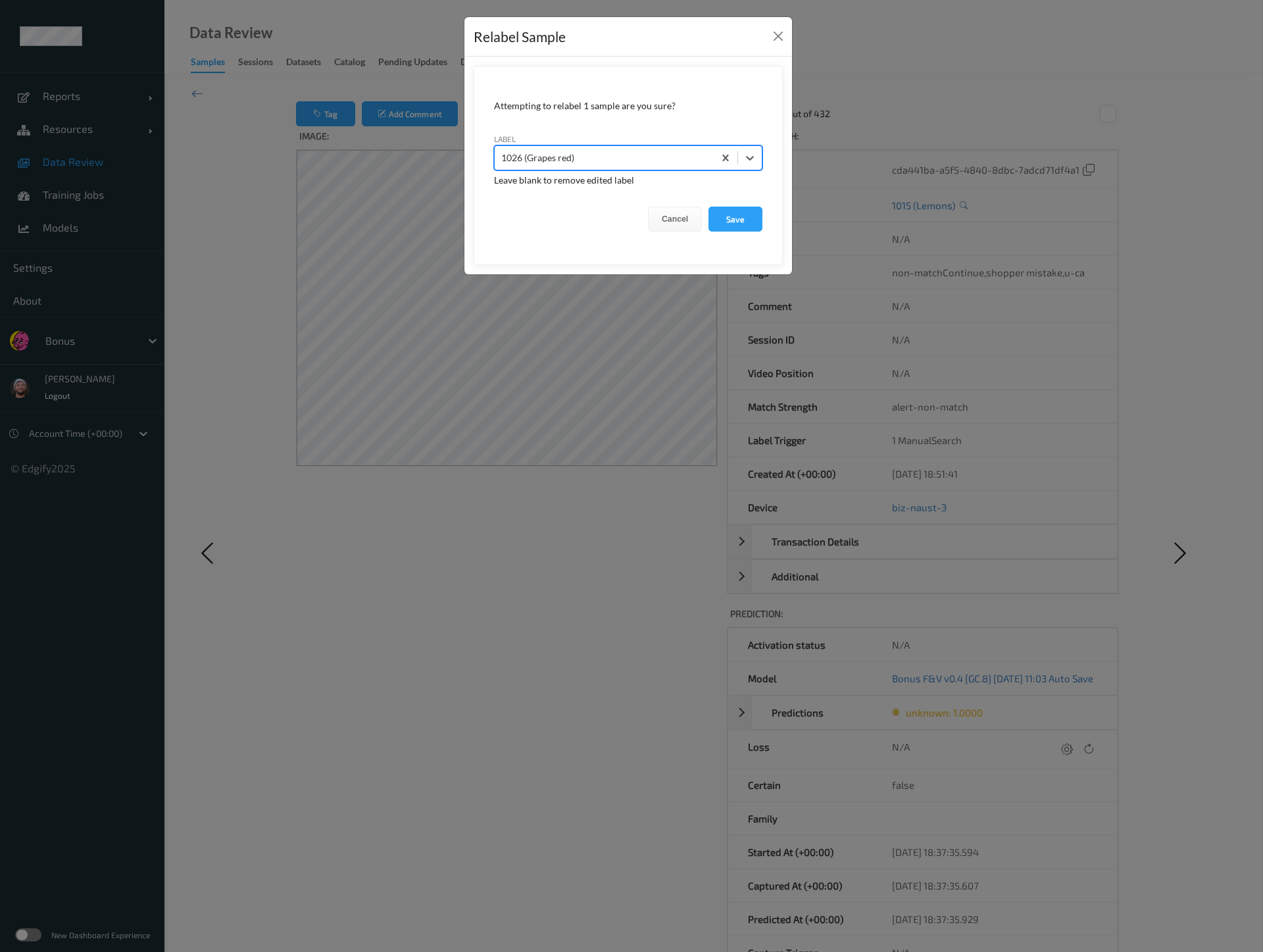
click at [708, 206] on button "Save" at bounding box center [735, 219] width 54 height 25
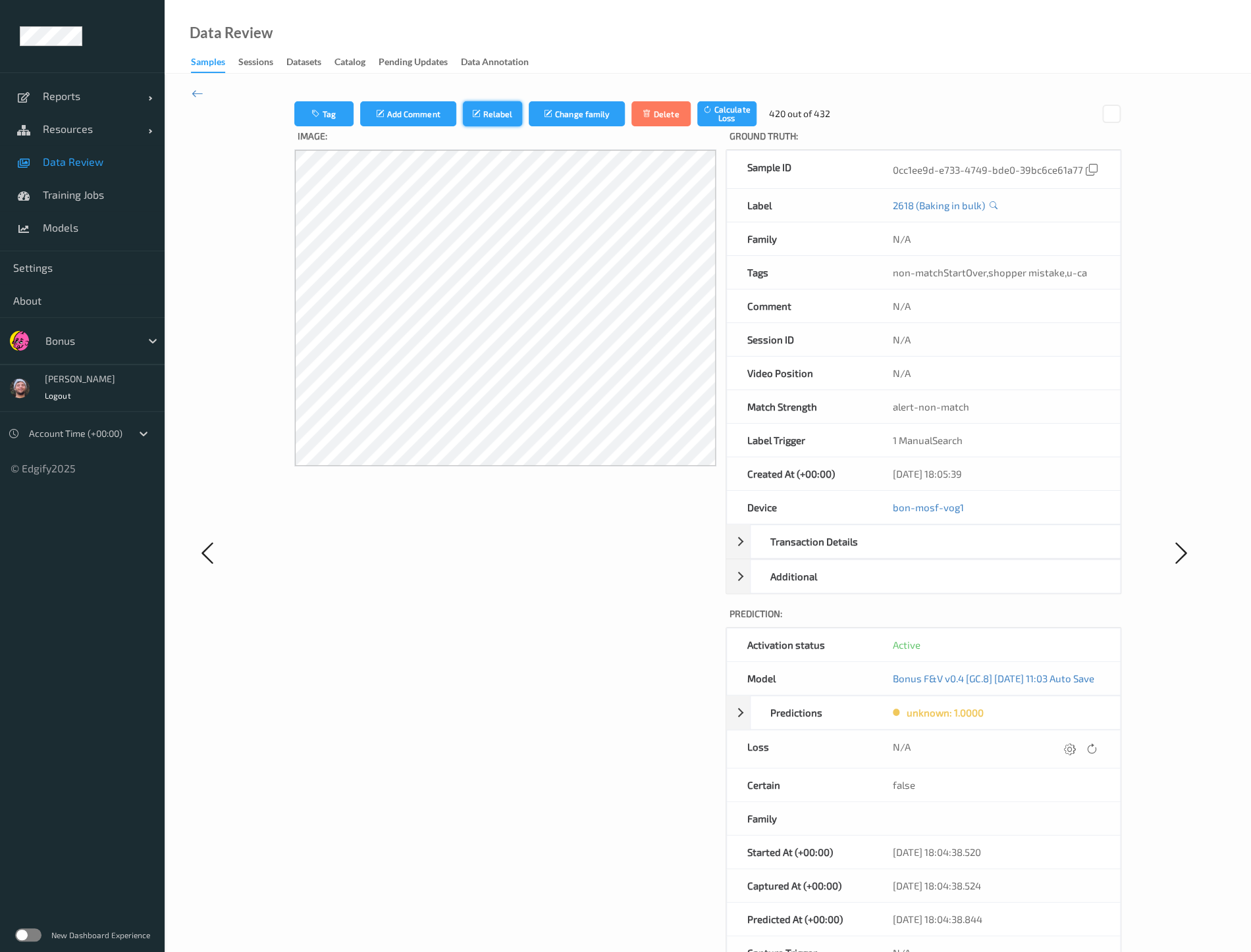
click at [477, 106] on button "Relabel" at bounding box center [492, 114] width 60 height 25
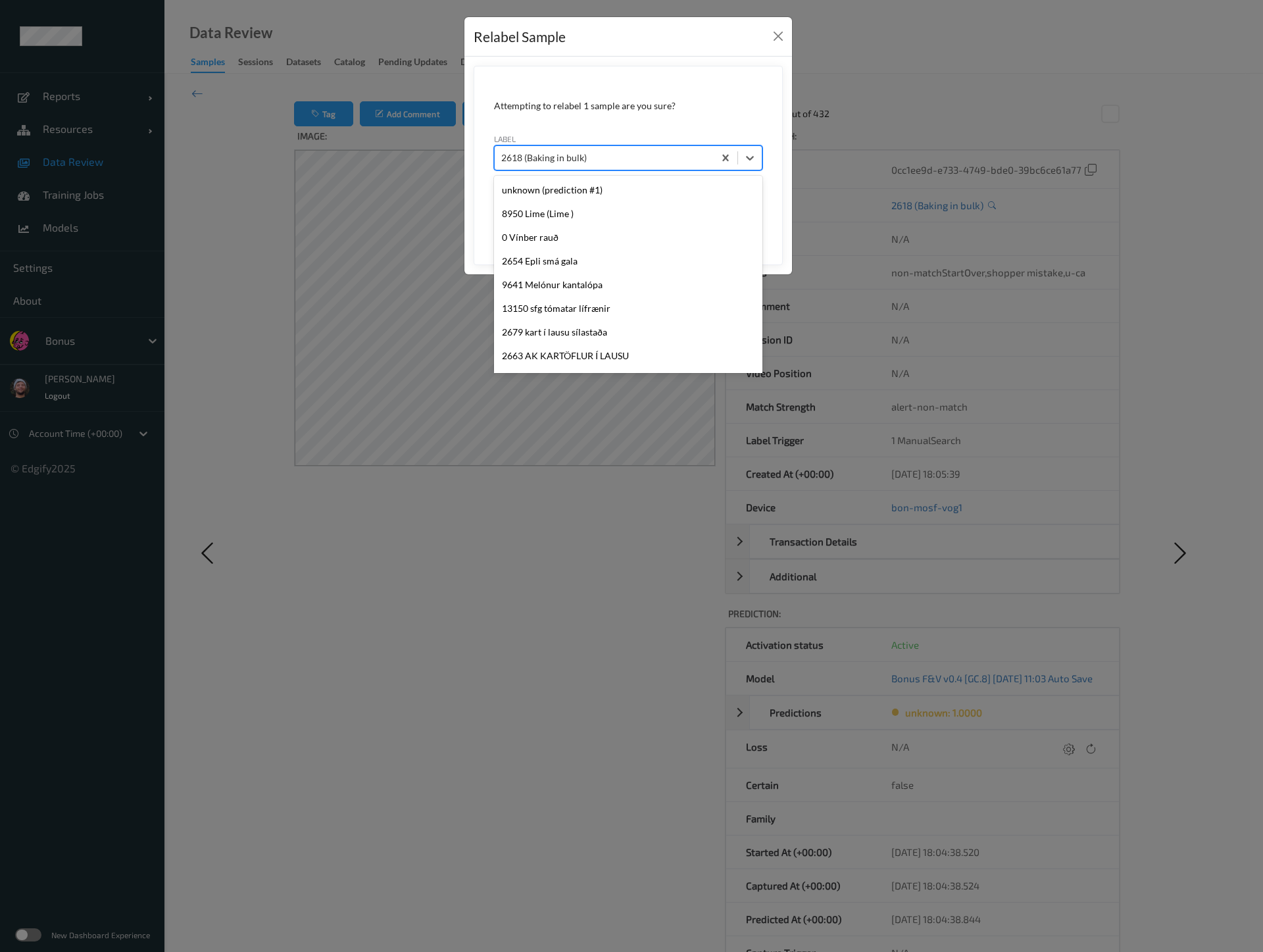
click at [549, 157] on div at bounding box center [604, 158] width 205 height 16
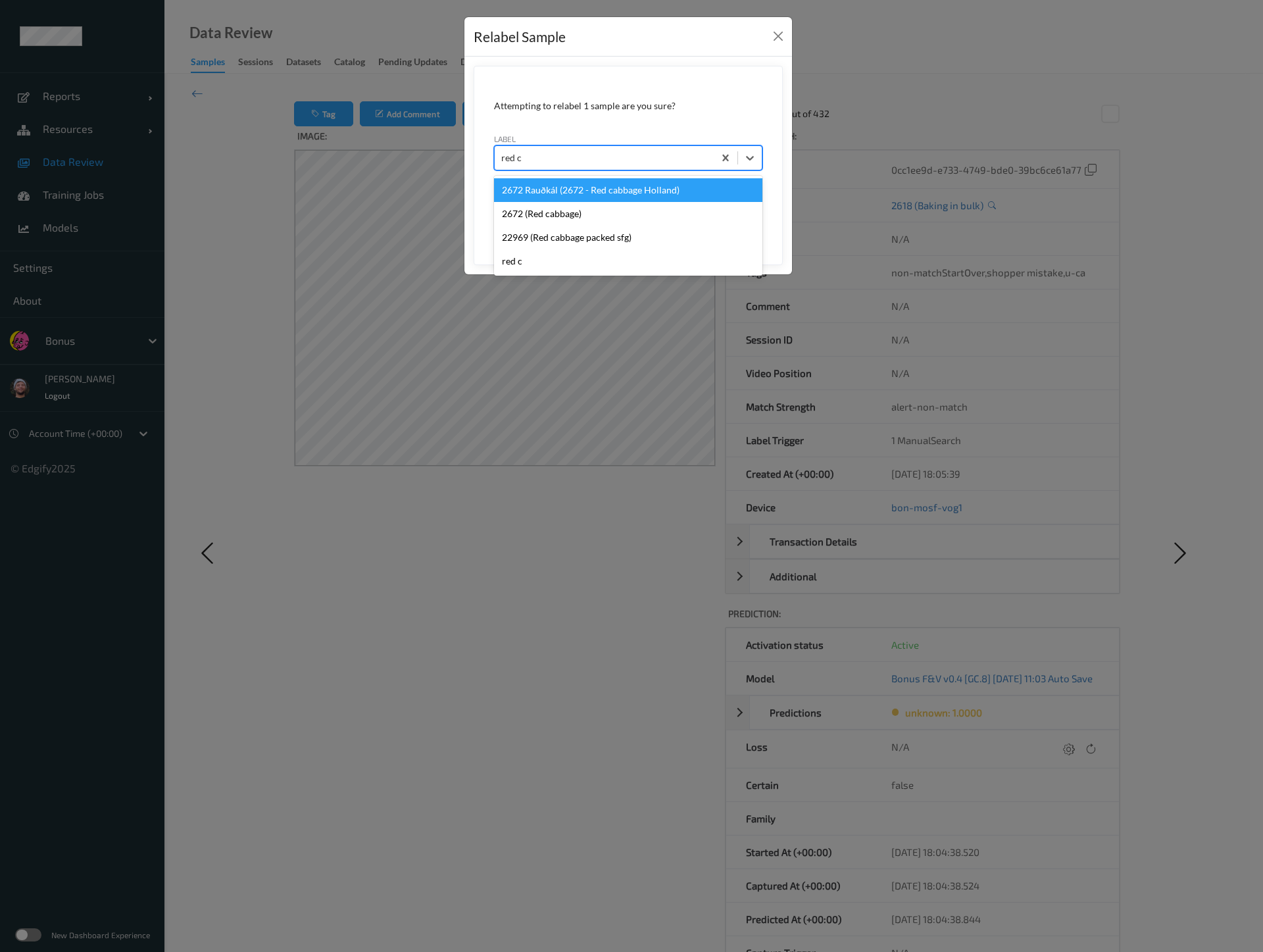
type input "red ca"
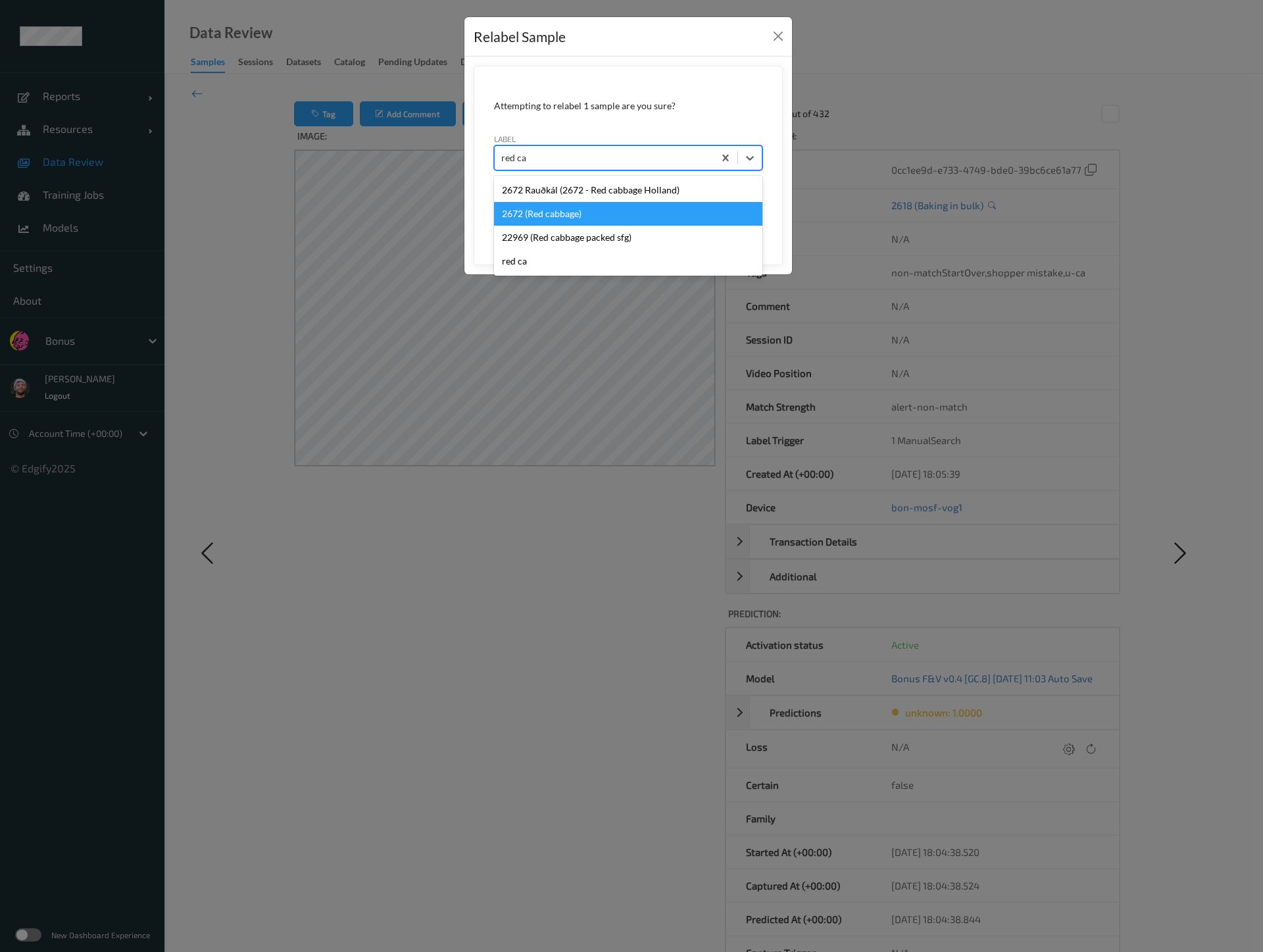
click at [554, 207] on div "2672 (Red cabbage)" at bounding box center [628, 213] width 268 height 23
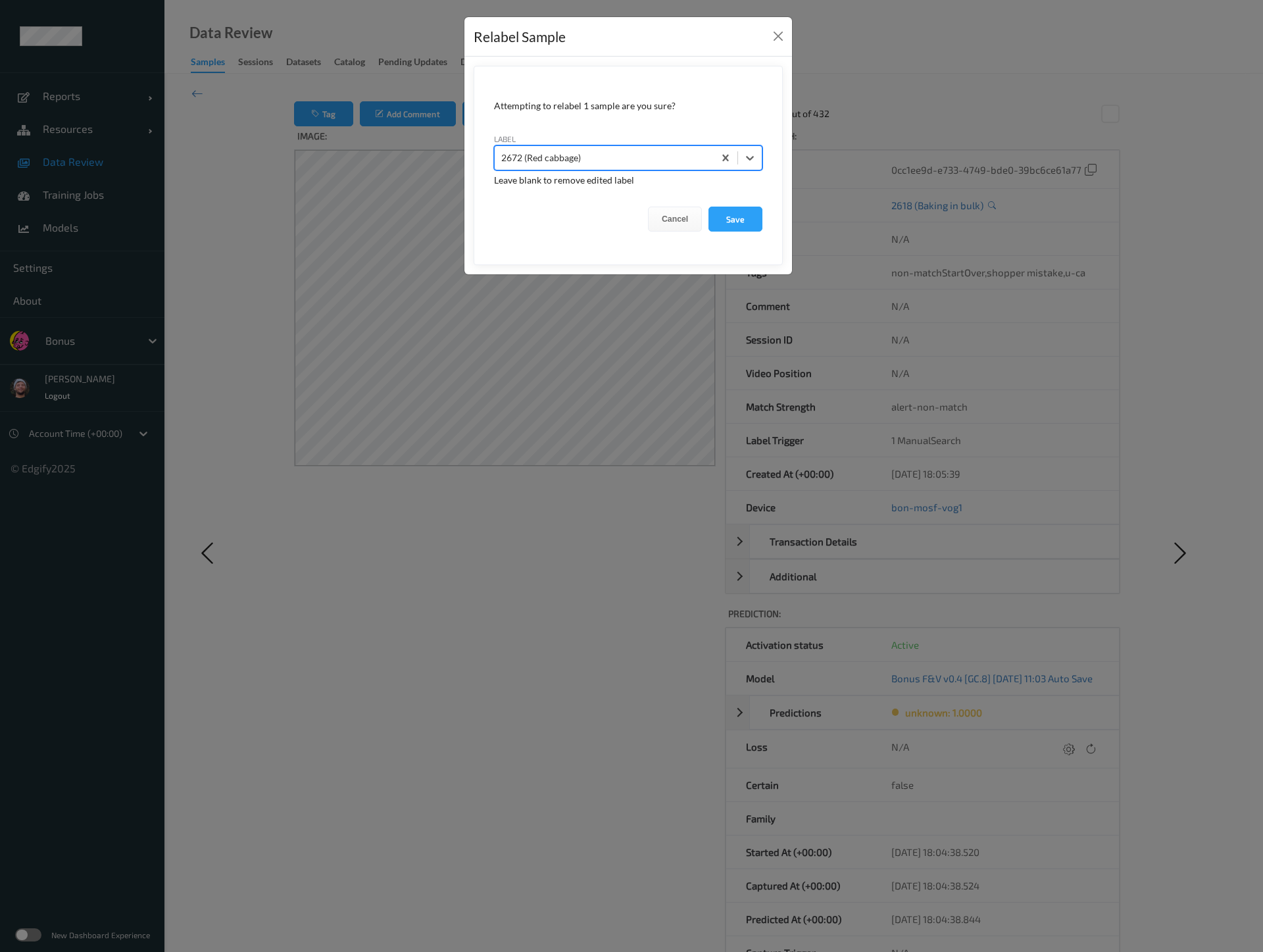
click at [708, 206] on button "Save" at bounding box center [735, 219] width 54 height 25
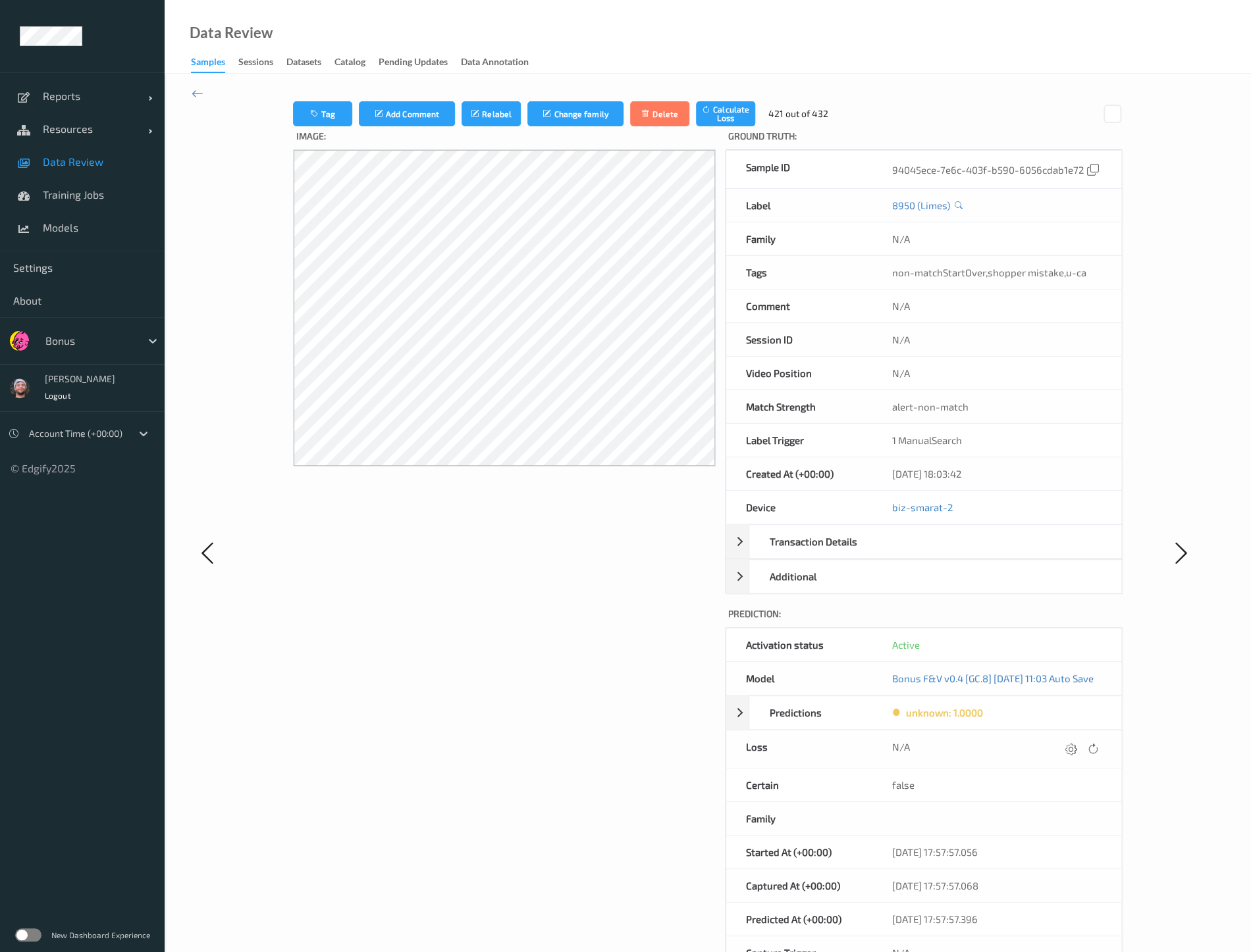
click at [674, 549] on div "Image:" at bounding box center [504, 565] width 423 height 878
click at [467, 103] on button "Relabel" at bounding box center [496, 114] width 60 height 25
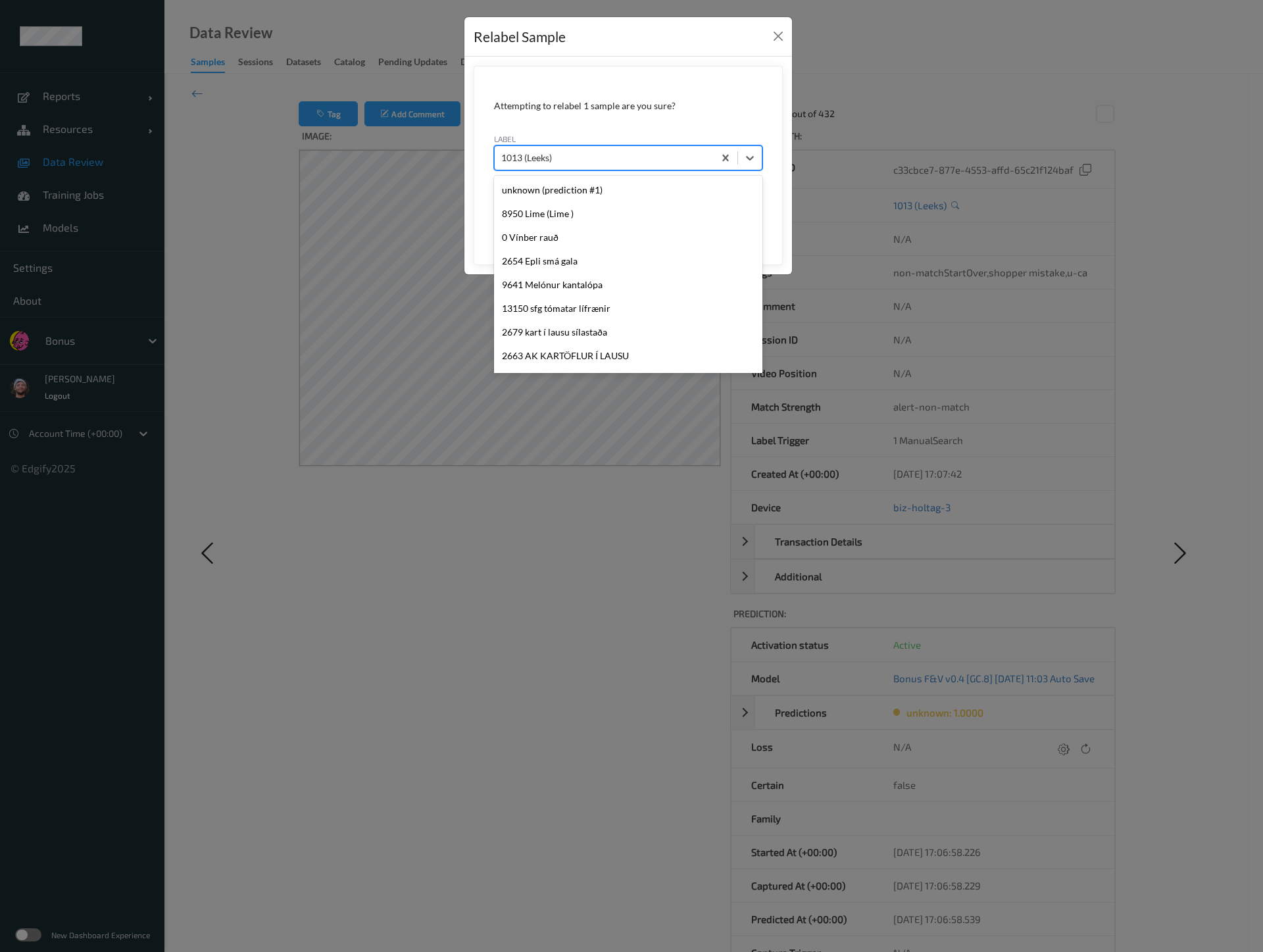
click at [581, 159] on div at bounding box center [604, 158] width 205 height 16
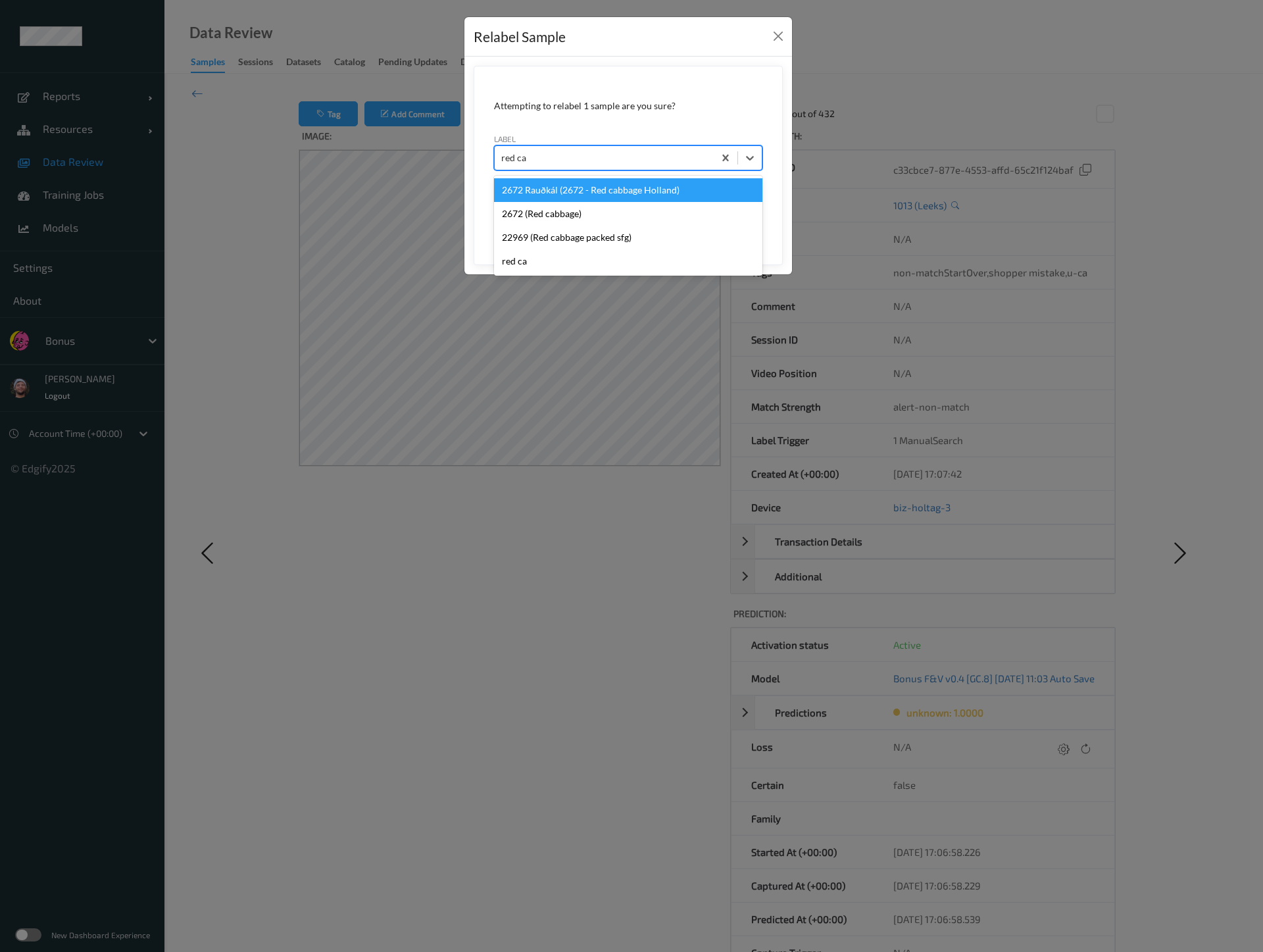
type input "red cab"
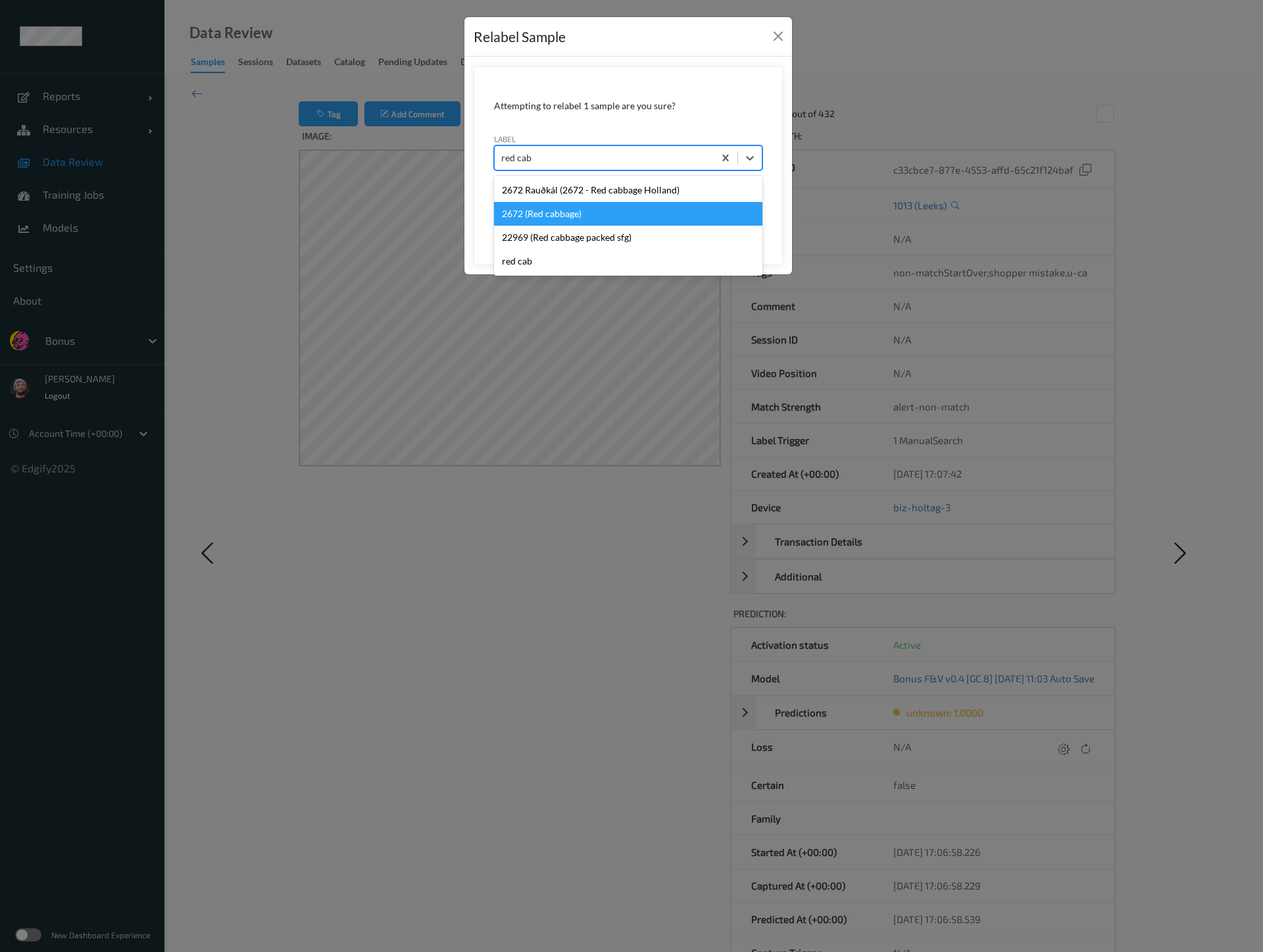
click at [608, 208] on div "2672 (Red cabbage)" at bounding box center [628, 213] width 268 height 23
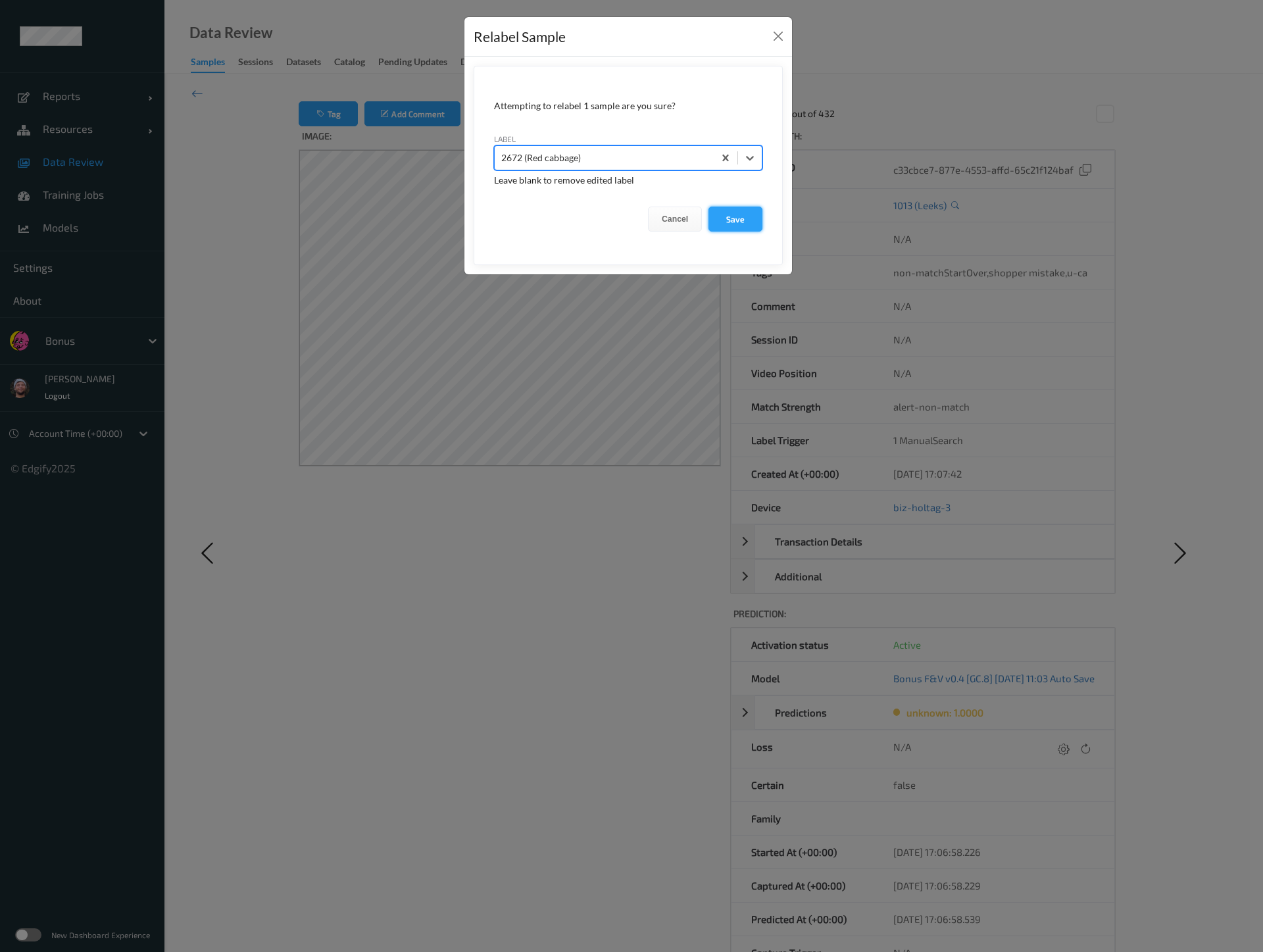
click at [752, 224] on button "Save" at bounding box center [735, 219] width 54 height 25
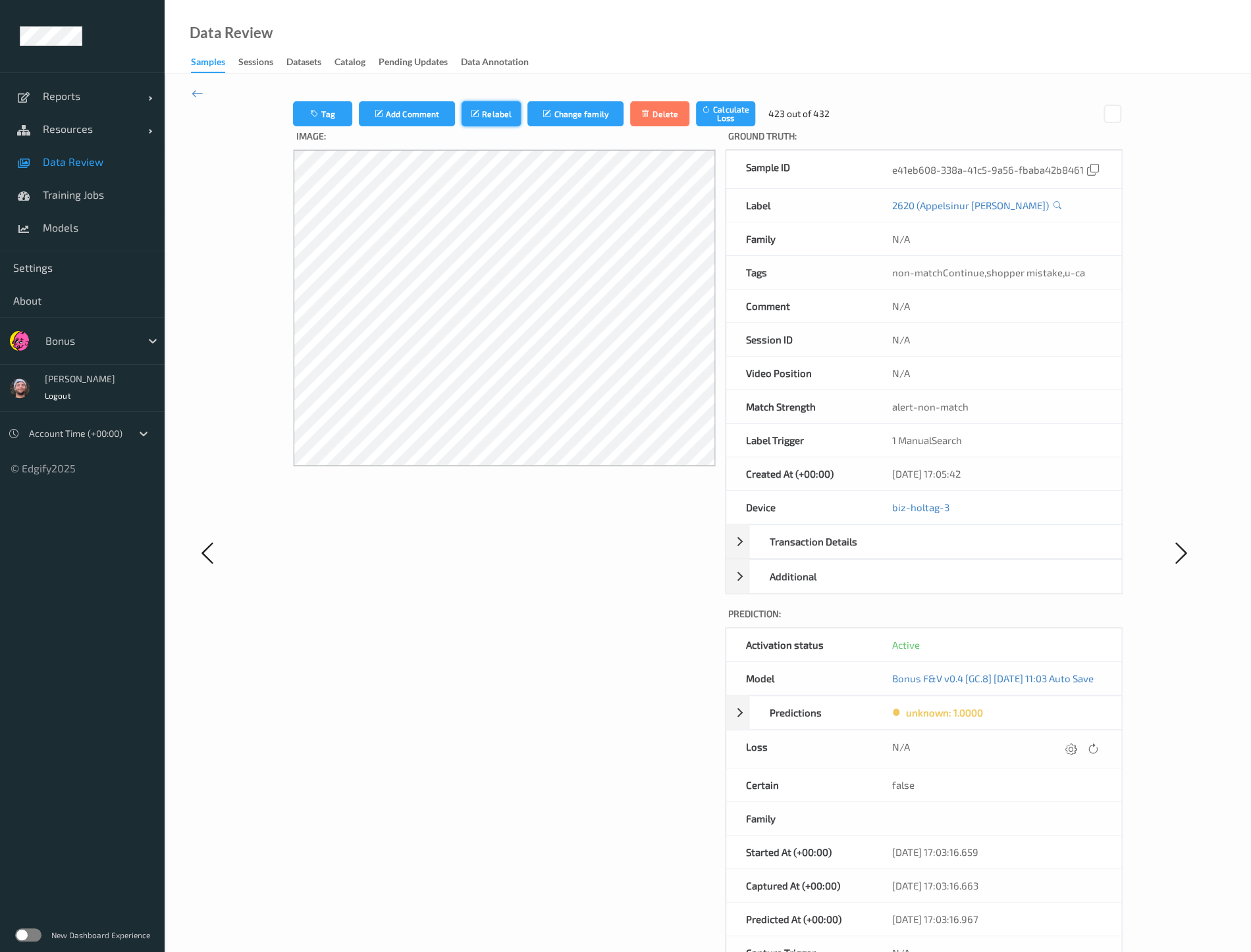
click at [497, 108] on button "Relabel" at bounding box center [490, 114] width 60 height 25
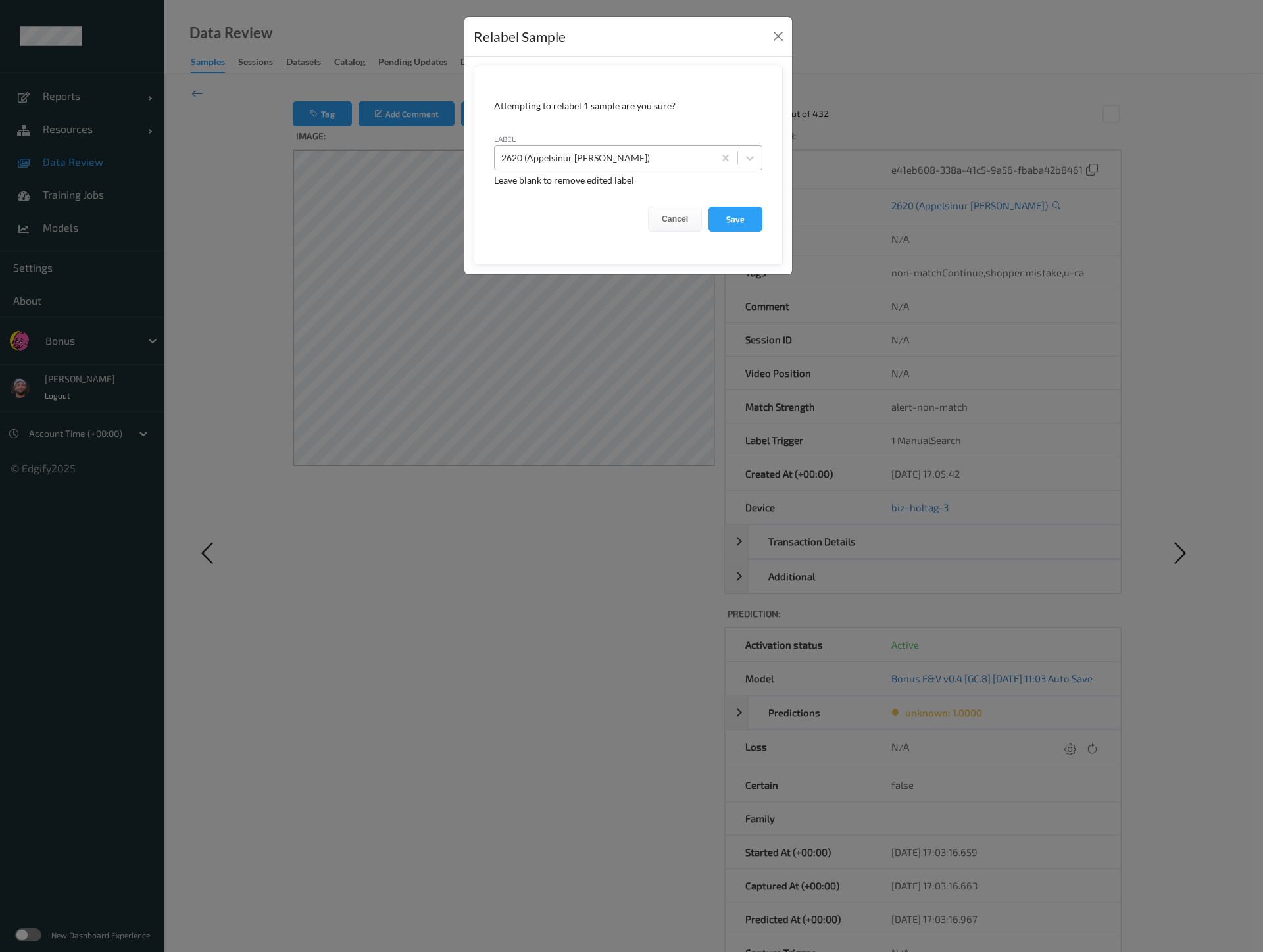
click at [592, 160] on div at bounding box center [604, 158] width 205 height 16
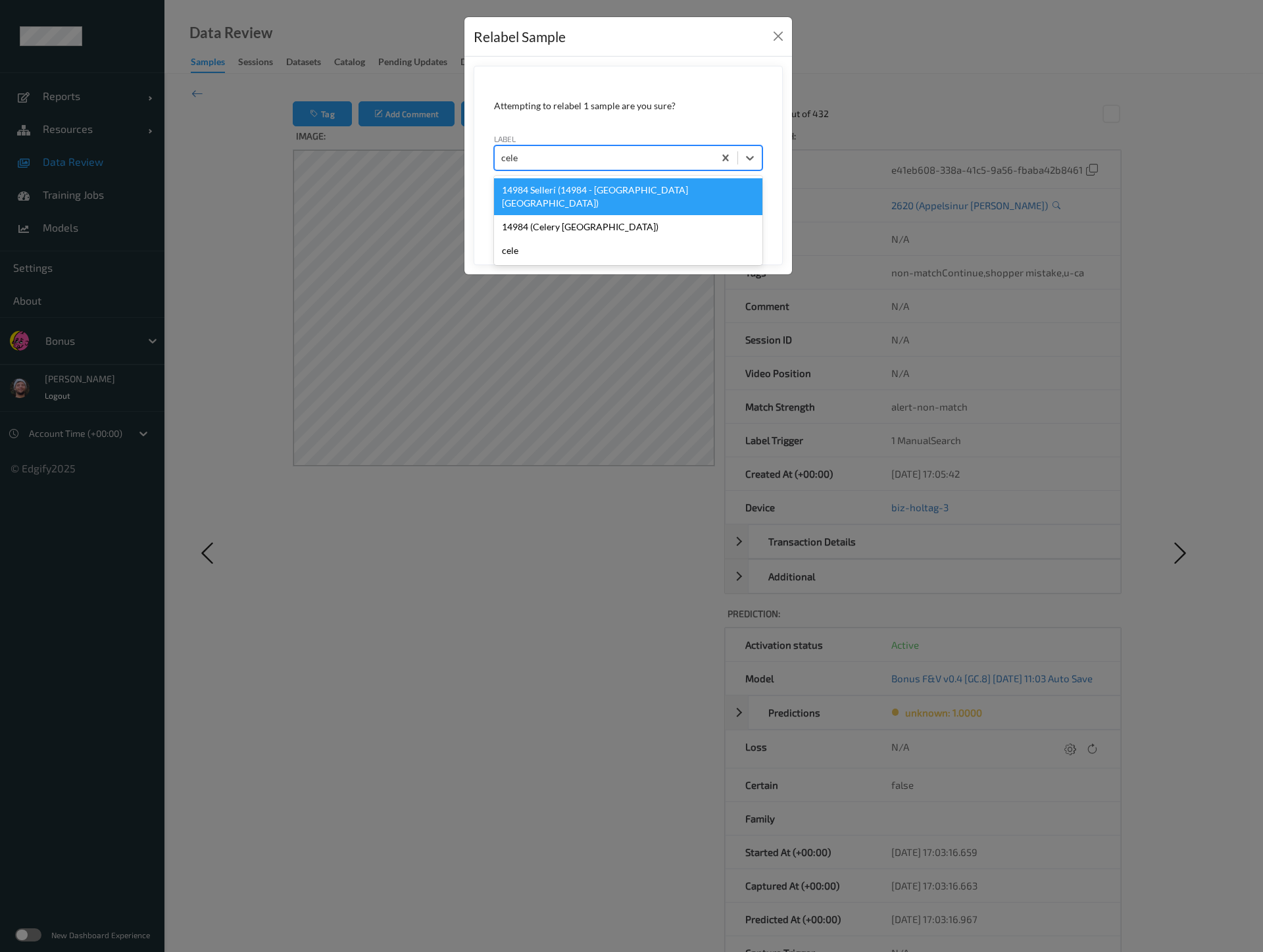
type input "celer"
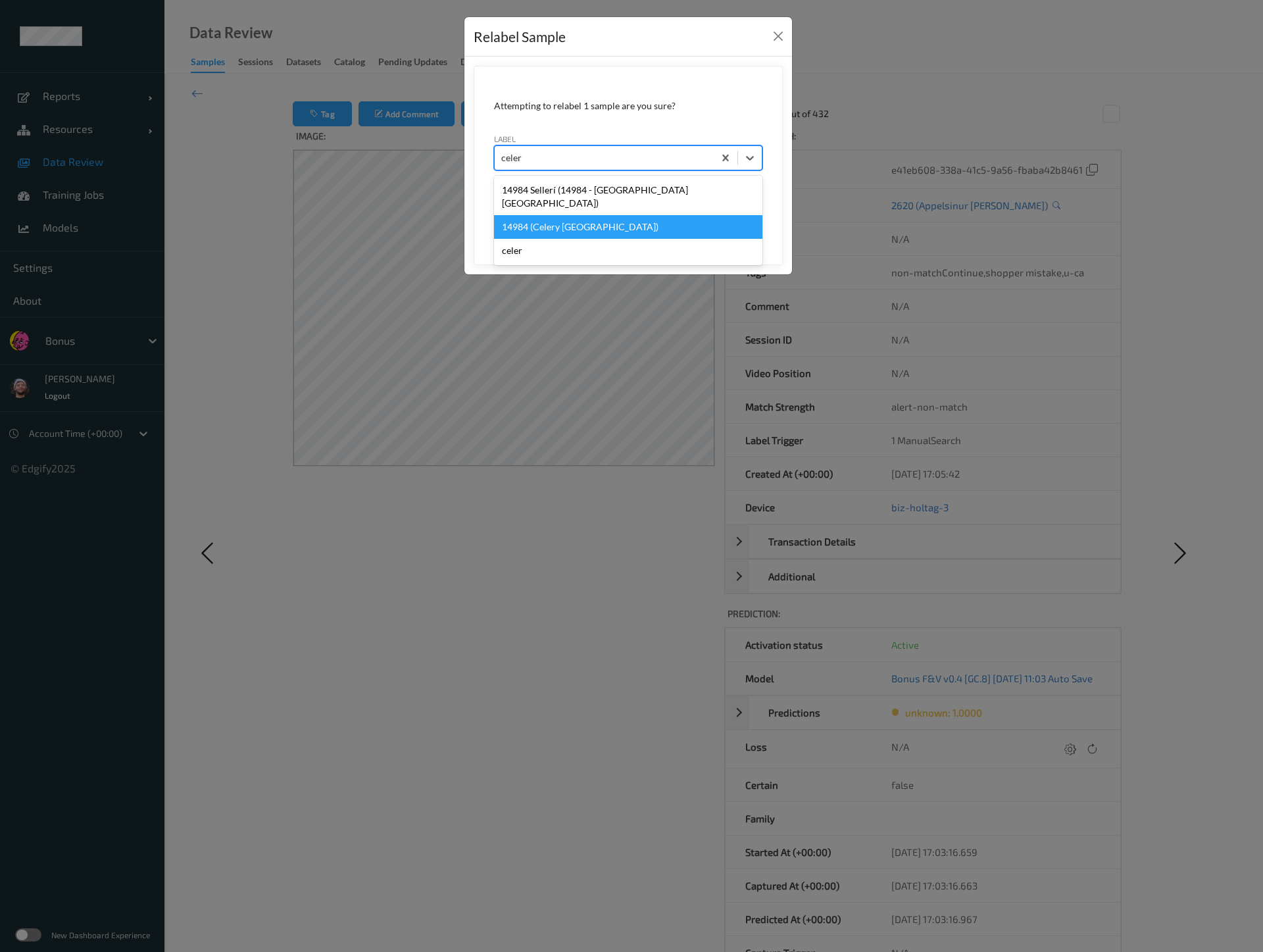
click at [604, 215] on div "14984 (Celery Spain)" at bounding box center [628, 227] width 268 height 23
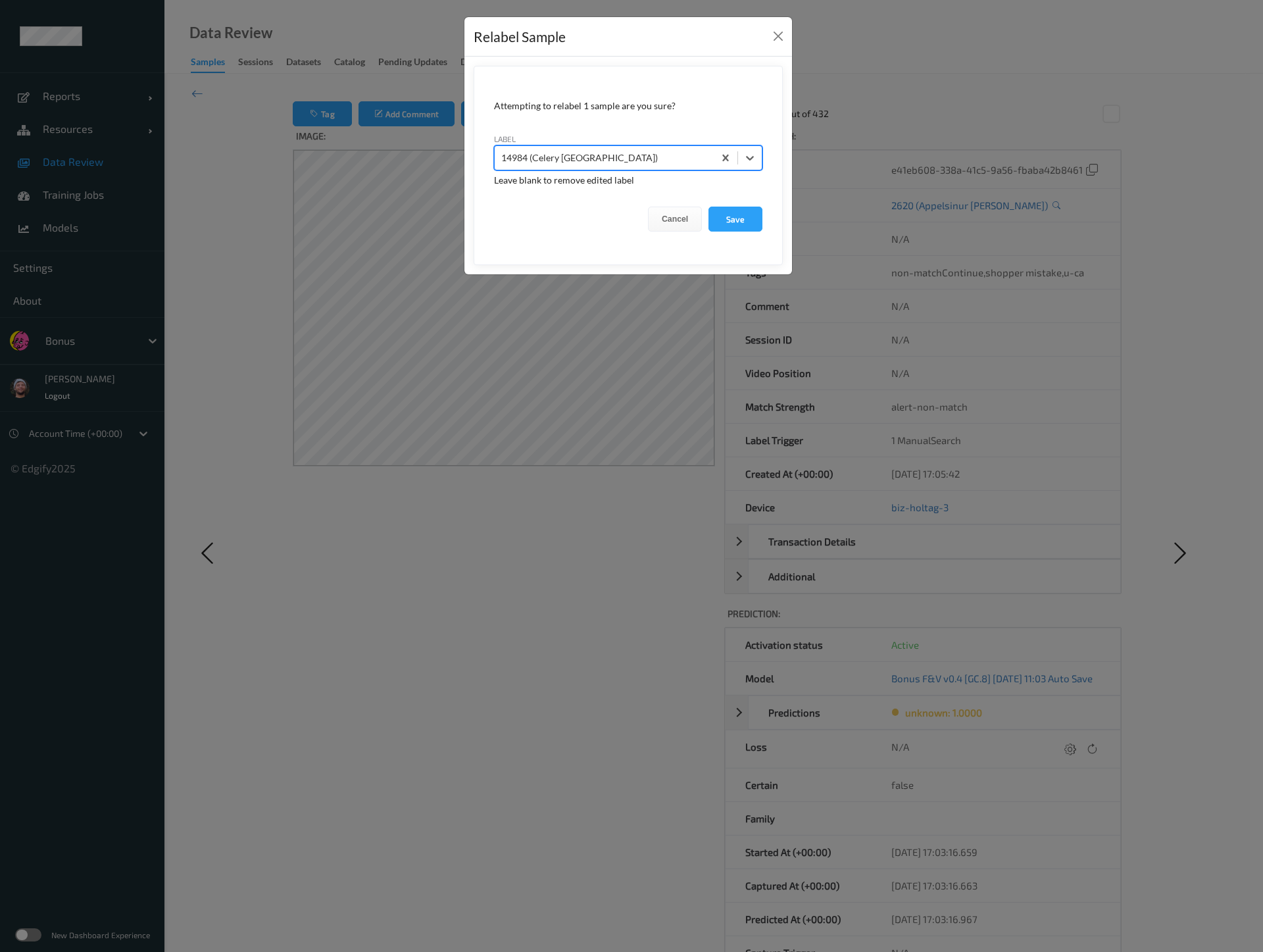
click at [708, 206] on button "Save" at bounding box center [735, 219] width 54 height 25
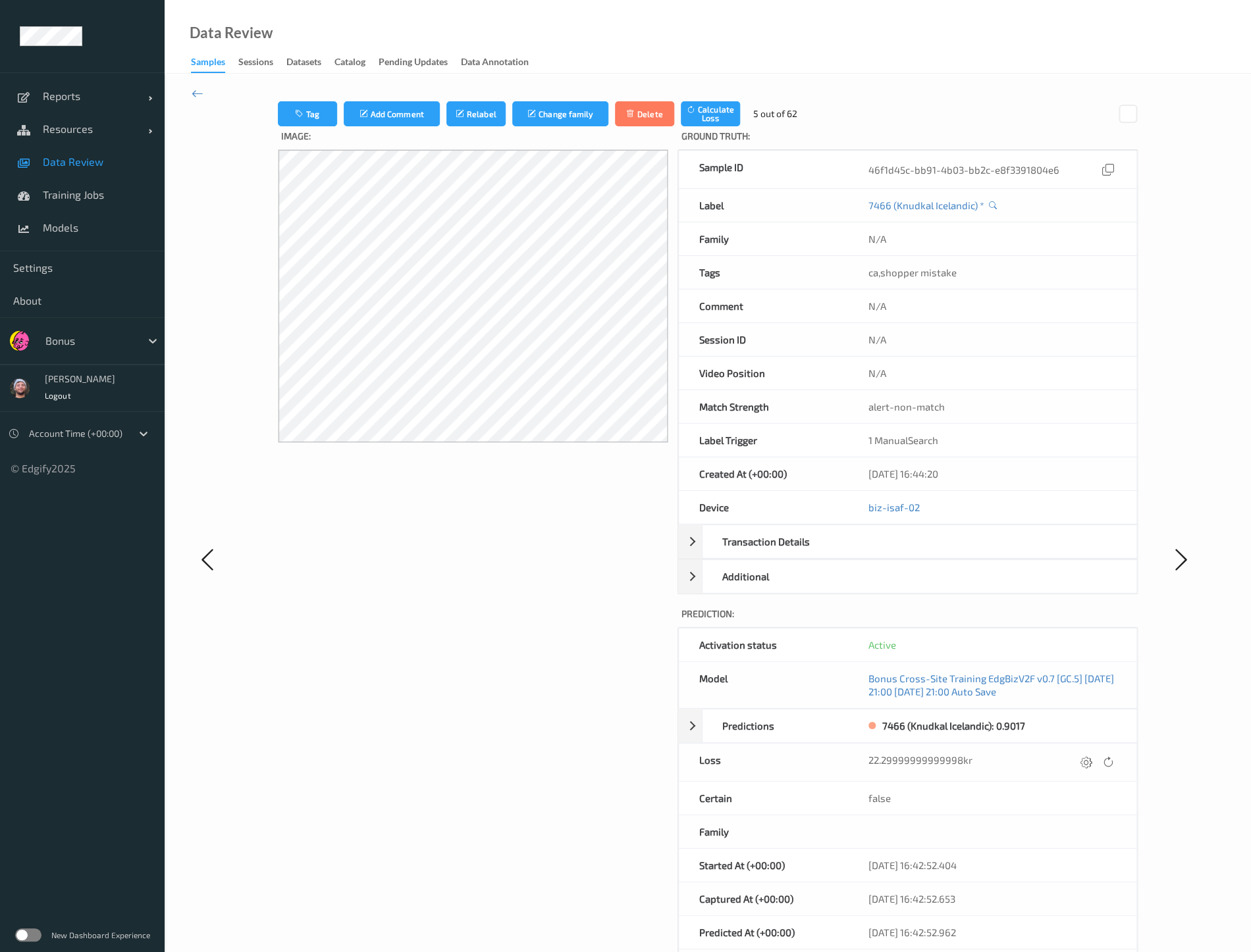
drag, startPoint x: 0, startPoint y: 0, endPoint x: 92, endPoint y: 340, distance: 352.2
click at [92, 340] on div at bounding box center [89, 340] width 89 height 16
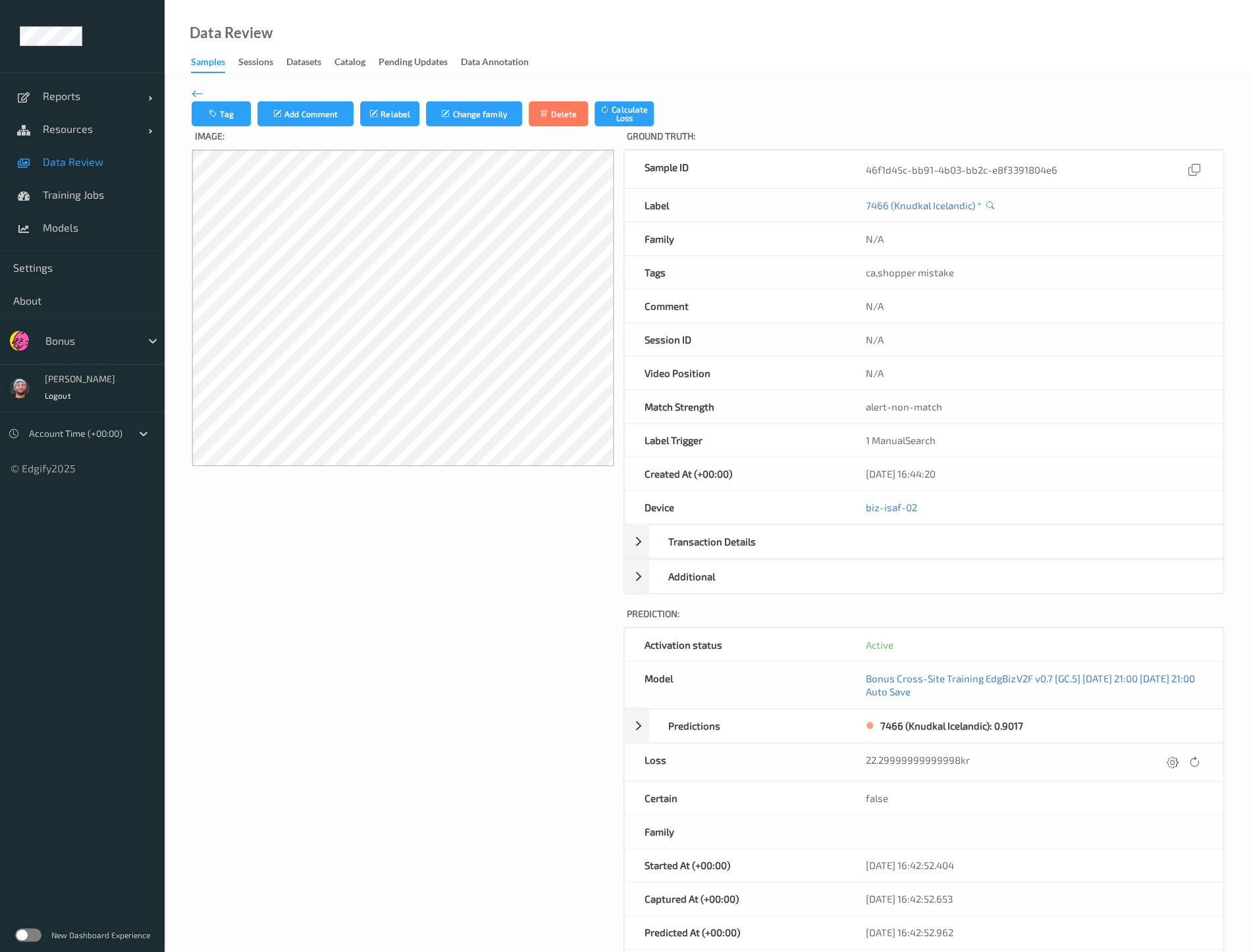
click at [131, 176] on link "Data Review" at bounding box center [82, 162] width 164 height 33
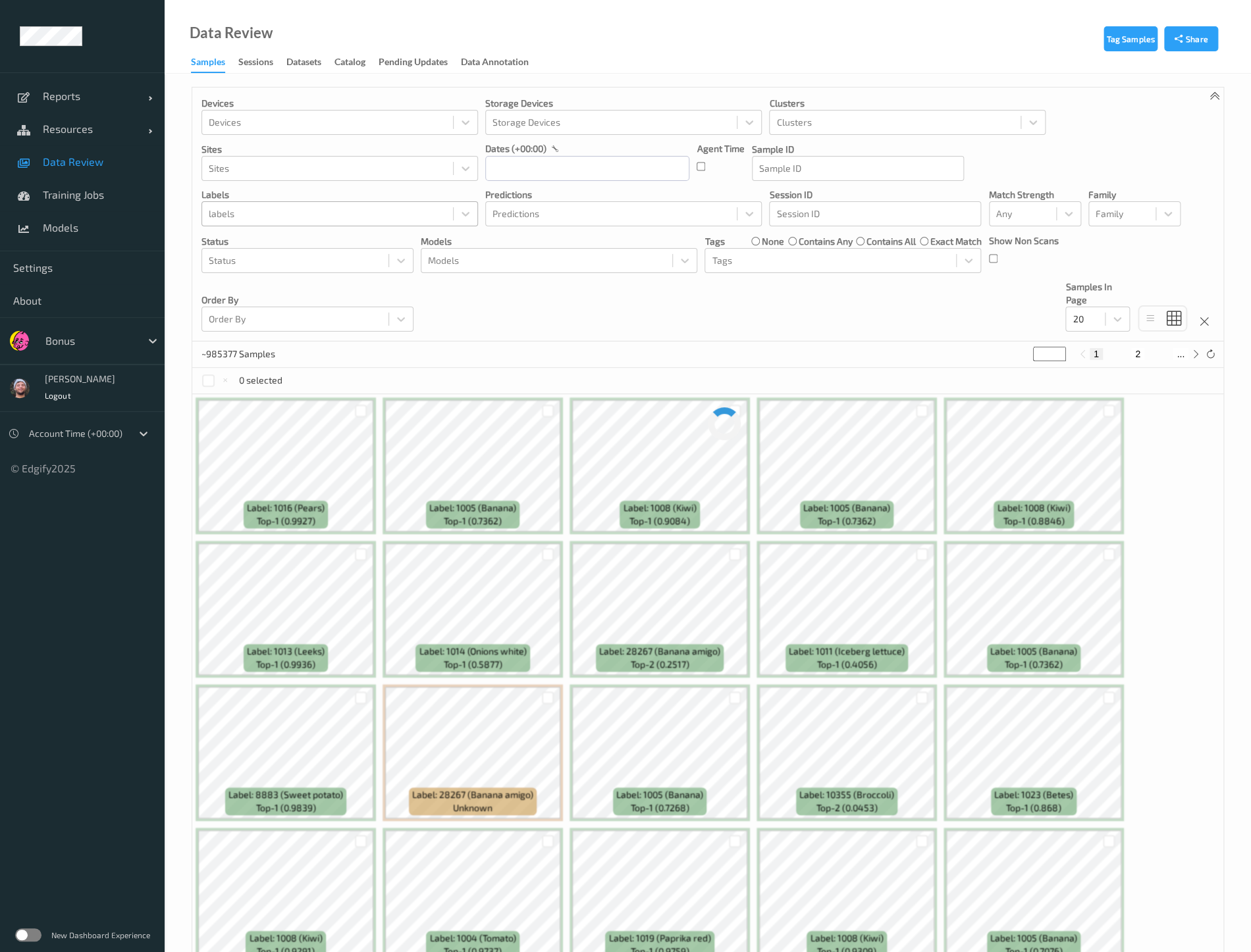
click at [394, 218] on div at bounding box center [327, 213] width 238 height 16
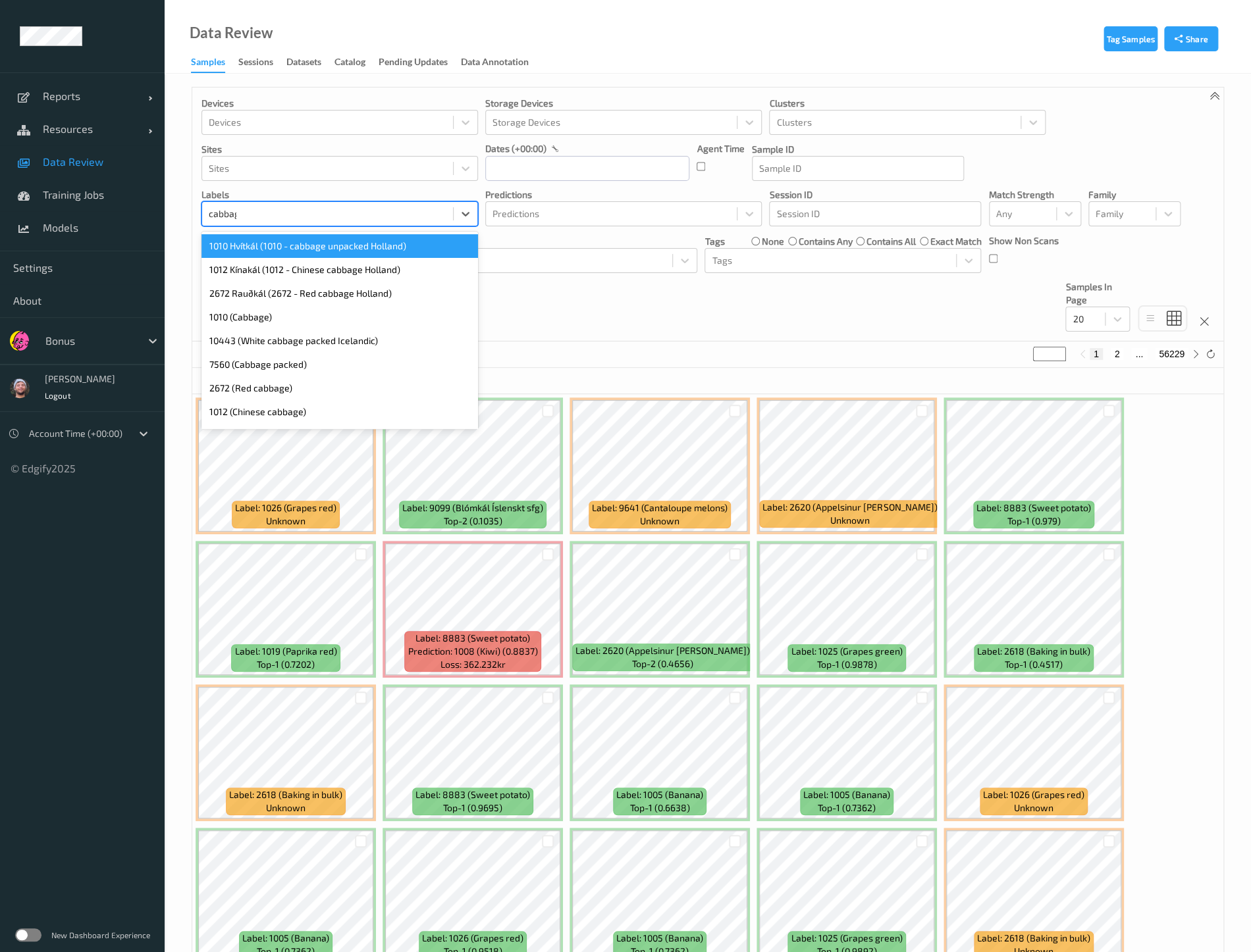
type input "cabbage"
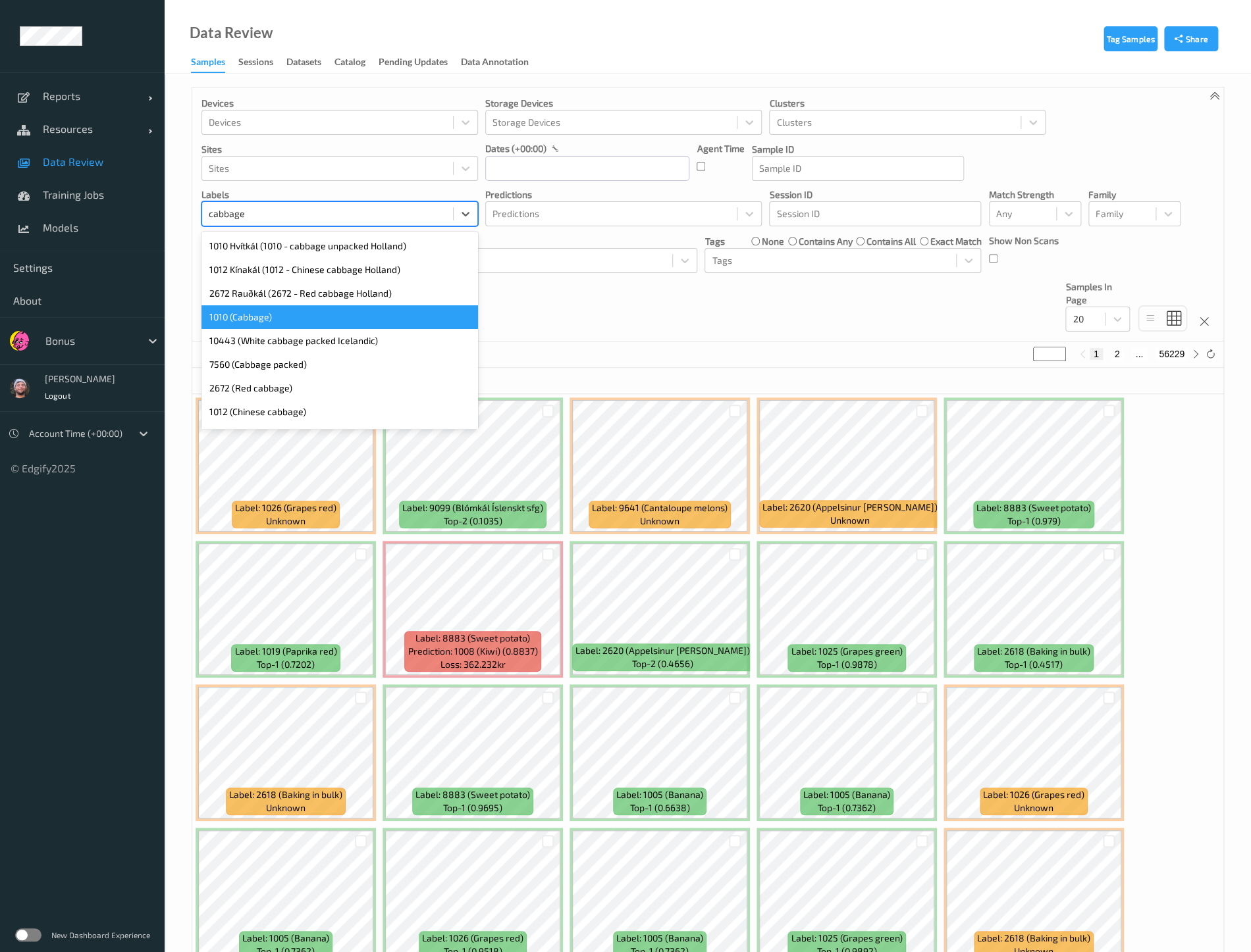
click at [365, 317] on div "1010 (Cabbage)" at bounding box center [340, 317] width 276 height 23
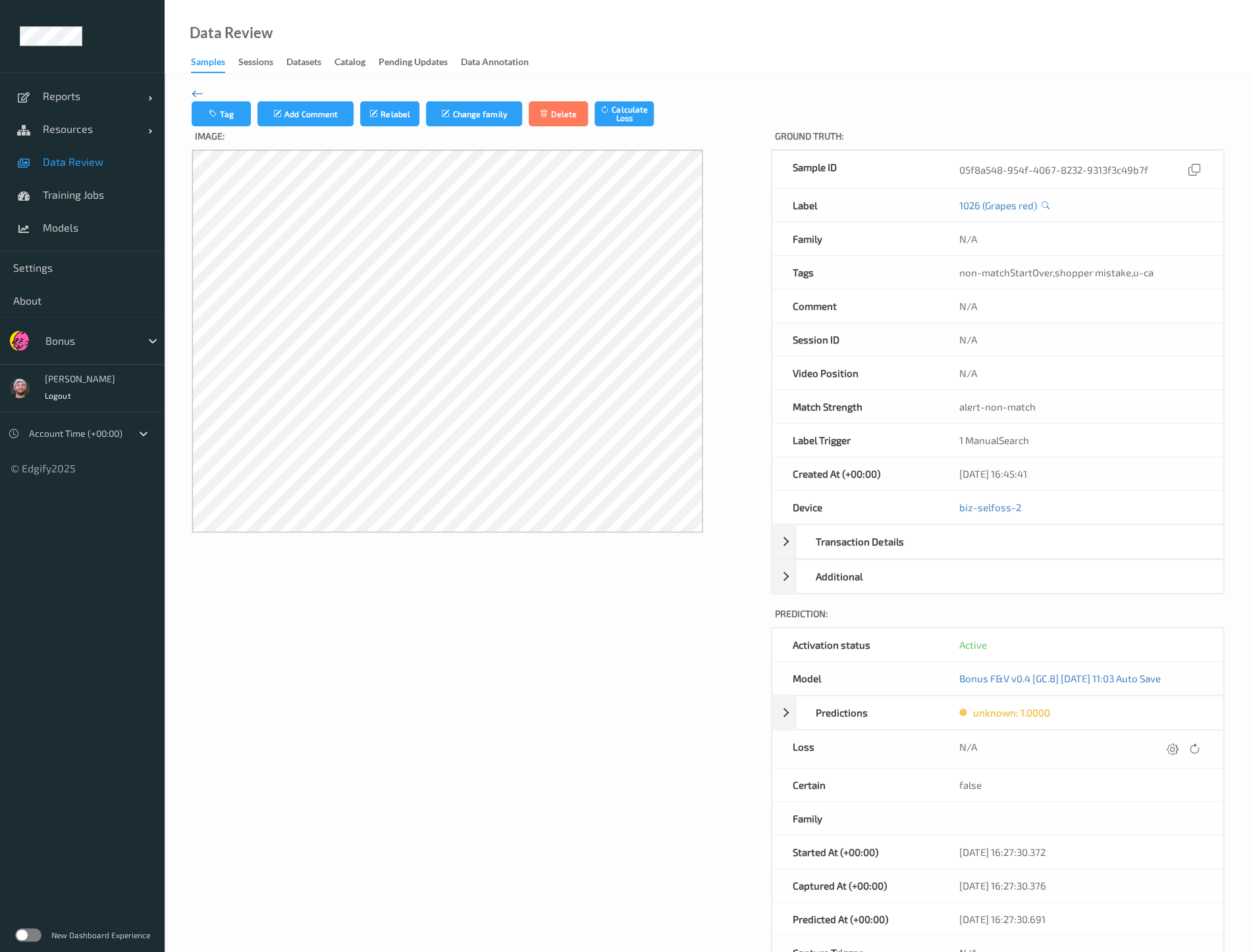
click at [192, 89] on icon at bounding box center [198, 93] width 12 height 15
click at [87, 166] on span "Data Review" at bounding box center [97, 161] width 109 height 13
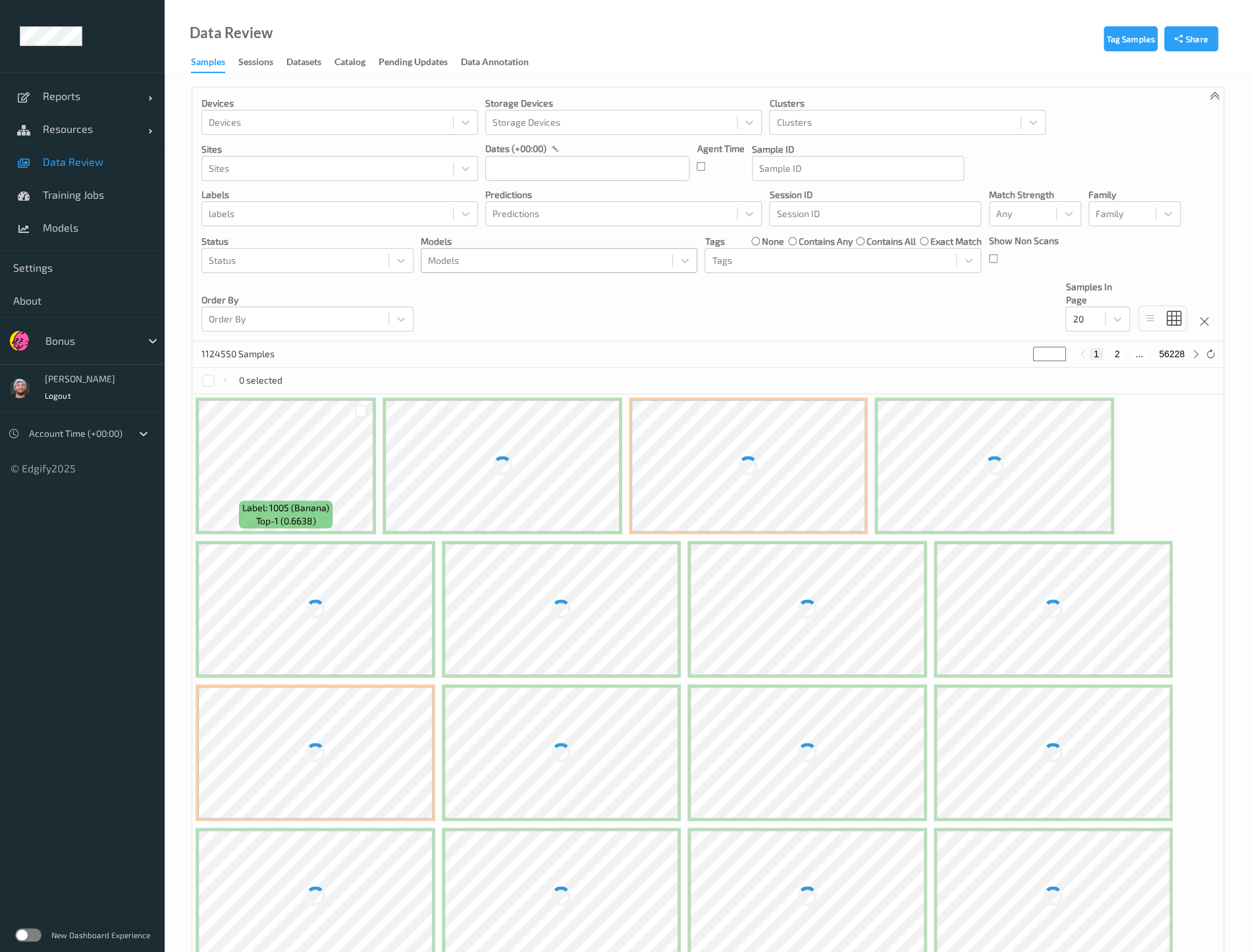
click at [525, 261] on div at bounding box center [546, 260] width 238 height 16
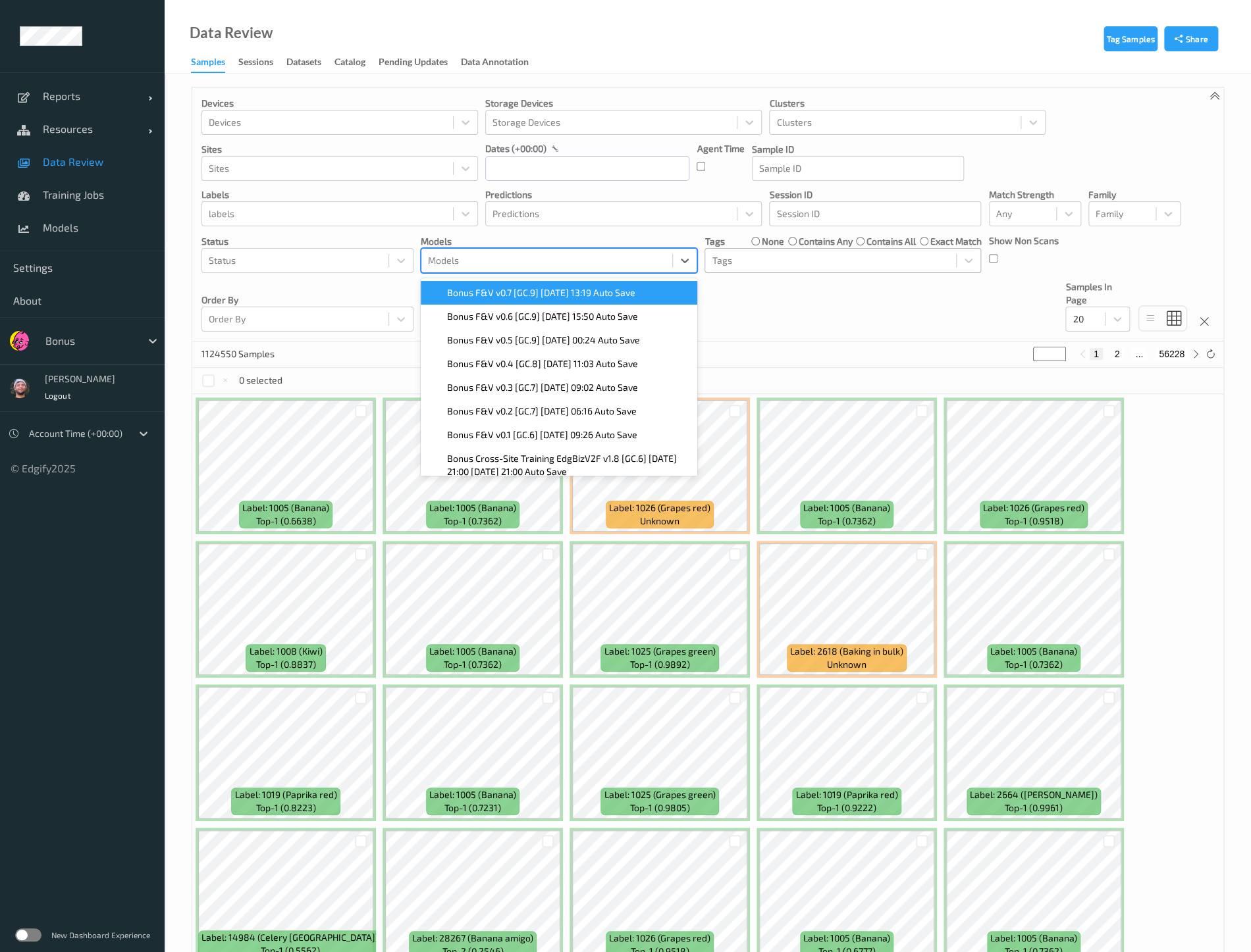
click at [763, 266] on div at bounding box center [830, 260] width 238 height 16
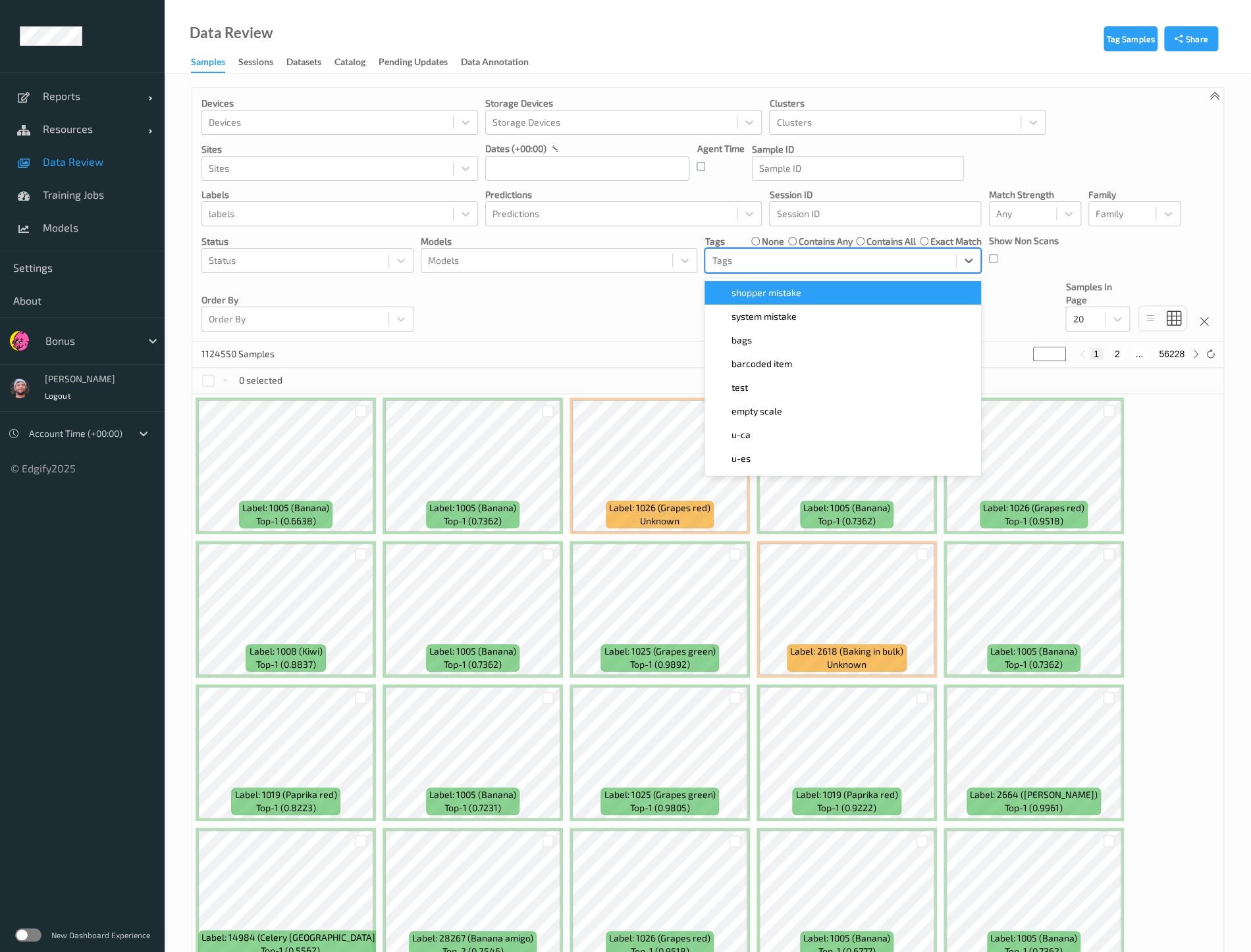
click at [799, 292] on span "shopper mistake" at bounding box center [764, 293] width 70 height 13
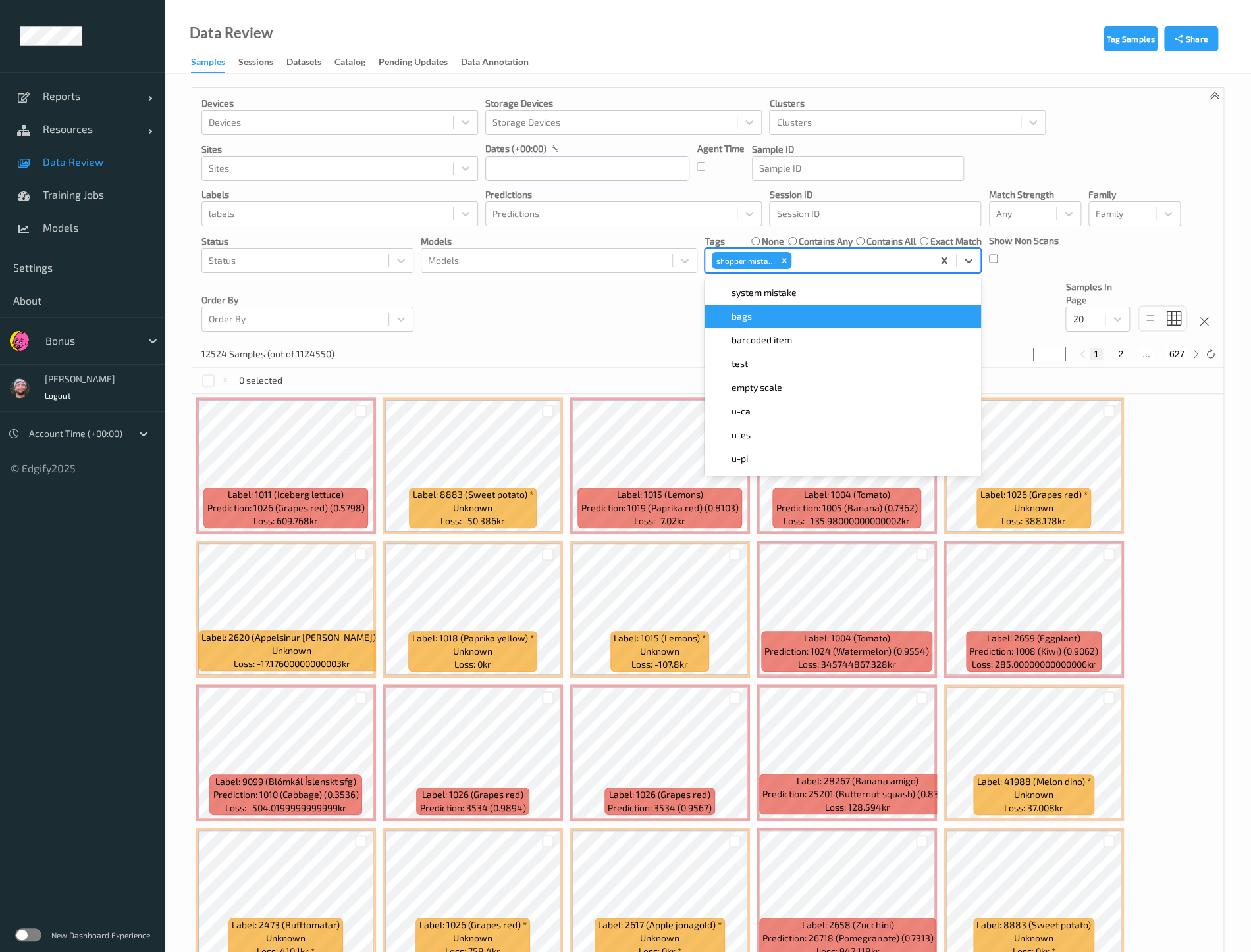
click at [663, 304] on div "Devices Devices Storage Devices Storage Devices Clusters Clusters Sites Sites d…" at bounding box center [707, 214] width 1031 height 254
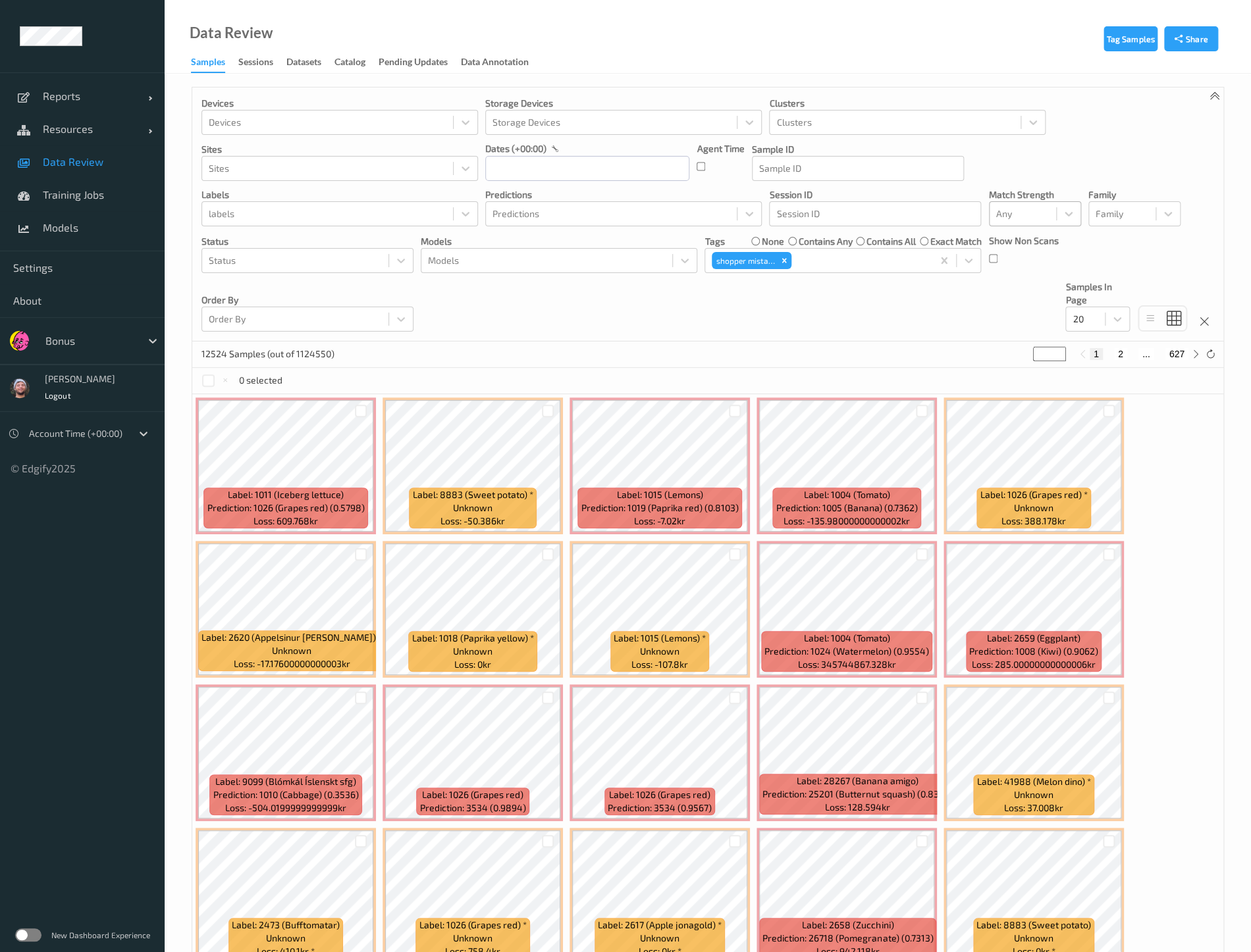
click at [1026, 213] on div at bounding box center [1022, 213] width 53 height 16
click at [1048, 268] on span "Alert non-match" at bounding box center [1043, 276] width 58 height 26
click at [550, 159] on input "text" at bounding box center [587, 168] width 204 height 25
click at [495, 205] on icon "button" at bounding box center [497, 204] width 5 height 5
click at [609, 250] on span "1" at bounding box center [614, 255] width 19 height 19
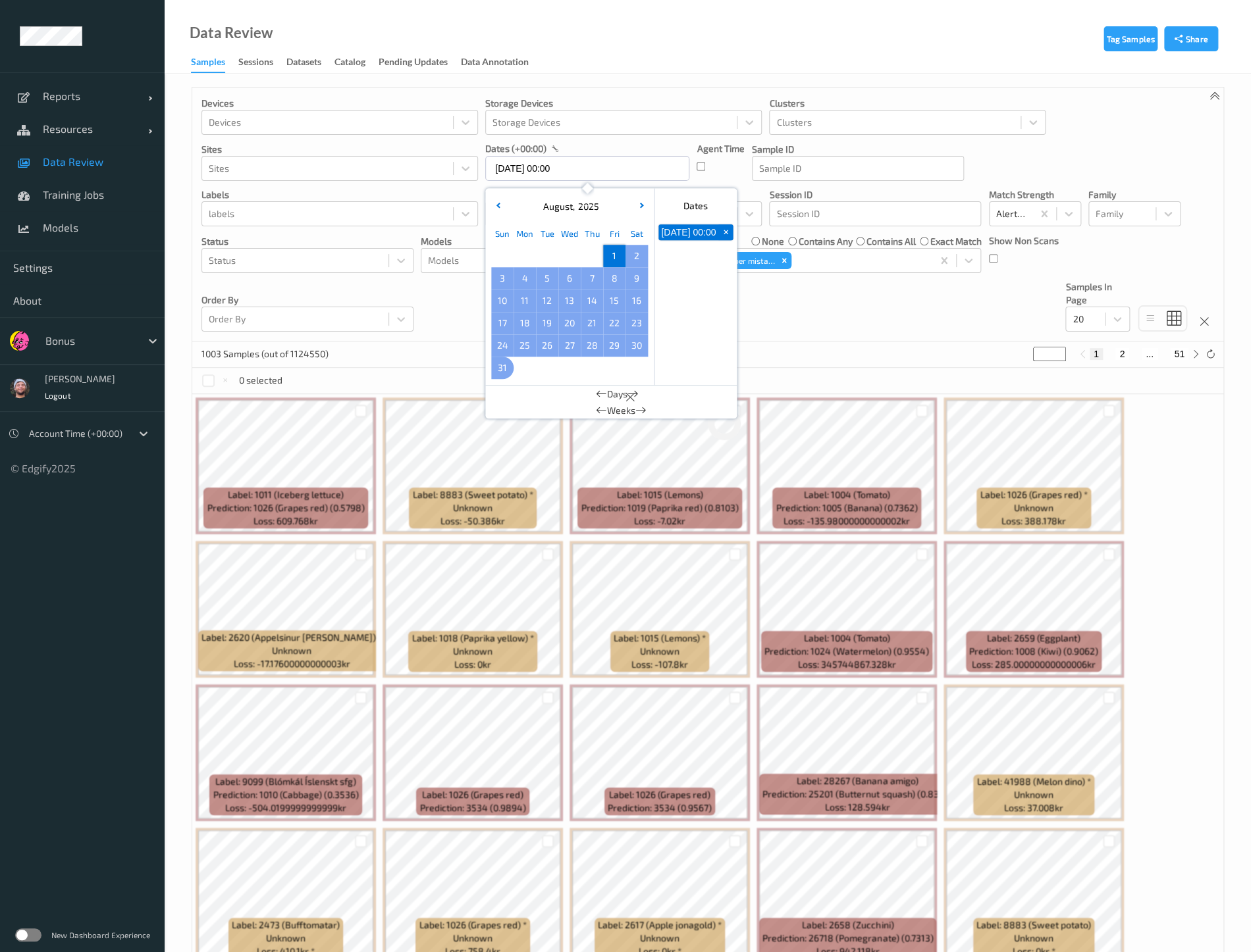
click at [505, 369] on span "31" at bounding box center [502, 368] width 19 height 19
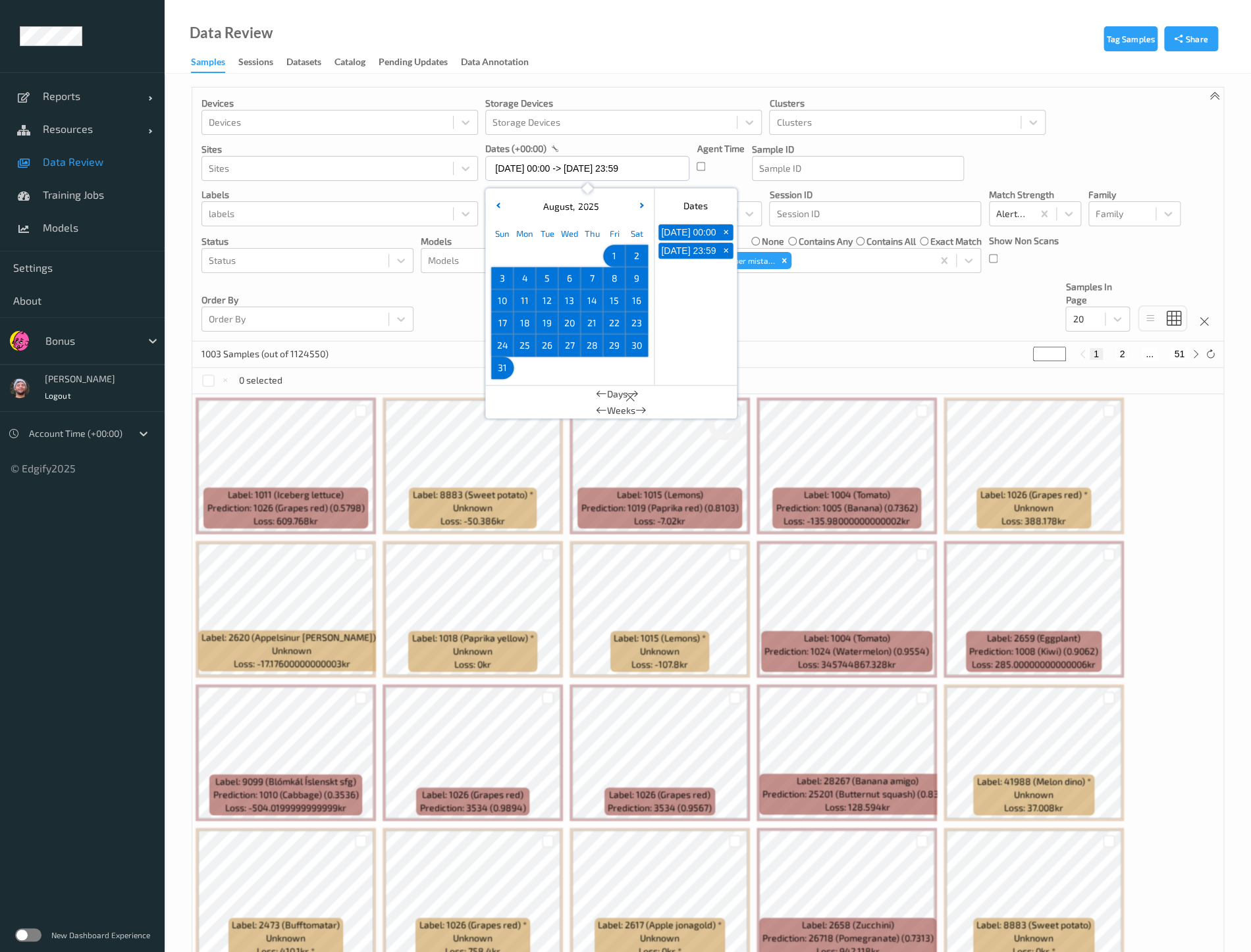
click at [606, 255] on span "1" at bounding box center [614, 255] width 19 height 19
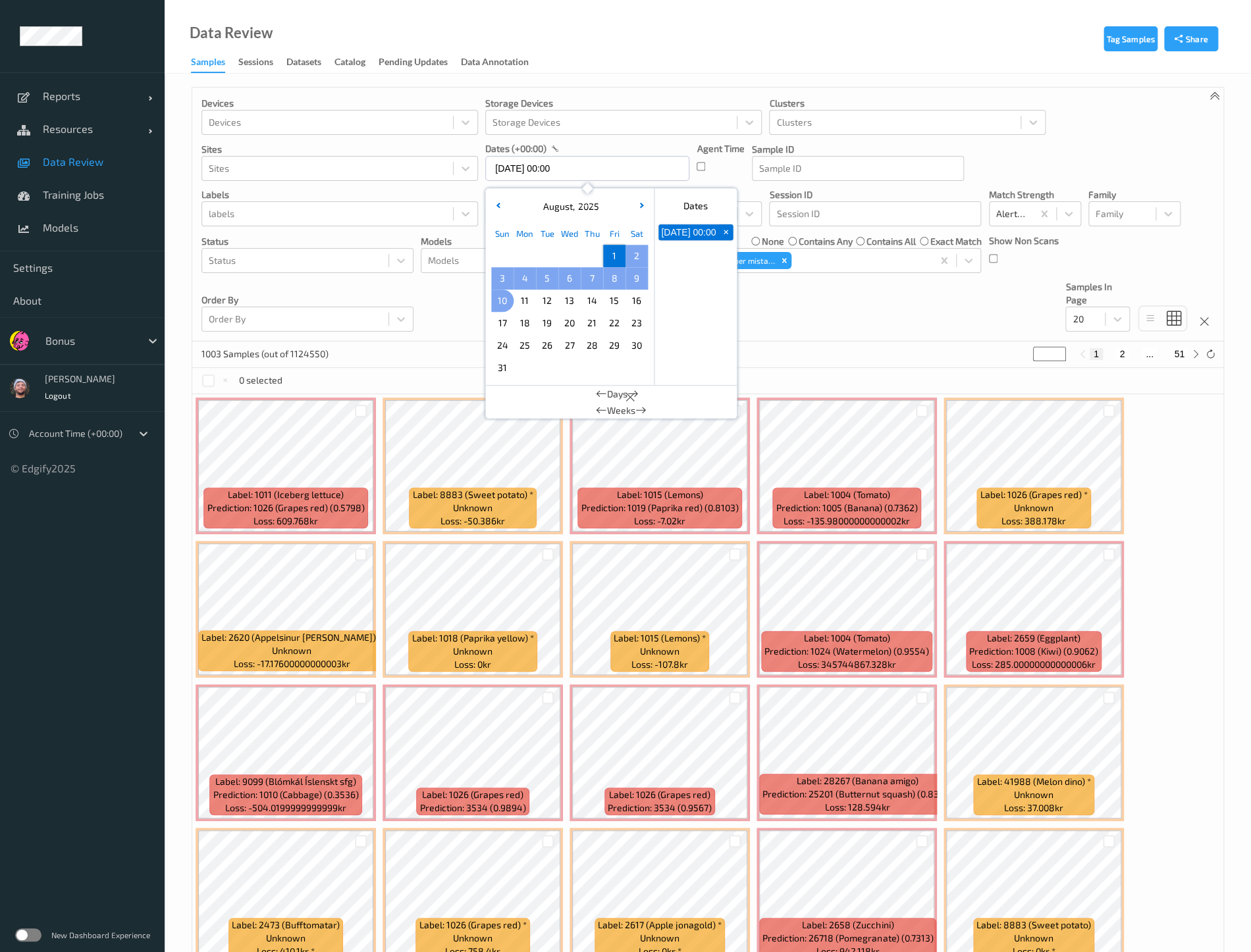
click at [491, 301] on div "10" at bounding box center [502, 300] width 23 height 23
type input "01/08/2025 00:00 -> 10/08/2025 23:59"
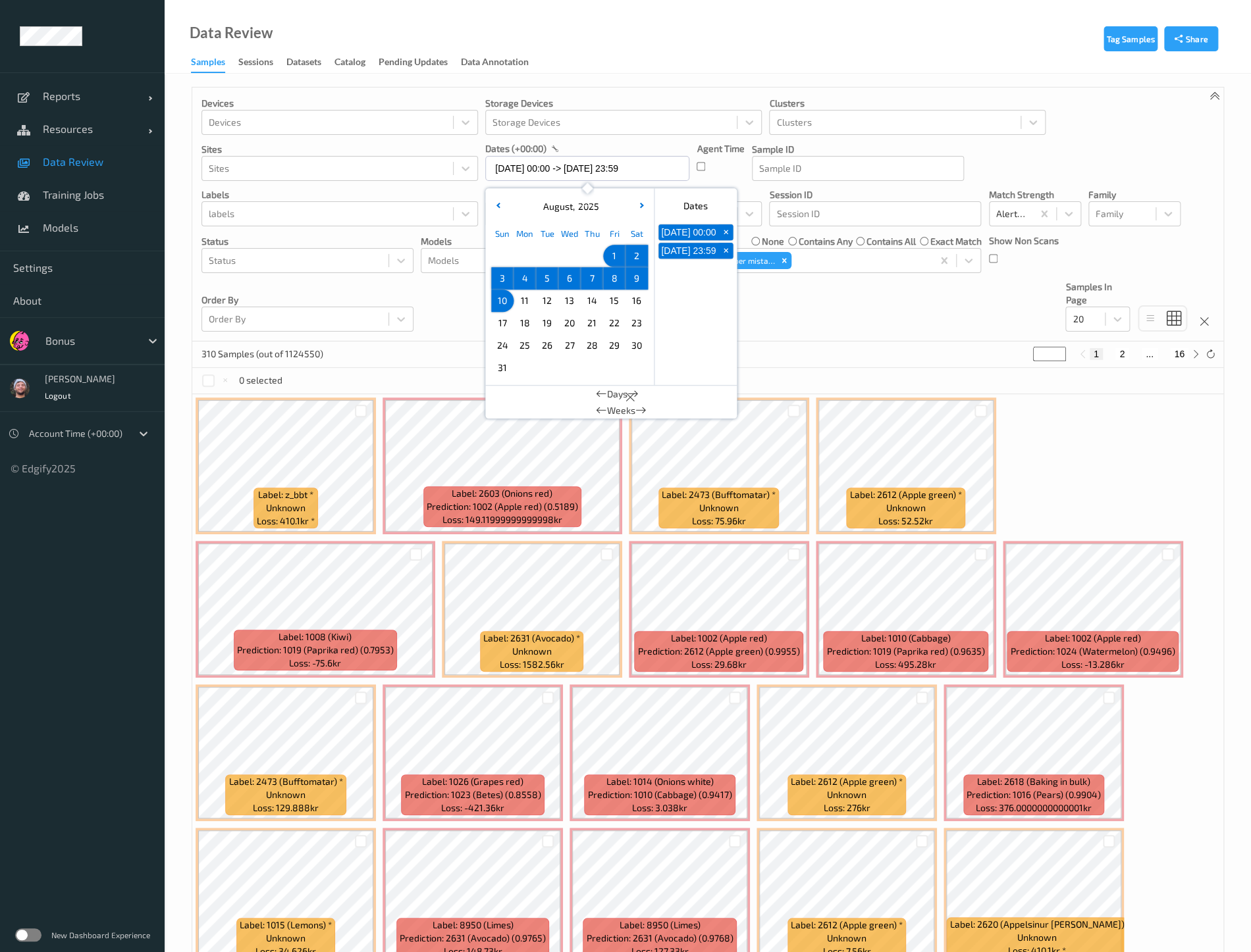
click at [874, 340] on div "Devices Devices Storage Devices Storage Devices Clusters Clusters Sites Sites d…" at bounding box center [707, 214] width 1031 height 254
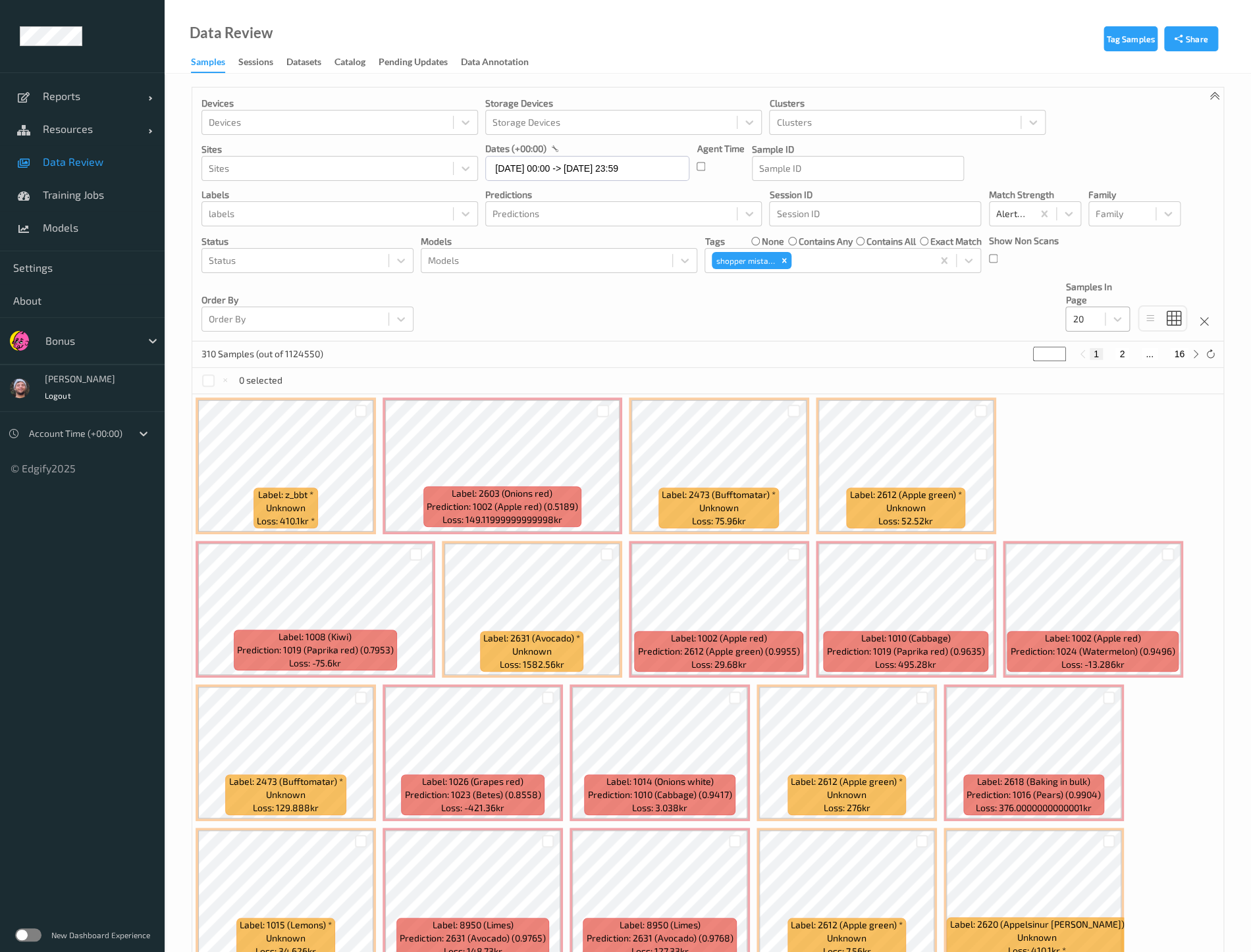
click at [1085, 327] on div at bounding box center [1085, 319] width 25 height 16
click at [1098, 437] on div "200" at bounding box center [1097, 446] width 65 height 23
click at [332, 254] on div at bounding box center [295, 260] width 173 height 16
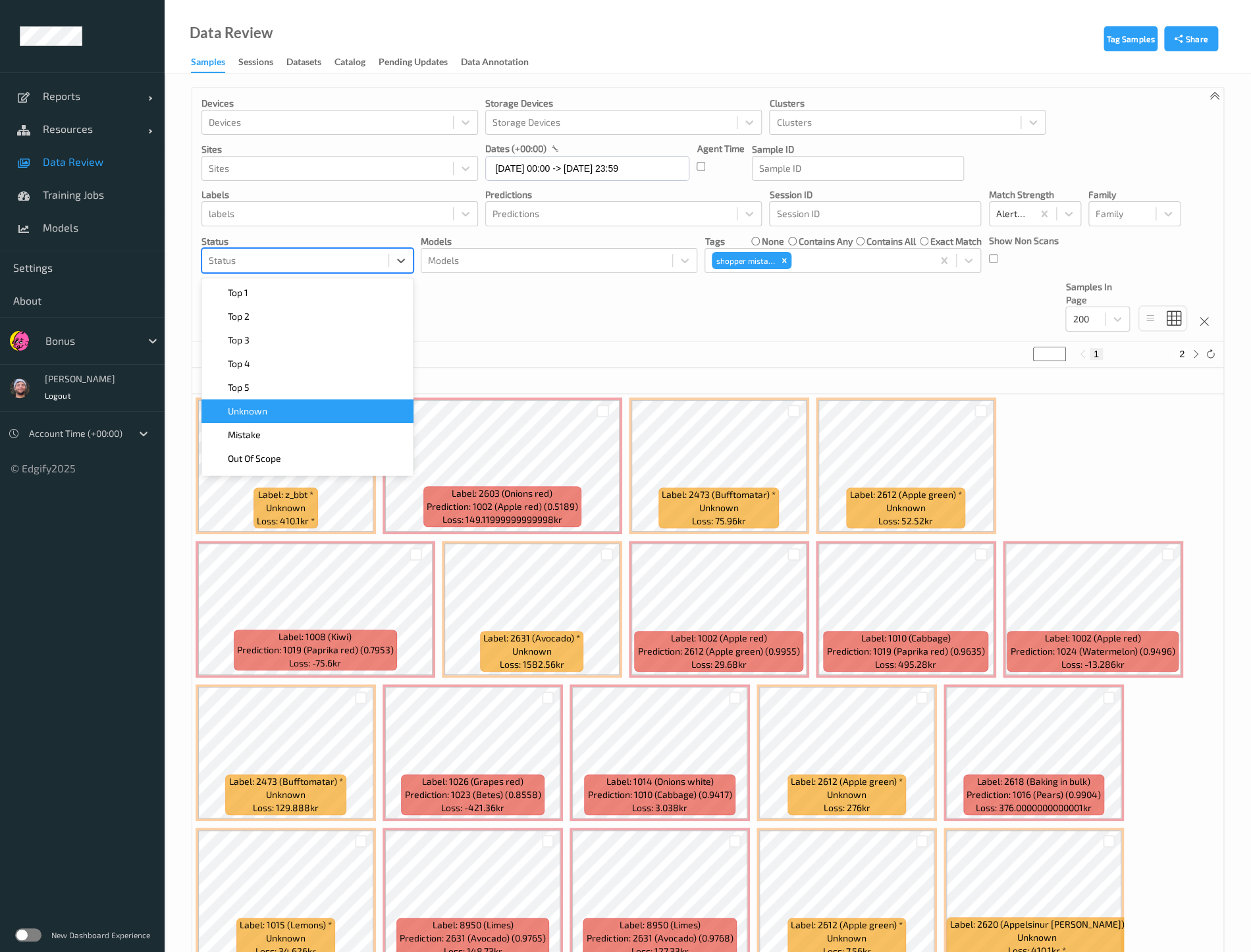
click at [339, 405] on div "Unknown" at bounding box center [307, 411] width 196 height 13
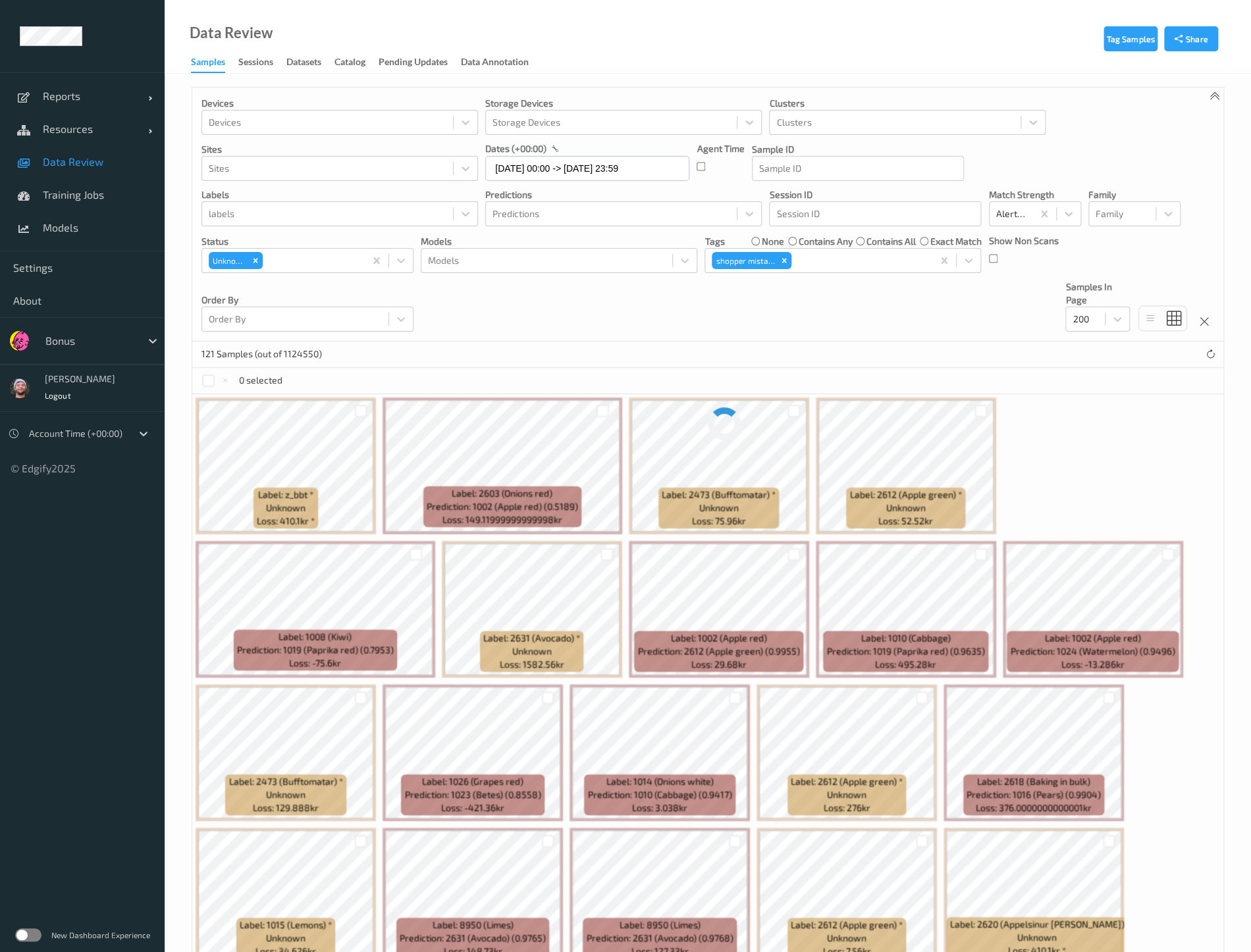
click at [531, 324] on div "Devices Devices Storage Devices Storage Devices Clusters Clusters Sites Sites d…" at bounding box center [707, 214] width 1031 height 254
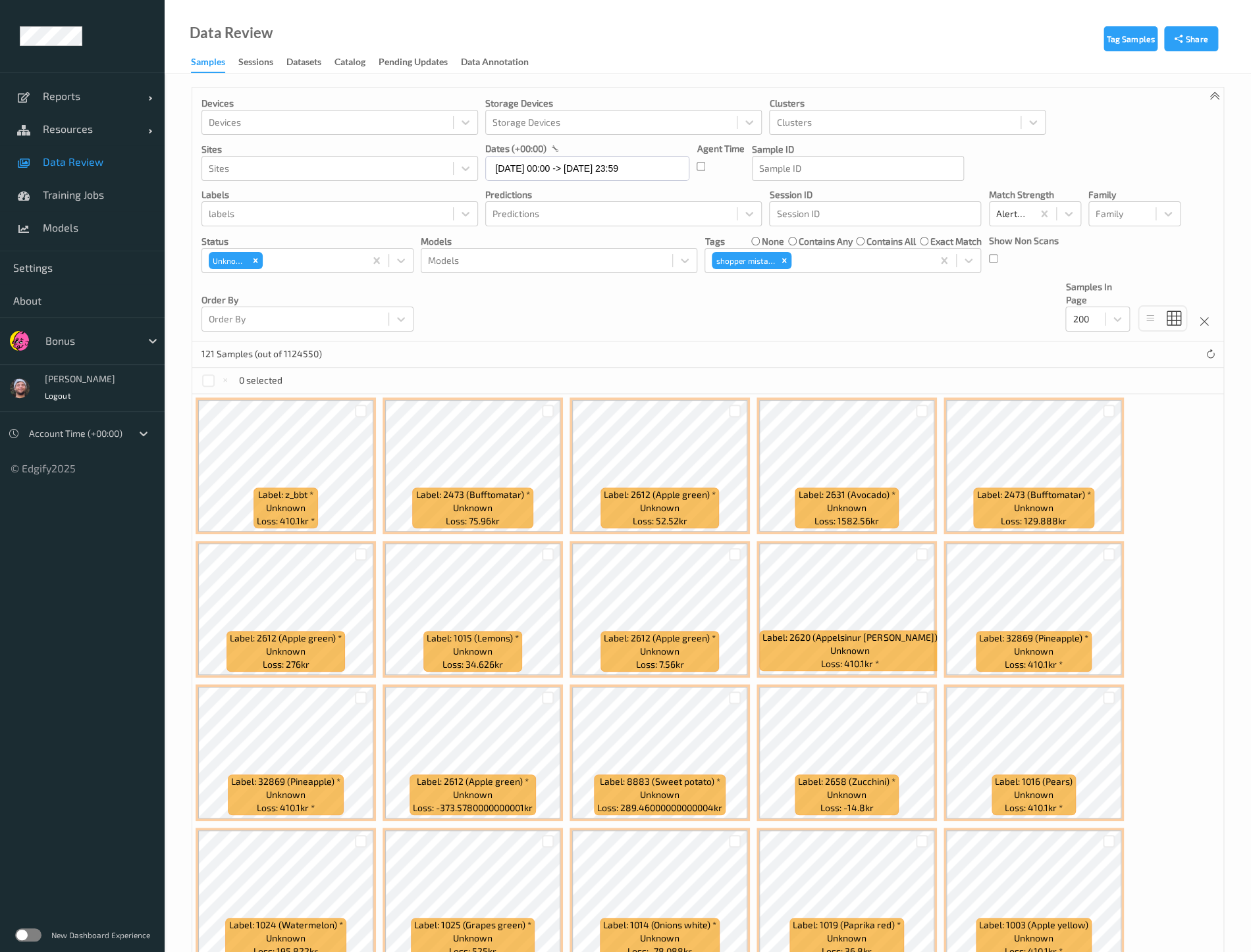
click at [511, 368] on div "0 selected" at bounding box center [707, 381] width 1031 height 26
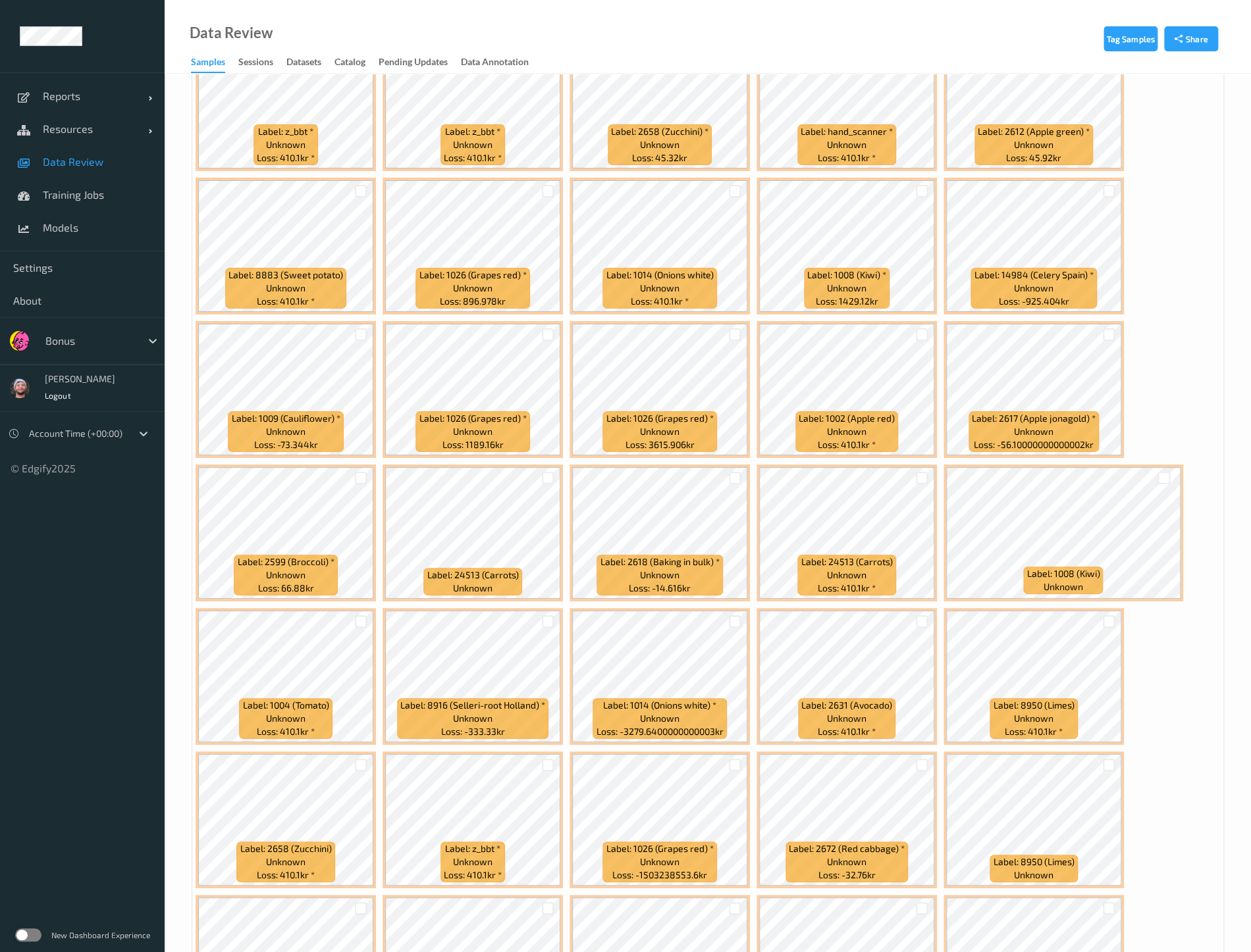
scroll to position [3067, 0]
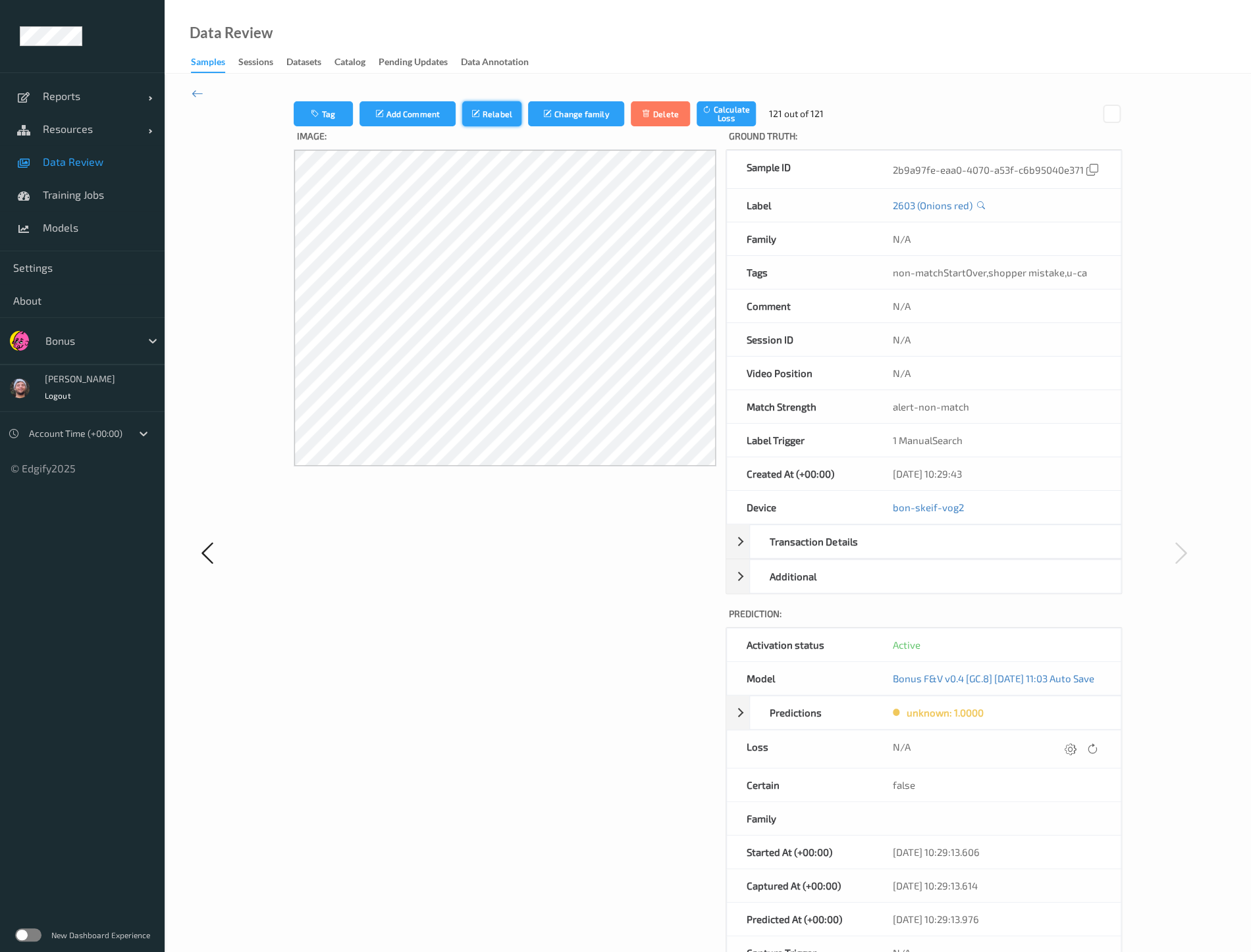
click at [484, 110] on button "Relabel" at bounding box center [491, 114] width 60 height 25
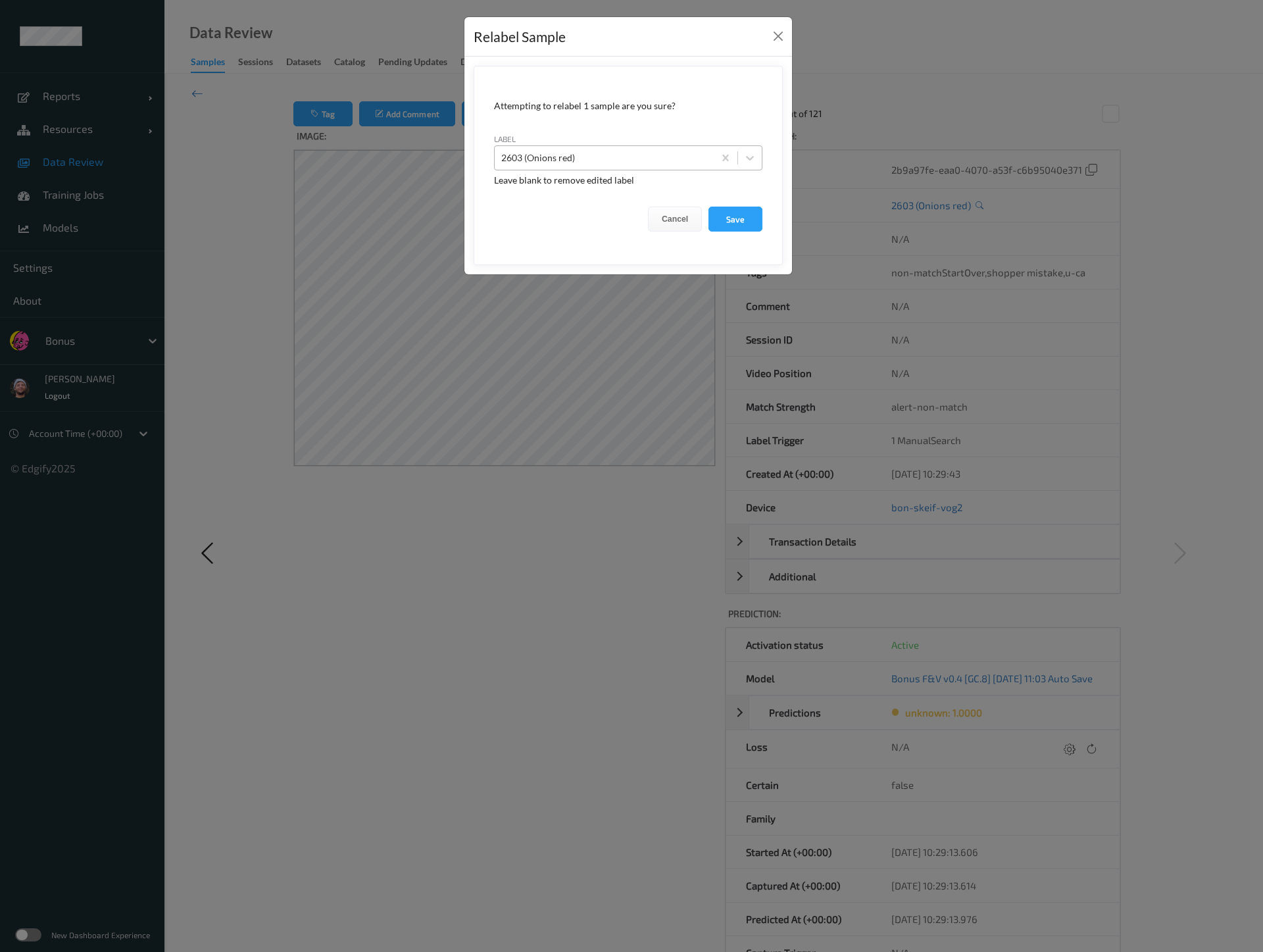
click at [547, 161] on div at bounding box center [604, 158] width 205 height 16
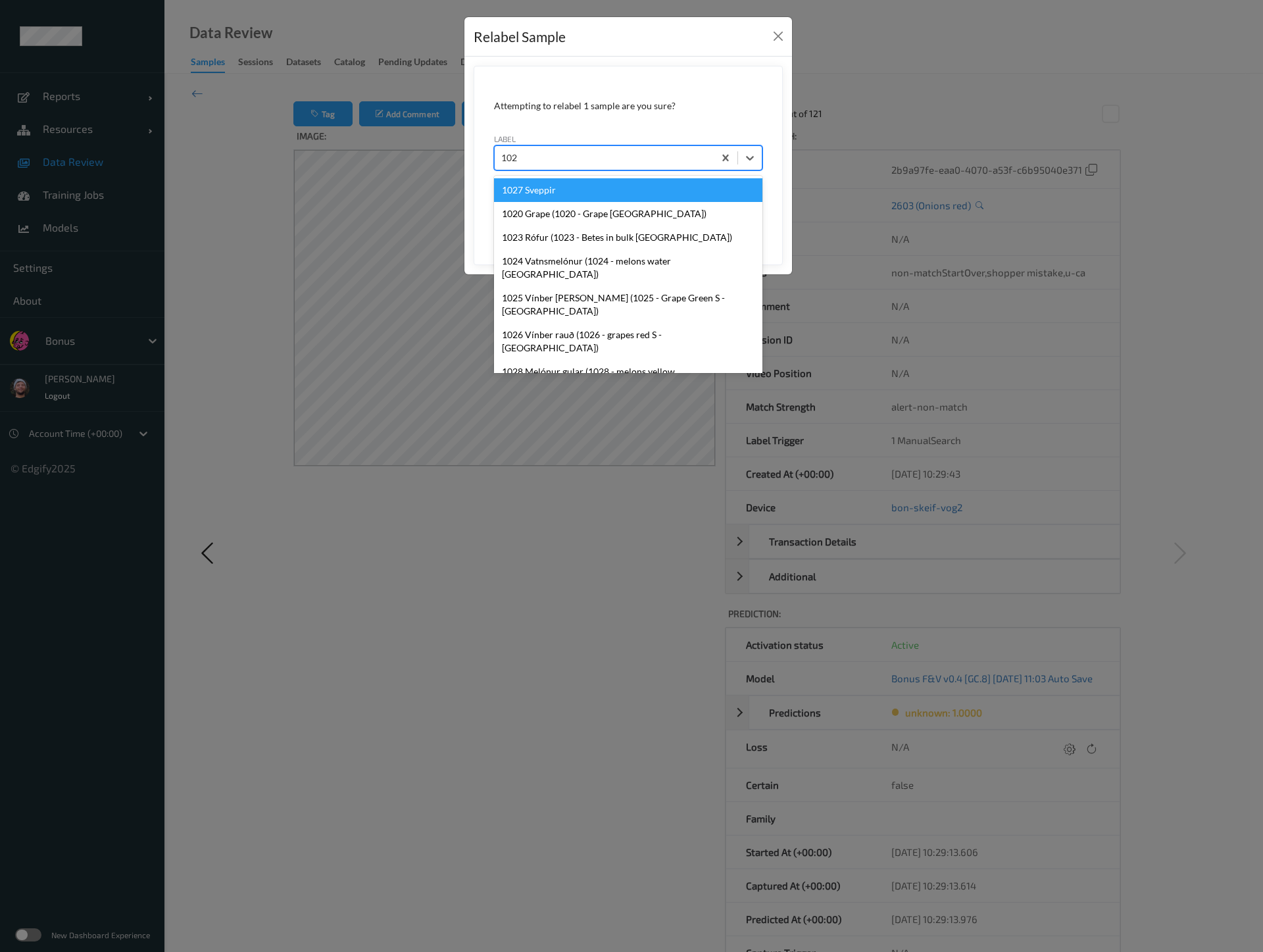
type input "1026"
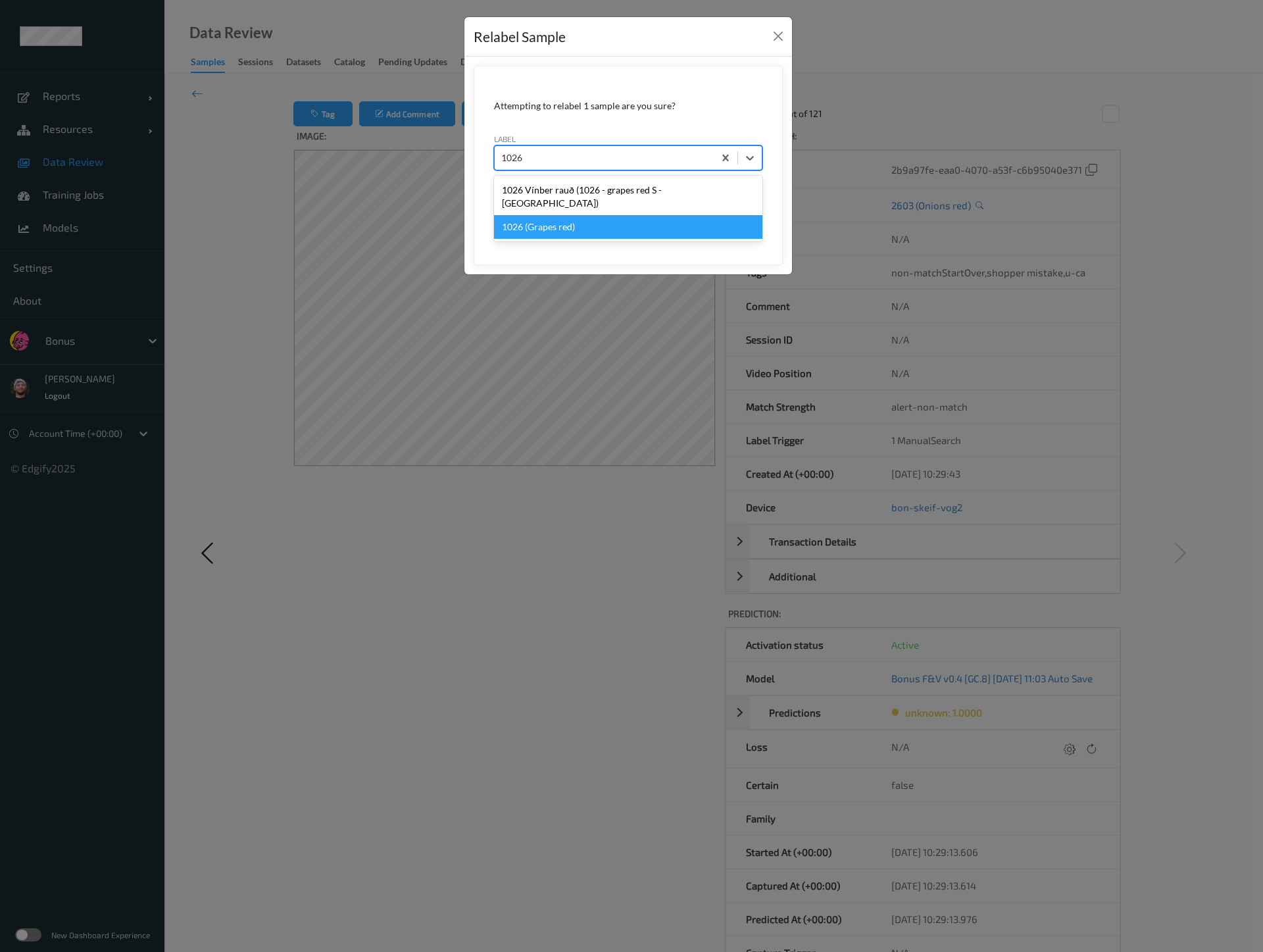
click at [577, 215] on div "1026 (Grapes red)" at bounding box center [628, 227] width 268 height 23
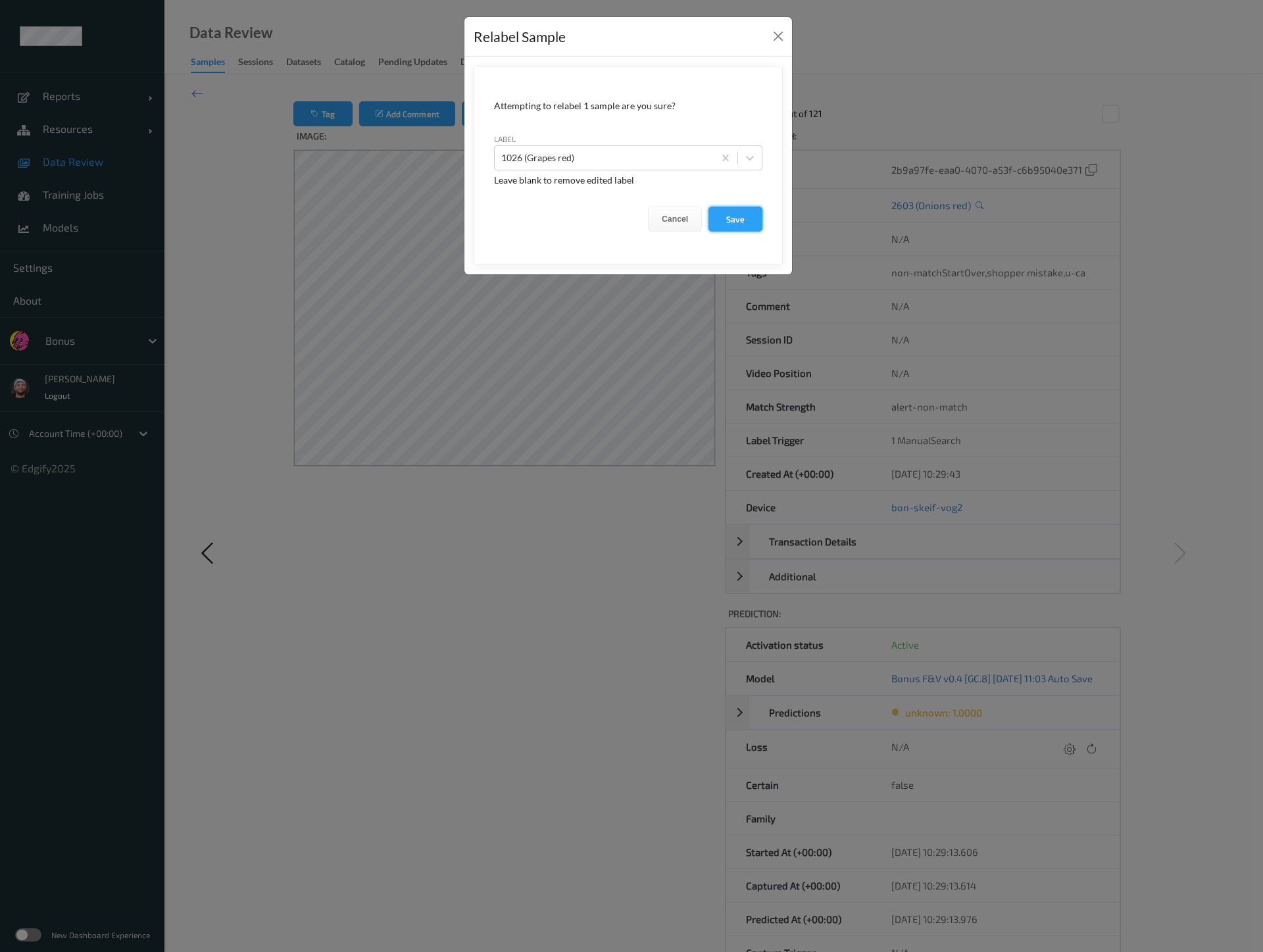
click at [732, 214] on button "Save" at bounding box center [735, 219] width 54 height 25
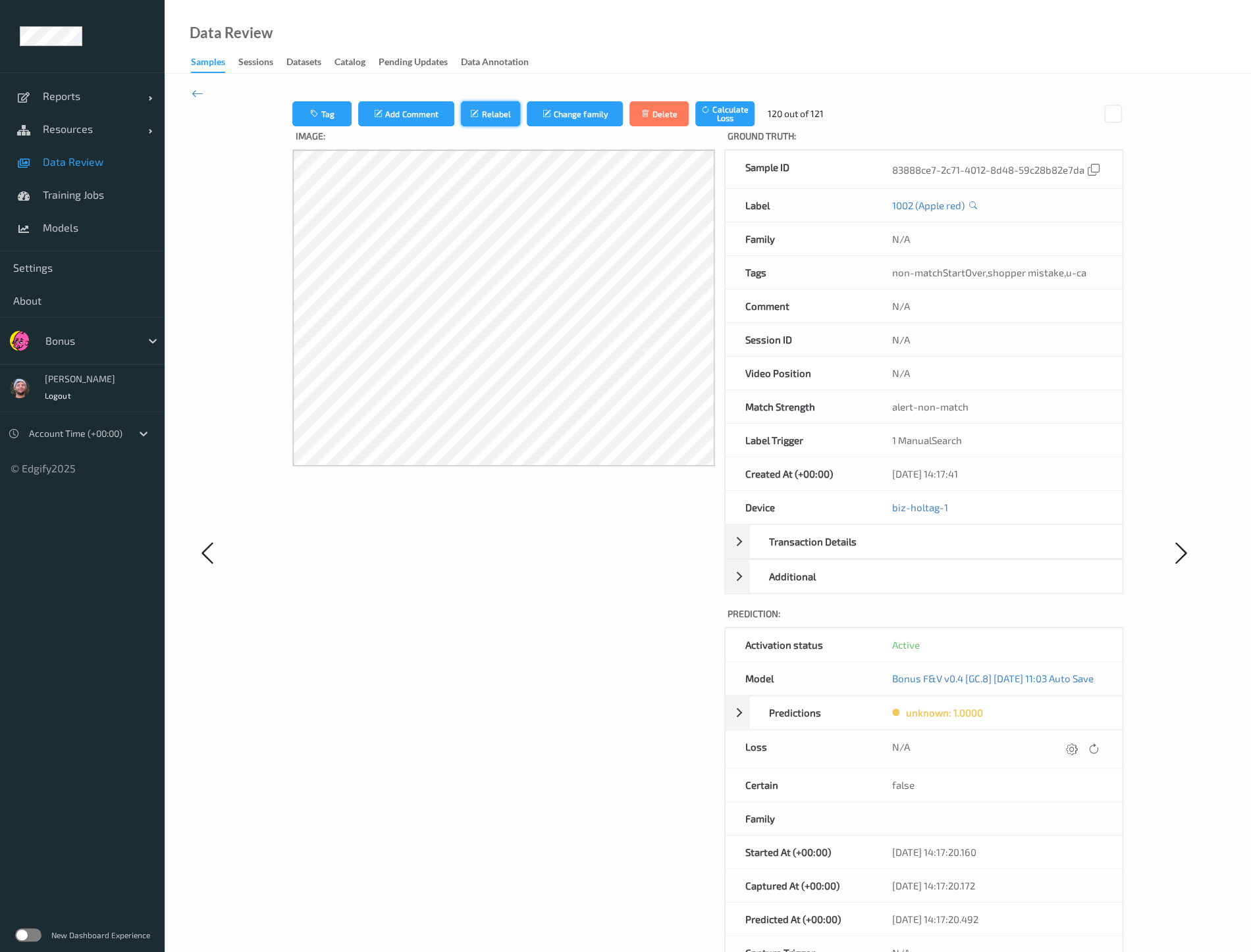
click at [470, 117] on icon "submit" at bounding box center [475, 113] width 11 height 9
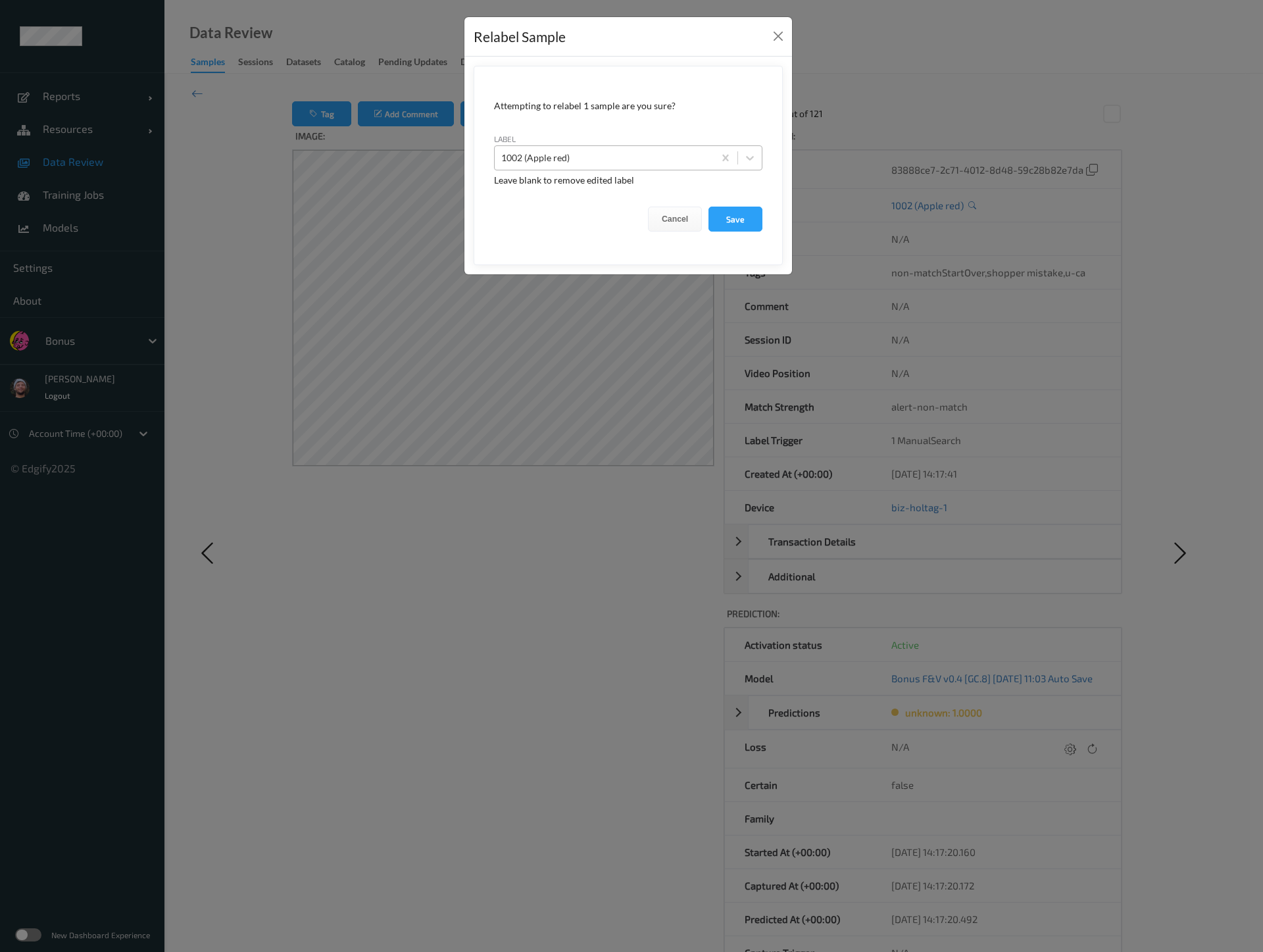
click at [529, 165] on div "1002 (Apple red)" at bounding box center [605, 159] width 219 height 22
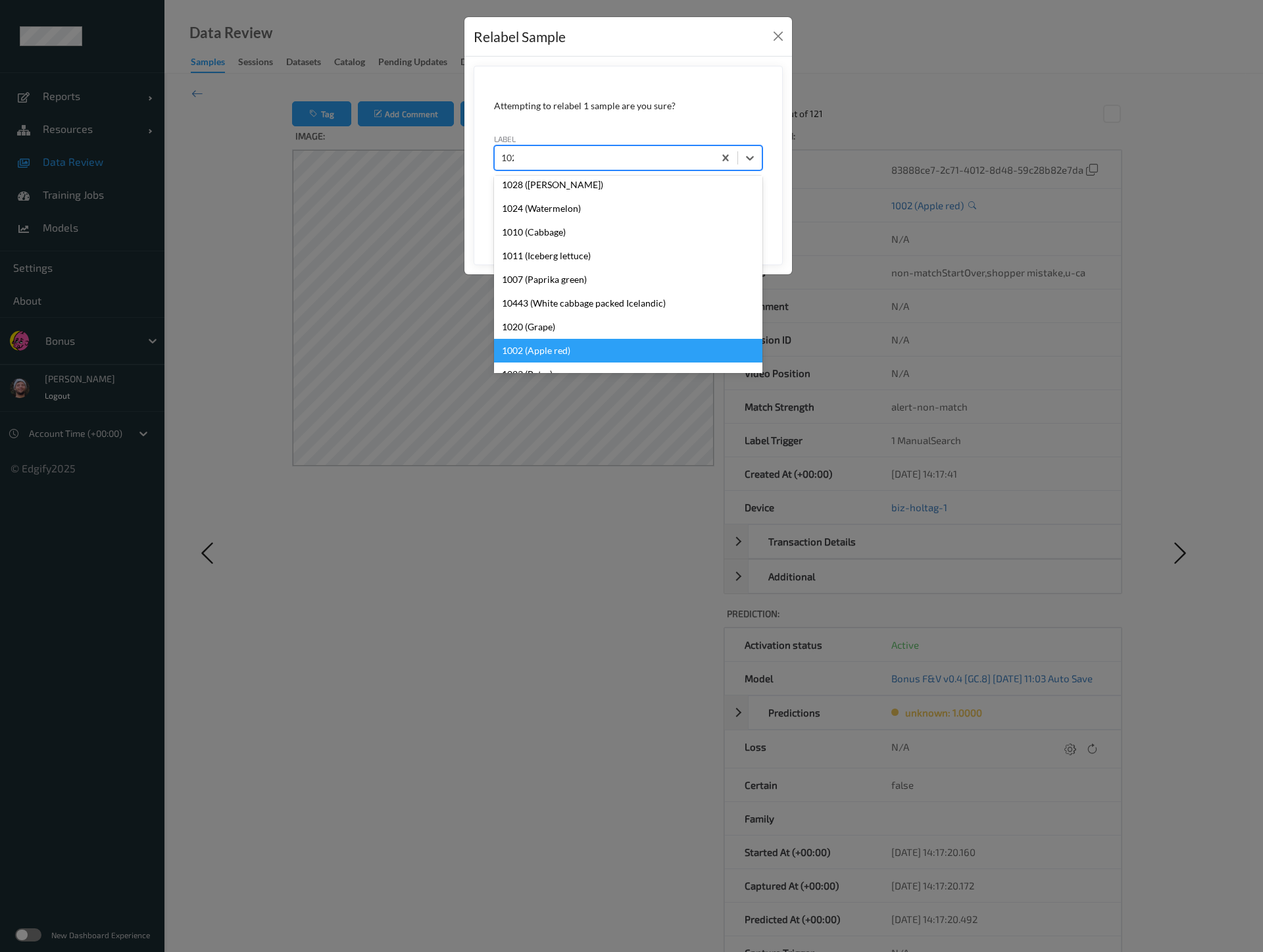
scroll to position [210, 0]
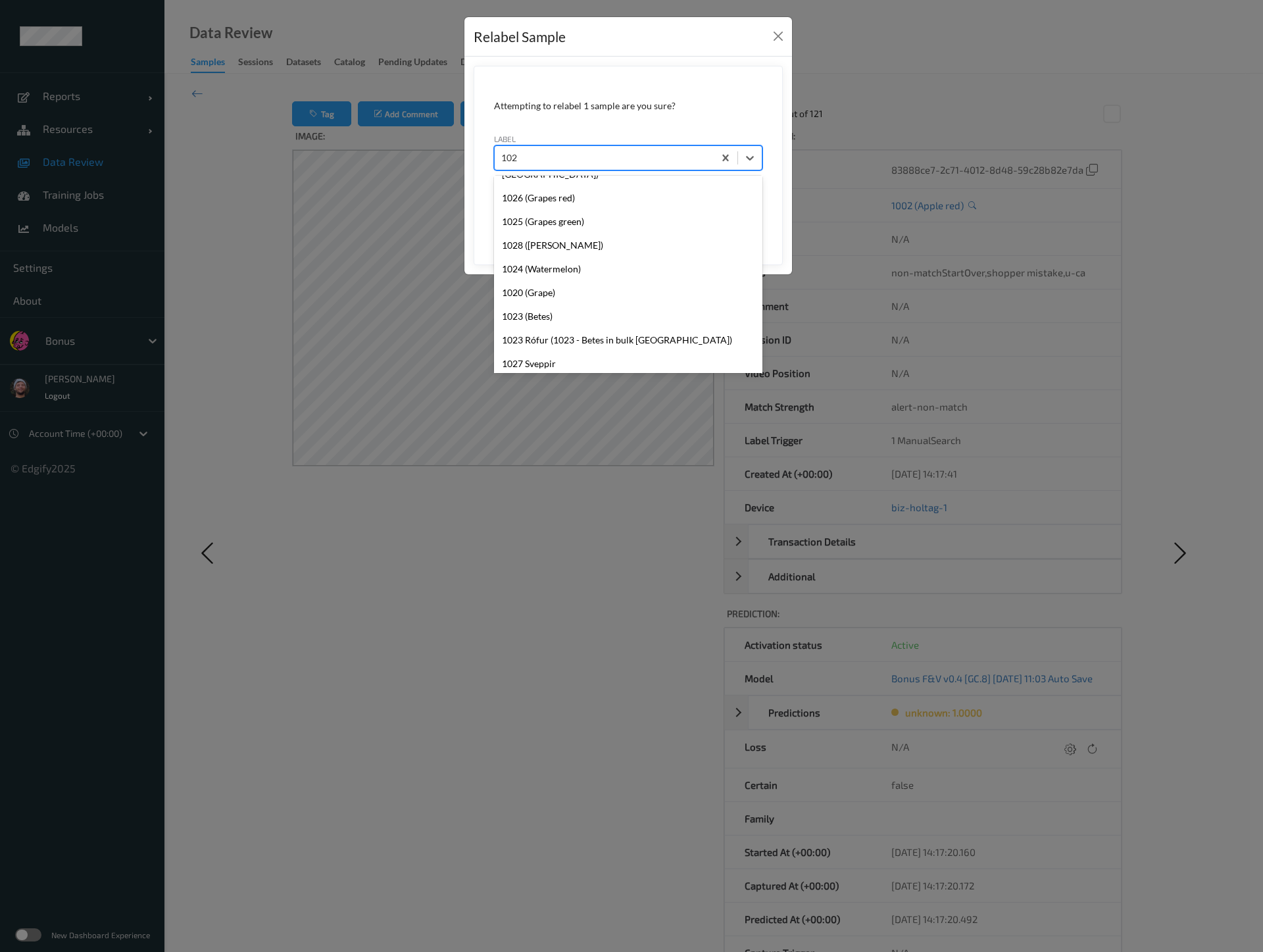
type input "1026"
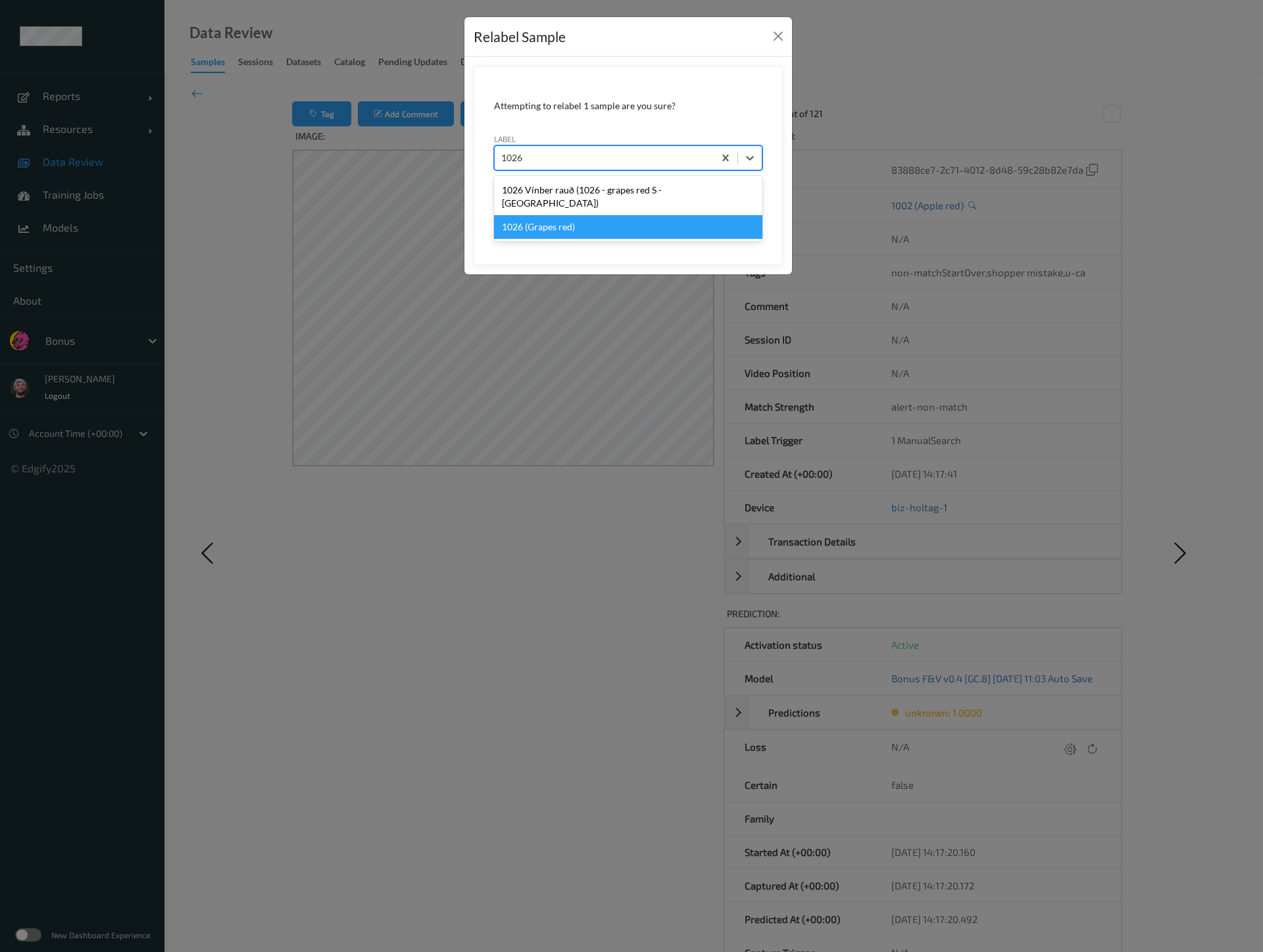
click at [552, 215] on div "1026 (Grapes red)" at bounding box center [628, 227] width 268 height 23
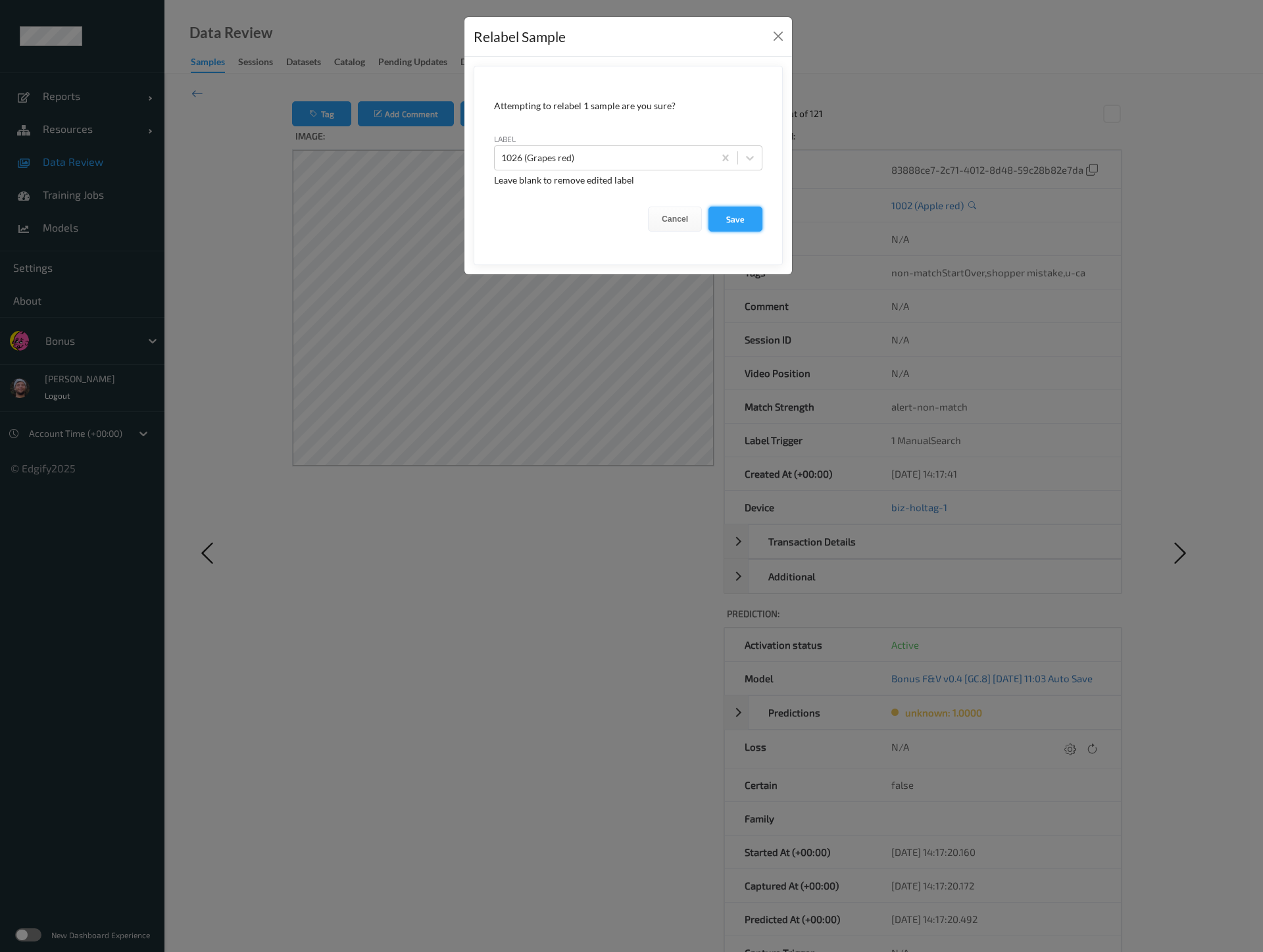
click at [722, 224] on button "Save" at bounding box center [735, 219] width 54 height 25
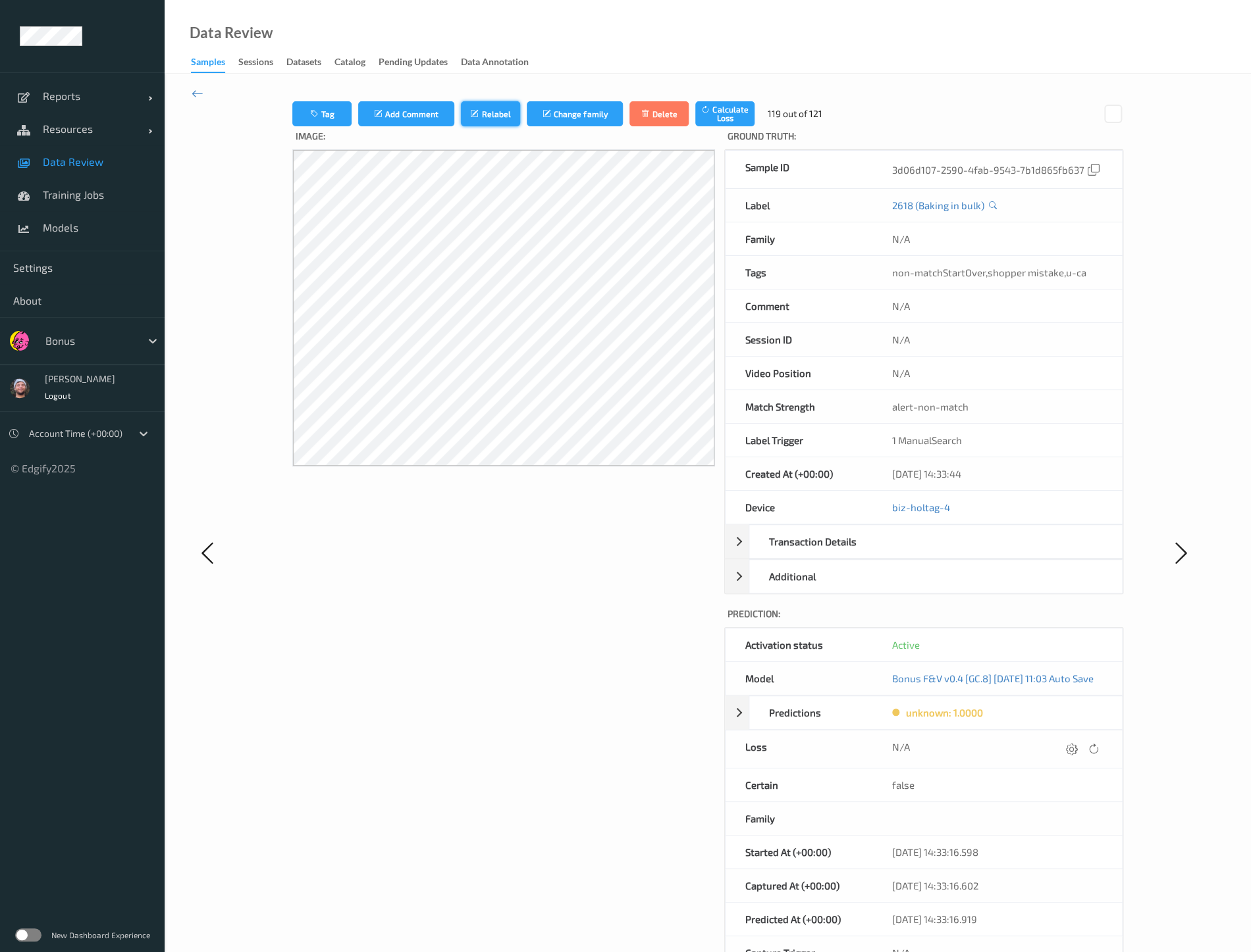
click at [492, 110] on button "Relabel" at bounding box center [490, 114] width 60 height 25
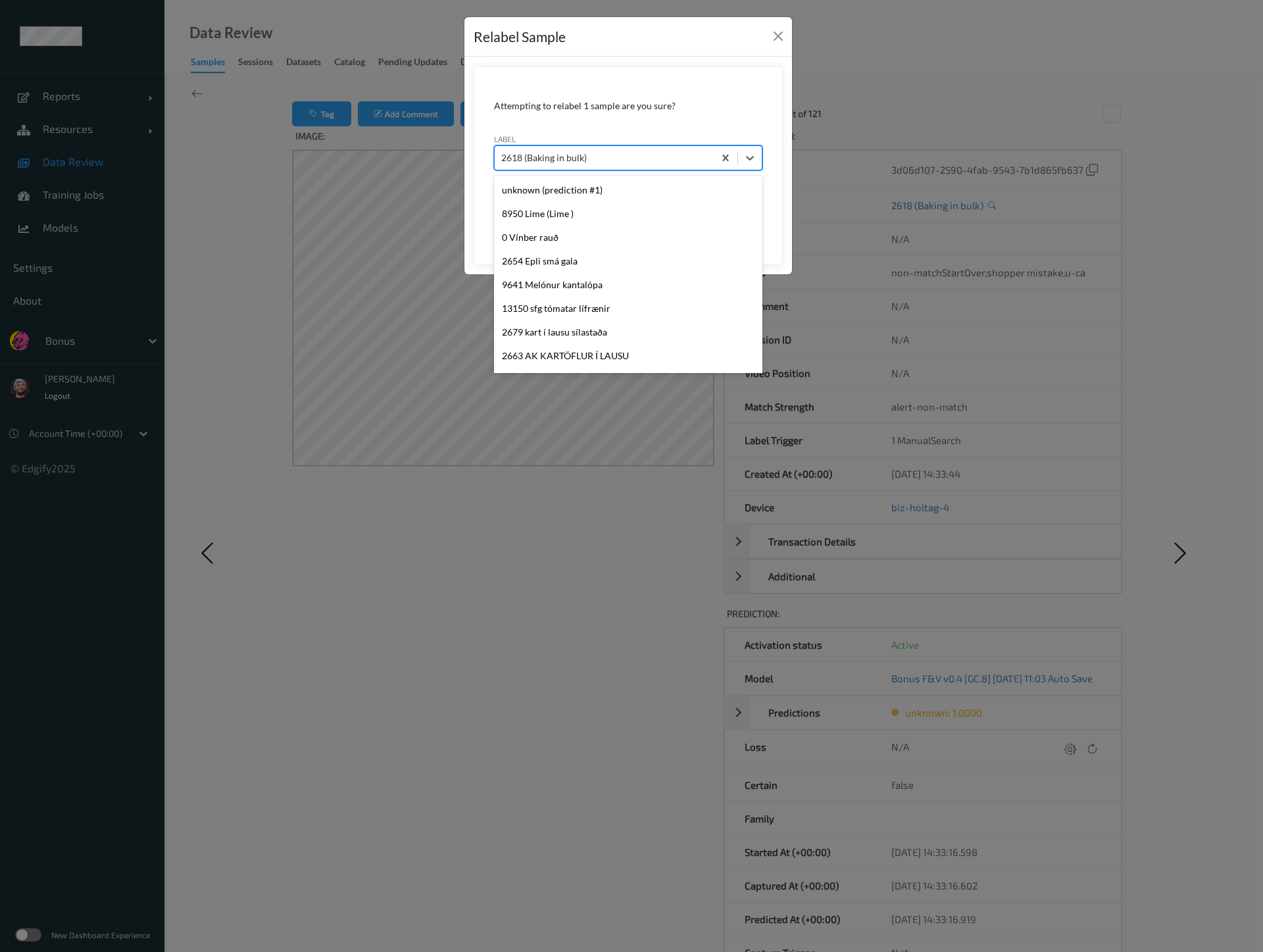
click at [585, 163] on div at bounding box center [604, 158] width 205 height 16
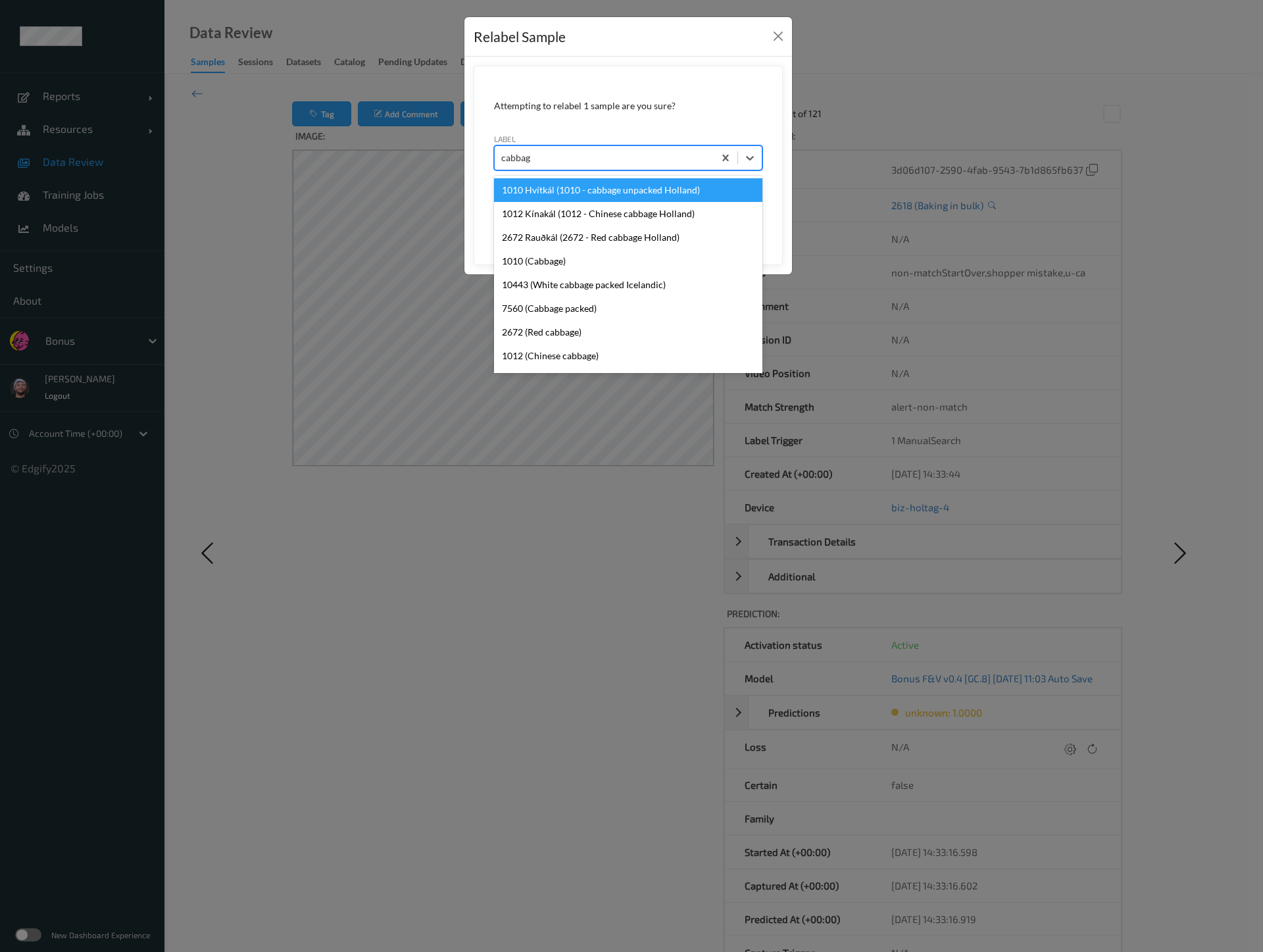
type input "cabbage"
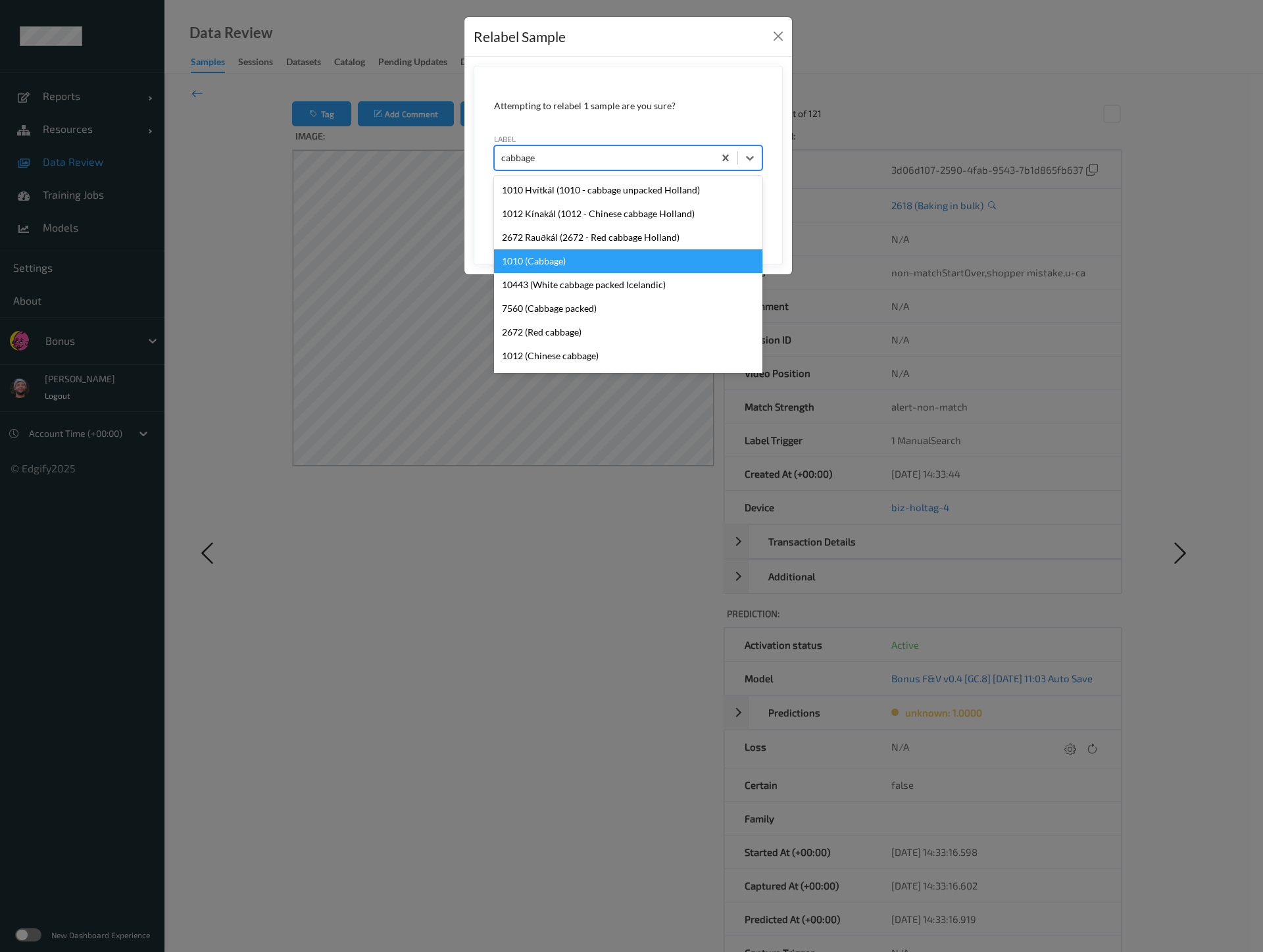
click at [591, 262] on div "1010 (Cabbage)" at bounding box center [628, 261] width 268 height 23
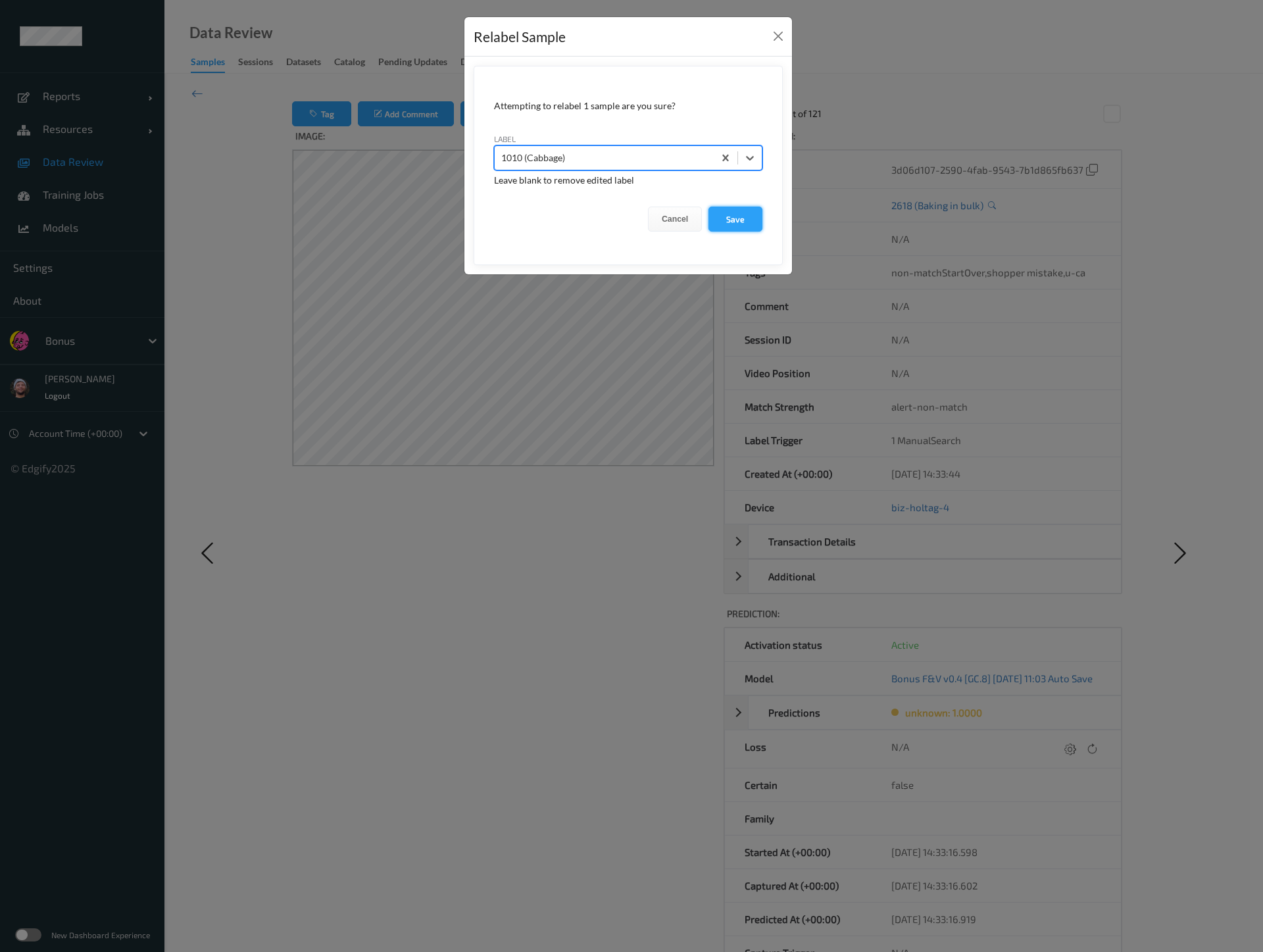
click at [747, 218] on button "Save" at bounding box center [735, 219] width 54 height 25
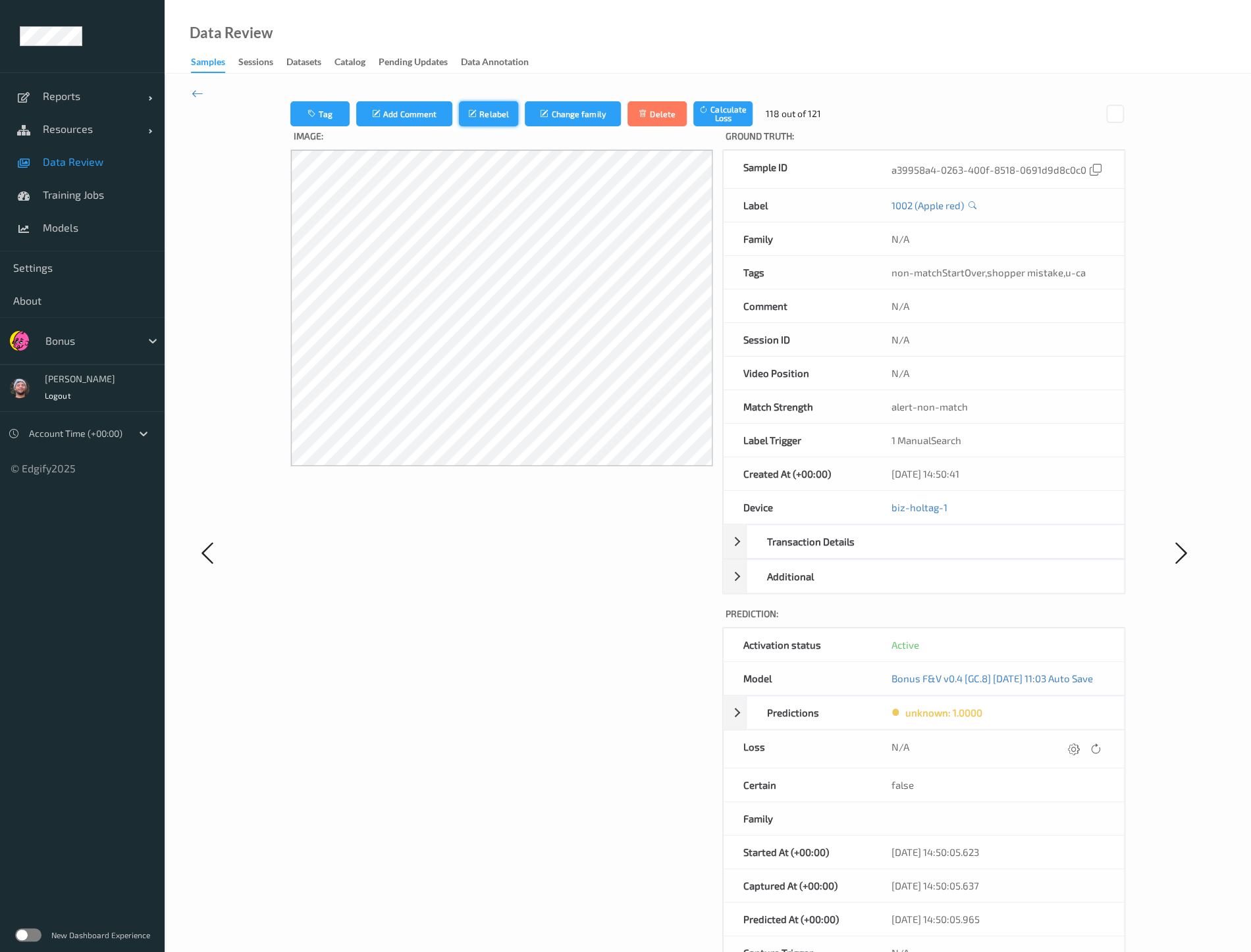
click at [498, 113] on button "Relabel" at bounding box center [488, 114] width 60 height 25
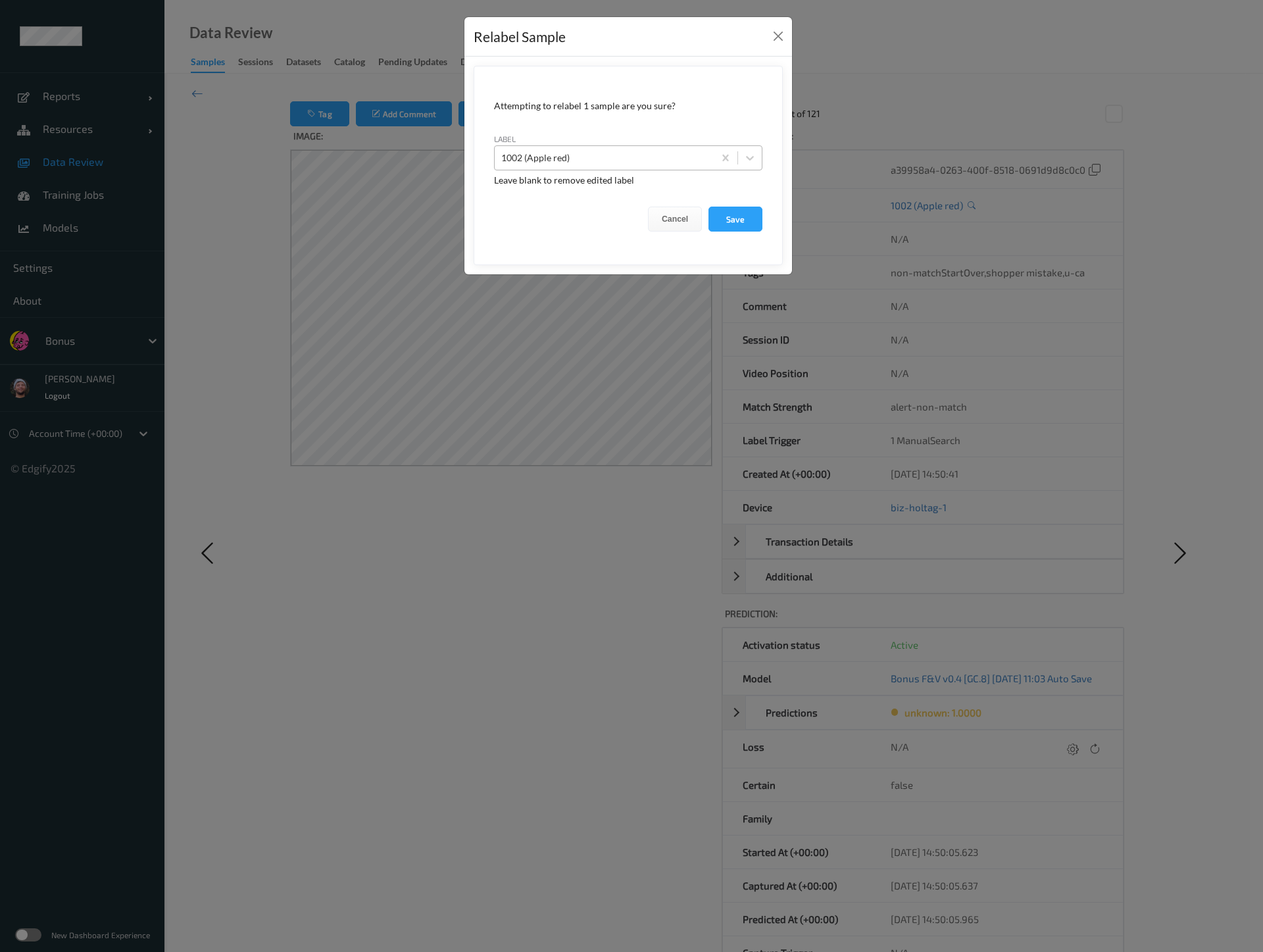
click at [569, 160] on div at bounding box center [604, 158] width 205 height 16
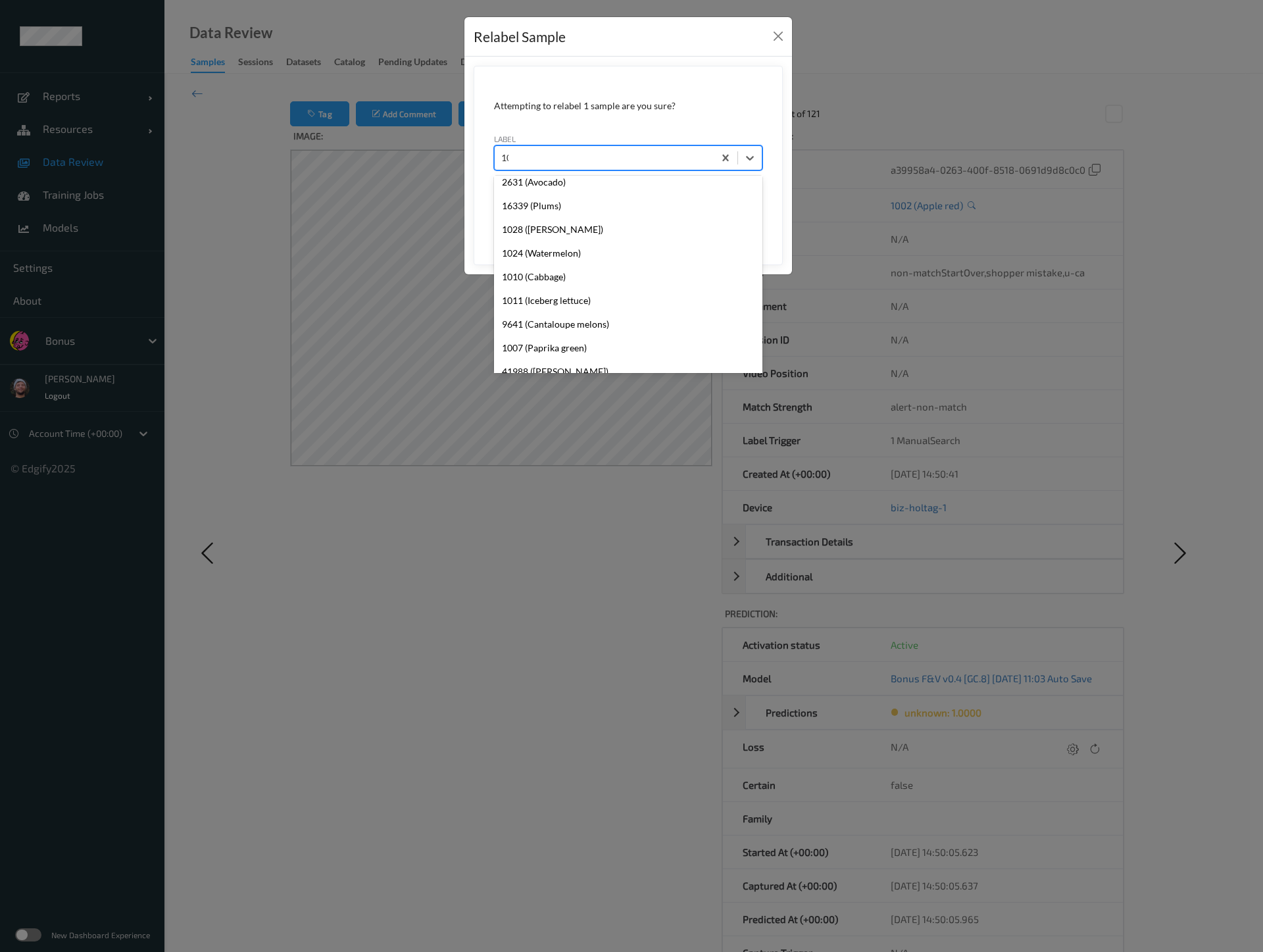
scroll to position [210, 0]
type input "1026"
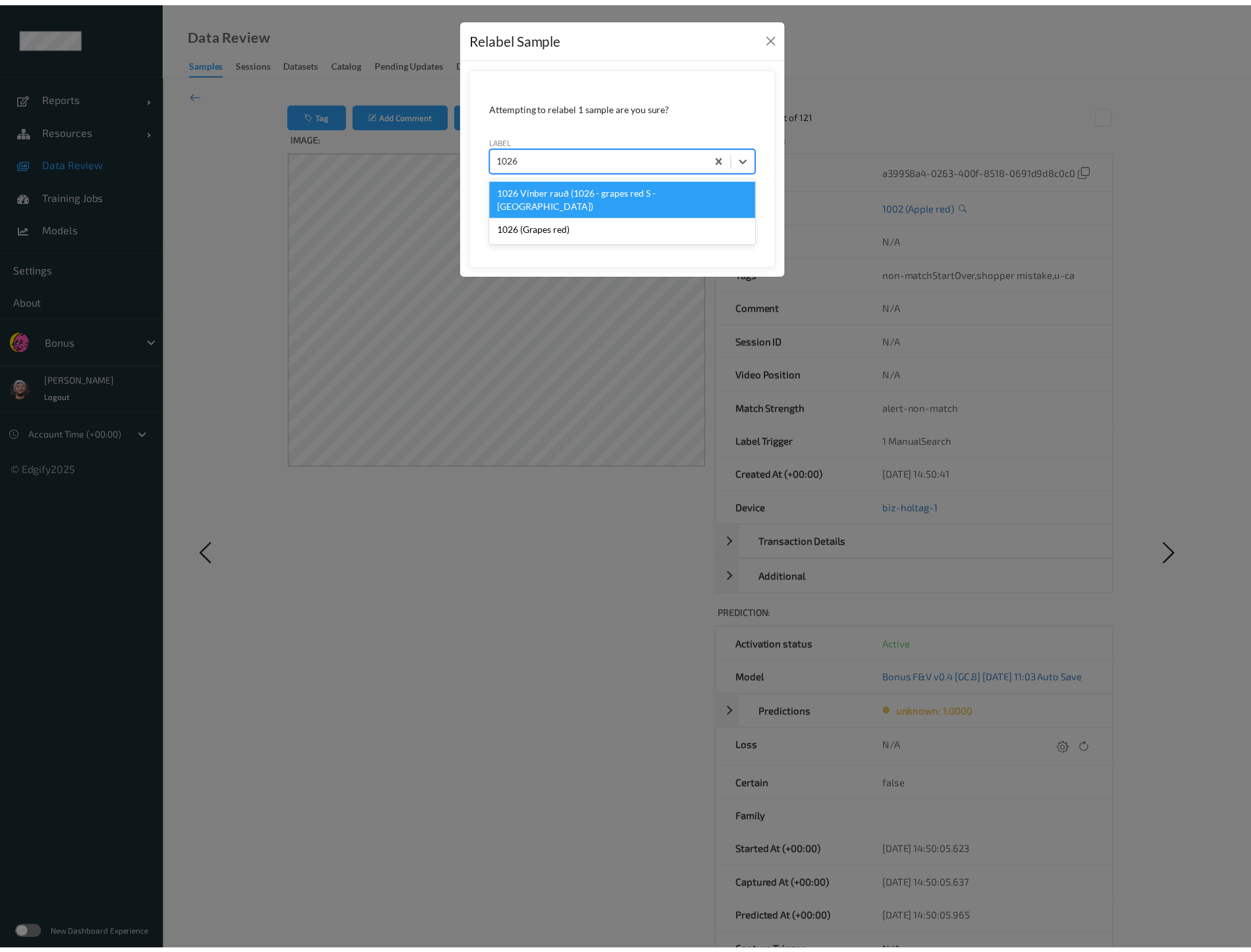
scroll to position [0, 0]
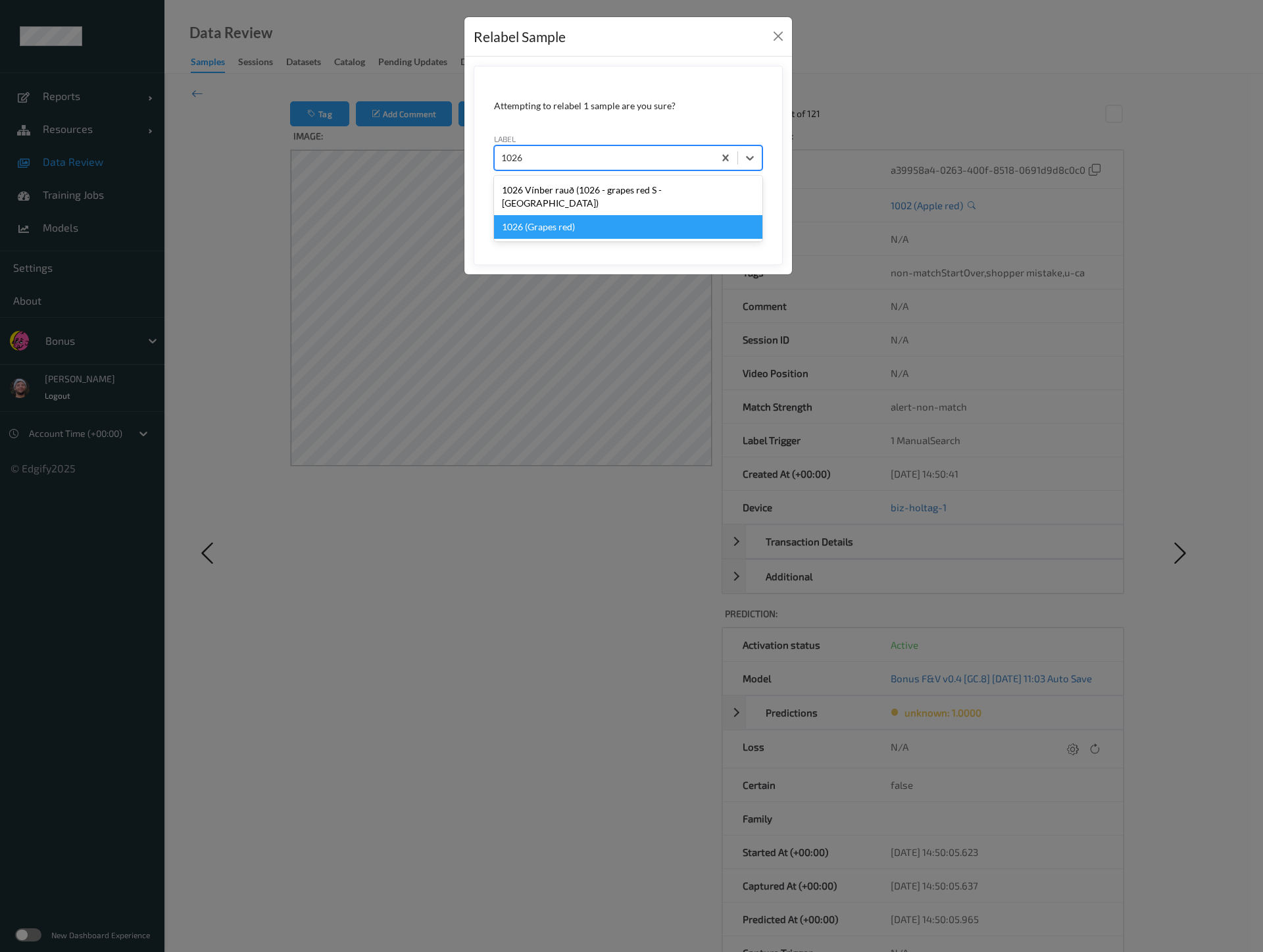
click at [578, 215] on div "1026 (Grapes red)" at bounding box center [628, 227] width 268 height 23
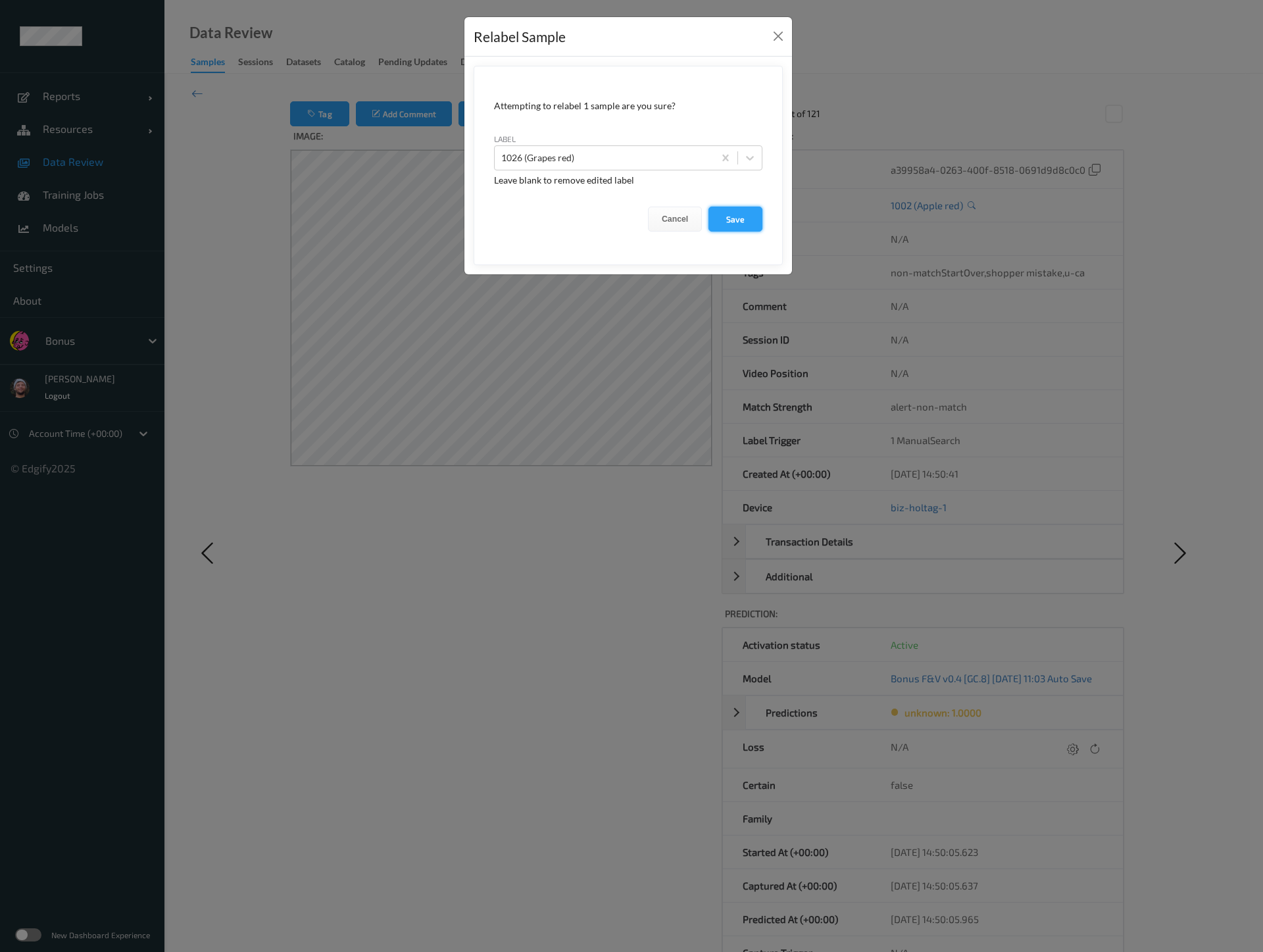
click at [741, 226] on button "Save" at bounding box center [735, 219] width 54 height 25
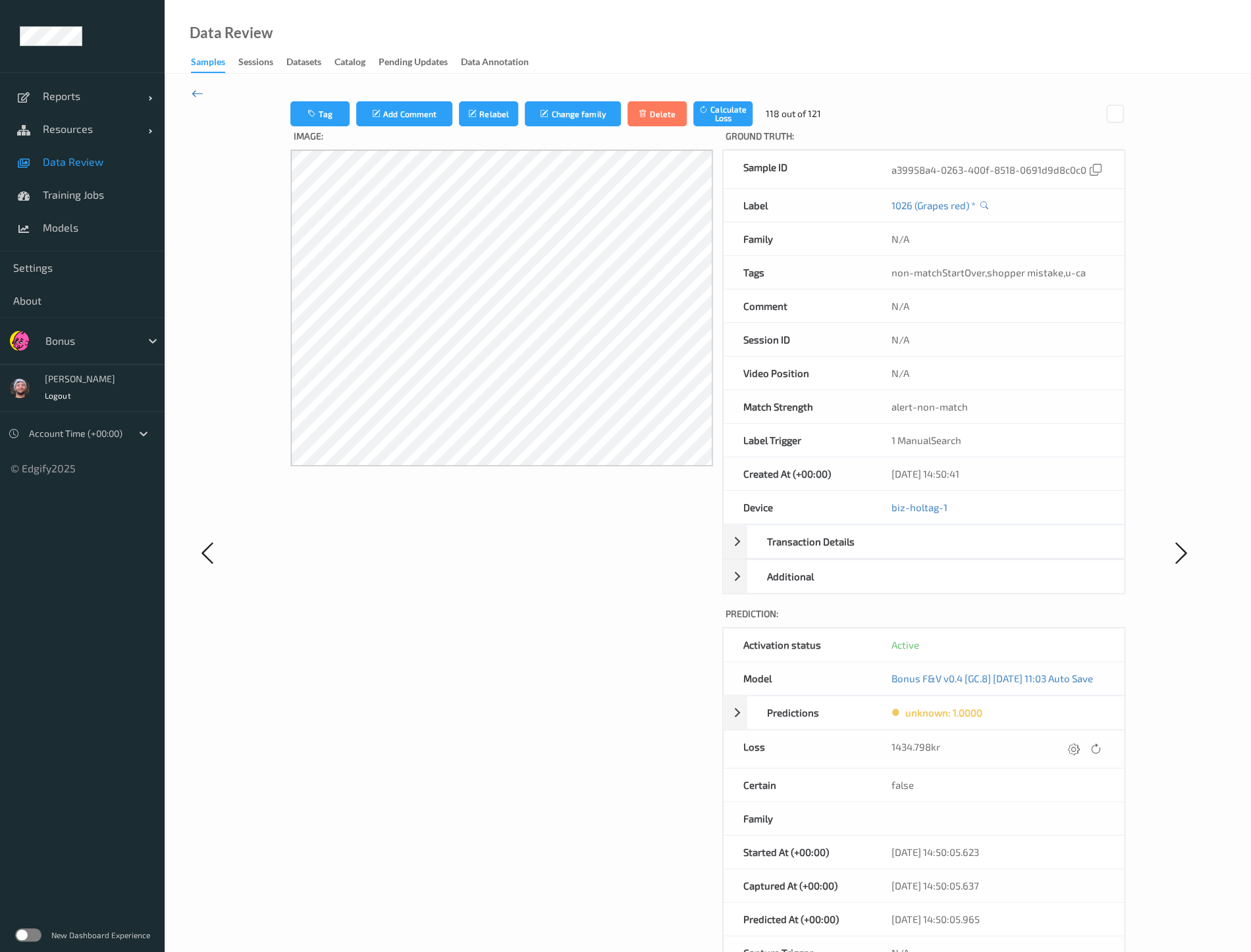
click at [194, 91] on icon at bounding box center [198, 93] width 12 height 15
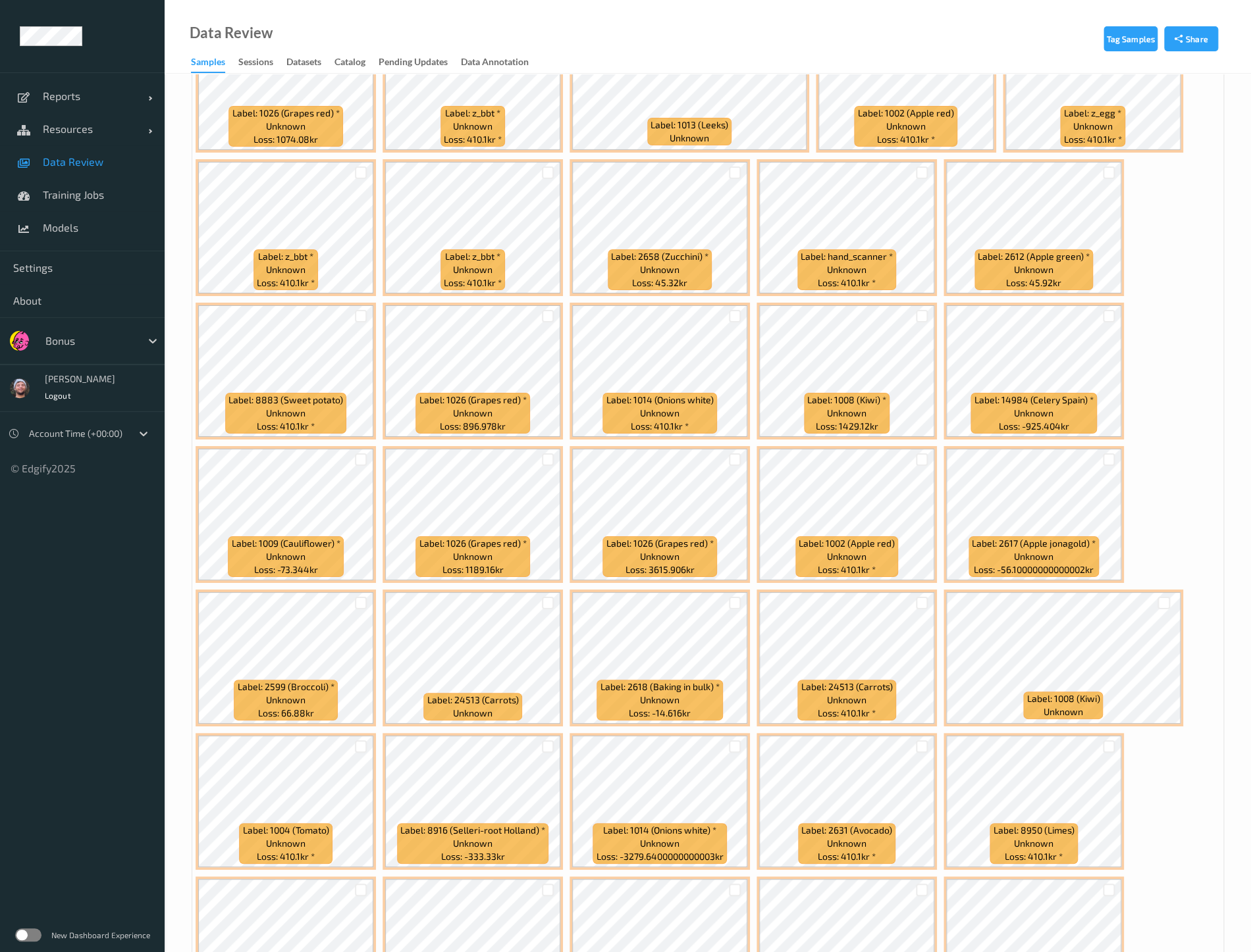
scroll to position [3067, 0]
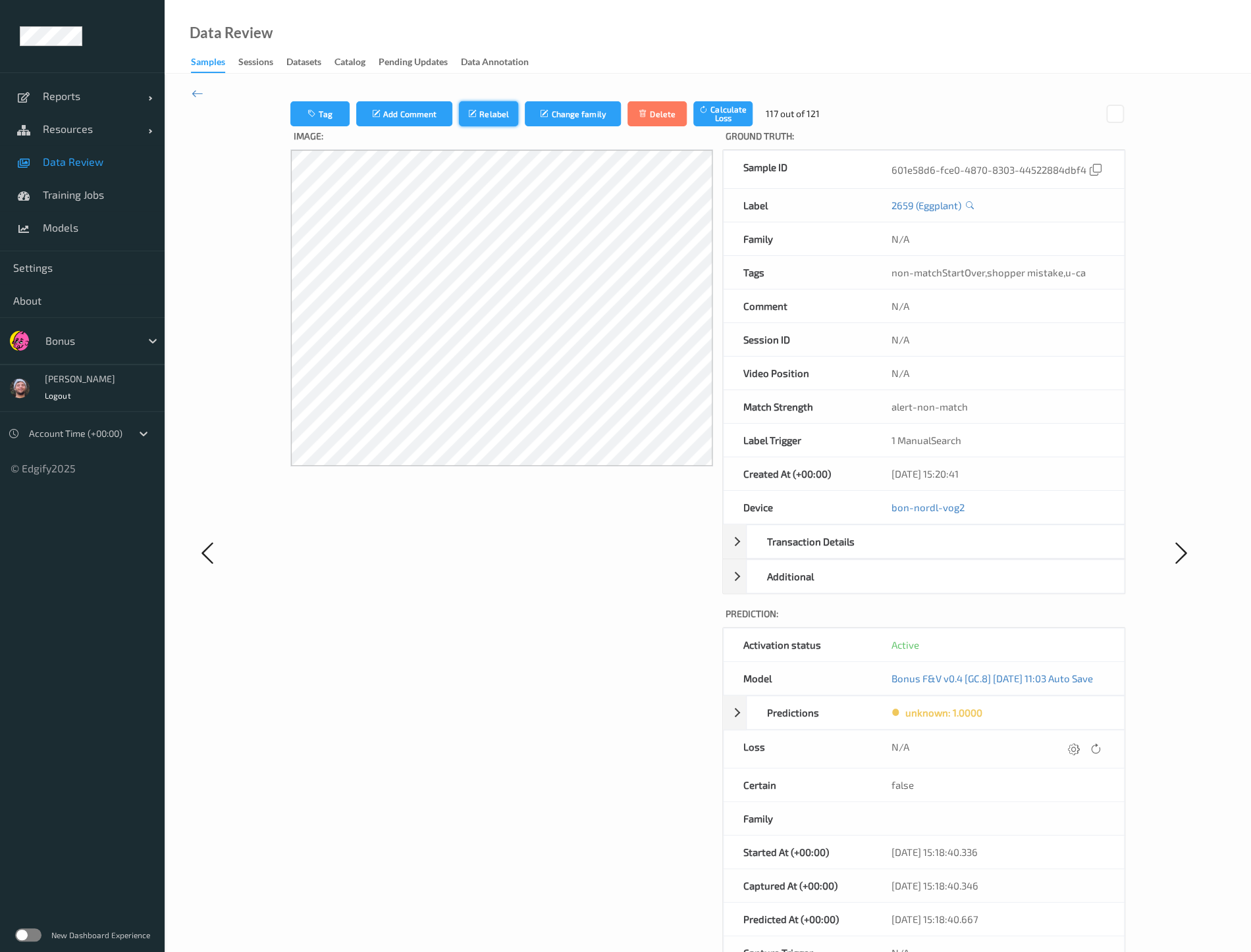
click at [470, 113] on button "Relabel" at bounding box center [488, 114] width 60 height 25
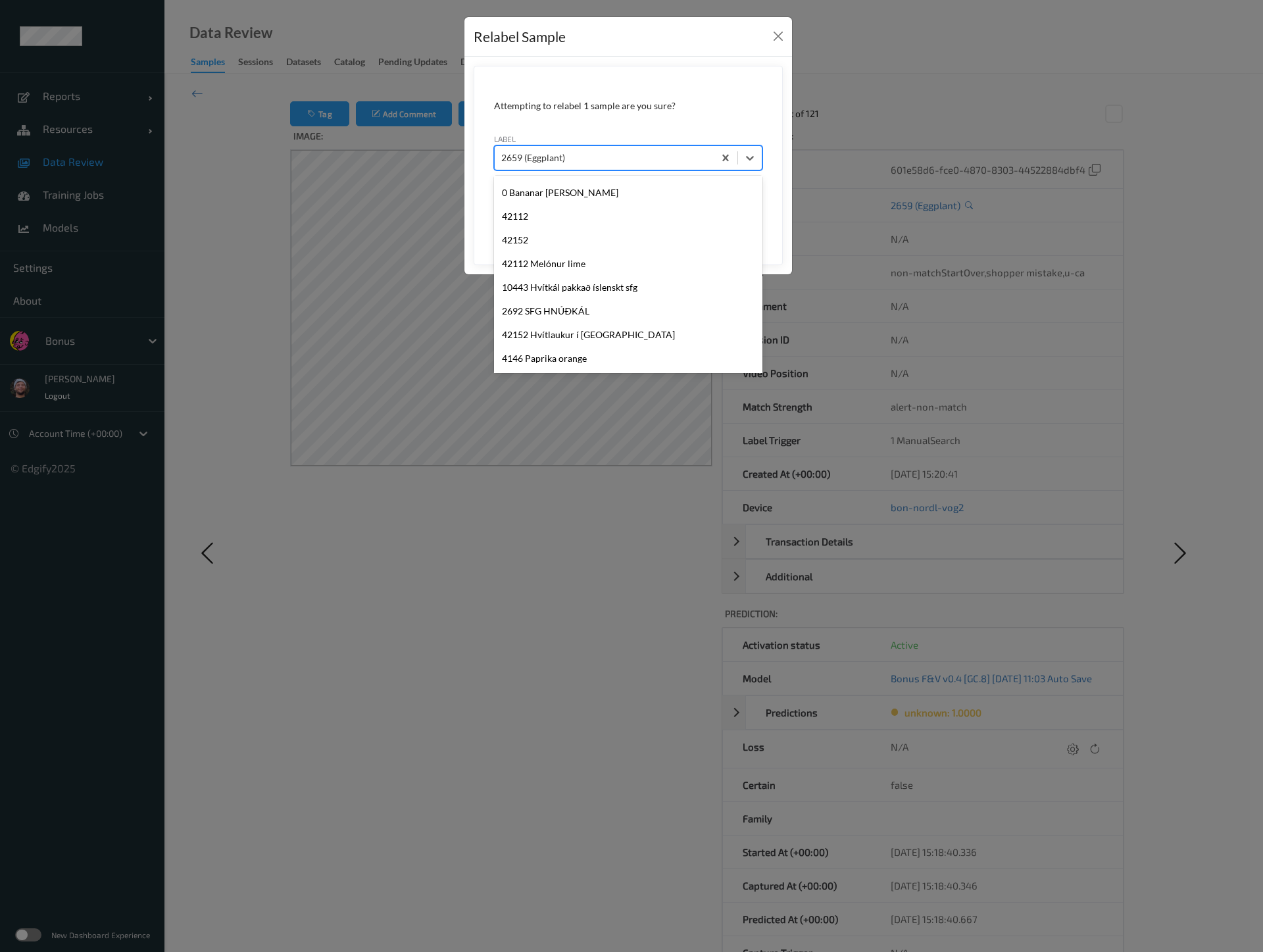
click at [529, 160] on div at bounding box center [604, 158] width 205 height 16
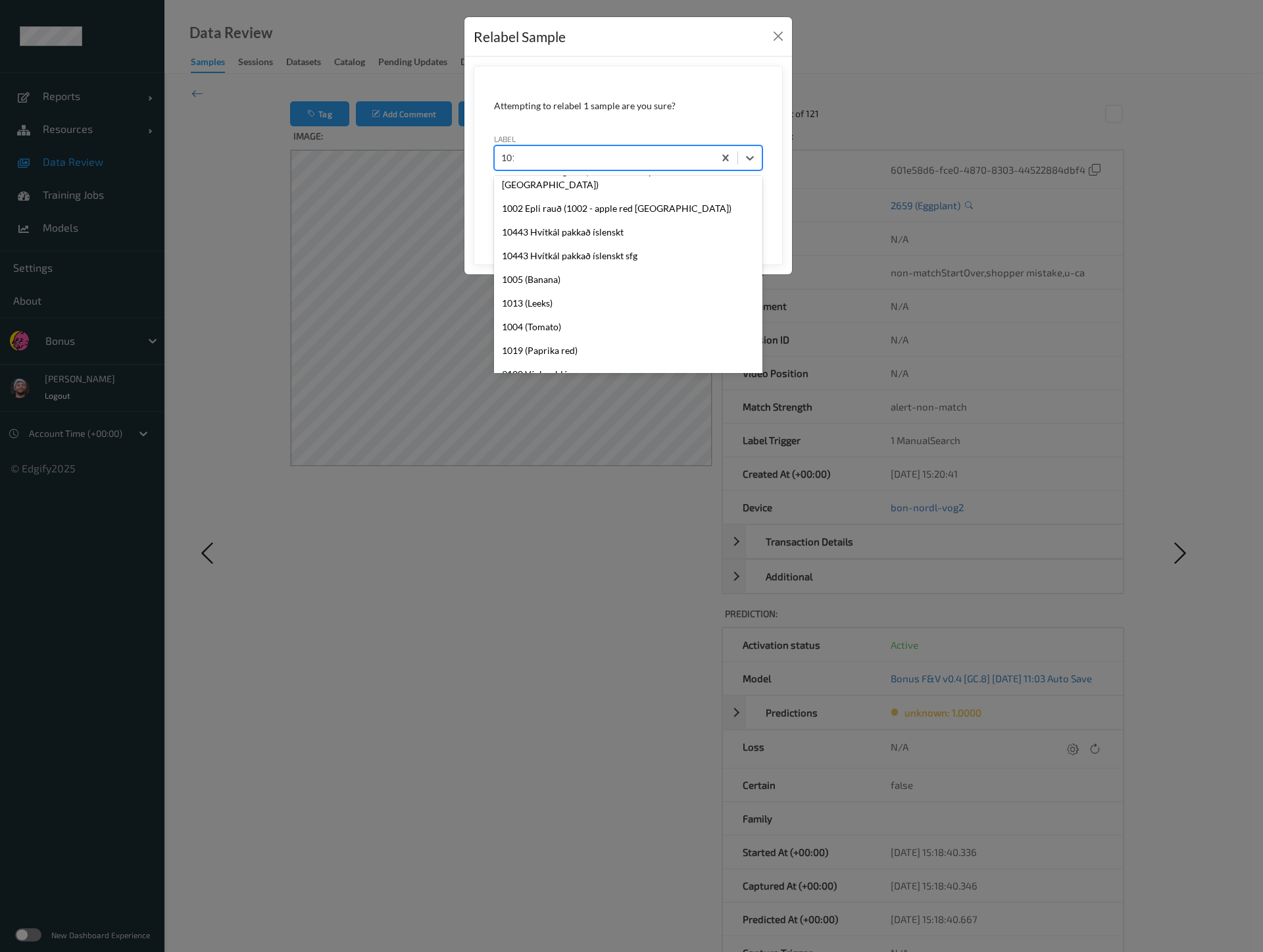
type input "1010"
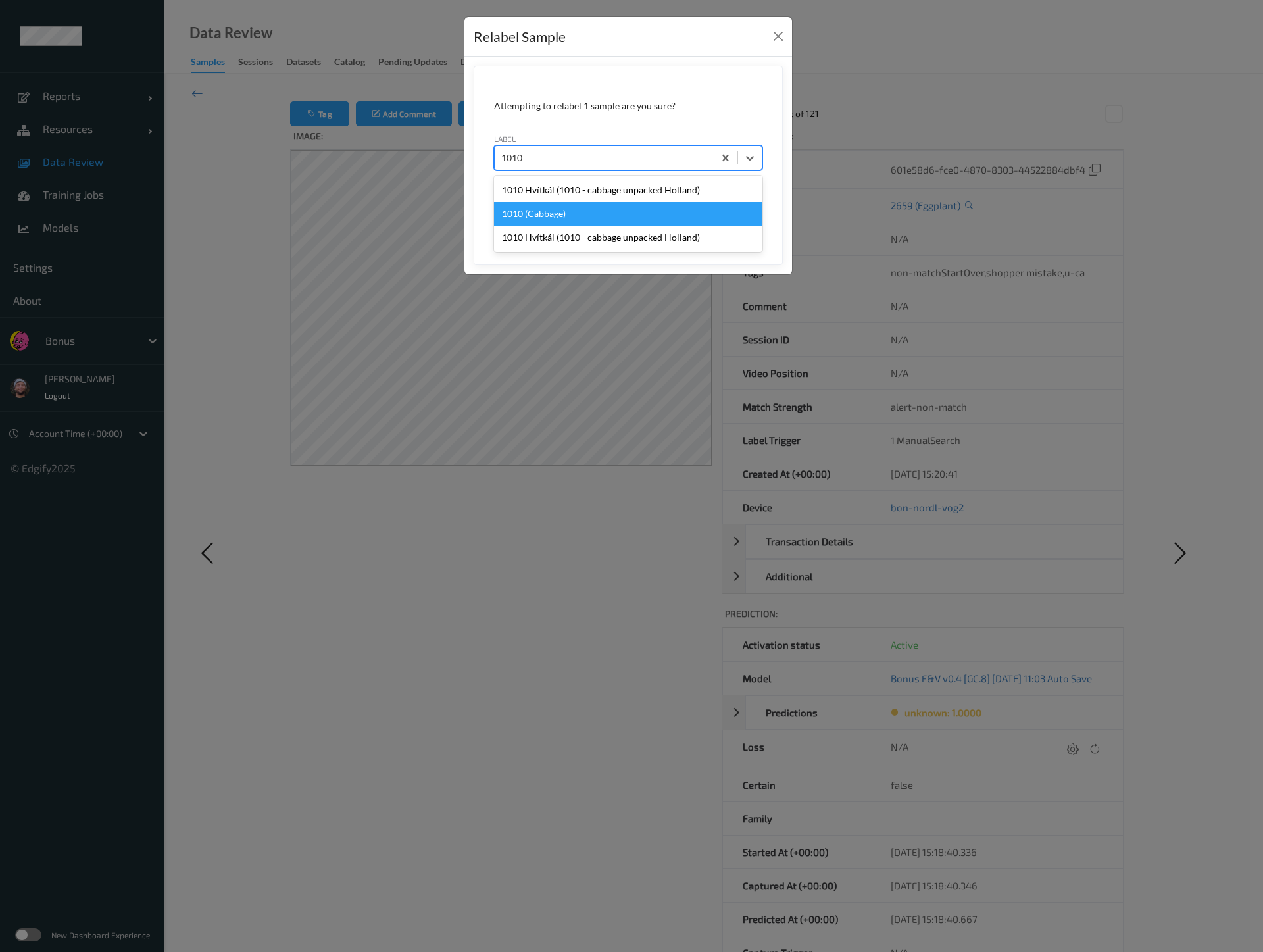
click at [564, 218] on div "1010 (Cabbage)" at bounding box center [628, 213] width 268 height 23
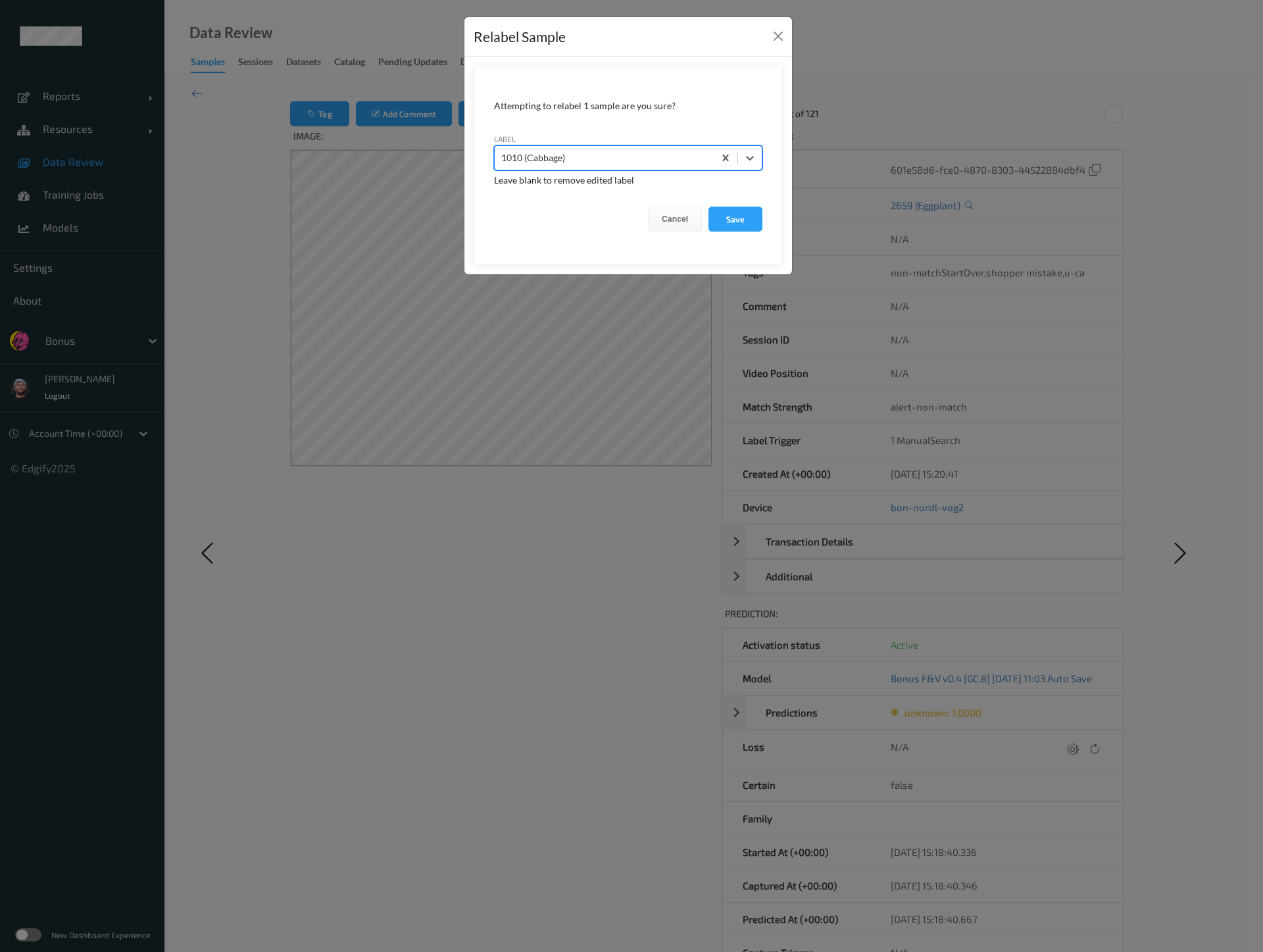
click at [708, 206] on button "Save" at bounding box center [735, 219] width 54 height 25
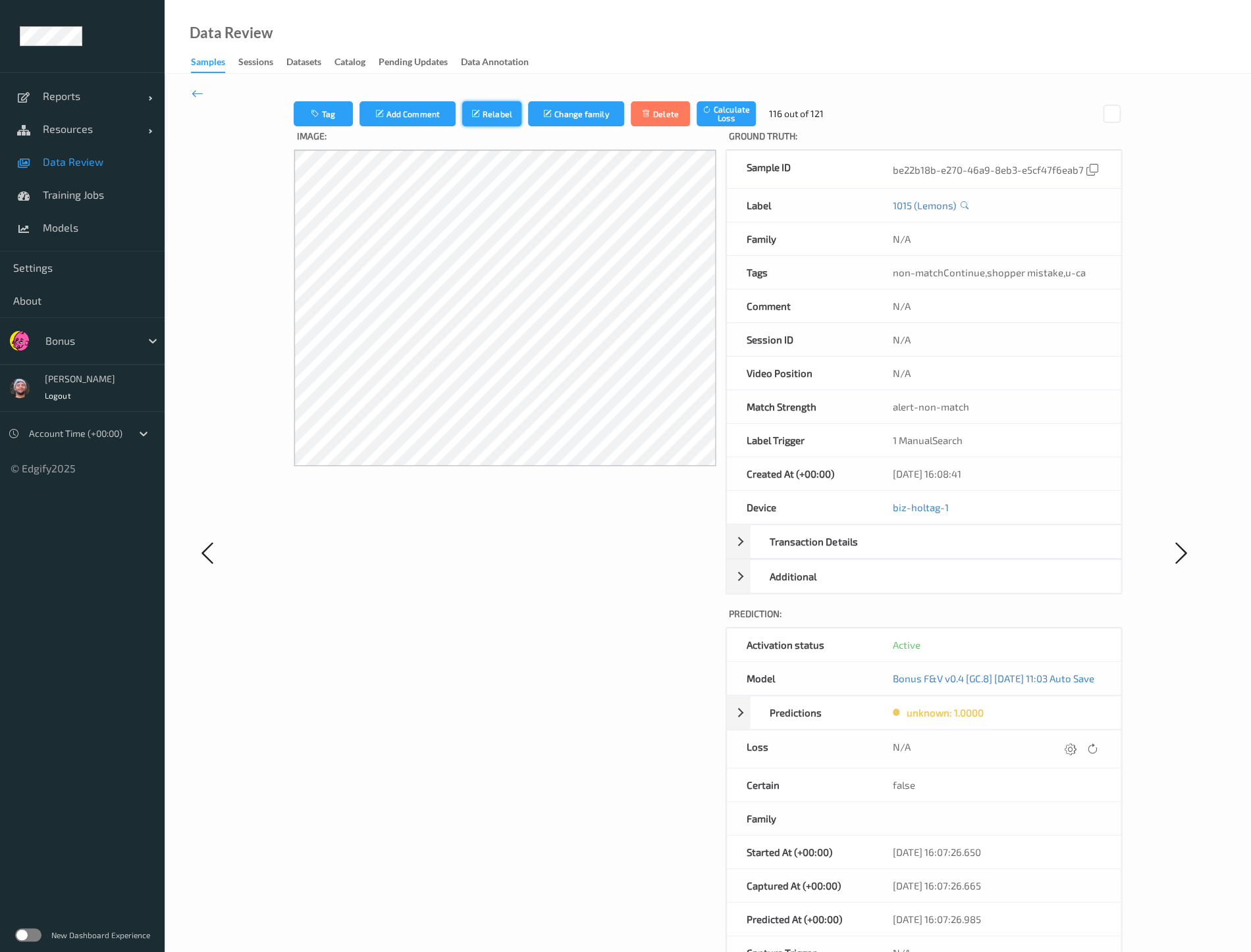
click at [469, 121] on button "Relabel" at bounding box center [491, 114] width 60 height 25
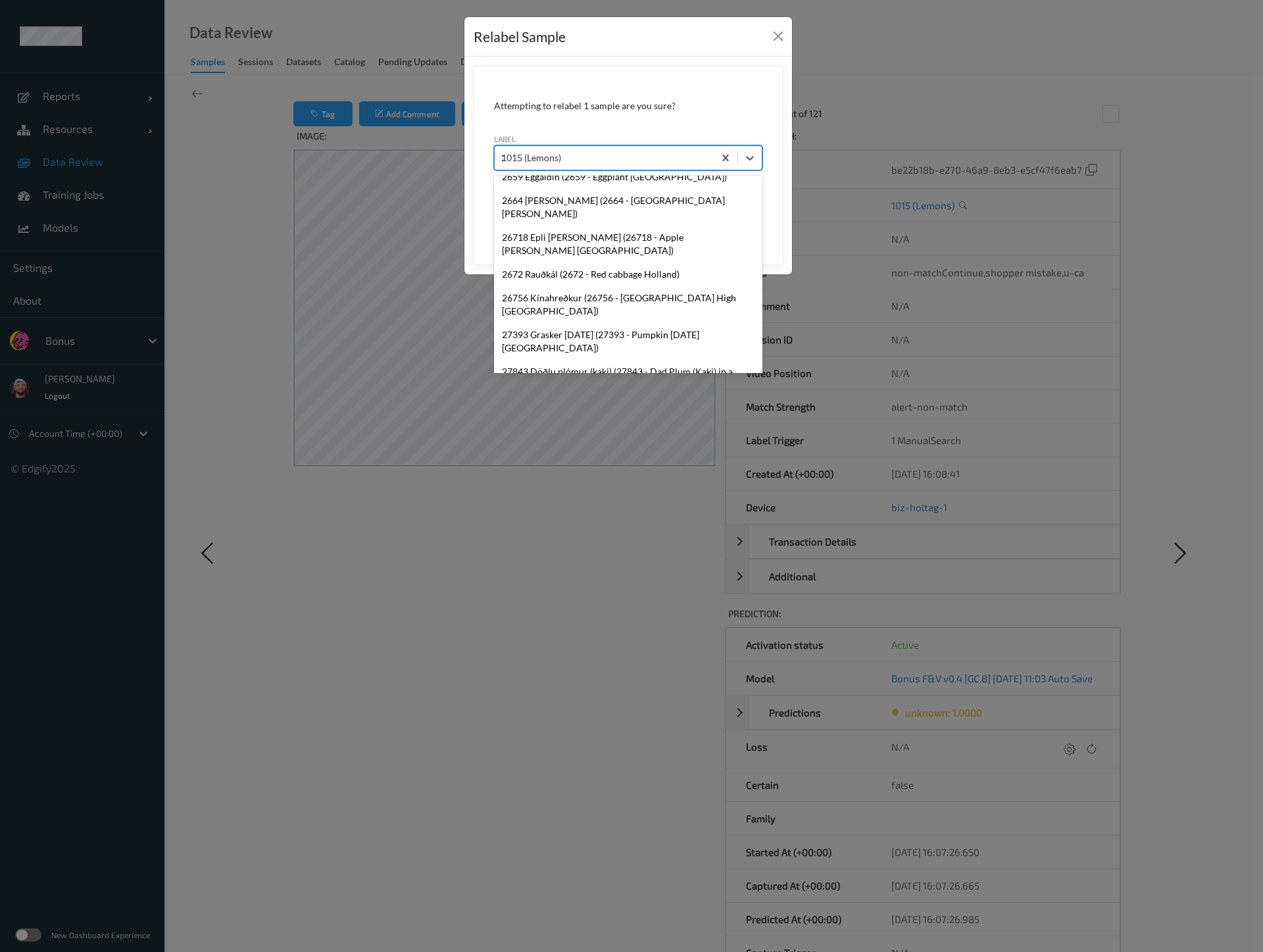
click at [541, 159] on div "2" at bounding box center [604, 158] width 205 height 16
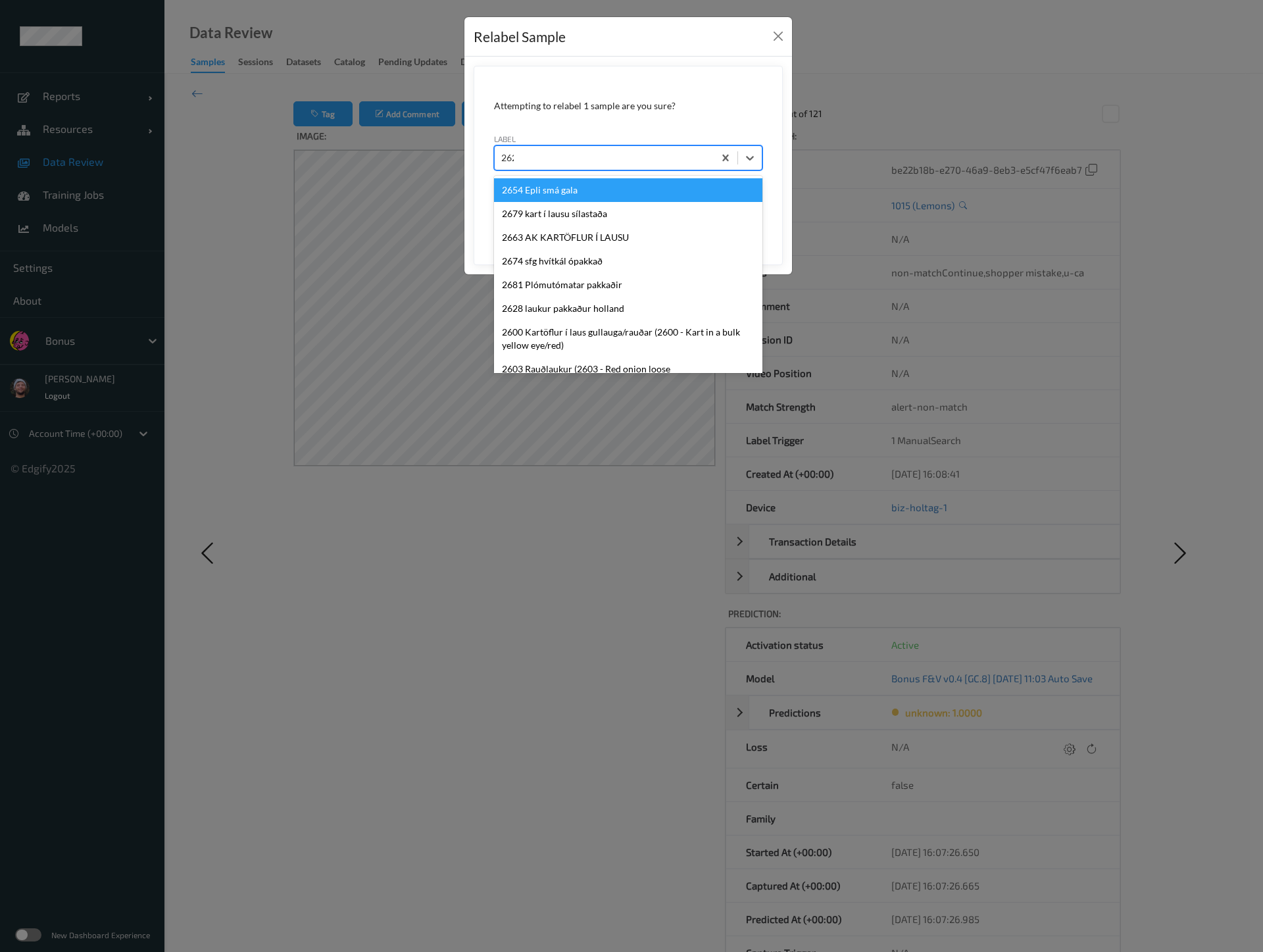
type input "2620"
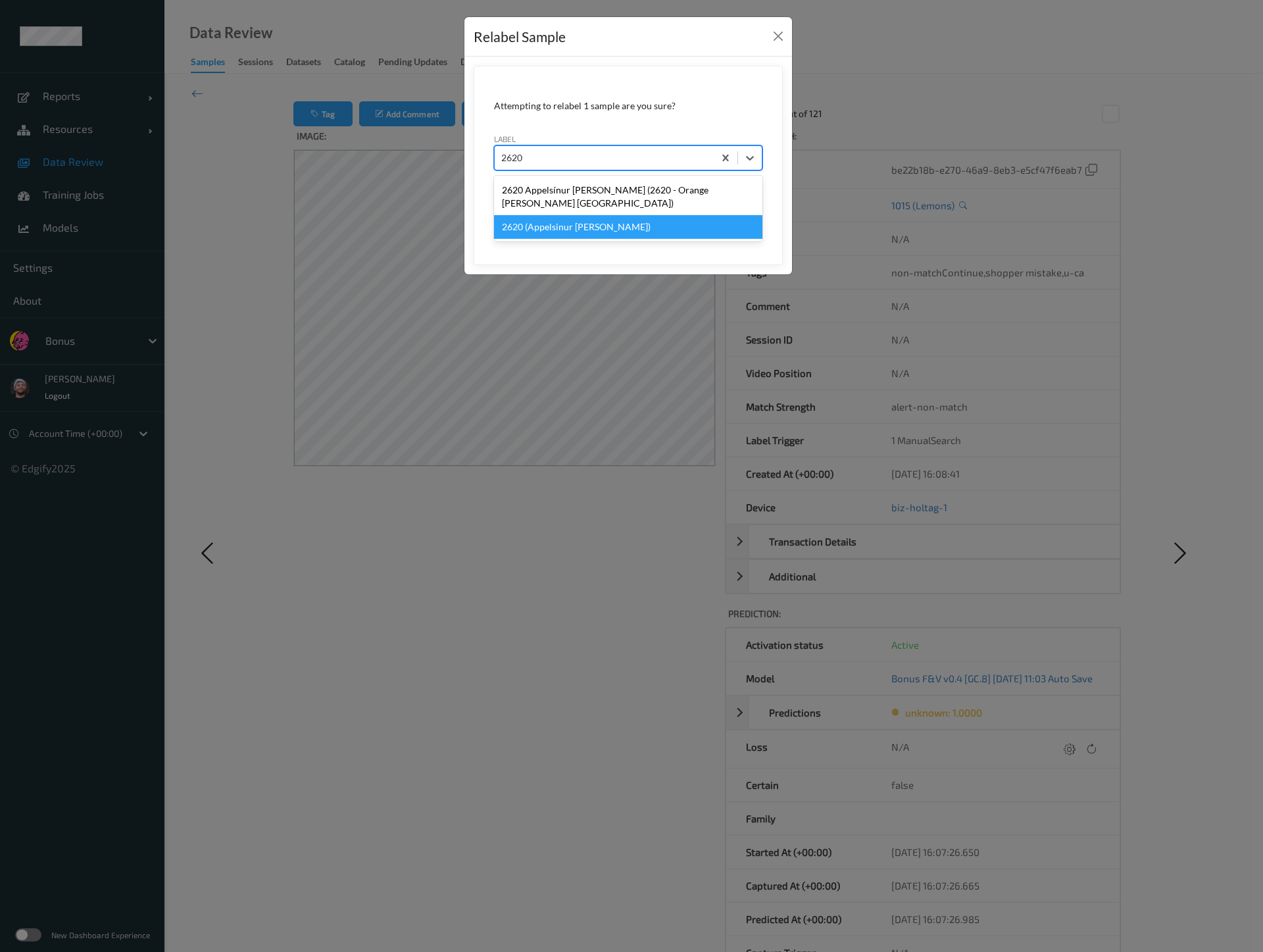
click at [605, 215] on div "2620 (Appelsinur robin)" at bounding box center [628, 227] width 268 height 23
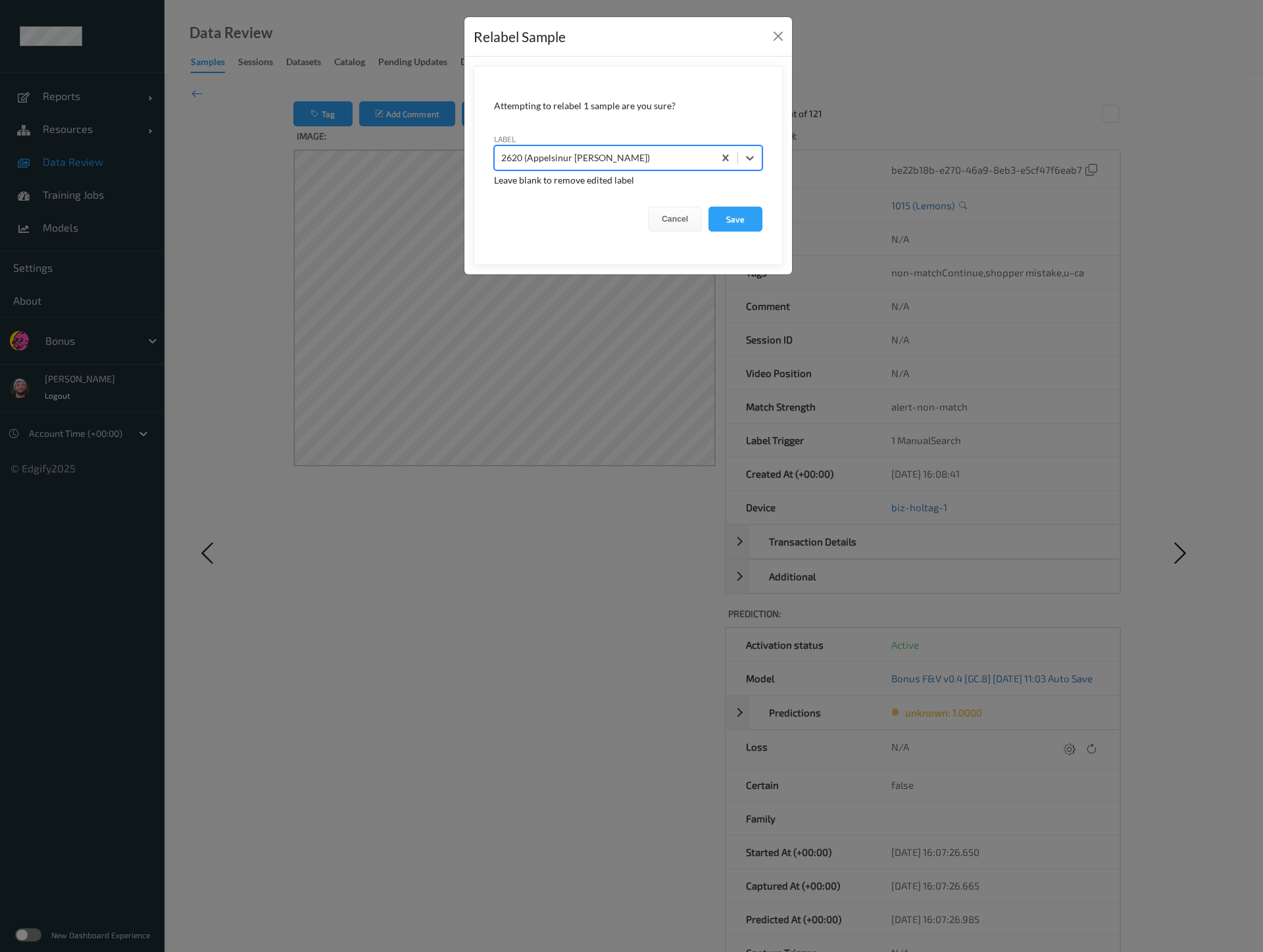
click at [708, 206] on button "Save" at bounding box center [735, 219] width 54 height 25
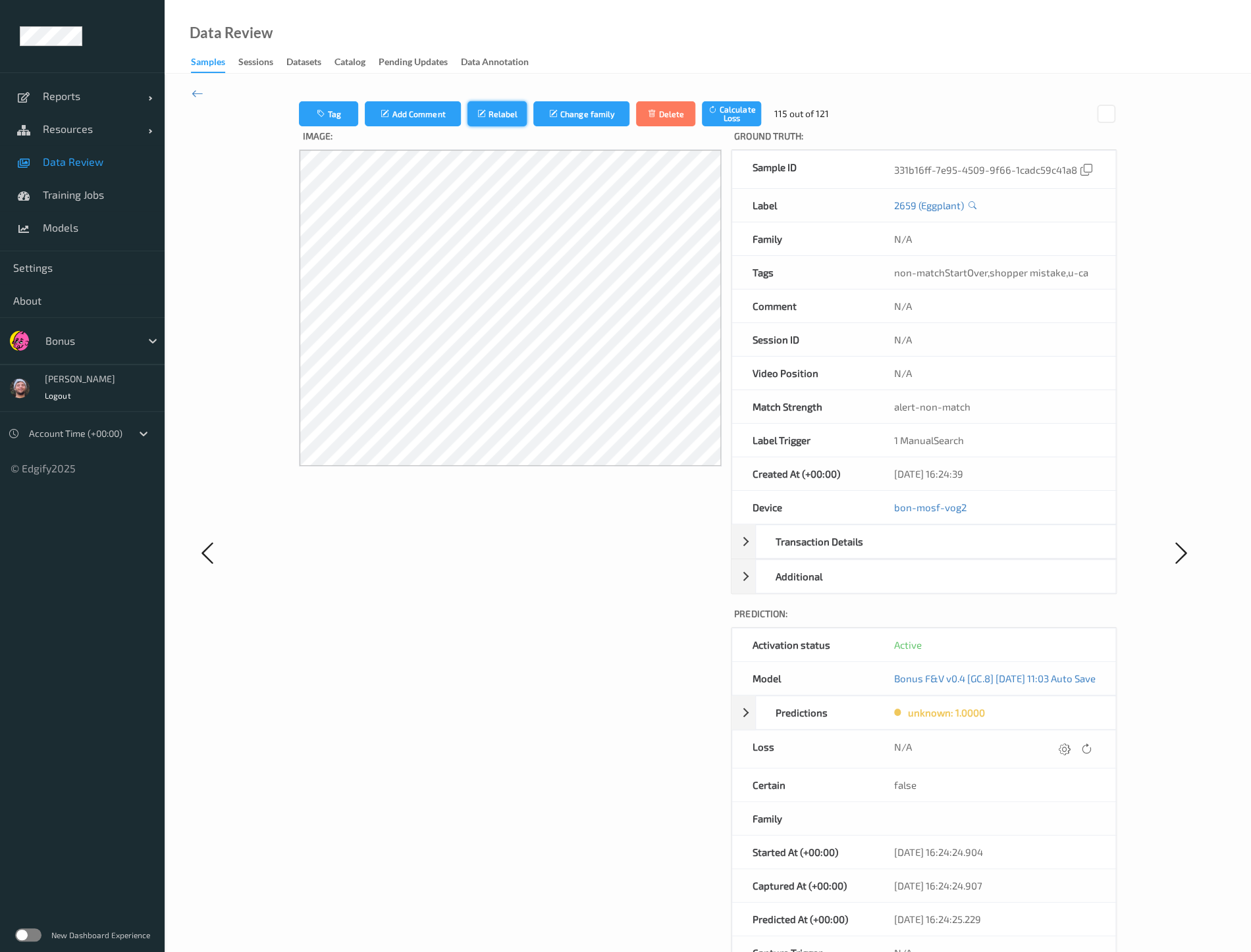
click at [474, 117] on button "Relabel" at bounding box center [496, 114] width 60 height 25
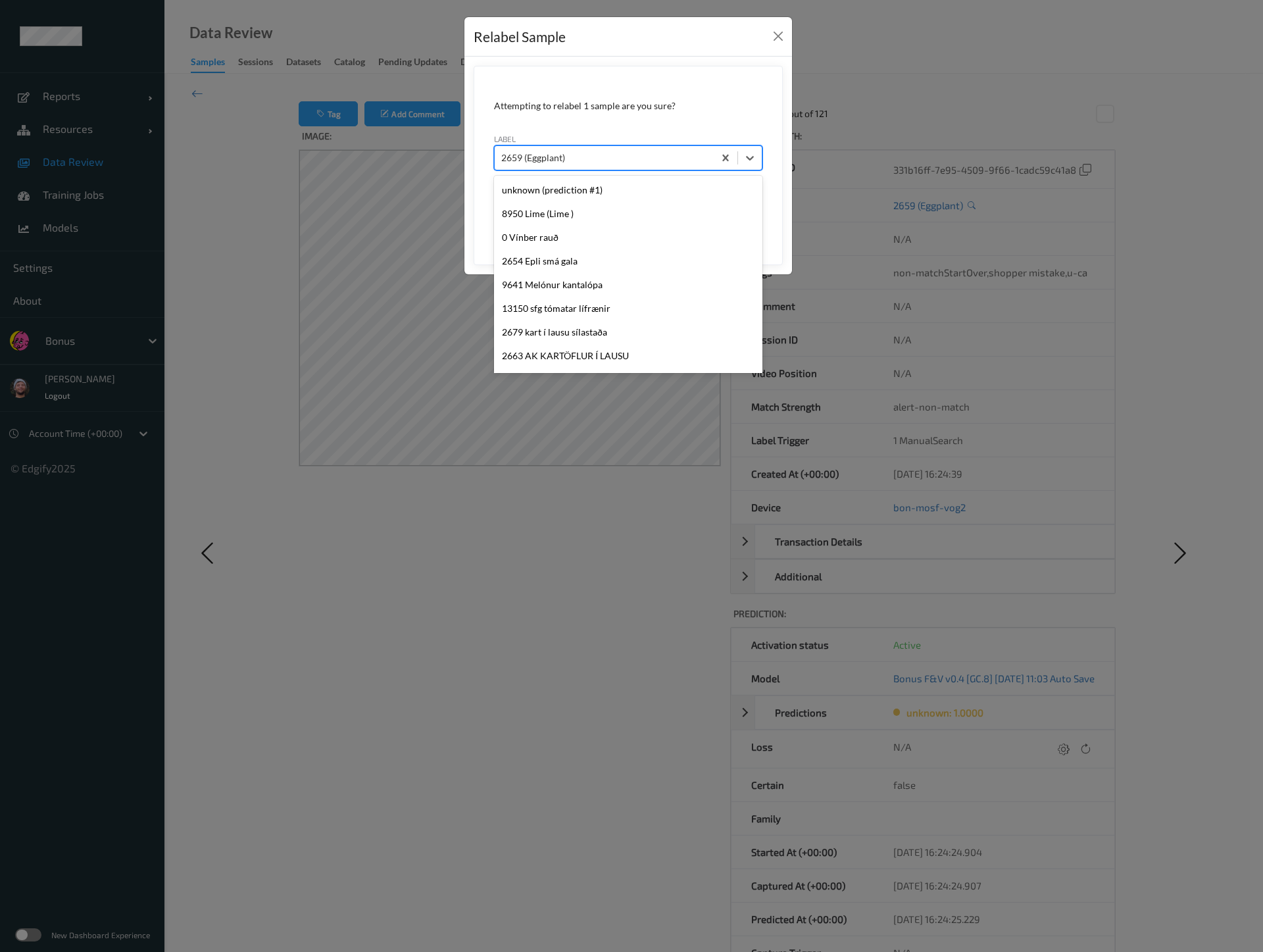
click at [546, 159] on div at bounding box center [604, 158] width 205 height 16
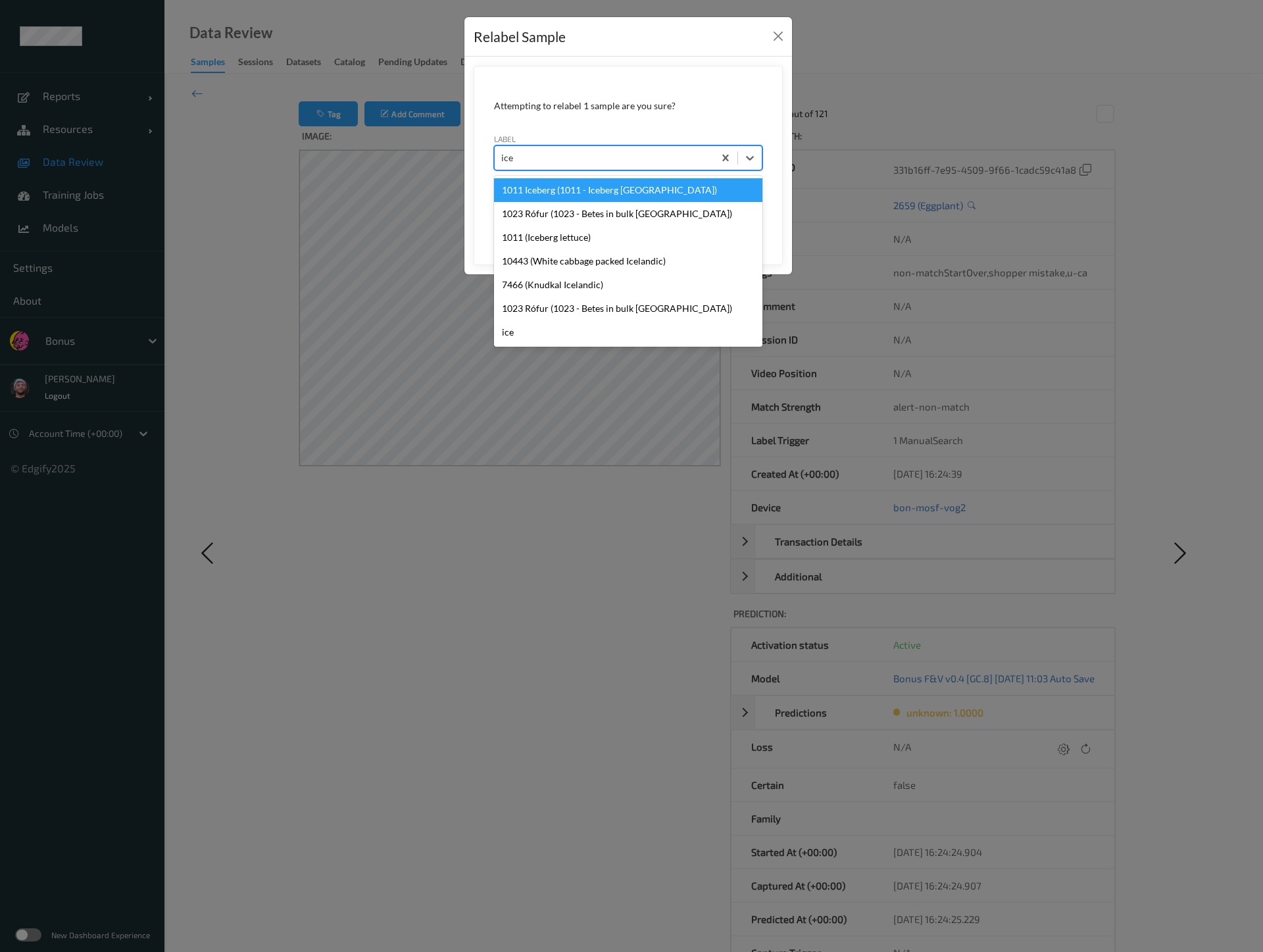
type input "iceb"
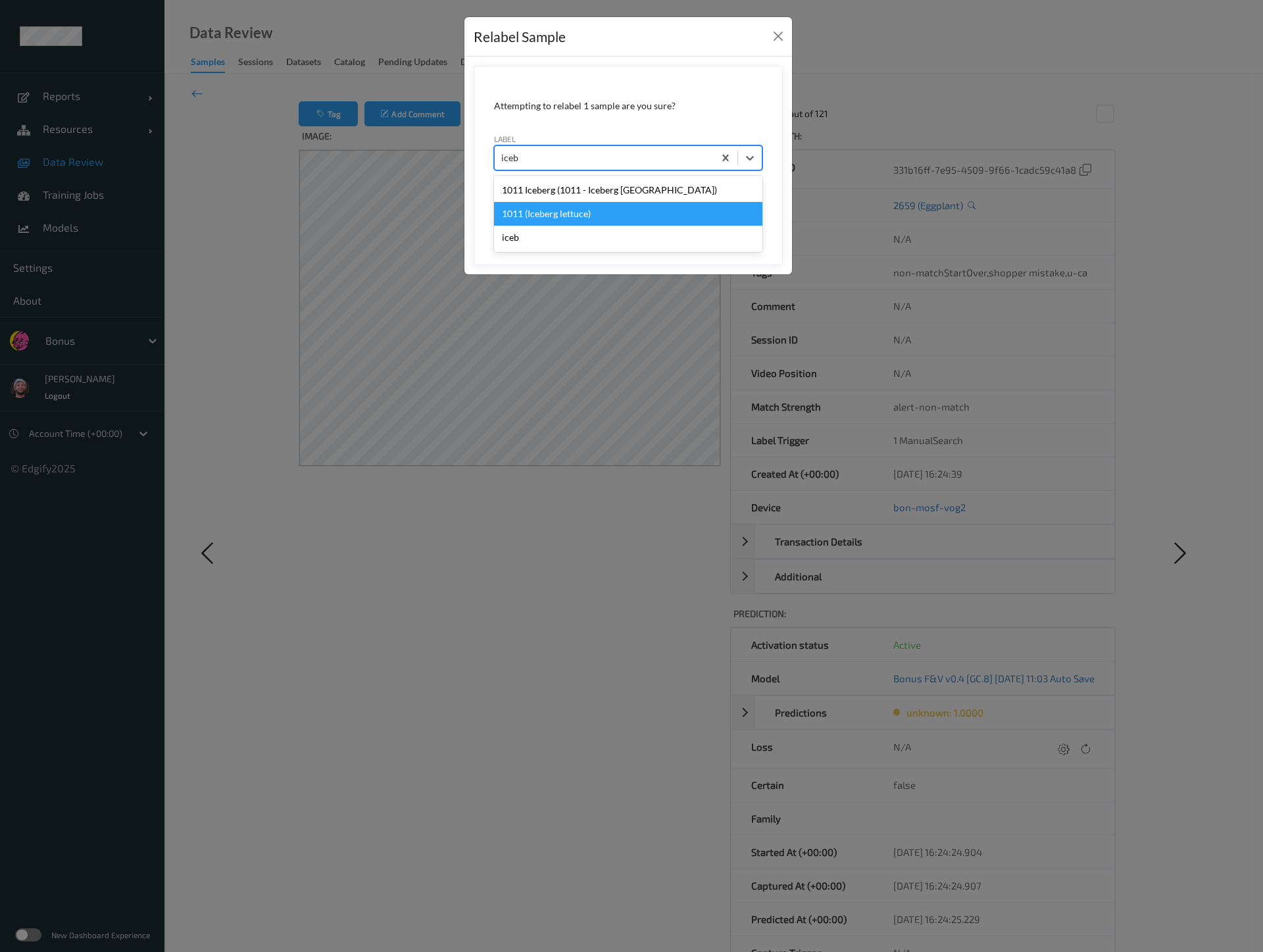
click at [579, 204] on div "1011 (Iceberg lettuce)" at bounding box center [628, 213] width 268 height 23
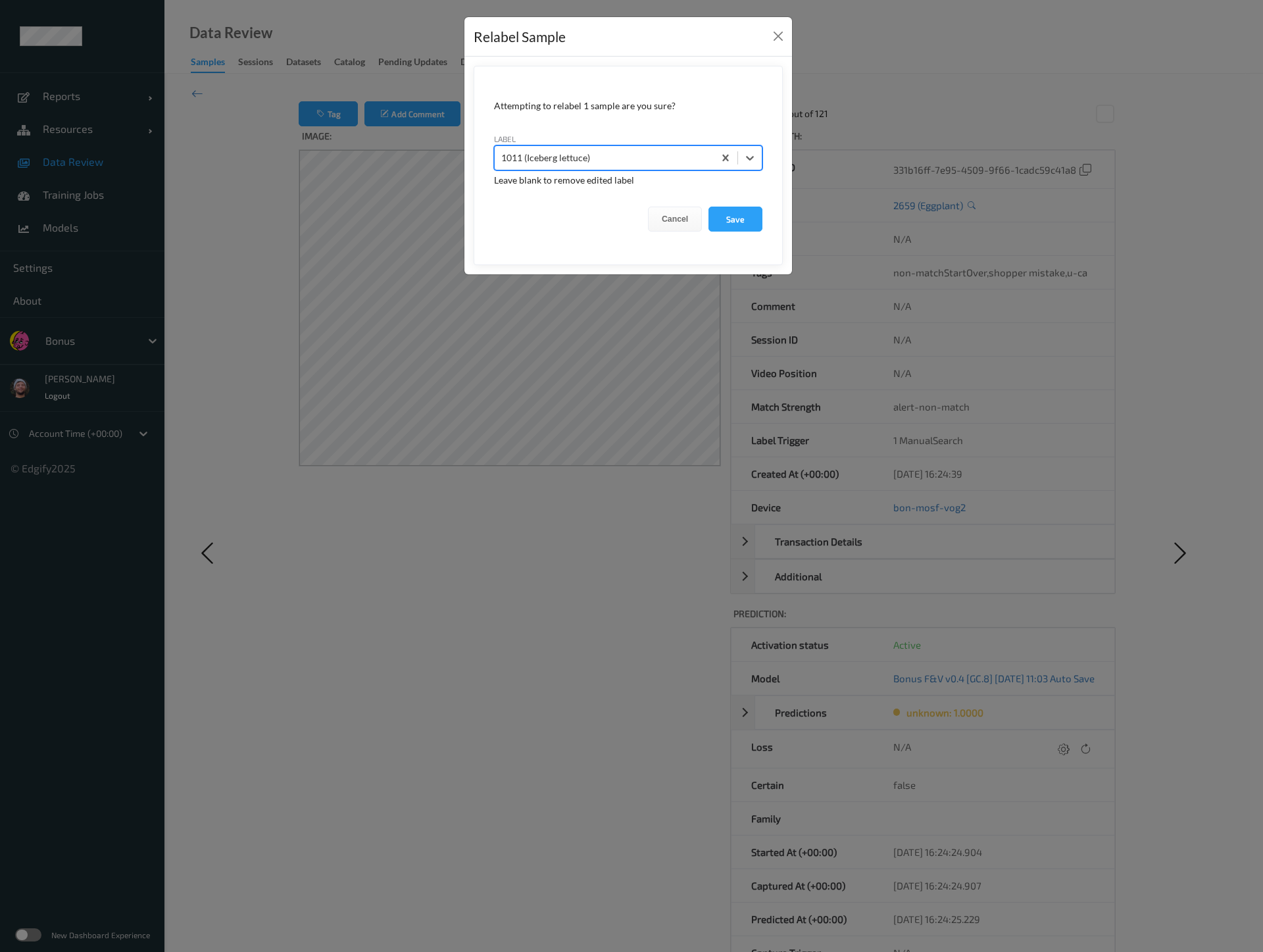
click at [708, 206] on button "Save" at bounding box center [735, 219] width 54 height 25
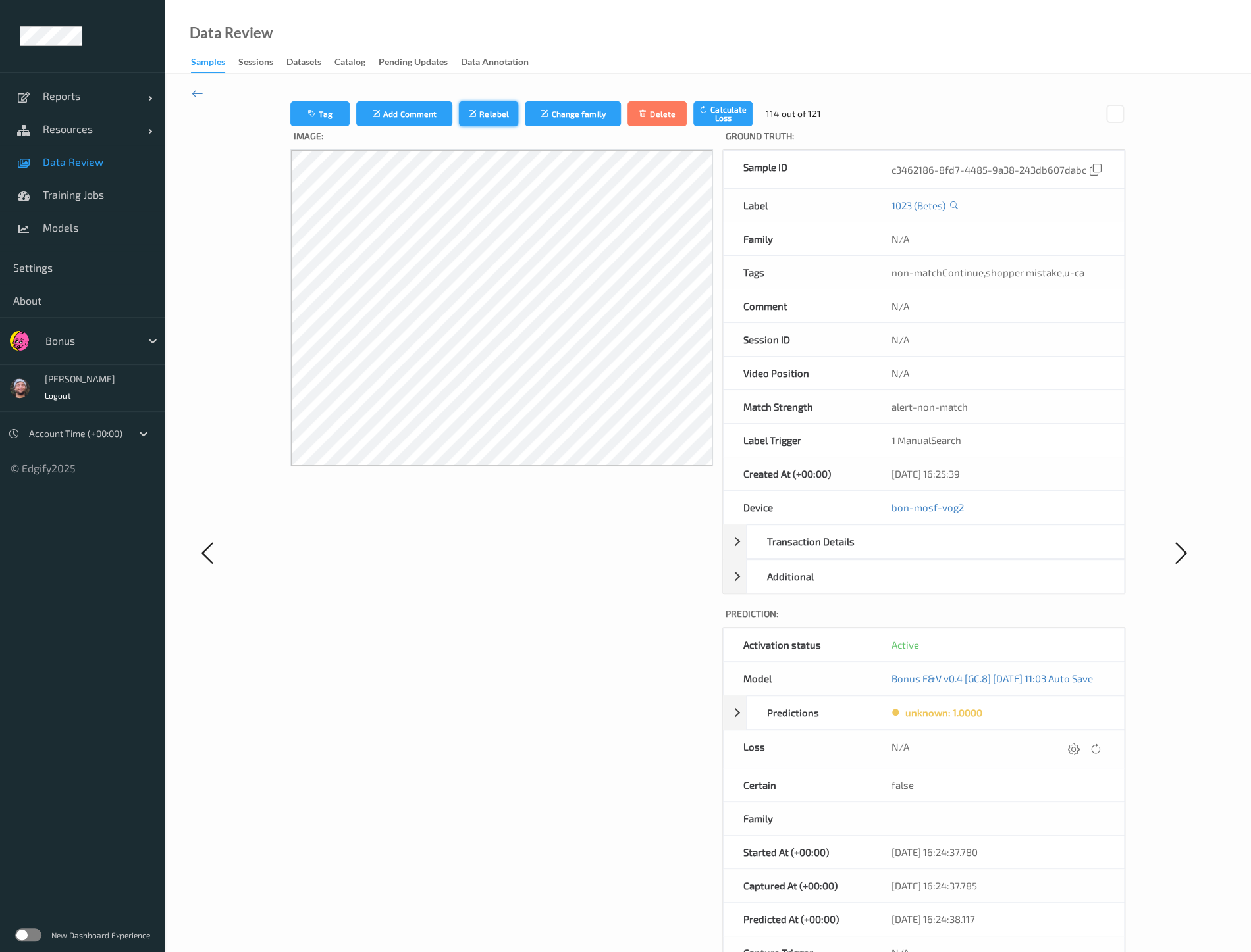
click at [490, 103] on button "Relabel" at bounding box center [488, 114] width 60 height 25
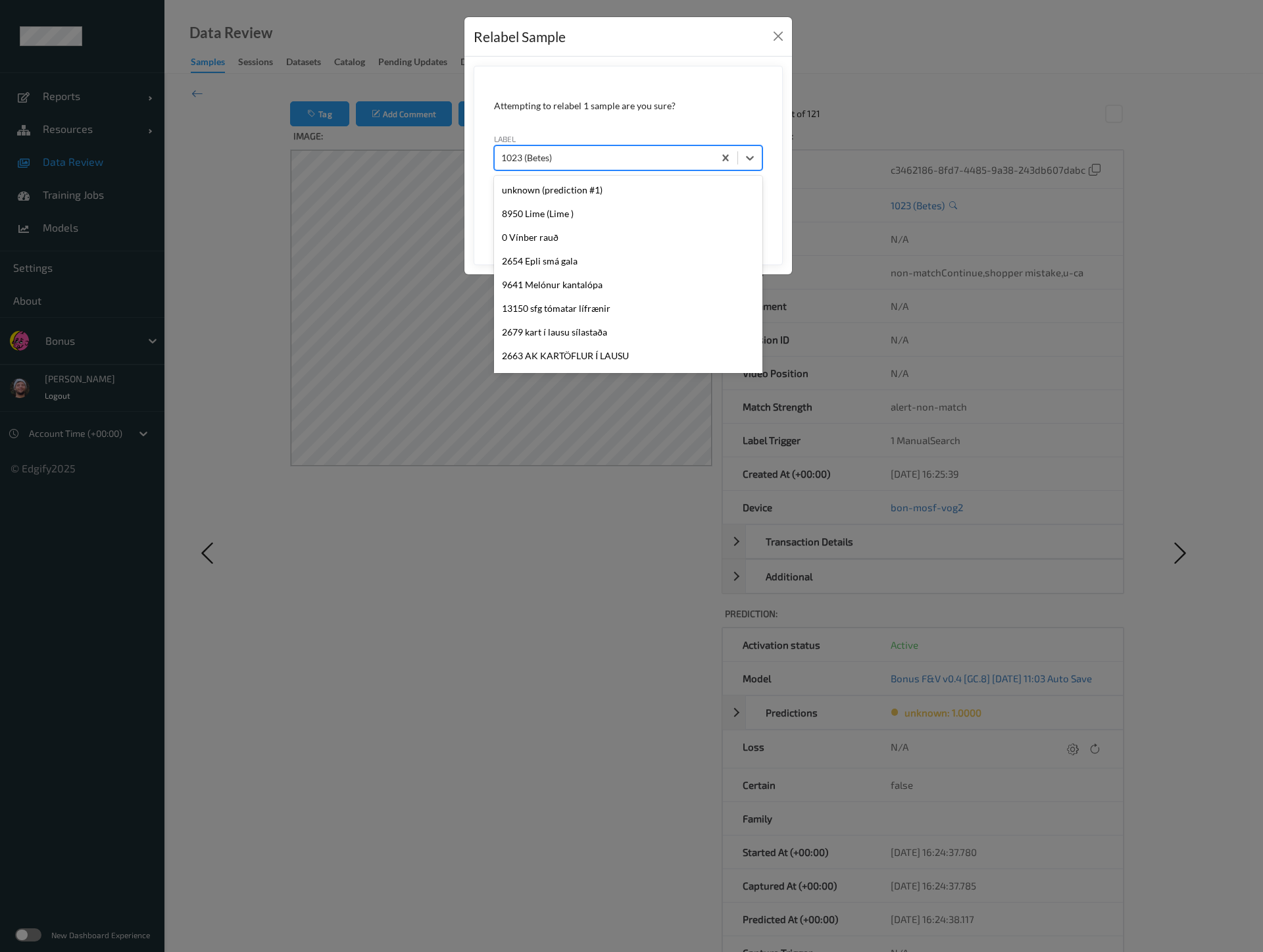
click at [550, 151] on div at bounding box center [604, 158] width 205 height 16
type input "ice"
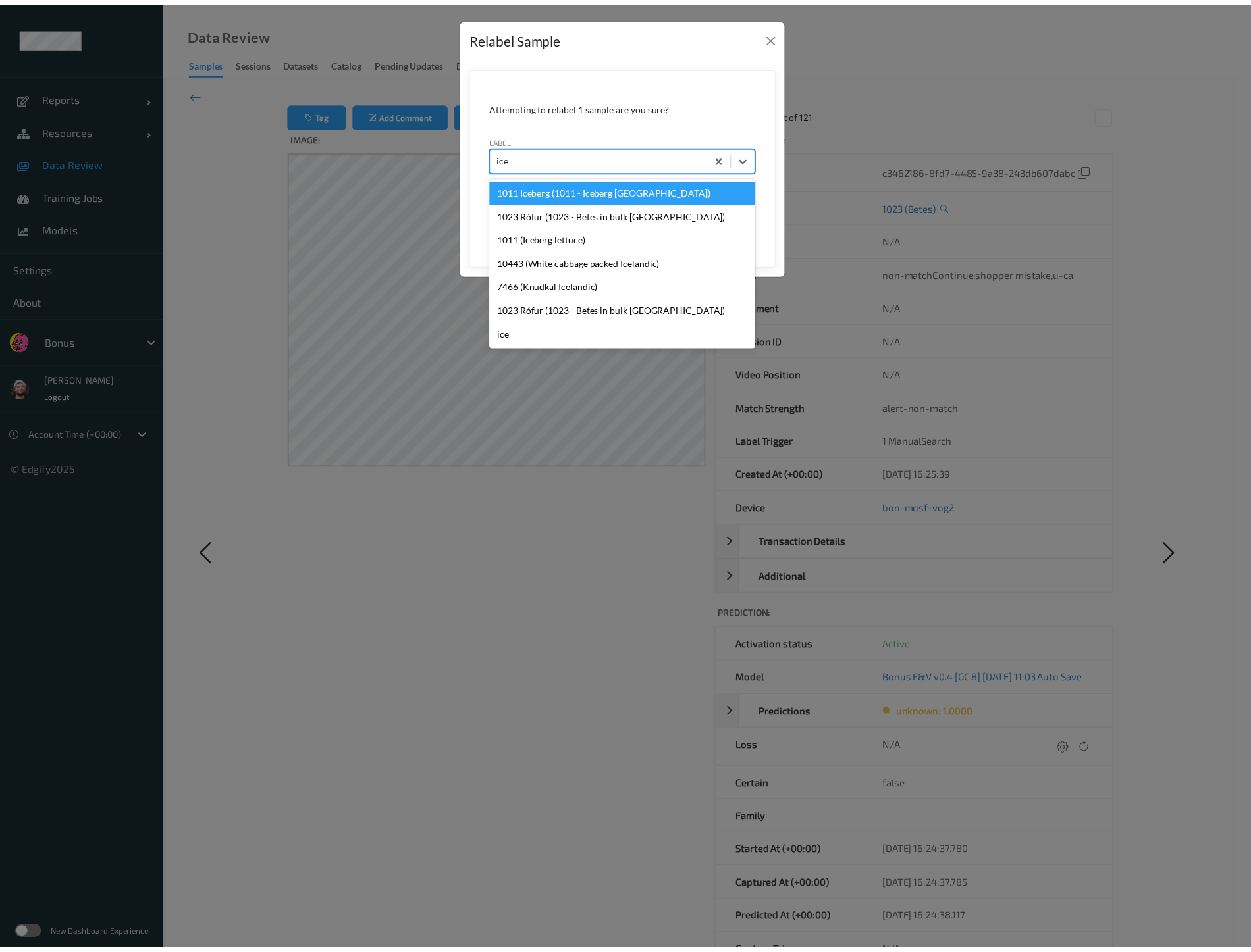
scroll to position [0, 0]
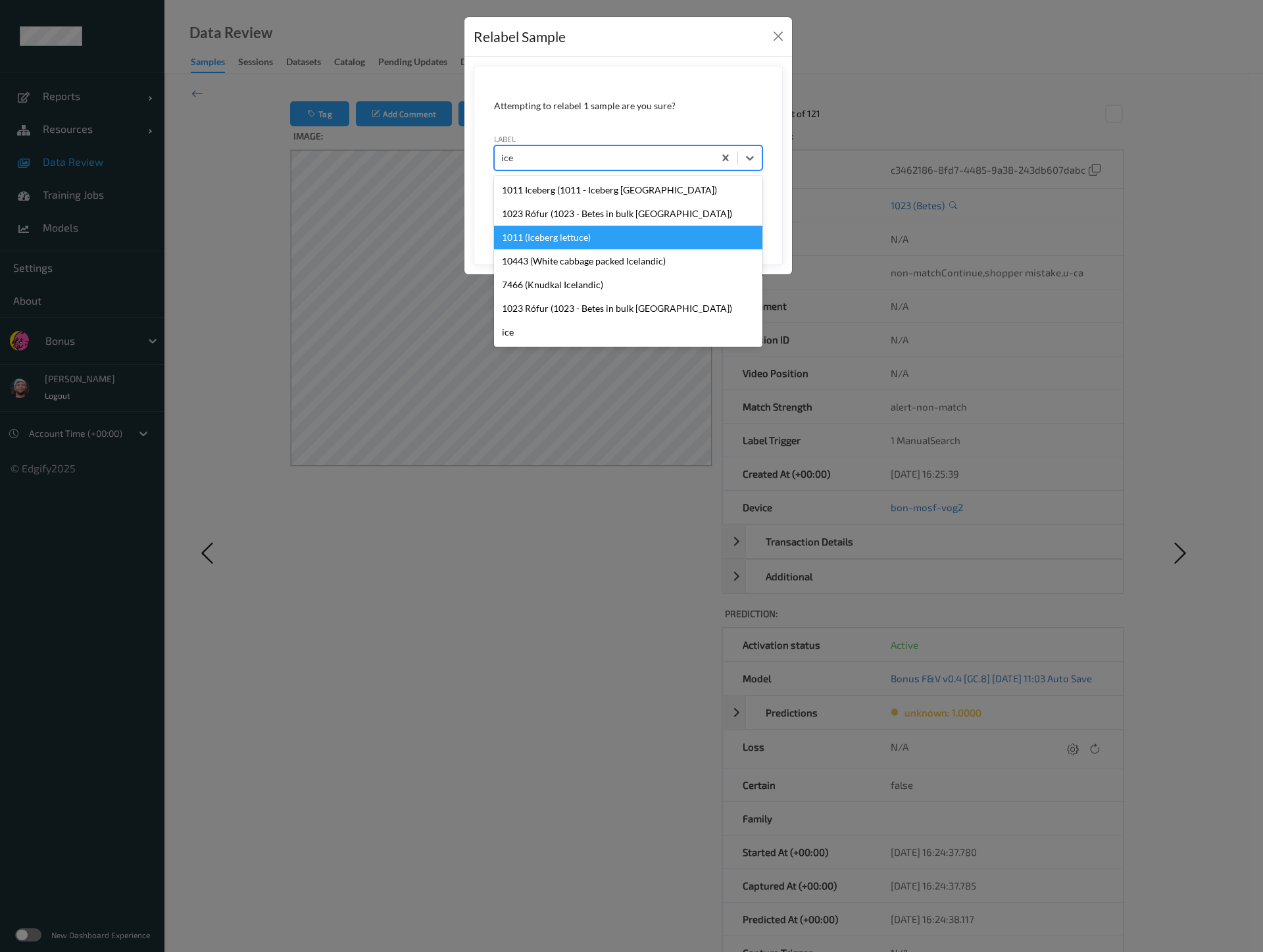
click at [594, 247] on div "1011 (Iceberg lettuce)" at bounding box center [628, 238] width 268 height 23
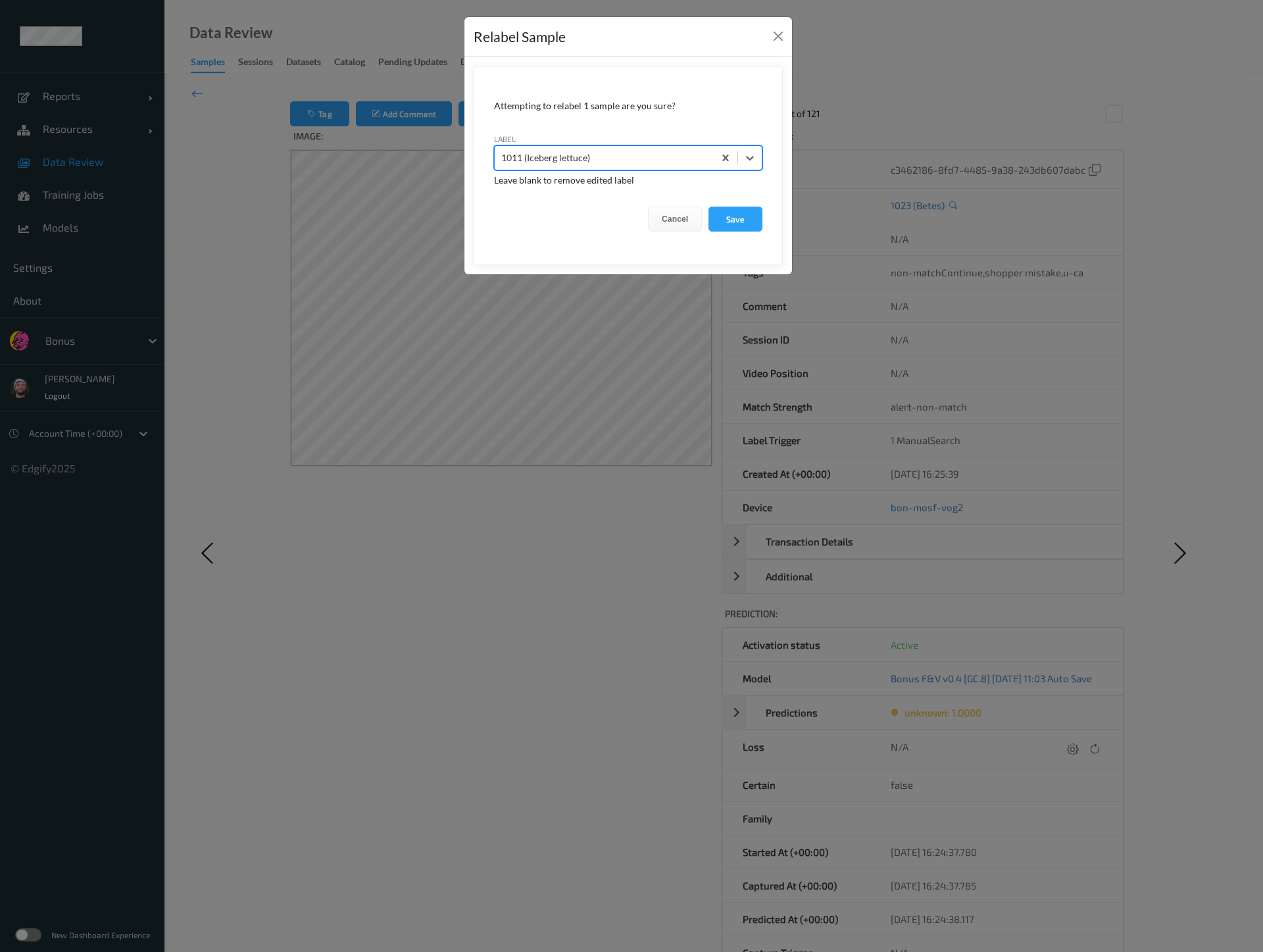
click at [708, 206] on button "Save" at bounding box center [735, 219] width 54 height 25
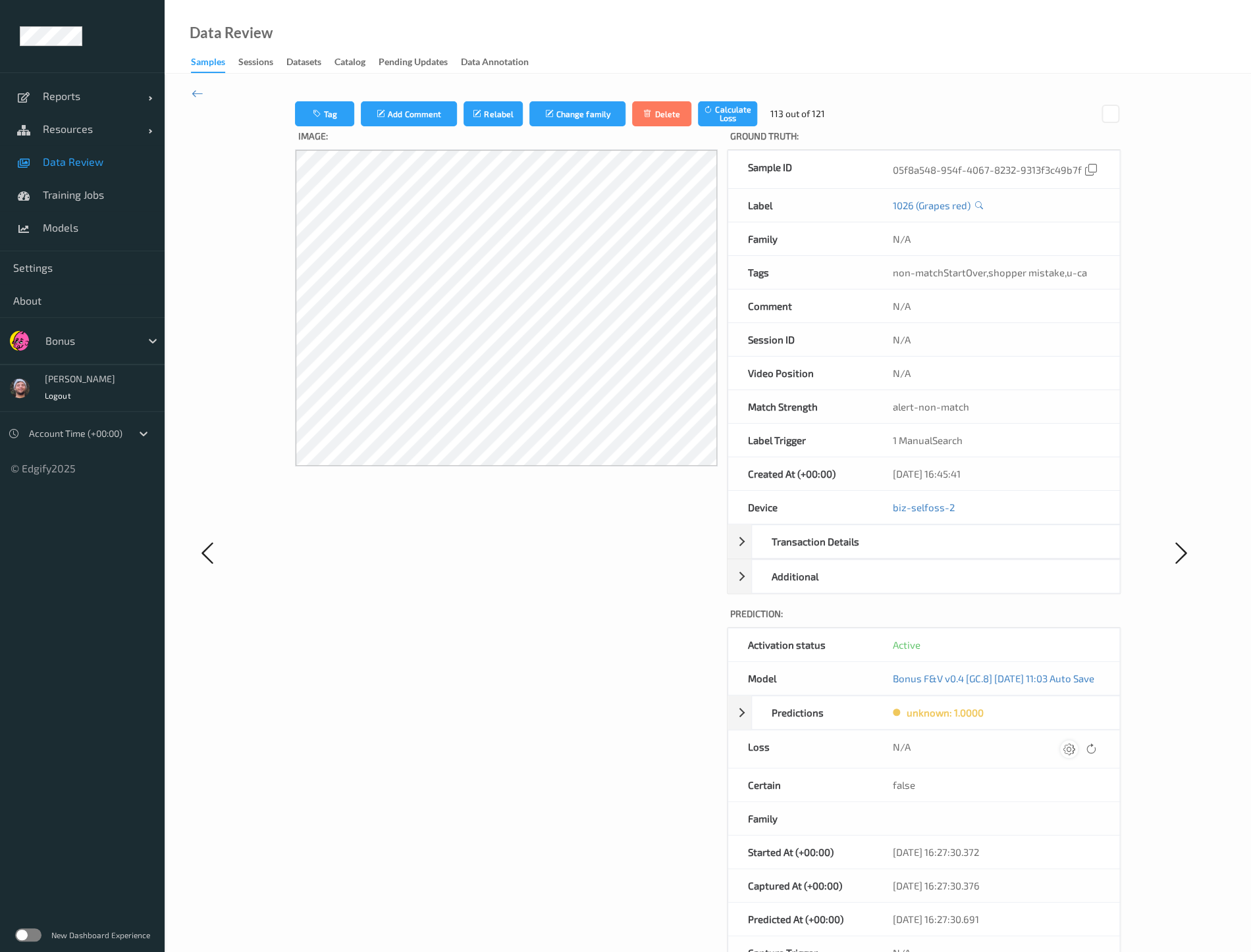
click at [1075, 743] on icon at bounding box center [1068, 748] width 12 height 12
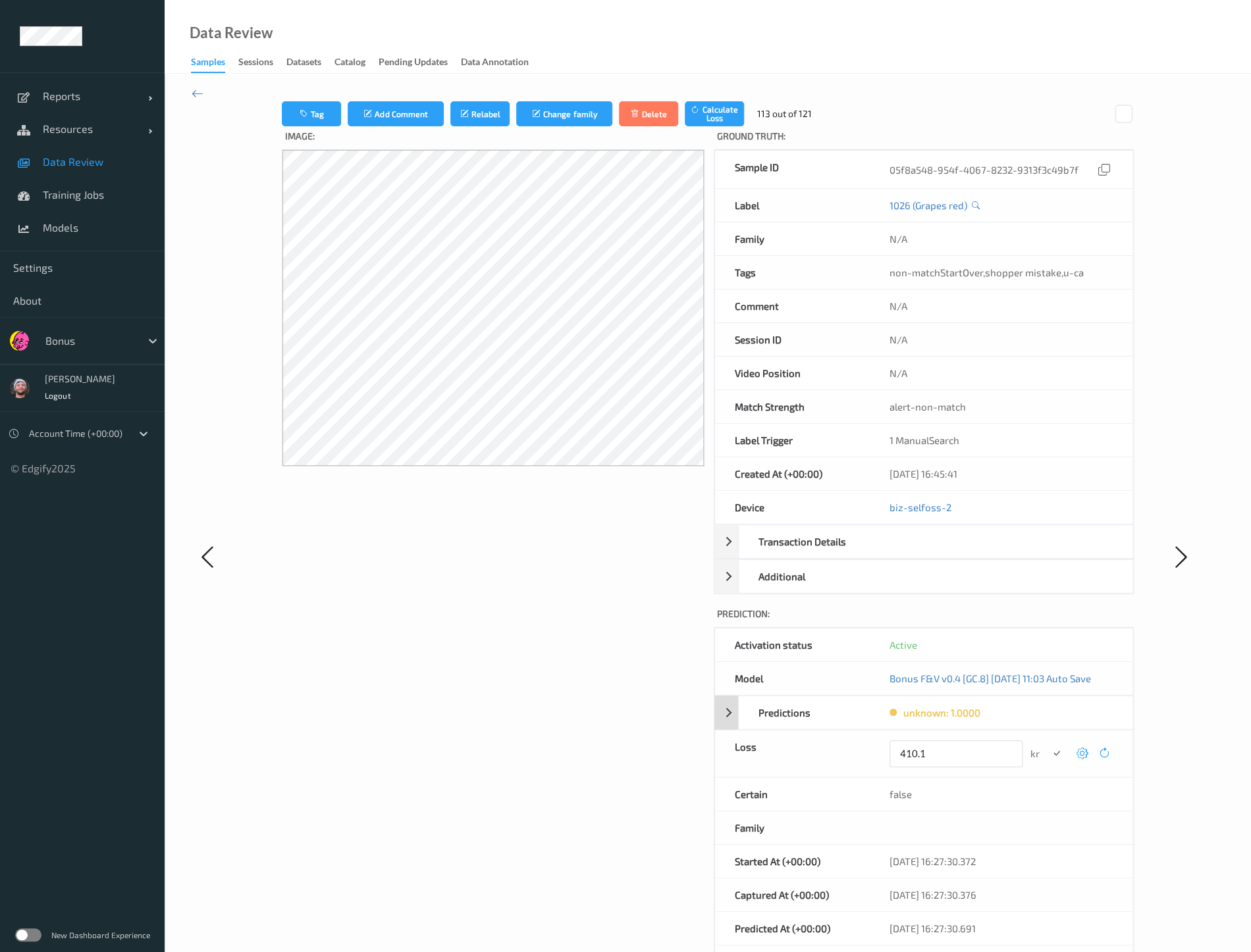
type input "410.1"
click at [1047, 745] on button "submit" at bounding box center [1056, 753] width 18 height 18
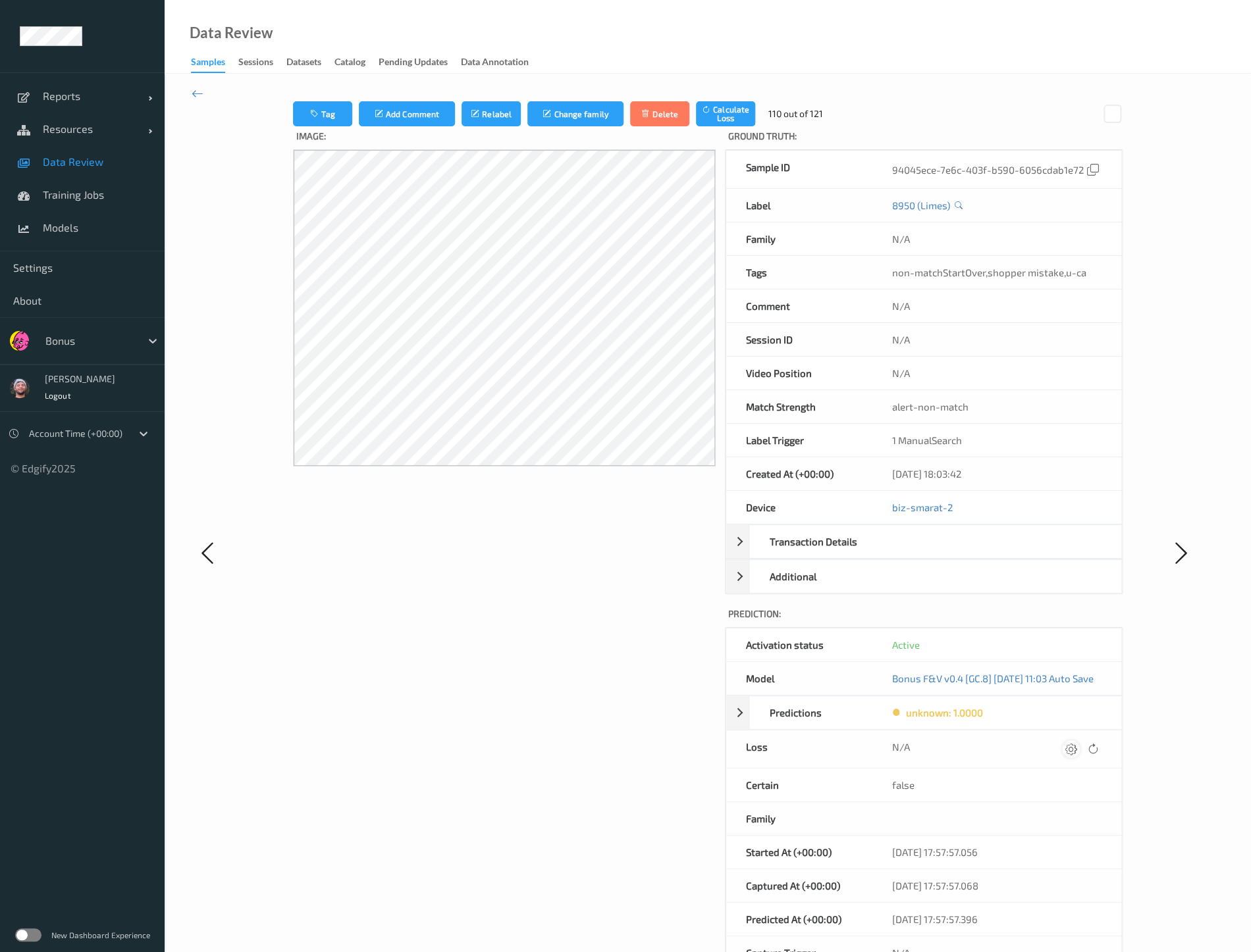
click at [1077, 750] on icon at bounding box center [1071, 748] width 12 height 12
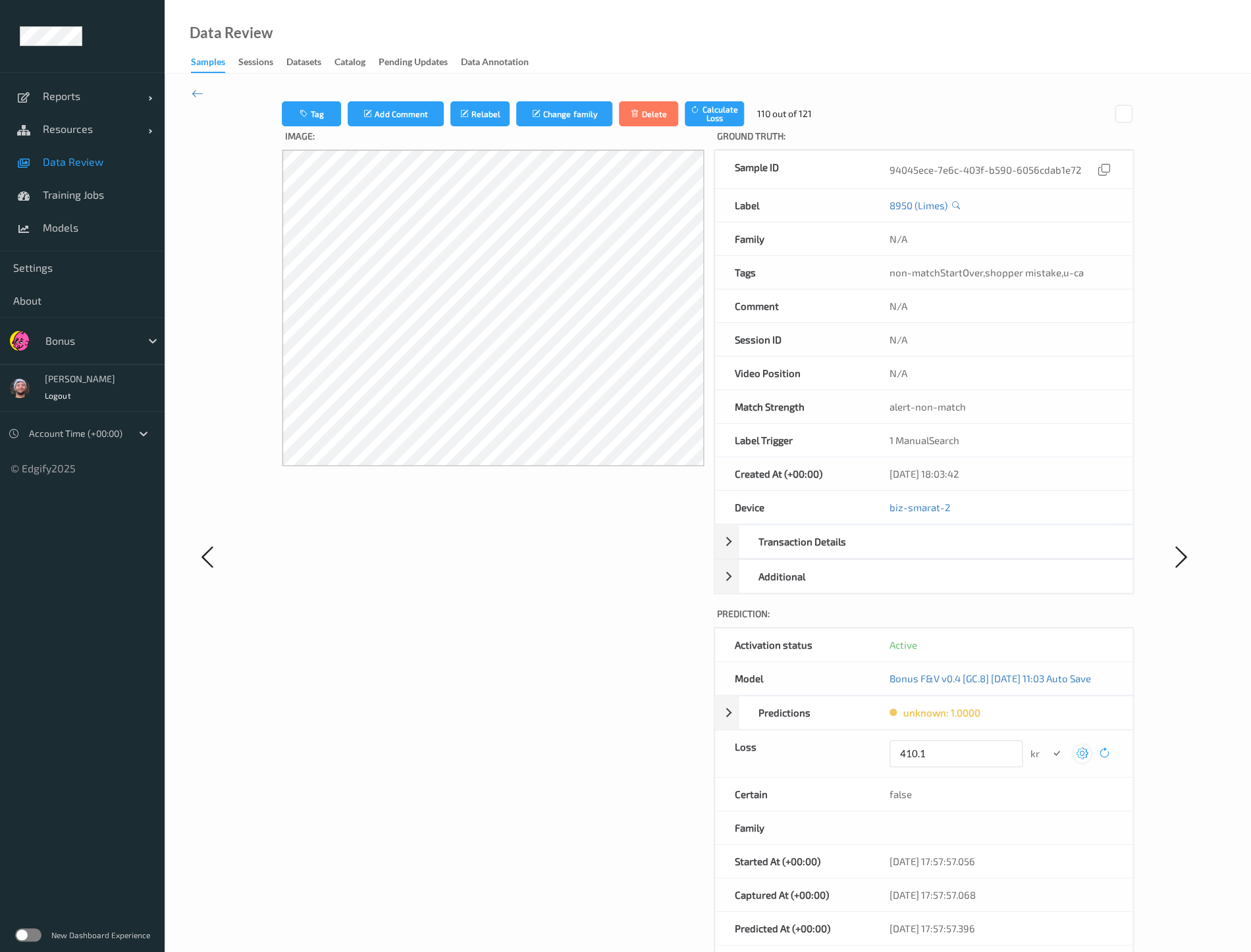
click at [1047, 745] on button "submit" at bounding box center [1056, 753] width 18 height 18
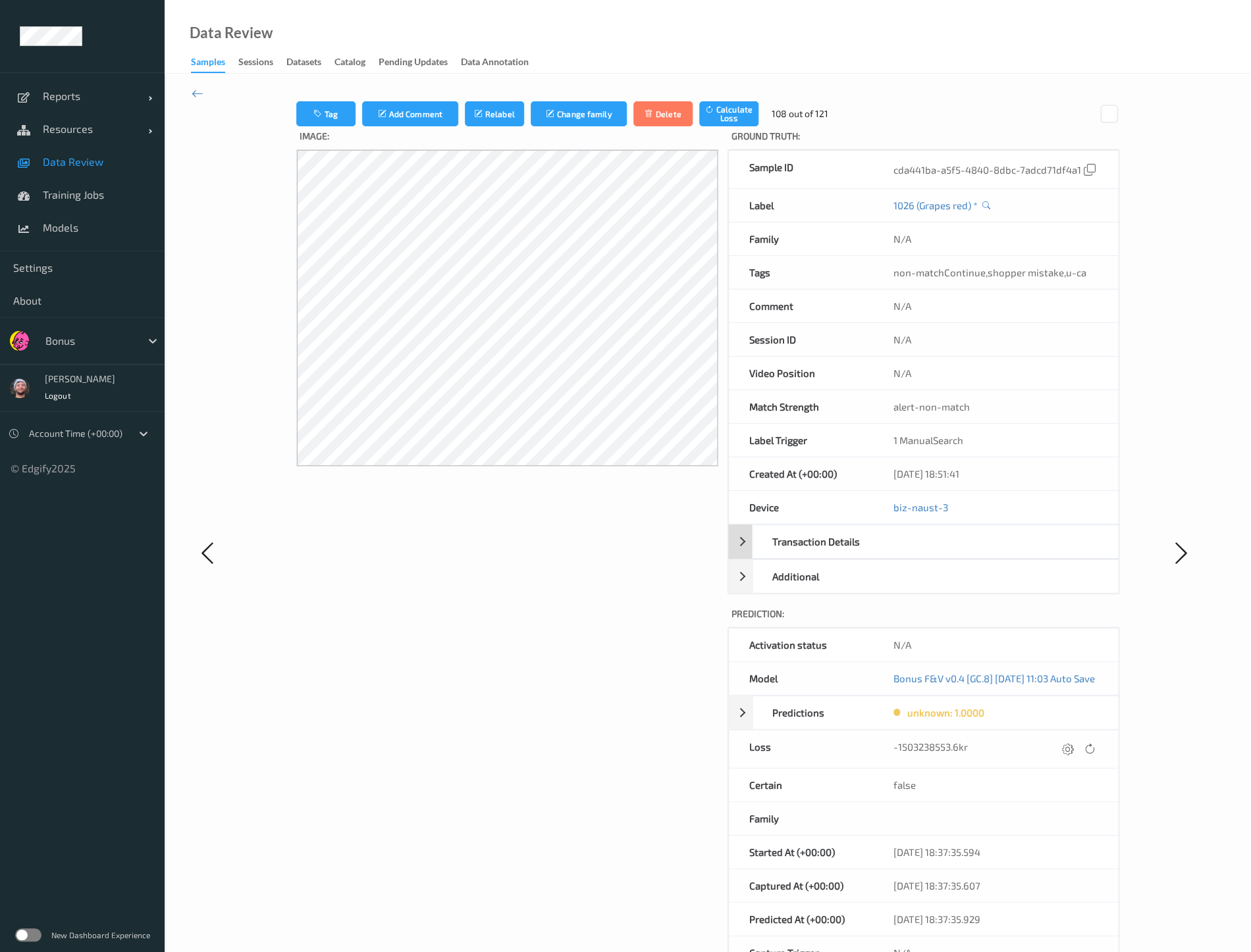
click at [799, 552] on div "Transaction Details" at bounding box center [820, 542] width 136 height 33
